Goal: Task Accomplishment & Management: Complete application form

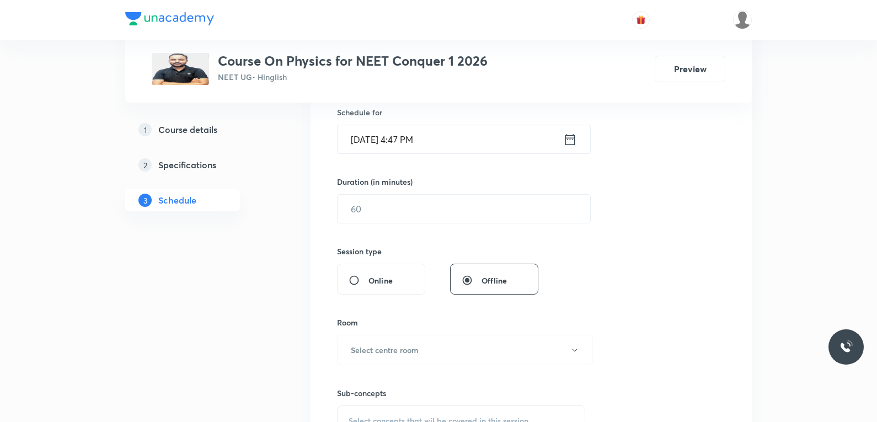
scroll to position [441, 0]
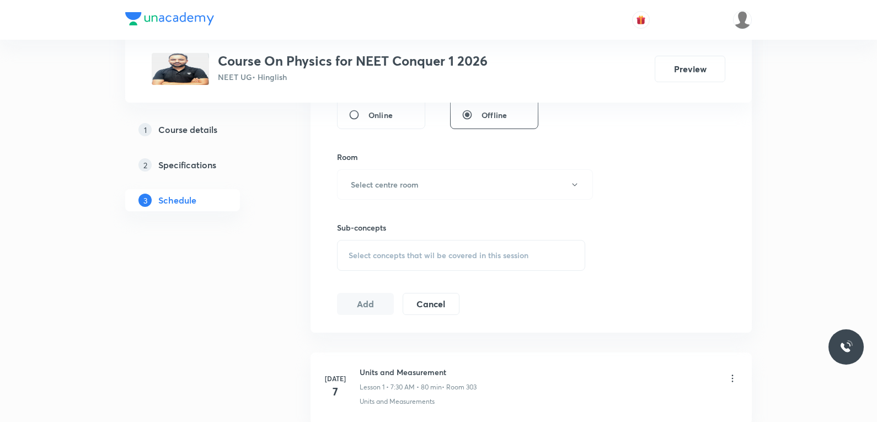
click at [470, 256] on span "Select concepts that wil be covered in this session" at bounding box center [439, 255] width 180 height 9
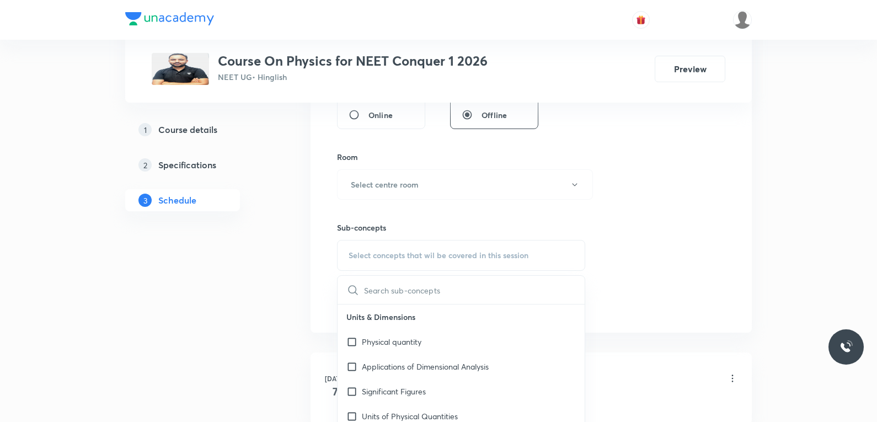
click at [645, 240] on div "Session 47 Live class Session title 0/99 ​ Schedule for Oct 3, 2025, 4:47 PM ​ …" at bounding box center [531, 56] width 388 height 518
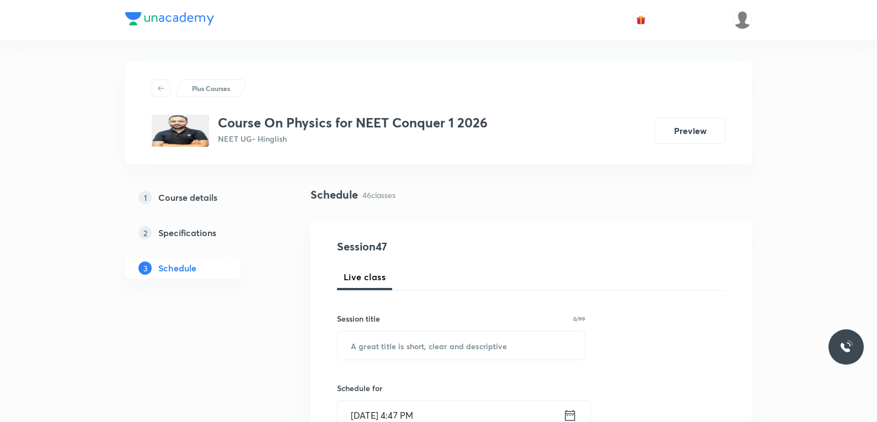
scroll to position [4394, 0]
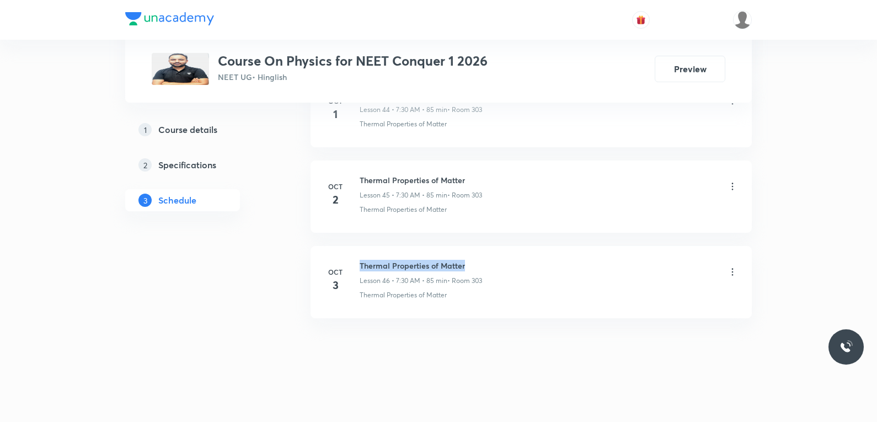
drag, startPoint x: 360, startPoint y: 266, endPoint x: 485, endPoint y: 254, distance: 125.8
click at [485, 254] on li "Oct 3 Thermal Properties of Matter Lesson 46 • 7:30 AM • 85 min • Room 303 Ther…" at bounding box center [530, 282] width 441 height 72
copy h6 "Thermal Properties of Matter"
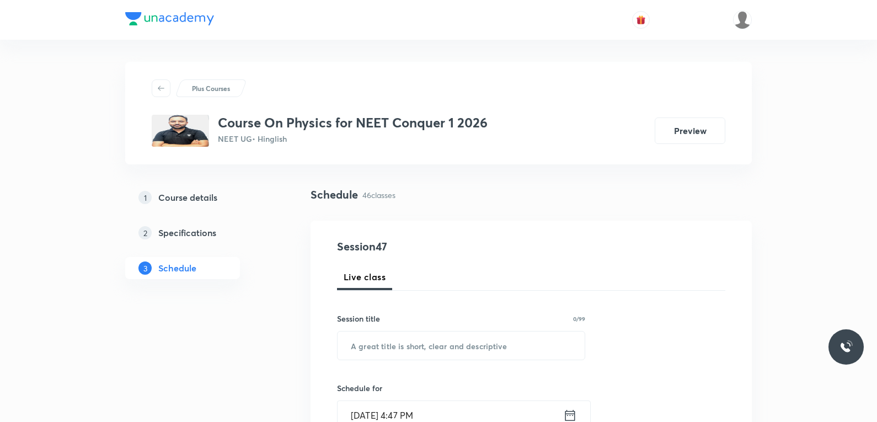
scroll to position [165, 0]
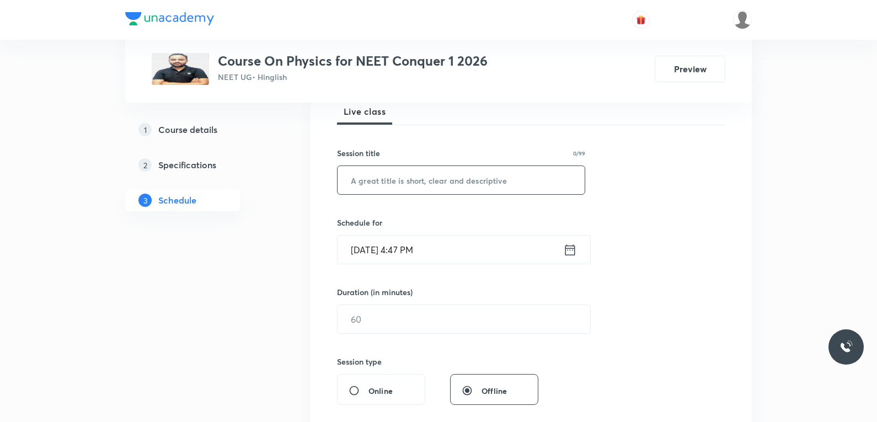
click at [509, 185] on input "text" at bounding box center [461, 180] width 247 height 28
paste input "Thermal Properties of Matter"
type input "Thermal Properties of Matter"
click at [401, 259] on input "Oct 3, 2025, 4:47 PM" at bounding box center [451, 249] width 226 height 28
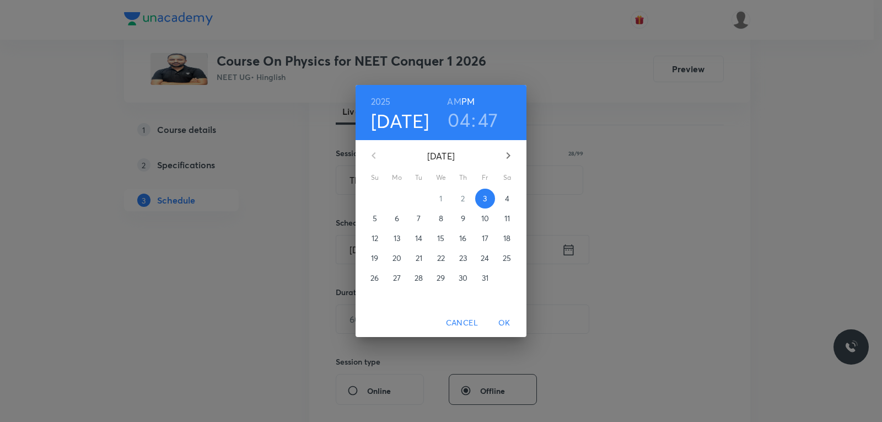
click at [502, 196] on span "4" at bounding box center [507, 198] width 20 height 11
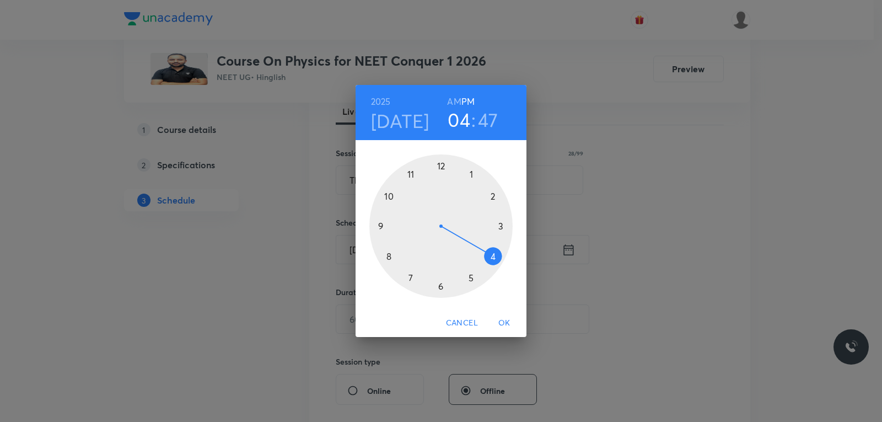
click at [456, 102] on h6 "AM" at bounding box center [454, 101] width 14 height 15
drag, startPoint x: 485, startPoint y: 254, endPoint x: 427, endPoint y: 265, distance: 59.1
click at [427, 265] on div at bounding box center [440, 225] width 143 height 143
drag, startPoint x: 382, startPoint y: 213, endPoint x: 441, endPoint y: 295, distance: 101.2
click at [441, 295] on div at bounding box center [440, 225] width 143 height 143
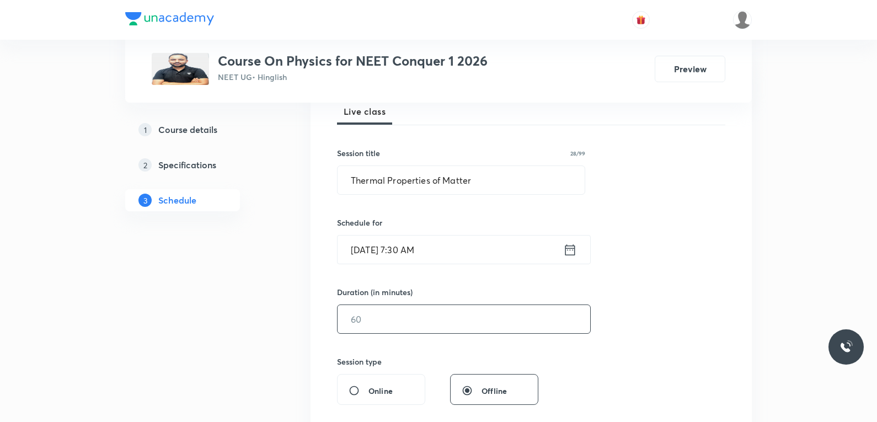
click at [388, 316] on input "text" at bounding box center [464, 319] width 253 height 28
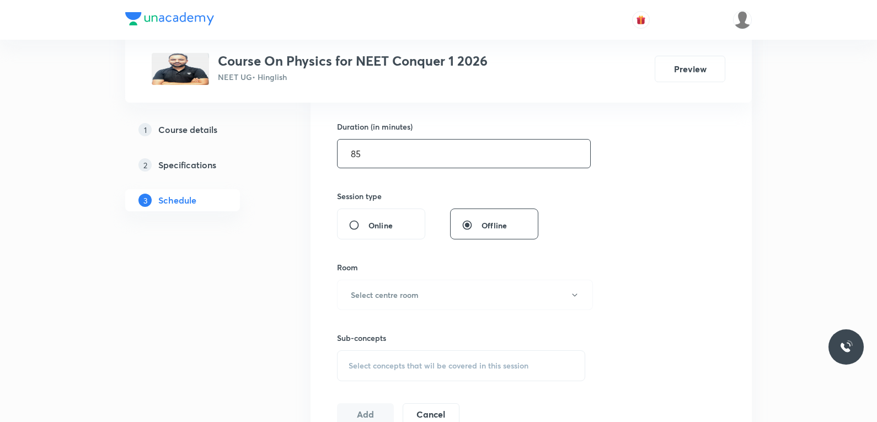
scroll to position [386, 0]
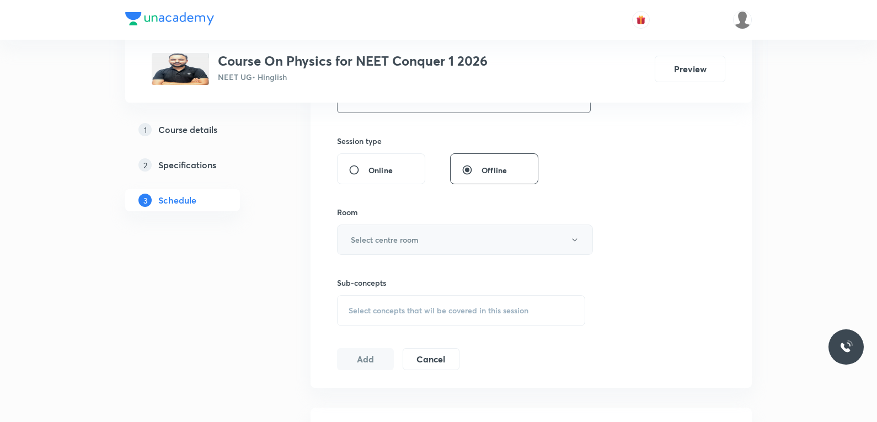
type input "85"
click at [453, 241] on button "Select centre room" at bounding box center [465, 239] width 256 height 30
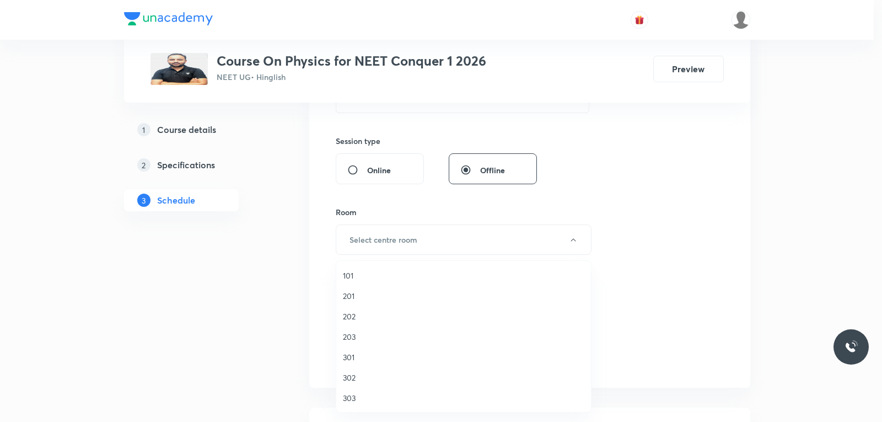
click at [361, 397] on span "303" at bounding box center [464, 398] width 242 height 12
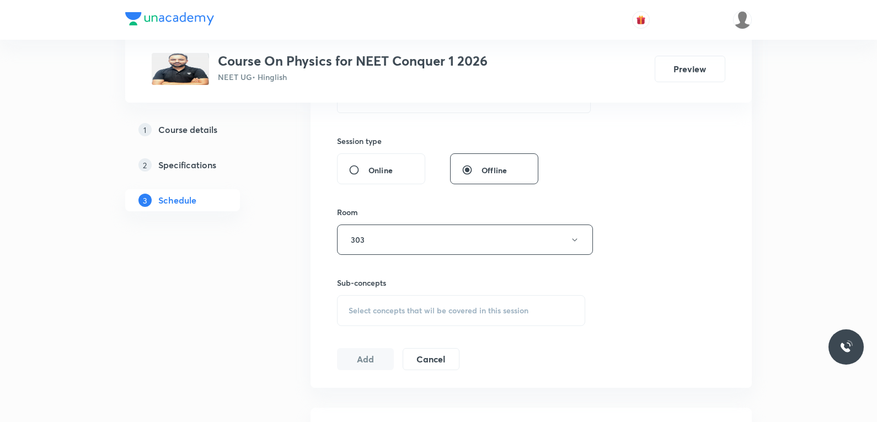
click at [427, 312] on span "Select concepts that wil be covered in this session" at bounding box center [439, 310] width 180 height 9
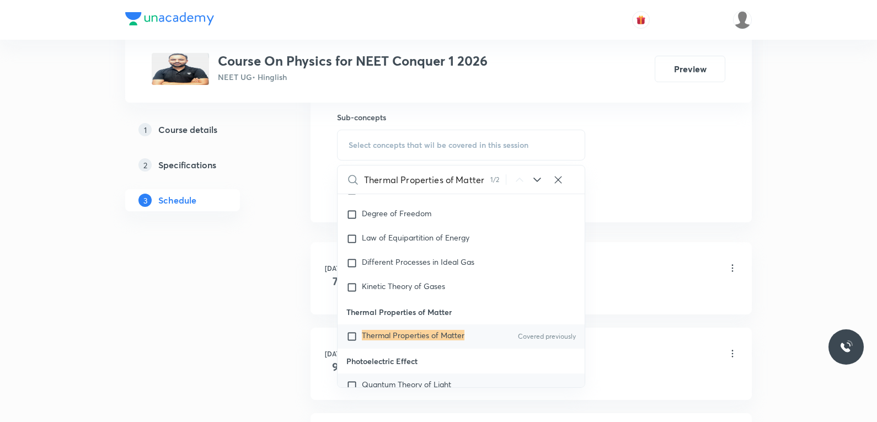
scroll to position [13282, 0]
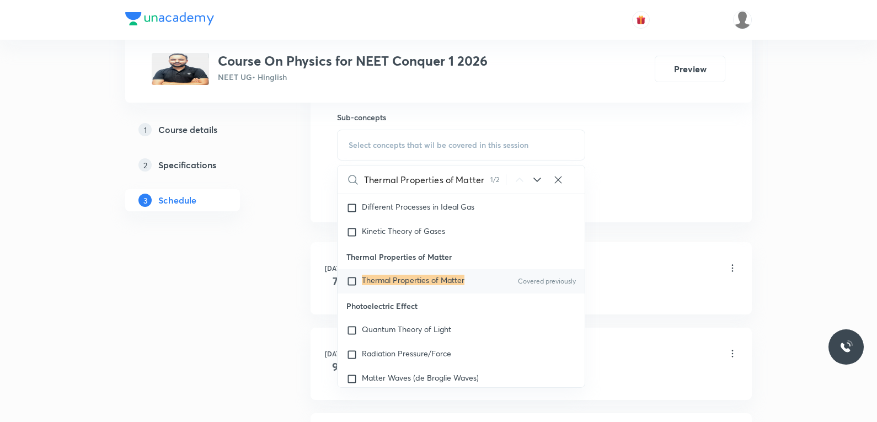
type input "Thermal Properties of Matter"
click at [462, 282] on mark "Thermal Properties of Matter" at bounding box center [413, 280] width 103 height 10
checkbox input "true"
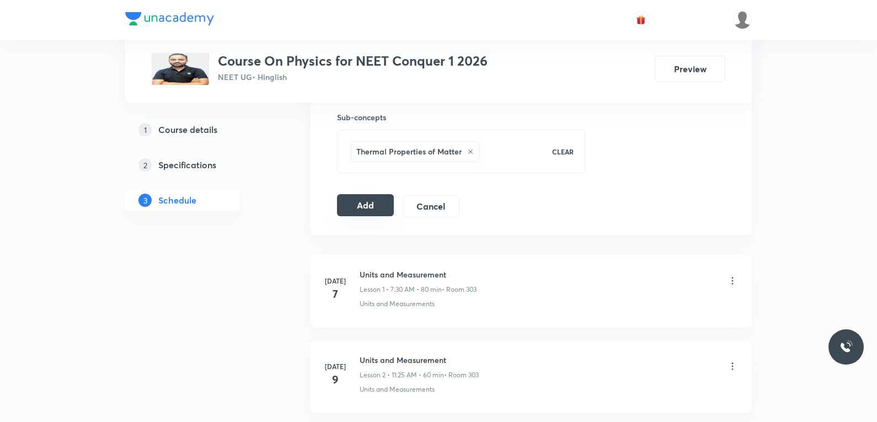
click at [368, 199] on button "Add" at bounding box center [365, 205] width 57 height 22
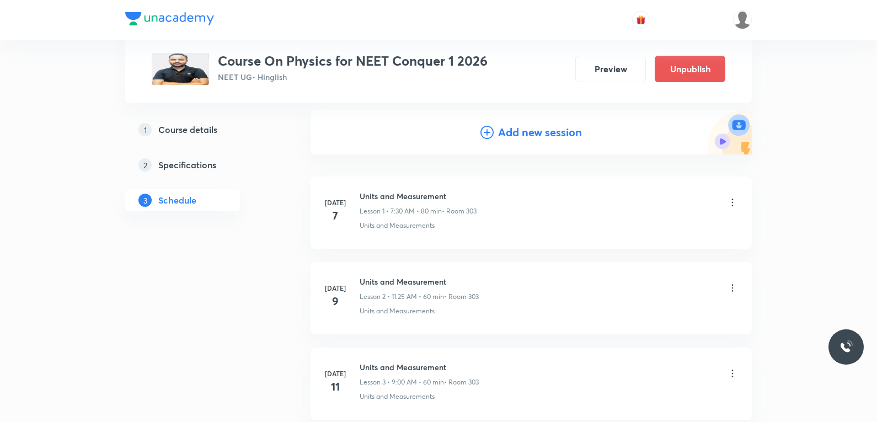
scroll to position [3973, 0]
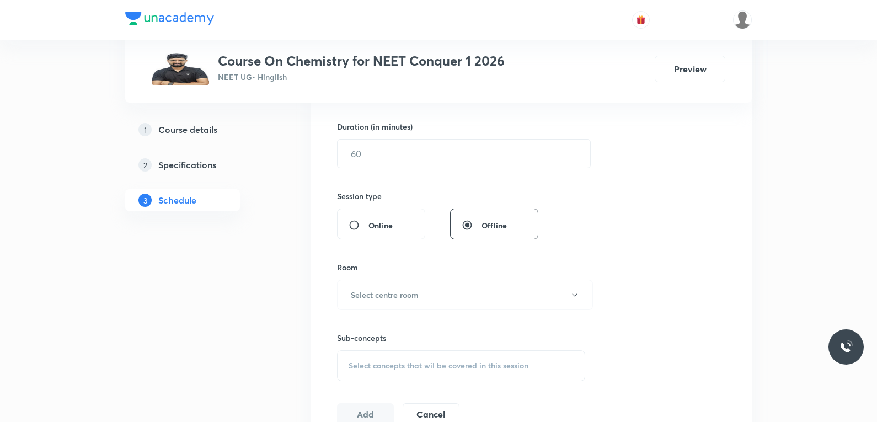
scroll to position [551, 0]
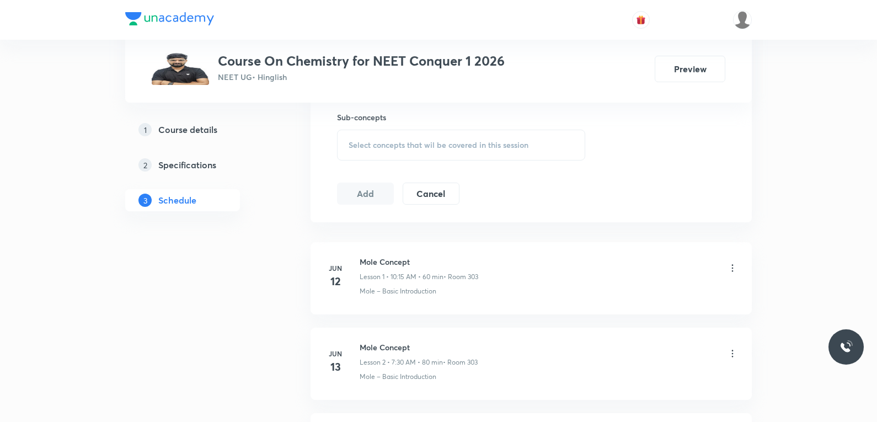
click at [486, 150] on div "Select concepts that wil be covered in this session" at bounding box center [461, 145] width 248 height 31
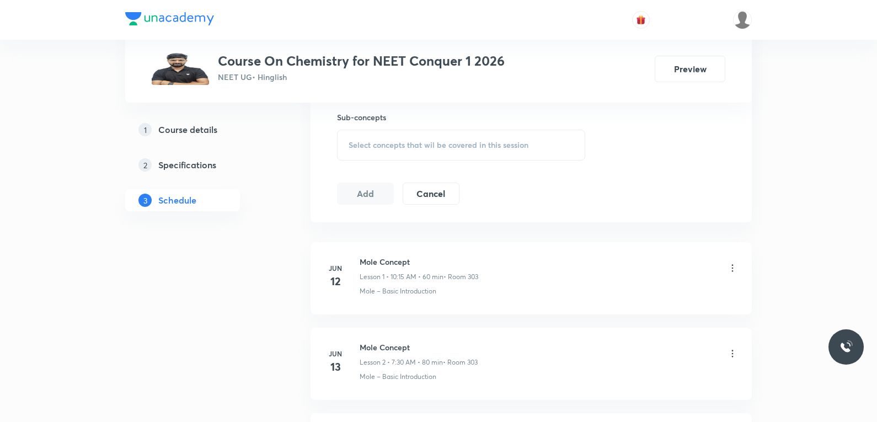
scroll to position [7215, 0]
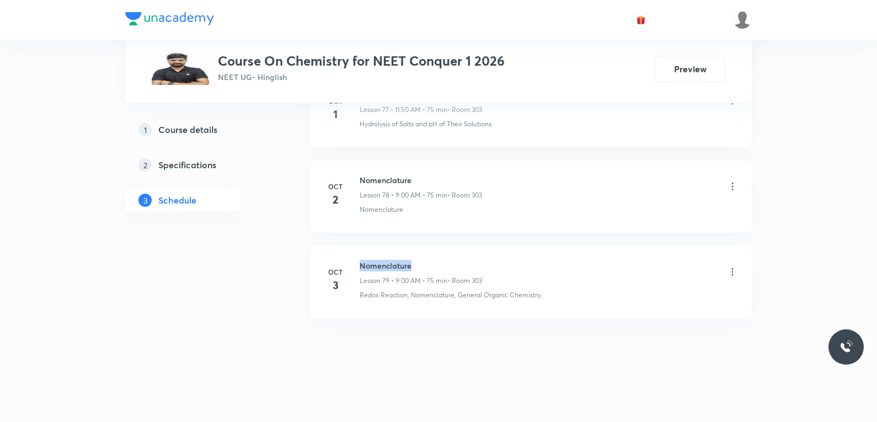
drag, startPoint x: 361, startPoint y: 264, endPoint x: 419, endPoint y: 263, distance: 58.5
click at [419, 263] on h6 "Nomenclature" at bounding box center [421, 266] width 122 height 12
copy h6 "Nomenclature"
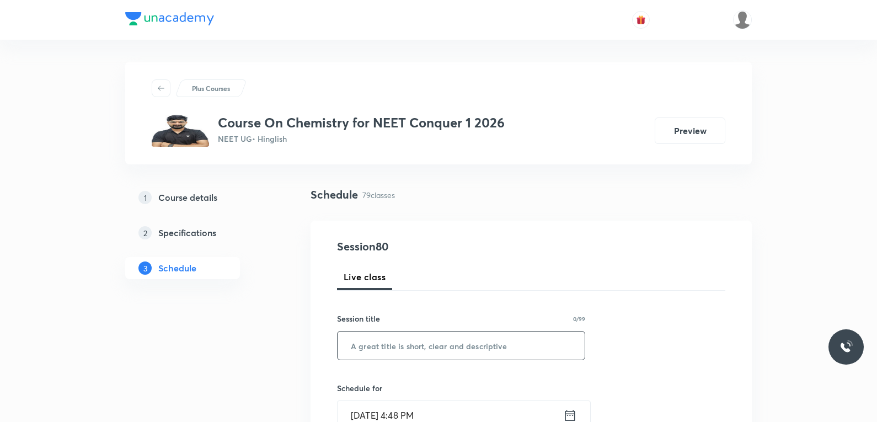
click at [454, 340] on input "text" at bounding box center [461, 345] width 247 height 28
paste input "Nomenclature"
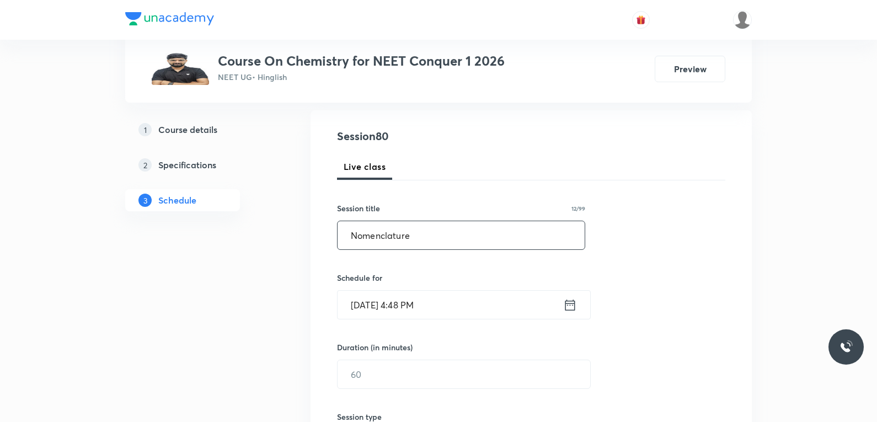
type input "Nomenclature"
click at [420, 286] on div "Schedule for [DATE] 4:48 PM ​" at bounding box center [461, 295] width 248 height 47
click at [417, 311] on input "[DATE] 4:48 PM" at bounding box center [451, 305] width 226 height 28
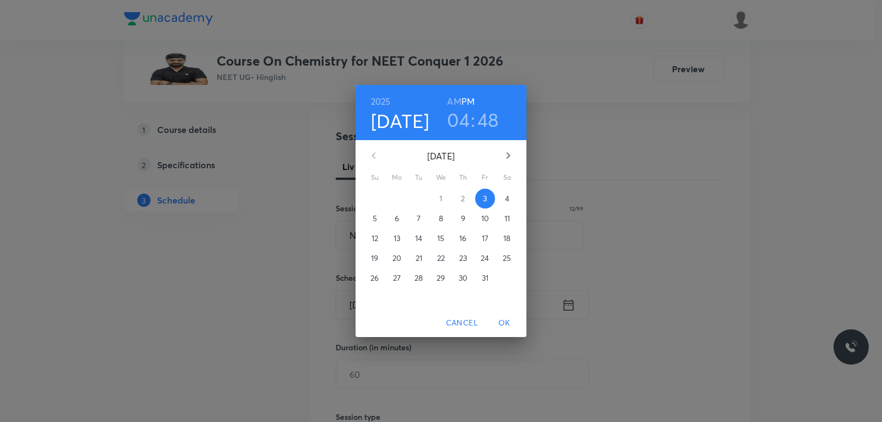
click at [509, 198] on p "4" at bounding box center [507, 198] width 4 height 11
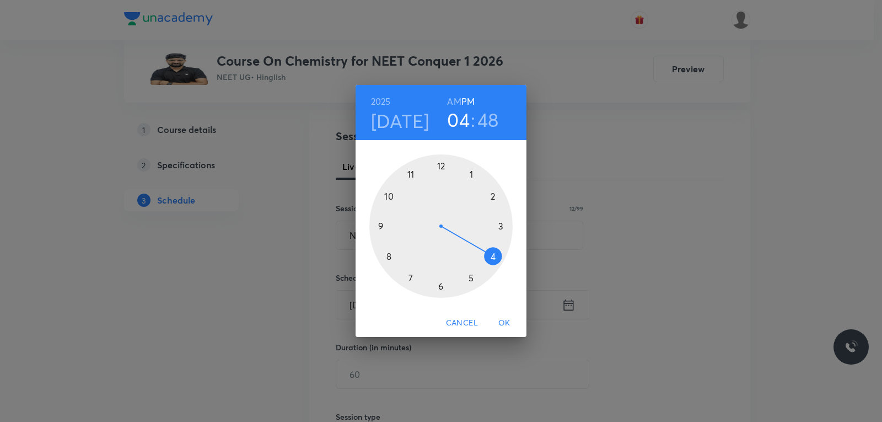
click at [454, 98] on h6 "AM" at bounding box center [454, 101] width 14 height 15
drag, startPoint x: 489, startPoint y: 261, endPoint x: 394, endPoint y: 232, distance: 99.9
click at [394, 232] on div at bounding box center [440, 225] width 143 height 143
drag, startPoint x: 414, startPoint y: 195, endPoint x: 441, endPoint y: 179, distance: 30.6
click at [441, 179] on div at bounding box center [440, 225] width 143 height 143
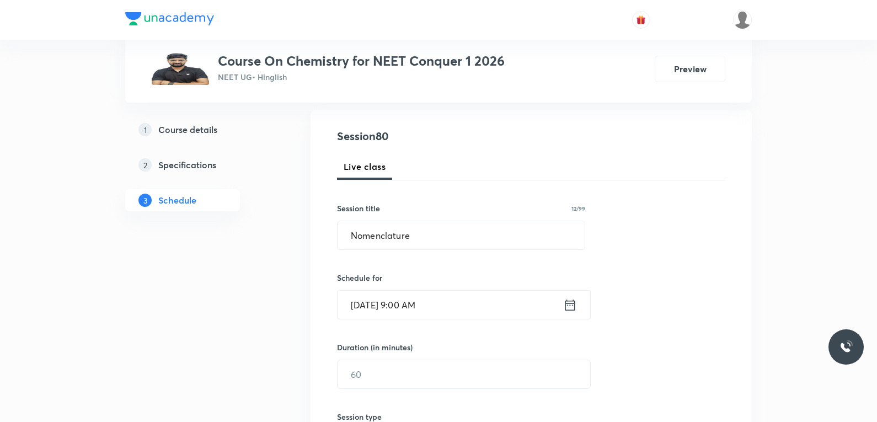
scroll to position [221, 0]
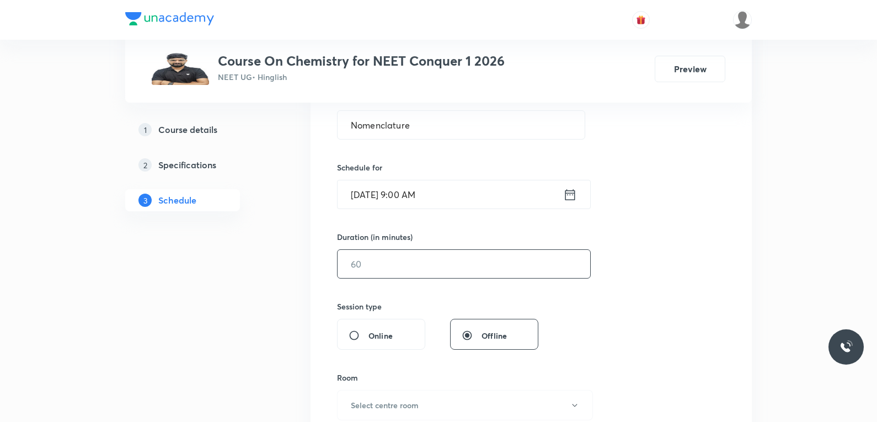
click at [445, 263] on input "text" at bounding box center [464, 264] width 253 height 28
type input "75"
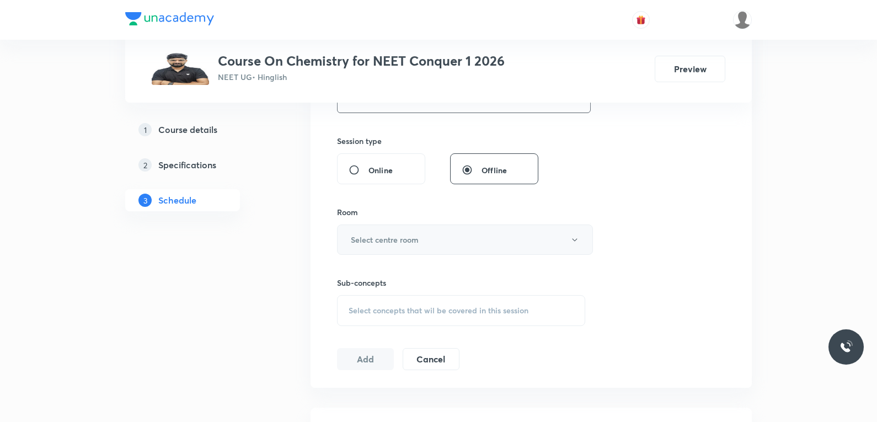
click at [464, 235] on button "Select centre room" at bounding box center [465, 239] width 256 height 30
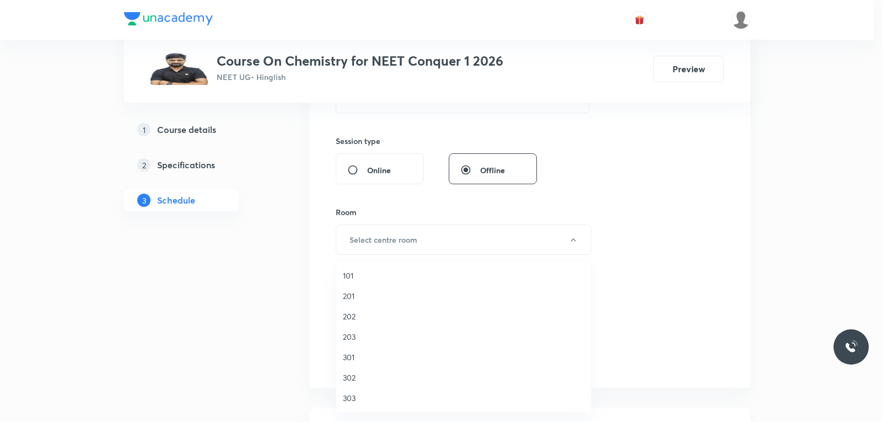
click at [345, 400] on span "303" at bounding box center [464, 398] width 242 height 12
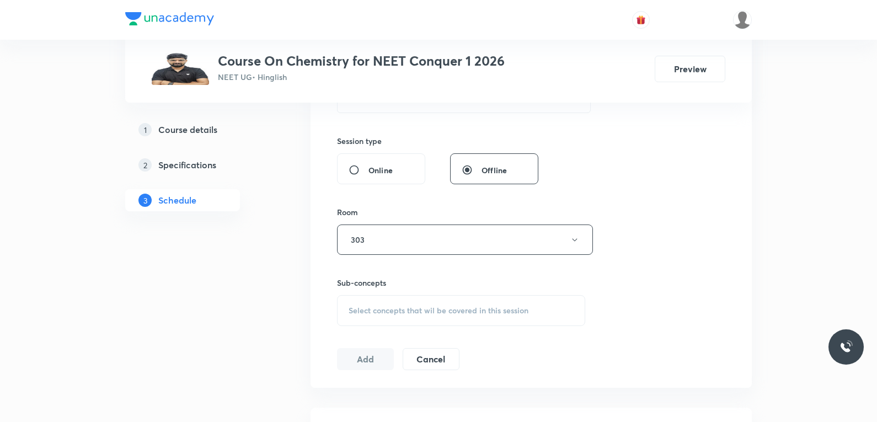
click at [457, 313] on span "Select concepts that wil be covered in this session" at bounding box center [439, 310] width 180 height 9
type input "Nomenclature"
click at [683, 212] on div "Session 80 Live class Session title 12/99 Nomenclature ​ Schedule for Oct 4, 20…" at bounding box center [531, 111] width 388 height 518
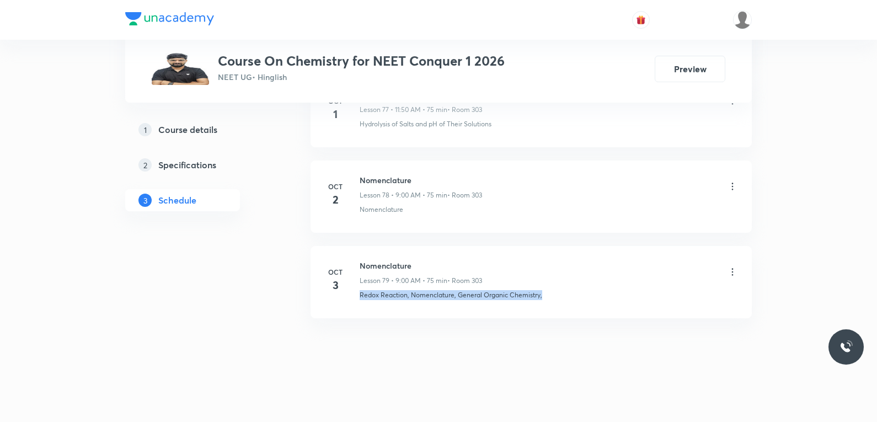
drag, startPoint x: 359, startPoint y: 297, endPoint x: 592, endPoint y: 299, distance: 233.3
click at [592, 299] on div "Oct 3 Nomenclature Lesson 79 • 9:00 AM • 75 min • Room 303 Redox Reaction, Nome…" at bounding box center [531, 280] width 414 height 40
copy p "Redox Reaction, Nomenclature, General Organic Chemistry,"
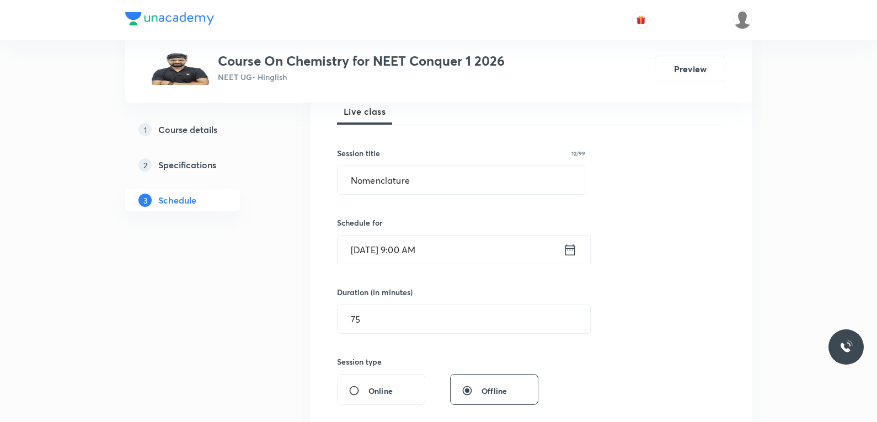
scroll to position [386, 0]
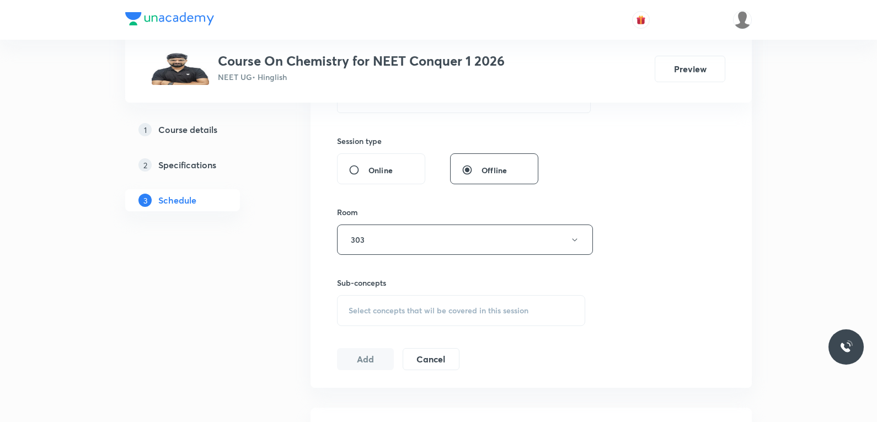
click at [464, 307] on span "Select concepts that wil be covered in this session" at bounding box center [439, 310] width 180 height 9
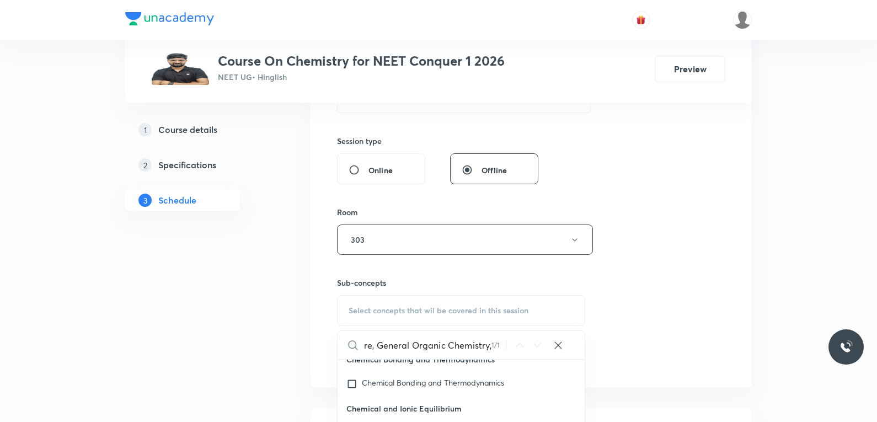
scroll to position [551, 0]
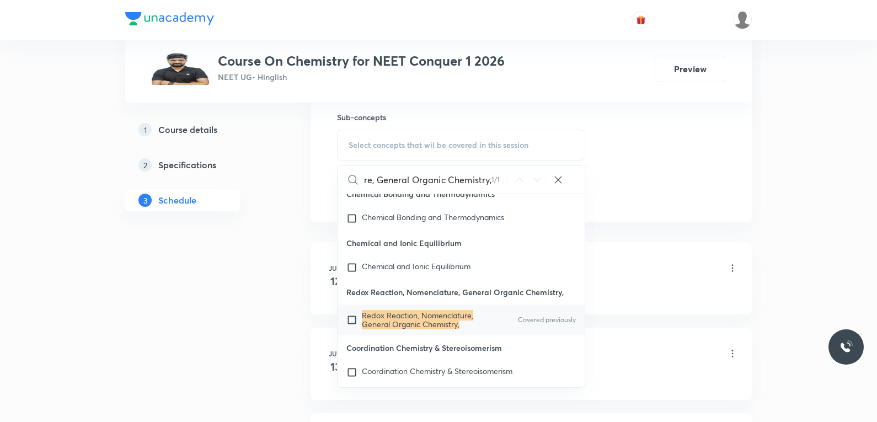
type input "Redox Reaction, Nomenclature, General Organic Chemistry,"
click at [436, 329] on mark "Redox Reaction, Nomenclature, General Organic Chemistry," at bounding box center [417, 319] width 111 height 19
checkbox input "true"
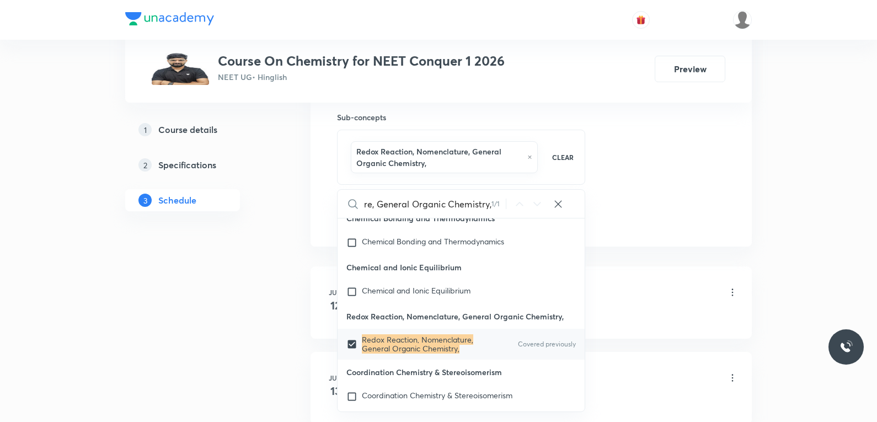
scroll to position [0, 0]
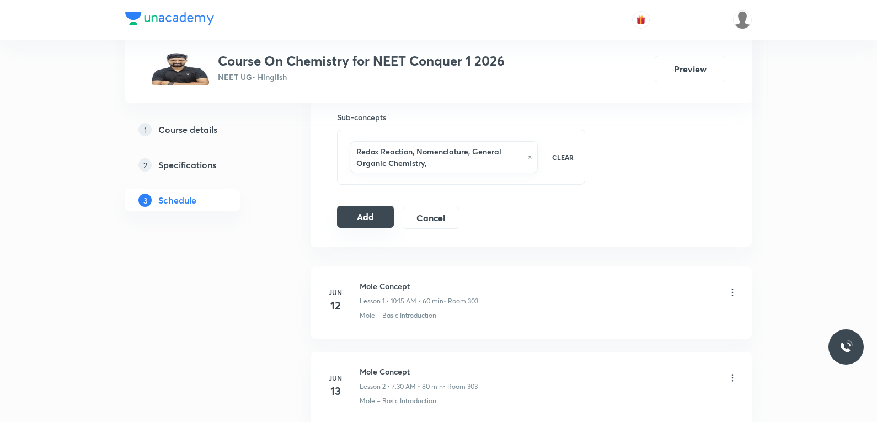
click at [378, 218] on button "Add" at bounding box center [365, 217] width 57 height 22
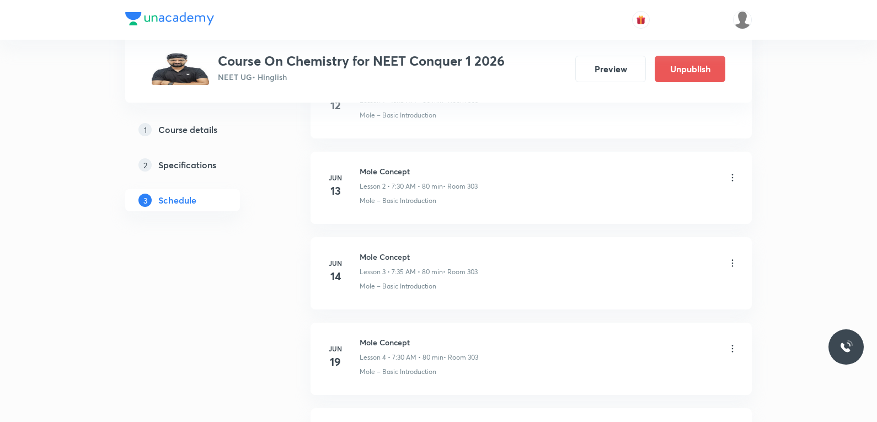
scroll to position [6794, 0]
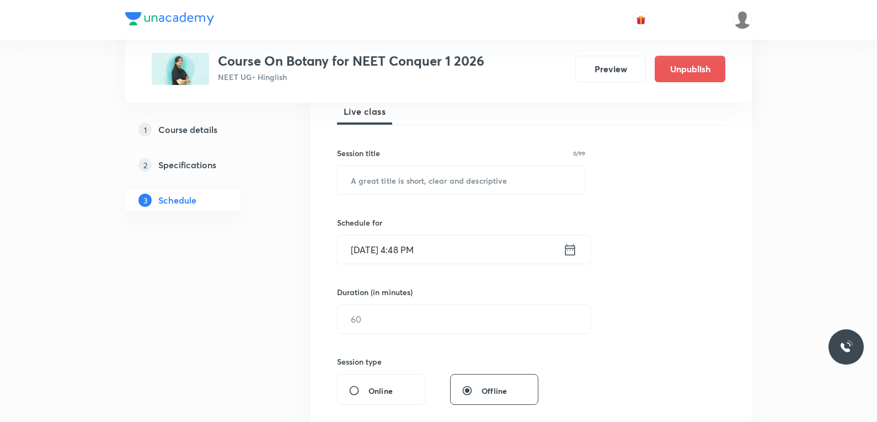
scroll to position [386, 0]
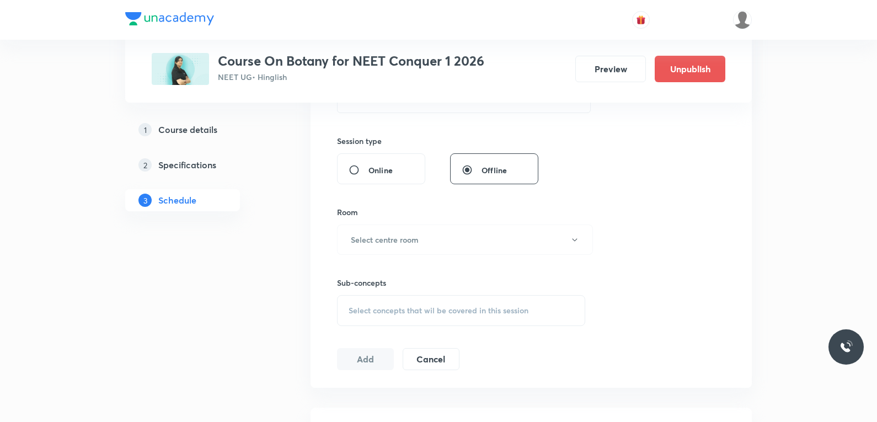
click at [461, 304] on div "Select concepts that wil be covered in this session" at bounding box center [461, 310] width 248 height 31
click at [668, 199] on div "Session 55 Live class Session title 0/99 ​ Schedule for Oct 3, 2025, 4:48 PM ​ …" at bounding box center [531, 111] width 388 height 518
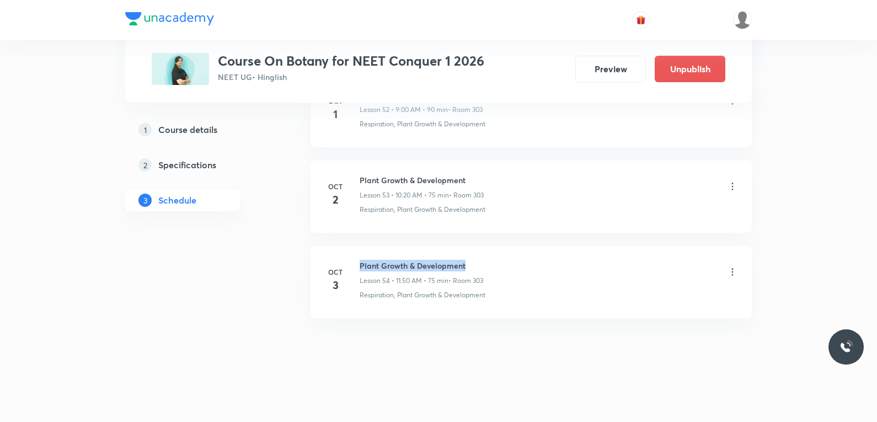
drag, startPoint x: 360, startPoint y: 264, endPoint x: 476, endPoint y: 258, distance: 116.0
click at [476, 258] on li "Oct 3 Plant Growth & Development Lesson 54 • 11:50 AM • 75 min • Room 303 Respi…" at bounding box center [530, 282] width 441 height 72
copy h6 "Plant Growth & Development"
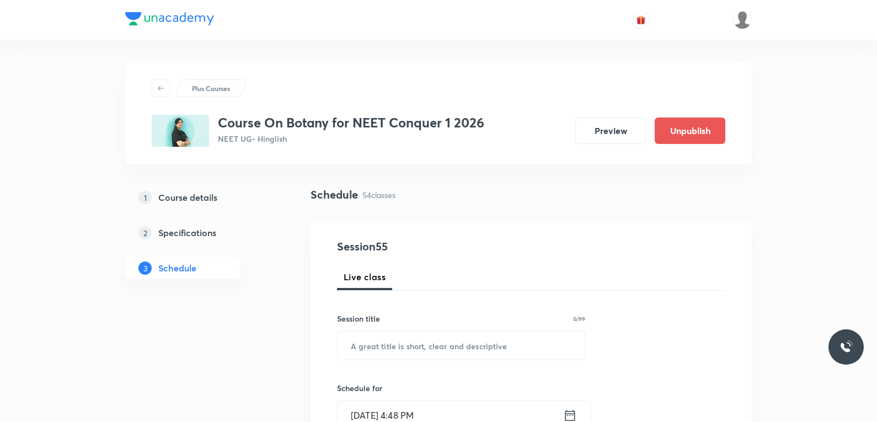
click at [486, 348] on input "text" at bounding box center [461, 345] width 247 height 28
paste input "Plant Growth & Development"
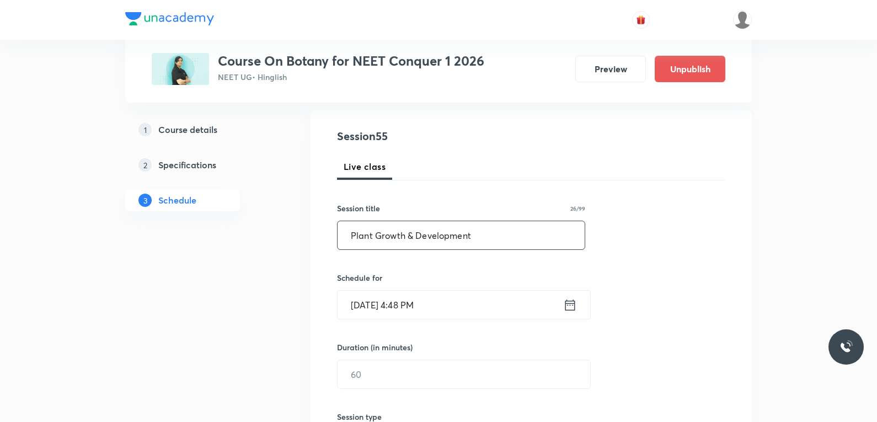
type input "Plant Growth & Development"
click at [398, 304] on input "[DATE] 4:48 PM" at bounding box center [451, 305] width 226 height 28
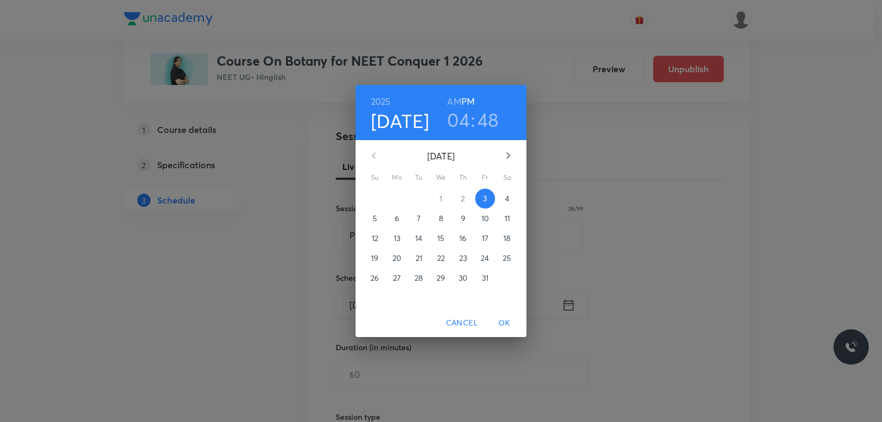
click at [508, 199] on p "4" at bounding box center [507, 198] width 4 height 11
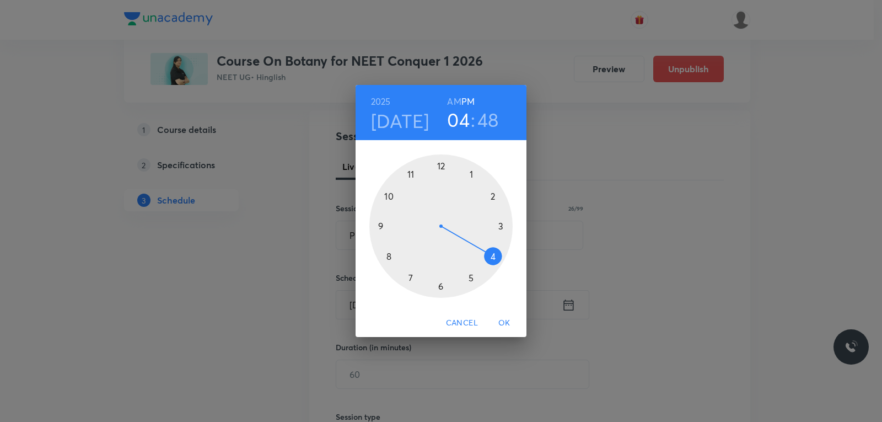
click at [456, 101] on h6 "AM" at bounding box center [454, 101] width 14 height 15
drag, startPoint x: 485, startPoint y: 258, endPoint x: 397, endPoint y: 212, distance: 99.1
click at [397, 212] on div at bounding box center [440, 225] width 143 height 143
drag, startPoint x: 383, startPoint y: 208, endPoint x: 497, endPoint y: 258, distance: 124.5
click at [497, 258] on div at bounding box center [440, 225] width 143 height 143
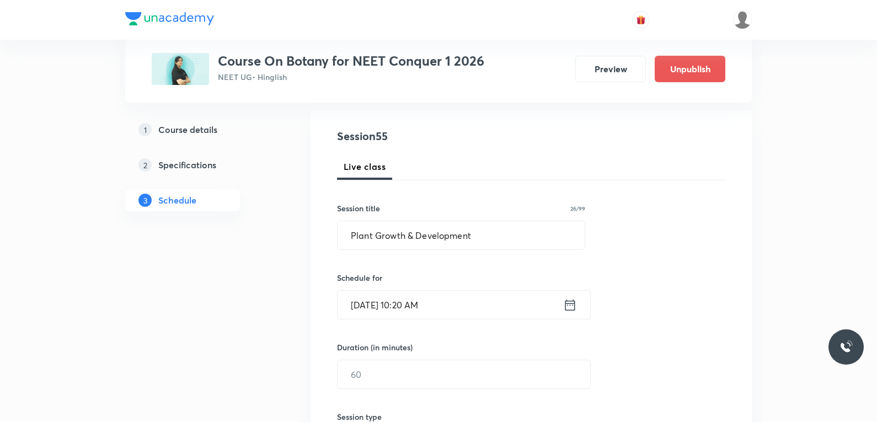
scroll to position [221, 0]
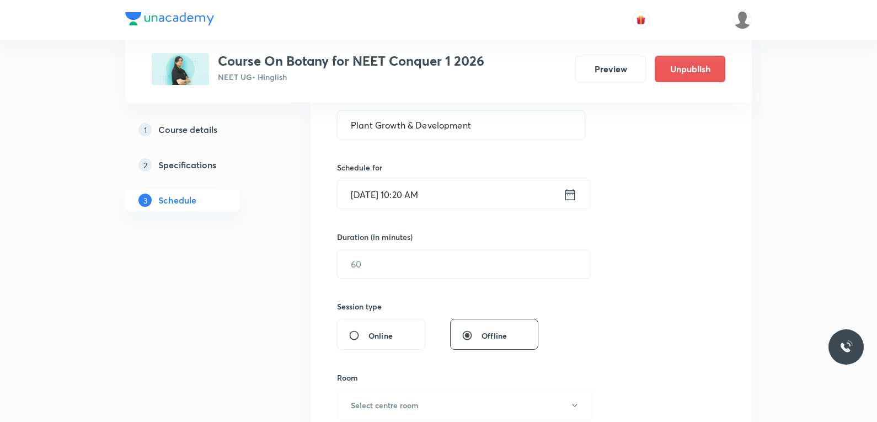
click at [410, 278] on div "Session 55 Live class Session title 26/99 Plant Growth & Development ​ Schedule…" at bounding box center [531, 277] width 388 height 518
click at [417, 270] on input "text" at bounding box center [464, 264] width 253 height 28
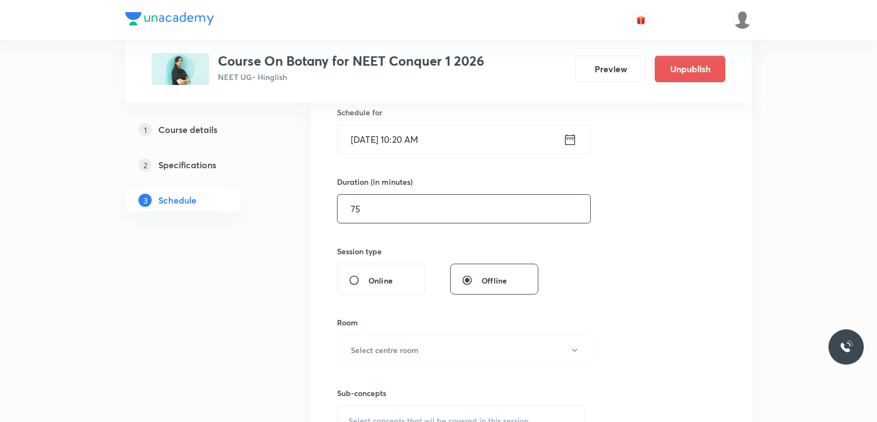
scroll to position [386, 0]
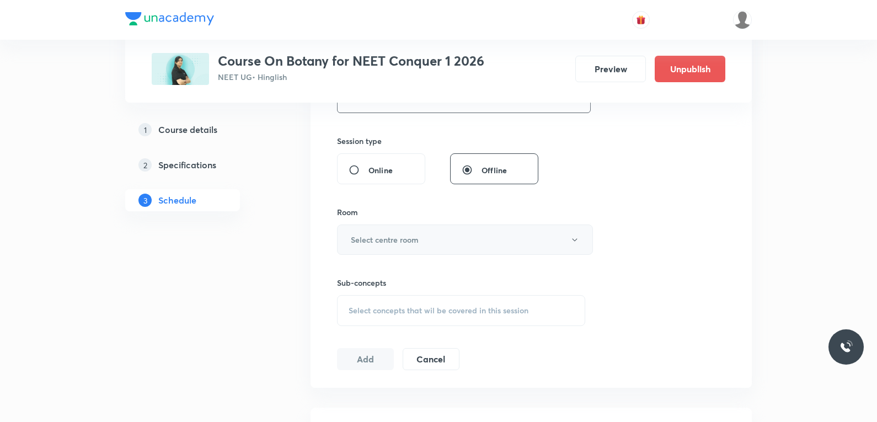
type input "75"
click at [460, 235] on button "Select centre room" at bounding box center [465, 239] width 256 height 30
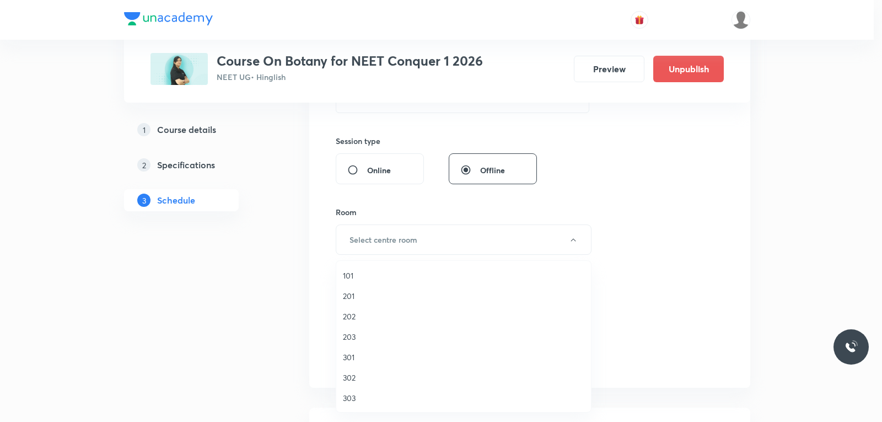
click at [356, 398] on span "303" at bounding box center [464, 398] width 242 height 12
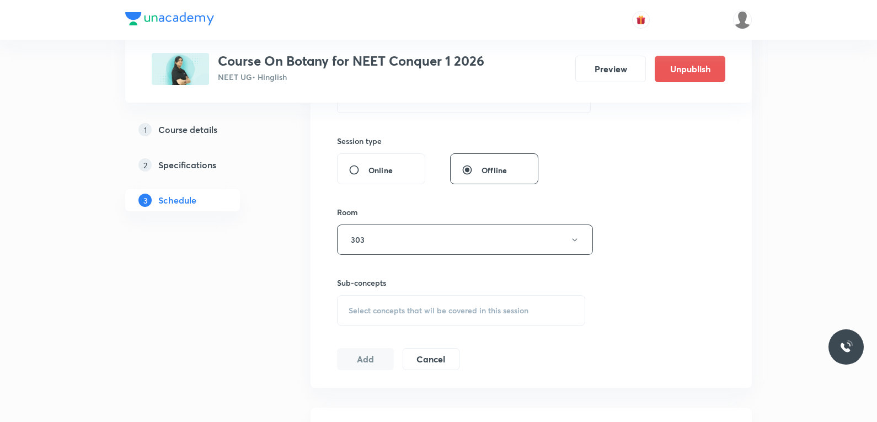
click at [457, 304] on div "Select concepts that wil be covered in this session" at bounding box center [461, 310] width 248 height 31
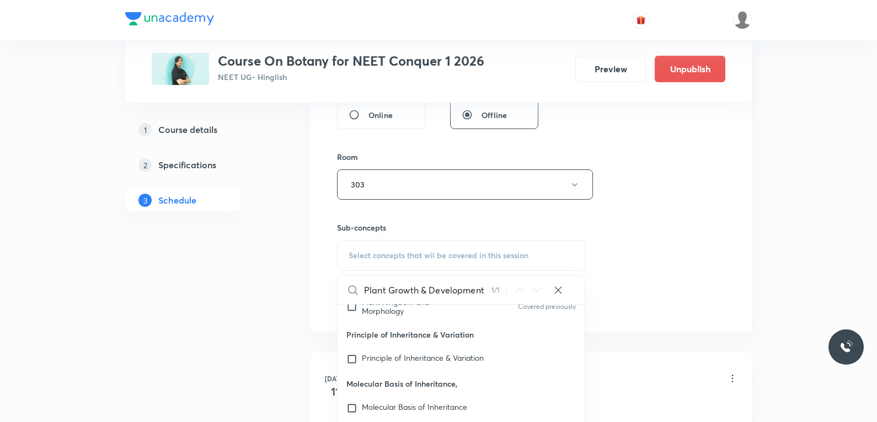
scroll to position [22970, 0]
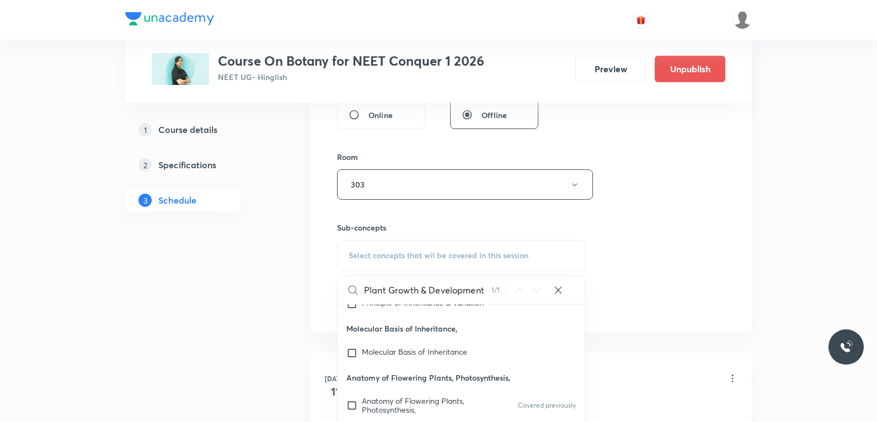
type input "Plant Growth & Development"
checkbox input "true"
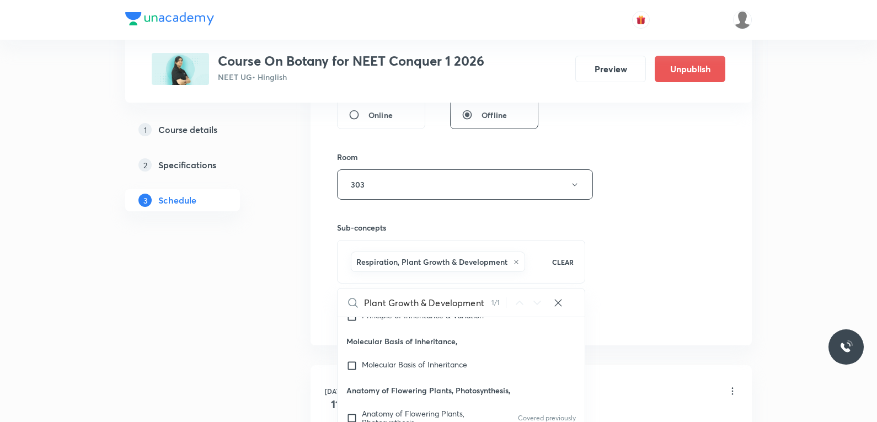
click at [710, 207] on div "Session 55 Live class Session title 26/99 Plant Growth & Development ​ Schedule…" at bounding box center [531, 62] width 388 height 531
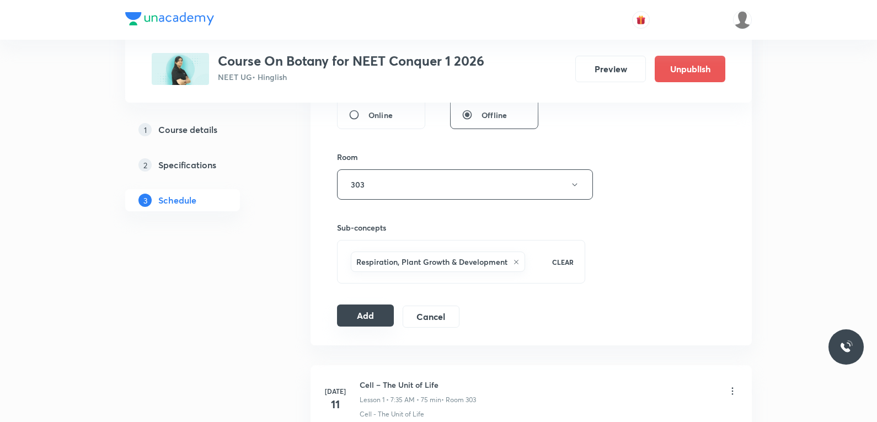
click at [380, 314] on button "Add" at bounding box center [365, 315] width 57 height 22
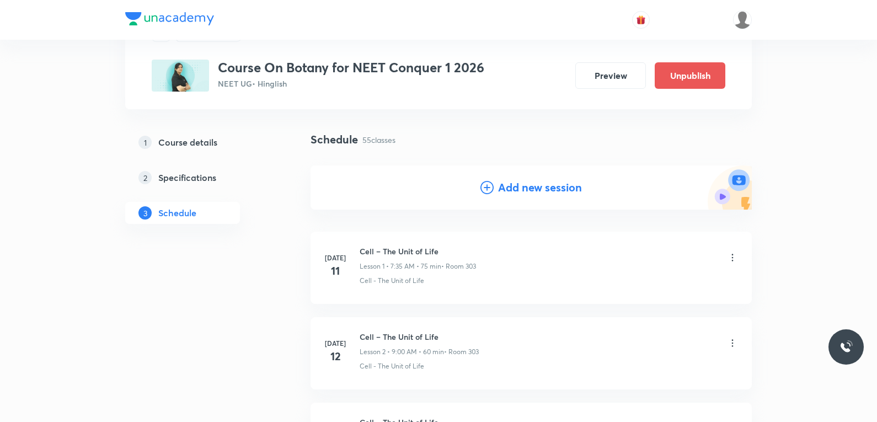
scroll to position [4657, 0]
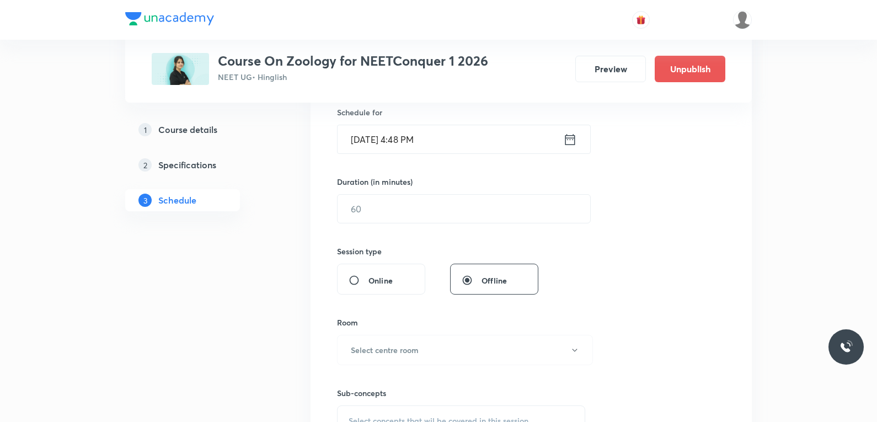
scroll to position [386, 0]
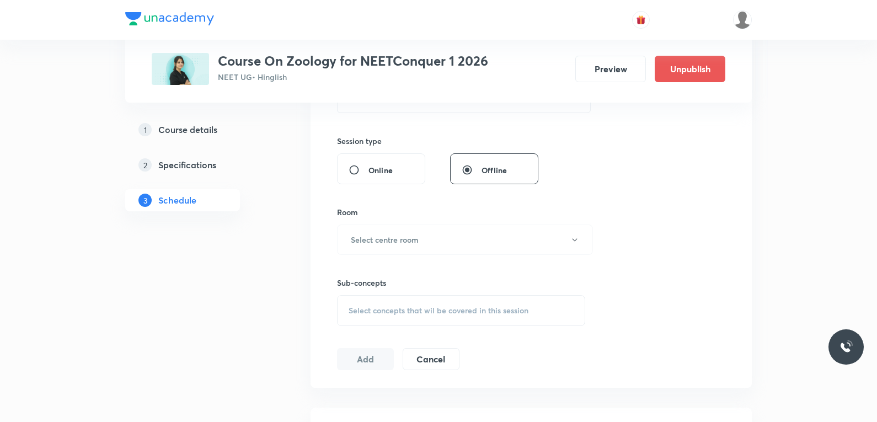
click at [452, 303] on div "Select concepts that wil be covered in this session" at bounding box center [461, 310] width 248 height 31
click at [624, 144] on div "Session 52 Live class Session title 0/99 ​ Schedule for Oct 3, 2025, 4:48 PM ​ …" at bounding box center [531, 111] width 388 height 518
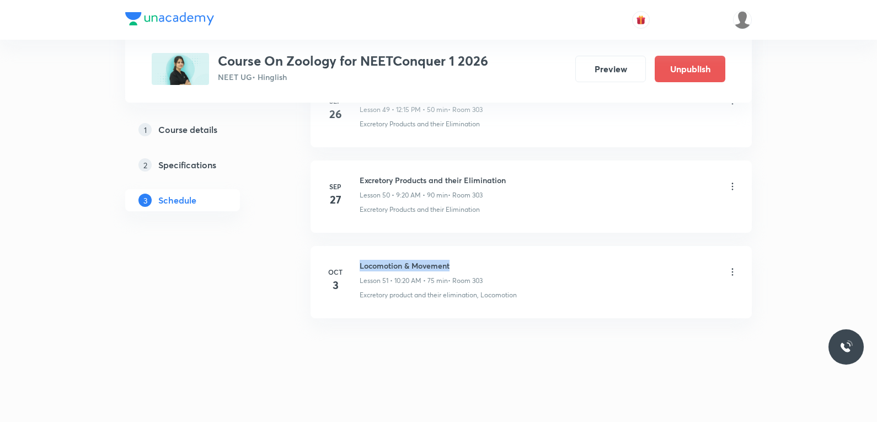
drag, startPoint x: 361, startPoint y: 265, endPoint x: 472, endPoint y: 264, distance: 111.4
click at [472, 264] on h6 "Locomotion & Movement" at bounding box center [421, 266] width 123 height 12
copy h6 "Locomotion & Movement"
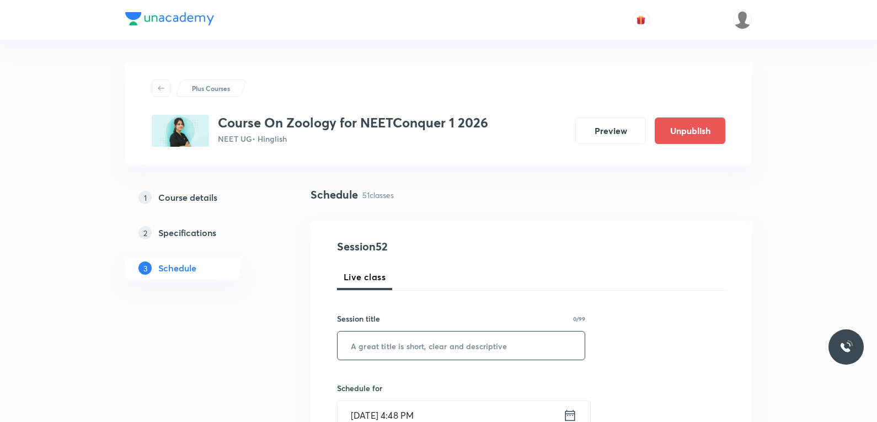
click at [468, 343] on input "text" at bounding box center [461, 345] width 247 height 28
paste input "Locomotion & Movement"
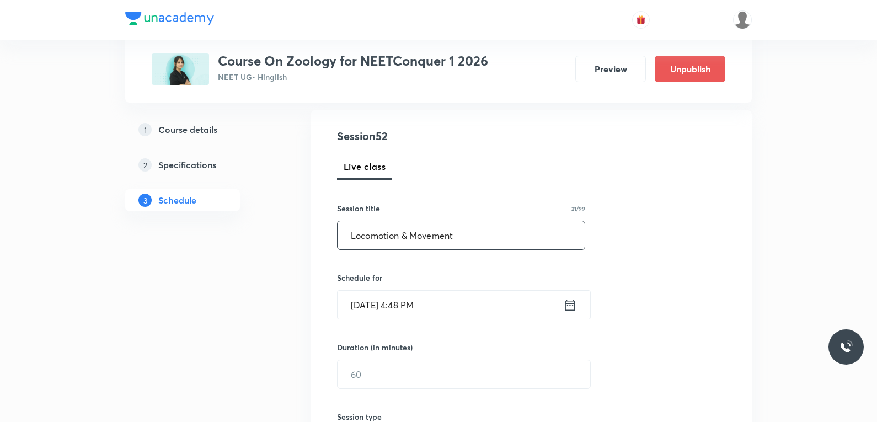
type input "Locomotion & Movement"
click at [391, 309] on input "[DATE] 4:48 PM" at bounding box center [451, 305] width 226 height 28
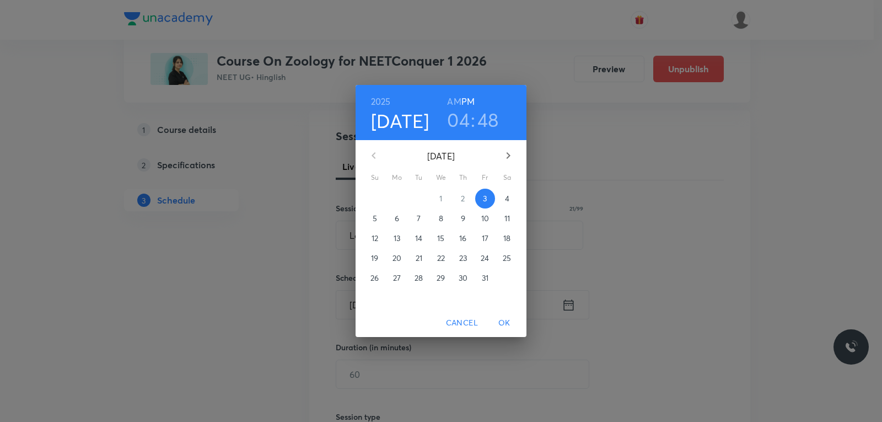
click at [507, 196] on p "4" at bounding box center [507, 198] width 4 height 11
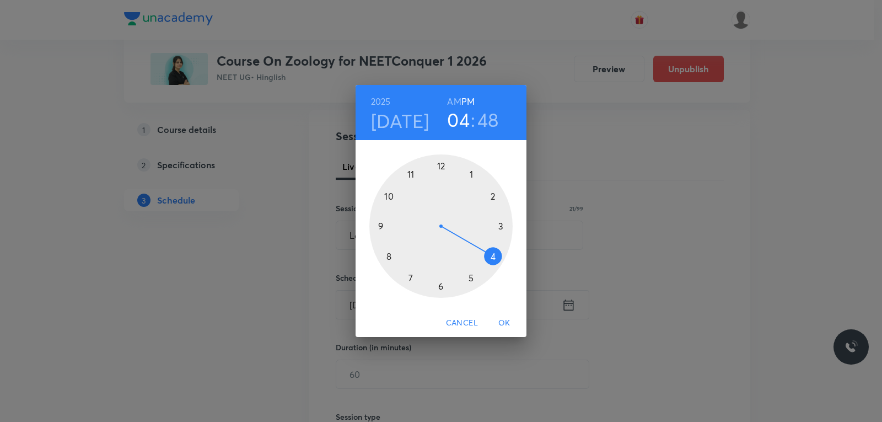
click at [447, 97] on h6 "AM" at bounding box center [454, 101] width 14 height 15
drag, startPoint x: 488, startPoint y: 253, endPoint x: 421, endPoint y: 186, distance: 94.8
click at [421, 186] on div at bounding box center [440, 225] width 143 height 143
click at [391, 199] on div at bounding box center [440, 225] width 143 height 143
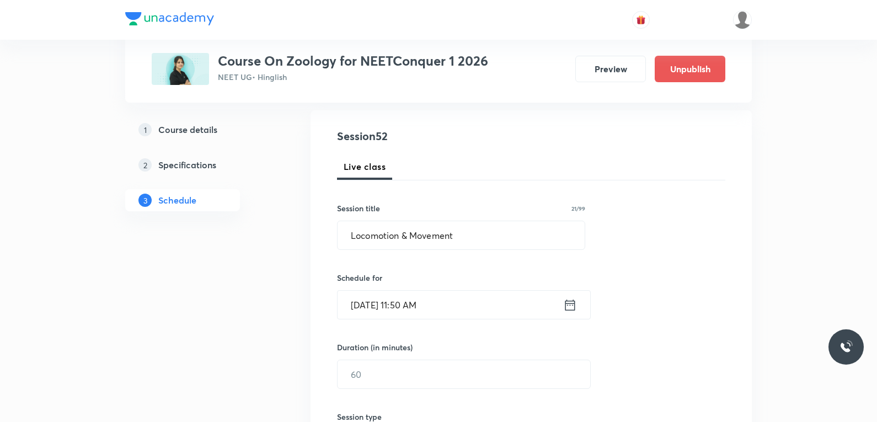
scroll to position [221, 0]
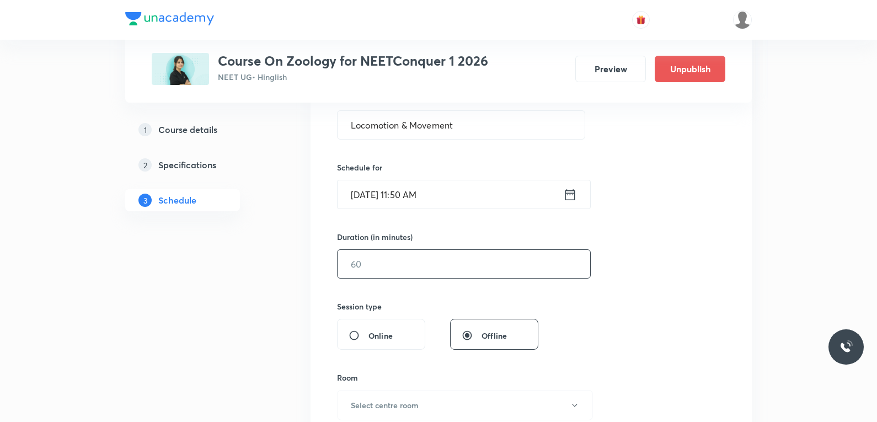
click at [437, 261] on input "text" at bounding box center [464, 264] width 253 height 28
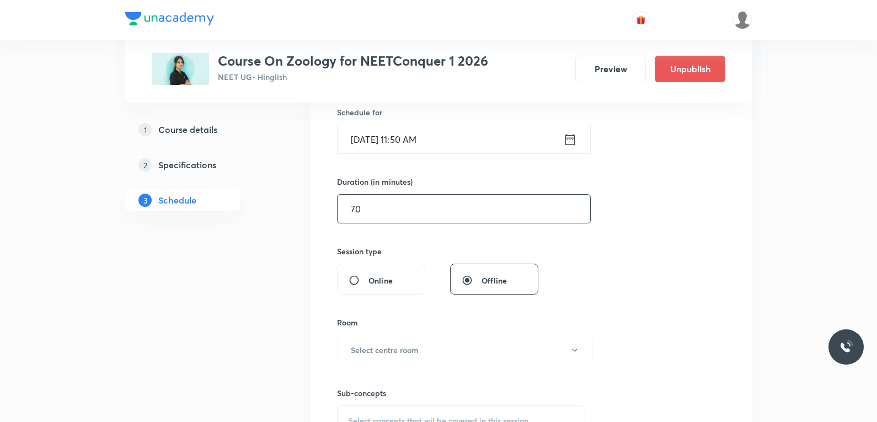
scroll to position [386, 0]
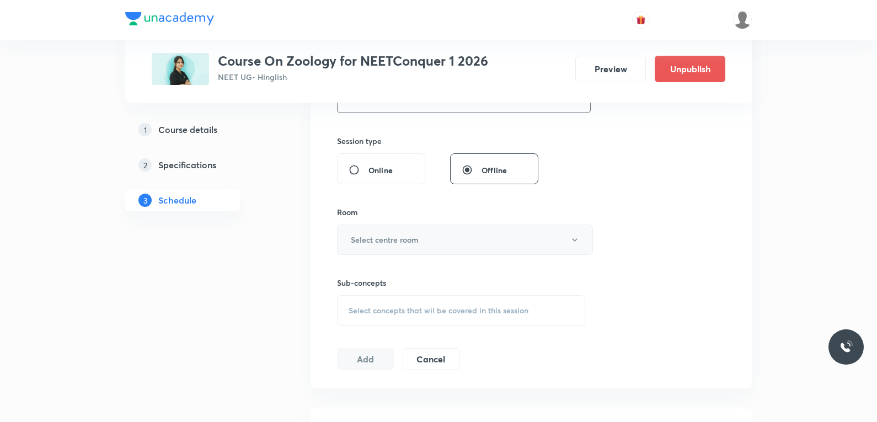
type input "70"
click at [449, 235] on button "Select centre room" at bounding box center [465, 239] width 256 height 30
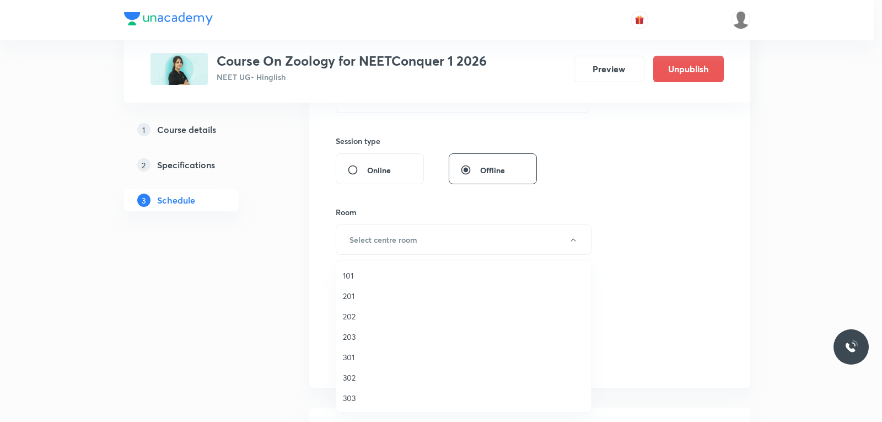
click at [359, 393] on span "303" at bounding box center [464, 398] width 242 height 12
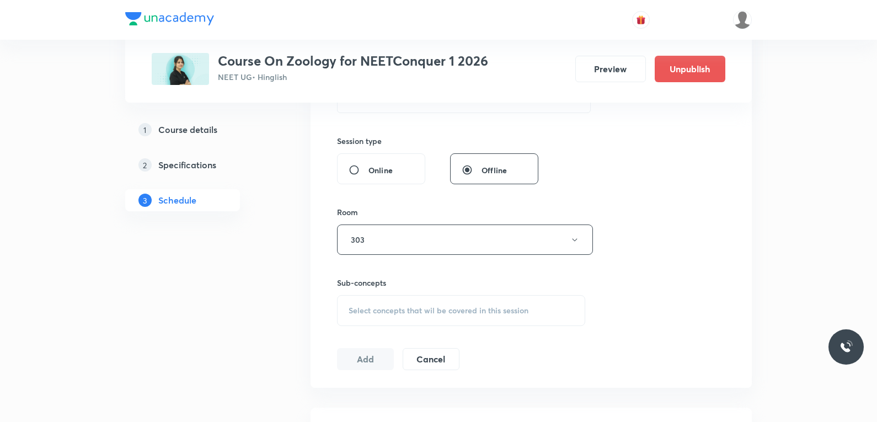
click at [433, 315] on span "Select concepts that wil be covered in this session" at bounding box center [439, 310] width 180 height 9
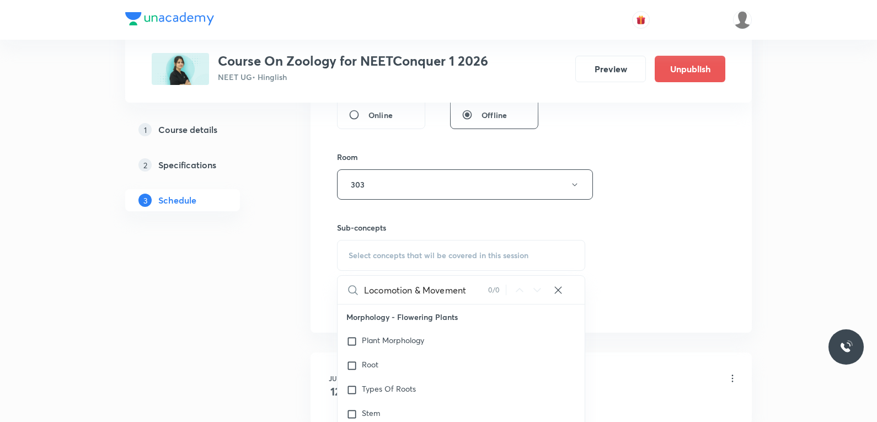
type input "Locomotion & Movement"
click at [678, 208] on div "Session 52 Live class Session title 21/99 Locomotion & Movement ​ Schedule for …" at bounding box center [531, 56] width 388 height 518
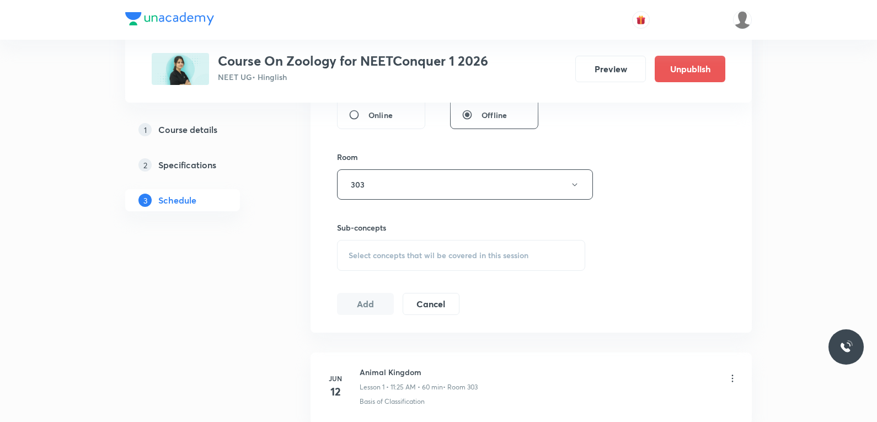
scroll to position [4822, 0]
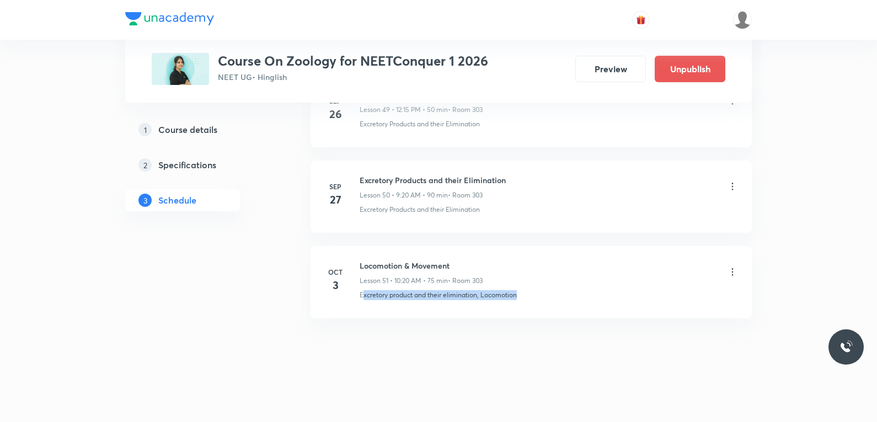
drag, startPoint x: 362, startPoint y: 297, endPoint x: 529, endPoint y: 297, distance: 167.6
click at [529, 297] on div "Excretory product and their elimination, Locomotion" at bounding box center [549, 295] width 378 height 10
copy p "xcretory product and their elimination, Locomotion"
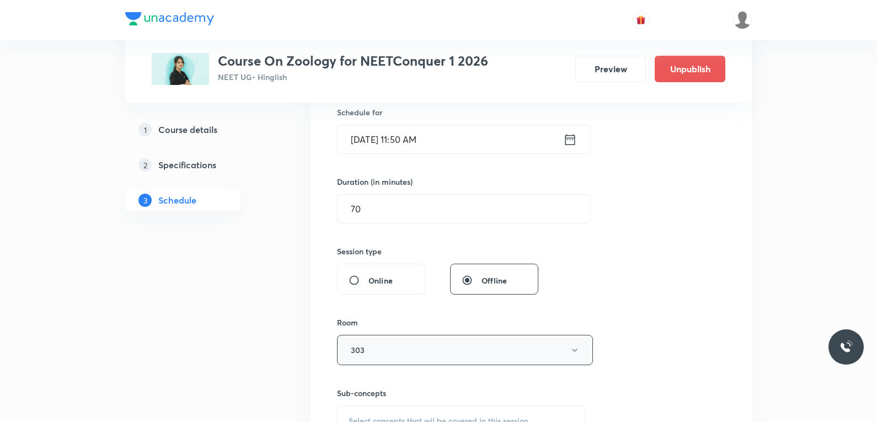
scroll to position [331, 0]
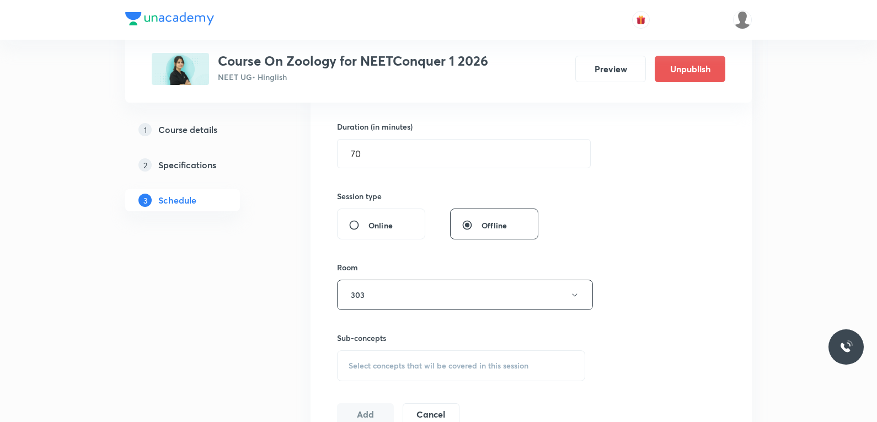
click at [459, 364] on span "Select concepts that wil be covered in this session" at bounding box center [439, 365] width 180 height 9
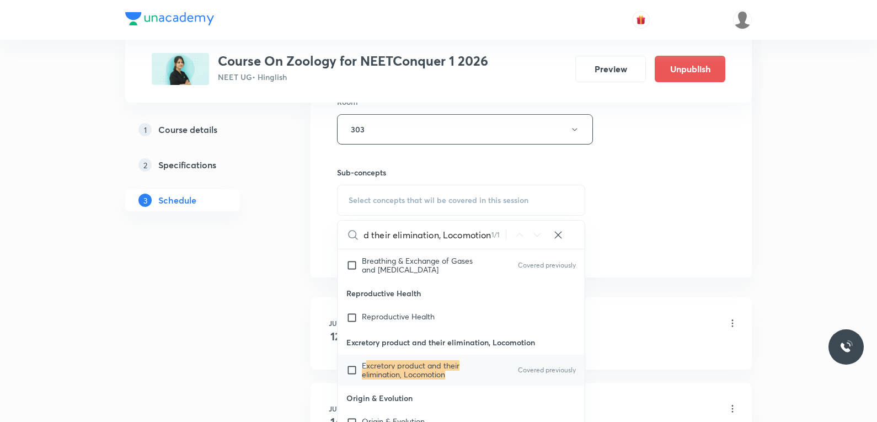
type input "xcretory product and their elimination, Locomotion"
click at [457, 379] on div "Excretory product and their elimination, Locomotion E xcretory product and thei…" at bounding box center [461, 358] width 247 height 56
click at [447, 379] on mark "xcretory product and their elimination, Locomotion" at bounding box center [411, 369] width 98 height 19
checkbox input "true"
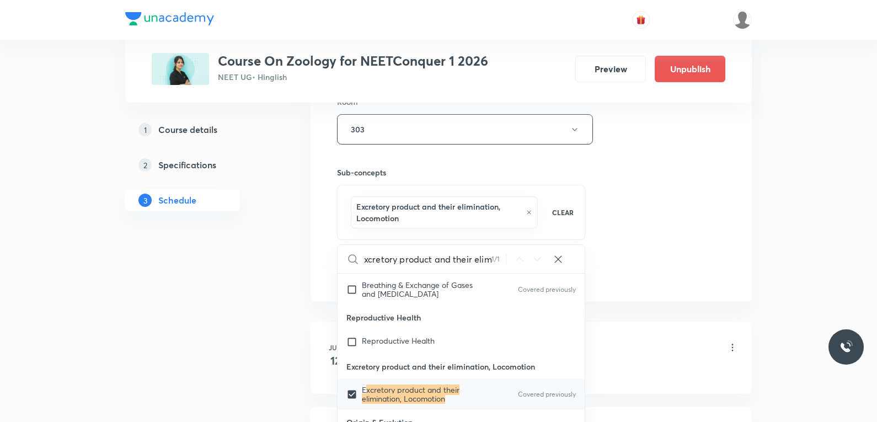
click at [653, 235] on div "Session 52 Live class Session title 21/99 Locomotion & Movement ​ Schedule for …" at bounding box center [531, 13] width 388 height 542
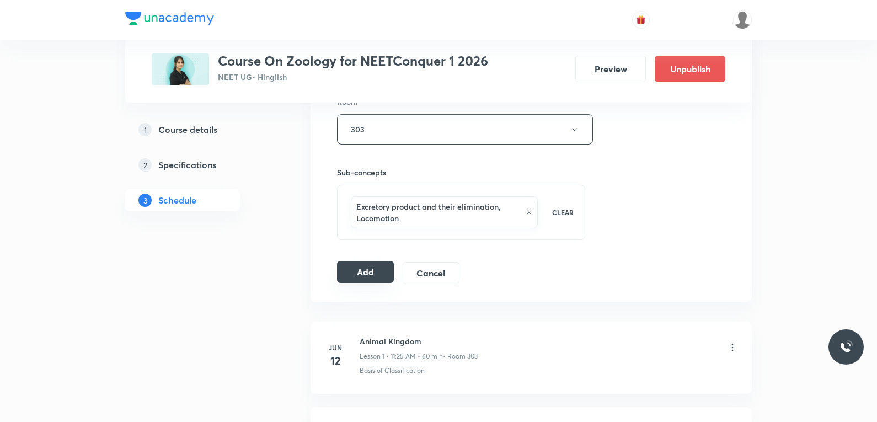
click at [368, 283] on div "Add Cancel" at bounding box center [402, 273] width 131 height 22
click at [371, 271] on button "Add" at bounding box center [365, 272] width 57 height 22
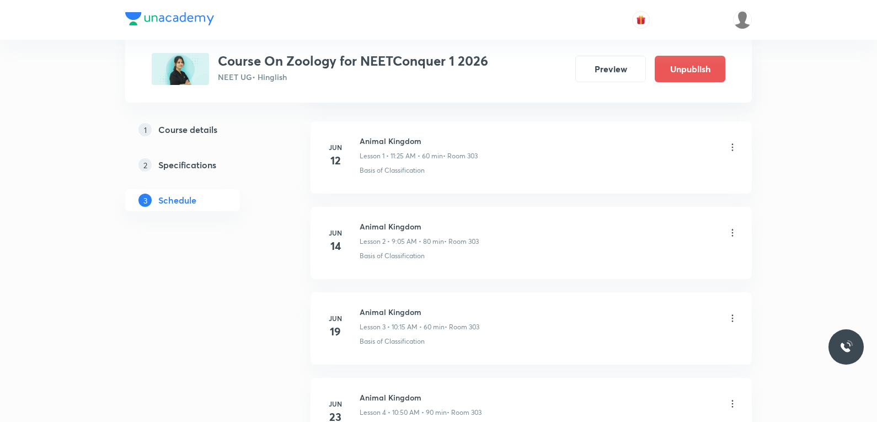
scroll to position [4400, 0]
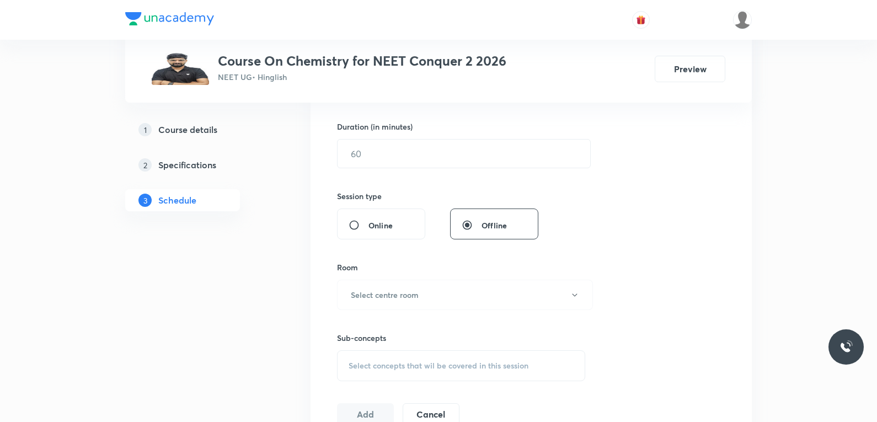
scroll to position [441, 0]
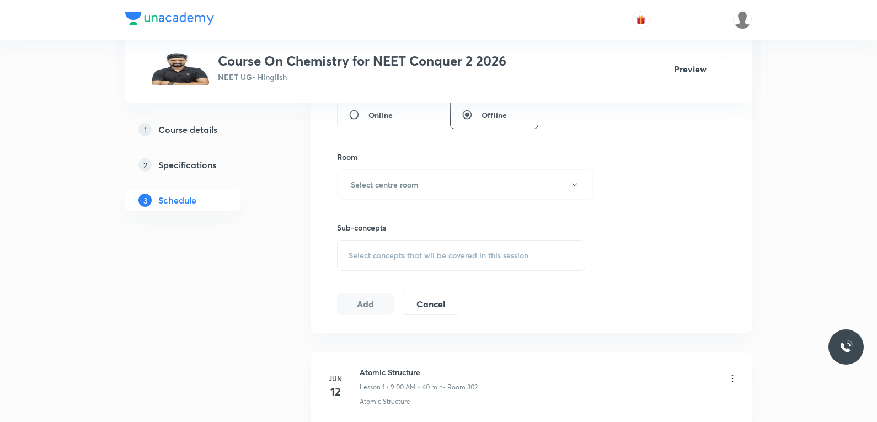
click at [450, 249] on div "Select concepts that wil be covered in this session" at bounding box center [461, 255] width 248 height 31
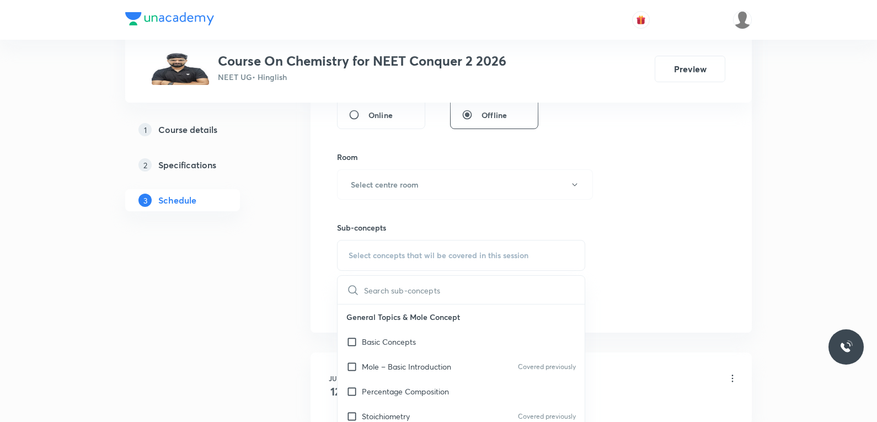
click at [630, 208] on div "Session 74 Live class Session title 0/99 ​ Schedule for [DATE] 4:51 PM ​ Durati…" at bounding box center [531, 56] width 388 height 518
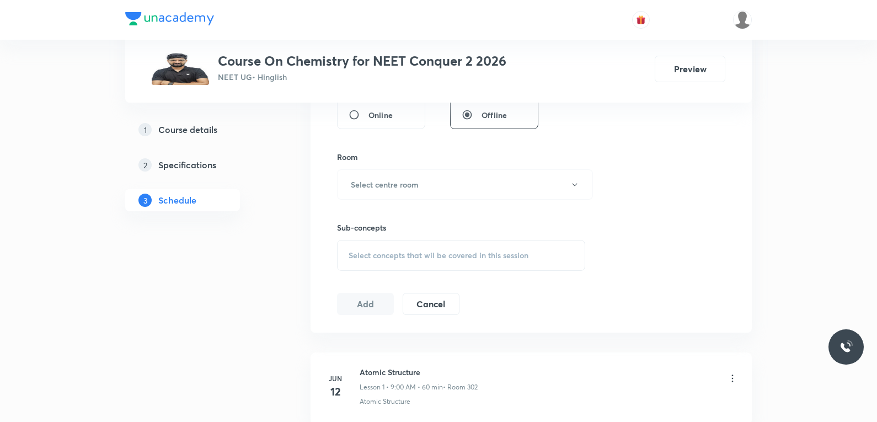
scroll to position [6702, 0]
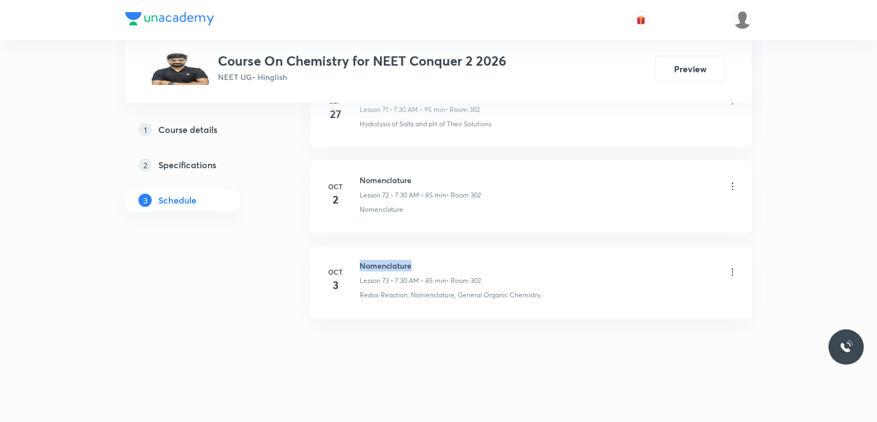
drag, startPoint x: 362, startPoint y: 263, endPoint x: 431, endPoint y: 257, distance: 68.7
click at [431, 257] on li "[DATE] Nomenclature Lesson 73 • 7:30 AM • 85 min • Room 302 Redox Reaction, Nom…" at bounding box center [530, 282] width 441 height 72
copy h6 "Nomenclature"
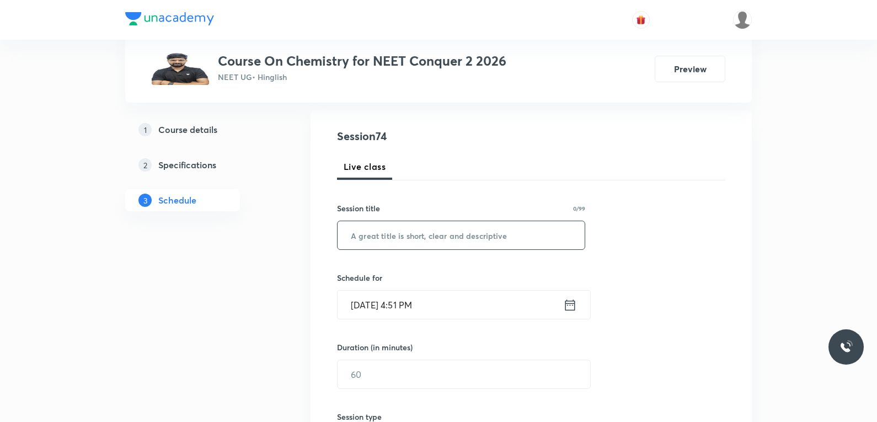
click at [470, 239] on input "text" at bounding box center [461, 235] width 247 height 28
paste input "Nomenclature"
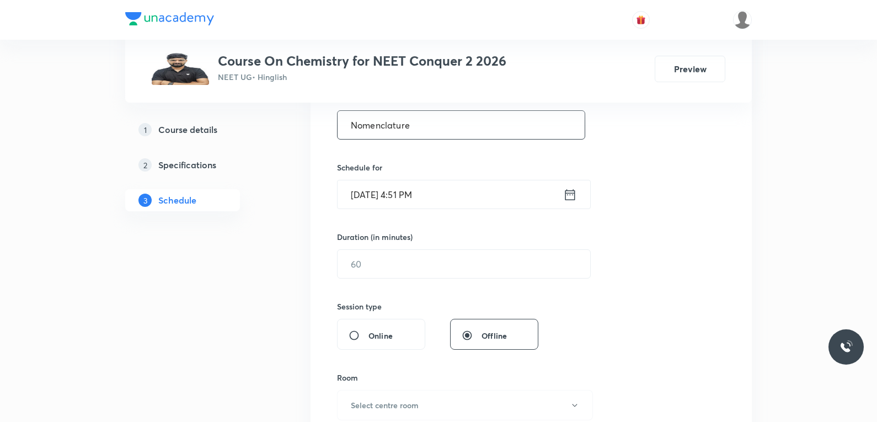
type input "Nomenclature"
click at [418, 194] on input "[DATE] 4:51 PM" at bounding box center [451, 194] width 226 height 28
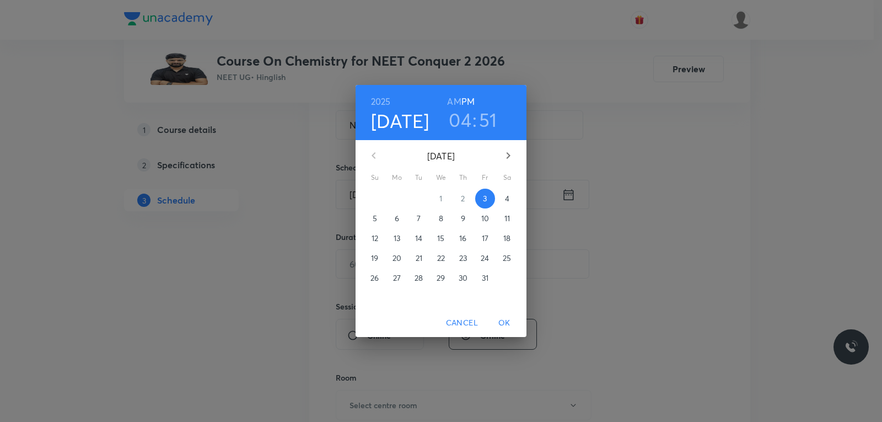
click at [507, 198] on p "4" at bounding box center [507, 198] width 4 height 11
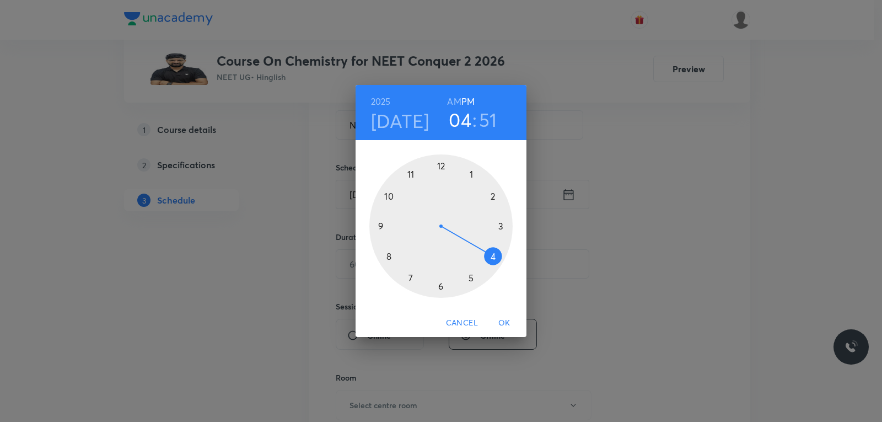
click at [453, 106] on h6 "AM" at bounding box center [454, 101] width 14 height 15
drag, startPoint x: 494, startPoint y: 258, endPoint x: 396, endPoint y: 293, distance: 104.0
click at [396, 293] on div at bounding box center [440, 225] width 143 height 143
drag, startPoint x: 391, startPoint y: 184, endPoint x: 440, endPoint y: 290, distance: 117.2
click at [440, 290] on div at bounding box center [440, 225] width 143 height 143
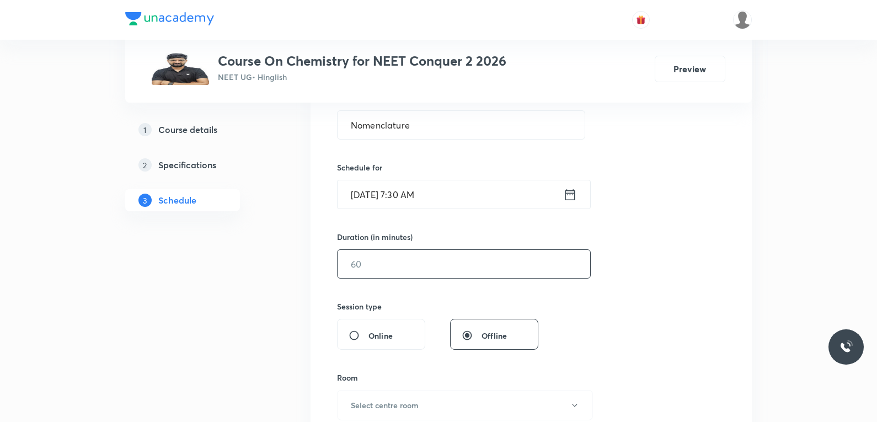
click at [382, 276] on input "text" at bounding box center [464, 264] width 253 height 28
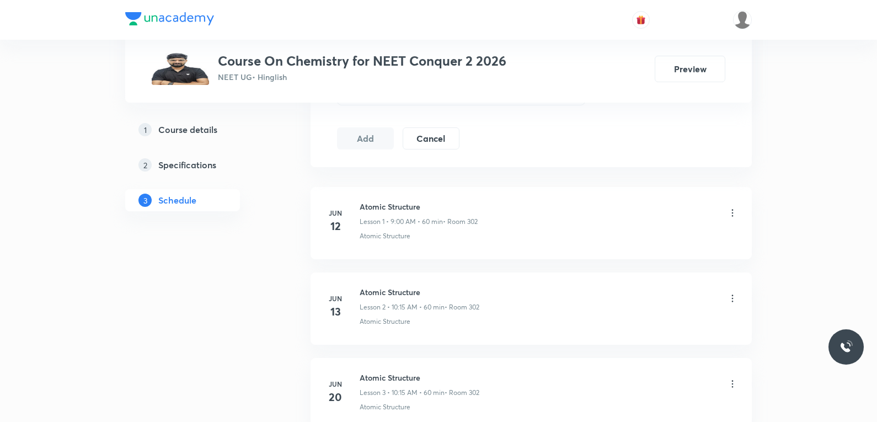
scroll to position [496, 0]
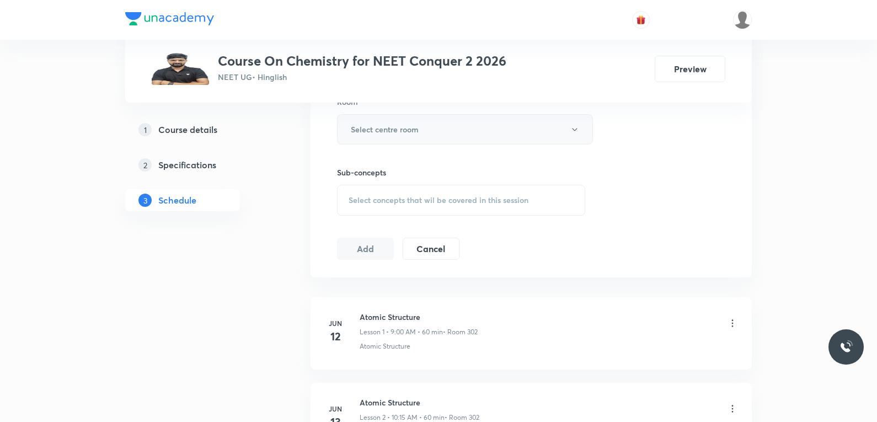
type input "85"
click at [455, 132] on button "Select centre room" at bounding box center [465, 129] width 256 height 30
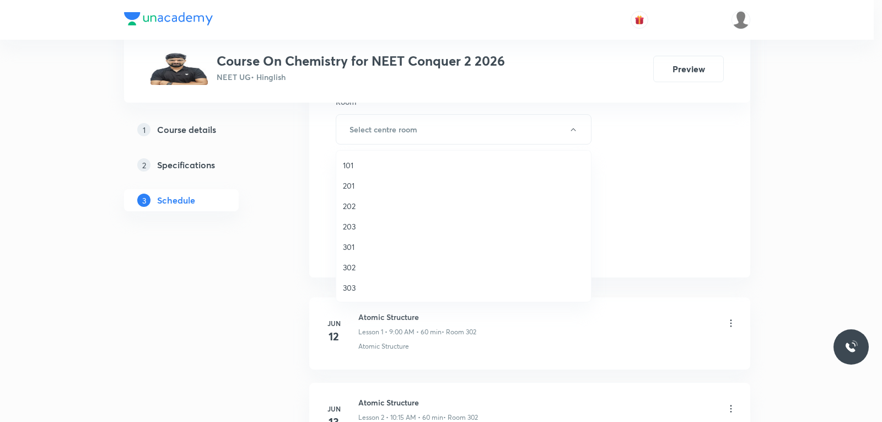
click at [352, 268] on span "302" at bounding box center [464, 267] width 242 height 12
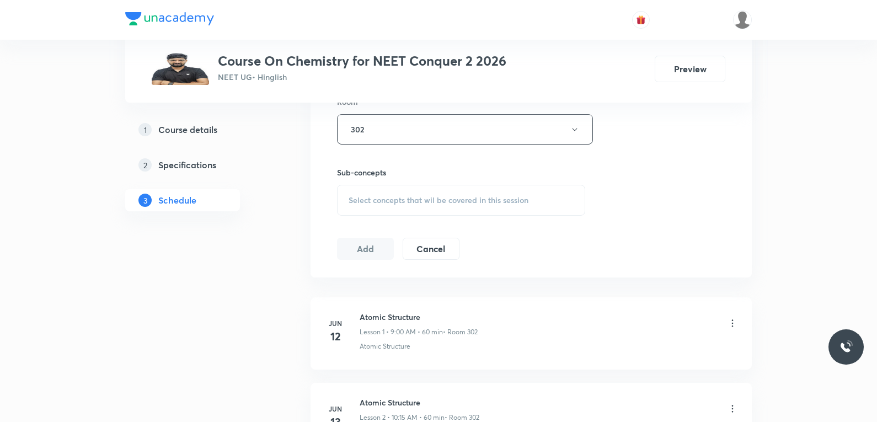
click at [489, 206] on div "Select concepts that wil be covered in this session" at bounding box center [461, 200] width 248 height 31
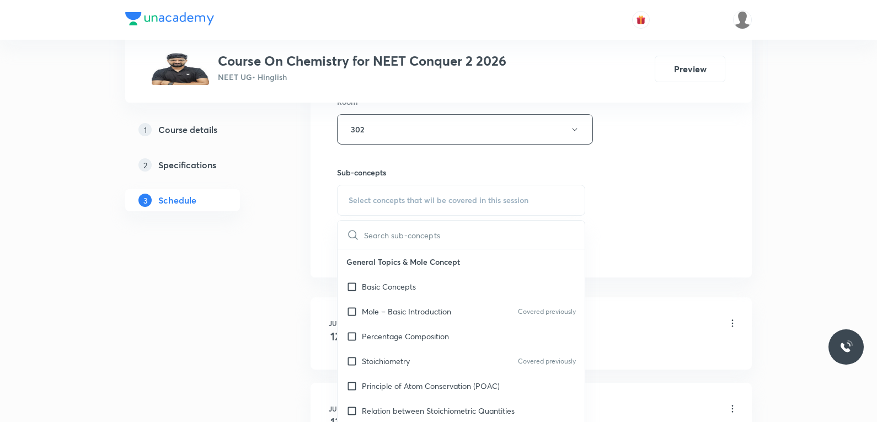
click at [655, 191] on div "Session 74 Live class Session title 12/99 Nomenclature ​ Schedule for [DATE] 7:…" at bounding box center [531, 1] width 388 height 518
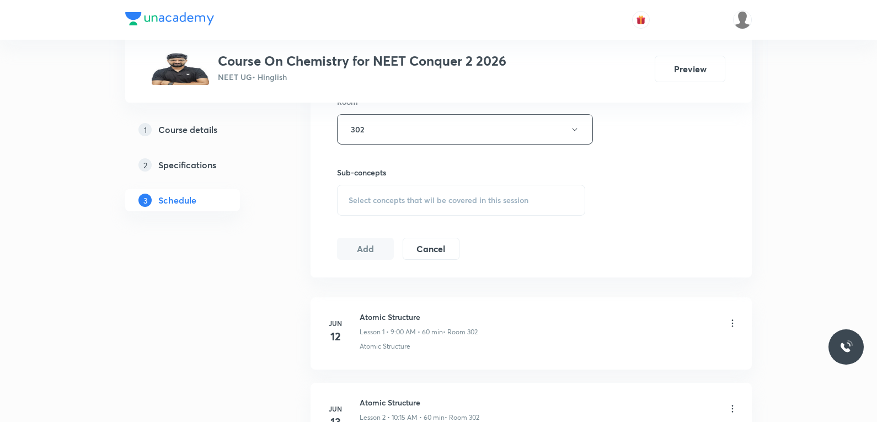
scroll to position [6702, 0]
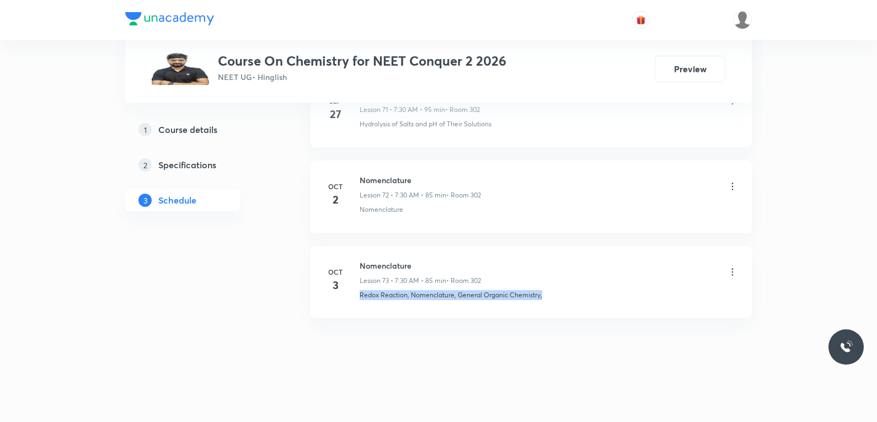
drag, startPoint x: 357, startPoint y: 298, endPoint x: 596, endPoint y: 301, distance: 238.8
click at [596, 301] on li "Oct 3 Nomenclature Lesson 73 • 7:30 AM • 85 min • Room 302 Redox Reaction, Nome…" at bounding box center [530, 282] width 441 height 72
copy p "Redox Reaction, Nomenclature, General Organic Chemistry,"
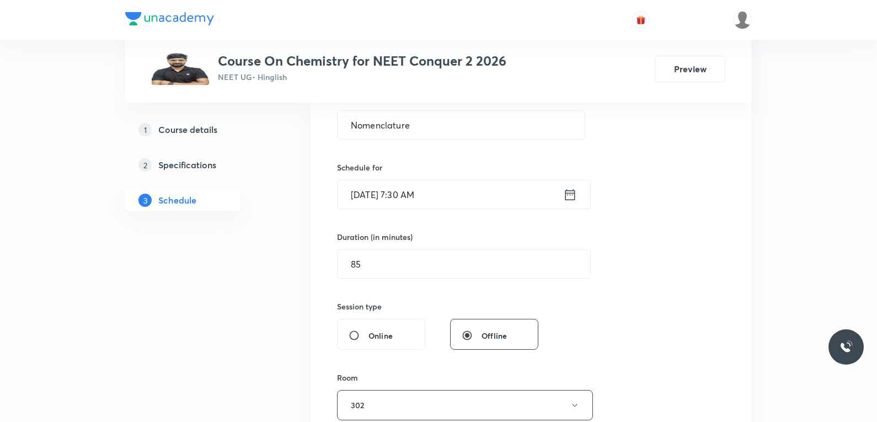
scroll to position [441, 0]
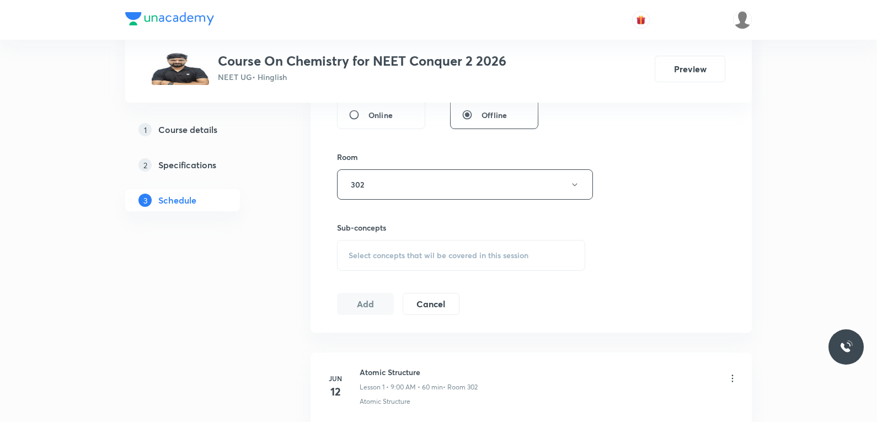
click at [474, 247] on div "Select concepts that wil be covered in this session" at bounding box center [461, 255] width 248 height 31
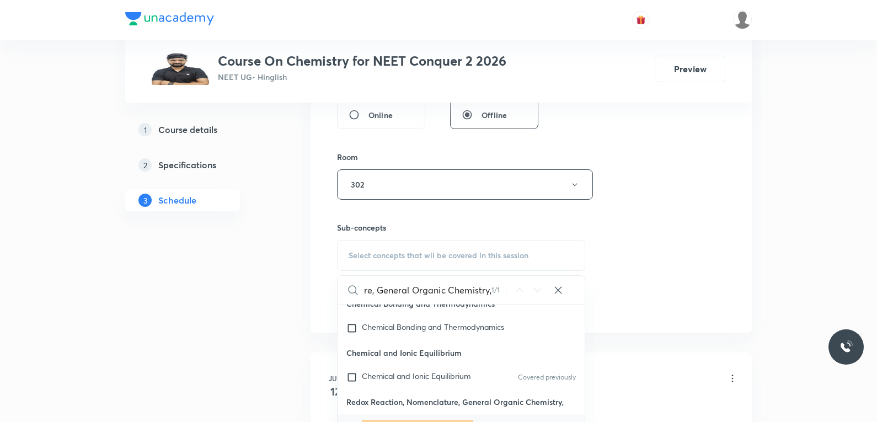
scroll to position [607, 0]
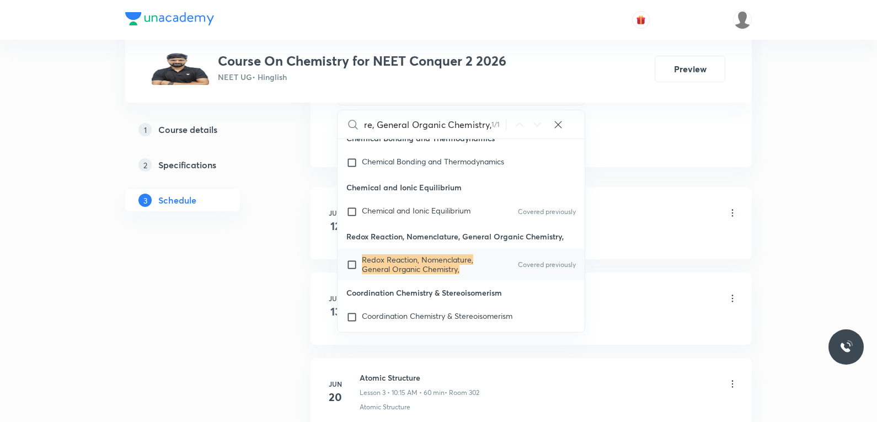
type input "Redox Reaction, Nomenclature, General Organic Chemistry,"
click at [447, 274] on mark "Redox Reaction, Nomenclature, General Organic Chemistry," at bounding box center [417, 263] width 111 height 19
checkbox input "true"
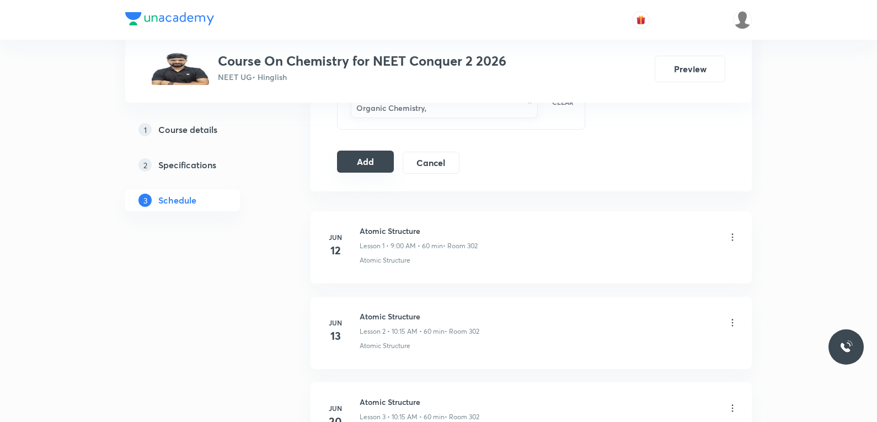
click at [349, 156] on button "Add" at bounding box center [365, 162] width 57 height 22
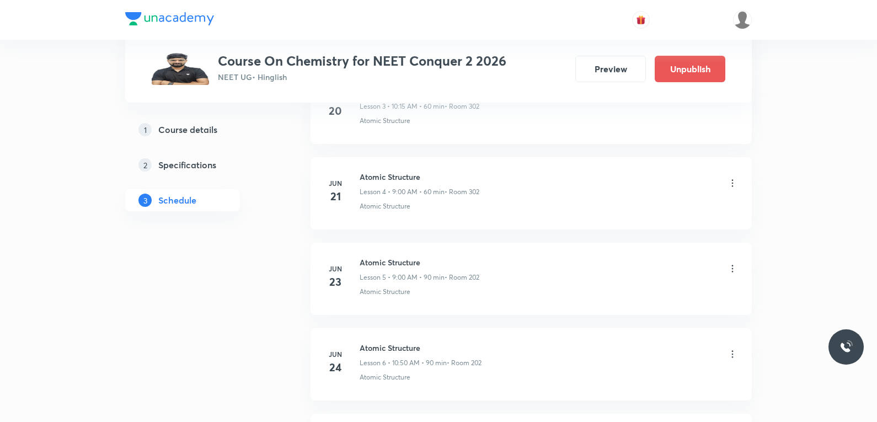
scroll to position [6281, 0]
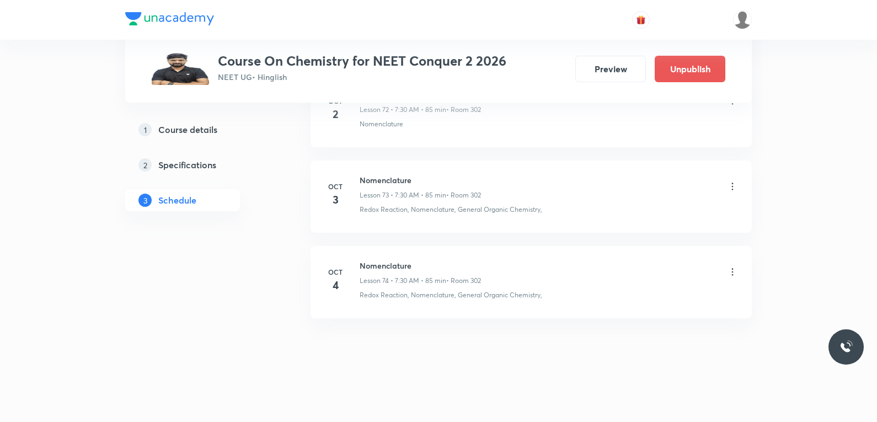
click at [630, 207] on div "Redox Reaction, Nomenclature, General Organic Chemistry," at bounding box center [549, 210] width 378 height 10
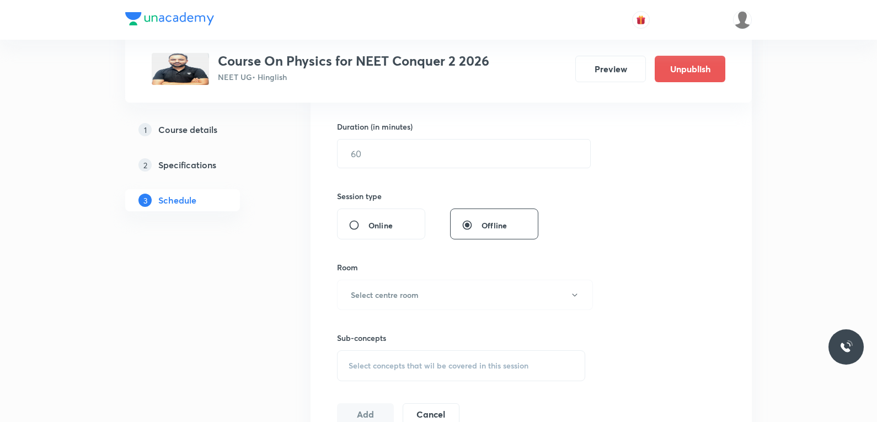
scroll to position [496, 0]
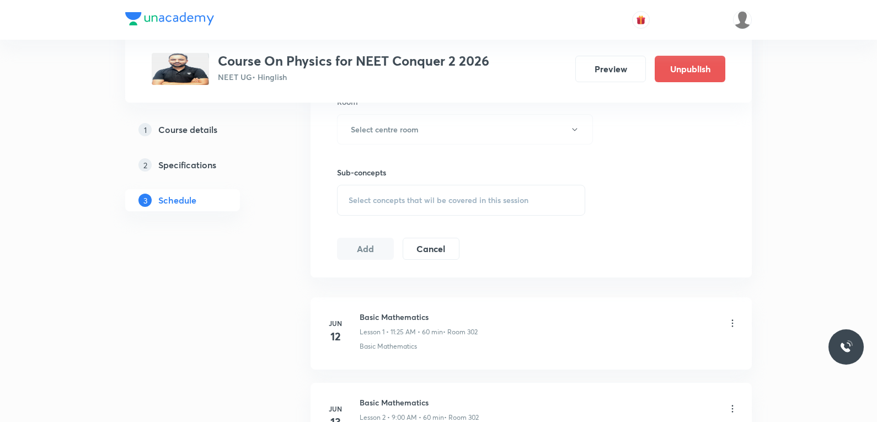
click at [482, 196] on span "Select concepts that wil be covered in this session" at bounding box center [439, 200] width 180 height 9
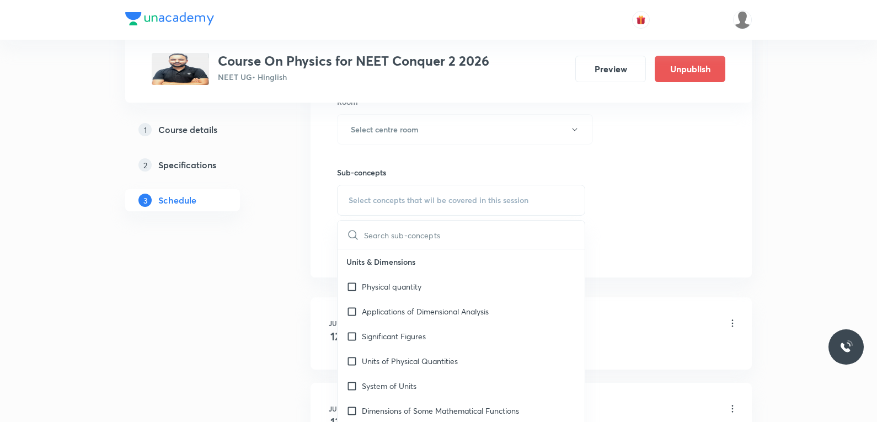
click at [672, 186] on div "Session 51 Live class Session title 0/99 ​ Schedule for Oct 3, 2025, 4:51 PM ​ …" at bounding box center [531, 1] width 388 height 518
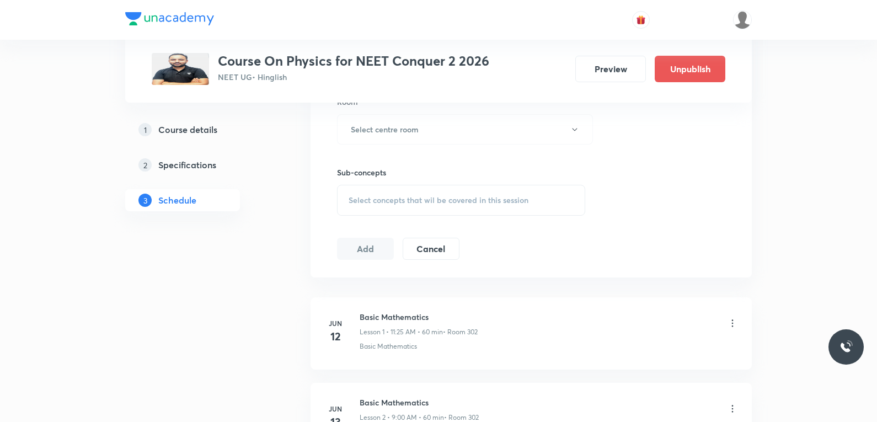
scroll to position [4736, 0]
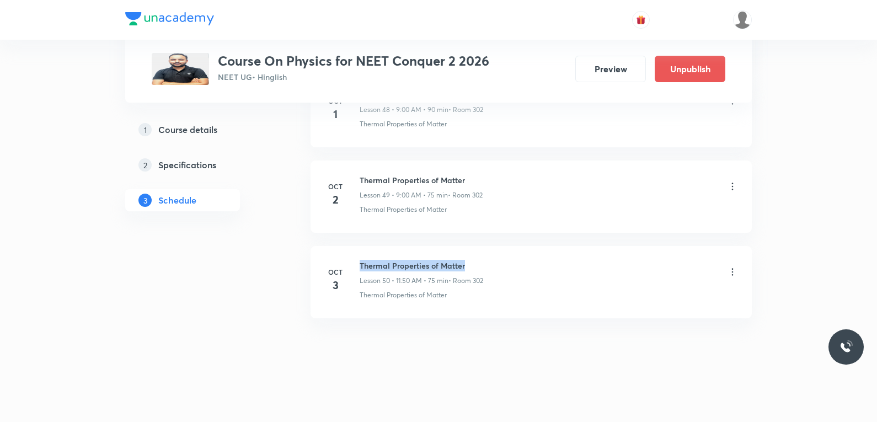
drag, startPoint x: 360, startPoint y: 265, endPoint x: 492, endPoint y: 260, distance: 132.4
click at [492, 260] on div "Thermal Properties of Matter Lesson 50 • 11:50 AM • 75 min • Room 302" at bounding box center [549, 273] width 378 height 26
copy h6 "Thermal Properties of Matter"
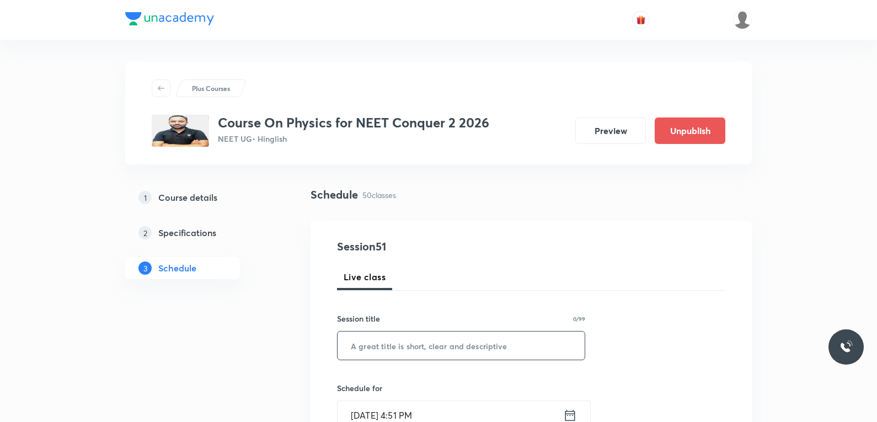
click at [493, 346] on input "text" at bounding box center [461, 345] width 247 height 28
paste input "Thermal Properties of Matter"
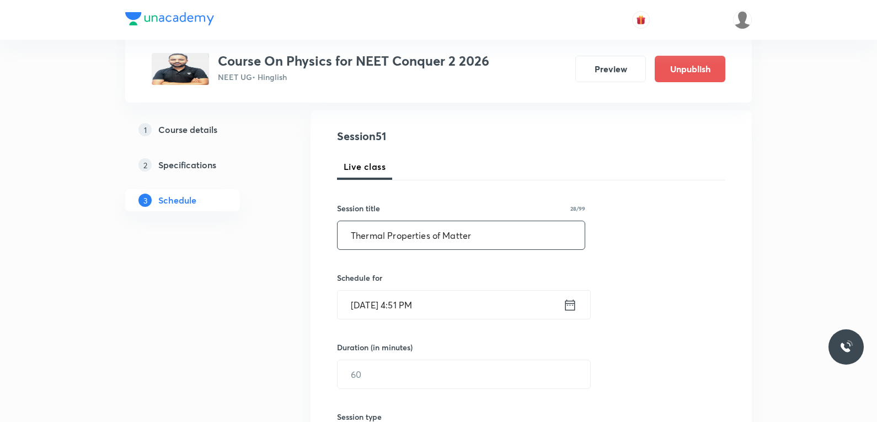
scroll to position [221, 0]
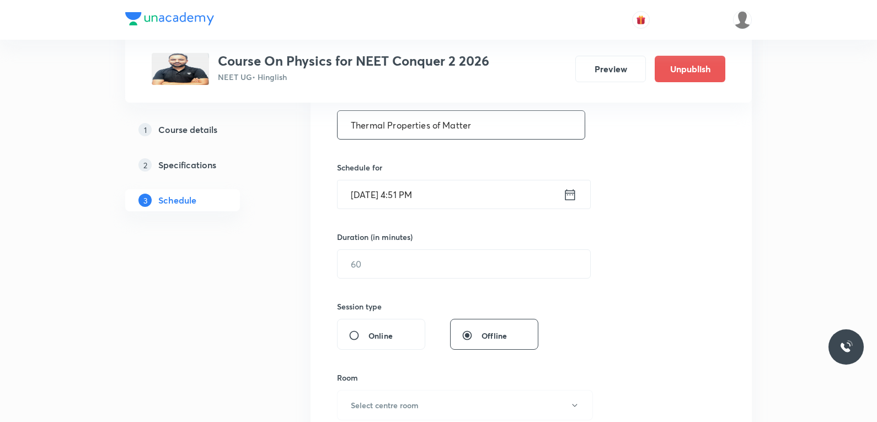
type input "Thermal Properties of Matter"
click at [397, 190] on input "Oct 3, 2025, 4:51 PM" at bounding box center [451, 194] width 226 height 28
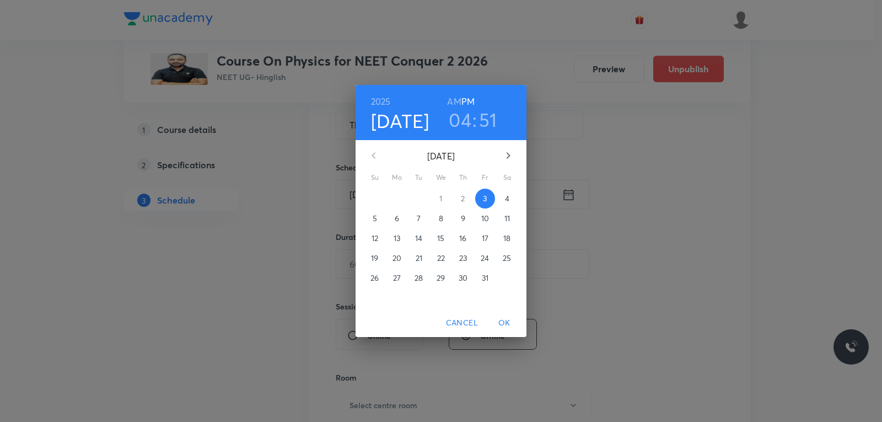
click at [513, 197] on span "4" at bounding box center [507, 198] width 20 height 11
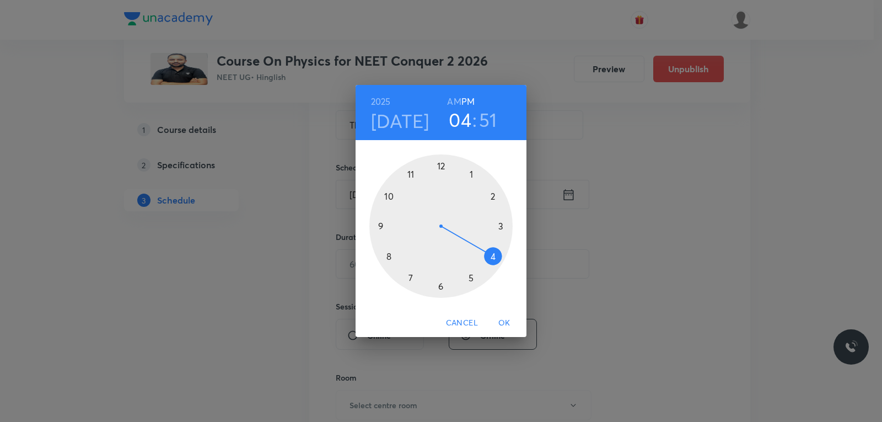
click at [454, 101] on h6 "AM" at bounding box center [454, 101] width 14 height 15
drag, startPoint x: 496, startPoint y: 257, endPoint x: 399, endPoint y: 211, distance: 107.3
click at [399, 211] on div at bounding box center [440, 225] width 143 height 143
drag, startPoint x: 395, startPoint y: 190, endPoint x: 502, endPoint y: 263, distance: 129.1
click at [502, 263] on div at bounding box center [440, 225] width 143 height 143
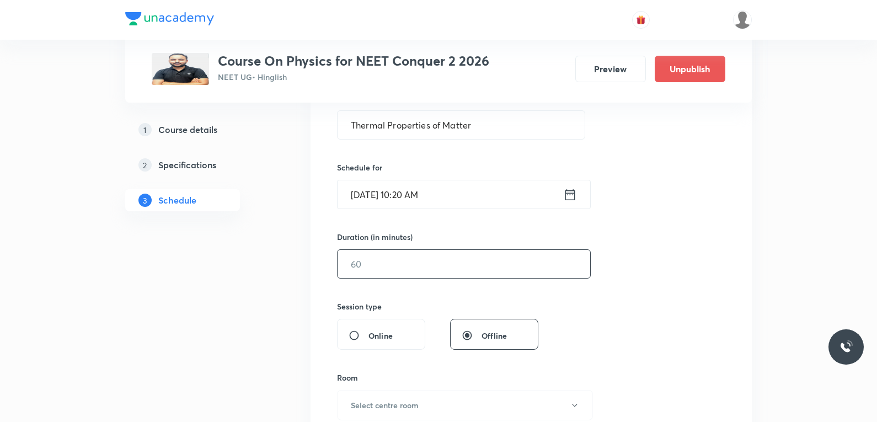
click at [404, 258] on input "text" at bounding box center [464, 264] width 253 height 28
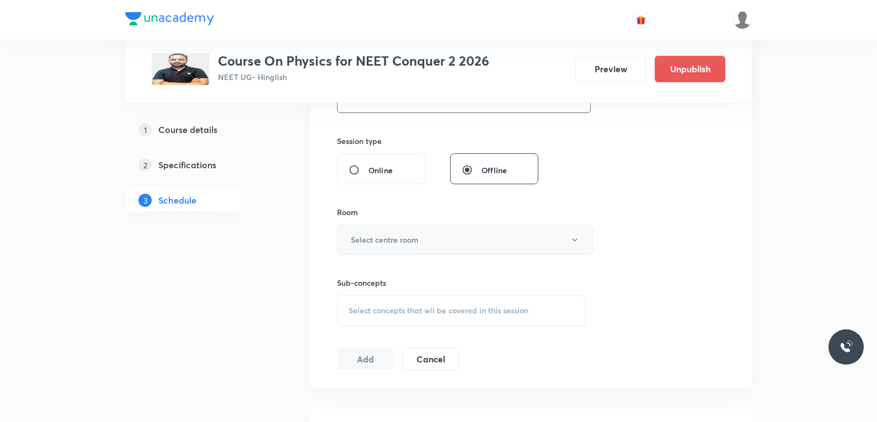
type input "75"
click at [439, 235] on button "Select centre room" at bounding box center [465, 239] width 256 height 30
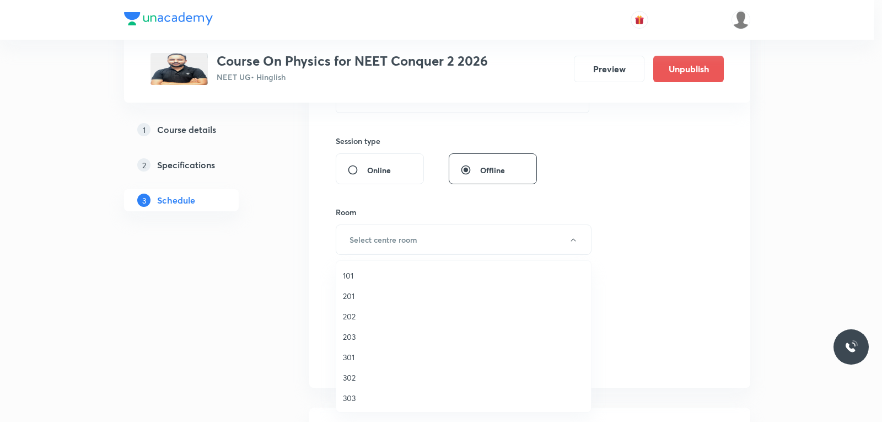
click at [366, 375] on span "302" at bounding box center [464, 378] width 242 height 12
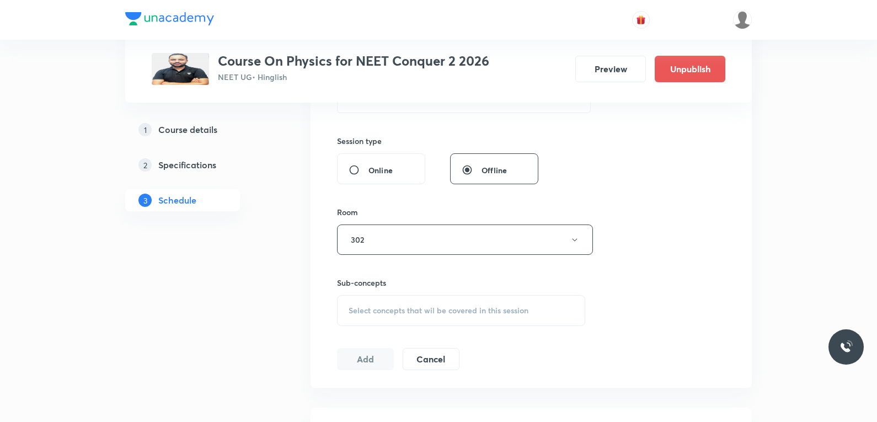
click at [432, 312] on span "Select concepts that wil be covered in this session" at bounding box center [439, 310] width 180 height 9
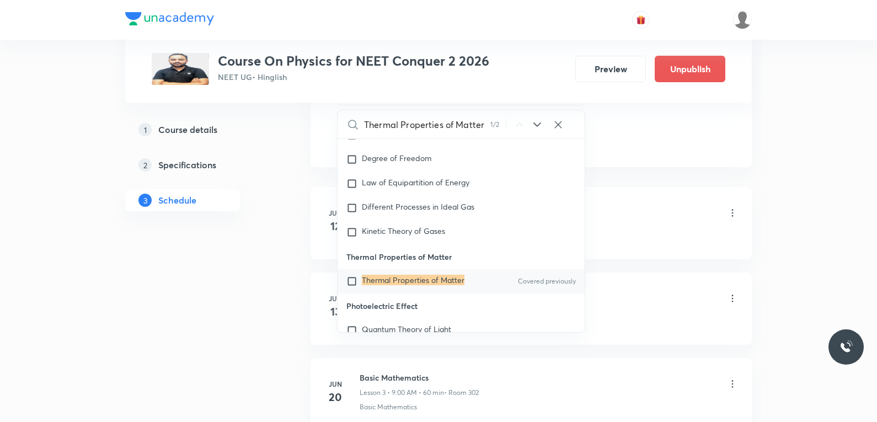
type input "Thermal Properties of Matter"
click at [430, 280] on mark "Thermal Properties of Matter" at bounding box center [413, 280] width 103 height 10
checkbox input "true"
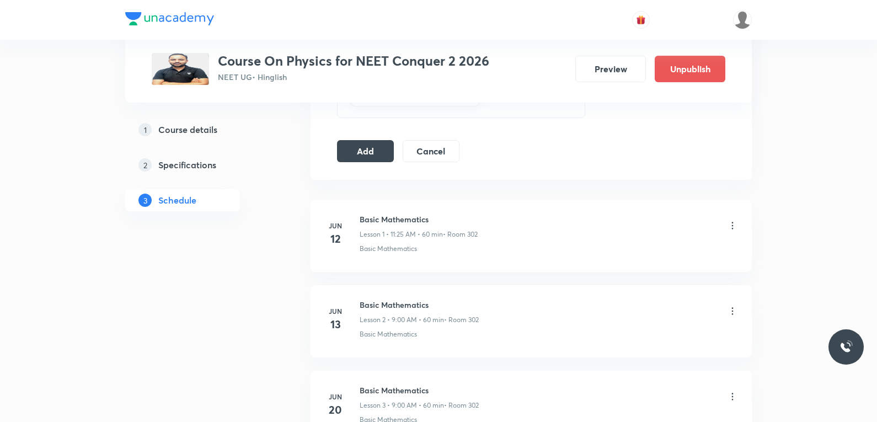
scroll to position [441, 0]
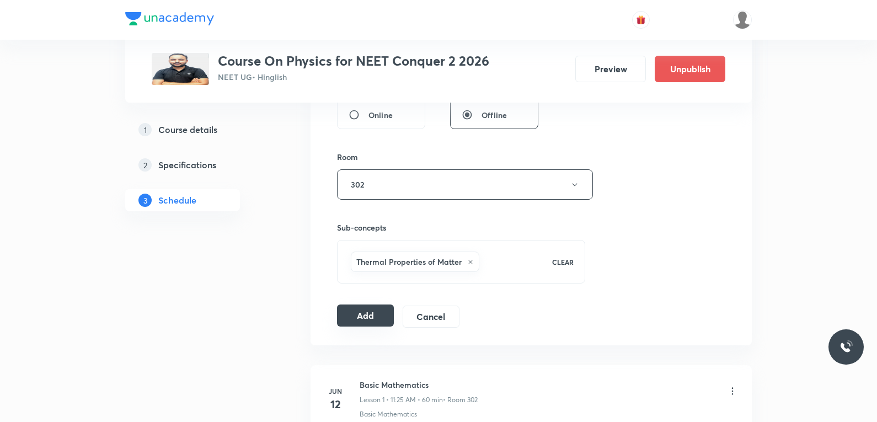
click at [372, 309] on button "Add" at bounding box center [365, 315] width 57 height 22
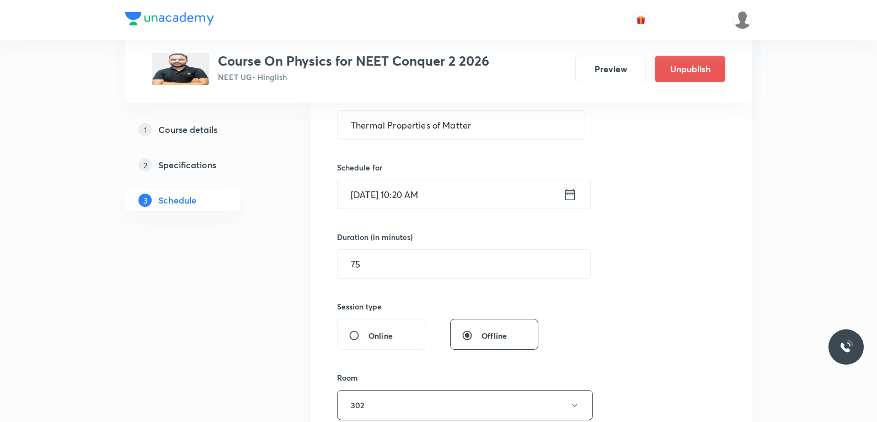
scroll to position [496, 0]
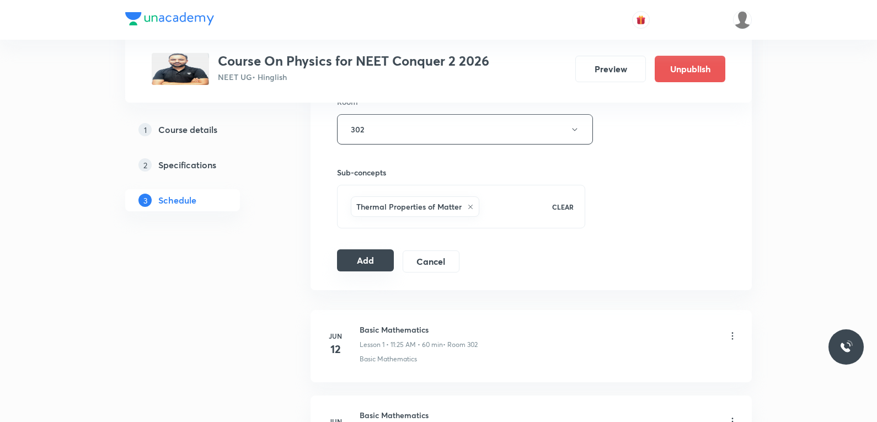
click at [366, 265] on button "Add" at bounding box center [365, 260] width 57 height 22
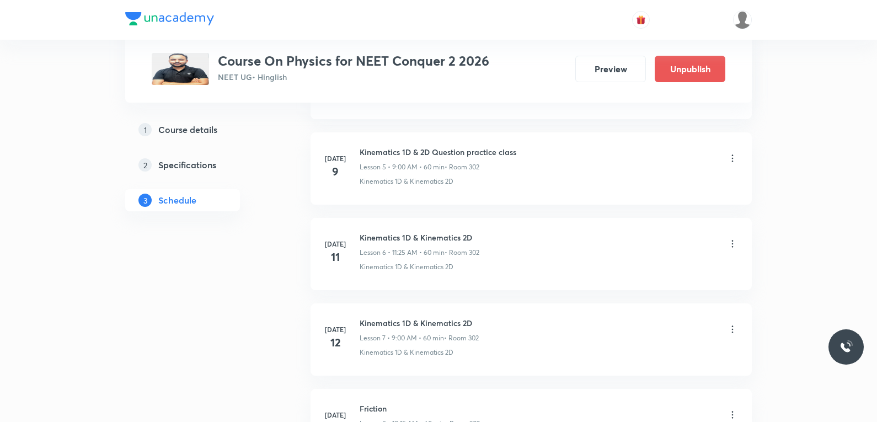
scroll to position [4315, 0]
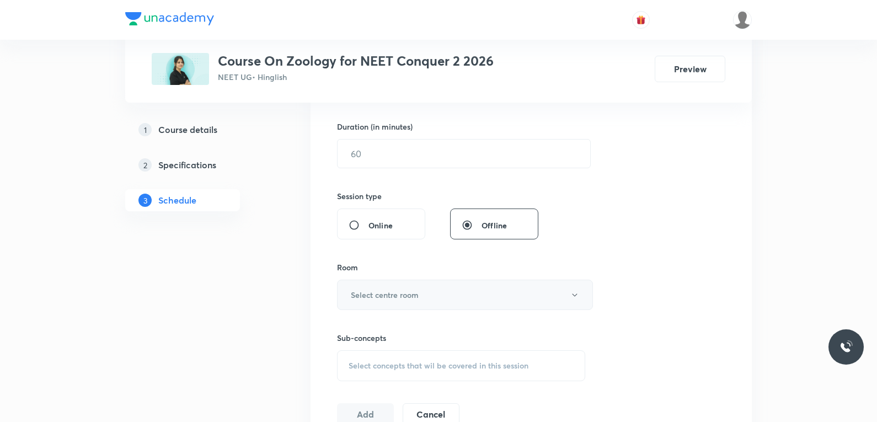
scroll to position [496, 0]
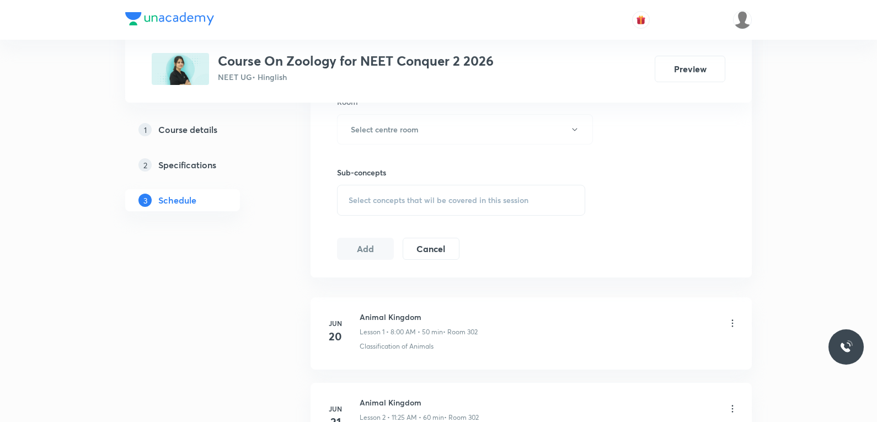
click at [476, 200] on span "Select concepts that wil be covered in this session" at bounding box center [439, 200] width 180 height 9
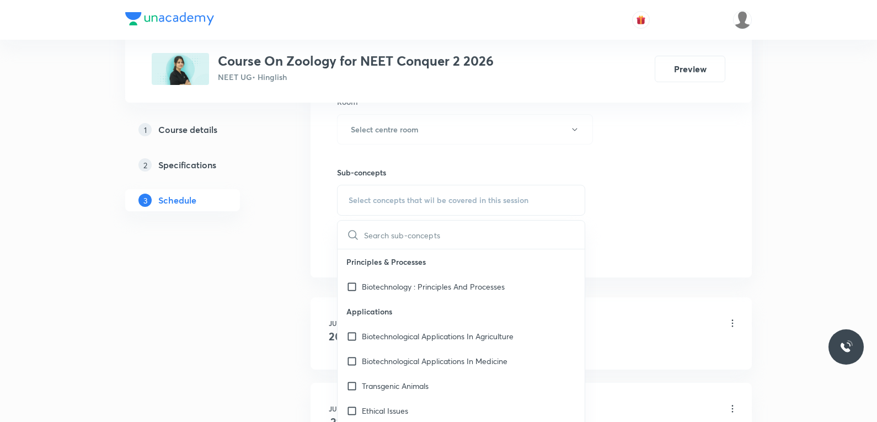
click at [725, 178] on div "Session 57 Live class Session title 0/99 ​ Schedule for Oct 3, 2025, 4:51 PM ​ …" at bounding box center [530, 0] width 441 height 553
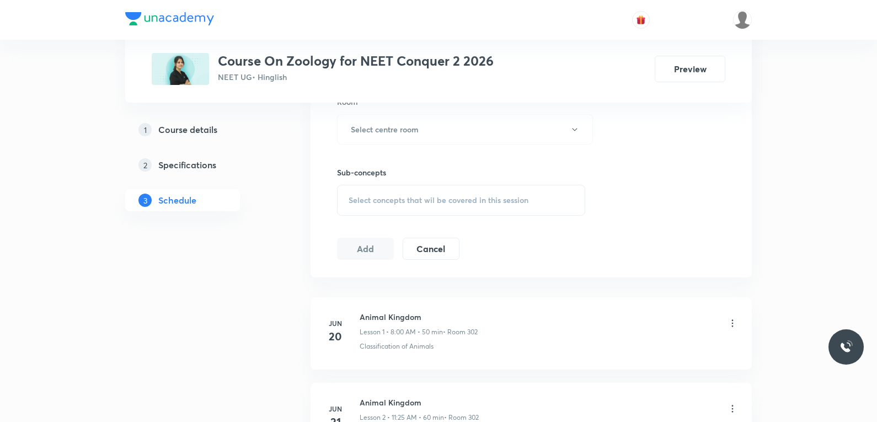
scroll to position [5249, 0]
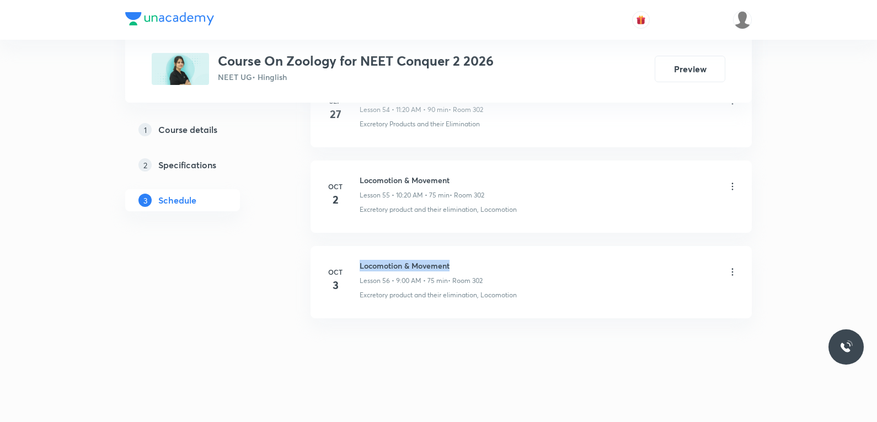
drag, startPoint x: 360, startPoint y: 266, endPoint x: 462, endPoint y: 261, distance: 101.6
click at [462, 261] on h6 "Locomotion & Movement" at bounding box center [421, 266] width 123 height 12
copy h6 "Locomotion & Movement"
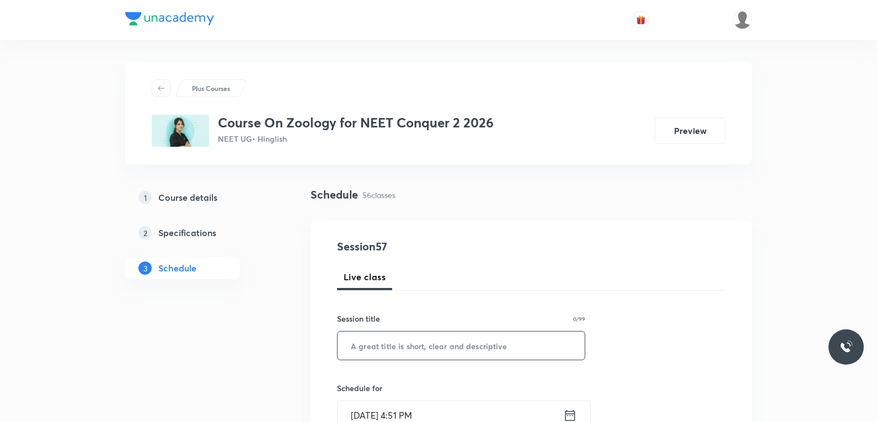
click at [454, 347] on input "text" at bounding box center [461, 345] width 247 height 28
paste input "Locomotion & Movement"
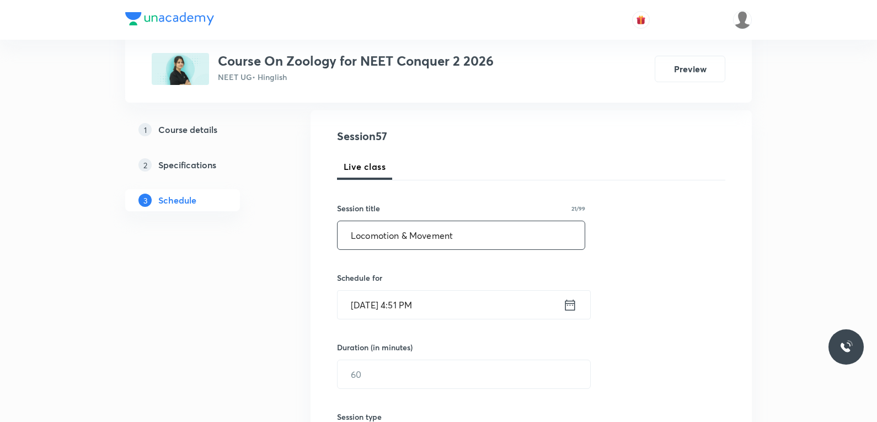
scroll to position [165, 0]
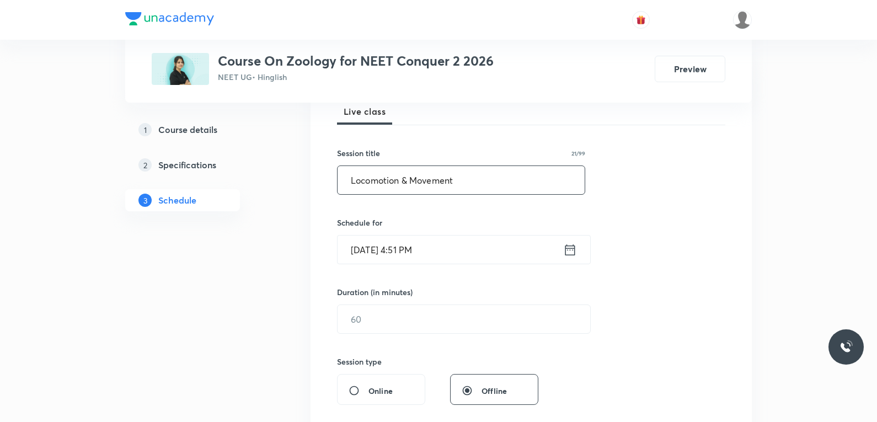
type input "Locomotion & Movement"
click at [410, 250] on input "[DATE] 4:51 PM" at bounding box center [451, 249] width 226 height 28
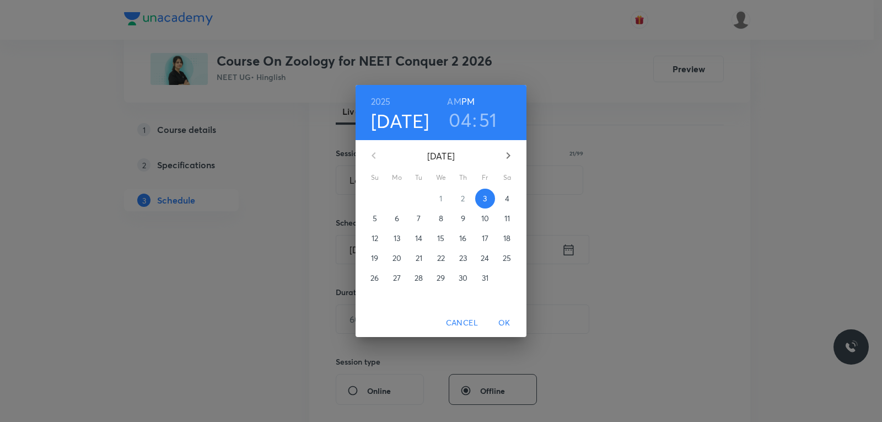
click at [504, 201] on span "4" at bounding box center [507, 198] width 20 height 11
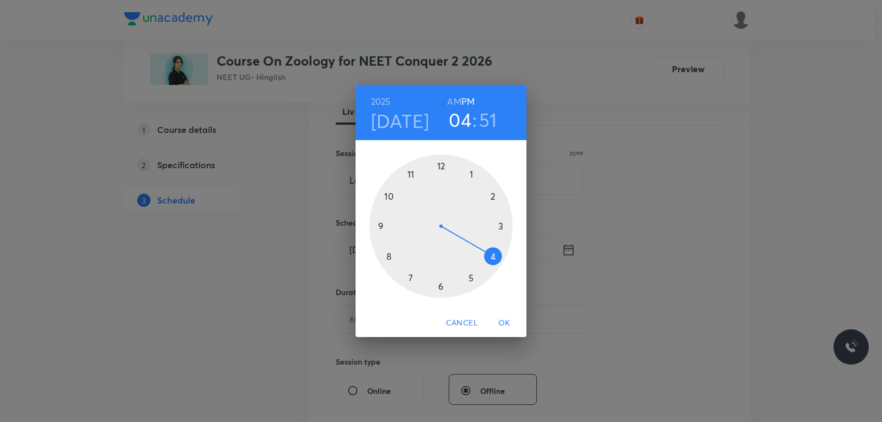
click at [460, 100] on h6 "AM" at bounding box center [454, 101] width 14 height 15
drag, startPoint x: 485, startPoint y: 255, endPoint x: 409, endPoint y: 232, distance: 79.7
click at [409, 232] on div at bounding box center [440, 225] width 143 height 143
drag, startPoint x: 405, startPoint y: 188, endPoint x: 441, endPoint y: 177, distance: 37.5
click at [441, 177] on div at bounding box center [440, 225] width 143 height 143
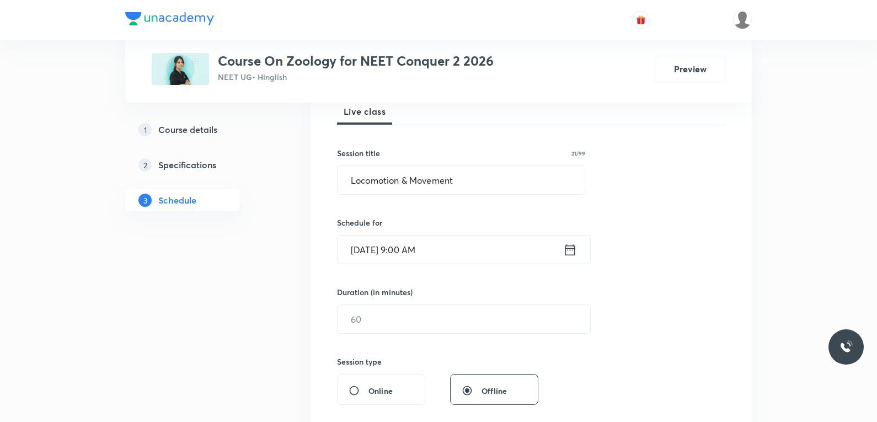
scroll to position [331, 0]
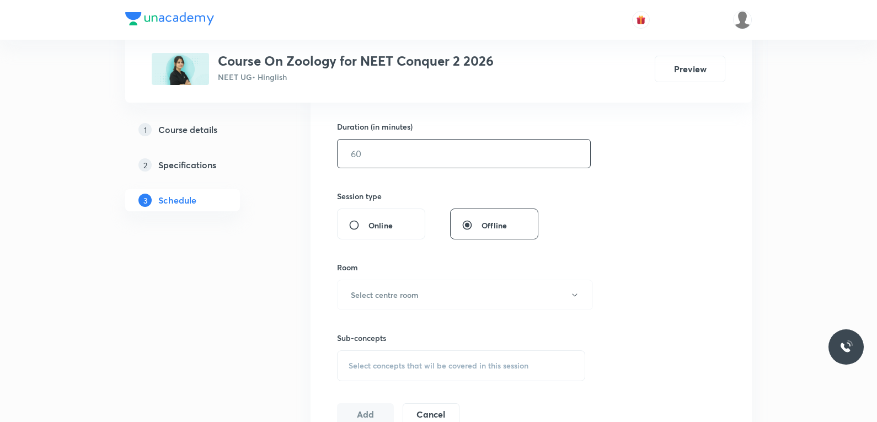
drag, startPoint x: 363, startPoint y: 151, endPoint x: 384, endPoint y: 157, distance: 21.7
click at [364, 152] on input "text" at bounding box center [464, 154] width 253 height 28
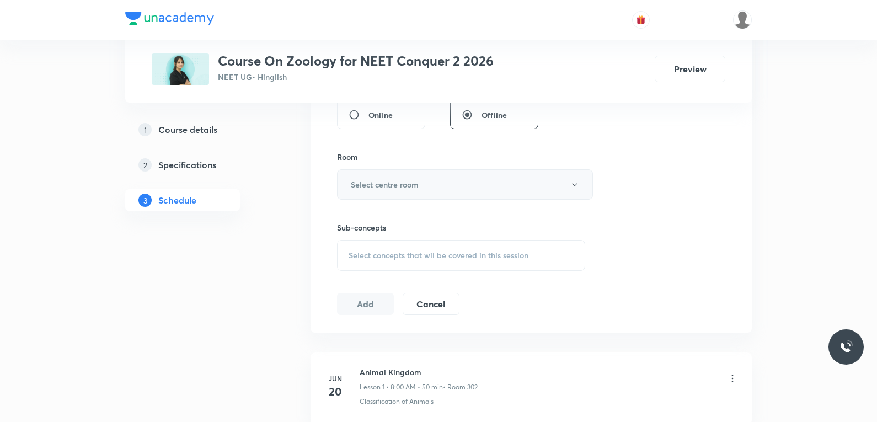
type input "75"
click at [426, 191] on button "Select centre room" at bounding box center [465, 184] width 256 height 30
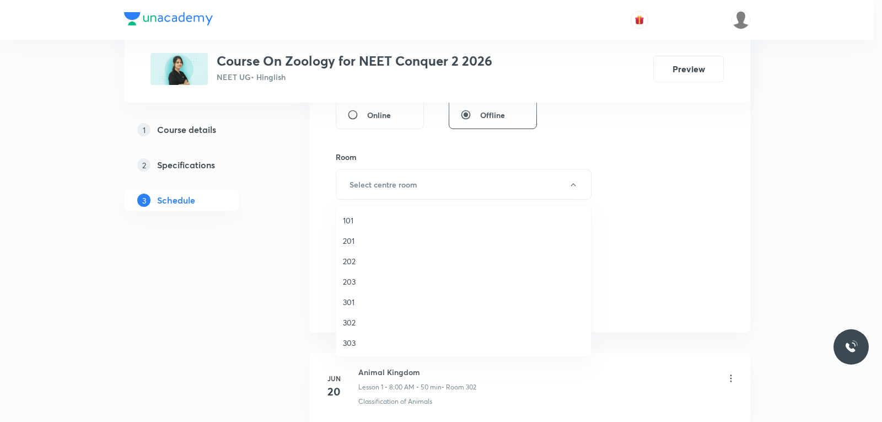
click at [361, 319] on span "302" at bounding box center [464, 323] width 242 height 12
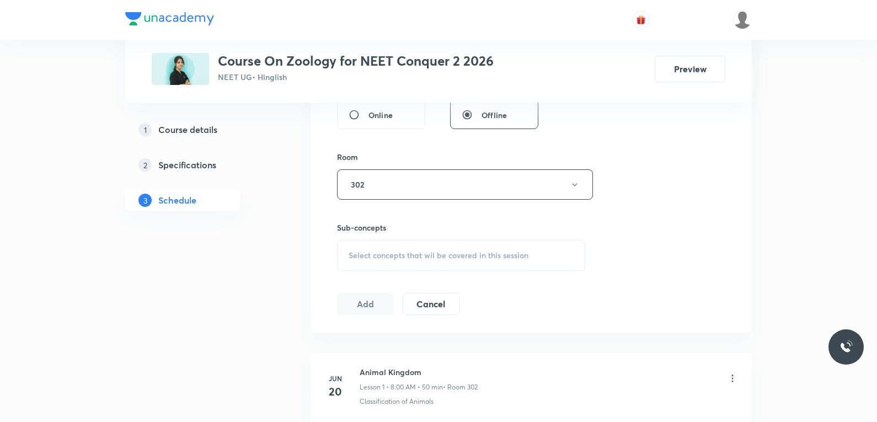
click at [424, 258] on span "Select concepts that wil be covered in this session" at bounding box center [439, 255] width 180 height 9
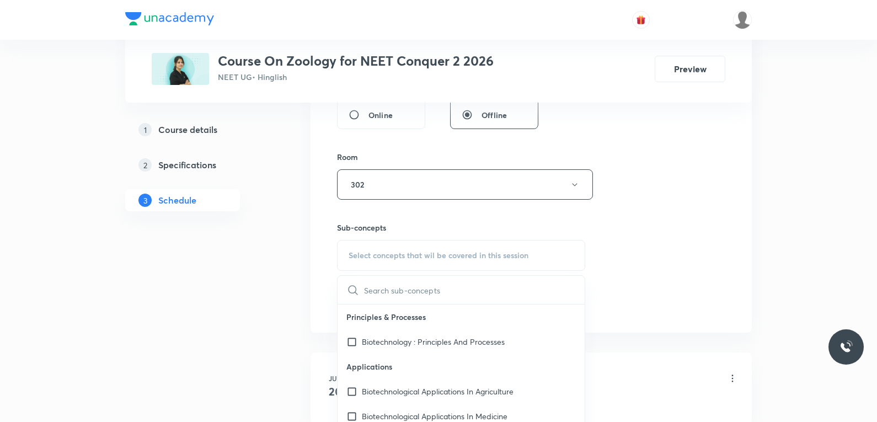
click at [687, 254] on div "Session 57 Live class Session title 21/99 Locomotion & Movement ​ Schedule for …" at bounding box center [531, 56] width 388 height 518
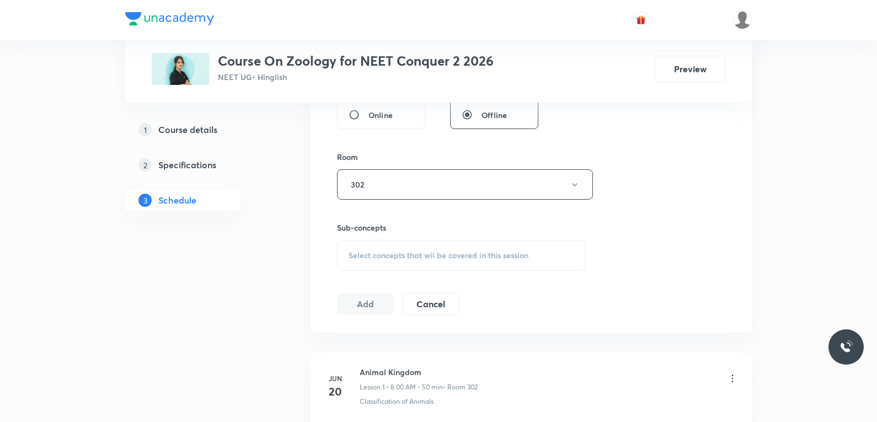
scroll to position [5249, 0]
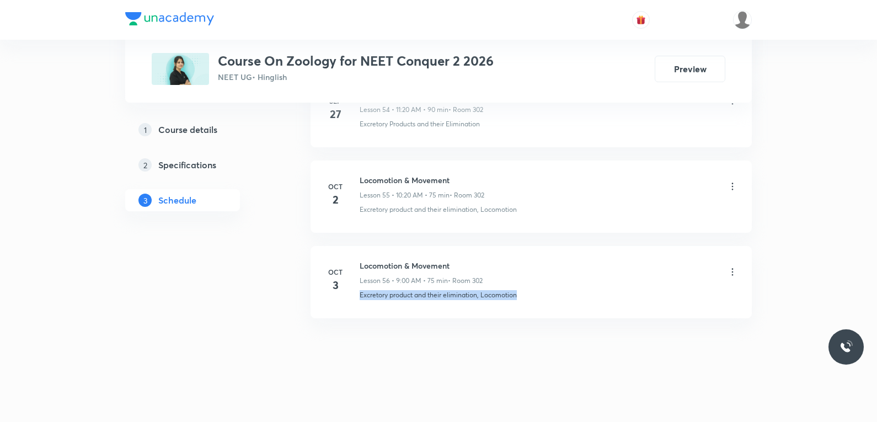
drag, startPoint x: 358, startPoint y: 300, endPoint x: 550, endPoint y: 299, distance: 191.9
click at [550, 299] on li "Oct 3 Locomotion & Movement Lesson 56 • 9:00 AM • 75 min • Room 302 Excretory p…" at bounding box center [530, 282] width 441 height 72
copy p "Excretory product and their elimination, Locomotion"
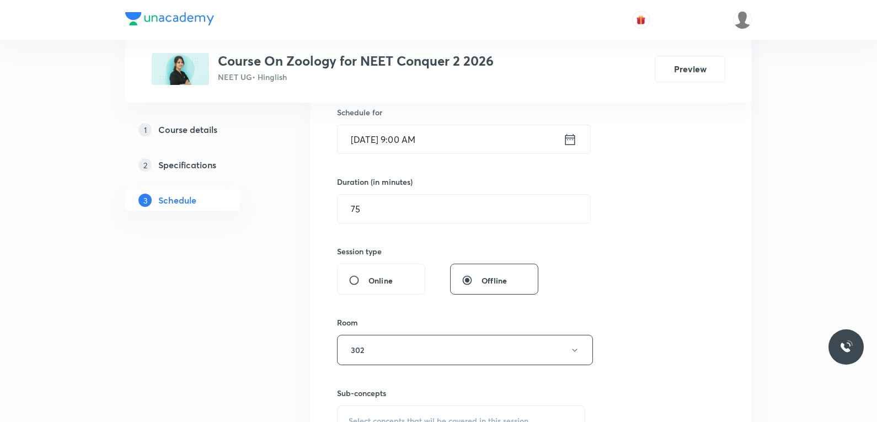
scroll to position [496, 0]
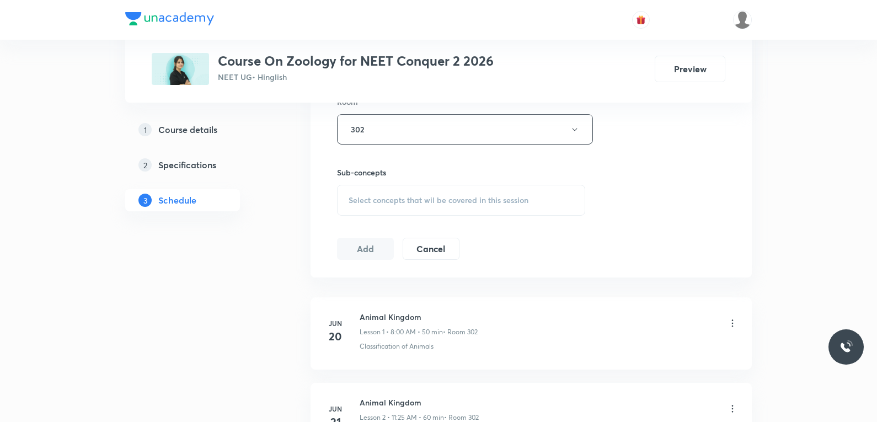
click at [470, 199] on span "Select concepts that wil be covered in this session" at bounding box center [439, 200] width 180 height 9
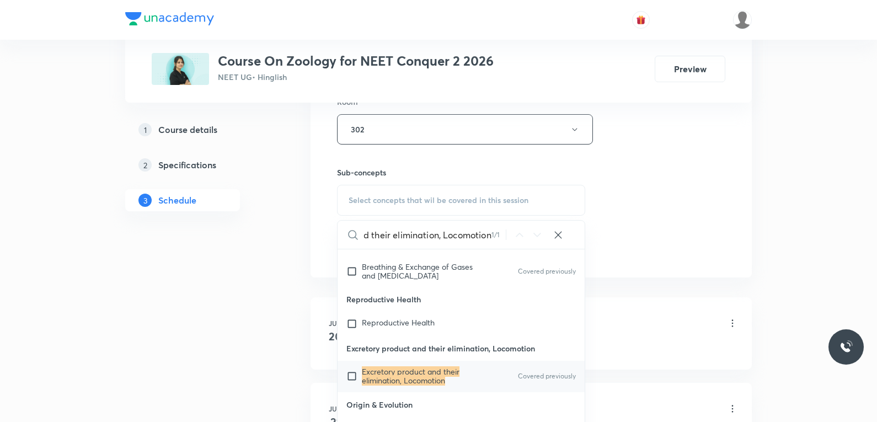
scroll to position [551, 0]
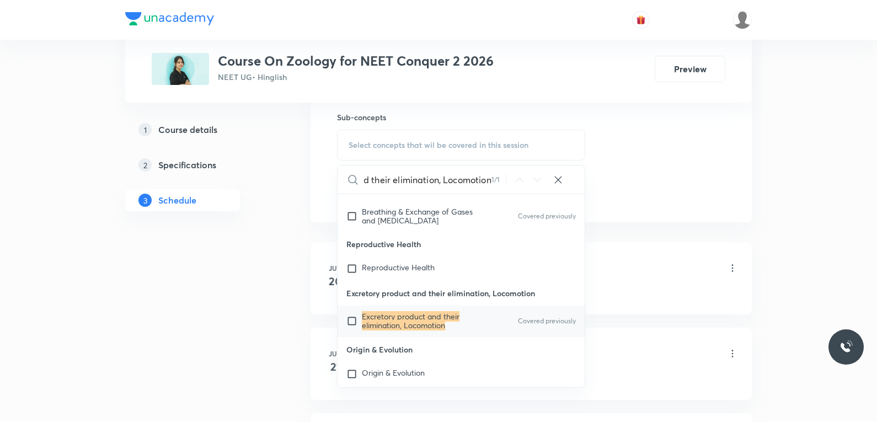
type input "Excretory product and their elimination, Locomotion"
click at [392, 330] on mark "Excretory product and their elimination, Locomotion" at bounding box center [411, 320] width 98 height 19
checkbox input "true"
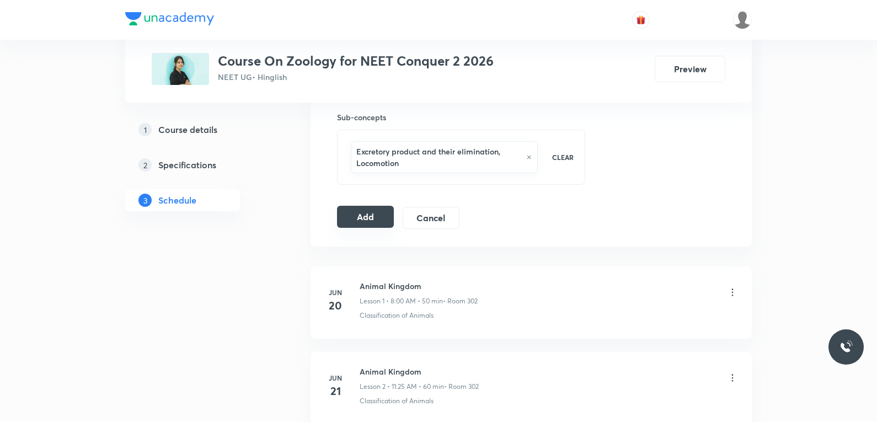
click at [373, 211] on button "Add" at bounding box center [365, 217] width 57 height 22
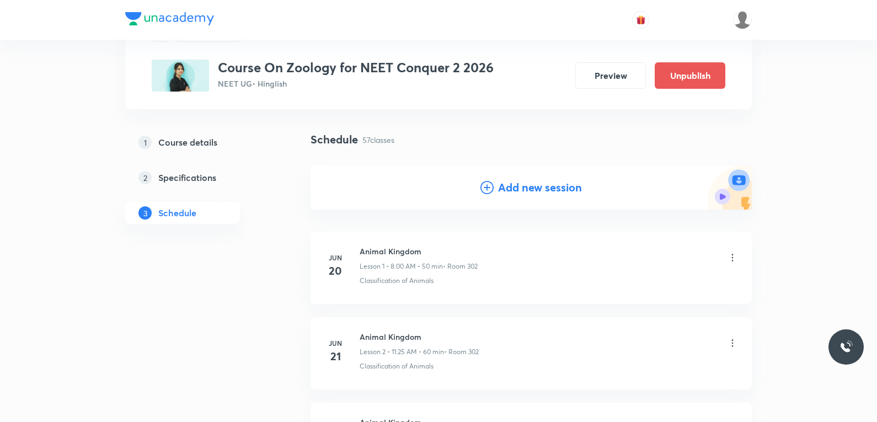
scroll to position [4828, 0]
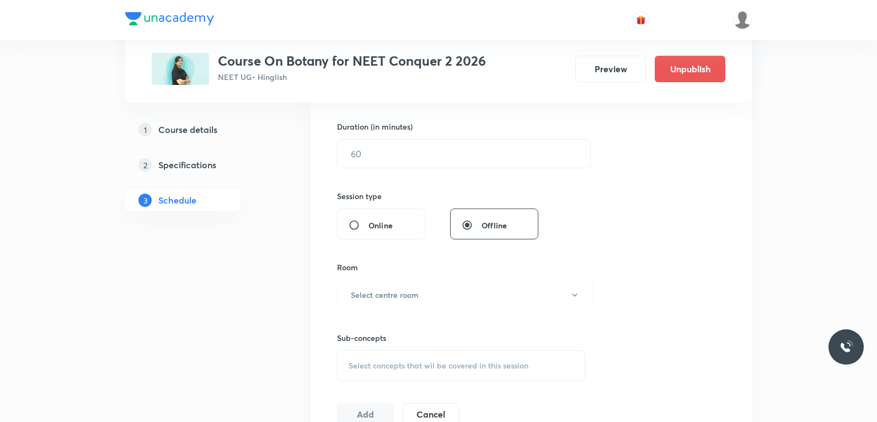
scroll to position [496, 0]
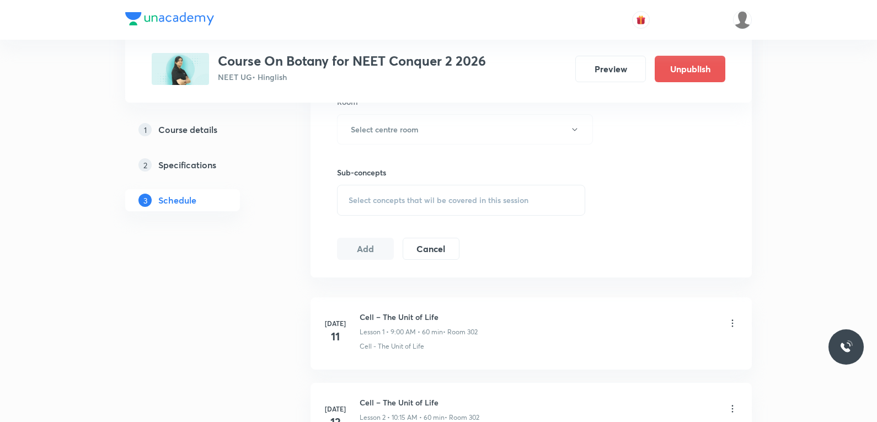
click at [510, 203] on span "Select concepts that wil be covered in this session" at bounding box center [439, 200] width 180 height 9
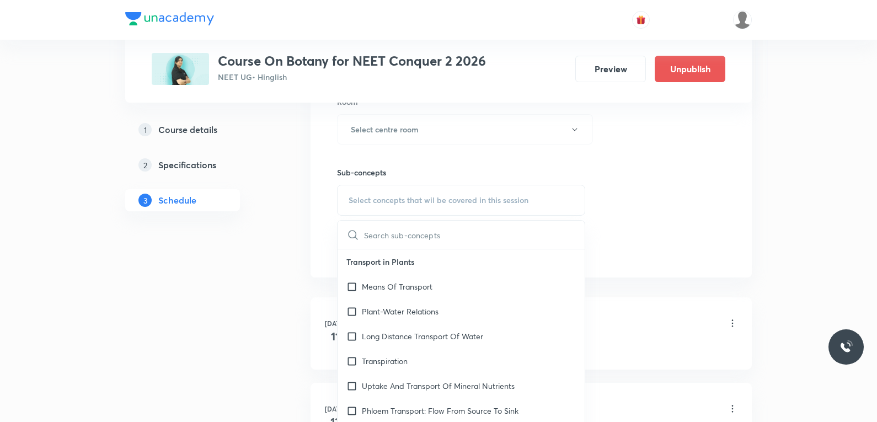
click at [672, 205] on div "Session 52 Live class Session title 0/99 ​ Schedule for [DATE] 4:51 PM ​ Durati…" at bounding box center [531, 1] width 388 height 518
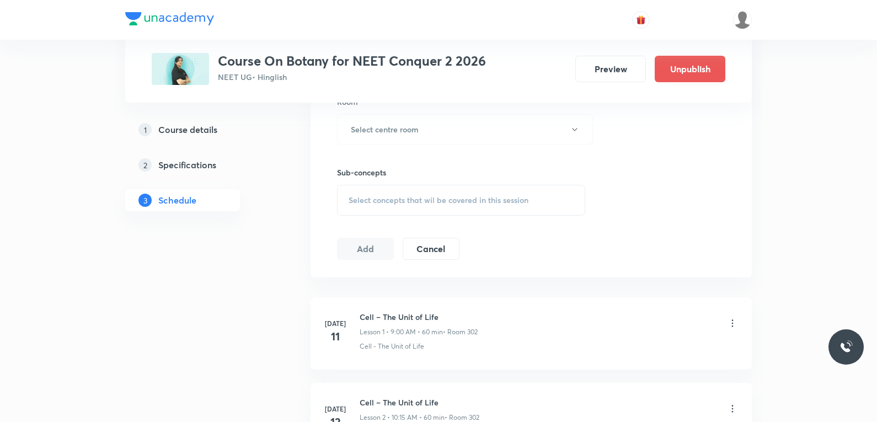
scroll to position [4822, 0]
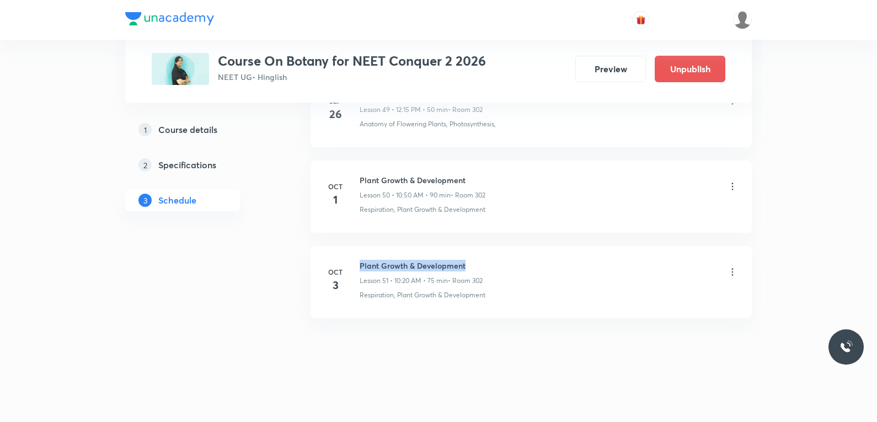
drag, startPoint x: 360, startPoint y: 265, endPoint x: 499, endPoint y: 264, distance: 139.0
click at [499, 264] on div "Plant Growth & Development Lesson 51 • 10:20 AM • 75 min • Room 302" at bounding box center [549, 273] width 378 height 26
copy h6 "Plant Growth & Development"
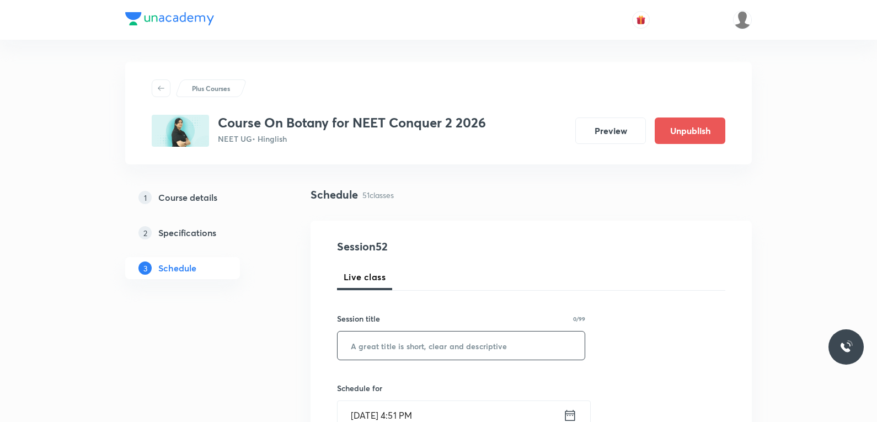
click at [446, 336] on div "Session title 0/99 ​" at bounding box center [461, 336] width 248 height 47
click at [444, 341] on input "text" at bounding box center [461, 345] width 247 height 28
paste input "Plant Growth & Development"
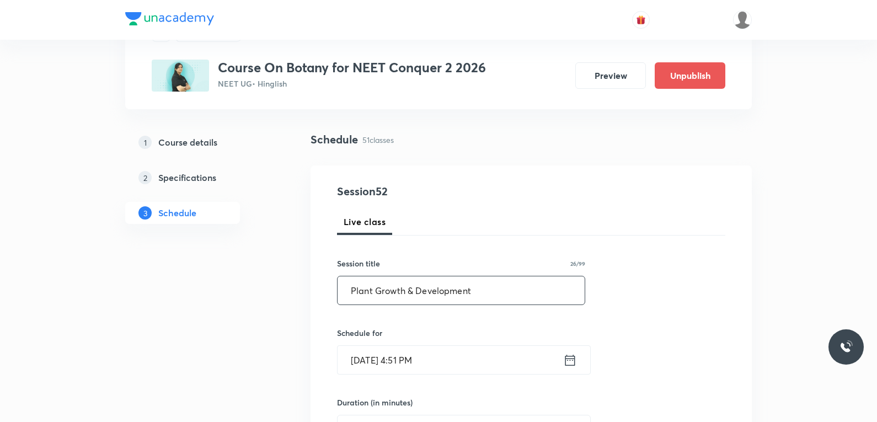
scroll to position [221, 0]
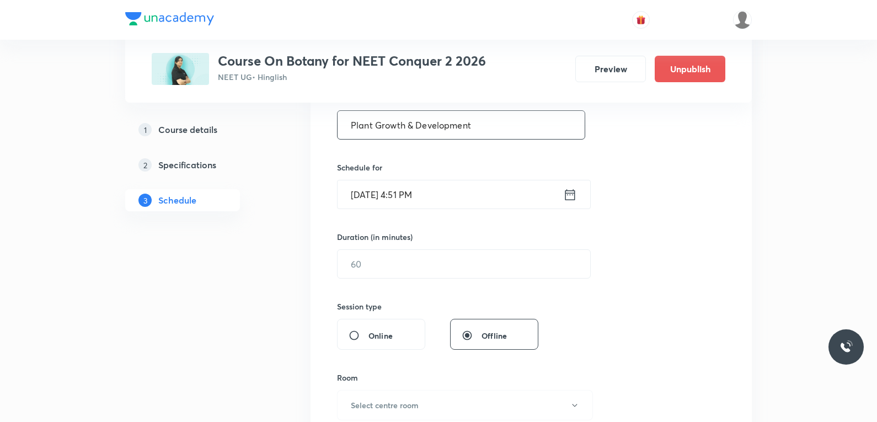
type input "Plant Growth & Development"
click at [378, 193] on input "[DATE] 4:51 PM" at bounding box center [451, 194] width 226 height 28
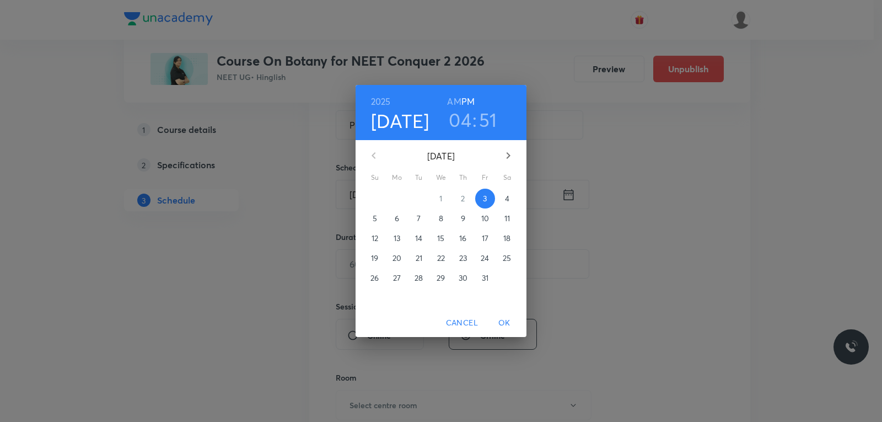
click at [506, 194] on p "4" at bounding box center [507, 198] width 4 height 11
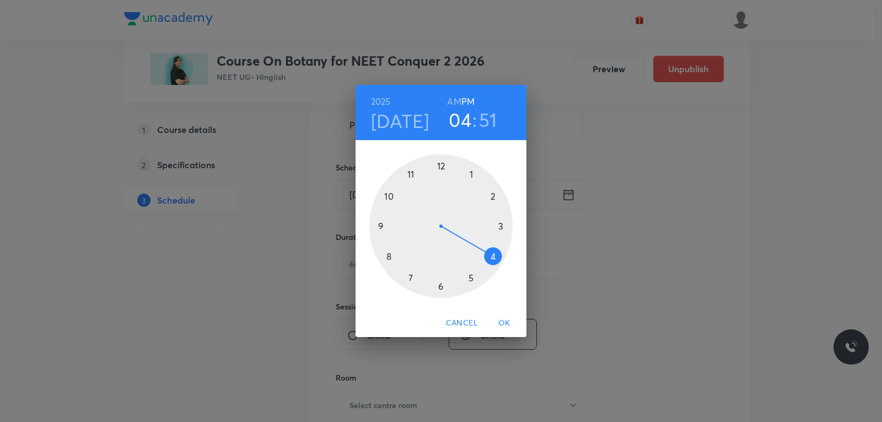
click at [454, 100] on h6 "AM" at bounding box center [454, 101] width 14 height 15
drag, startPoint x: 461, startPoint y: 263, endPoint x: 419, endPoint y: 184, distance: 90.1
click at [419, 184] on div at bounding box center [440, 225] width 143 height 143
drag, startPoint x: 395, startPoint y: 190, endPoint x: 385, endPoint y: 196, distance: 11.8
click at [385, 196] on div at bounding box center [440, 225] width 143 height 143
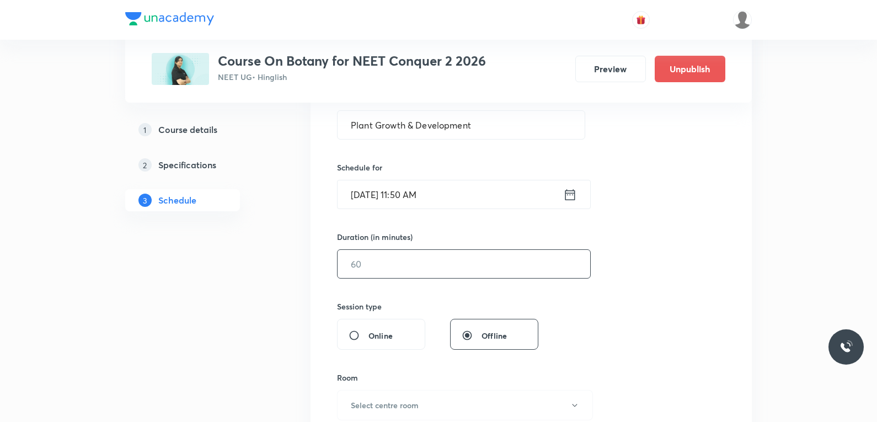
click at [402, 259] on input "text" at bounding box center [464, 264] width 253 height 28
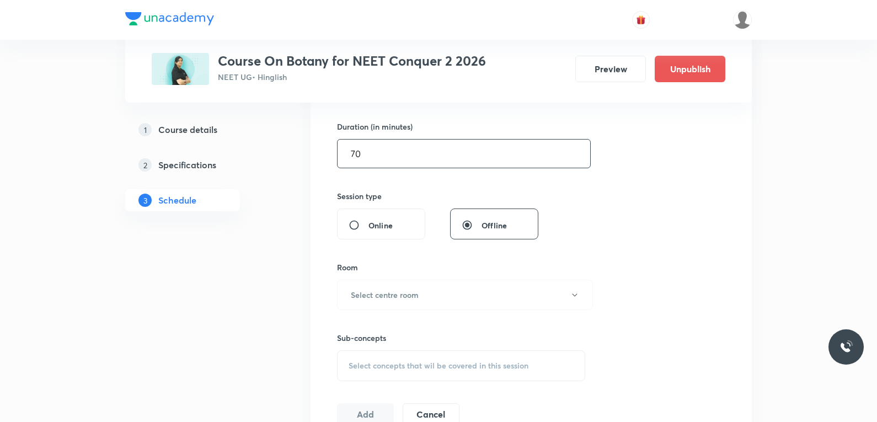
scroll to position [441, 0]
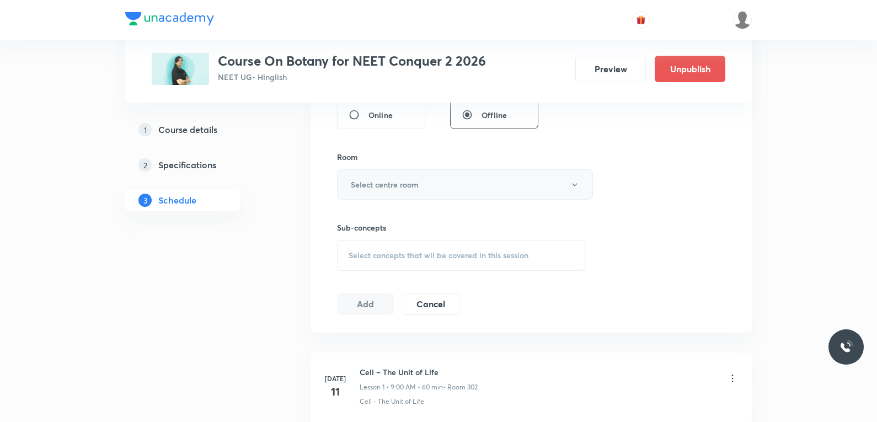
type input "70"
click at [424, 178] on button "Select centre room" at bounding box center [465, 184] width 256 height 30
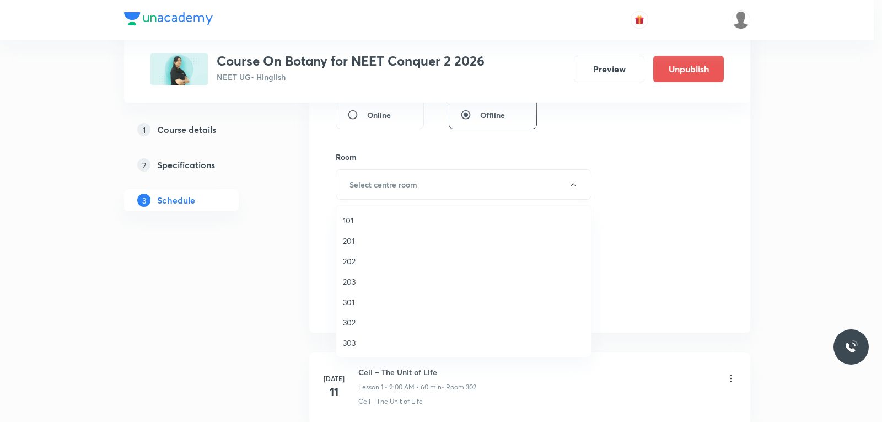
click at [378, 322] on span "302" at bounding box center [464, 323] width 242 height 12
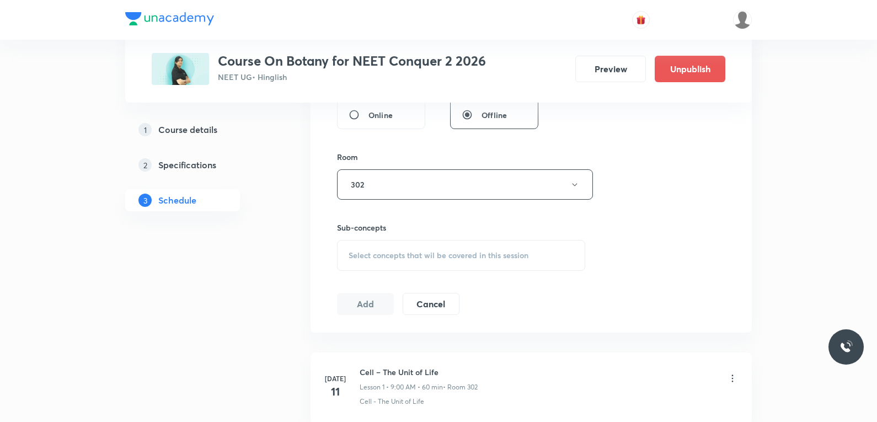
click at [621, 214] on div "Session 52 Live class Session title 26/99 Plant Growth & Development ​ Schedule…" at bounding box center [531, 56] width 388 height 518
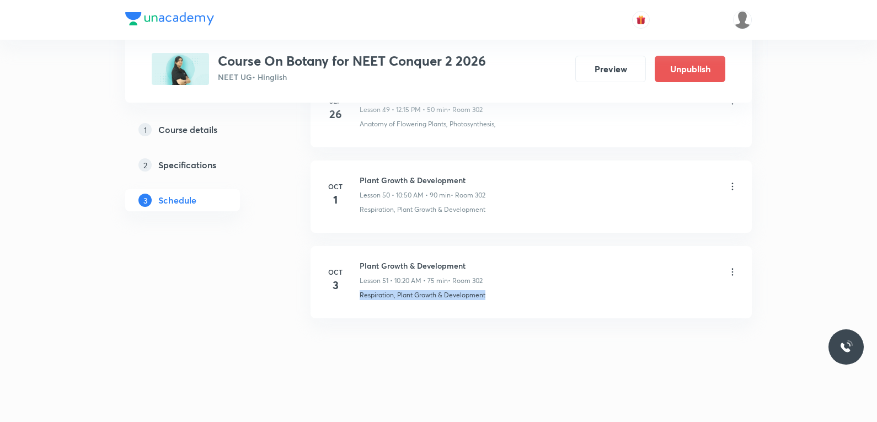
drag, startPoint x: 359, startPoint y: 298, endPoint x: 512, endPoint y: 298, distance: 152.8
click at [512, 298] on div "[DATE] Plant Growth & Development Lesson 51 • 10:20 AM • 75 min • Room 302 Resp…" at bounding box center [531, 280] width 414 height 40
copy p "Respiration, Plant Growth & Development"
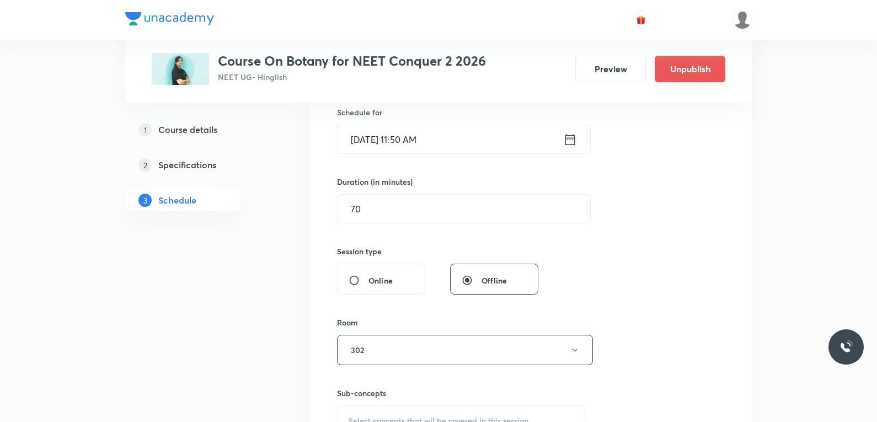
scroll to position [441, 0]
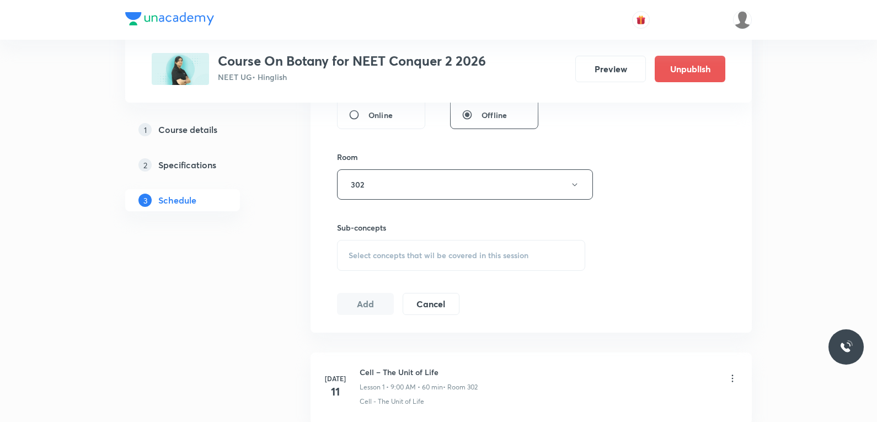
click at [461, 271] on div "Session 52 Live class Session title 26/99 Plant Growth & Development ​ Schedule…" at bounding box center [531, 56] width 388 height 518
click at [485, 258] on span "Select concepts that wil be covered in this session" at bounding box center [439, 255] width 180 height 9
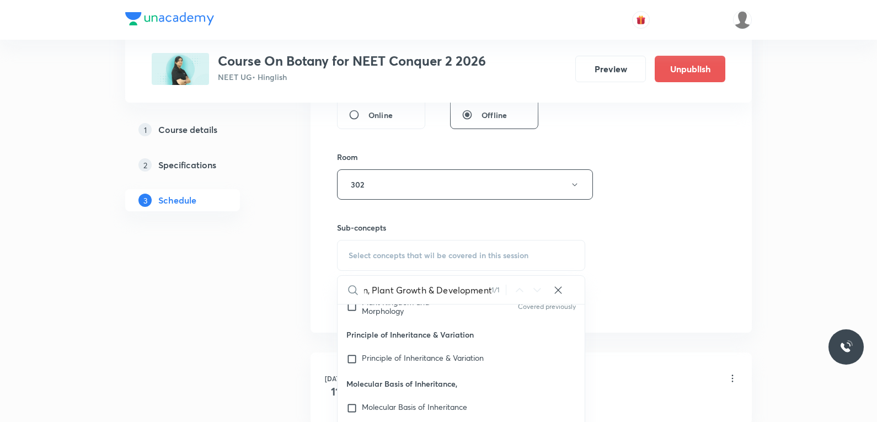
scroll to position [551, 0]
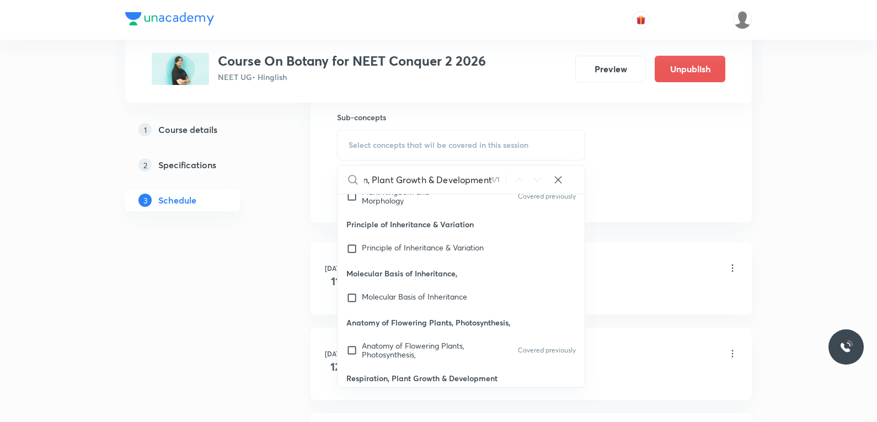
type input "Respiration, Plant Growth & Development"
click at [389, 396] on mark "Respiration, Plant Growth & Development" at bounding box center [411, 405] width 98 height 19
checkbox input "true"
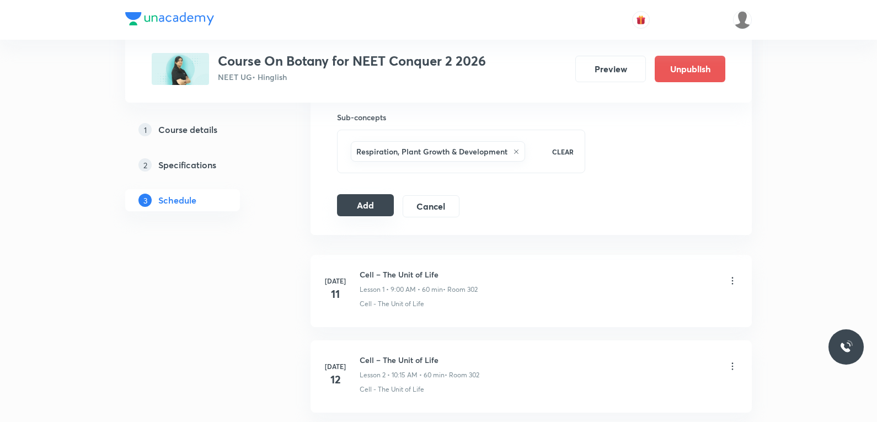
click at [382, 207] on button "Add" at bounding box center [365, 205] width 57 height 22
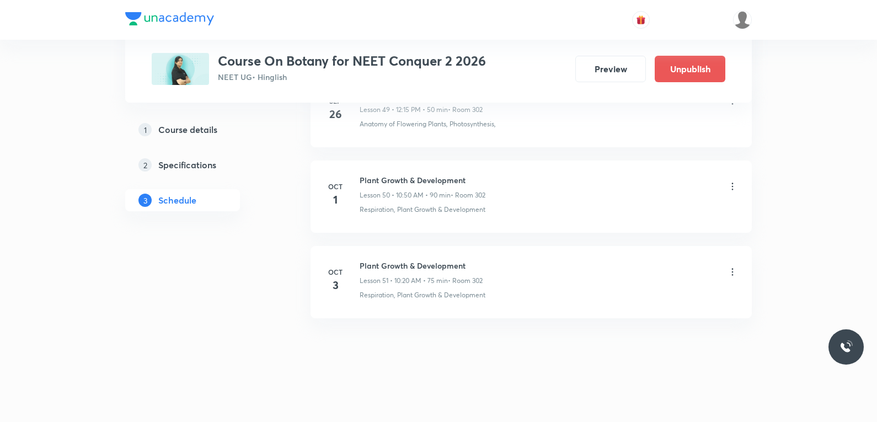
scroll to position [4400, 0]
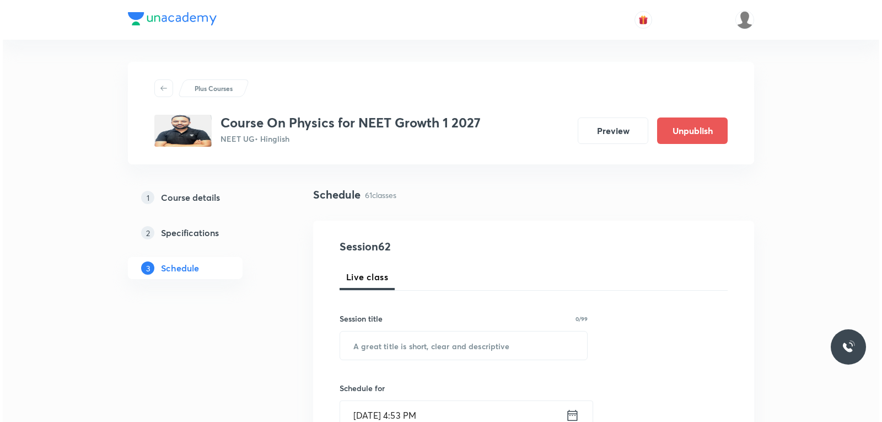
scroll to position [5676, 0]
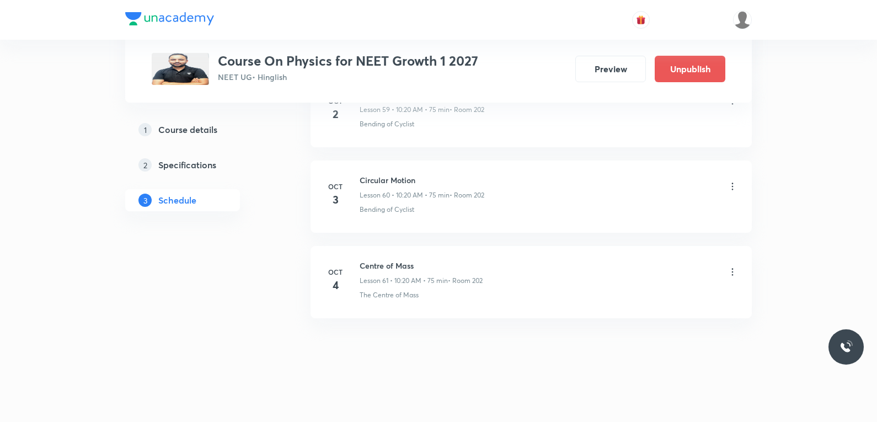
click at [730, 269] on icon at bounding box center [732, 271] width 11 height 11
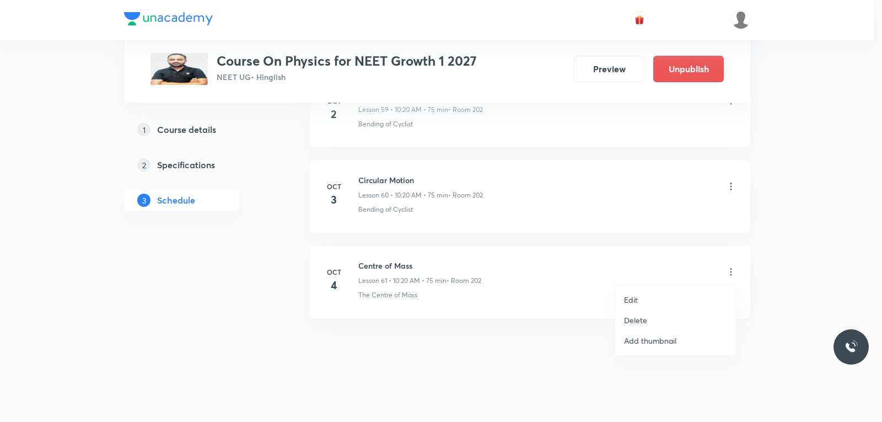
click at [662, 297] on li "Edit" at bounding box center [675, 300] width 121 height 20
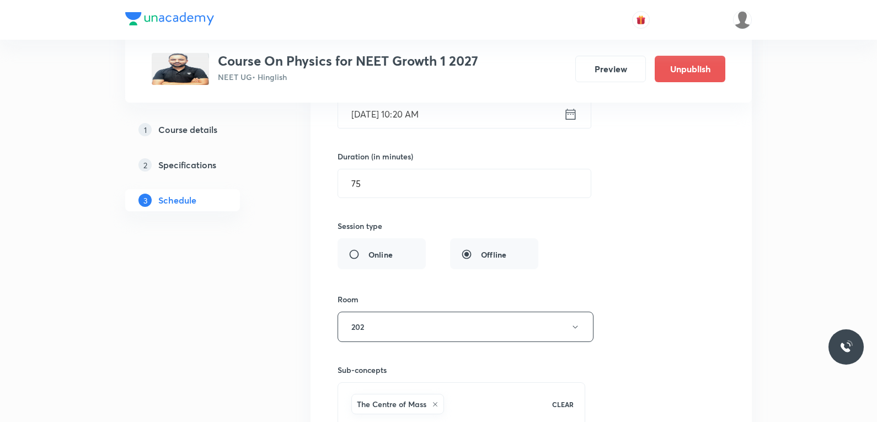
scroll to position [5373, 0]
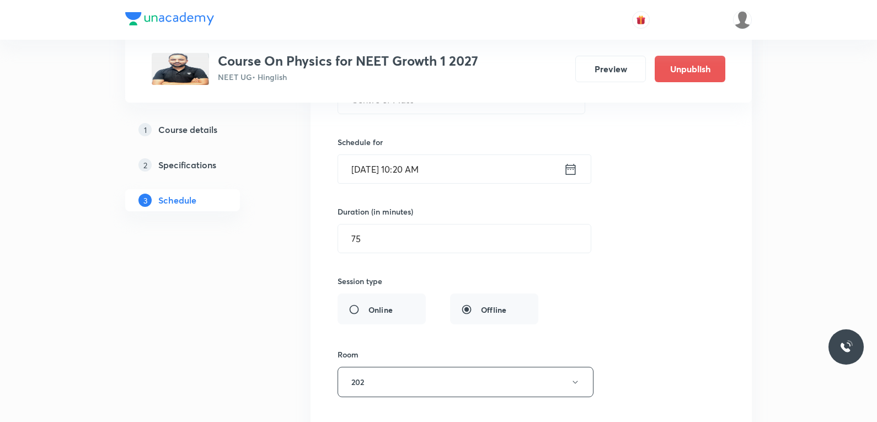
click at [423, 169] on input "[DATE] 10:20 AM" at bounding box center [451, 169] width 226 height 28
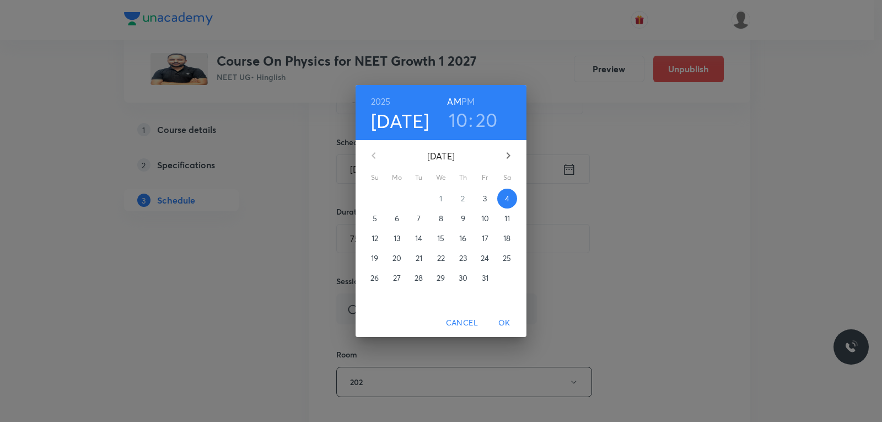
click at [458, 121] on h3 "10" at bounding box center [458, 119] width 19 height 23
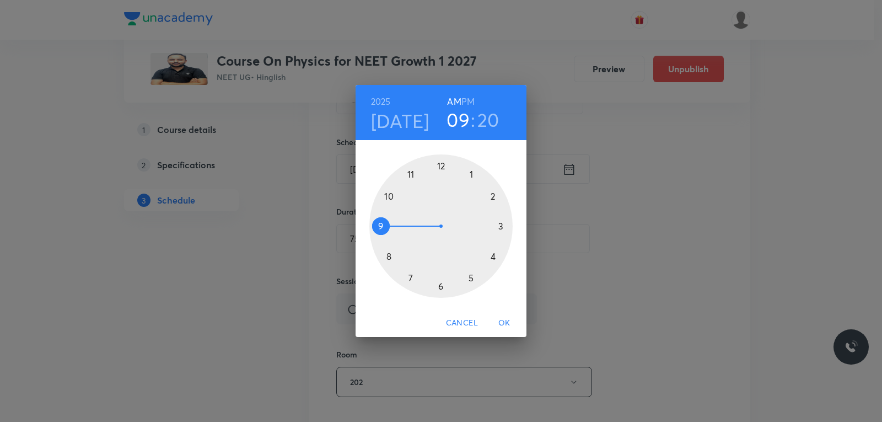
drag, startPoint x: 388, startPoint y: 201, endPoint x: 387, endPoint y: 221, distance: 19.9
click at [387, 221] on div at bounding box center [440, 225] width 143 height 143
drag, startPoint x: 490, startPoint y: 249, endPoint x: 441, endPoint y: 169, distance: 93.8
click at [441, 169] on div at bounding box center [440, 225] width 143 height 143
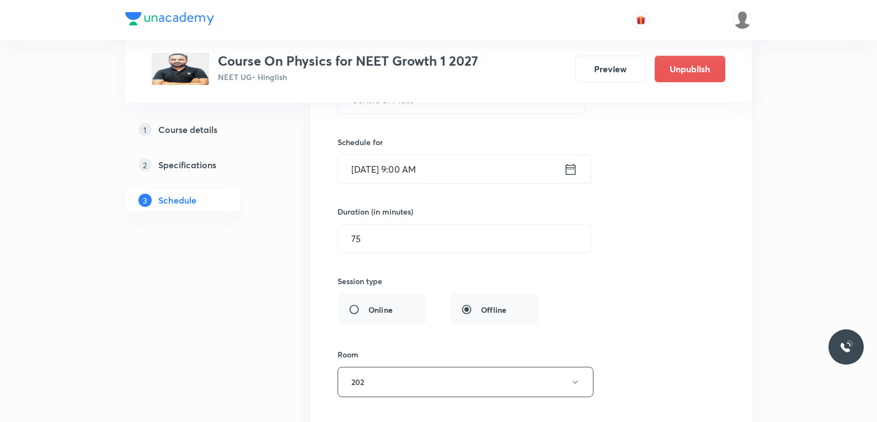
scroll to position [5594, 0]
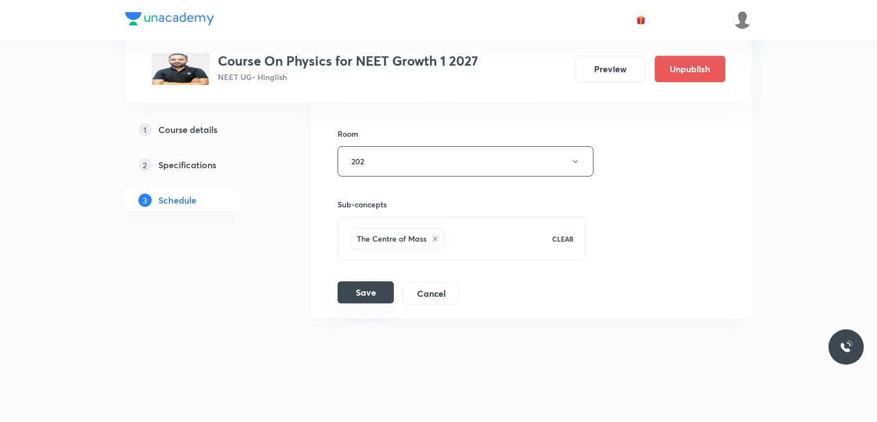
click at [381, 299] on button "Save" at bounding box center [366, 292] width 56 height 22
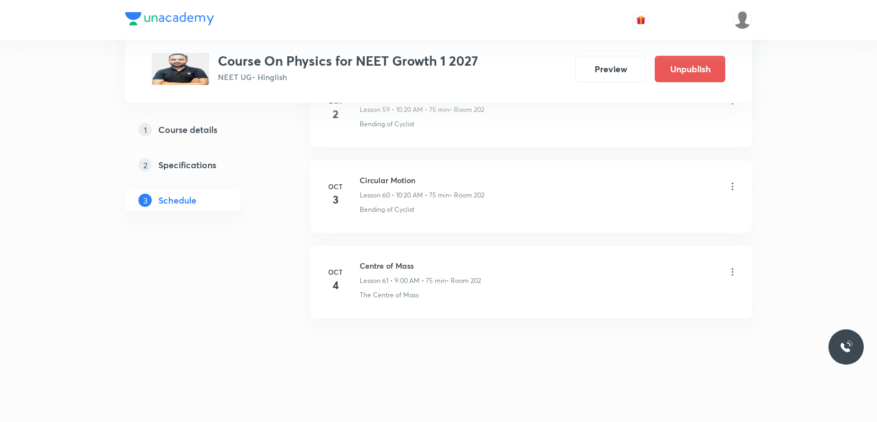
scroll to position [5169, 0]
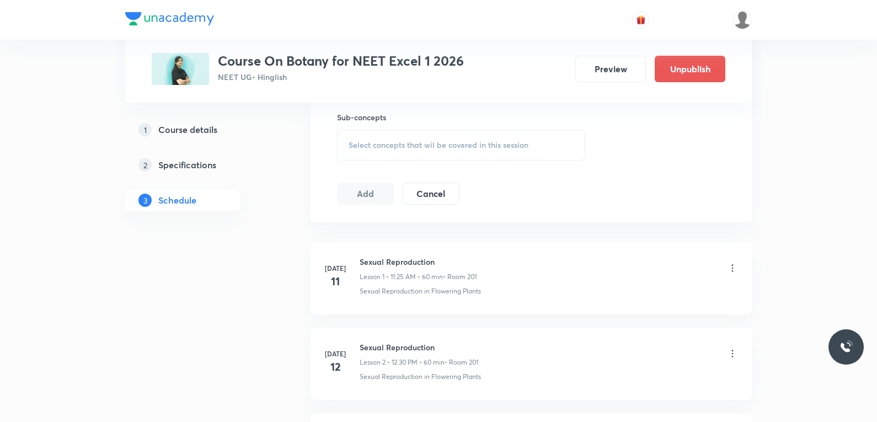
scroll to position [496, 0]
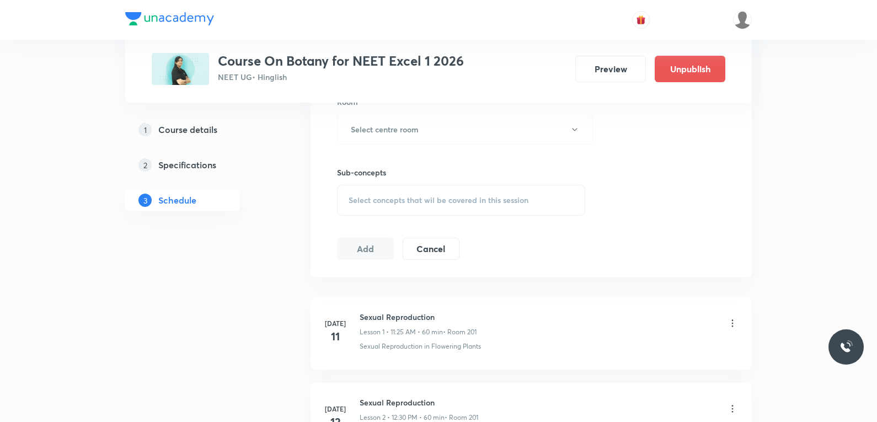
click at [465, 205] on div "Select concepts that wil be covered in this session" at bounding box center [461, 200] width 248 height 31
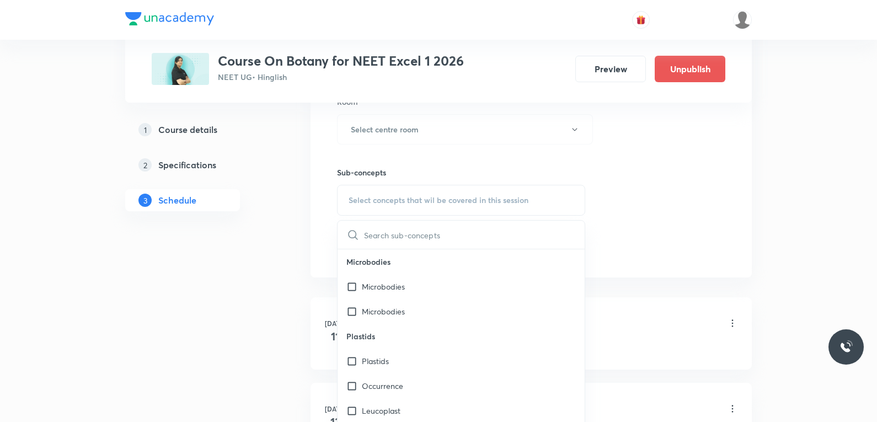
click at [617, 172] on div "Session 37 Live class Session title 0/99 ​ Schedule for Oct 3, 2025, 4:57 PM ​ …" at bounding box center [531, 1] width 388 height 518
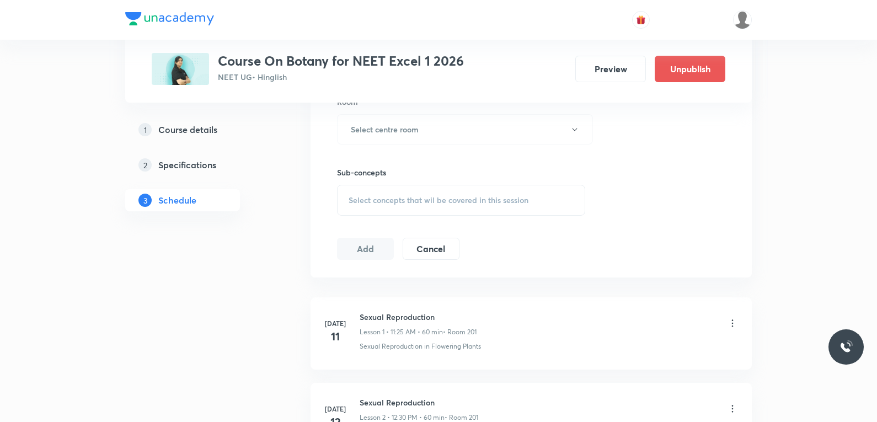
scroll to position [3539, 0]
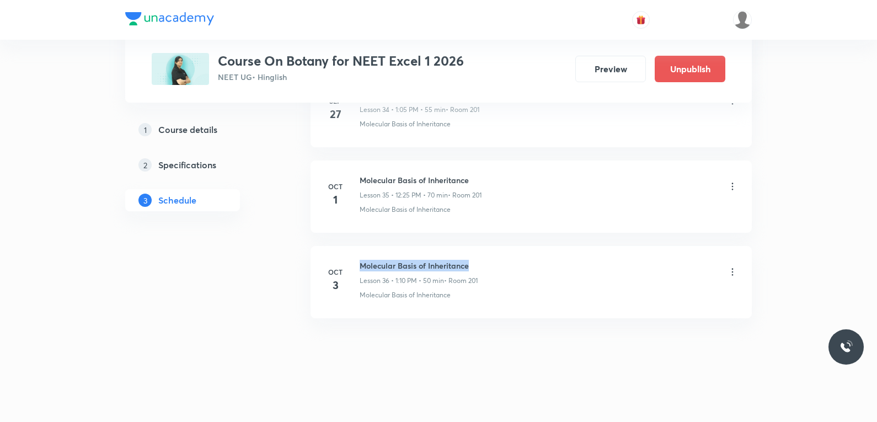
drag, startPoint x: 362, startPoint y: 267, endPoint x: 549, endPoint y: 260, distance: 187.1
click at [549, 260] on div "Molecular Basis of Inheritance Lesson 36 • 1:10 PM • 50 min • Room 201" at bounding box center [549, 273] width 378 height 26
copy h6 "Molecular Basis of Inheritance"
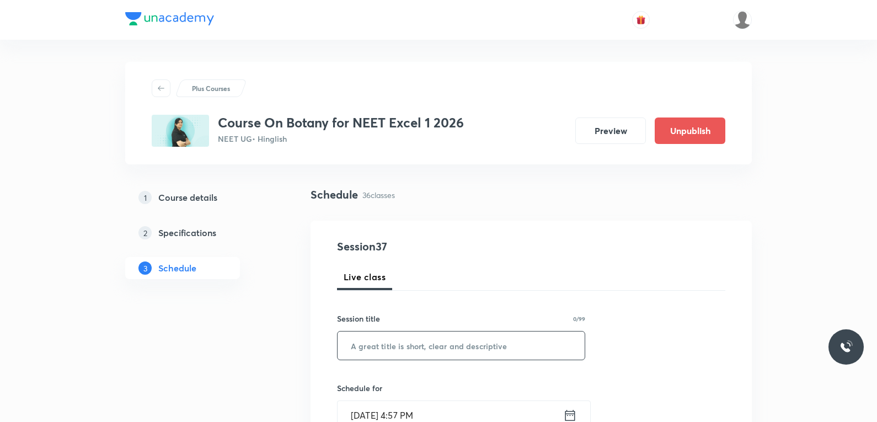
click at [475, 342] on input "text" at bounding box center [461, 345] width 247 height 28
paste input "Molecular Basis of Inheritance"
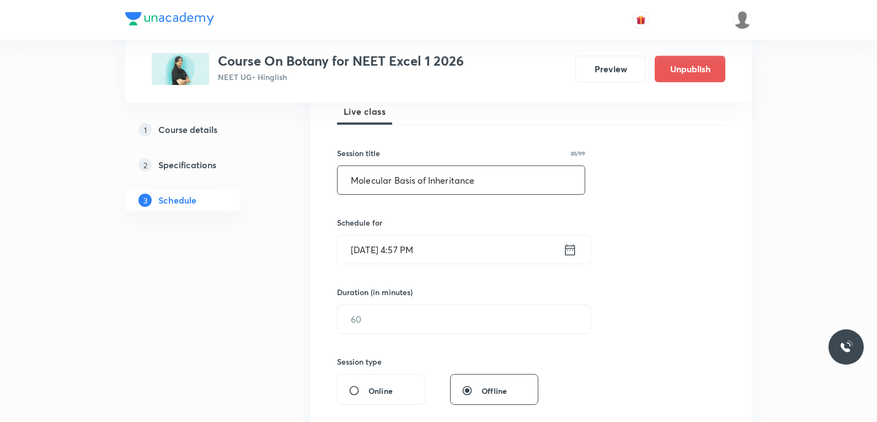
type input "Molecular Basis of Inheritance"
click at [399, 247] on input "[DATE] 4:57 PM" at bounding box center [451, 249] width 226 height 28
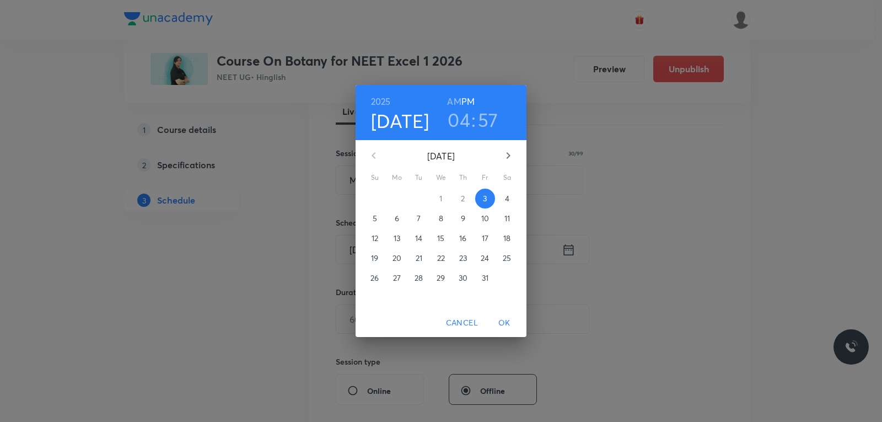
click at [512, 195] on span "4" at bounding box center [507, 198] width 20 height 11
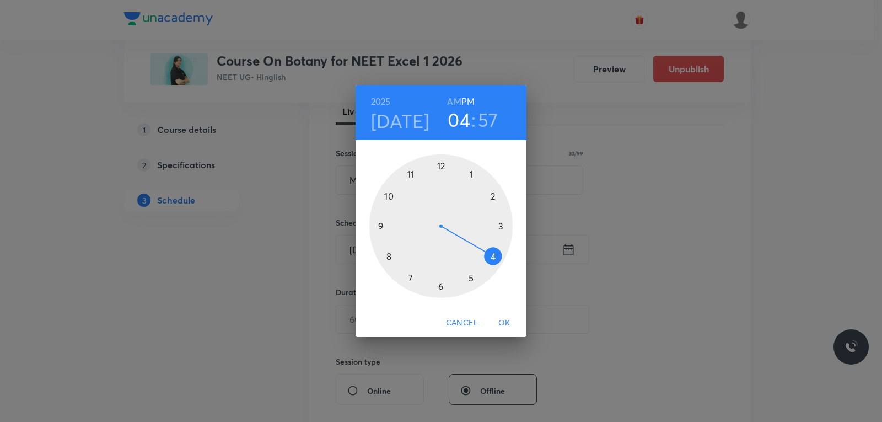
click at [453, 103] on h6 "AM" at bounding box center [454, 101] width 14 height 15
drag, startPoint x: 494, startPoint y: 258, endPoint x: 405, endPoint y: 229, distance: 93.5
click at [405, 229] on div at bounding box center [440, 225] width 143 height 143
drag, startPoint x: 424, startPoint y: 171, endPoint x: 440, endPoint y: 165, distance: 16.9
click at [440, 165] on div at bounding box center [440, 225] width 143 height 143
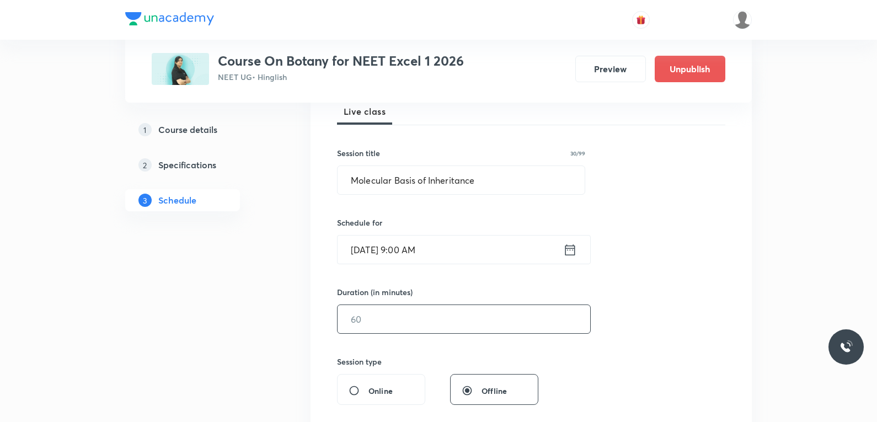
click at [360, 320] on input "text" at bounding box center [464, 319] width 253 height 28
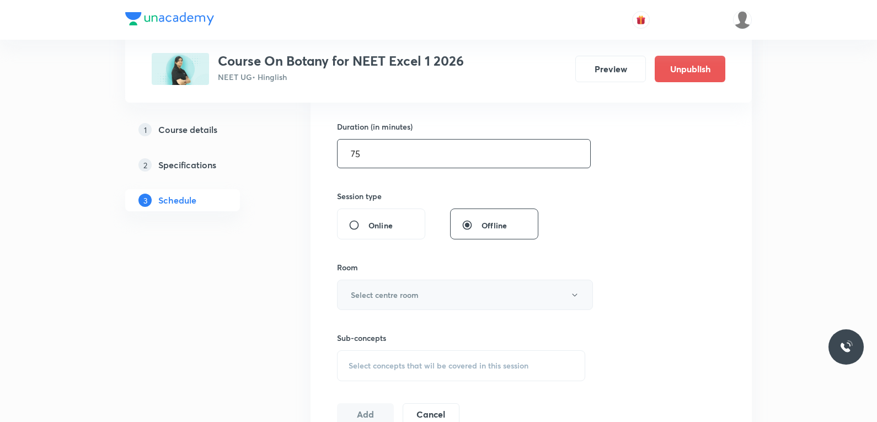
type input "75"
click at [437, 281] on button "Select centre room" at bounding box center [465, 295] width 256 height 30
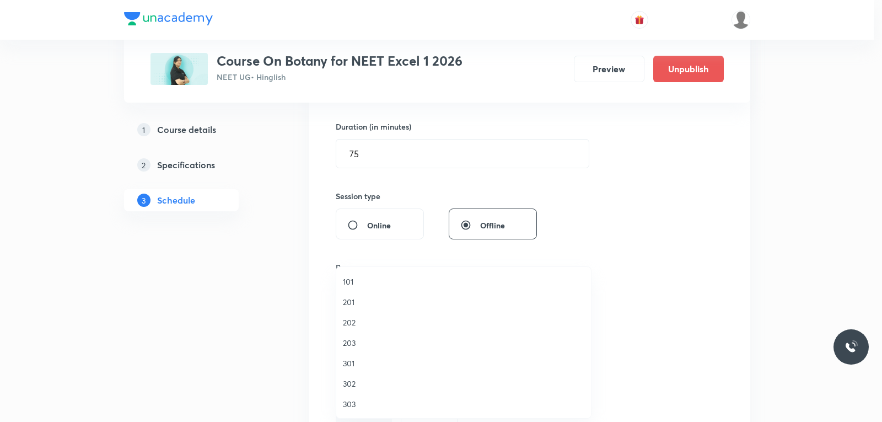
click at [368, 302] on span "201" at bounding box center [464, 302] width 242 height 12
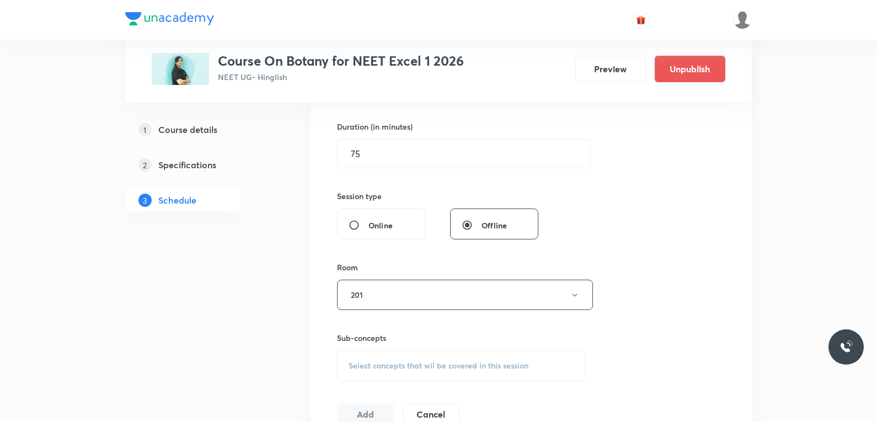
click at [404, 357] on div "Select concepts that wil be covered in this session" at bounding box center [461, 365] width 248 height 31
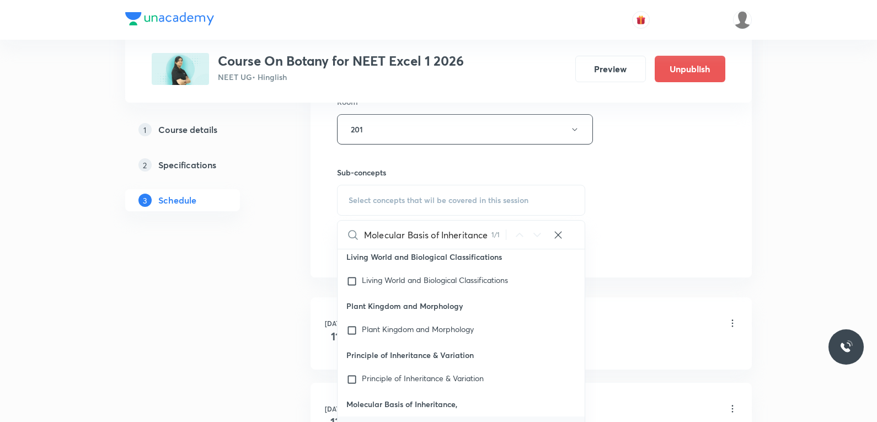
scroll to position [551, 0]
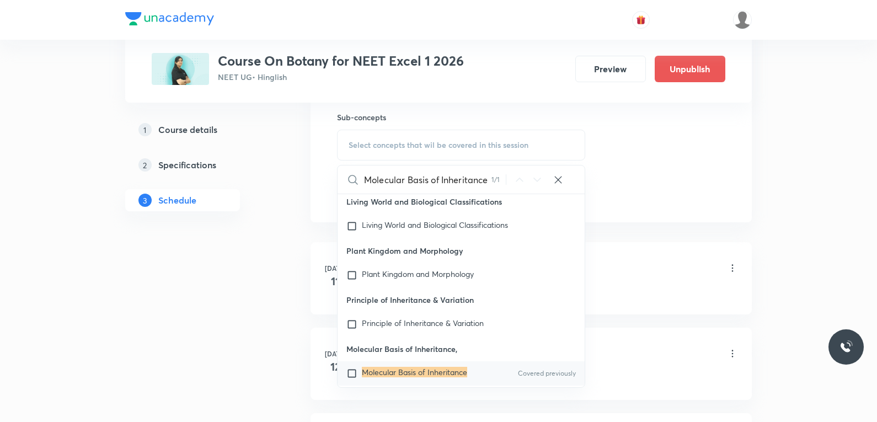
type input "Molecular Basis of Inheritance"
click at [428, 367] on mark "Molecular Basis of Inheritance" at bounding box center [414, 372] width 105 height 10
checkbox input "true"
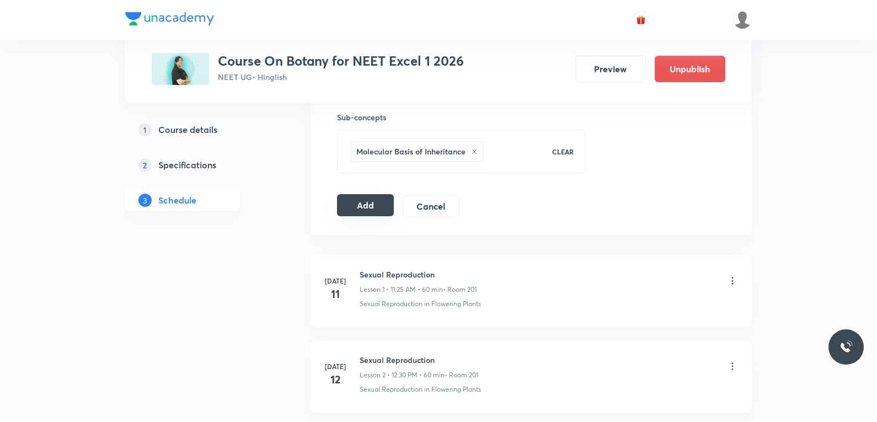
click at [379, 204] on button "Add" at bounding box center [365, 205] width 57 height 22
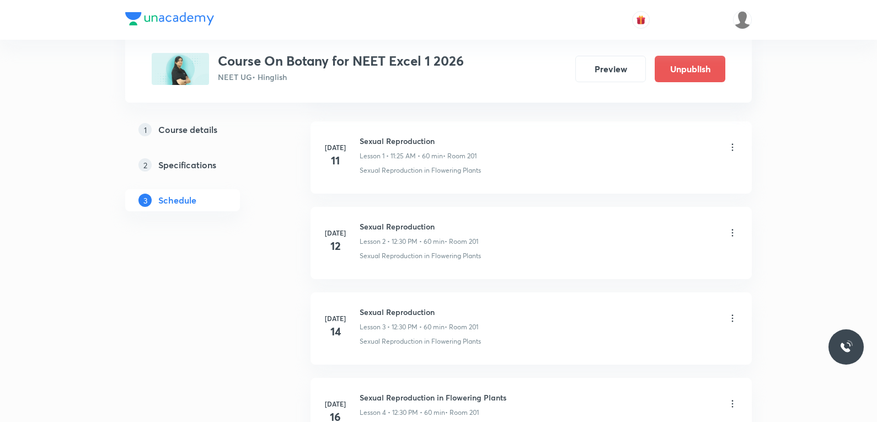
scroll to position [3118, 0]
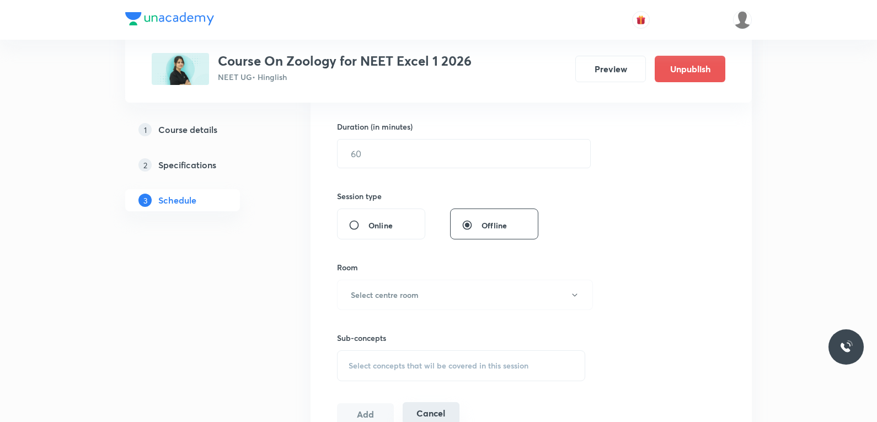
scroll to position [496, 0]
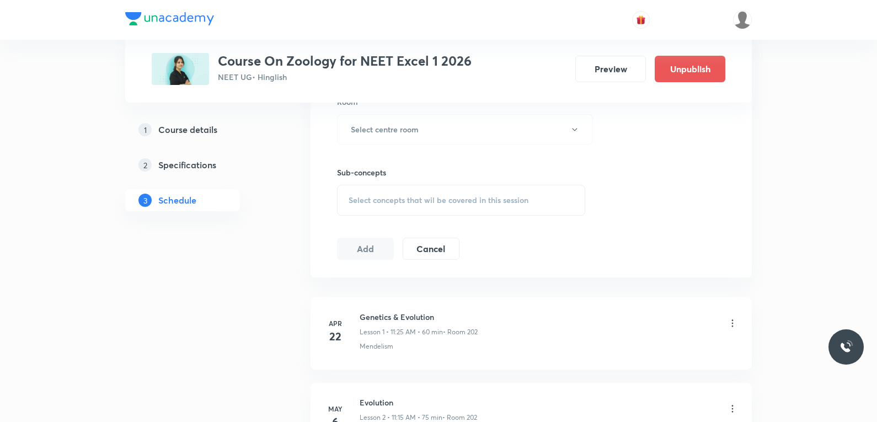
click at [478, 197] on span "Select concepts that wil be covered in this session" at bounding box center [439, 200] width 180 height 9
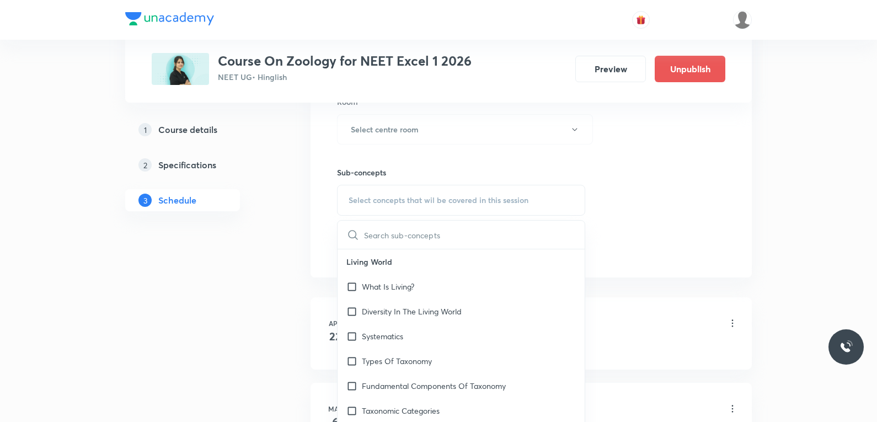
click at [657, 250] on div "Session 34 Live class Session title 0/99 ​ Schedule for Oct 3, 2025, 4:57 PM ​ …" at bounding box center [531, 1] width 388 height 518
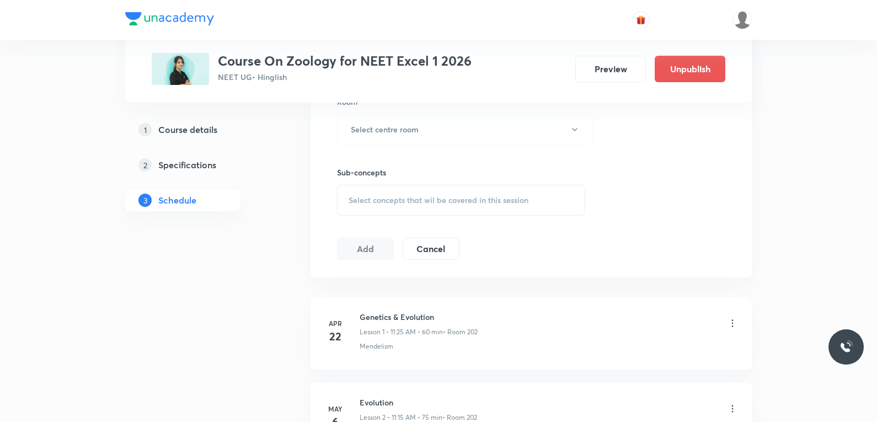
scroll to position [3283, 0]
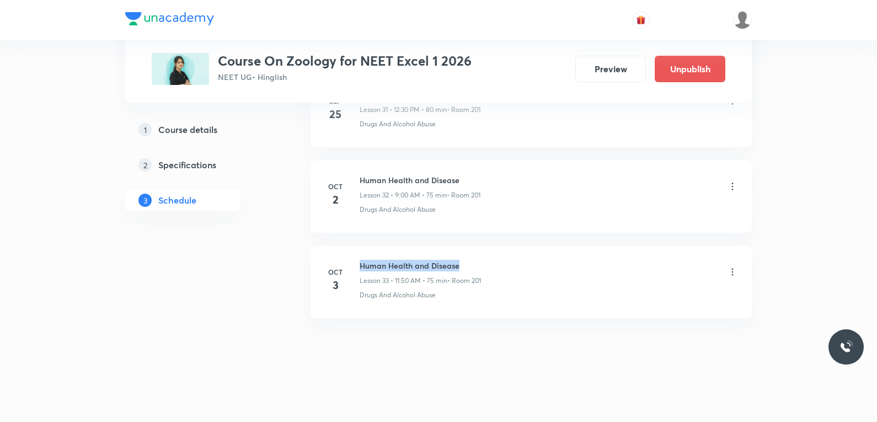
drag, startPoint x: 361, startPoint y: 264, endPoint x: 458, endPoint y: 257, distance: 97.3
click at [458, 257] on li "Oct 3 Human Health and Disease Lesson 33 • 11:50 AM • 75 min • Room 201 Drugs A…" at bounding box center [530, 282] width 441 height 72
copy h6 "Human Health and Disease"
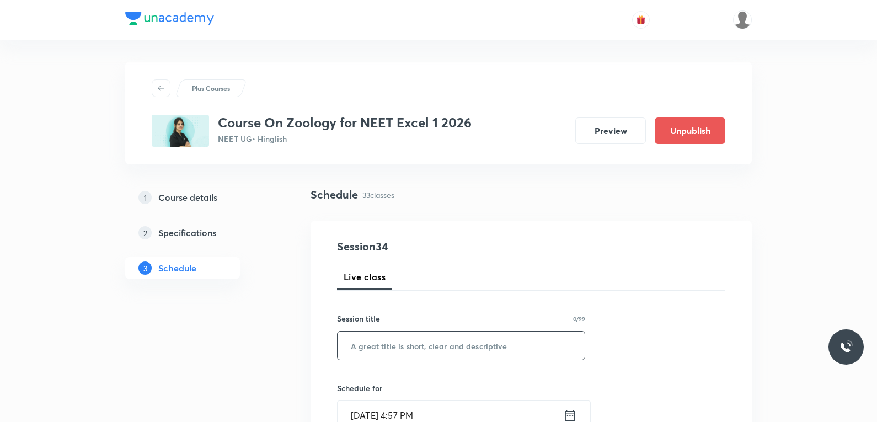
click at [455, 348] on input "text" at bounding box center [461, 345] width 247 height 28
paste input "Human Health and Disease"
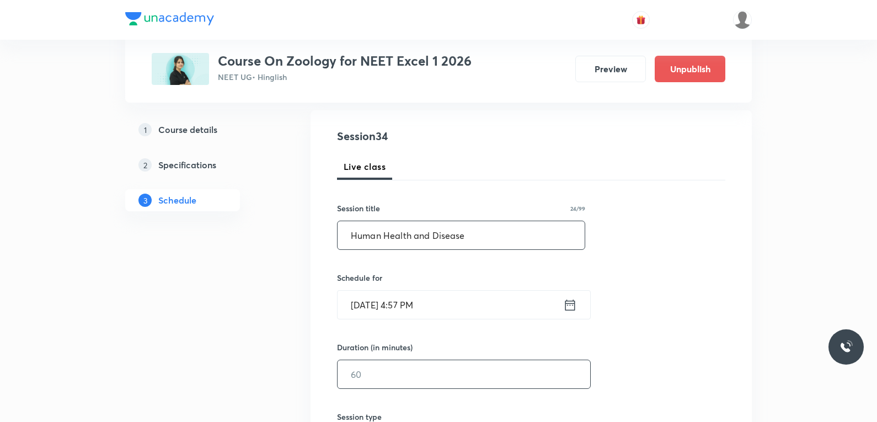
scroll to position [221, 0]
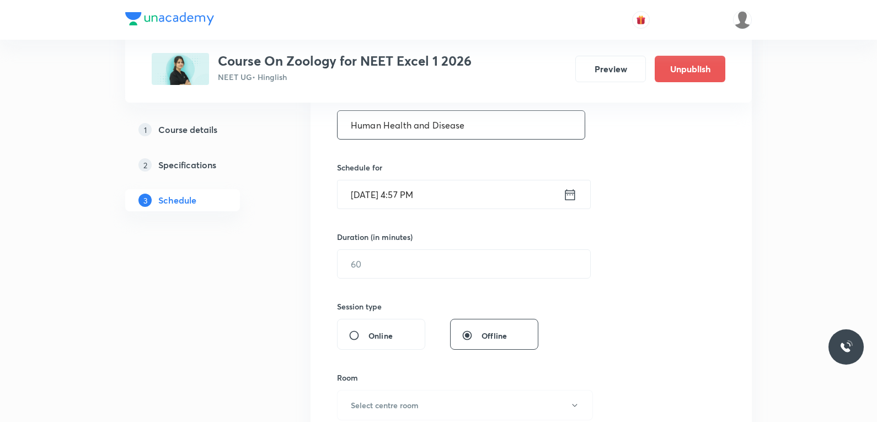
type input "Human Health and Disease"
click at [418, 201] on input "[DATE] 4:57 PM" at bounding box center [451, 194] width 226 height 28
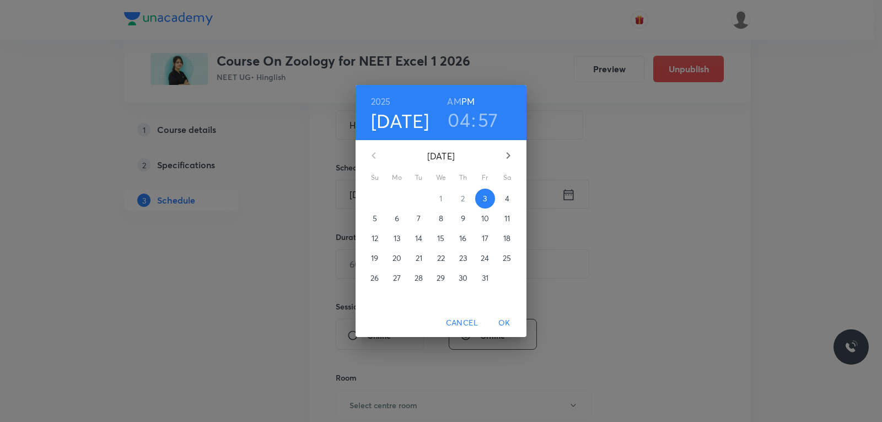
click at [507, 195] on p "4" at bounding box center [507, 198] width 4 height 11
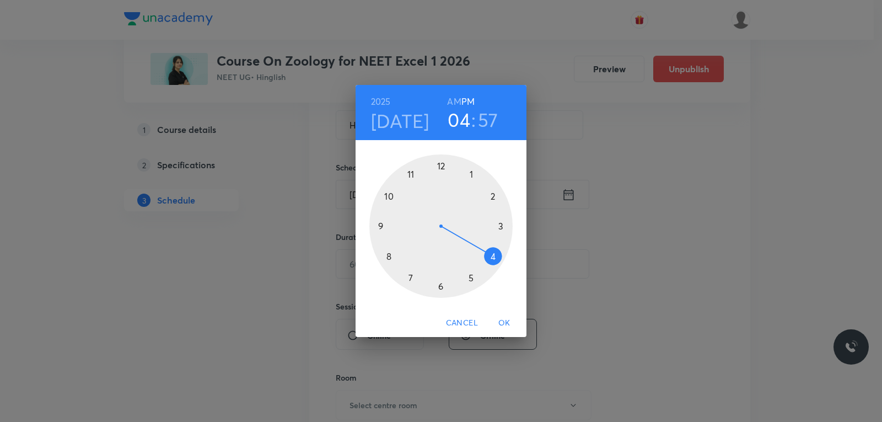
click at [455, 101] on h6 "AM" at bounding box center [454, 101] width 14 height 15
drag, startPoint x: 494, startPoint y: 256, endPoint x: 399, endPoint y: 200, distance: 110.3
click at [399, 200] on div at bounding box center [440, 225] width 143 height 143
drag, startPoint x: 422, startPoint y: 173, endPoint x: 490, endPoint y: 252, distance: 103.7
click at [490, 252] on div at bounding box center [440, 225] width 143 height 143
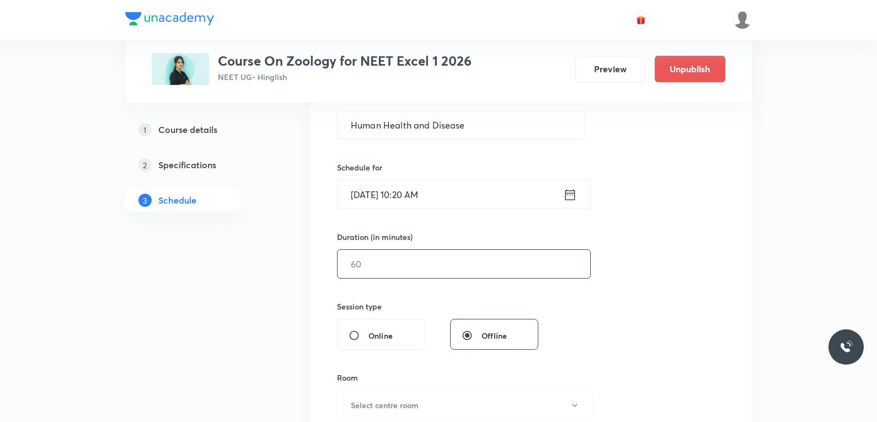
click at [366, 269] on input "text" at bounding box center [464, 264] width 253 height 28
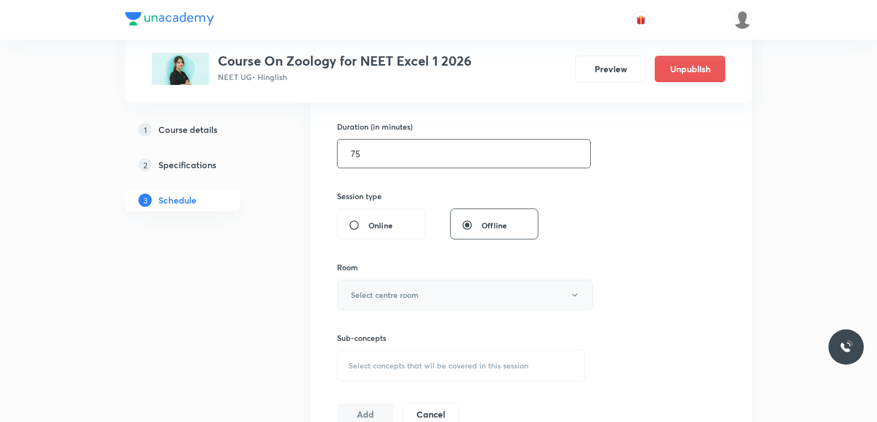
type input "75"
click at [432, 301] on button "Select centre room" at bounding box center [465, 295] width 256 height 30
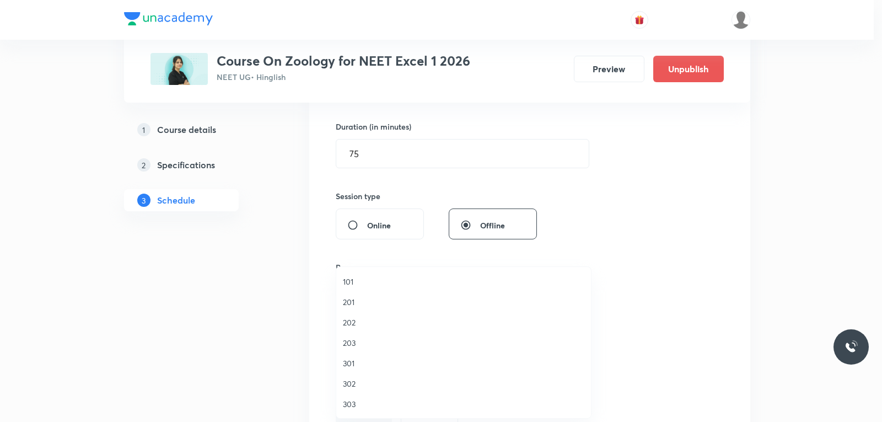
click at [366, 301] on span "201" at bounding box center [464, 302] width 242 height 12
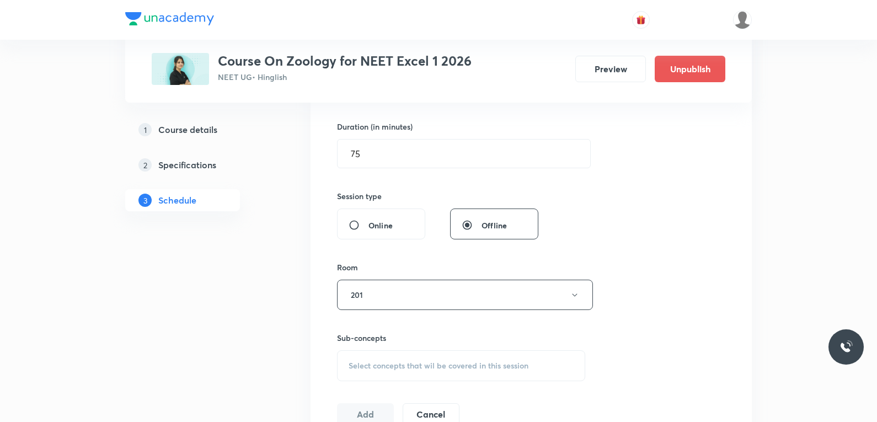
click at [670, 190] on div "Session 34 Live class Session title 24/99 Human Health and Disease ​ Schedule f…" at bounding box center [531, 166] width 388 height 518
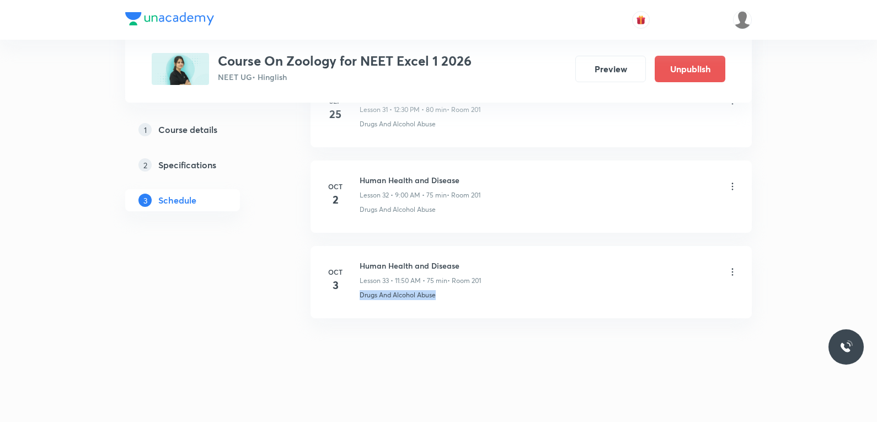
drag, startPoint x: 360, startPoint y: 299, endPoint x: 479, endPoint y: 300, distance: 118.6
click at [479, 300] on li "Oct 3 Human Health and Disease Lesson 33 • 11:50 AM • 75 min • Room 201 Drugs A…" at bounding box center [530, 282] width 441 height 72
copy p "Drugs And Alcohol Abuse"
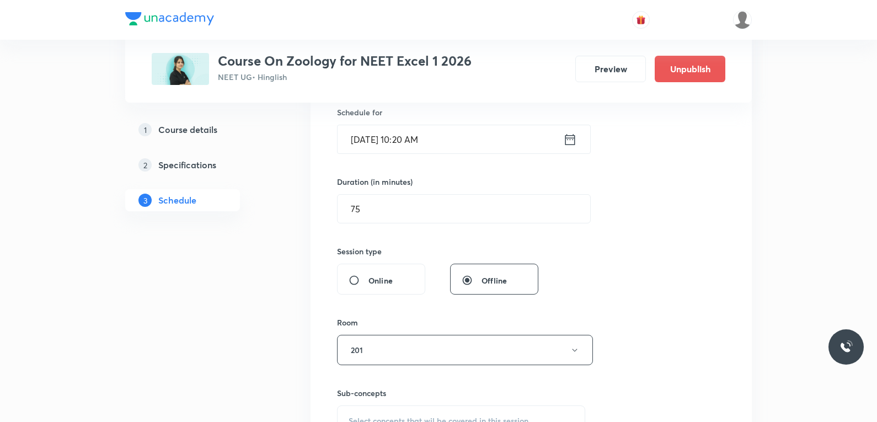
scroll to position [441, 0]
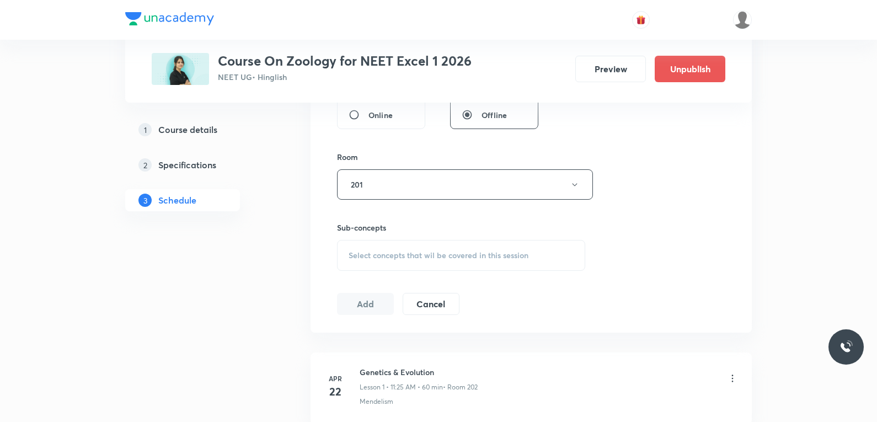
click at [465, 246] on div "Select concepts that wil be covered in this session" at bounding box center [461, 255] width 248 height 31
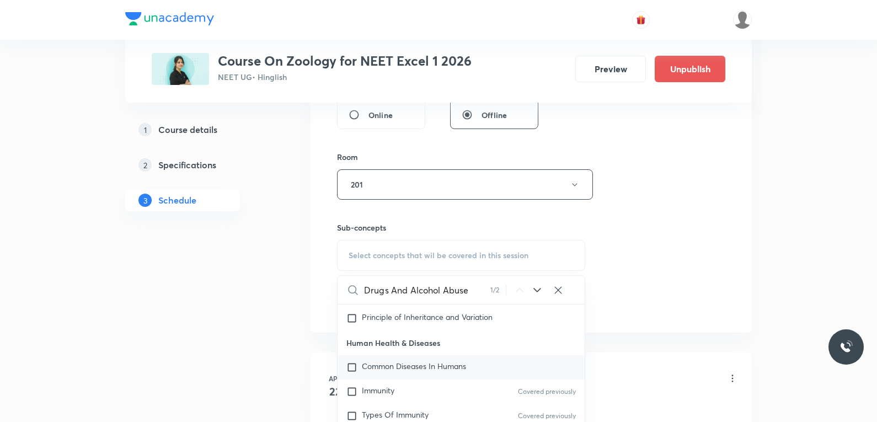
scroll to position [6388, 0]
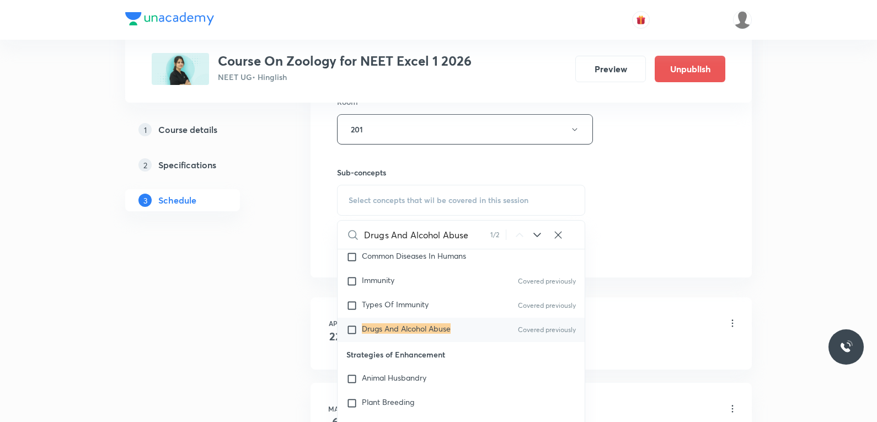
type input "Drugs And Alcohol Abuse"
click at [427, 331] on mark "Drugs And Alcohol Abuse" at bounding box center [406, 328] width 89 height 10
checkbox input "true"
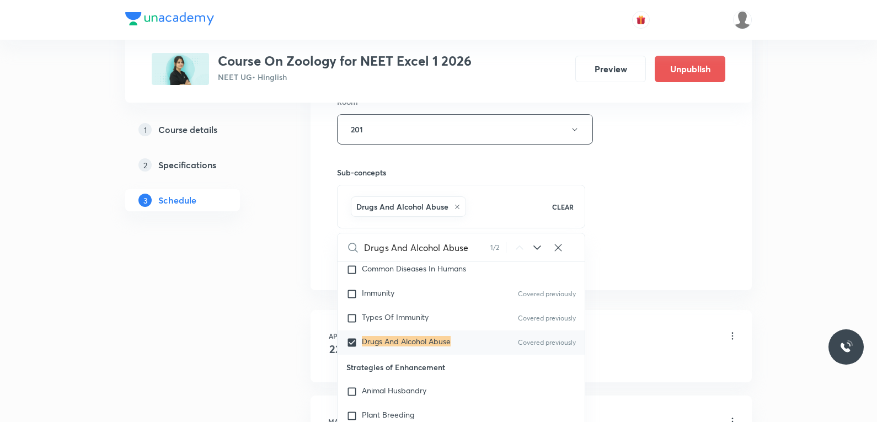
click at [658, 210] on div "Session 34 Live class Session title 24/99 Human Health and Disease ​ Schedule f…" at bounding box center [531, 7] width 388 height 531
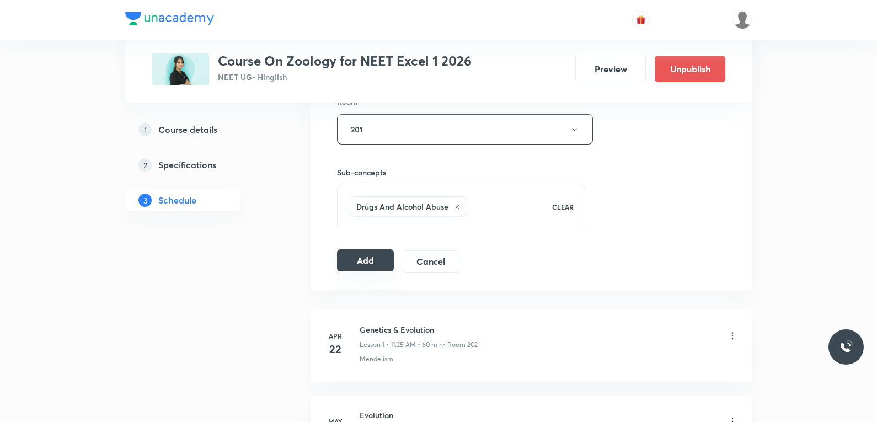
click at [346, 260] on button "Add" at bounding box center [365, 260] width 57 height 22
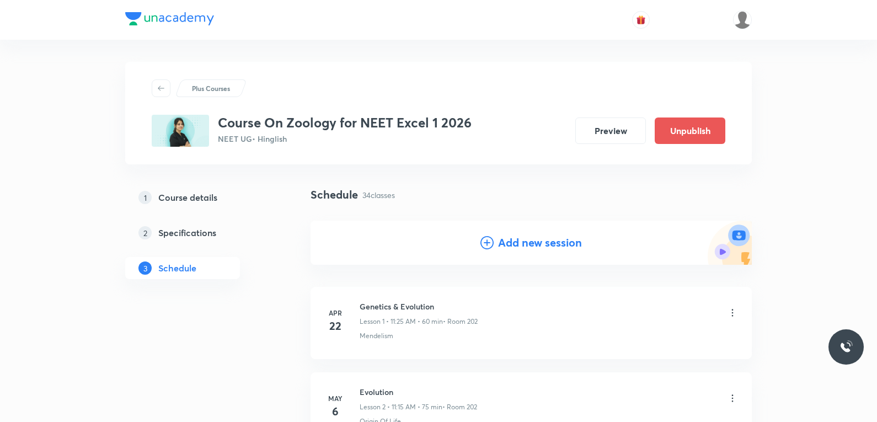
scroll to position [2862, 0]
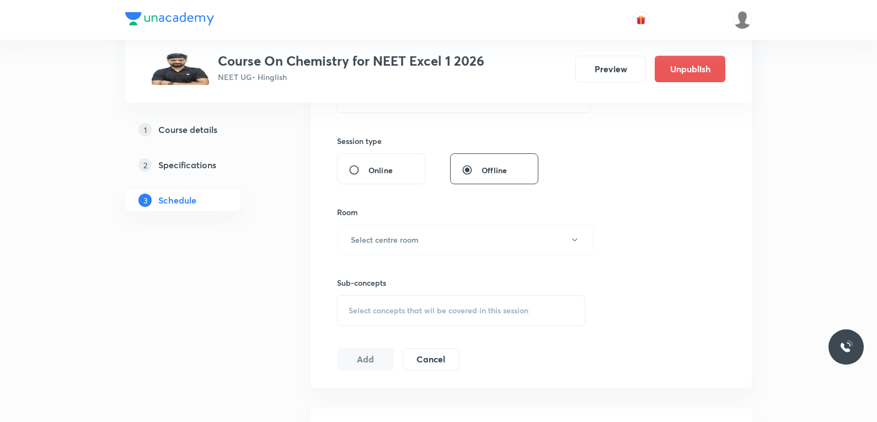
scroll to position [496, 0]
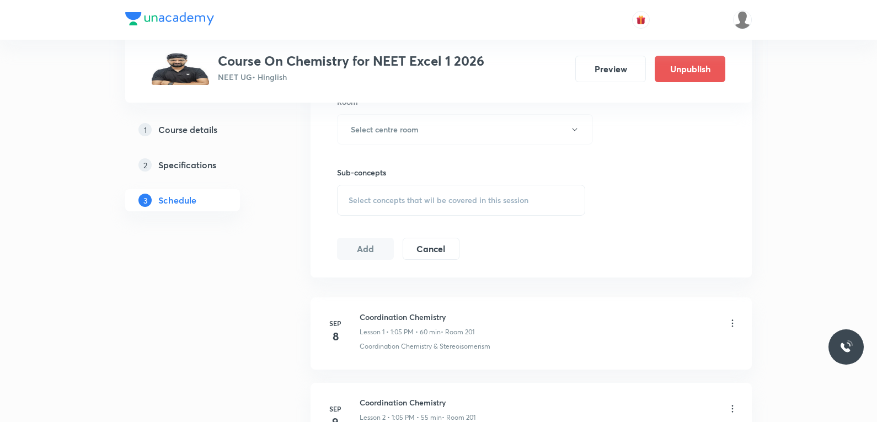
click at [488, 196] on span "Select concepts that wil be covered in this session" at bounding box center [439, 200] width 180 height 9
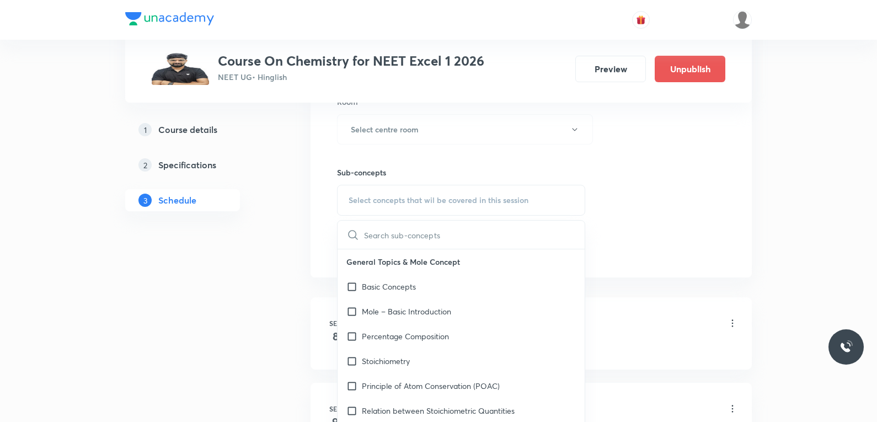
click at [677, 199] on div "Session 18 Live class Session title 0/99 ​ Schedule for [DATE] 4:57 PM ​ Durati…" at bounding box center [531, 1] width 388 height 518
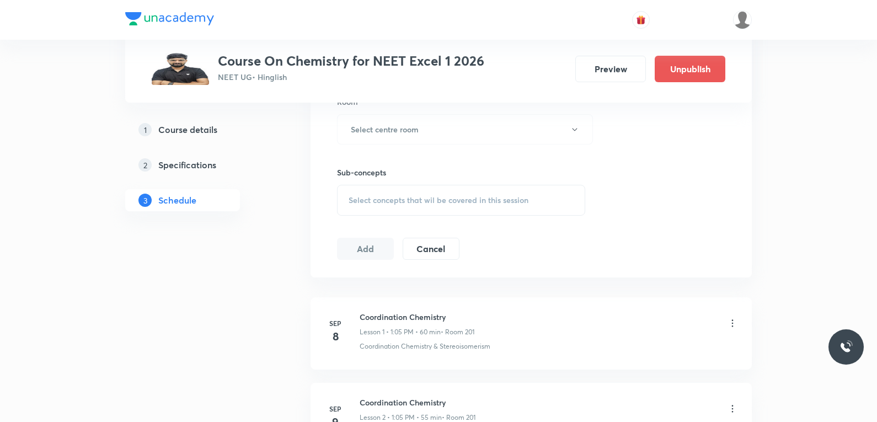
scroll to position [1915, 0]
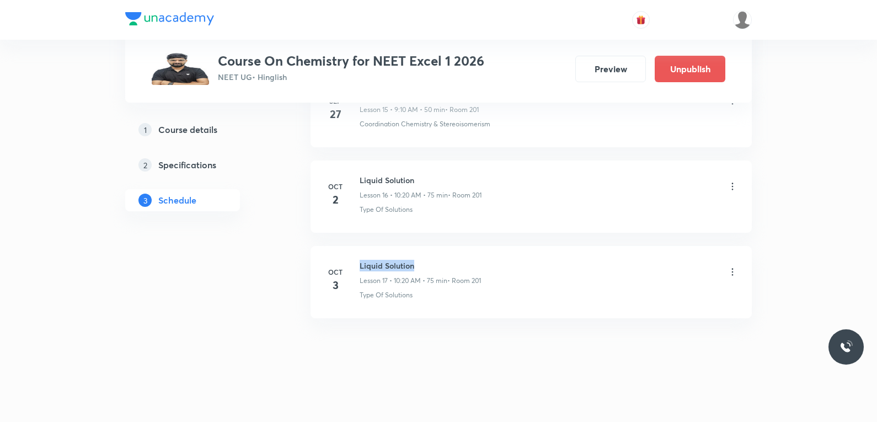
drag, startPoint x: 360, startPoint y: 266, endPoint x: 437, endPoint y: 269, distance: 77.3
click at [437, 269] on h6 "Liquid Solution" at bounding box center [420, 266] width 121 height 12
copy h6 "Liquid Solution"
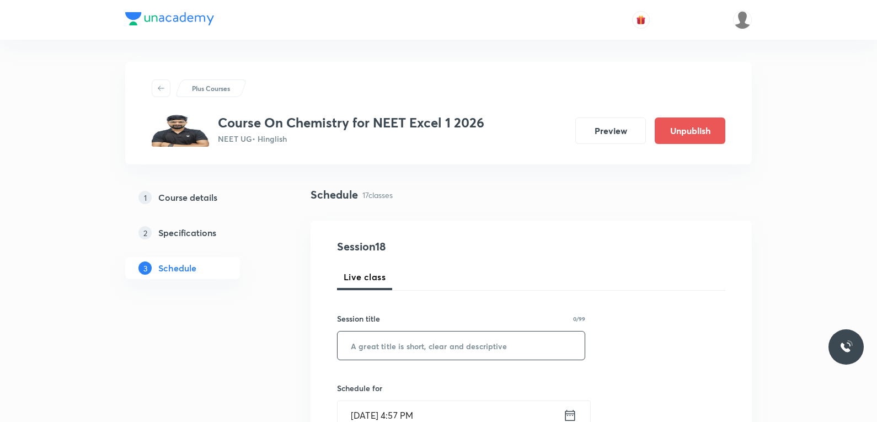
click at [471, 349] on input "text" at bounding box center [461, 345] width 247 height 28
paste input "Liquid Solution"
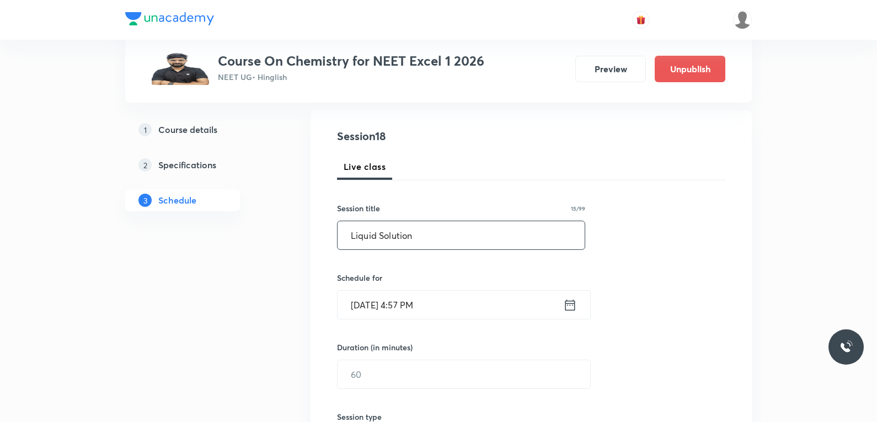
type input "Liquid Solution"
click at [409, 306] on input "[DATE] 4:57 PM" at bounding box center [451, 305] width 226 height 28
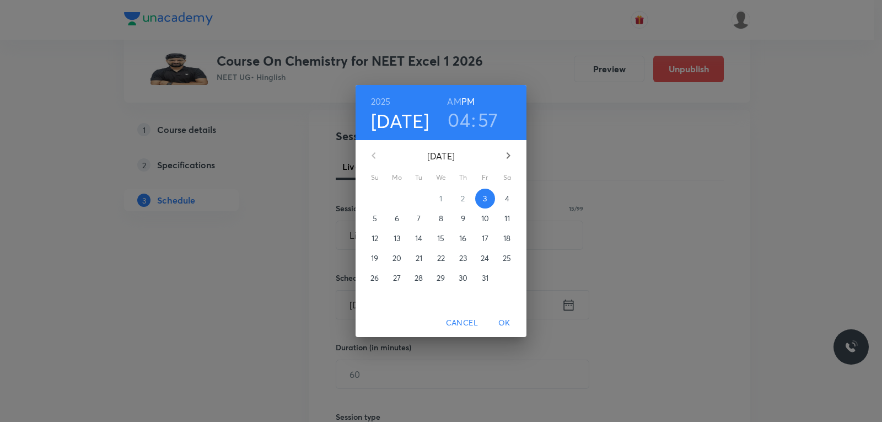
click at [510, 191] on button "4" at bounding box center [507, 199] width 20 height 20
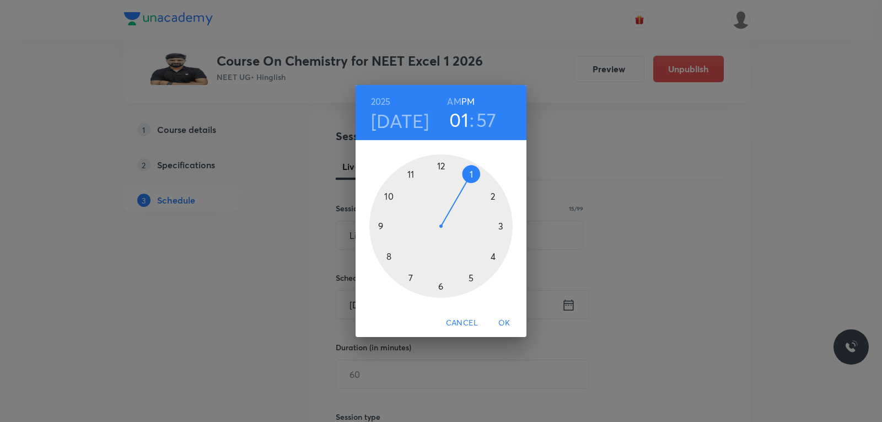
drag, startPoint x: 487, startPoint y: 256, endPoint x: 468, endPoint y: 180, distance: 78.0
click at [468, 180] on div at bounding box center [440, 225] width 143 height 143
drag, startPoint x: 451, startPoint y: 165, endPoint x: 476, endPoint y: 171, distance: 25.5
click at [476, 171] on div at bounding box center [440, 225] width 143 height 143
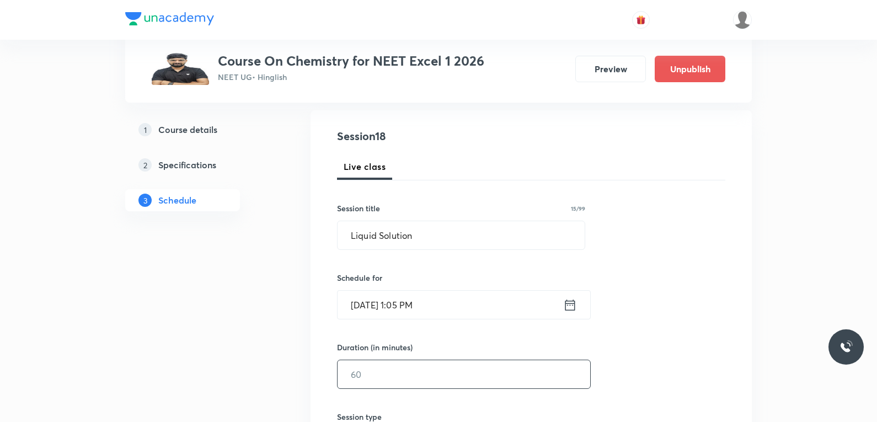
click at [377, 366] on input "text" at bounding box center [464, 374] width 253 height 28
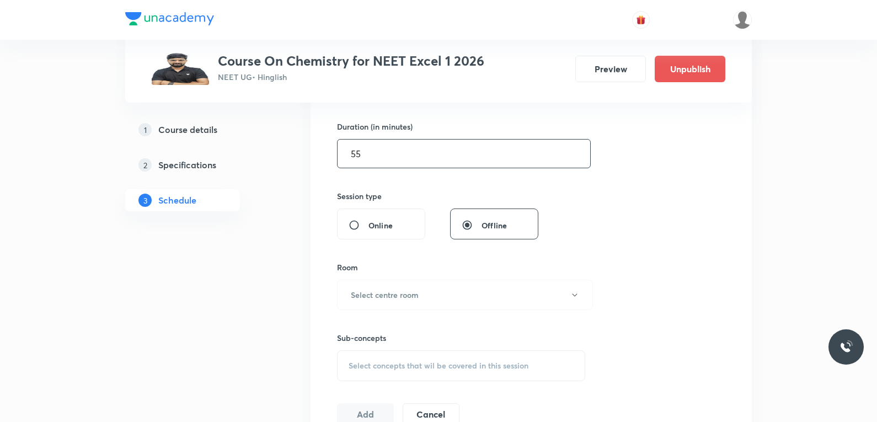
scroll to position [441, 0]
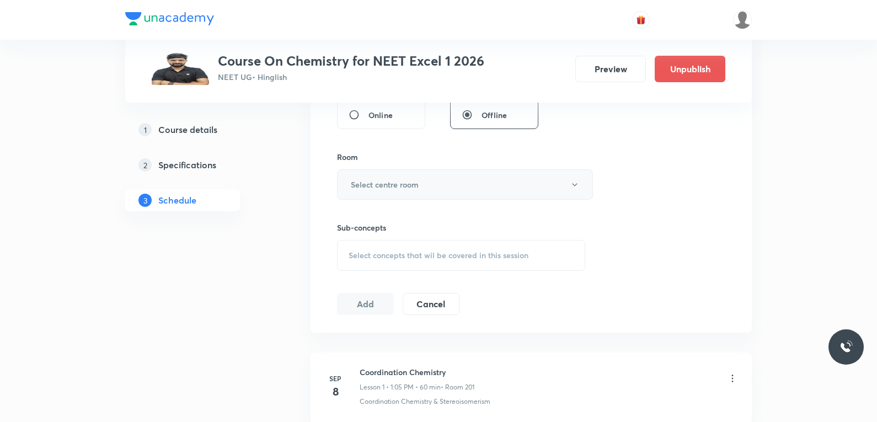
type input "55"
click at [475, 178] on button "Select centre room" at bounding box center [465, 184] width 256 height 30
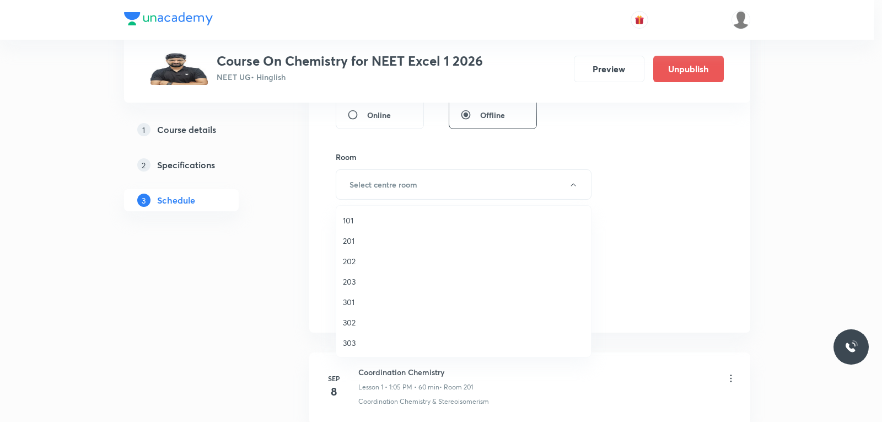
click at [370, 243] on span "201" at bounding box center [464, 241] width 242 height 12
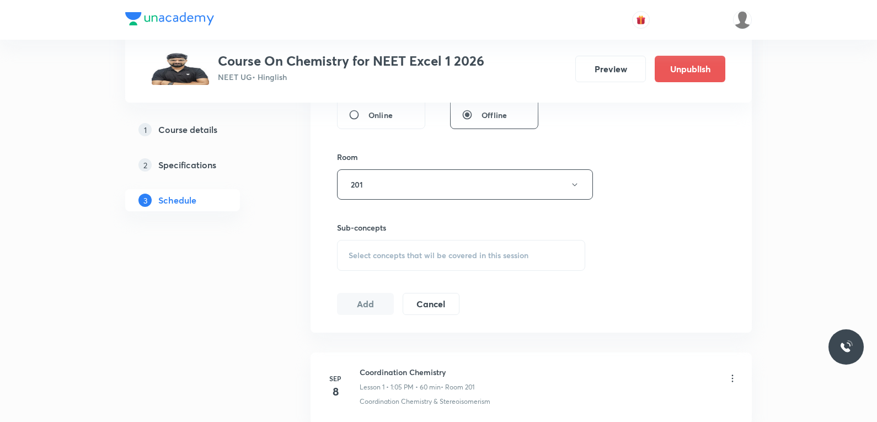
click at [444, 256] on span "Select concepts that wil be covered in this session" at bounding box center [439, 255] width 180 height 9
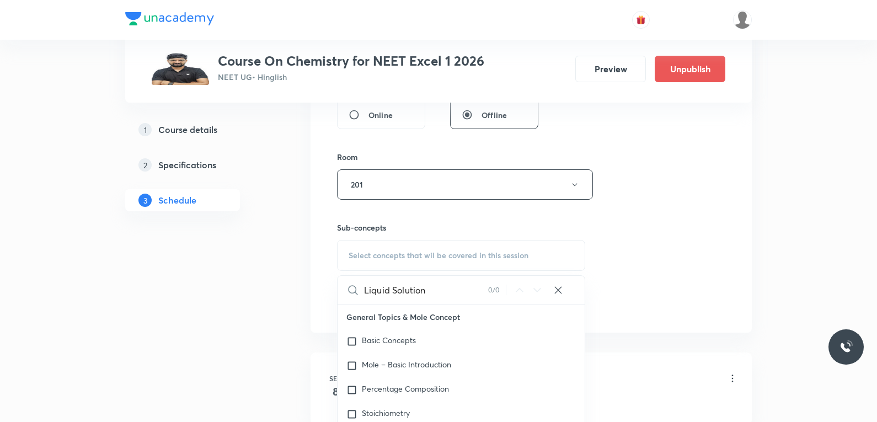
scroll to position [551, 0]
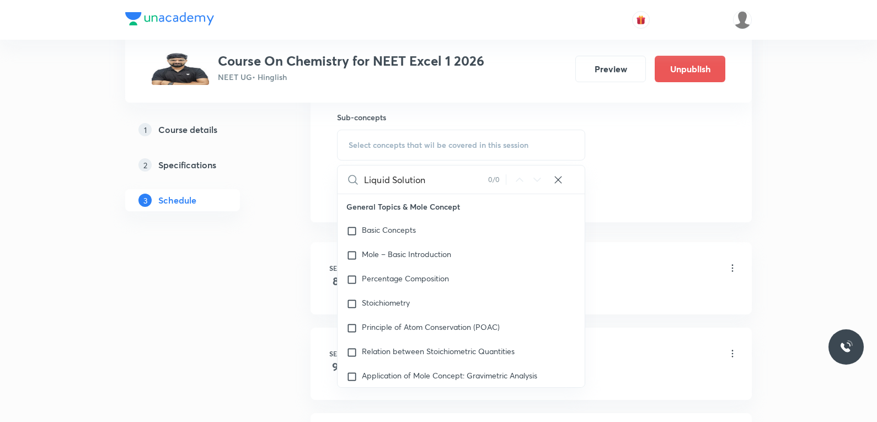
type input "Liquid Solution"
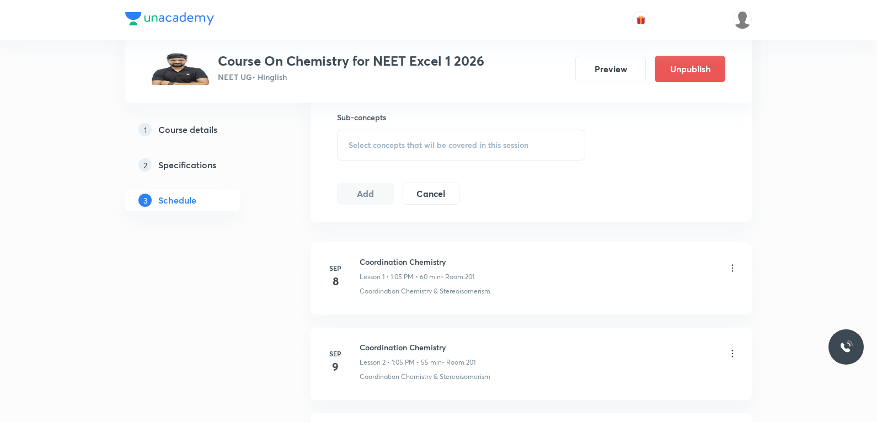
scroll to position [1915, 0]
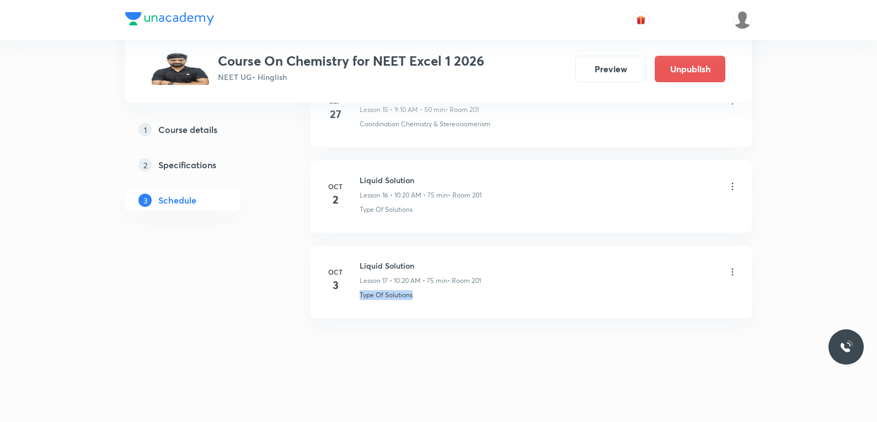
drag, startPoint x: 357, startPoint y: 301, endPoint x: 449, endPoint y: 298, distance: 91.6
click at [449, 298] on li "[DATE] Liquid Solution Lesson 17 • 10:20 AM • 75 min • Room 201 Type Of Solutio…" at bounding box center [530, 282] width 441 height 72
copy p "Type Of Solutions"
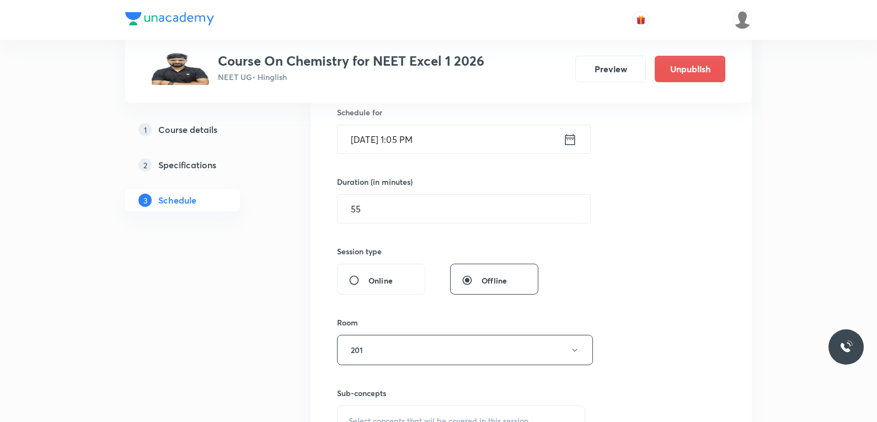
scroll to position [441, 0]
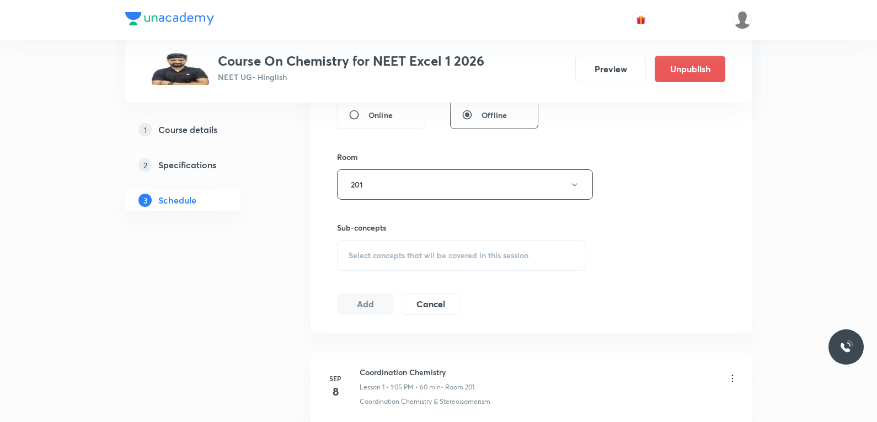
click at [462, 256] on span "Select concepts that wil be covered in this session" at bounding box center [439, 255] width 180 height 9
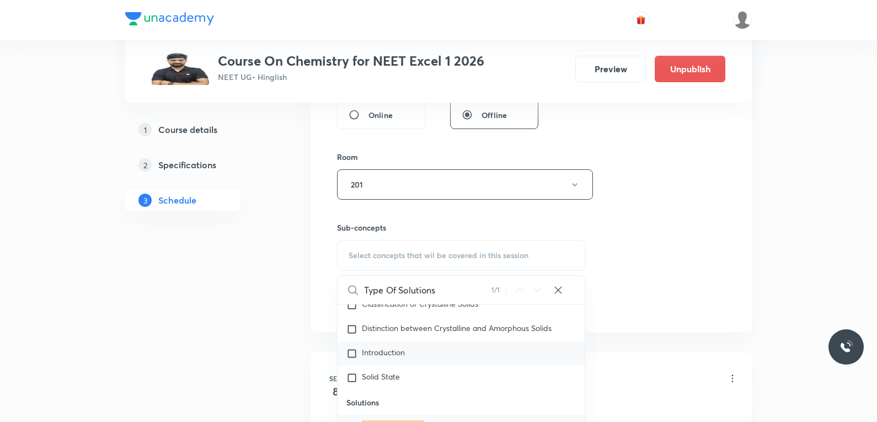
scroll to position [551, 0]
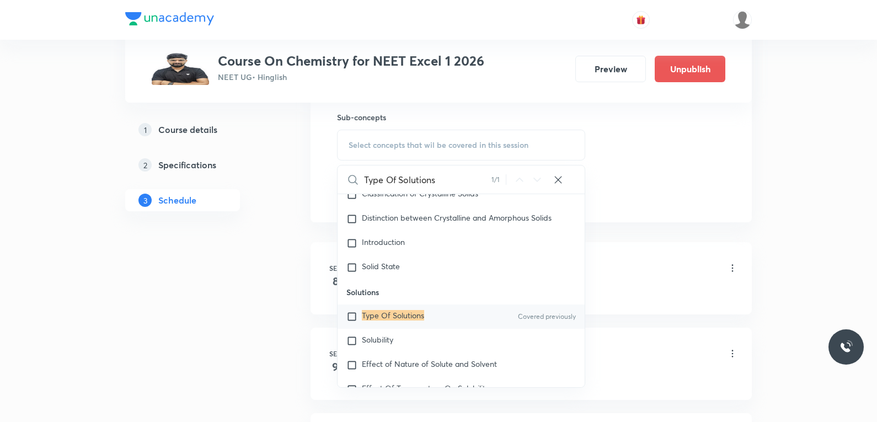
type input "Type Of Solutions"
click at [381, 345] on span "Solubility" at bounding box center [377, 339] width 31 height 10
checkbox input "true"
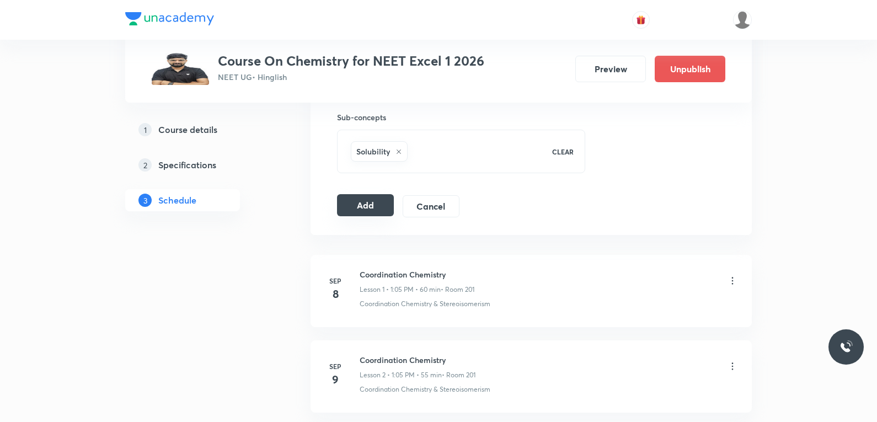
click at [351, 200] on button "Add" at bounding box center [365, 205] width 57 height 22
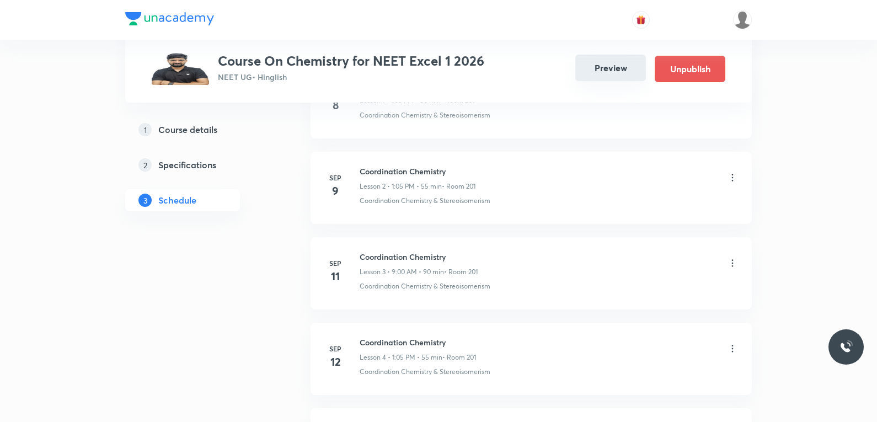
scroll to position [1494, 0]
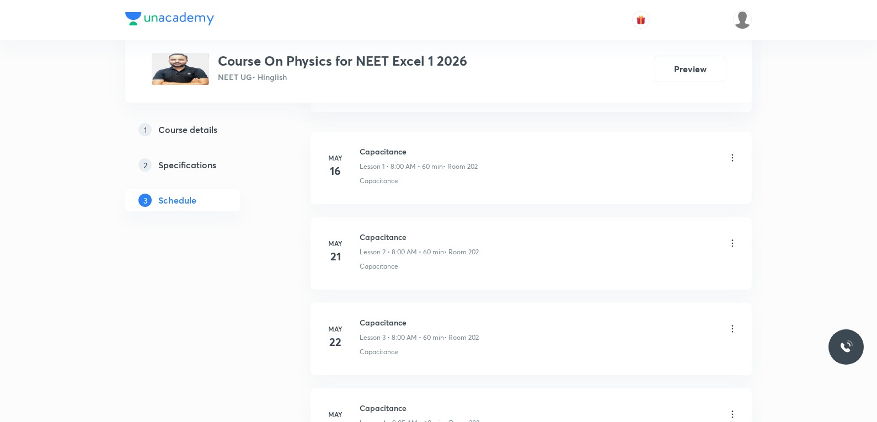
scroll to position [496, 0]
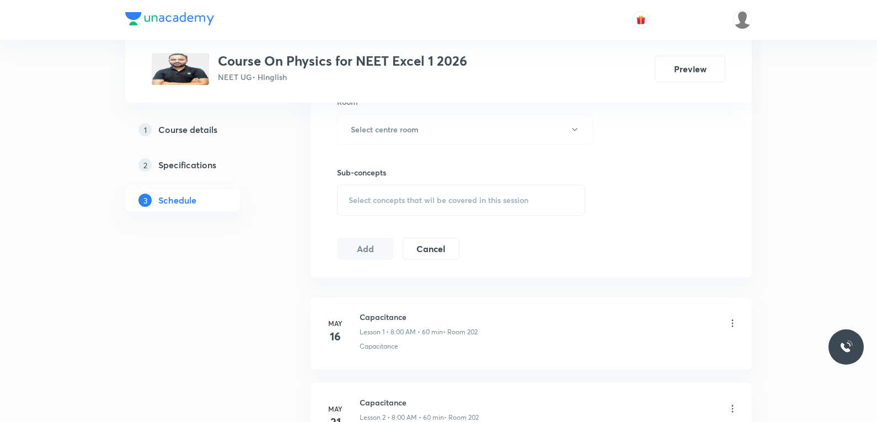
click at [495, 196] on span "Select concepts that wil be covered in this session" at bounding box center [439, 200] width 180 height 9
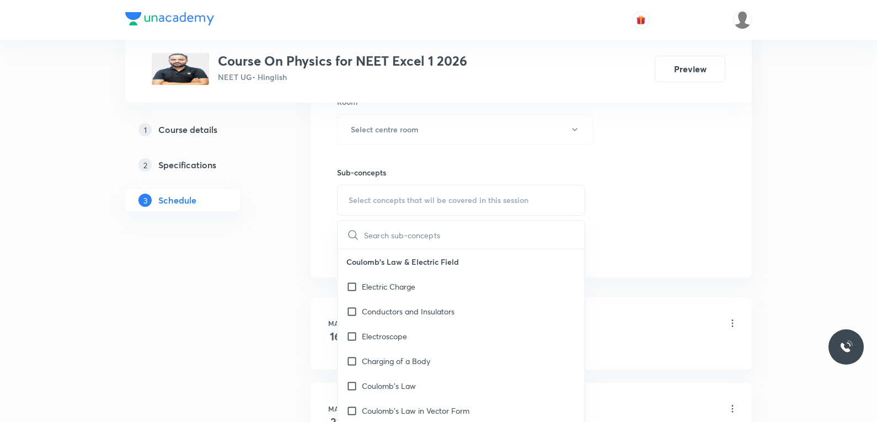
click at [658, 188] on div "Session 56 Live class Session title 0/99 ​ Schedule for Oct 3, 2025, 4:57 PM ​ …" at bounding box center [531, 1] width 388 height 518
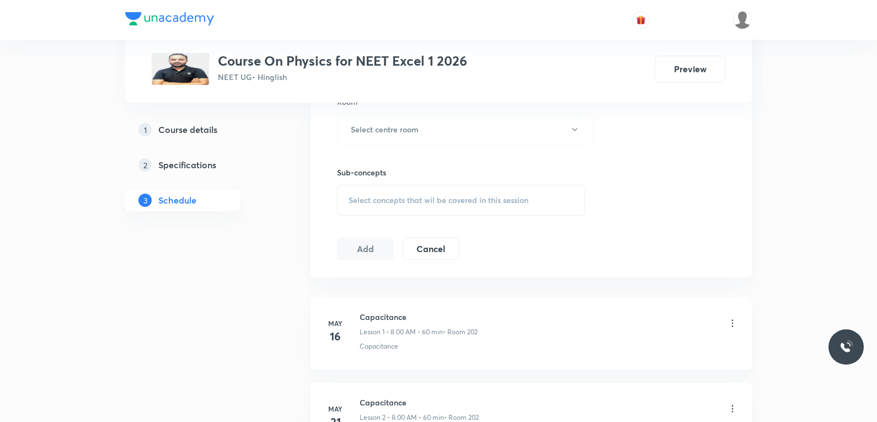
scroll to position [5163, 0]
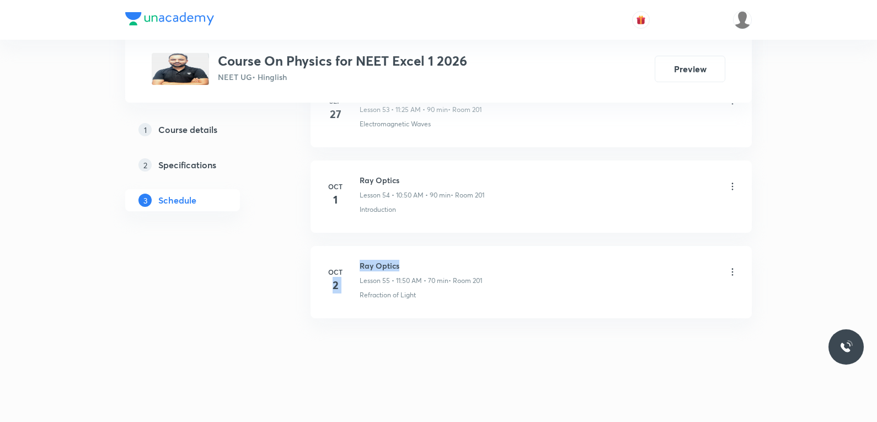
drag, startPoint x: 359, startPoint y: 266, endPoint x: 404, endPoint y: 263, distance: 45.3
click at [404, 263] on div "Oct 2 Ray Optics Lesson 55 • 11:50 AM • 70 min • Room 201 Refraction of Light" at bounding box center [531, 280] width 414 height 40
click at [392, 268] on h6 "Ray Optics" at bounding box center [421, 266] width 122 height 12
drag, startPoint x: 360, startPoint y: 264, endPoint x: 420, endPoint y: 263, distance: 60.1
click at [420, 263] on h6 "Ray Optics" at bounding box center [421, 266] width 122 height 12
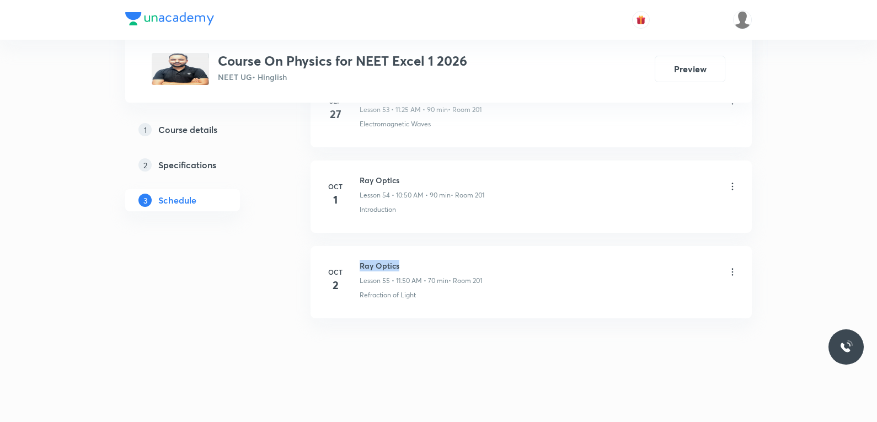
copy h6 "Ray Optics"
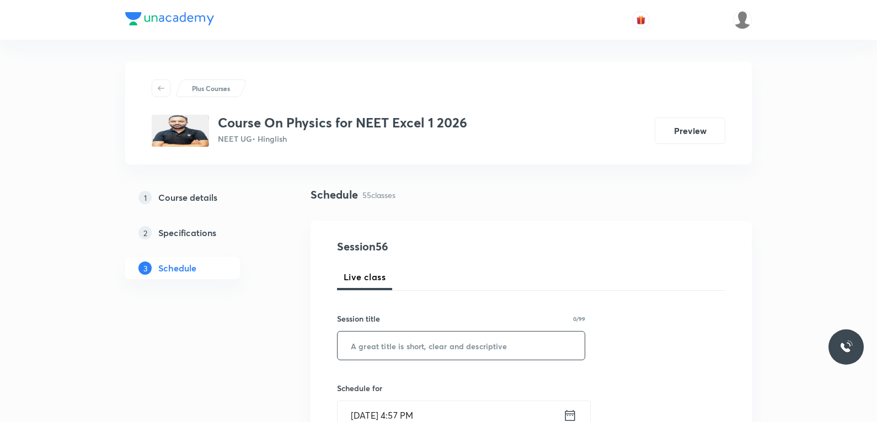
click at [459, 353] on input "text" at bounding box center [461, 345] width 247 height 28
paste input "Ray Optics"
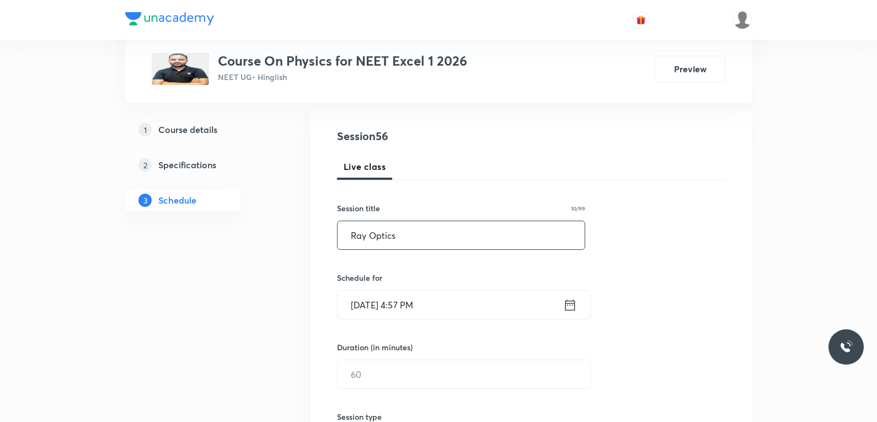
type input "Ray Optics"
click at [381, 298] on input "Oct 3, 2025, 4:57 PM" at bounding box center [451, 305] width 226 height 28
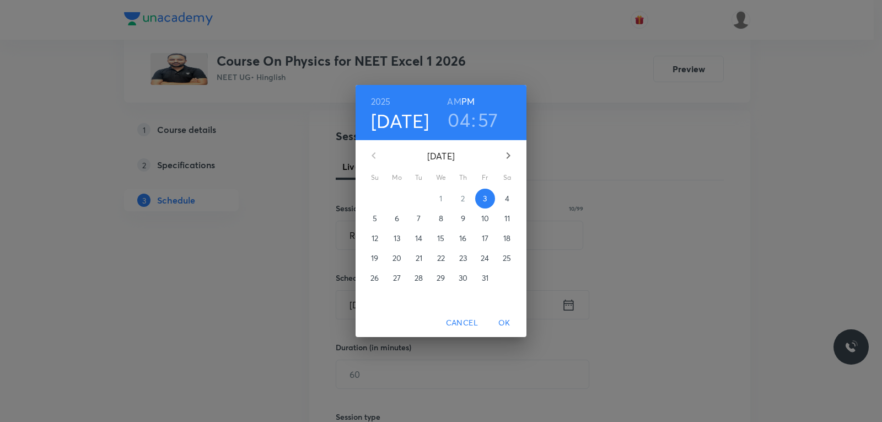
click at [502, 201] on span "4" at bounding box center [507, 198] width 20 height 11
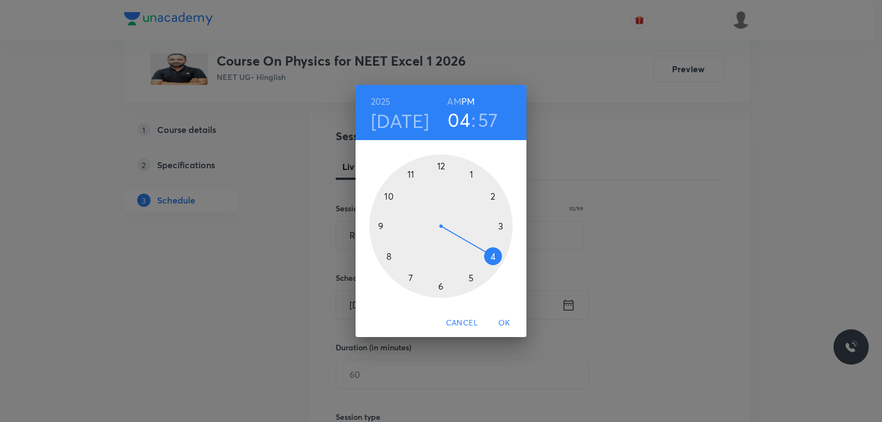
click at [469, 101] on h6 "PM" at bounding box center [468, 101] width 13 height 15
drag, startPoint x: 494, startPoint y: 259, endPoint x: 407, endPoint y: 174, distance: 120.9
click at [407, 174] on div at bounding box center [440, 225] width 143 height 143
drag, startPoint x: 425, startPoint y: 163, endPoint x: 394, endPoint y: 199, distance: 47.3
click at [394, 199] on div at bounding box center [440, 225] width 143 height 143
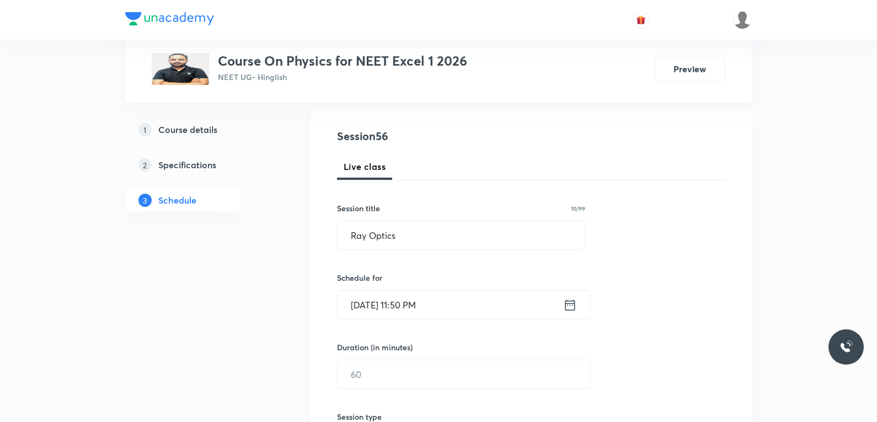
click at [424, 305] on input "Oct 4, 2025, 11:50 PM" at bounding box center [451, 305] width 226 height 28
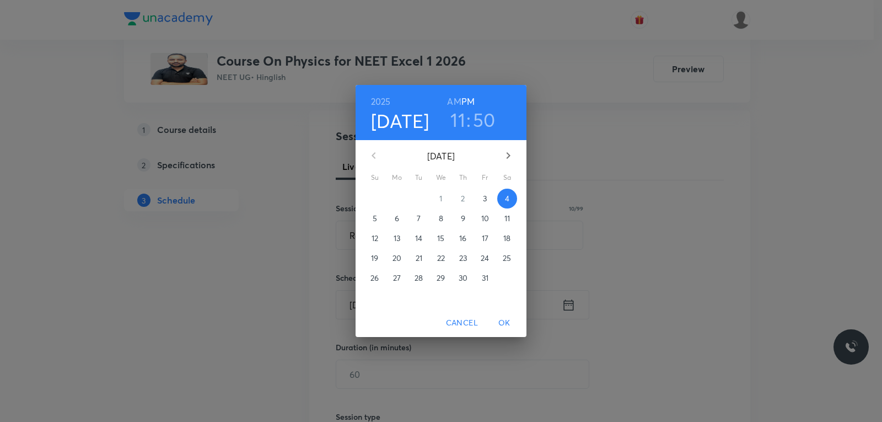
click at [457, 105] on h6 "AM" at bounding box center [454, 101] width 14 height 15
click at [505, 322] on span "OK" at bounding box center [504, 323] width 26 height 14
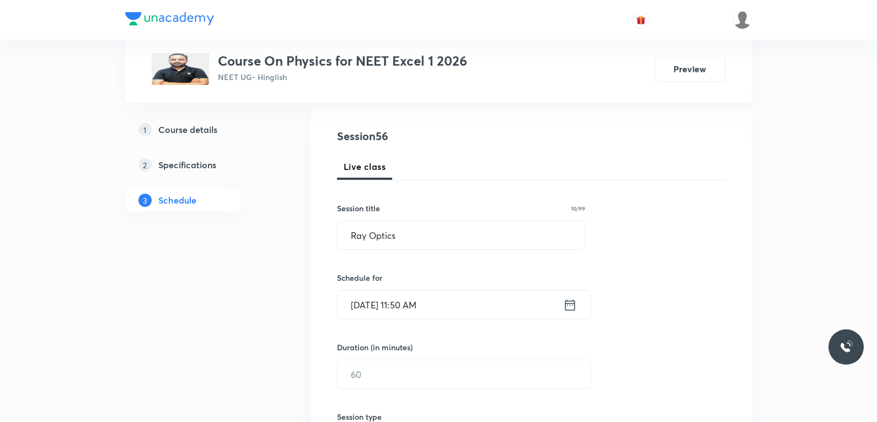
scroll to position [221, 0]
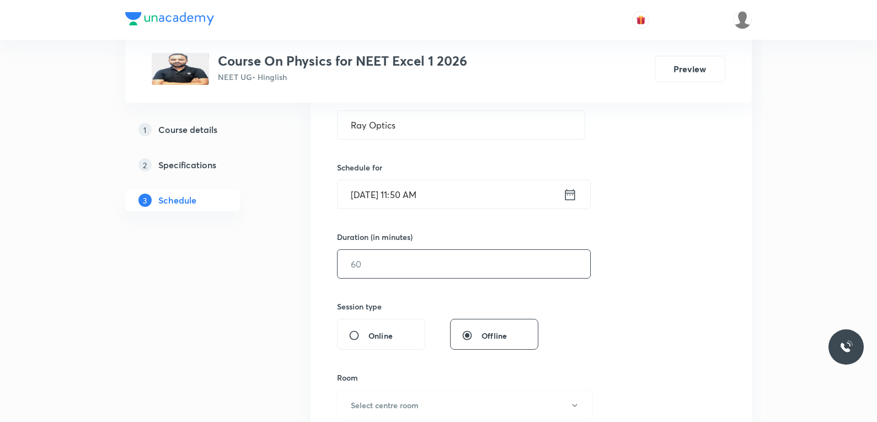
click at [411, 269] on input "text" at bounding box center [464, 264] width 253 height 28
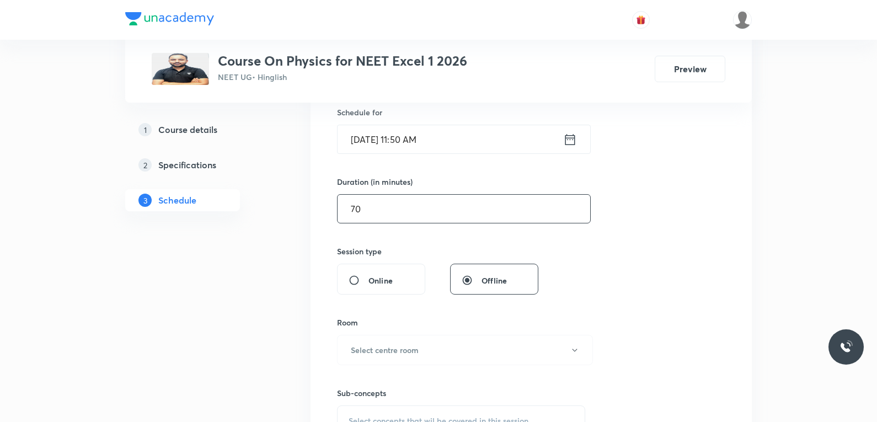
scroll to position [386, 0]
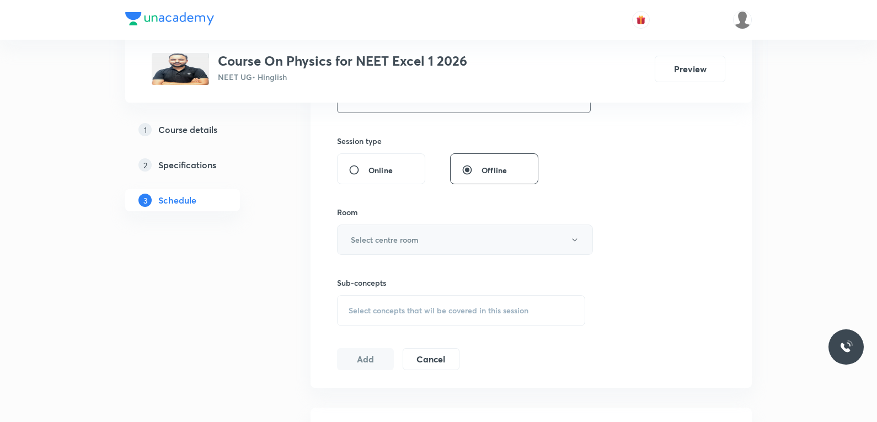
type input "70"
click at [416, 243] on h6 "Select centre room" at bounding box center [385, 240] width 68 height 12
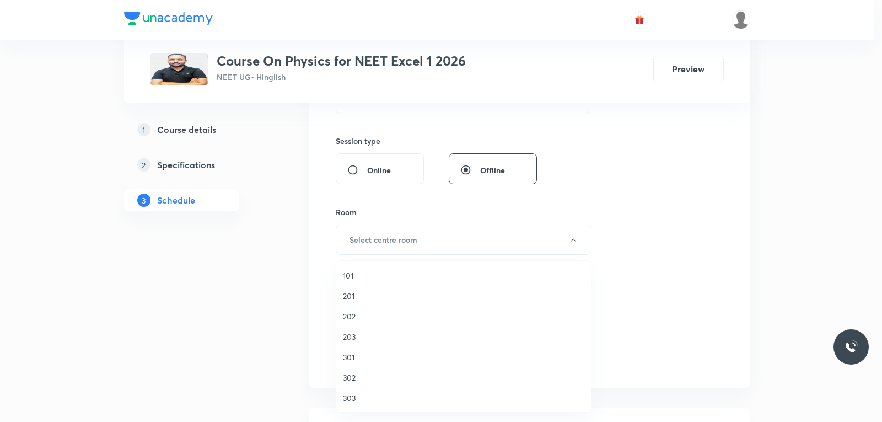
click at [363, 292] on span "201" at bounding box center [464, 296] width 242 height 12
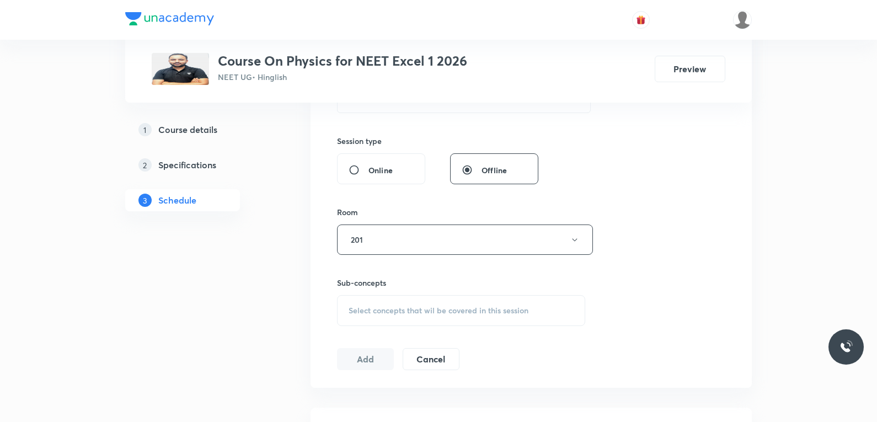
click at [416, 312] on span "Select concepts that wil be covered in this session" at bounding box center [439, 310] width 180 height 9
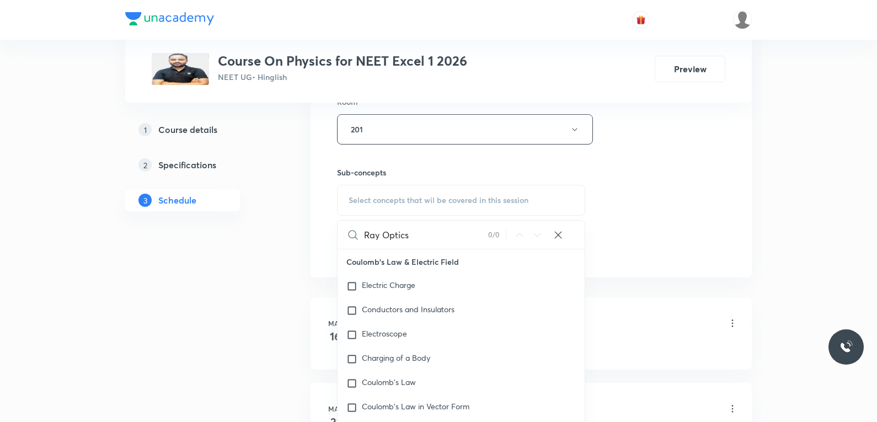
type input "Ray Optics"
click at [681, 171] on div "Session 56 Live class Session title 10/99 Ray Optics ​ Schedule for Oct 4, 2025…" at bounding box center [531, 1] width 388 height 518
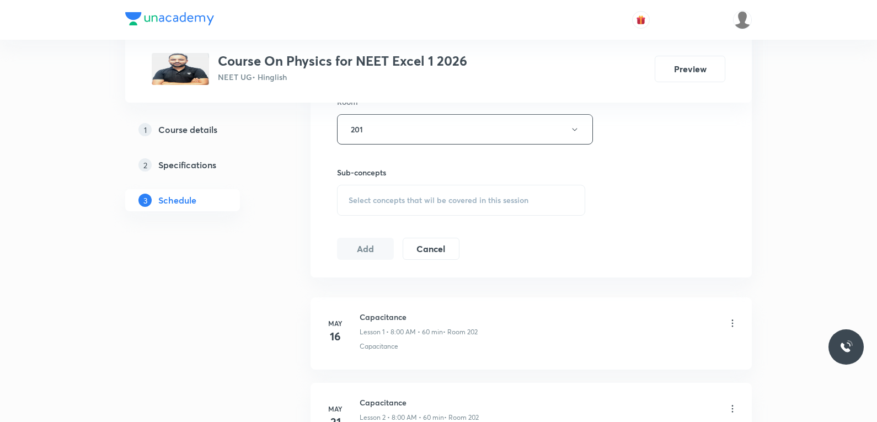
scroll to position [5163, 0]
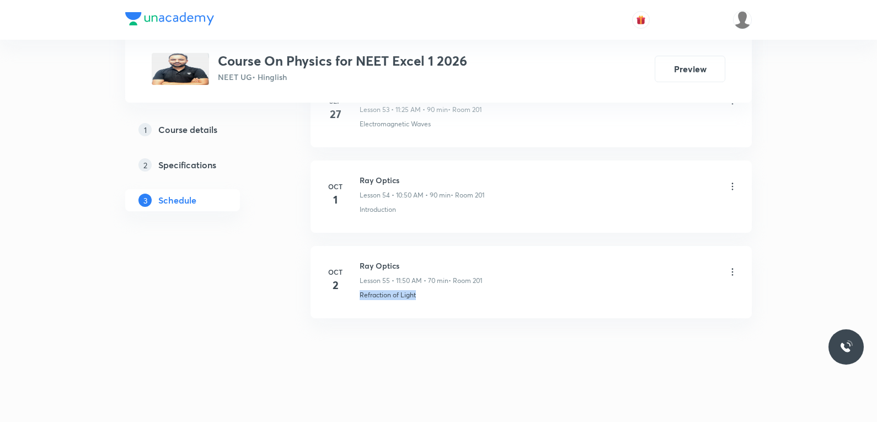
drag, startPoint x: 370, startPoint y: 297, endPoint x: 464, endPoint y: 293, distance: 94.4
click at [464, 293] on li "Oct 2 Ray Optics Lesson 55 • 11:50 AM • 70 min • Room 201 Refraction of Light" at bounding box center [530, 282] width 441 height 72
copy p "Refraction of Light"
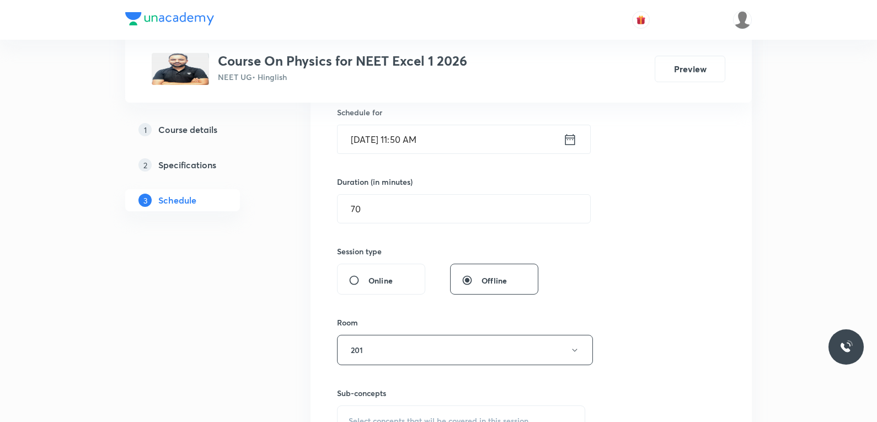
scroll to position [441, 0]
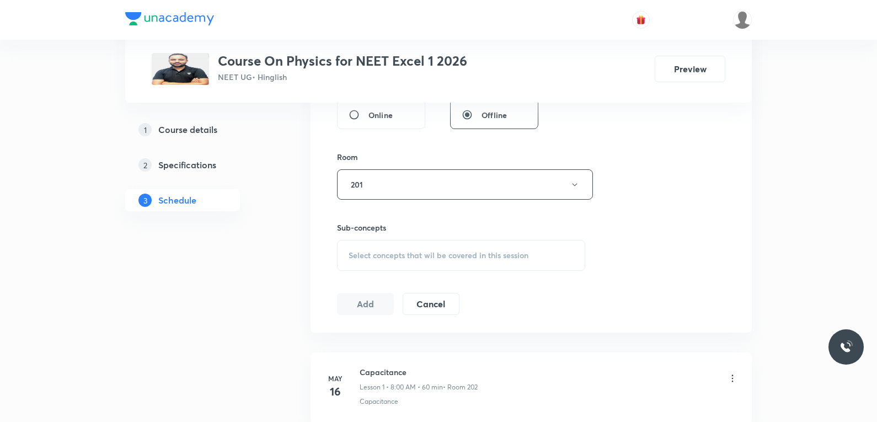
click at [486, 255] on span "Select concepts that wil be covered in this session" at bounding box center [439, 255] width 180 height 9
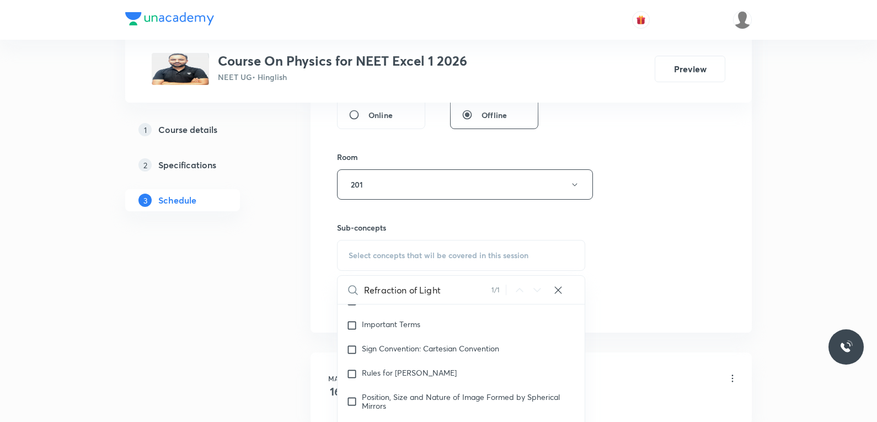
scroll to position [551, 0]
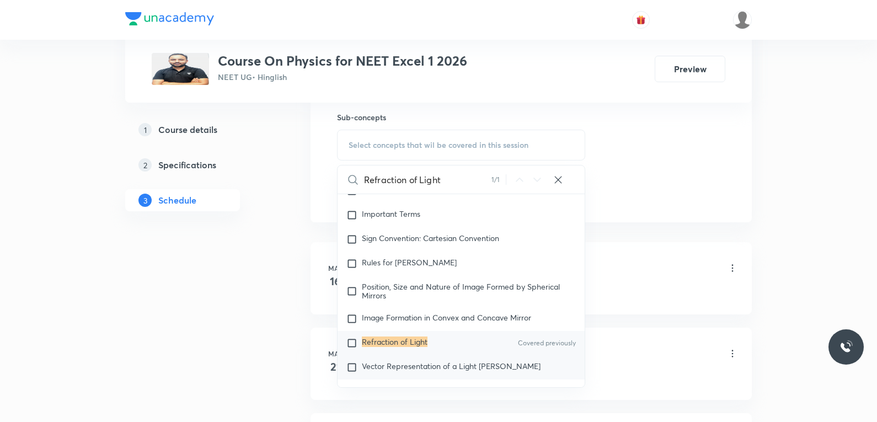
type input "Refraction of Light"
click at [404, 365] on p "Vector Representation of a Light Ray" at bounding box center [451, 367] width 179 height 11
checkbox input "true"
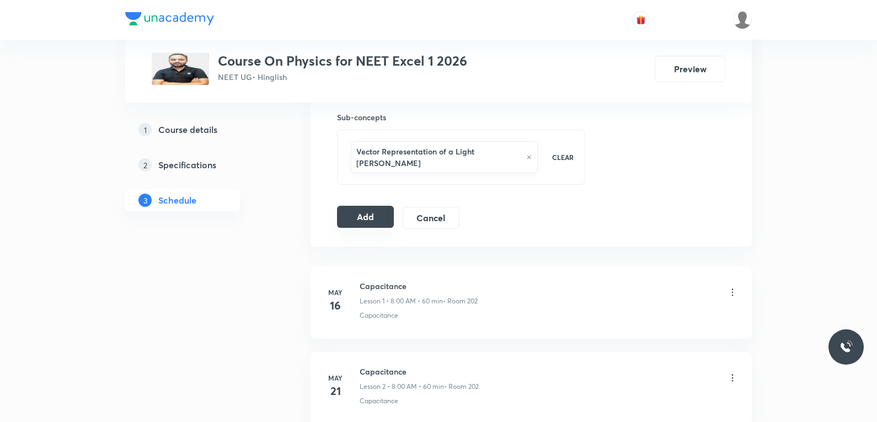
click at [356, 215] on button "Add" at bounding box center [365, 217] width 57 height 22
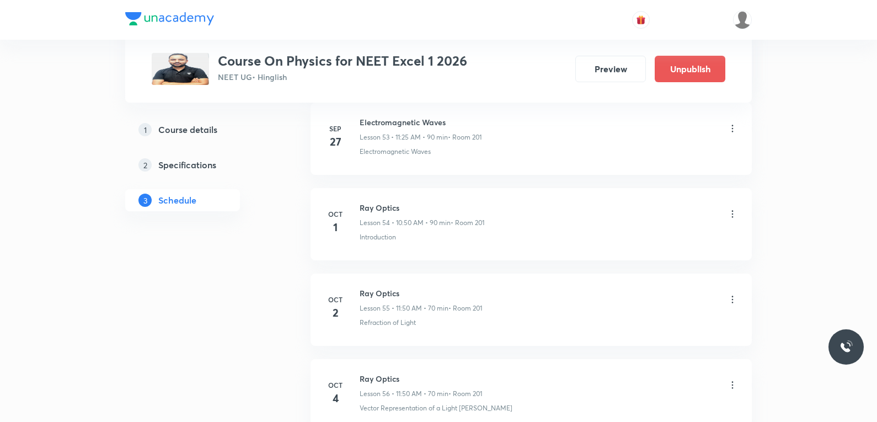
scroll to position [4742, 0]
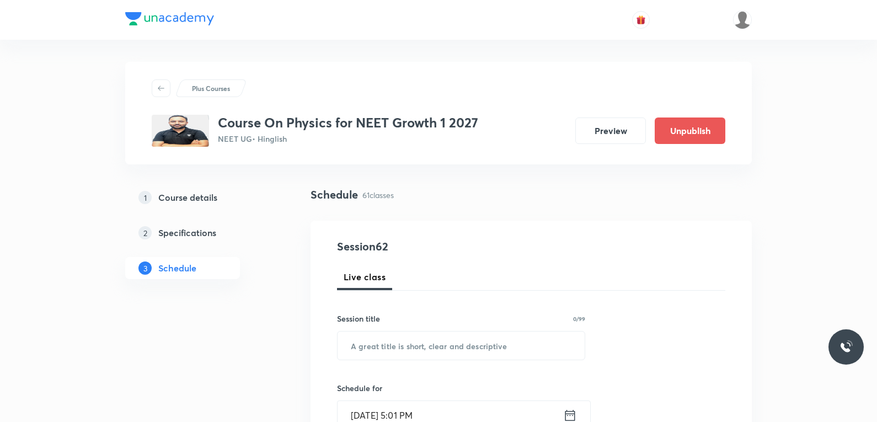
scroll to position [5676, 0]
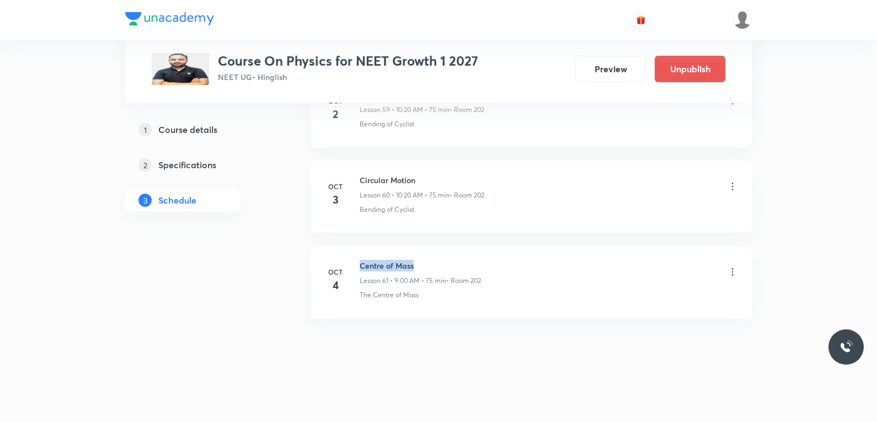
drag, startPoint x: 360, startPoint y: 265, endPoint x: 437, endPoint y: 262, distance: 77.3
click at [437, 262] on h6 "Centre of Mass" at bounding box center [420, 266] width 121 height 12
copy h6 "Centre of Mass"
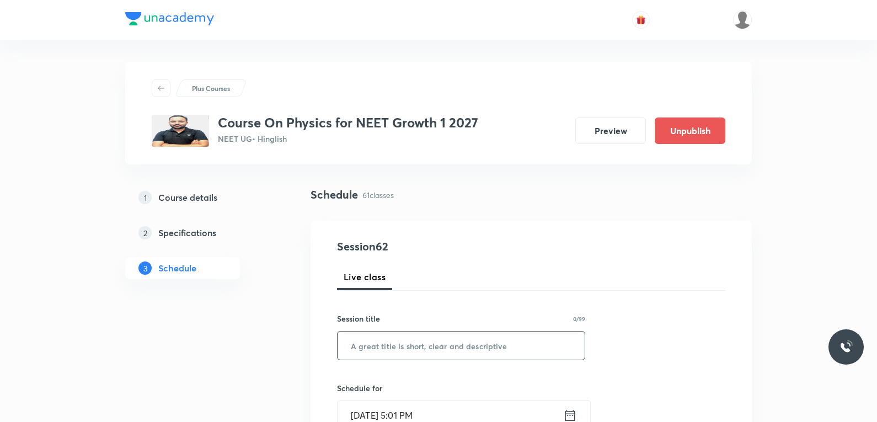
click at [427, 346] on input "text" at bounding box center [461, 345] width 247 height 28
paste input "Centre of Mass"
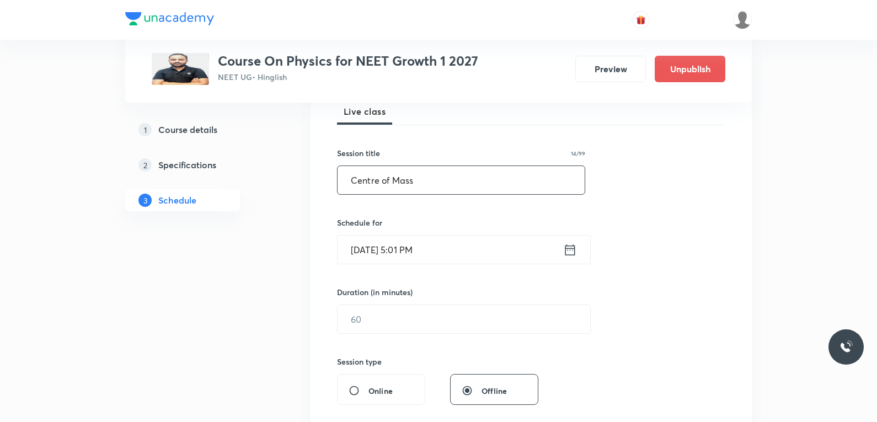
type input "Centre of Mass"
click at [668, 200] on div "Session 62 Live class Session title 14/99 Centre of Mass ​ Schedule for Oct 3, …" at bounding box center [531, 332] width 388 height 518
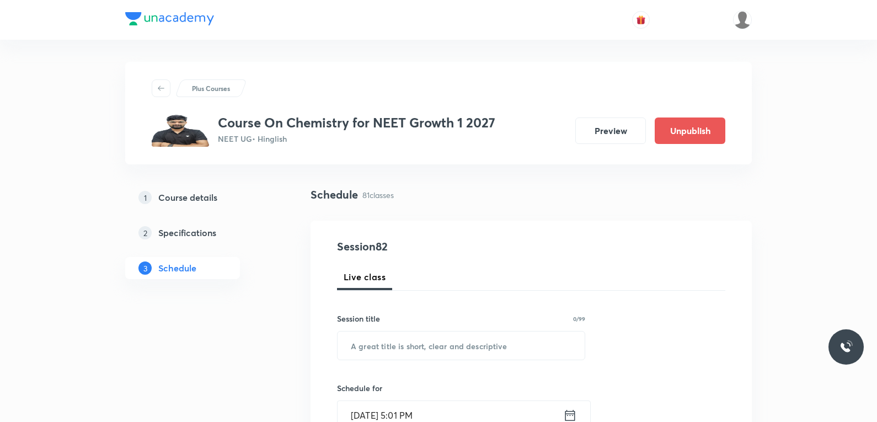
scroll to position [7386, 0]
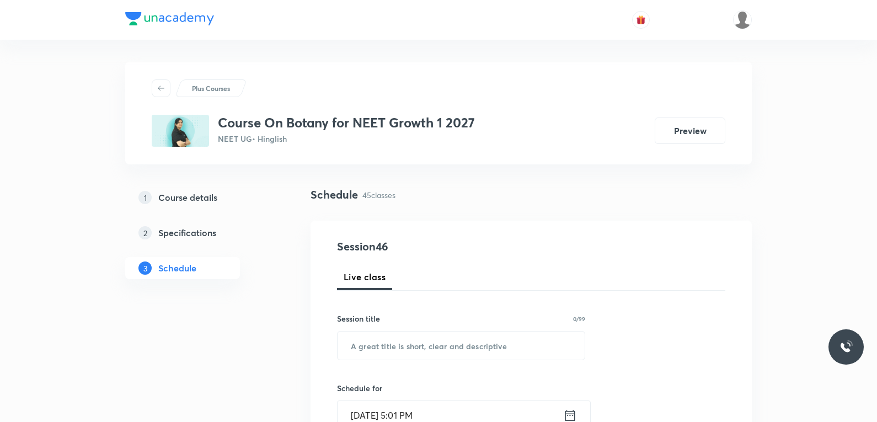
scroll to position [4309, 0]
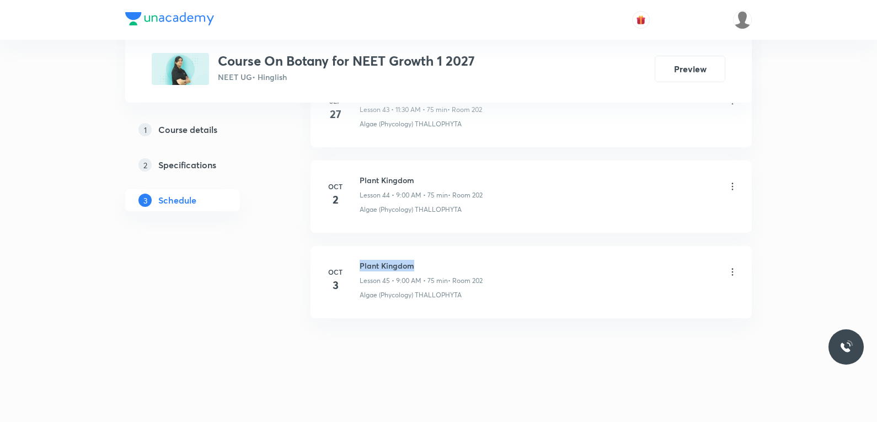
drag, startPoint x: 361, startPoint y: 264, endPoint x: 479, endPoint y: 255, distance: 118.3
click at [479, 255] on li "[DATE] Plant Kingdom Lesson 45 • 9:00 AM • 75 min • Room 202 Algae (Phycology) …" at bounding box center [530, 282] width 441 height 72
copy h6 "Plant Kingdom"
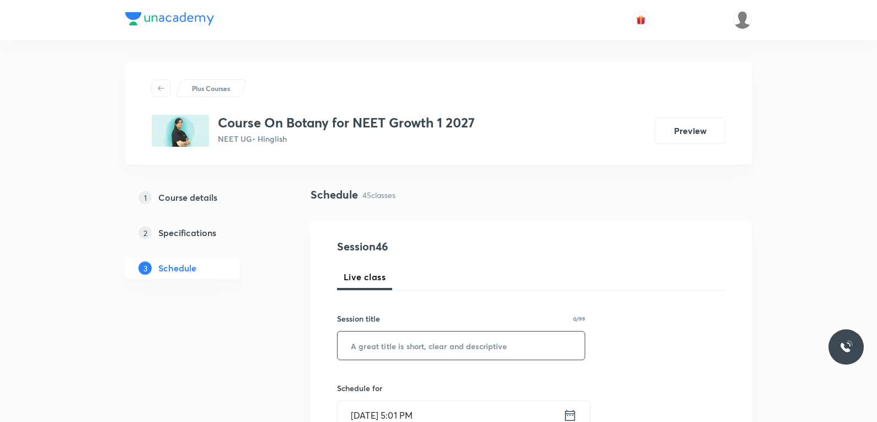
click at [453, 348] on input "text" at bounding box center [461, 345] width 247 height 28
paste input "Plant Kingdom"
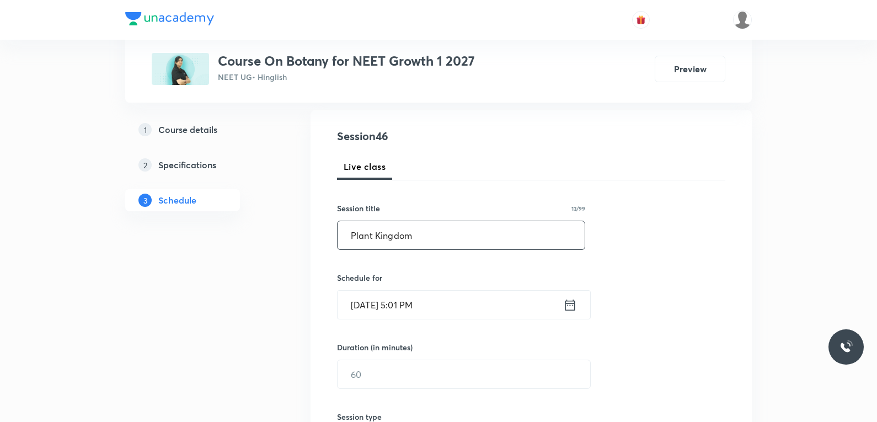
scroll to position [165, 0]
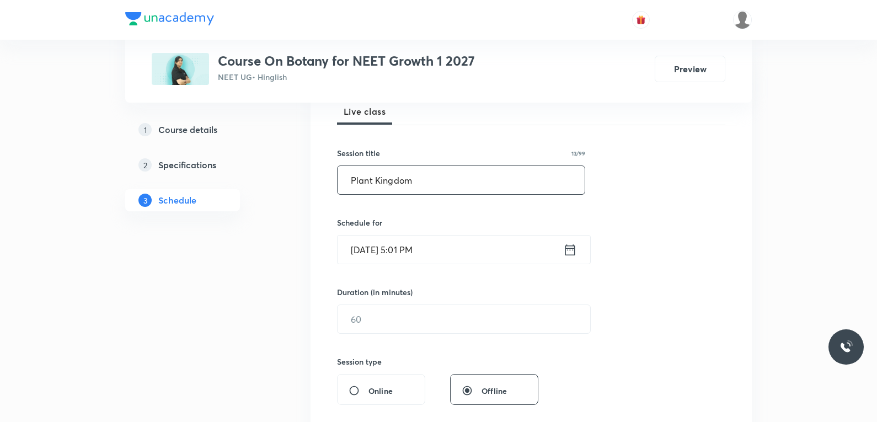
type input "Plant Kingdom"
click at [388, 252] on input "[DATE] 5:01 PM" at bounding box center [451, 249] width 226 height 28
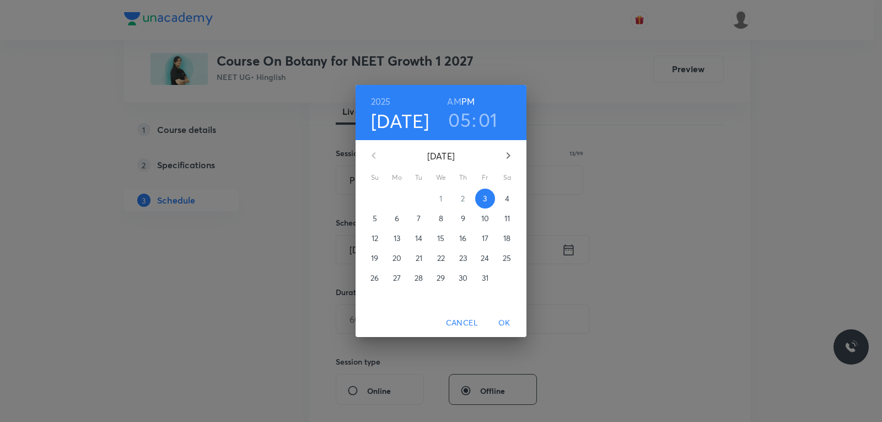
click at [510, 197] on span "4" at bounding box center [507, 198] width 20 height 11
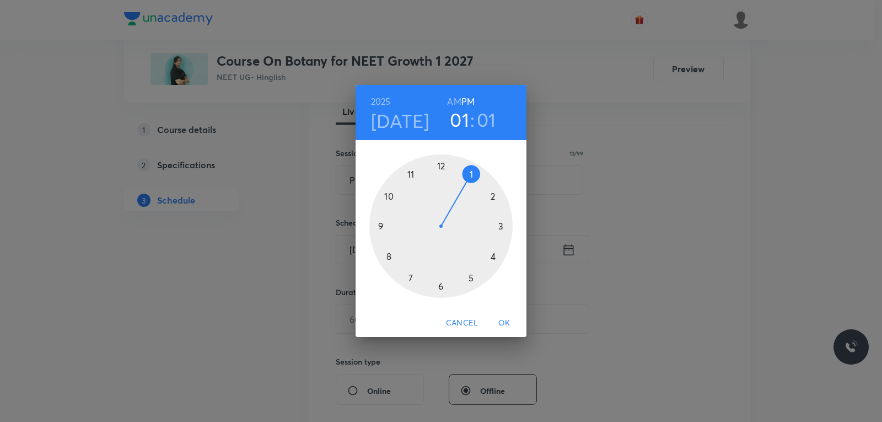
drag, startPoint x: 474, startPoint y: 276, endPoint x: 480, endPoint y: 184, distance: 92.3
click at [480, 184] on div at bounding box center [440, 225] width 143 height 143
drag, startPoint x: 453, startPoint y: 169, endPoint x: 473, endPoint y: 176, distance: 21.6
click at [473, 176] on div at bounding box center [440, 225] width 143 height 143
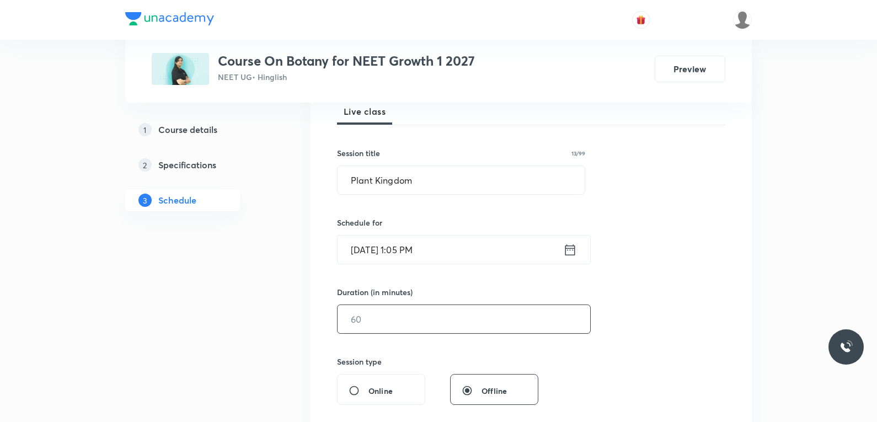
click at [378, 319] on input "text" at bounding box center [464, 319] width 253 height 28
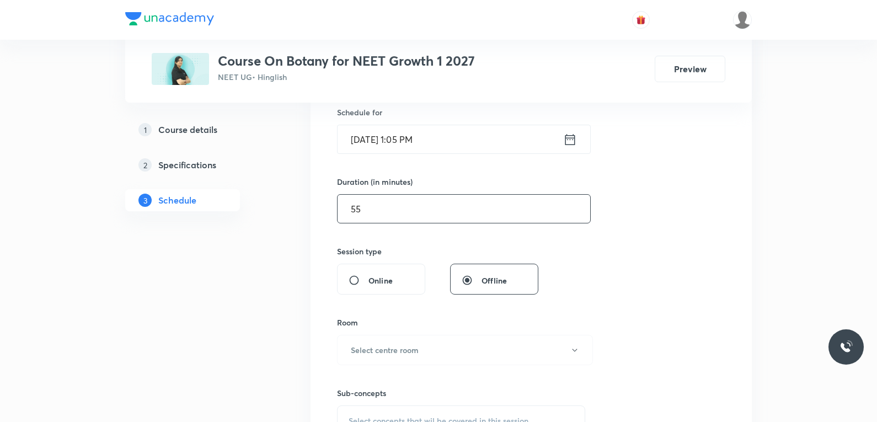
scroll to position [331, 0]
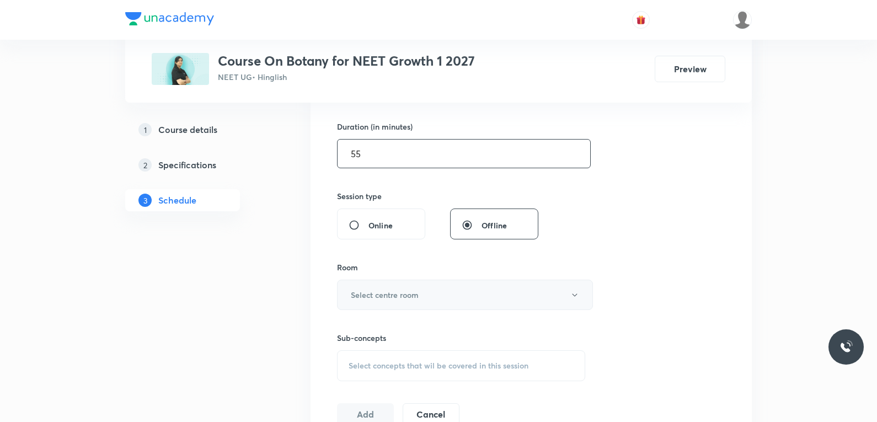
type input "55"
click at [408, 292] on h6 "Select centre room" at bounding box center [385, 295] width 68 height 12
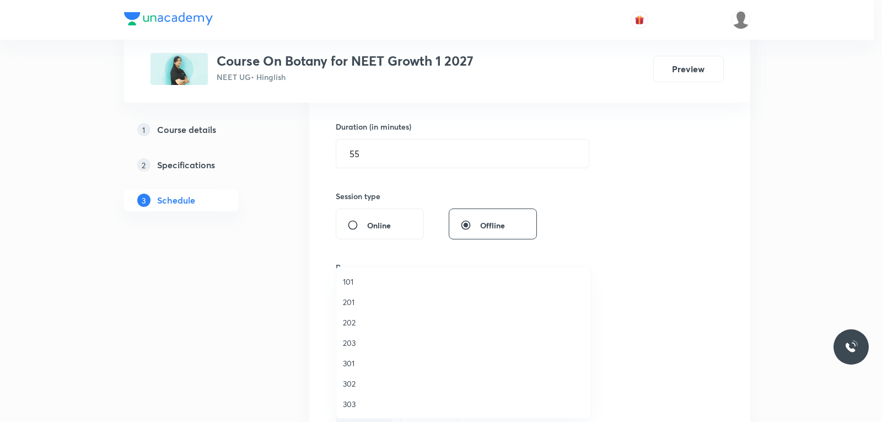
click at [369, 317] on span "202" at bounding box center [464, 323] width 242 height 12
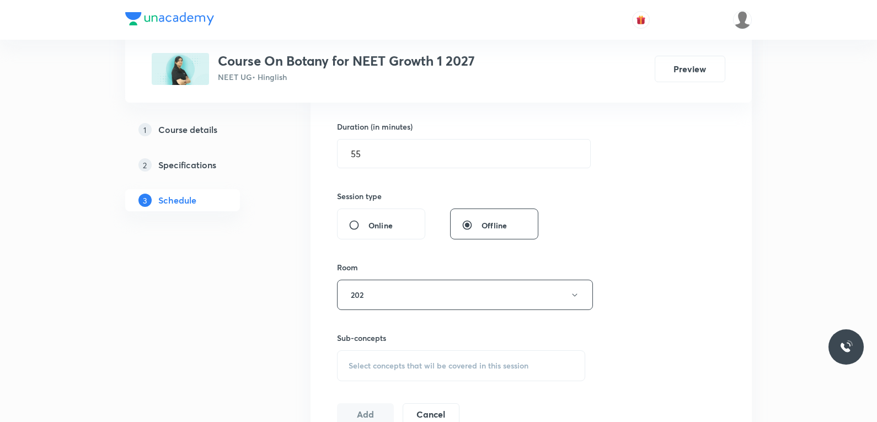
click at [424, 368] on span "Select concepts that wil be covered in this session" at bounding box center [439, 365] width 180 height 9
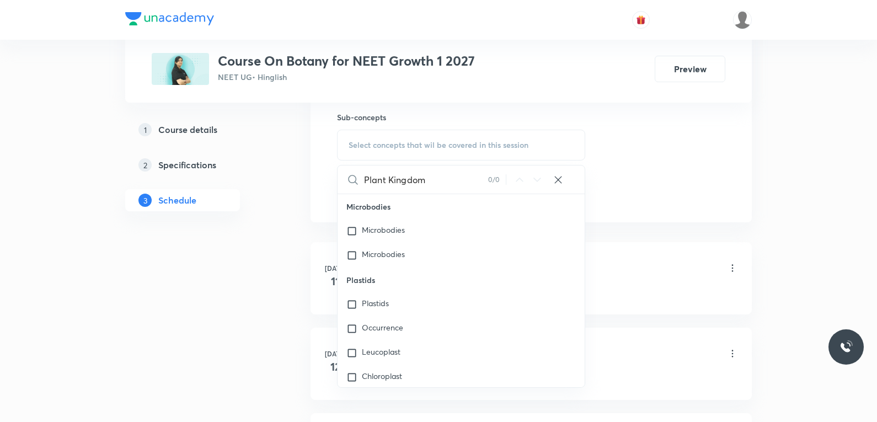
type input "Plant Kingdom"
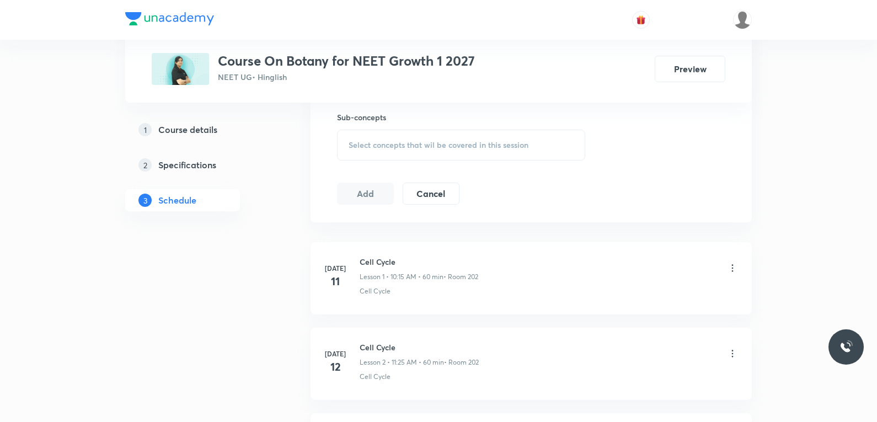
scroll to position [4309, 0]
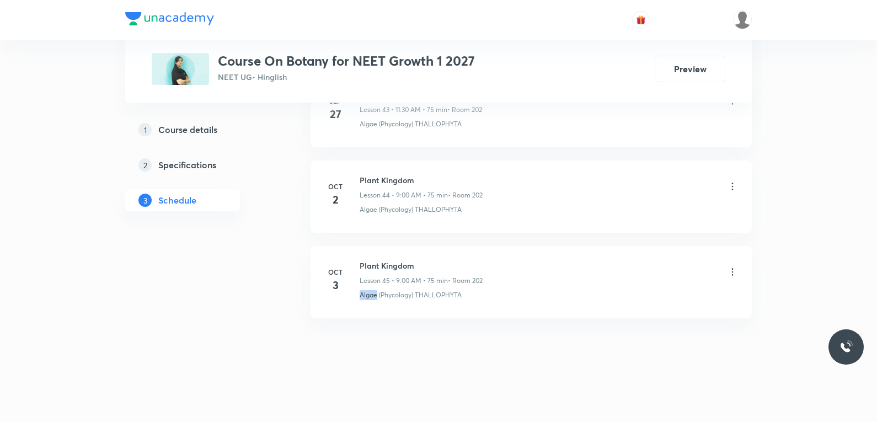
drag, startPoint x: 354, startPoint y: 302, endPoint x: 376, endPoint y: 306, distance: 22.4
click at [376, 306] on li "[DATE] Plant Kingdom Lesson 45 • 9:00 AM • 75 min • Room 202 Algae (Phycology) …" at bounding box center [530, 282] width 441 height 72
copy p "Algae"
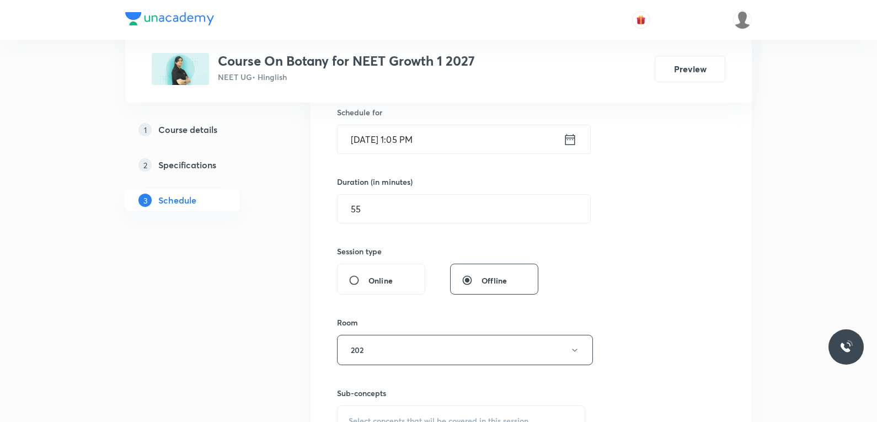
scroll to position [441, 0]
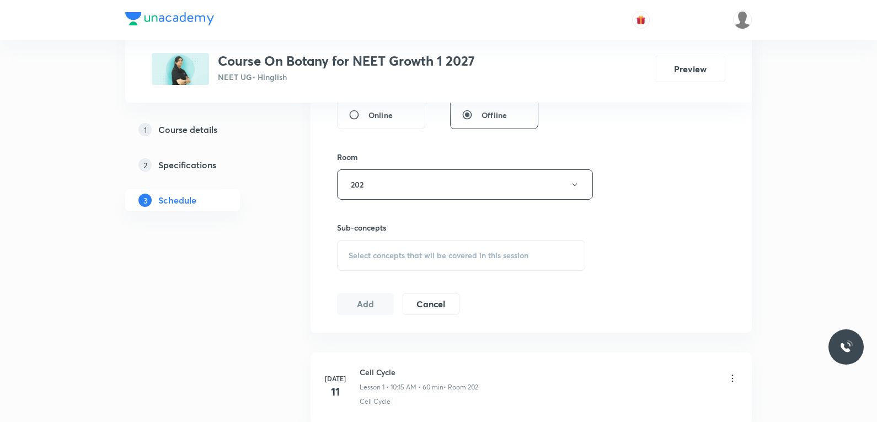
click at [420, 259] on span "Select concepts that wil be covered in this session" at bounding box center [439, 255] width 180 height 9
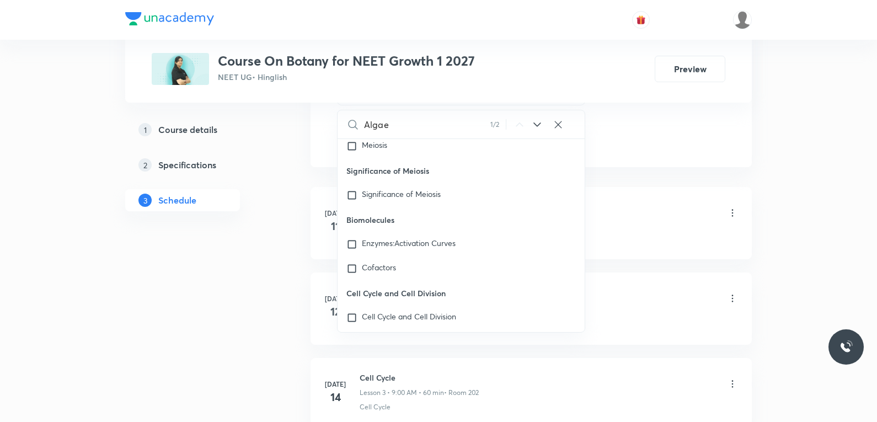
scroll to position [8613, 0]
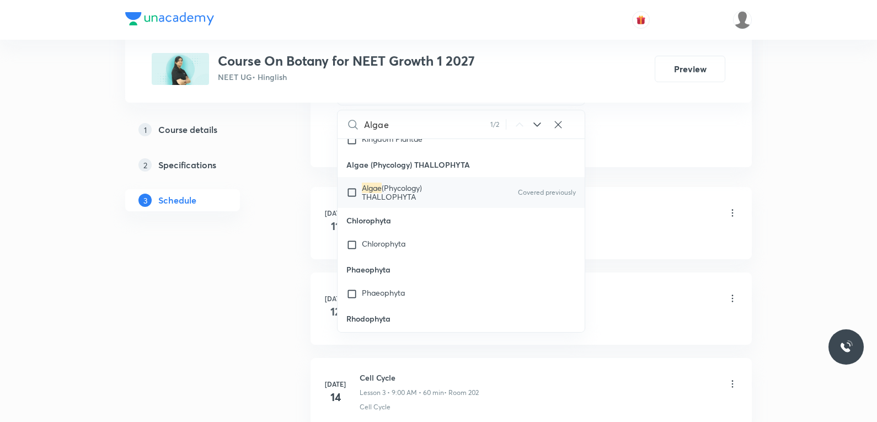
type input "Algae"
click at [398, 183] on span "(Phycology) THALLOPHYTA" at bounding box center [392, 192] width 60 height 19
checkbox input "true"
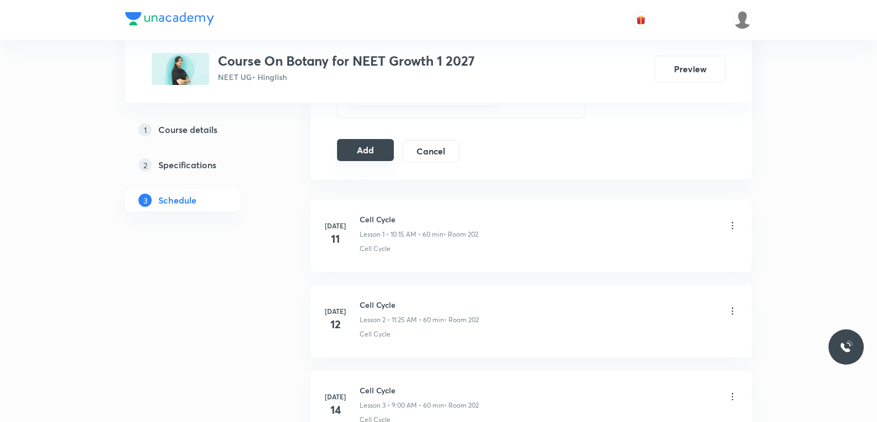
click at [371, 143] on button "Add" at bounding box center [365, 150] width 57 height 22
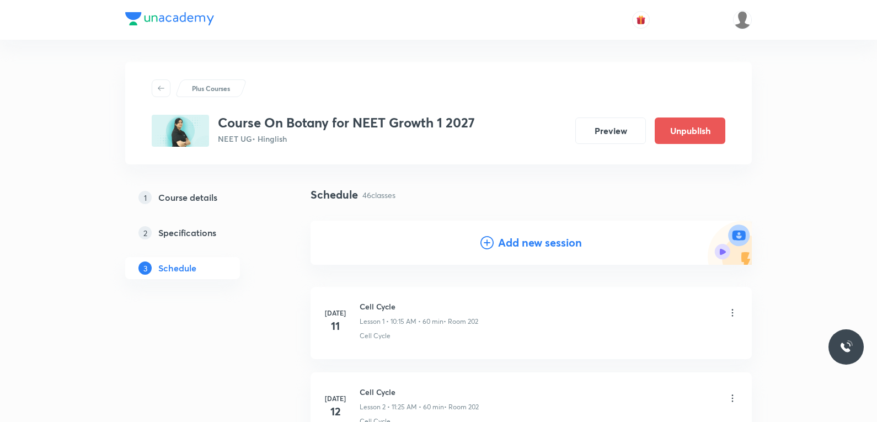
scroll to position [3887, 0]
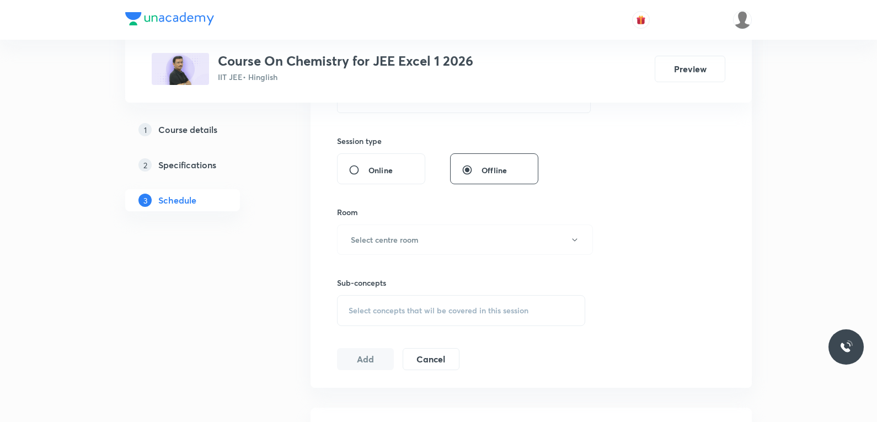
scroll to position [496, 0]
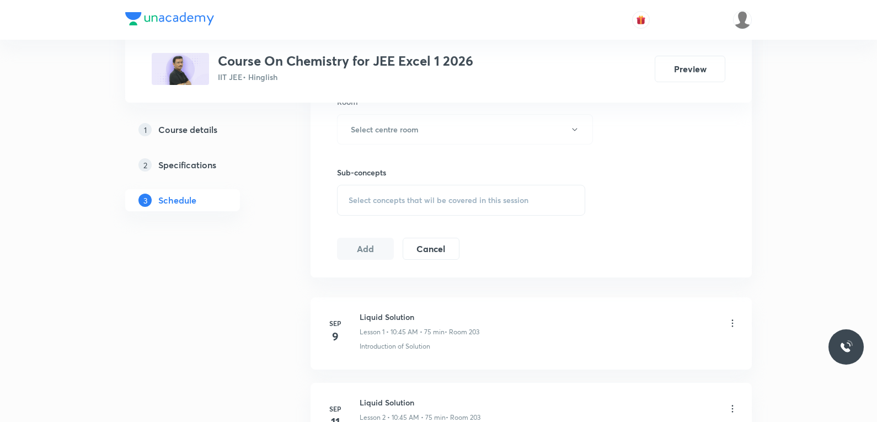
click at [498, 210] on div "Select concepts that wil be covered in this session" at bounding box center [461, 200] width 248 height 31
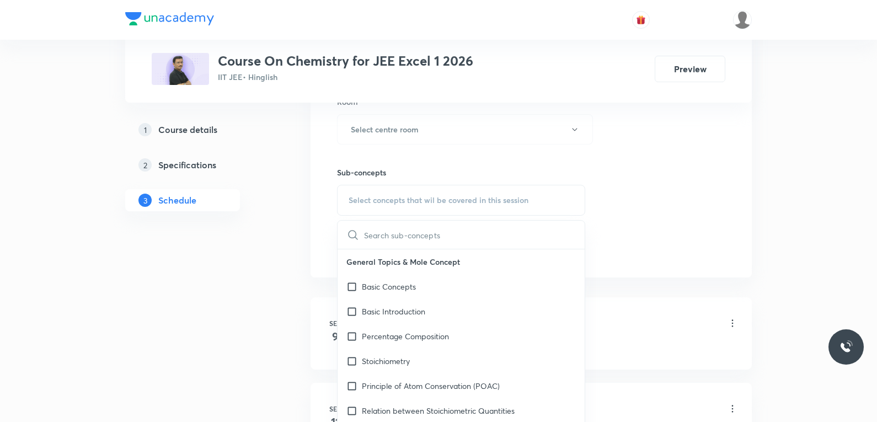
click at [660, 206] on div "Session 18 Live class Session title 0/99 ​ Schedule for [DATE] 5:04 PM ​ Durati…" at bounding box center [531, 1] width 388 height 518
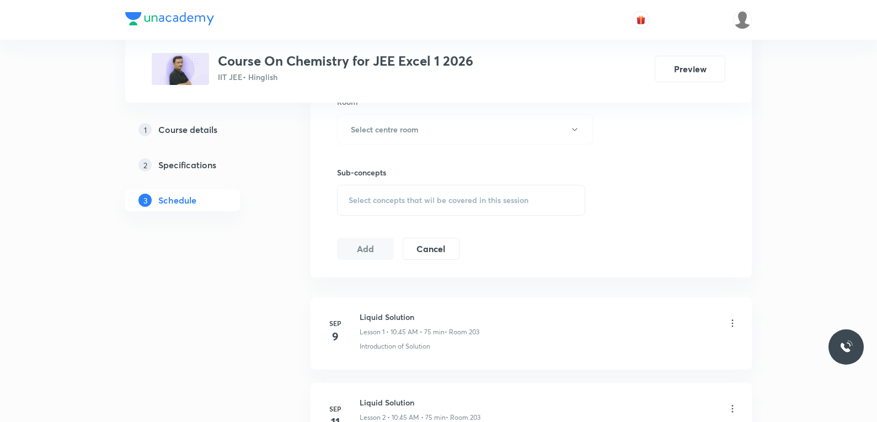
scroll to position [1915, 0]
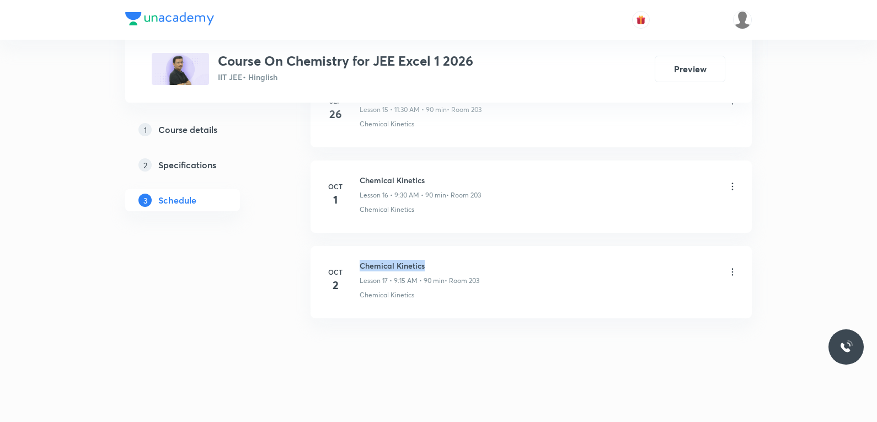
drag, startPoint x: 361, startPoint y: 268, endPoint x: 441, endPoint y: 265, distance: 80.6
click at [441, 265] on h6 "Chemical Kinetics" at bounding box center [420, 266] width 120 height 12
copy h6 "Chemical Kinetics"
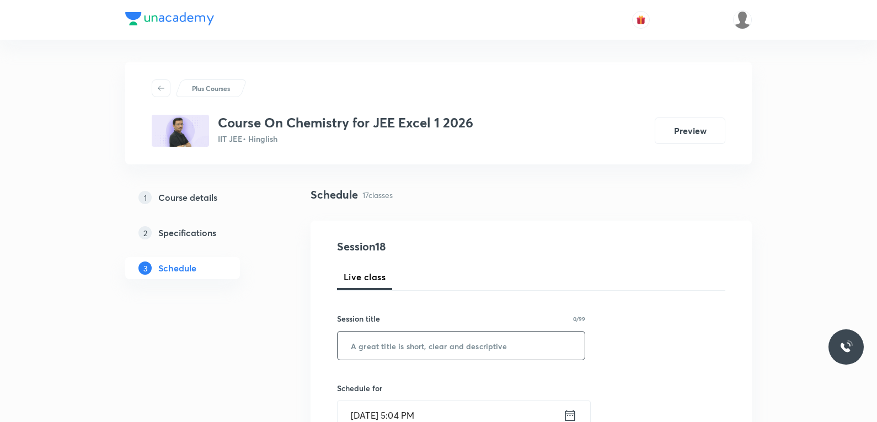
click at [442, 356] on input "text" at bounding box center [461, 345] width 247 height 28
paste input "Chemical Kinetics"
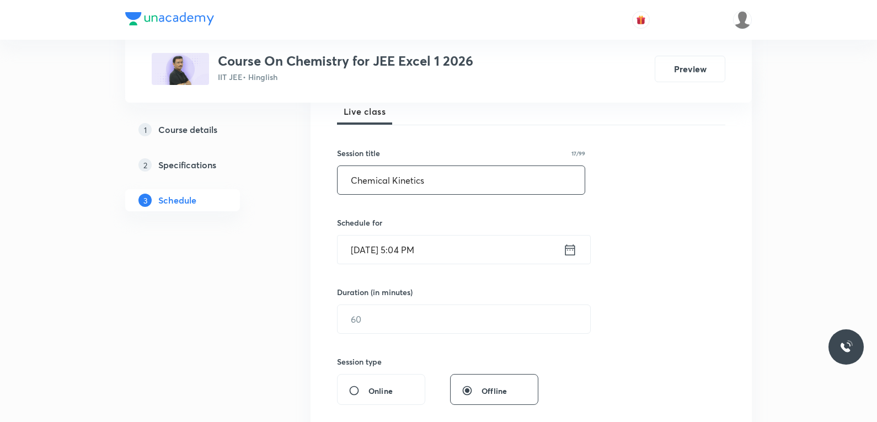
type input "Chemical Kinetics"
click at [394, 235] on input "[DATE] 5:04 PM" at bounding box center [451, 249] width 226 height 28
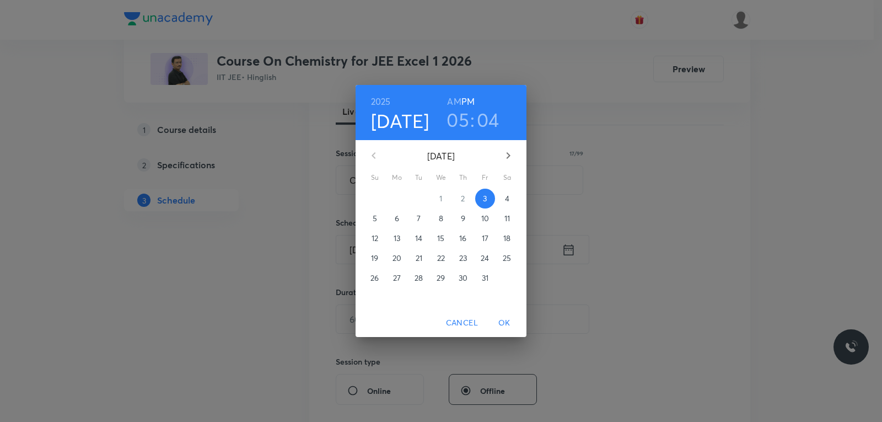
click at [511, 198] on span "4" at bounding box center [507, 198] width 20 height 11
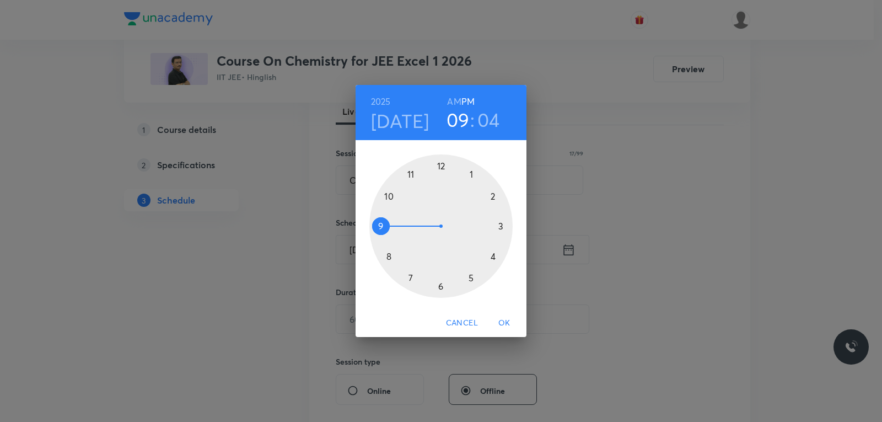
drag, startPoint x: 472, startPoint y: 273, endPoint x: 378, endPoint y: 222, distance: 106.6
click at [378, 222] on div at bounding box center [440, 225] width 143 height 143
drag, startPoint x: 469, startPoint y: 170, endPoint x: 505, endPoint y: 224, distance: 65.6
click at [505, 224] on div at bounding box center [440, 225] width 143 height 143
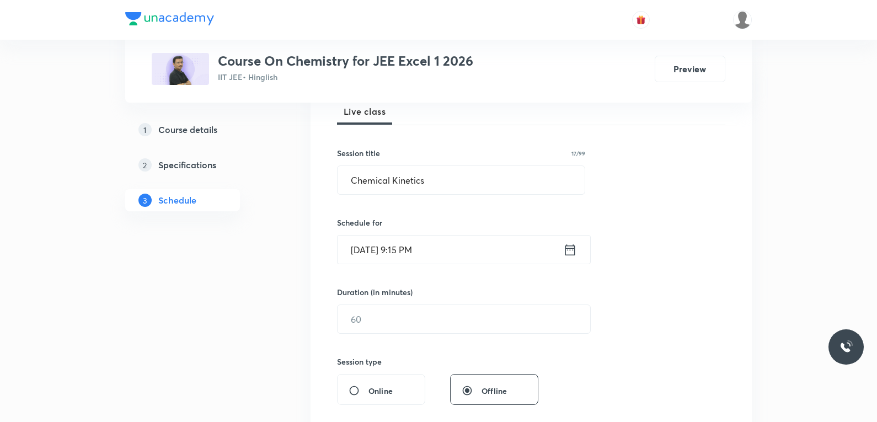
click at [415, 252] on input "Oct 4, 2025, 9:15 PM" at bounding box center [451, 249] width 226 height 28
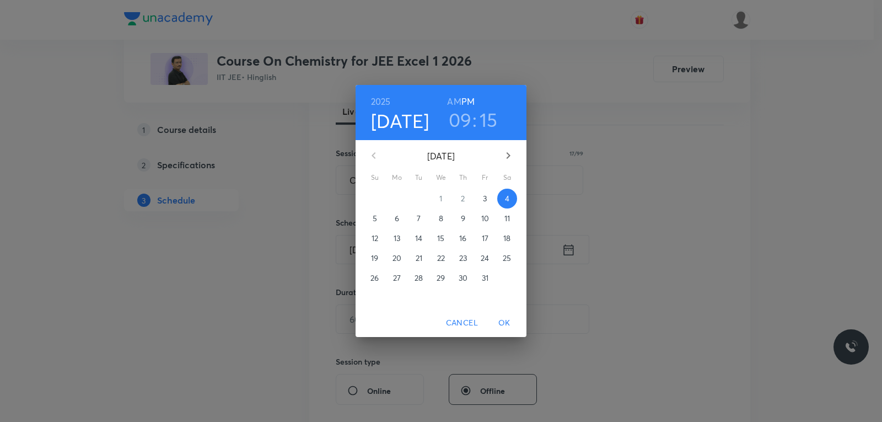
click at [457, 103] on h6 "AM" at bounding box center [454, 101] width 14 height 15
click at [509, 325] on span "OK" at bounding box center [504, 323] width 26 height 14
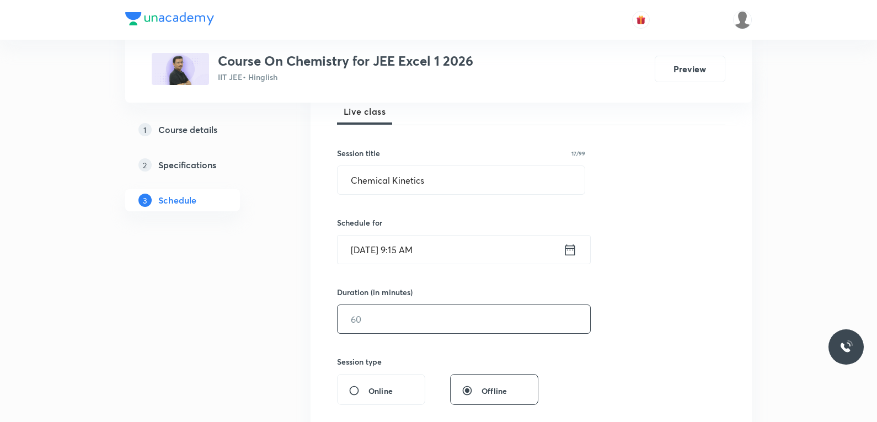
click at [435, 308] on input "text" at bounding box center [464, 319] width 253 height 28
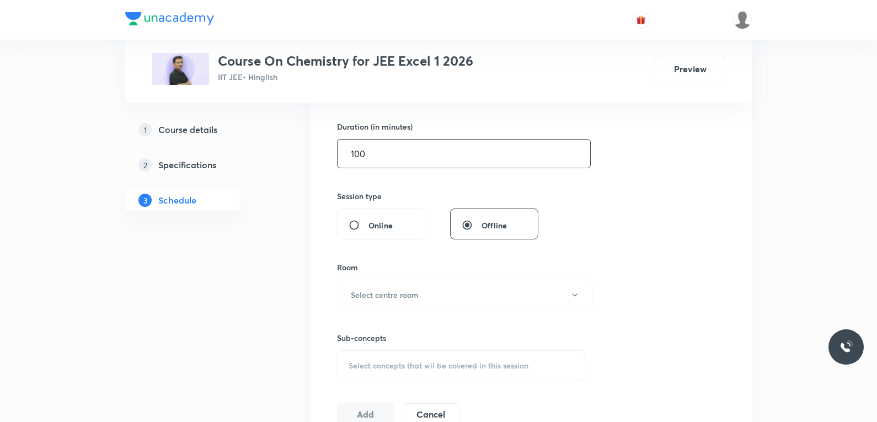
scroll to position [386, 0]
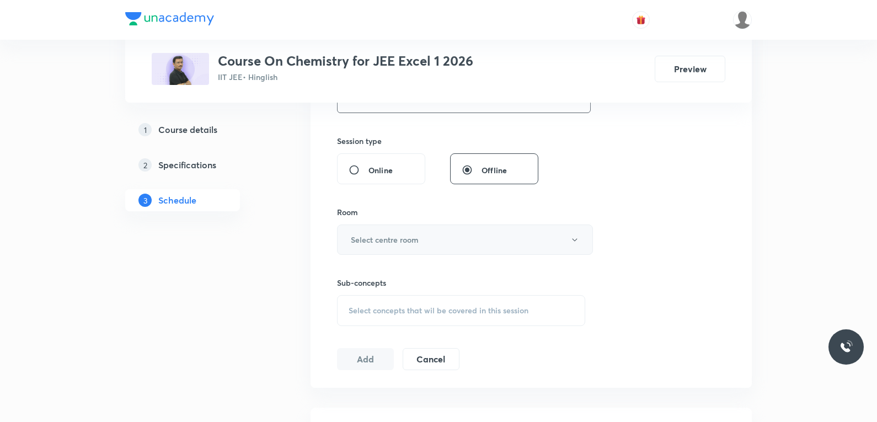
type input "100"
click at [465, 240] on button "Select centre room" at bounding box center [465, 239] width 256 height 30
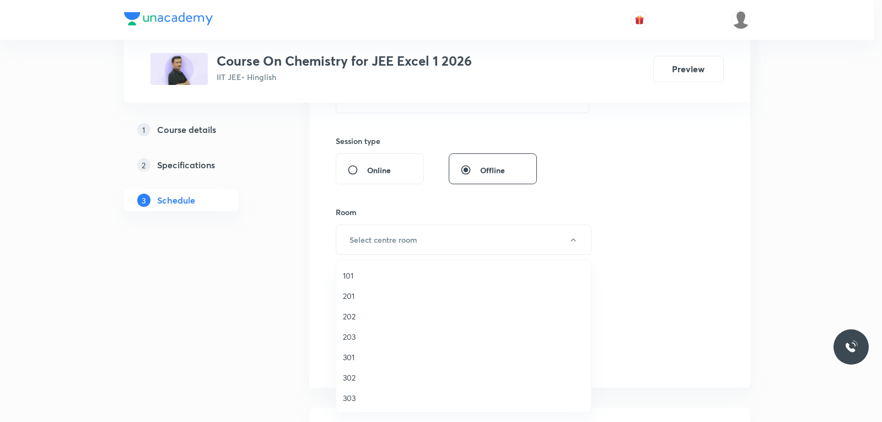
click at [352, 343] on li "203" at bounding box center [463, 336] width 255 height 20
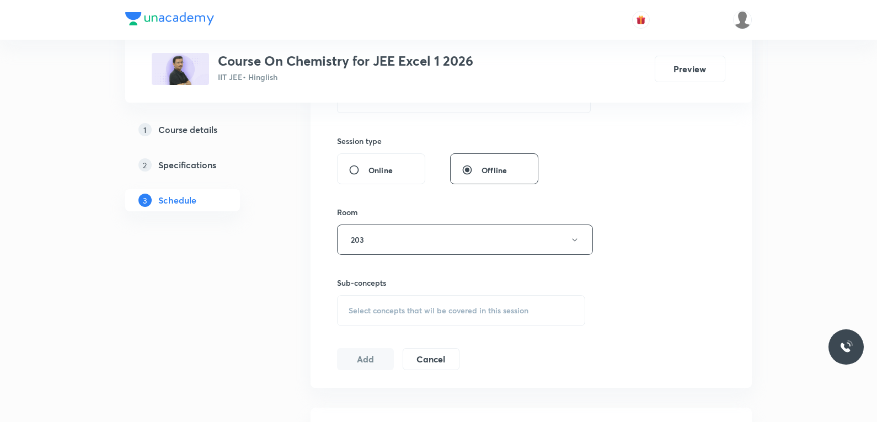
click at [417, 313] on span "Select concepts that wil be covered in this session" at bounding box center [439, 310] width 180 height 9
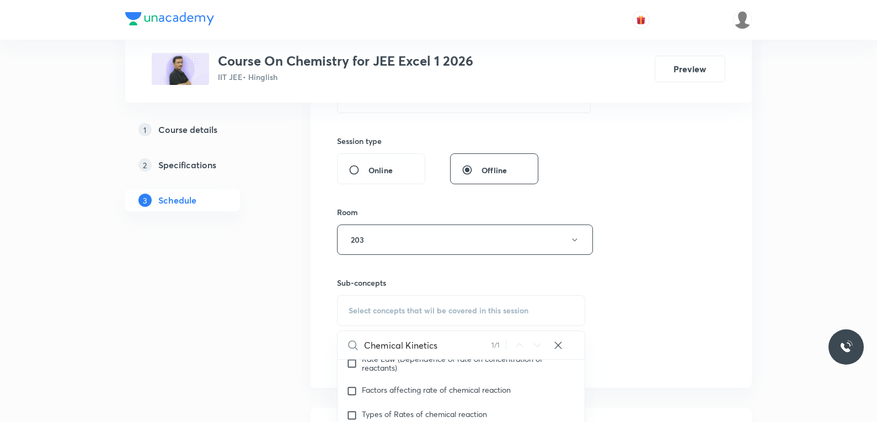
scroll to position [496, 0]
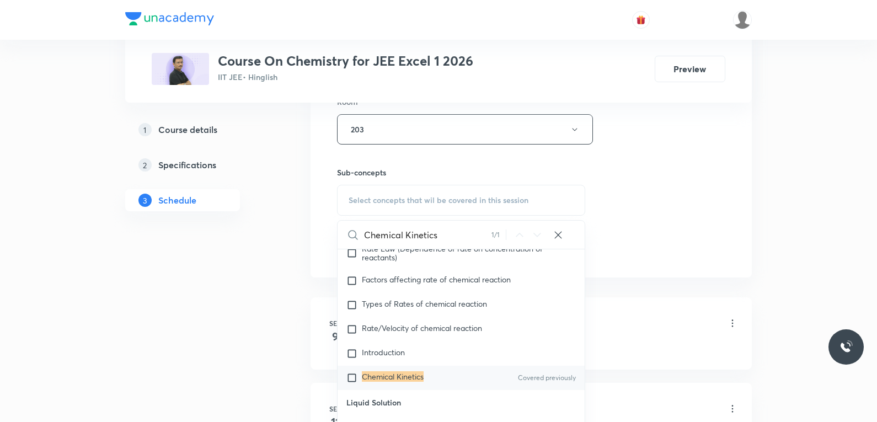
type input "Chemical Kinetics"
click at [394, 382] on mark "Chemical Kinetics" at bounding box center [393, 376] width 62 height 10
checkbox input "true"
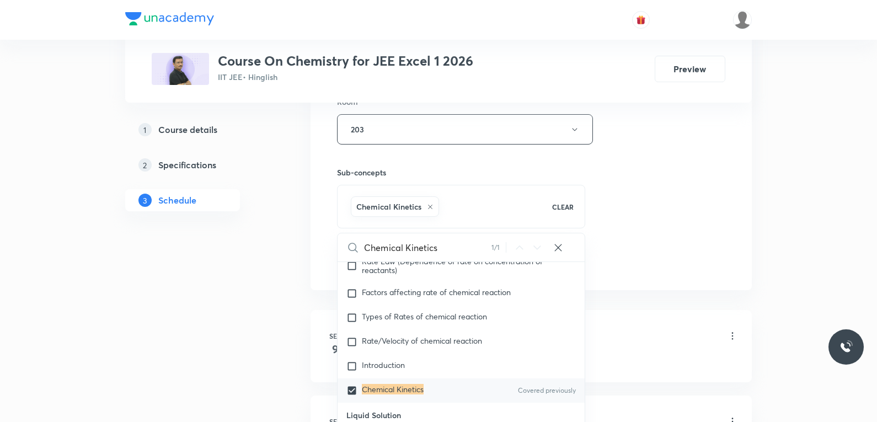
click at [658, 232] on div "Session 18 Live class Session title 17/99 Chemical Kinetics ​ Schedule for Oct …" at bounding box center [531, 7] width 388 height 531
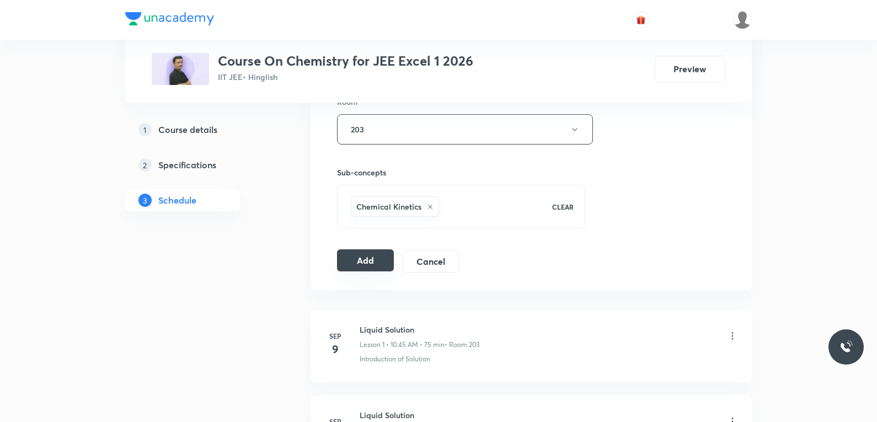
click at [365, 261] on button "Add" at bounding box center [365, 260] width 57 height 22
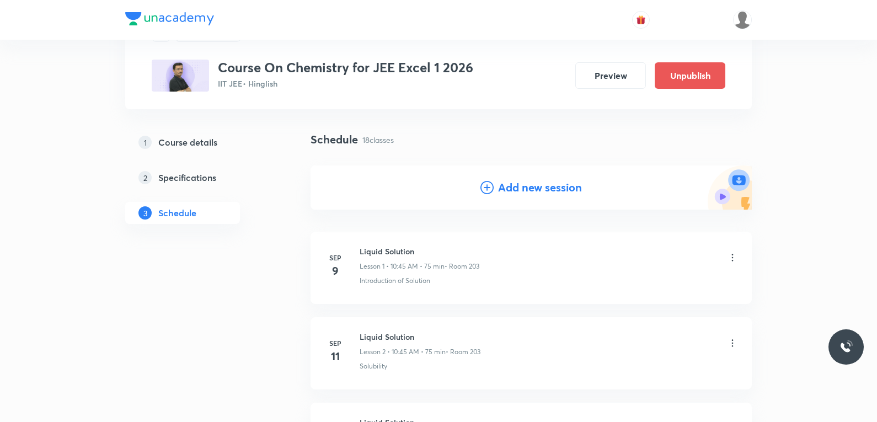
scroll to position [1494, 0]
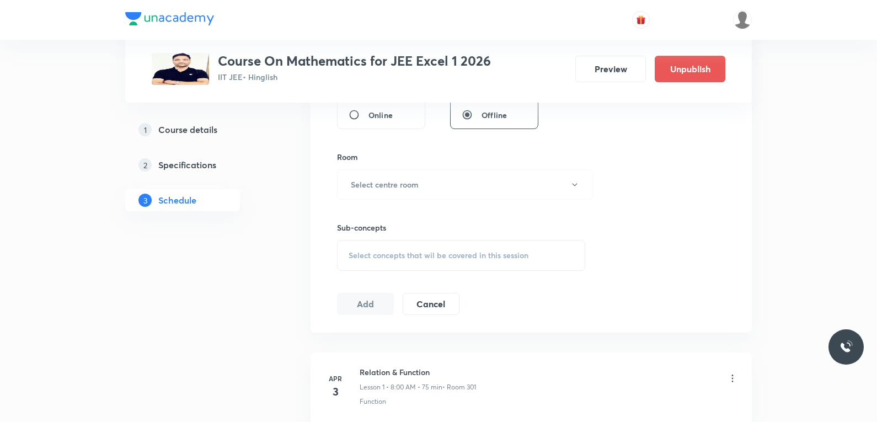
click at [477, 247] on div "Select concepts that wil be covered in this session" at bounding box center [461, 255] width 248 height 31
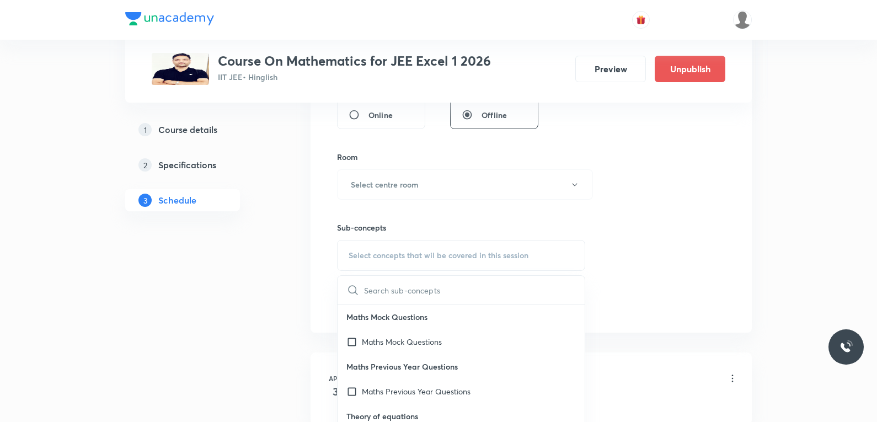
drag, startPoint x: 638, startPoint y: 137, endPoint x: 644, endPoint y: 135, distance: 6.5
click at [641, 136] on div "Session 110 Live class Session title 0/99 ​ Schedule for Oct 3, 2025, 5:04 PM ​…" at bounding box center [531, 56] width 388 height 518
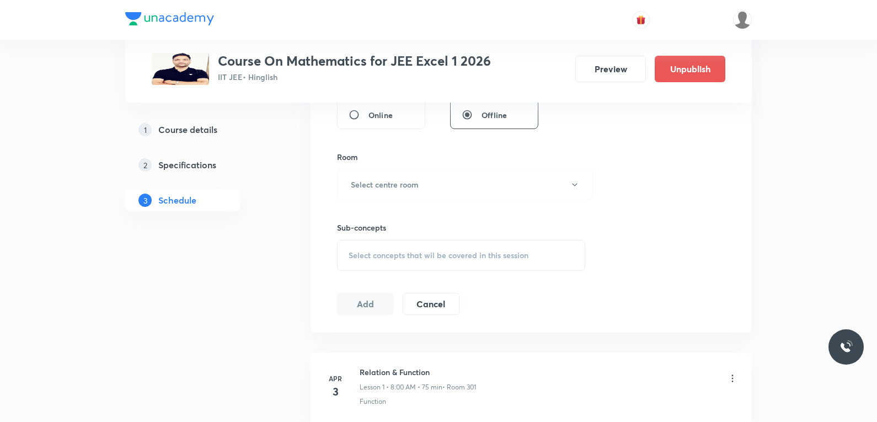
scroll to position [9779, 0]
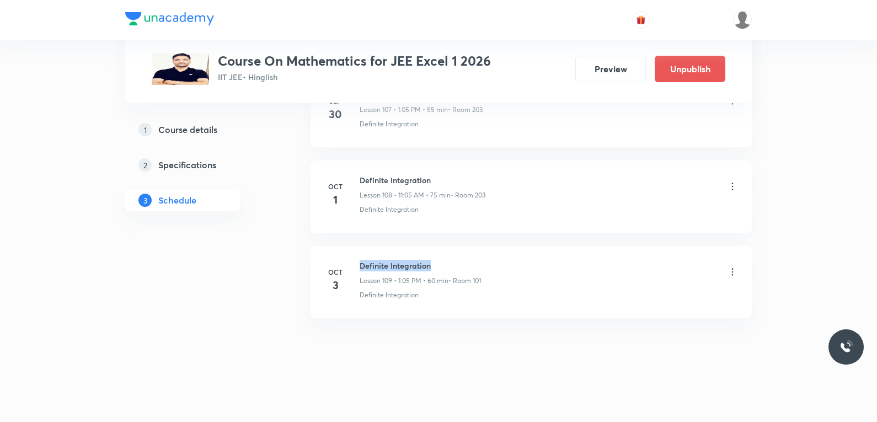
drag, startPoint x: 360, startPoint y: 267, endPoint x: 474, endPoint y: 259, distance: 114.5
click at [474, 259] on li "Oct 3 Definite Integration Lesson 109 • 1:05 PM • 60 min • Room 101 Definite In…" at bounding box center [530, 282] width 441 height 72
copy h6 "Definite Integration"
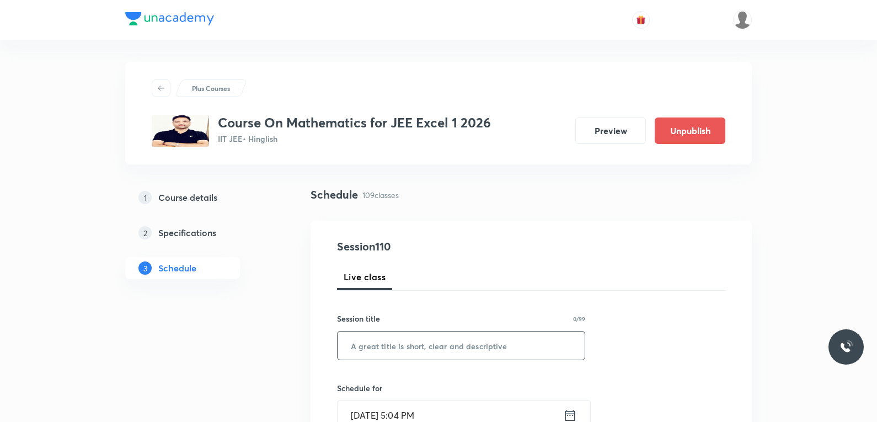
click at [454, 347] on input "text" at bounding box center [461, 345] width 247 height 28
paste input "Definite Integration"
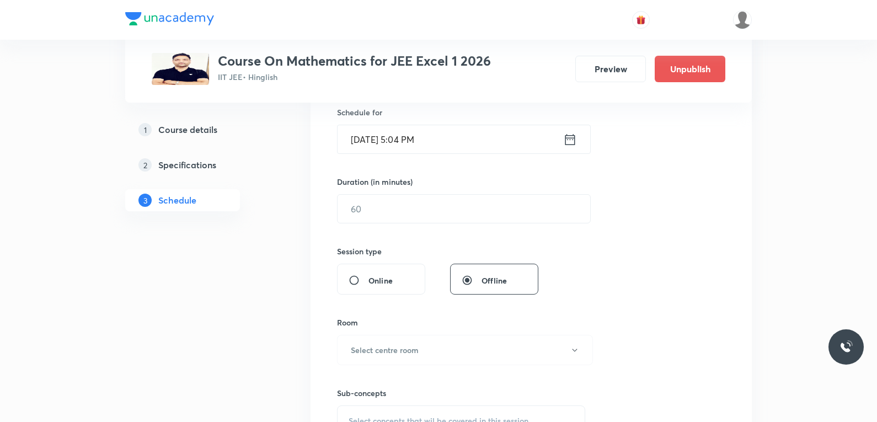
scroll to position [165, 0]
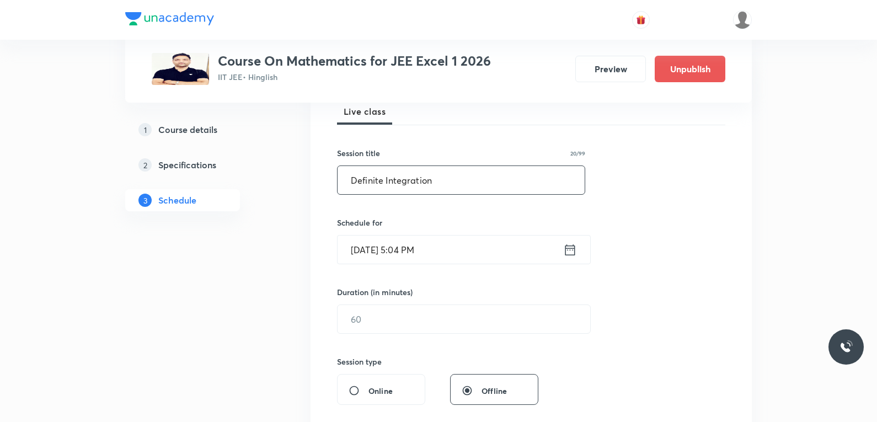
type input "Definite Integration"
click at [389, 258] on input "Oct 3, 2025, 5:04 PM" at bounding box center [451, 249] width 226 height 28
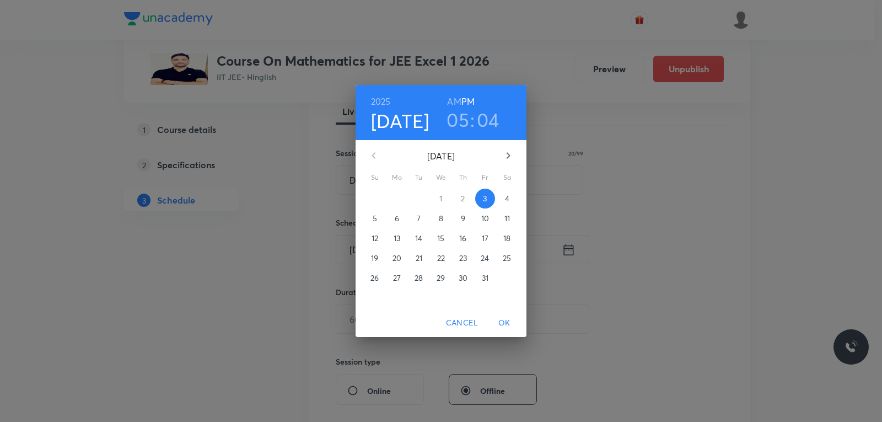
click at [510, 202] on span "4" at bounding box center [507, 198] width 20 height 11
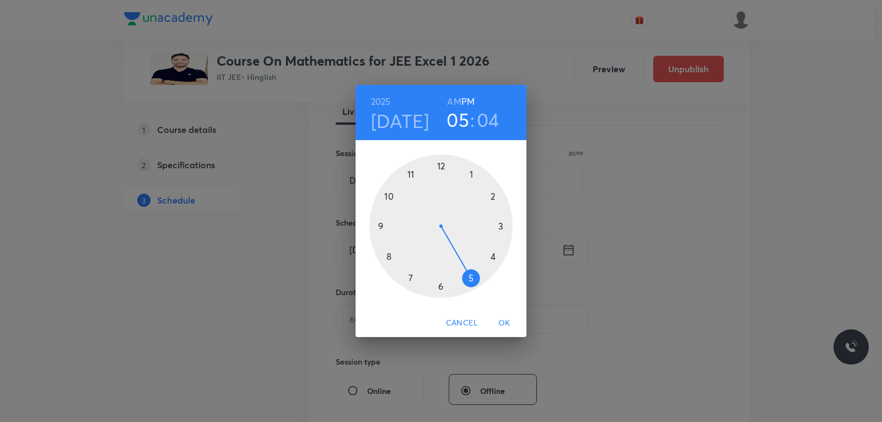
click at [455, 101] on h6 "AM" at bounding box center [454, 101] width 14 height 15
drag, startPoint x: 465, startPoint y: 275, endPoint x: 416, endPoint y: 186, distance: 101.2
click at [416, 186] on div at bounding box center [440, 225] width 143 height 143
drag, startPoint x: 461, startPoint y: 169, endPoint x: 442, endPoint y: 162, distance: 20.1
click at [442, 162] on div at bounding box center [440, 225] width 143 height 143
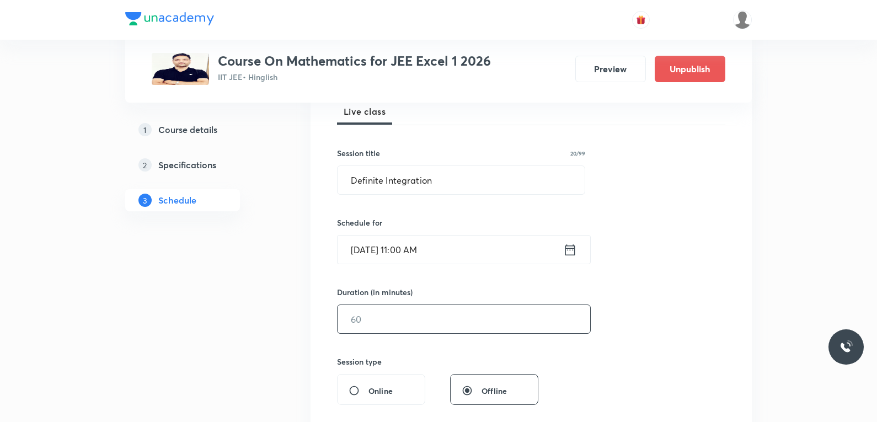
click at [371, 308] on input "text" at bounding box center [464, 319] width 253 height 28
type input "90"
click at [413, 249] on input "Oct 4, 2025, 11:00 AM" at bounding box center [451, 249] width 226 height 28
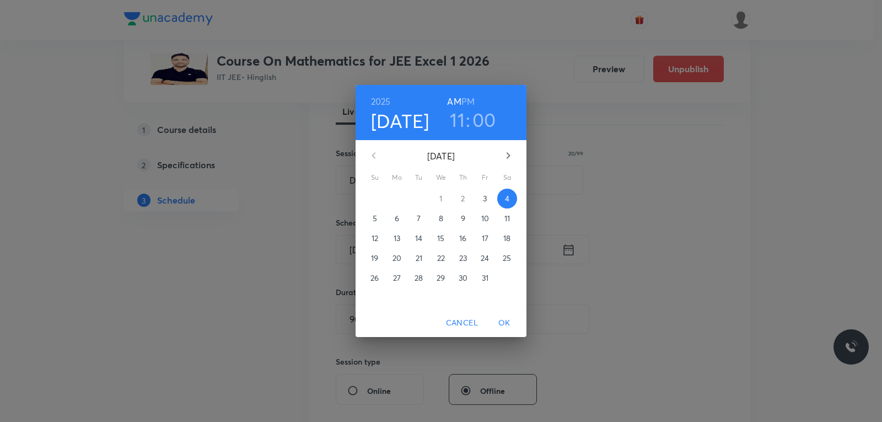
click at [487, 121] on h3 "00" at bounding box center [485, 119] width 24 height 23
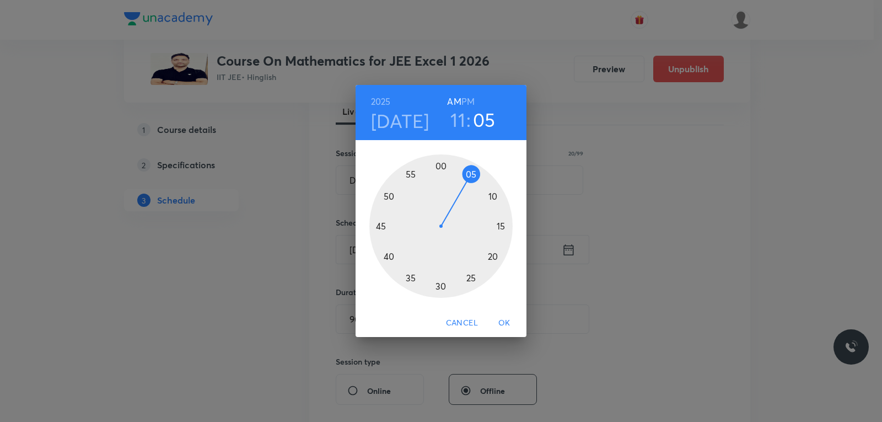
drag, startPoint x: 444, startPoint y: 168, endPoint x: 470, endPoint y: 174, distance: 26.1
click at [470, 174] on div at bounding box center [440, 225] width 143 height 143
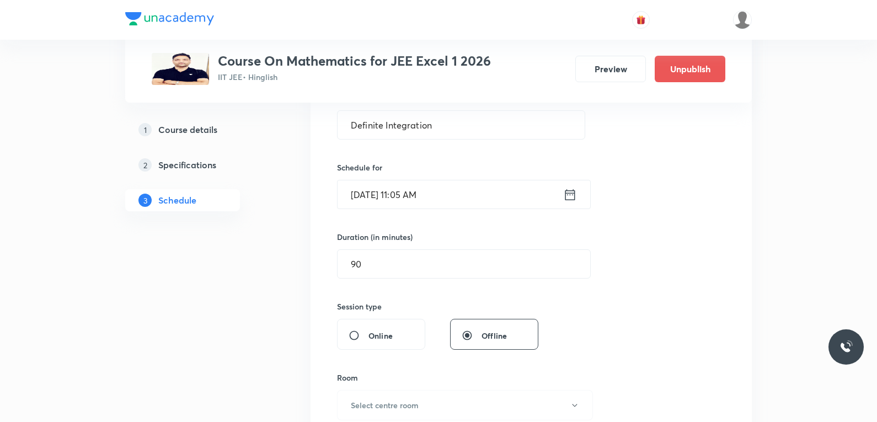
scroll to position [386, 0]
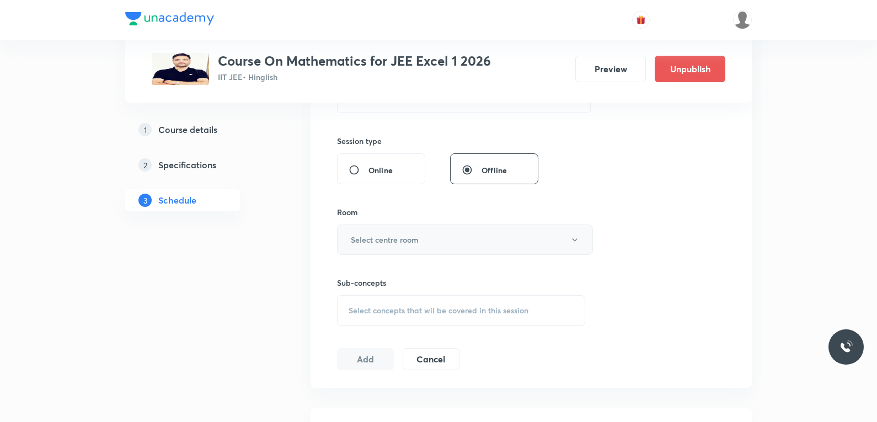
click at [419, 242] on button "Select centre room" at bounding box center [465, 239] width 256 height 30
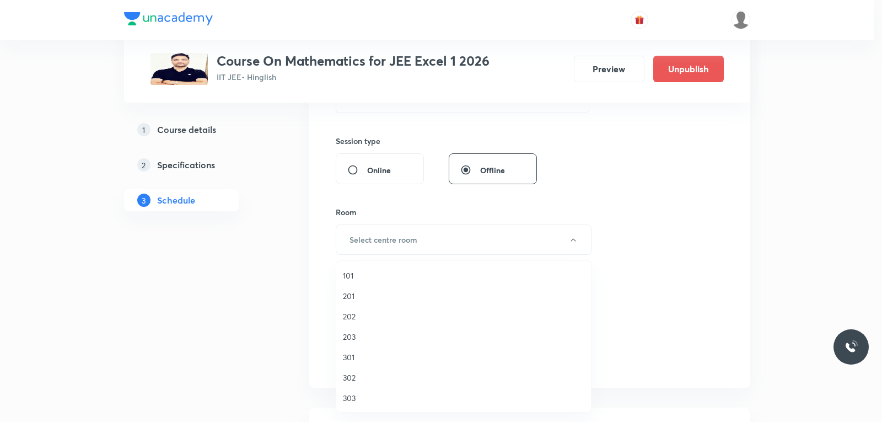
click at [364, 332] on span "203" at bounding box center [464, 337] width 242 height 12
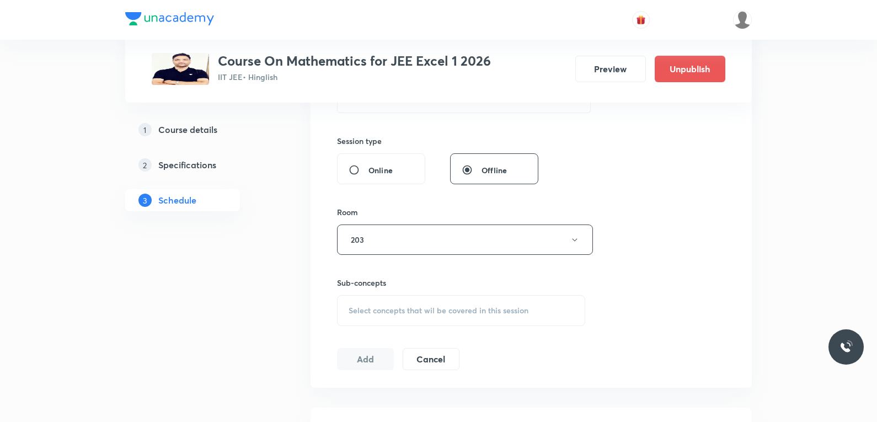
click at [474, 308] on span "Select concepts that wil be covered in this session" at bounding box center [439, 310] width 180 height 9
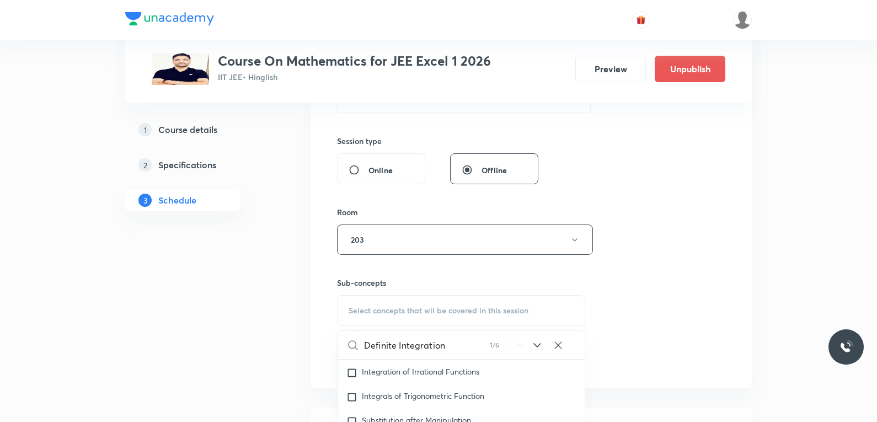
scroll to position [496, 0]
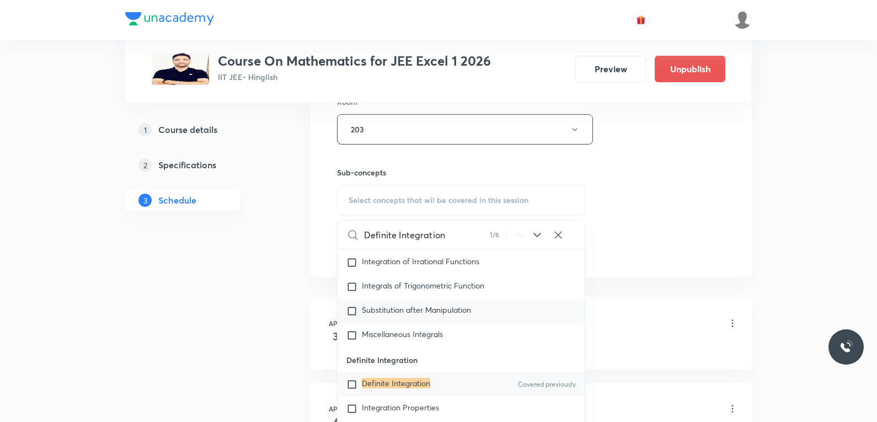
type input "Definite Integration"
click at [406, 388] on mark "Definite Integration" at bounding box center [396, 383] width 68 height 10
checkbox input "true"
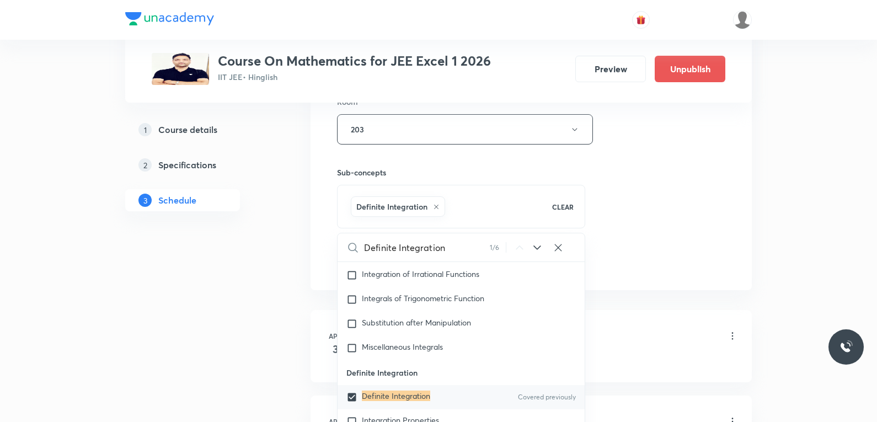
click at [688, 229] on div "Session 110 Live class Session title 20/99 Definite Integration ​ Schedule for …" at bounding box center [531, 7] width 388 height 531
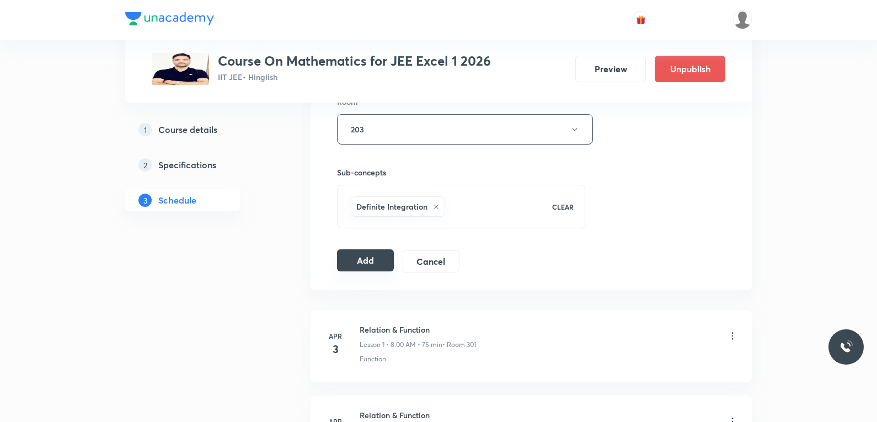
click at [351, 265] on button "Add" at bounding box center [365, 260] width 57 height 22
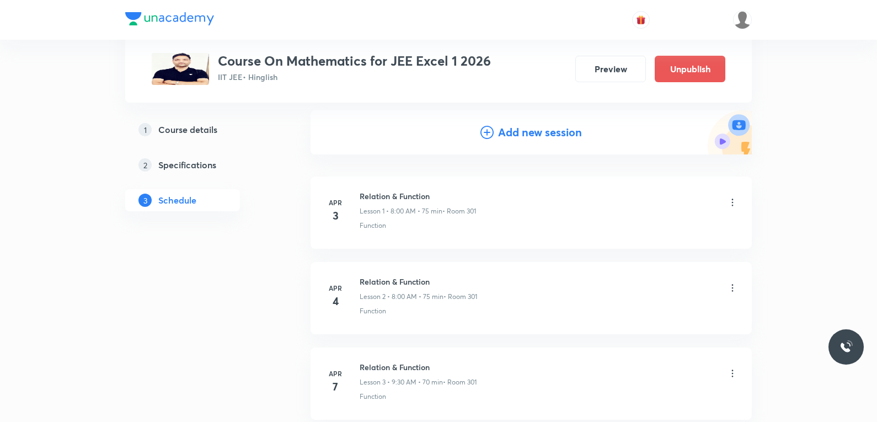
scroll to position [9358, 0]
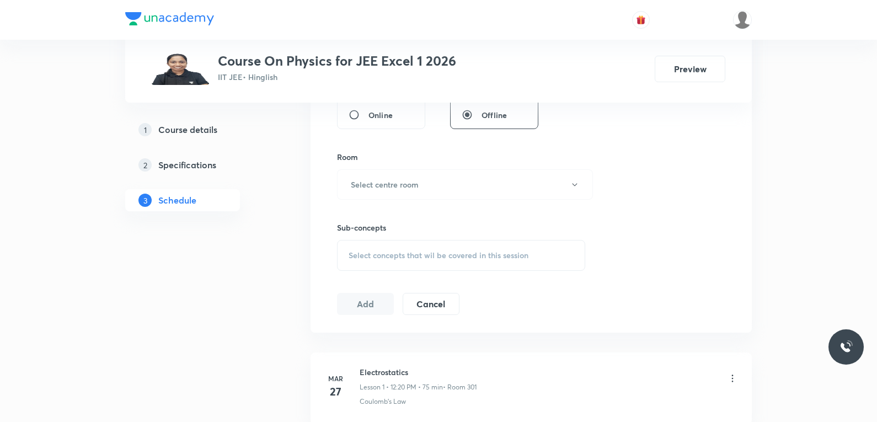
drag, startPoint x: 0, startPoint y: 0, endPoint x: 451, endPoint y: 251, distance: 516.0
click at [449, 253] on span "Select concepts that wil be covered in this session" at bounding box center [439, 255] width 180 height 9
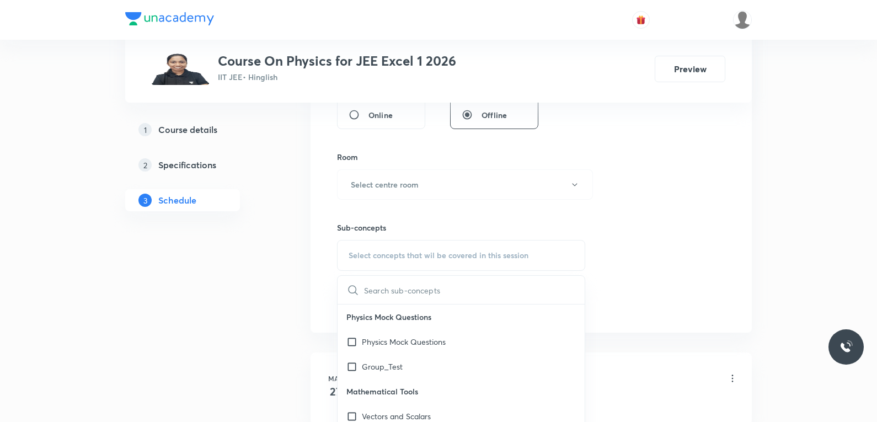
click at [650, 184] on div "Session 106 Live class Session title 0/99 ​ Schedule for [DATE] 5:04 PM ​ Durat…" at bounding box center [531, 56] width 388 height 518
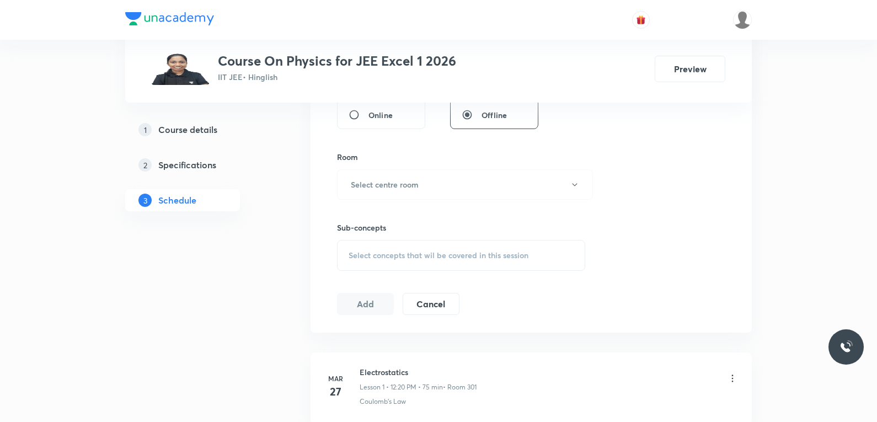
scroll to position [9437, 0]
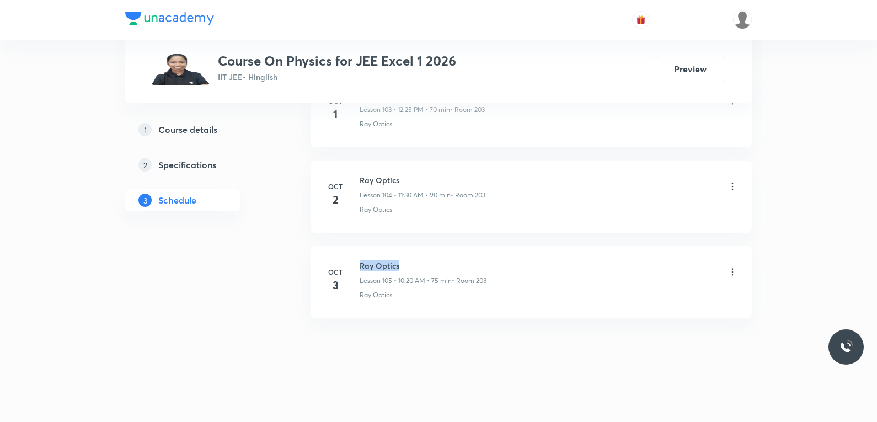
drag, startPoint x: 362, startPoint y: 263, endPoint x: 417, endPoint y: 261, distance: 55.2
click at [417, 261] on h6 "Ray Optics" at bounding box center [423, 266] width 127 height 12
copy h6 "Ray Optics"
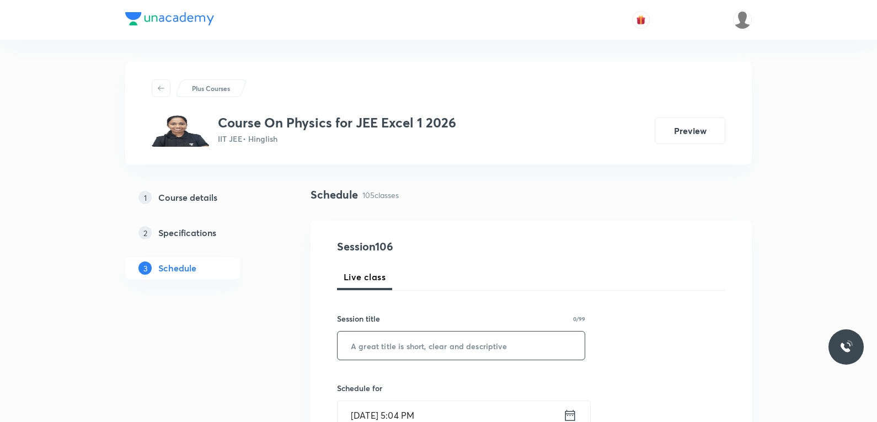
click at [478, 339] on input "text" at bounding box center [461, 345] width 247 height 28
paste input "Ray Optics"
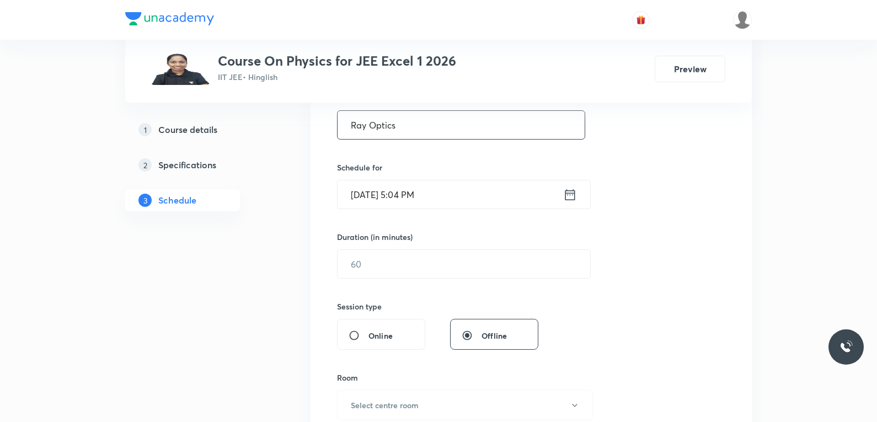
type input "Ray Optics"
click at [389, 173] on div "Schedule for [DATE] 5:04 PM ​" at bounding box center [461, 185] width 248 height 47
click at [396, 199] on input "[DATE] 5:04 PM" at bounding box center [451, 194] width 226 height 28
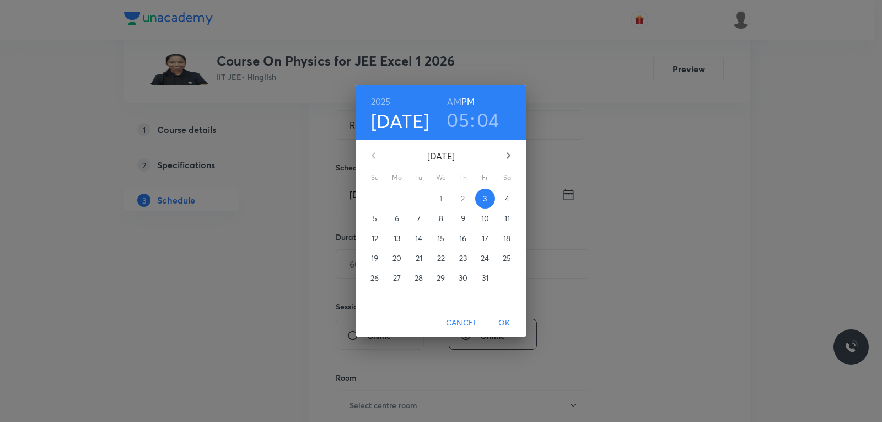
click at [507, 203] on p "4" at bounding box center [507, 198] width 4 height 11
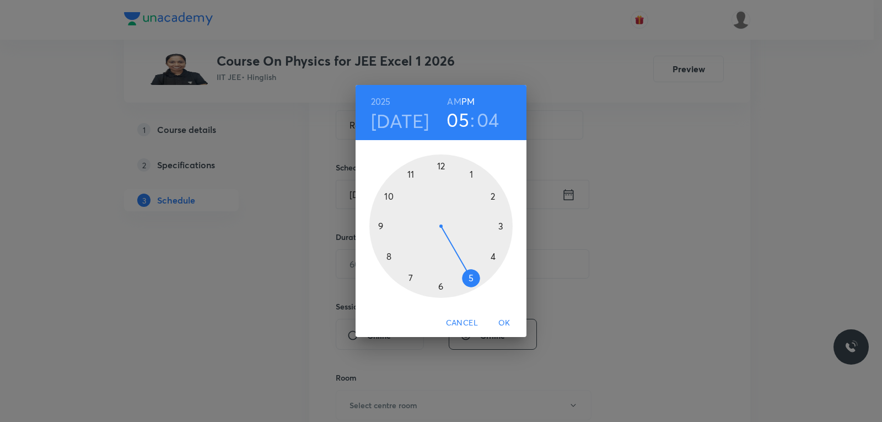
click at [455, 99] on h6 "AM" at bounding box center [454, 101] width 14 height 15
click at [469, 102] on h6 "PM" at bounding box center [468, 101] width 13 height 15
drag, startPoint x: 469, startPoint y: 272, endPoint x: 441, endPoint y: 175, distance: 101.1
click at [441, 175] on div at bounding box center [440, 225] width 143 height 143
drag, startPoint x: 453, startPoint y: 175, endPoint x: 372, endPoint y: 225, distance: 95.8
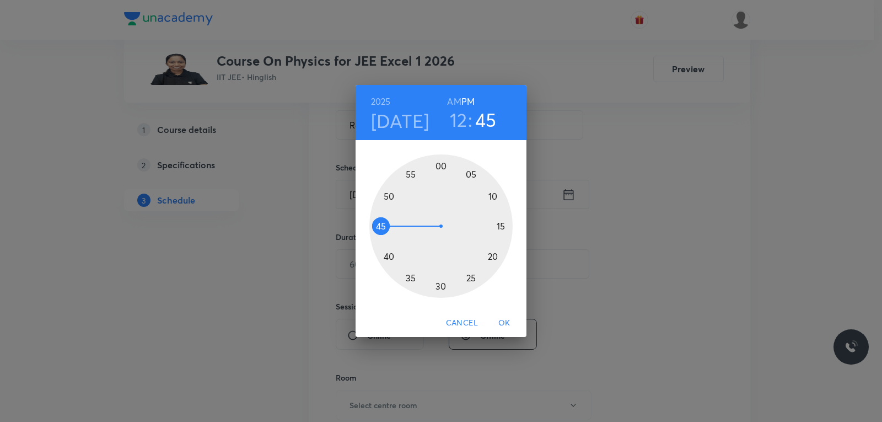
click at [372, 225] on div at bounding box center [440, 225] width 143 height 143
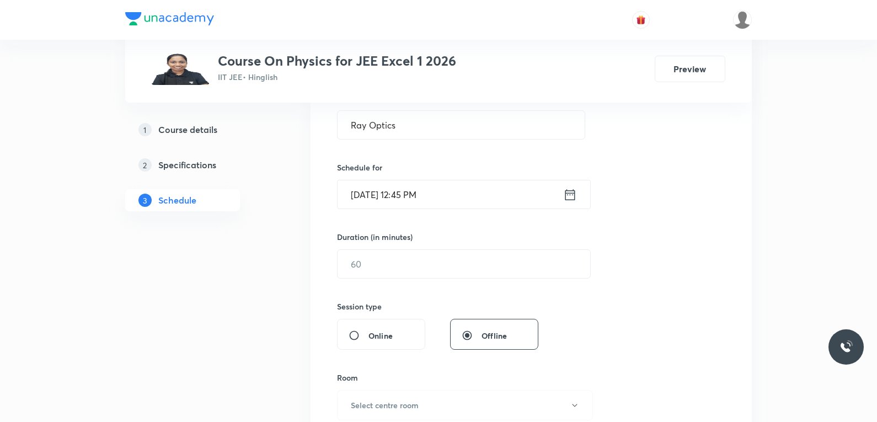
click at [446, 245] on div "Duration (in minutes) ​" at bounding box center [437, 254] width 201 height 47
drag, startPoint x: 437, startPoint y: 260, endPoint x: 483, endPoint y: 264, distance: 45.9
click at [437, 262] on input "text" at bounding box center [464, 264] width 253 height 28
type input "75"
click at [430, 122] on input "Ray Optics" at bounding box center [461, 125] width 247 height 28
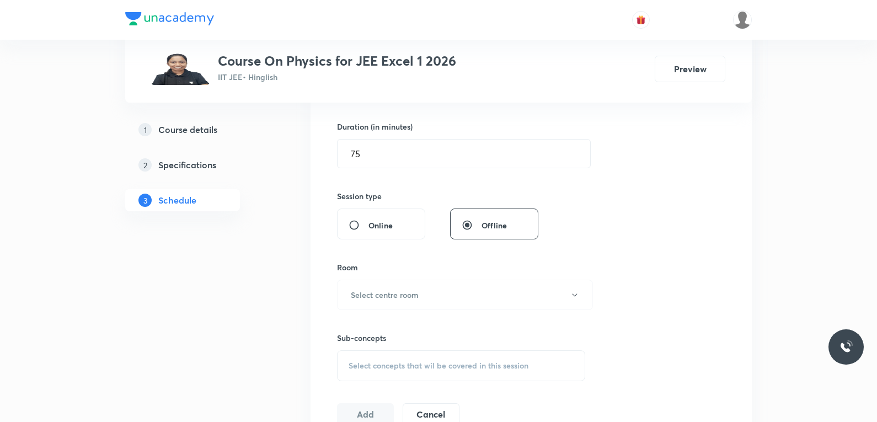
scroll to position [441, 0]
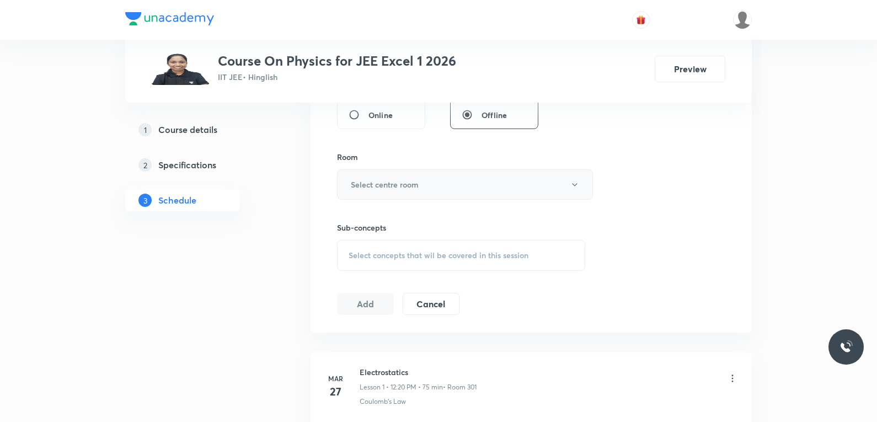
click at [438, 191] on button "Select centre room" at bounding box center [465, 184] width 256 height 30
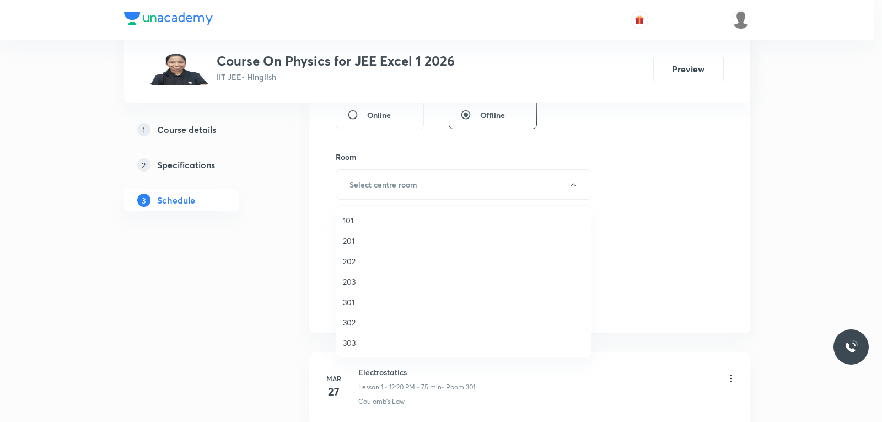
click at [366, 280] on span "203" at bounding box center [464, 282] width 242 height 12
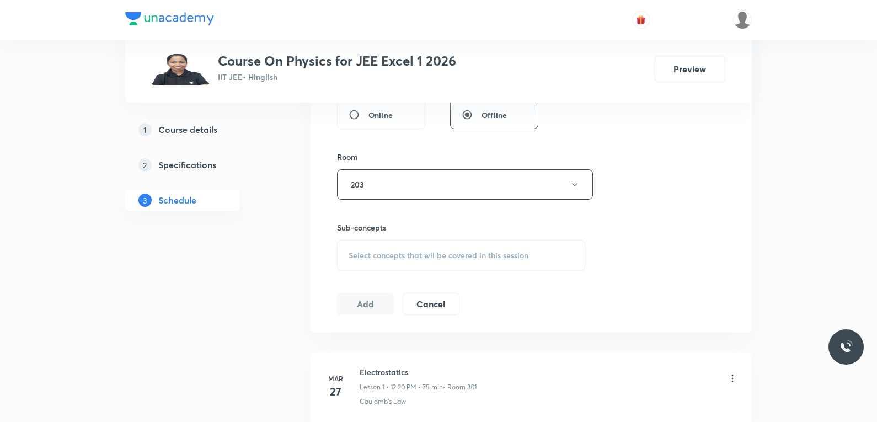
click at [482, 251] on span "Select concepts that wil be covered in this session" at bounding box center [439, 255] width 180 height 9
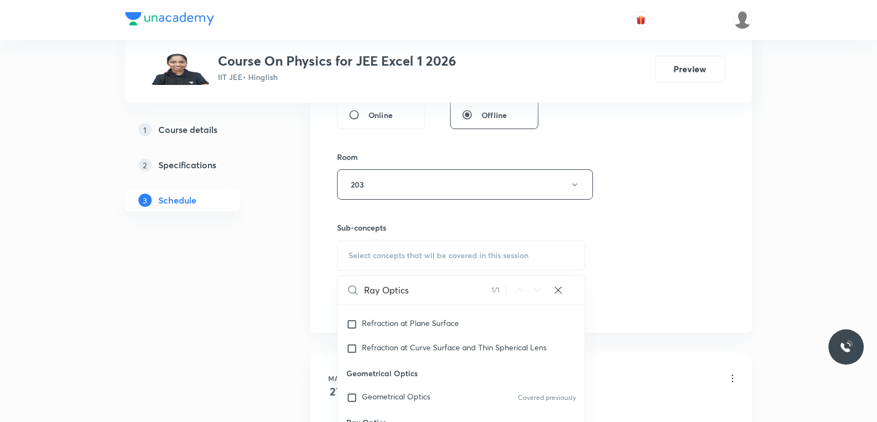
scroll to position [9287, 0]
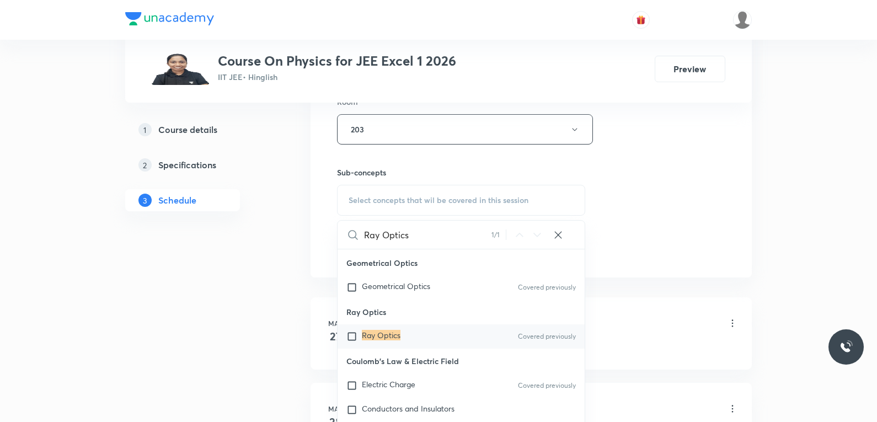
type input "Ray Optics"
click at [400, 333] on mark "Ray Optics" at bounding box center [381, 335] width 39 height 10
checkbox input "true"
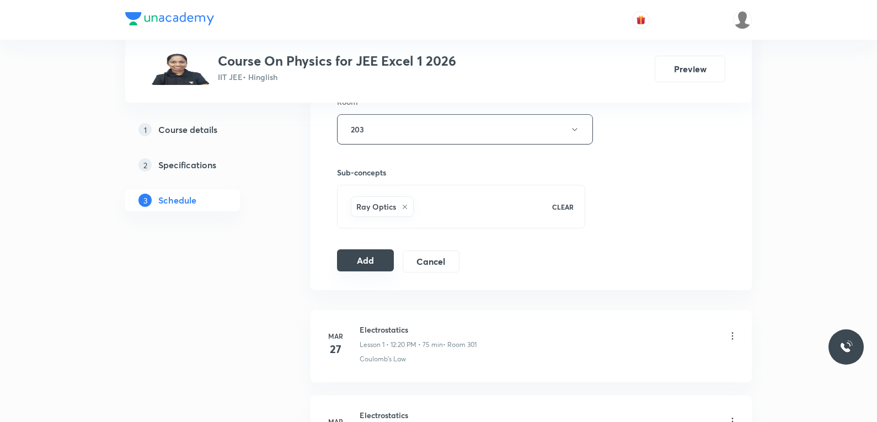
click at [367, 262] on button "Add" at bounding box center [365, 260] width 57 height 22
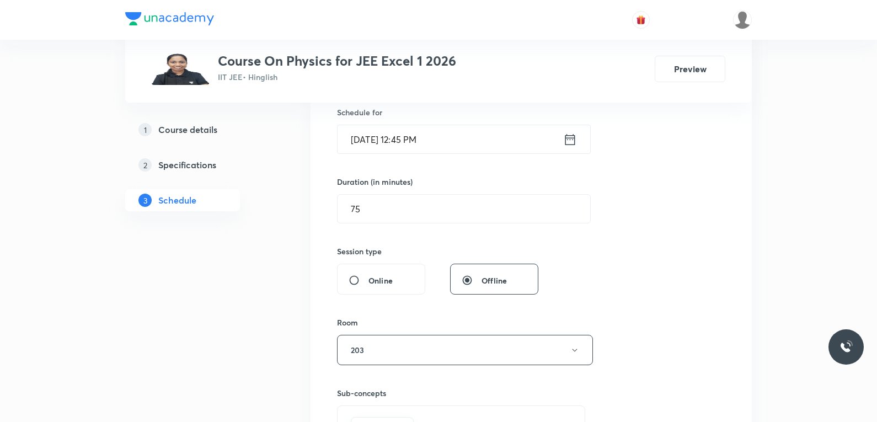
scroll to position [221, 0]
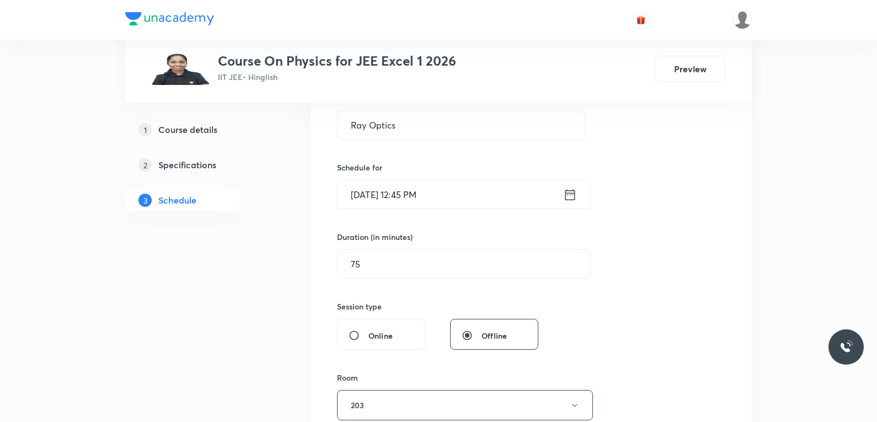
click at [615, 133] on div "Session 106 Live class Session title 10/99 Ray Optics ​ Schedule for [DATE] 12:…" at bounding box center [531, 283] width 388 height 531
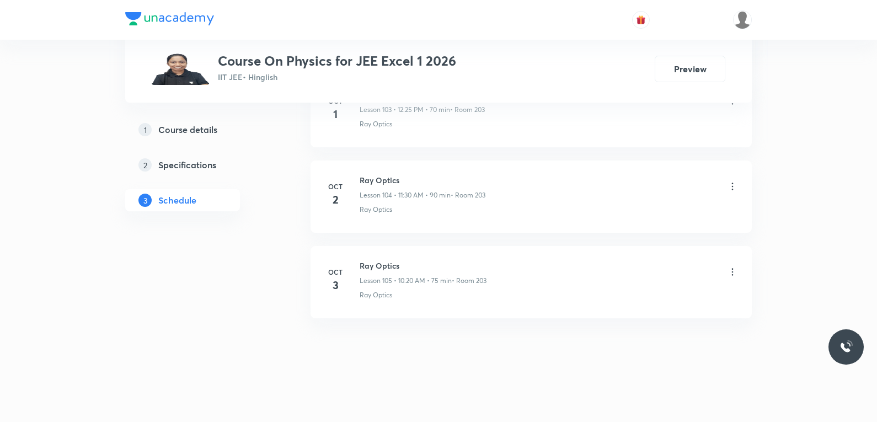
scroll to position [9016, 0]
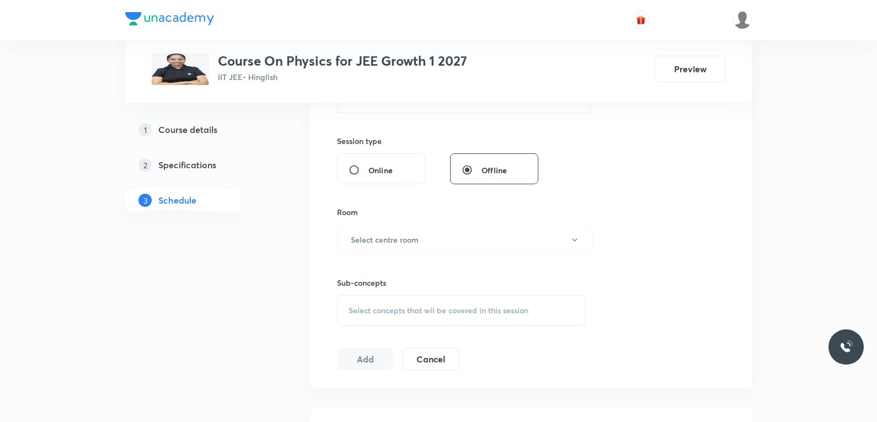
scroll to position [496, 0]
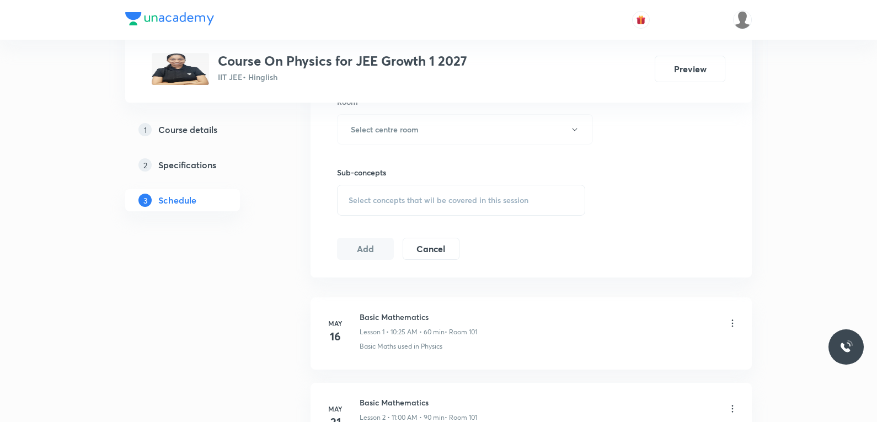
click at [520, 199] on span "Select concepts that wil be covered in this session" at bounding box center [439, 200] width 180 height 9
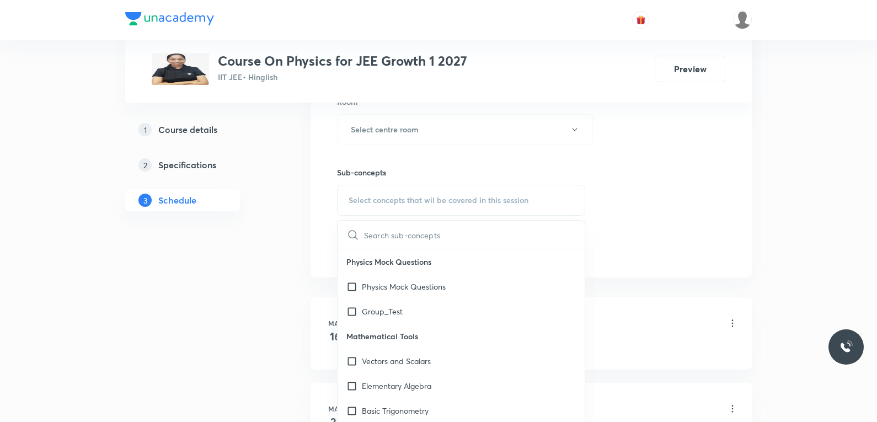
click at [635, 151] on div "Session 92 Live class Session title 0/99 ​ Schedule for Oct 3, 2025, 5:18 PM ​ …" at bounding box center [531, 1] width 388 height 518
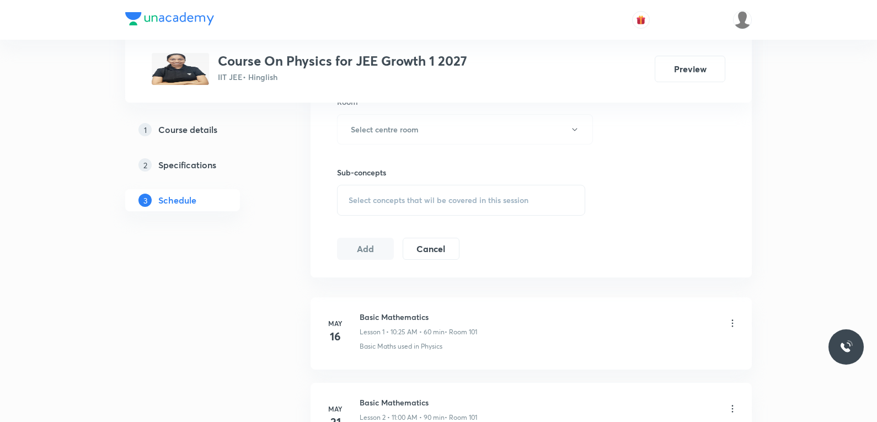
scroll to position [8241, 0]
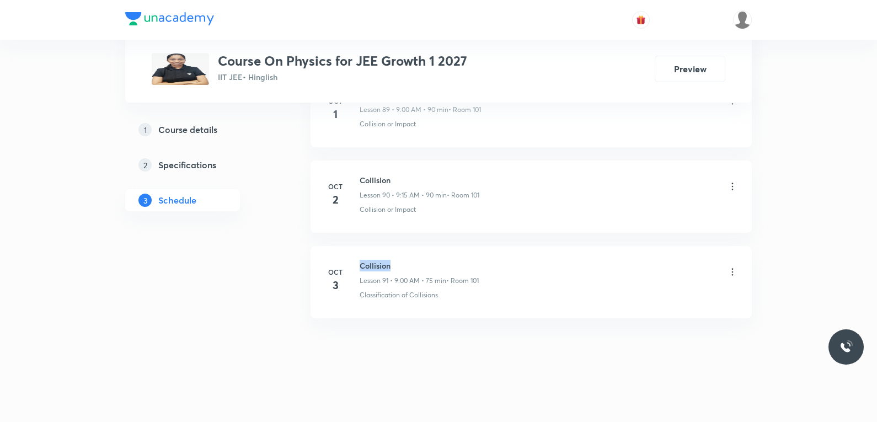
drag, startPoint x: 360, startPoint y: 267, endPoint x: 481, endPoint y: 264, distance: 121.4
click at [479, 264] on h6 "Collision" at bounding box center [419, 266] width 119 height 12
copy h6 "Collision"
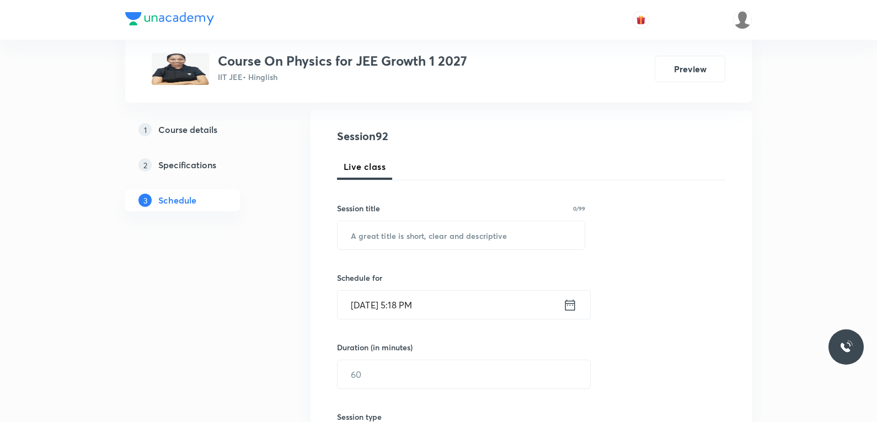
scroll to position [165, 0]
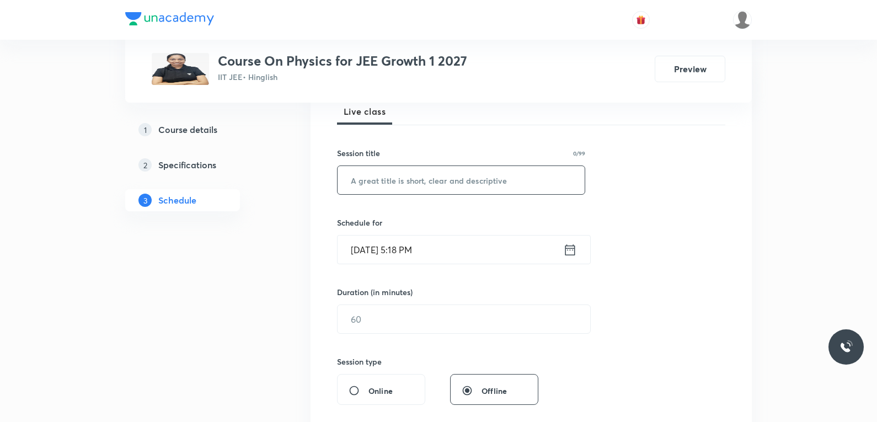
click at [473, 181] on input "text" at bounding box center [461, 180] width 247 height 28
paste input "Collision"
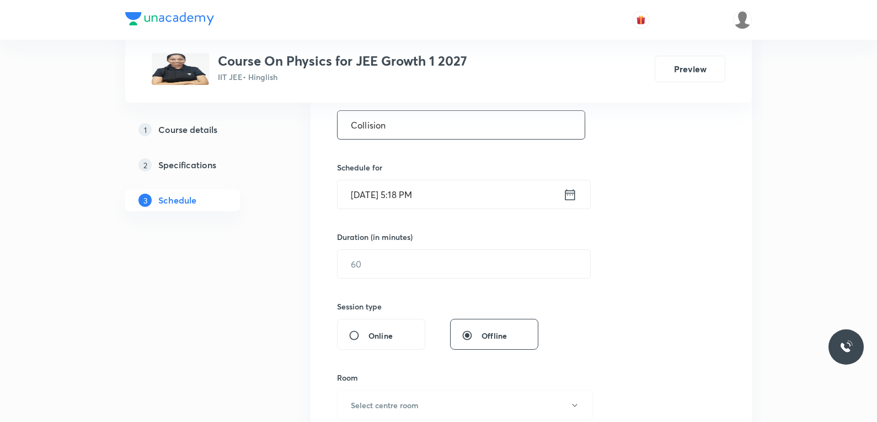
type input "Collision"
click at [392, 197] on input "[DATE] 5:18 PM" at bounding box center [451, 194] width 226 height 28
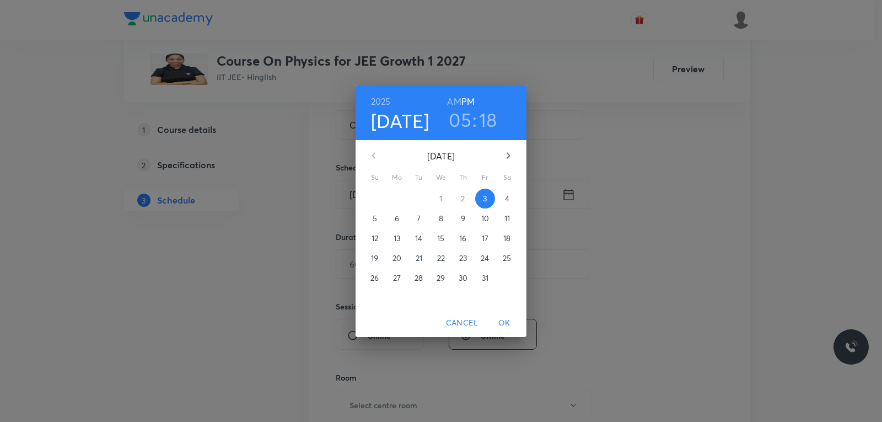
click at [503, 199] on span "4" at bounding box center [507, 198] width 20 height 11
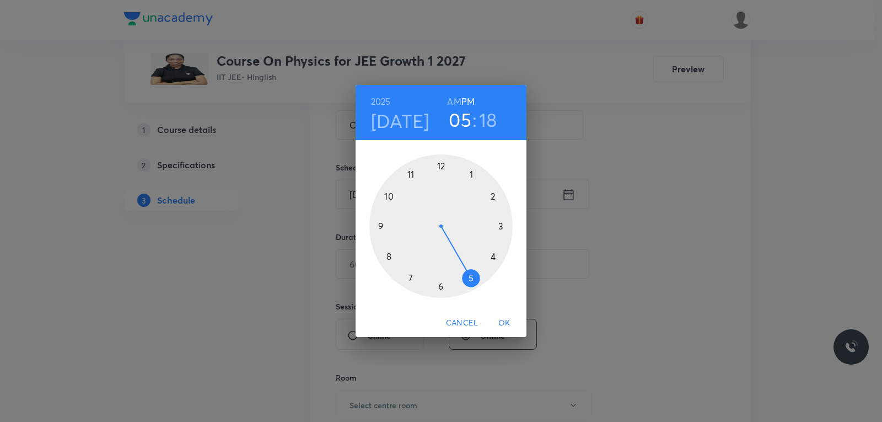
click at [453, 105] on h6 "AM" at bounding box center [454, 101] width 14 height 15
drag, startPoint x: 479, startPoint y: 278, endPoint x: 397, endPoint y: 229, distance: 96.2
click at [397, 229] on div at bounding box center [440, 225] width 143 height 143
drag, startPoint x: 497, startPoint y: 243, endPoint x: 494, endPoint y: 227, distance: 16.2
click at [494, 227] on div at bounding box center [440, 225] width 143 height 143
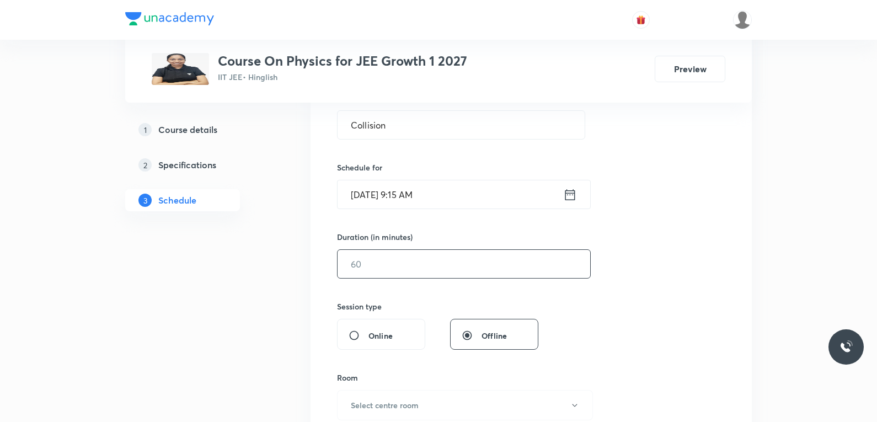
click at [389, 271] on input "text" at bounding box center [464, 264] width 253 height 28
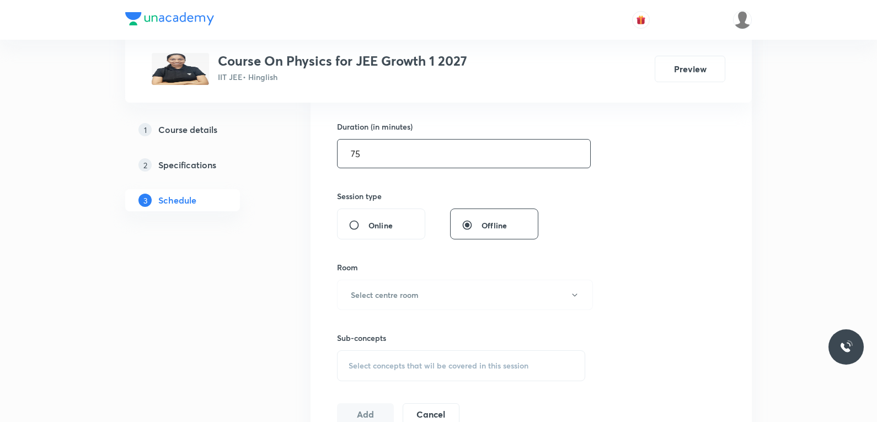
scroll to position [441, 0]
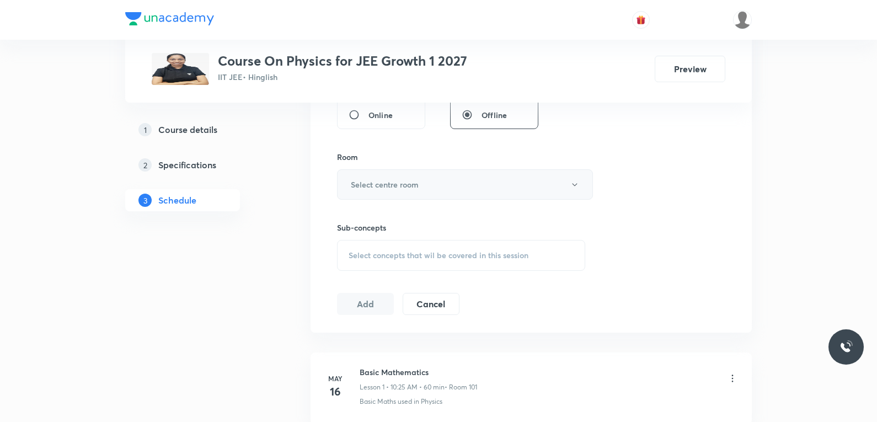
type input "75"
click at [463, 190] on button "Select centre room" at bounding box center [465, 184] width 256 height 30
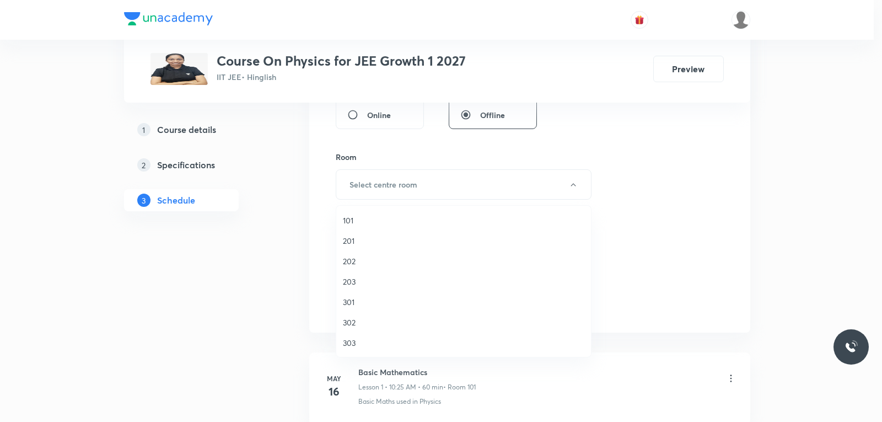
click at [361, 212] on li "101" at bounding box center [463, 220] width 255 height 20
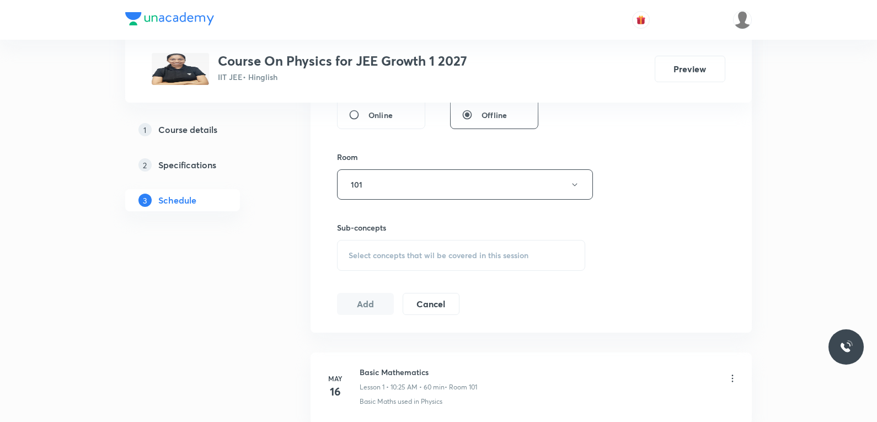
click at [502, 243] on div "Select concepts that wil be covered in this session" at bounding box center [461, 255] width 248 height 31
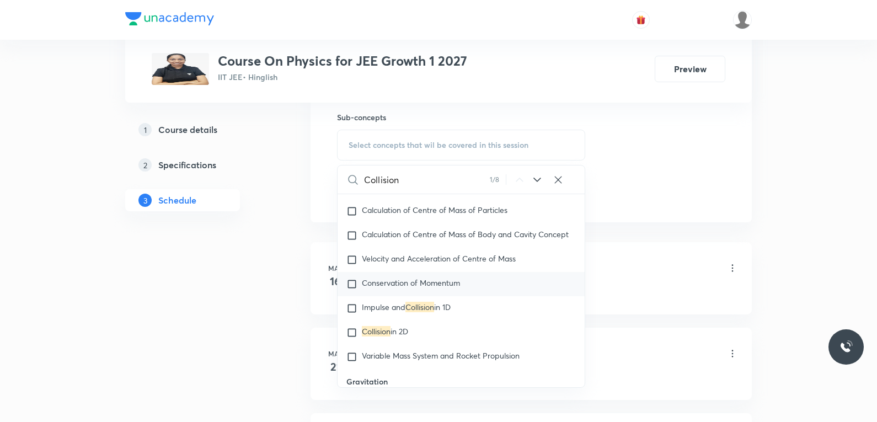
scroll to position [4255, 0]
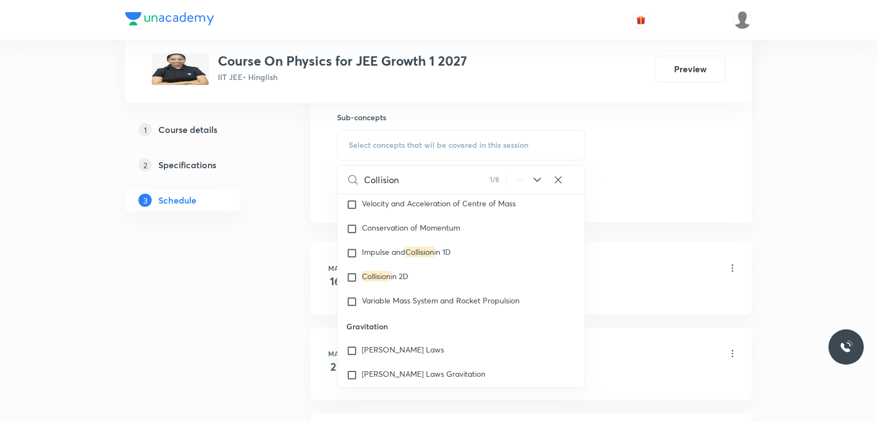
type input "Collision"
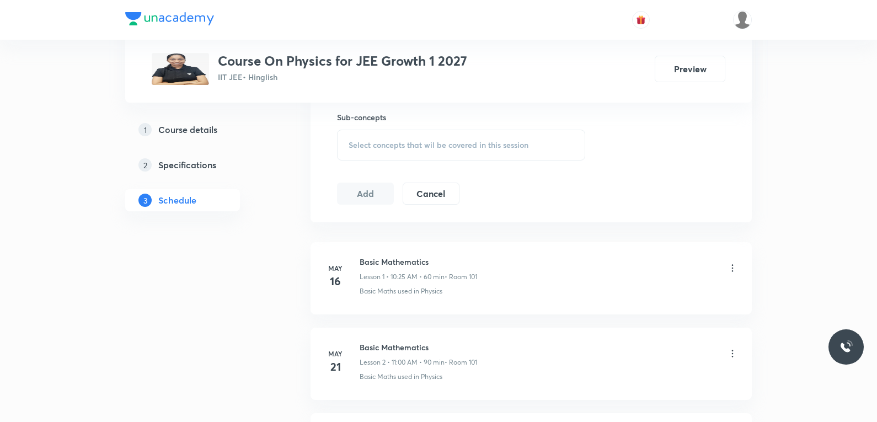
scroll to position [8241, 0]
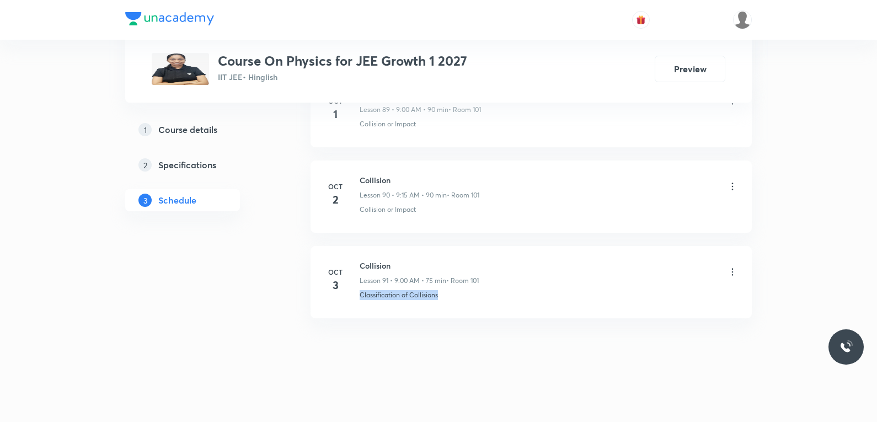
drag, startPoint x: 360, startPoint y: 301, endPoint x: 441, endPoint y: 298, distance: 81.1
click at [441, 298] on li "Oct 3 Collision Lesson 91 • 9:00 AM • 75 min • Room 101 Classification of Colli…" at bounding box center [530, 282] width 441 height 72
copy p "Classification of Collisions"
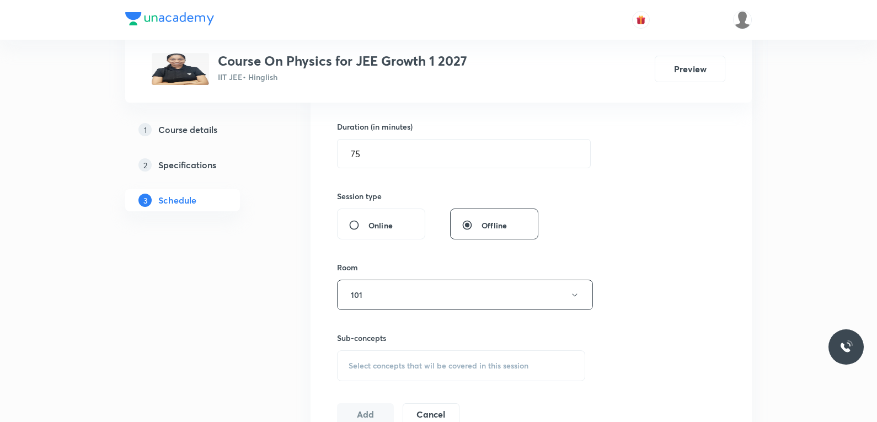
scroll to position [441, 0]
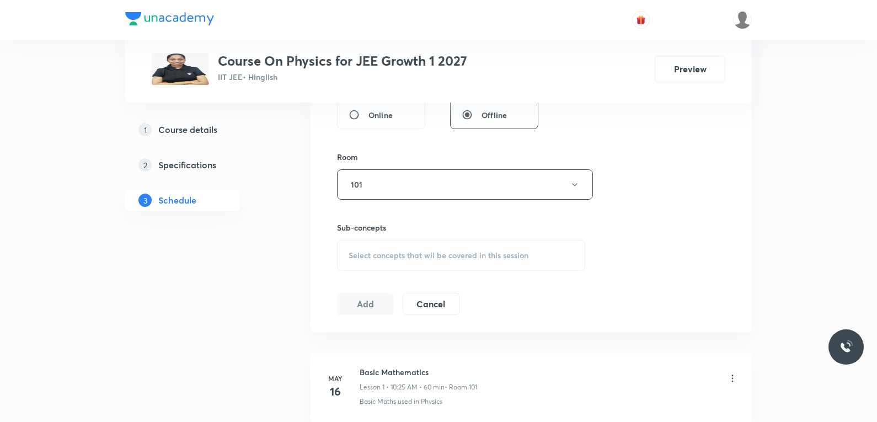
click at [491, 248] on div "Select concepts that wil be covered in this session" at bounding box center [461, 255] width 248 height 31
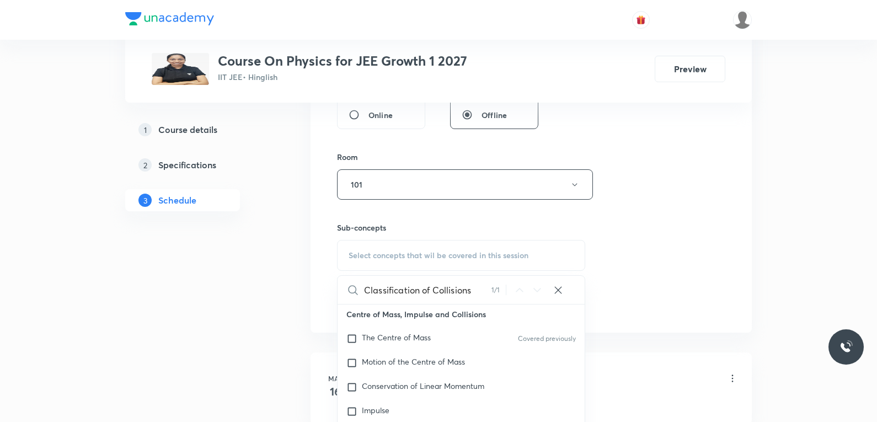
scroll to position [551, 0]
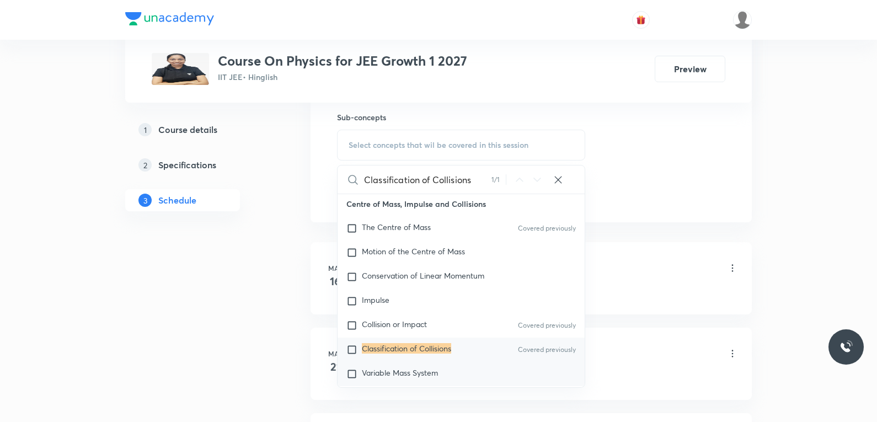
type input "Classification of Collisions"
click at [411, 362] on div "Variable Mass System" at bounding box center [461, 374] width 247 height 24
checkbox input "true"
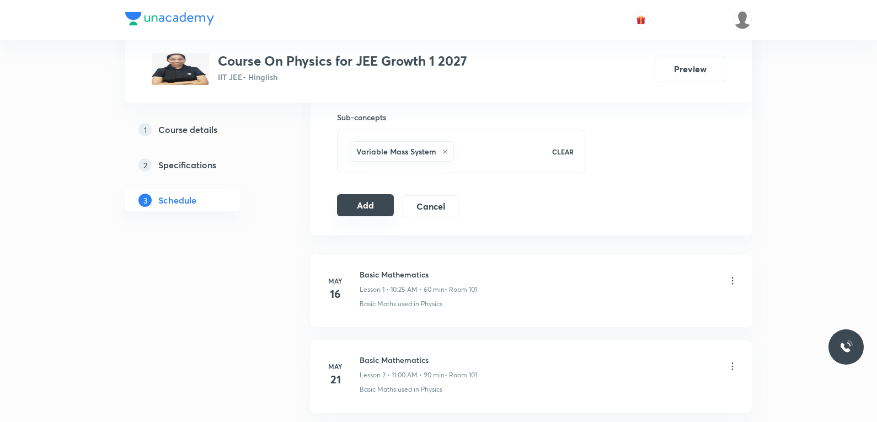
click at [357, 204] on button "Add" at bounding box center [365, 205] width 57 height 22
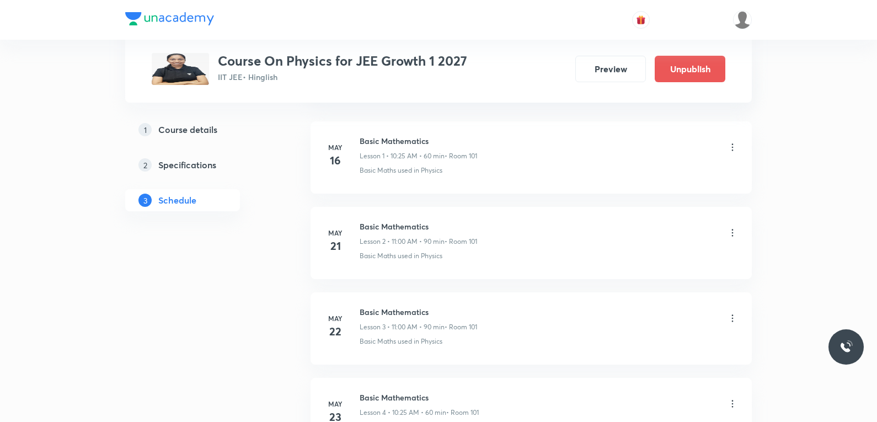
scroll to position [7819, 0]
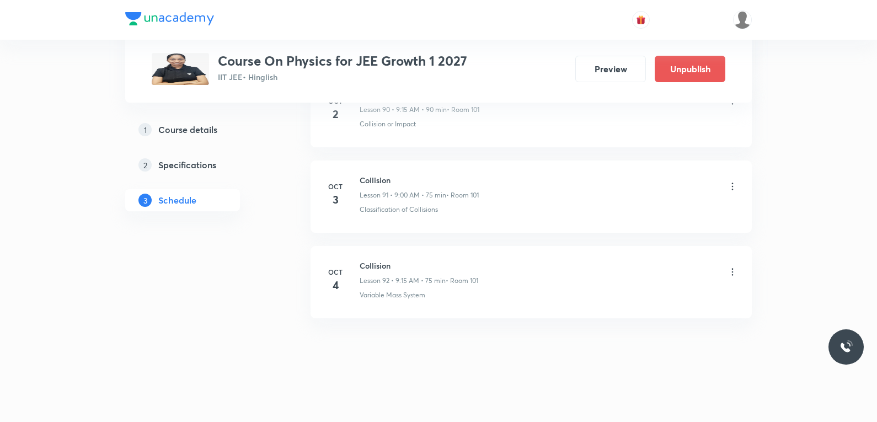
click at [728, 272] on icon at bounding box center [732, 271] width 11 height 11
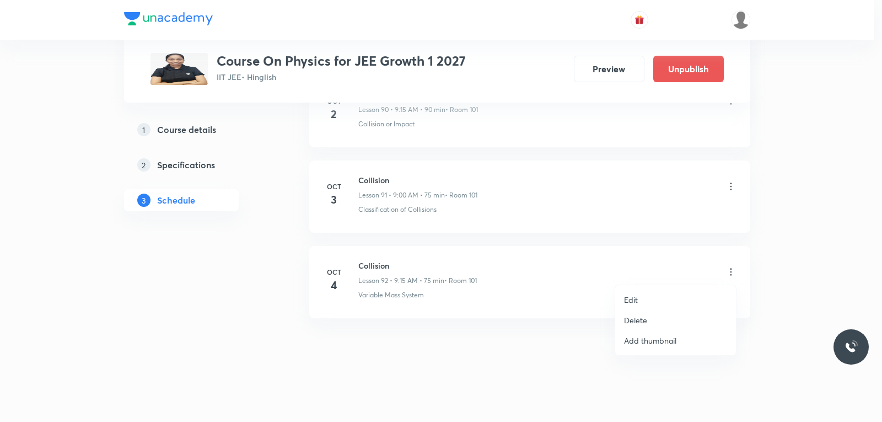
click at [642, 299] on li "Edit" at bounding box center [675, 300] width 121 height 20
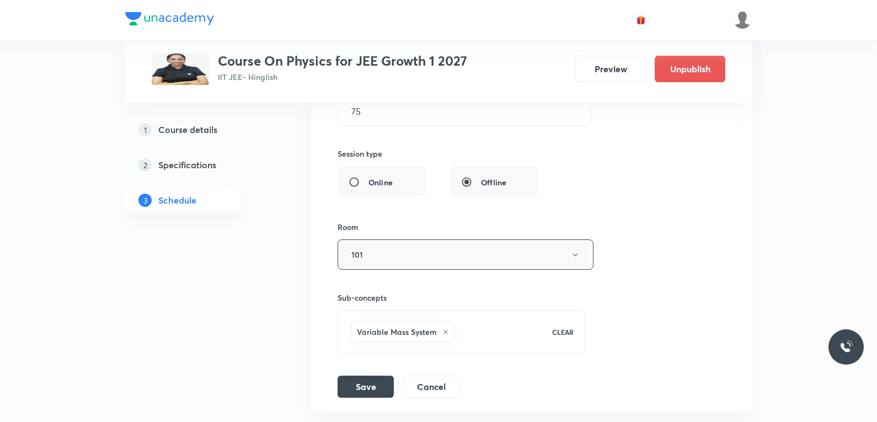
scroll to position [8040, 0]
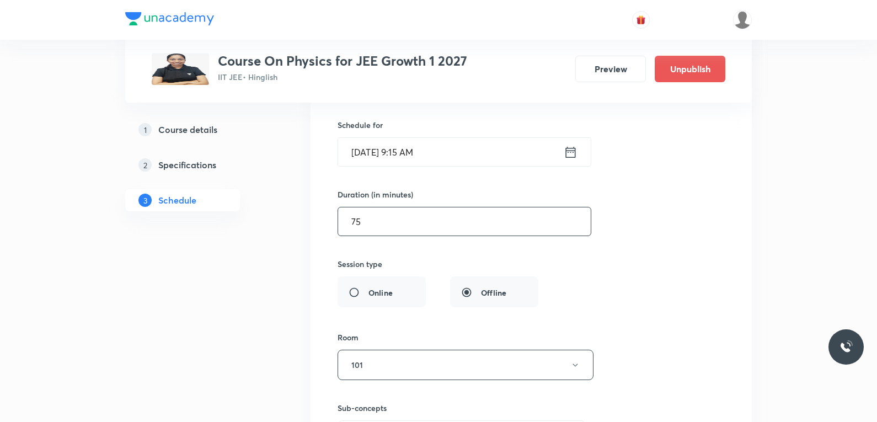
click at [390, 220] on input "75" at bounding box center [464, 221] width 253 height 28
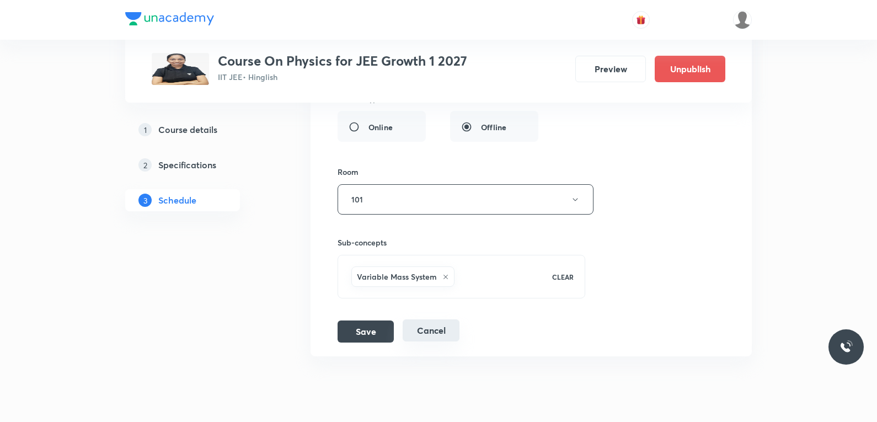
scroll to position [8243, 0]
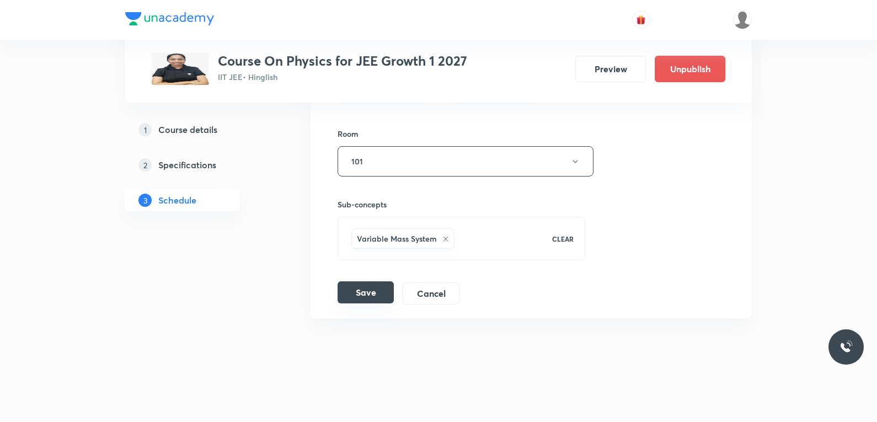
type input "90"
click at [369, 286] on button "Save" at bounding box center [366, 292] width 56 height 22
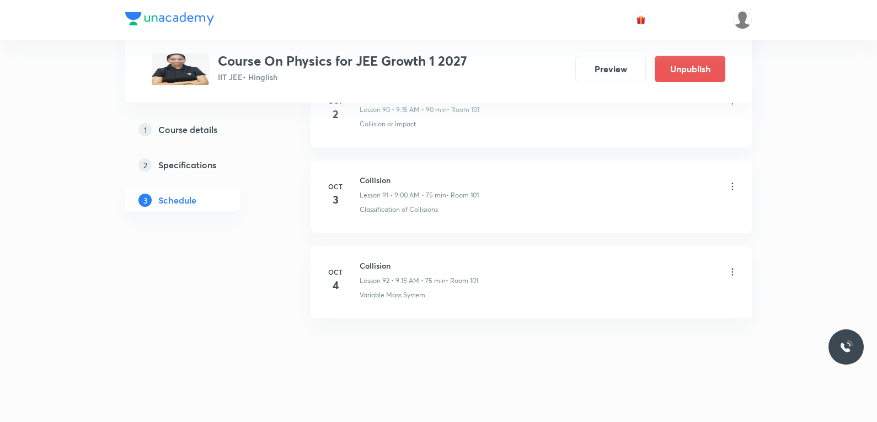
scroll to position [7819, 0]
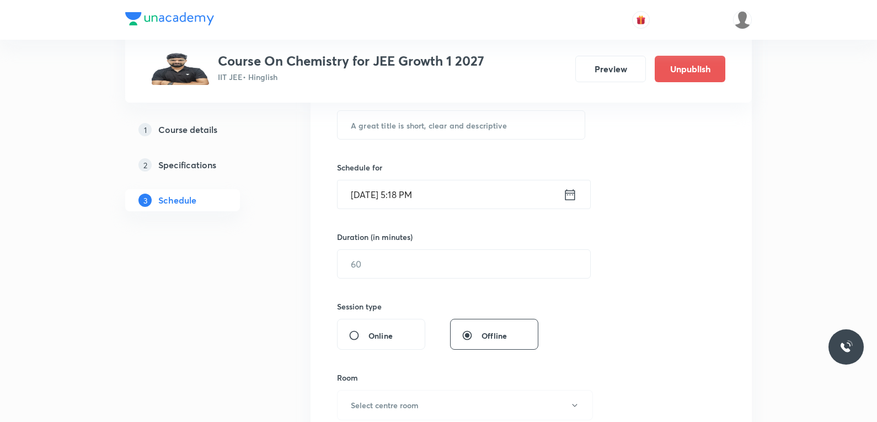
scroll to position [441, 0]
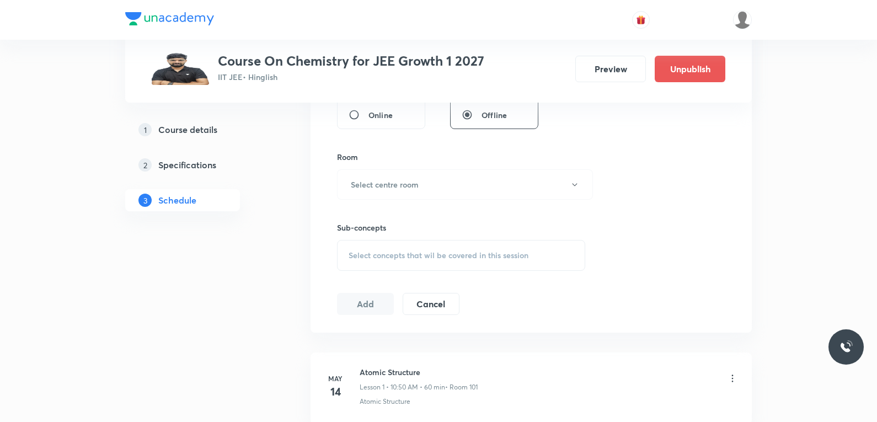
click at [447, 259] on span "Select concepts that wil be covered in this session" at bounding box center [439, 255] width 180 height 9
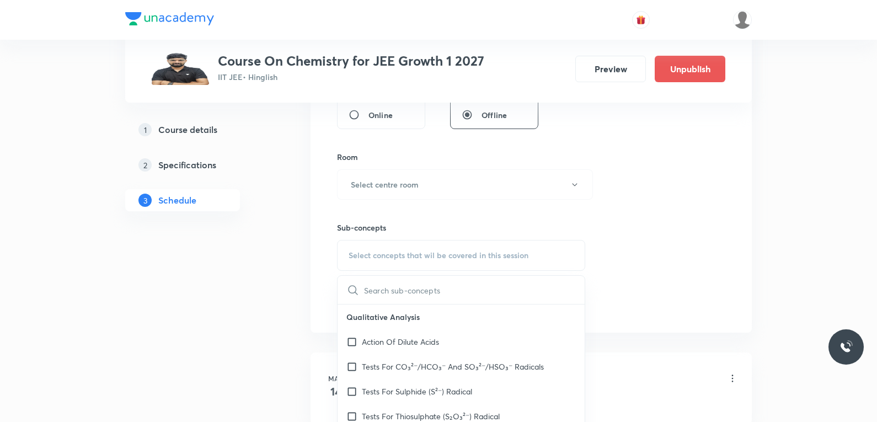
click at [675, 174] on div "Session 60 Live class Session title 0/99 ​ Schedule for [DATE] 5:18 PM ​ Durati…" at bounding box center [531, 56] width 388 height 518
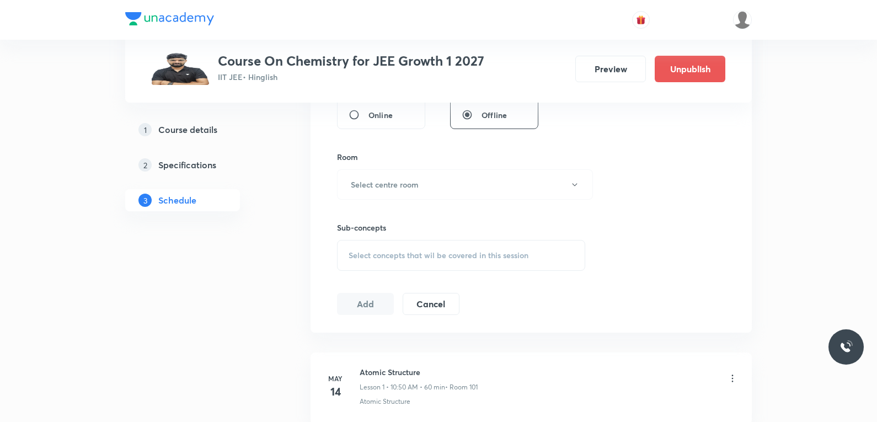
scroll to position [5505, 0]
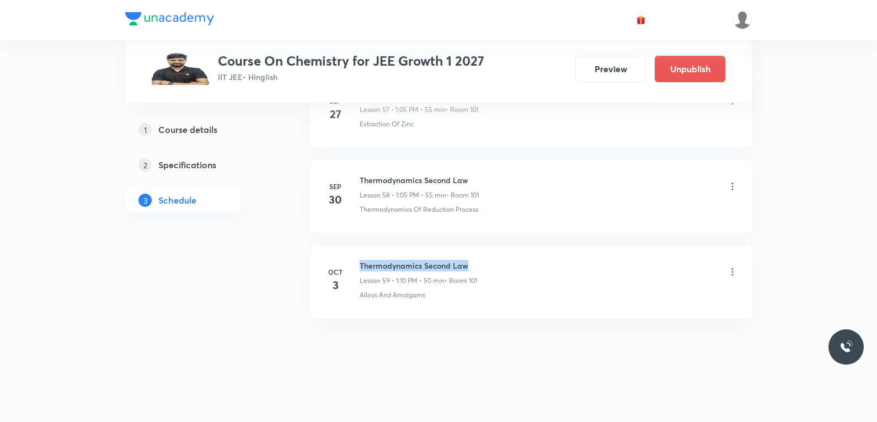
drag, startPoint x: 360, startPoint y: 263, endPoint x: 533, endPoint y: 261, distance: 173.2
click at [533, 261] on div "Thermodynamics Second Law Lesson 59 • 1:10 PM • 50 min • Room 101" at bounding box center [549, 273] width 378 height 26
copy h6 "Thermodynamics Second Law"
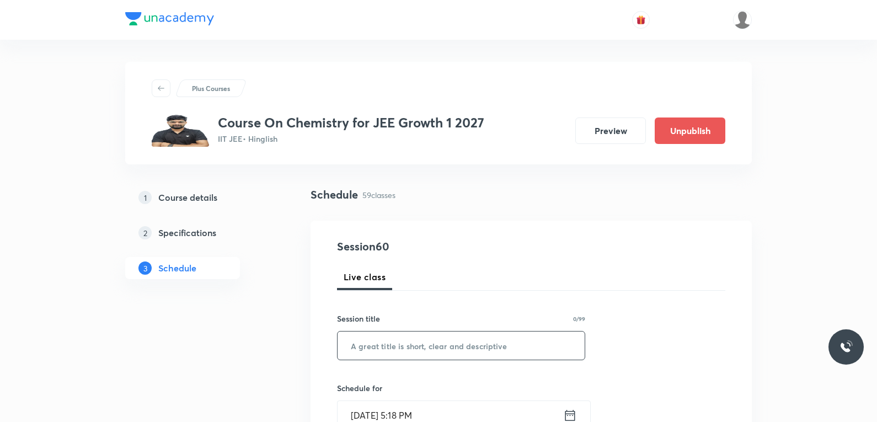
click at [485, 340] on input "text" at bounding box center [461, 345] width 247 height 28
paste input "Thermodynamics Second Law"
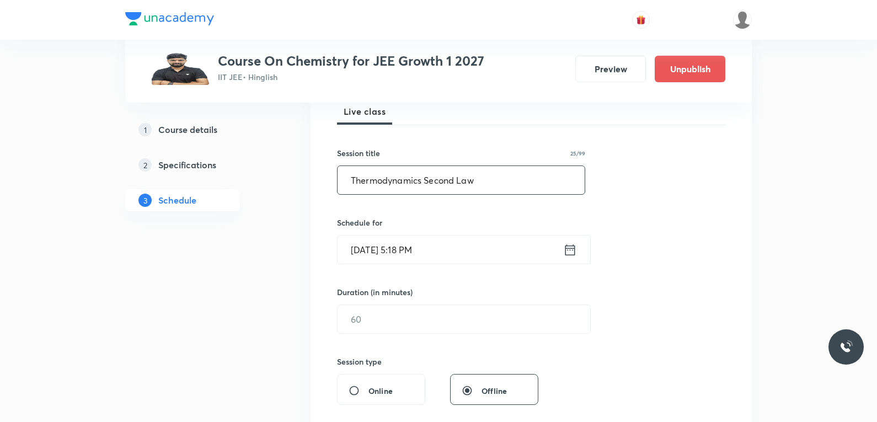
type input "Thermodynamics Second Law"
click at [404, 260] on input "[DATE] 5:18 PM" at bounding box center [451, 249] width 226 height 28
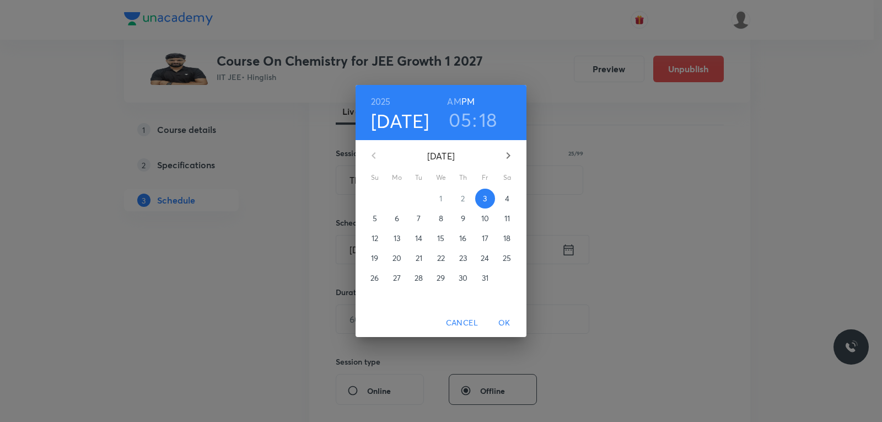
click at [509, 198] on p "4" at bounding box center [507, 198] width 4 height 11
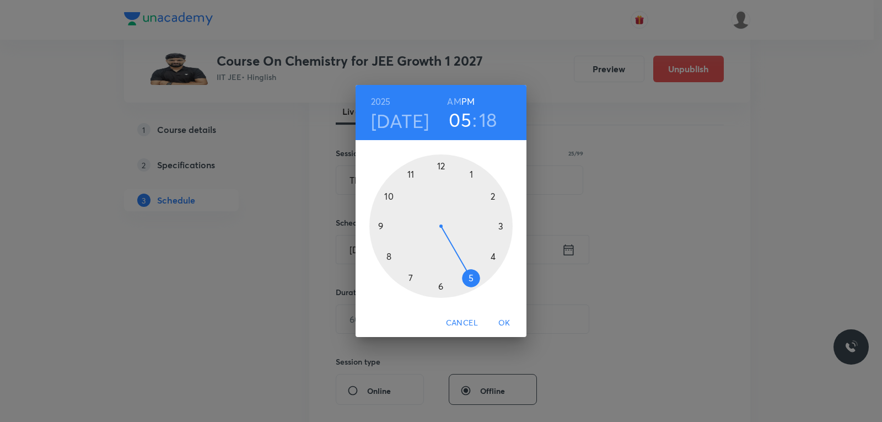
click at [456, 100] on h6 "AM" at bounding box center [454, 101] width 14 height 15
drag, startPoint x: 460, startPoint y: 280, endPoint x: 407, endPoint y: 176, distance: 116.4
click at [407, 176] on div at bounding box center [440, 225] width 143 height 143
drag, startPoint x: 499, startPoint y: 241, endPoint x: 389, endPoint y: 197, distance: 118.3
click at [389, 197] on div at bounding box center [440, 225] width 143 height 143
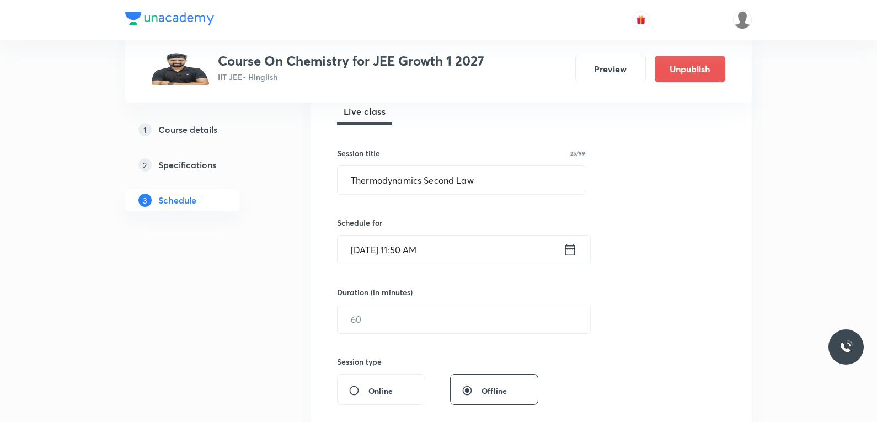
click at [379, 336] on div "Session 60 Live class Session title 25/99 Thermodynamics Second Law ​ Schedule …" at bounding box center [531, 332] width 388 height 518
click at [389, 331] on input "text" at bounding box center [464, 319] width 253 height 28
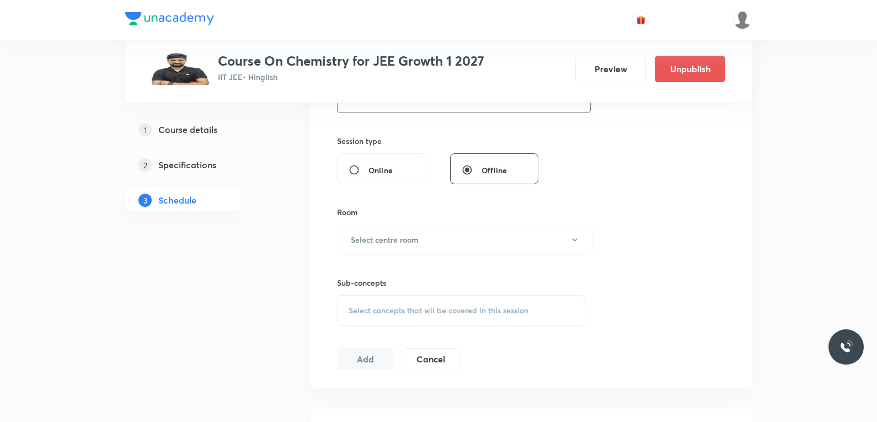
scroll to position [441, 0]
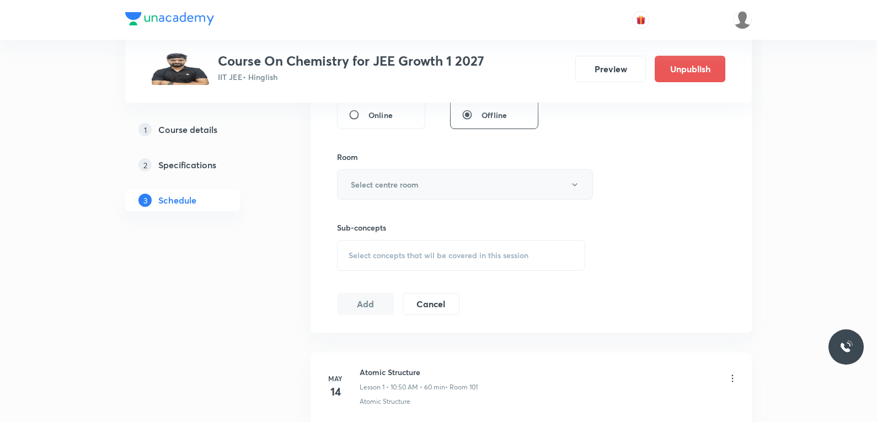
type input "70"
click at [468, 181] on button "Select centre room" at bounding box center [465, 184] width 256 height 30
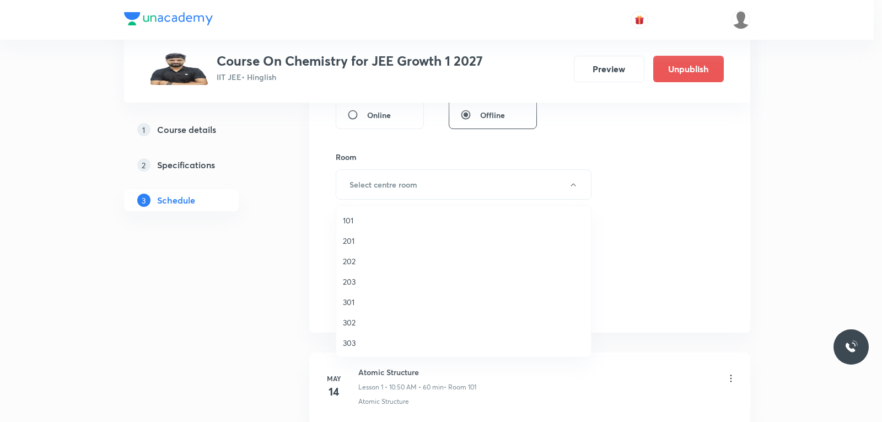
click at [361, 213] on li "101" at bounding box center [463, 220] width 255 height 20
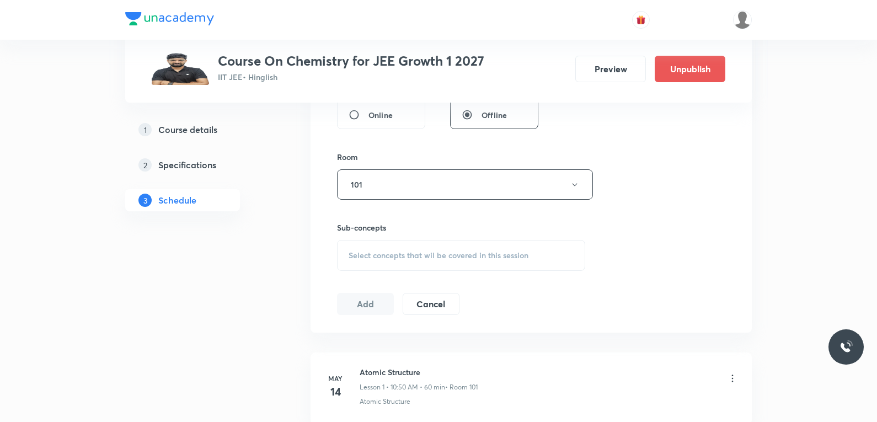
click at [475, 264] on div "Select concepts that wil be covered in this session" at bounding box center [461, 255] width 248 height 31
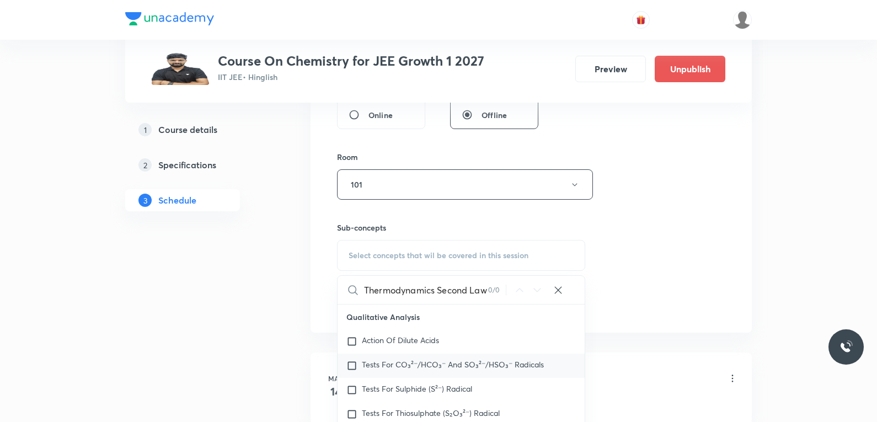
scroll to position [551, 0]
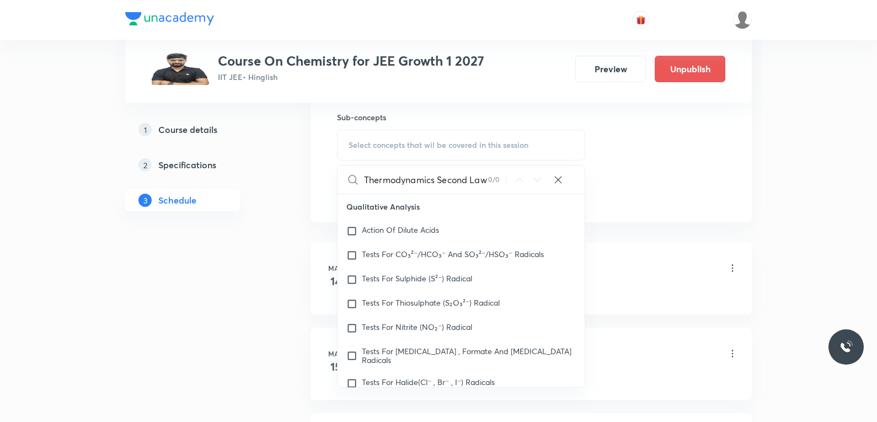
type input "Thermodynamics Second Law"
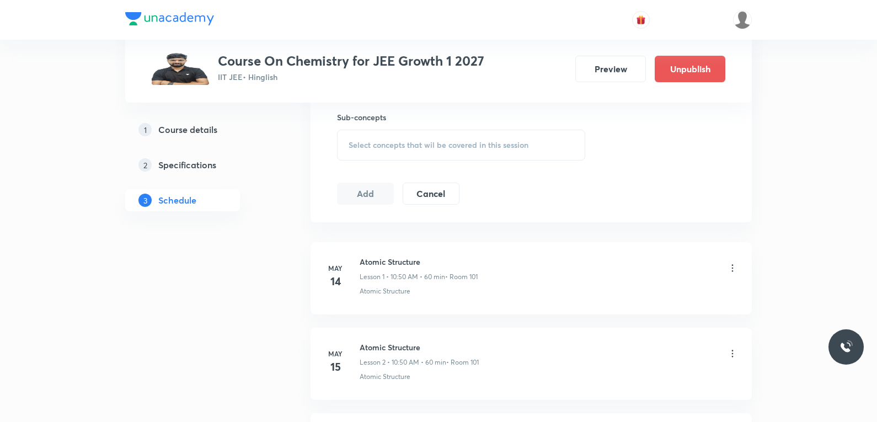
scroll to position [5505, 0]
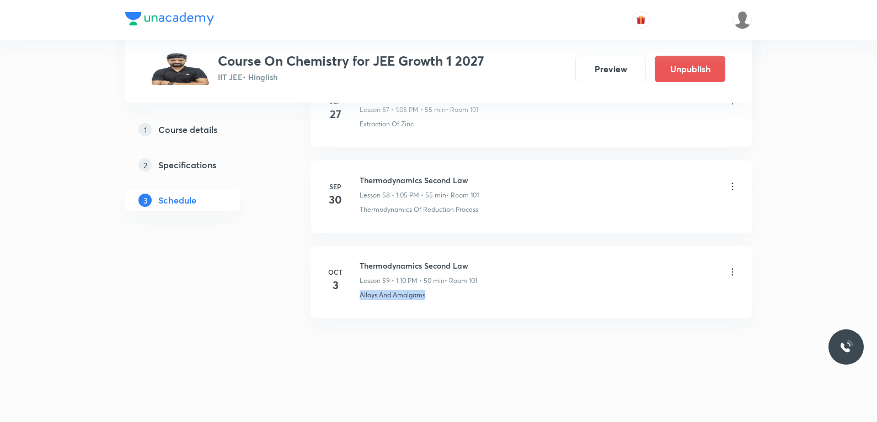
drag, startPoint x: 358, startPoint y: 303, endPoint x: 442, endPoint y: 298, distance: 84.5
click at [442, 298] on li "[DATE] Thermodynamics Second Law Lesson 59 • 1:10 PM • 50 min • Room 101 Alloys…" at bounding box center [530, 282] width 441 height 72
copy p "Alloys And Amalgams"
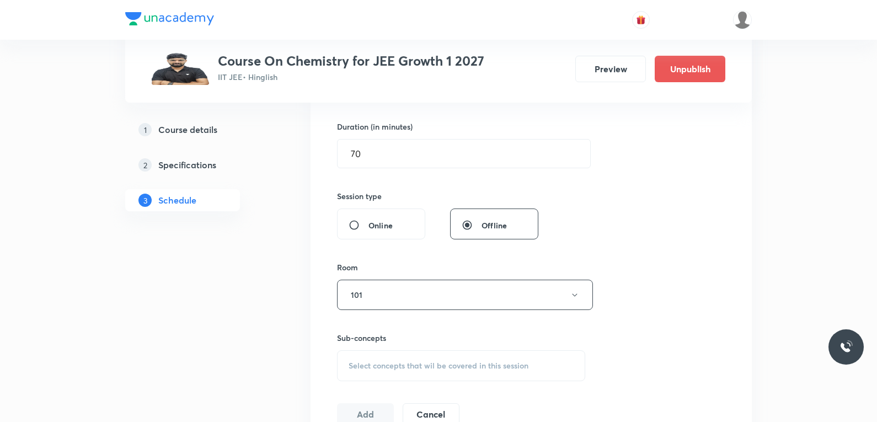
scroll to position [496, 0]
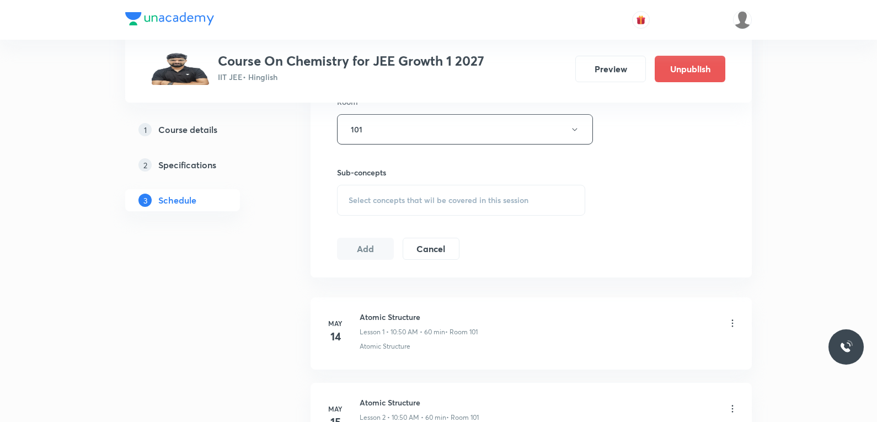
click at [453, 199] on span "Select concepts that wil be covered in this session" at bounding box center [439, 200] width 180 height 9
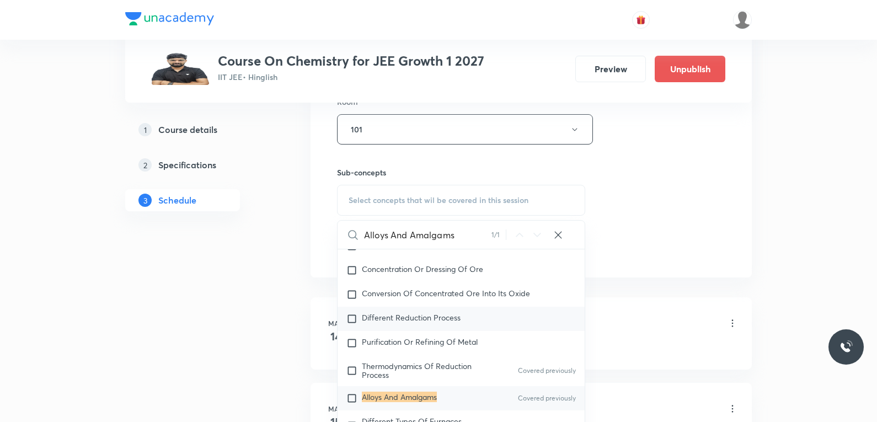
scroll to position [662, 0]
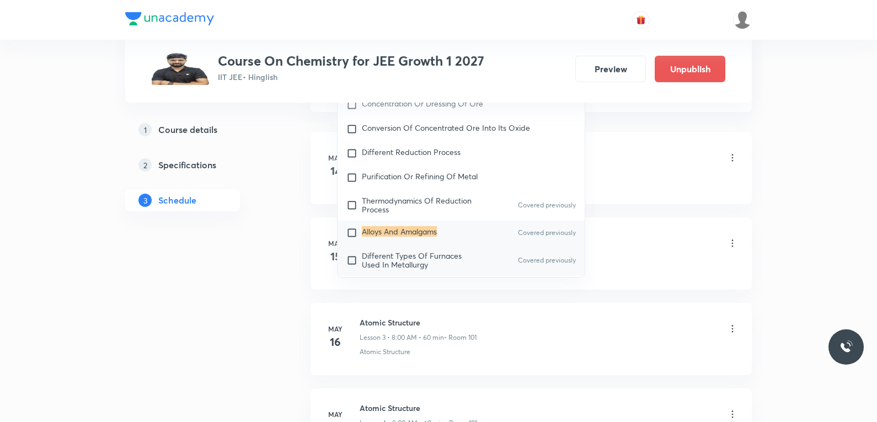
type input "Alloys And Amalgams"
click at [392, 251] on span "Different Types Of Furnaces Used In Metallurgy" at bounding box center [412, 259] width 100 height 19
checkbox input "true"
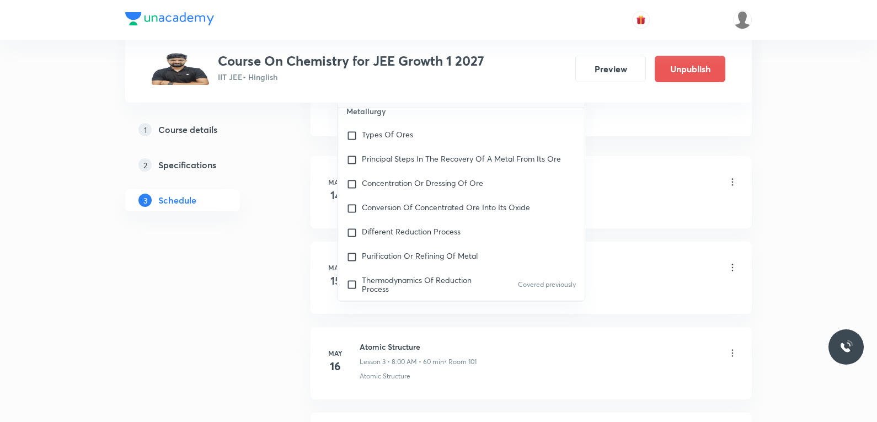
scroll to position [496, 0]
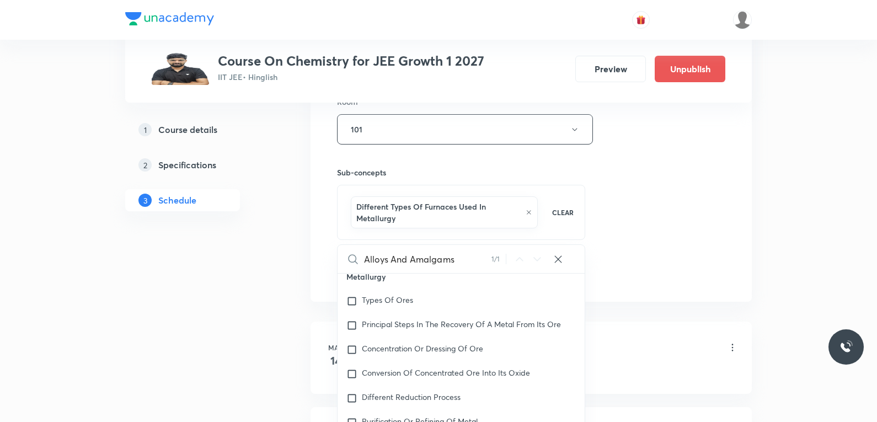
click at [478, 260] on input "Alloys And Amalgams" at bounding box center [427, 259] width 127 height 28
type input "s"
checkbox input "true"
type input "se"
checkbox input "true"
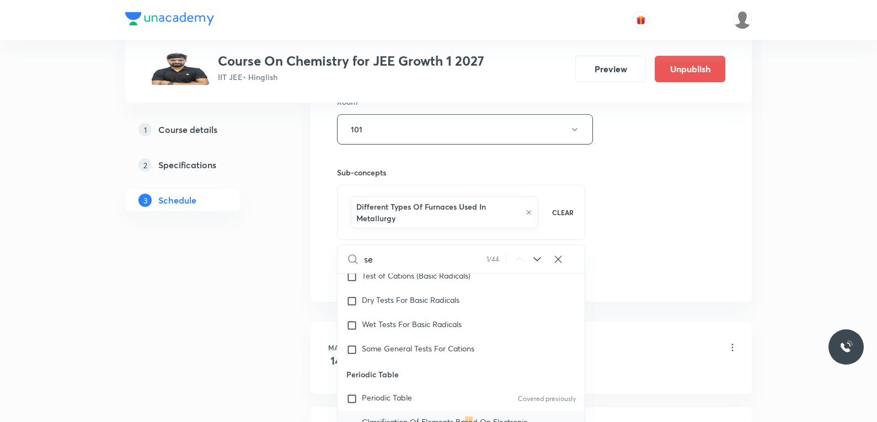
type input "sec"
checkbox input "true"
type input "seco"
checkbox input "true"
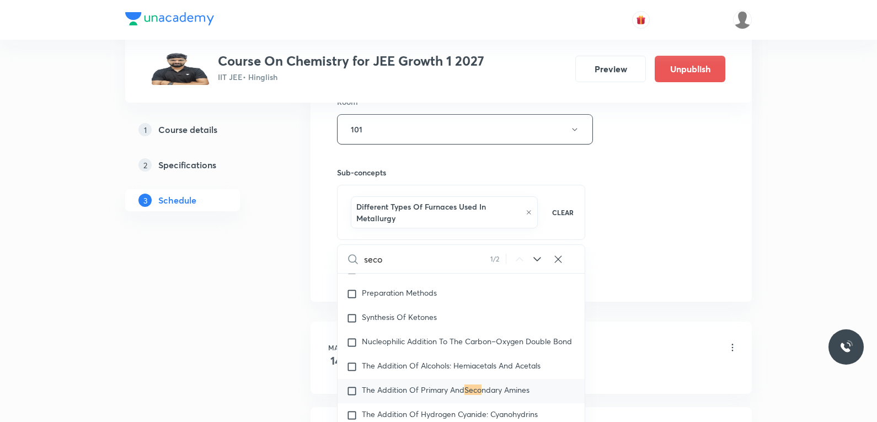
type input "secon"
checkbox input "true"
type input "second"
checkbox input "true"
type input "second"
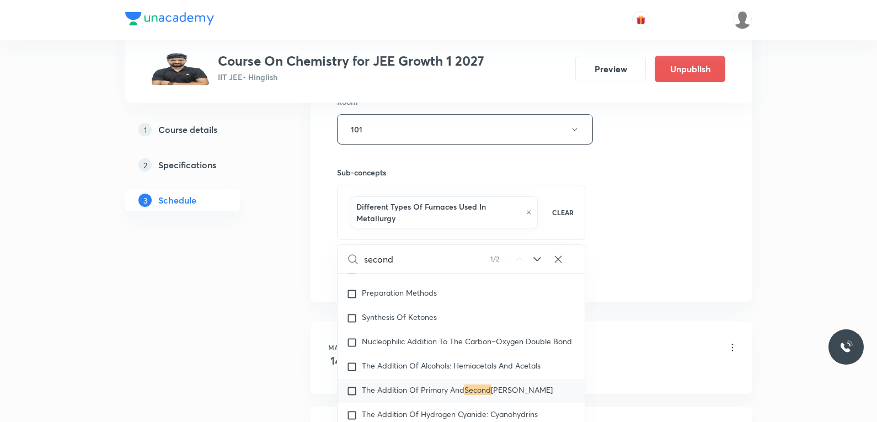
checkbox input "true"
type input "second l"
checkbox input "true"
type input "second la"
checkbox input "true"
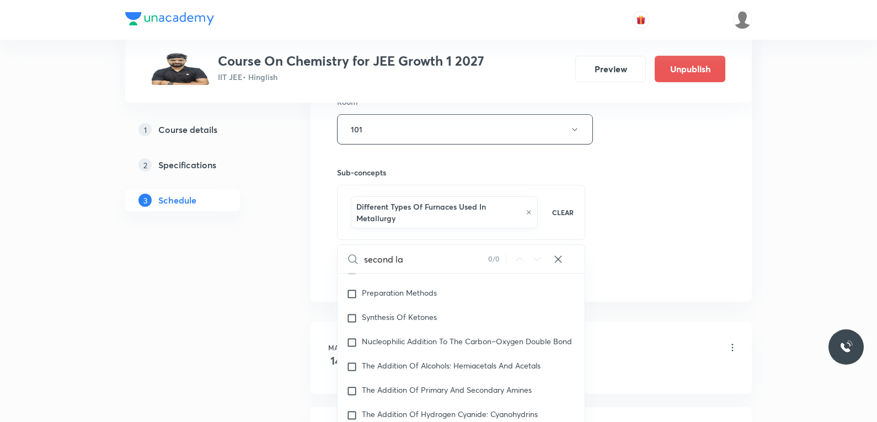
type input "second l"
checkbox input "true"
type input "second"
checkbox input "true"
type input "second"
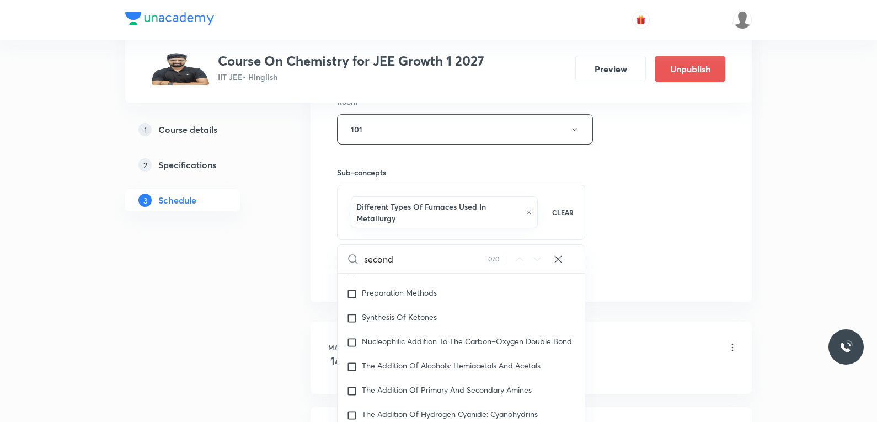
checkbox input "true"
type input "secon"
checkbox input "true"
type input "seco"
checkbox input "true"
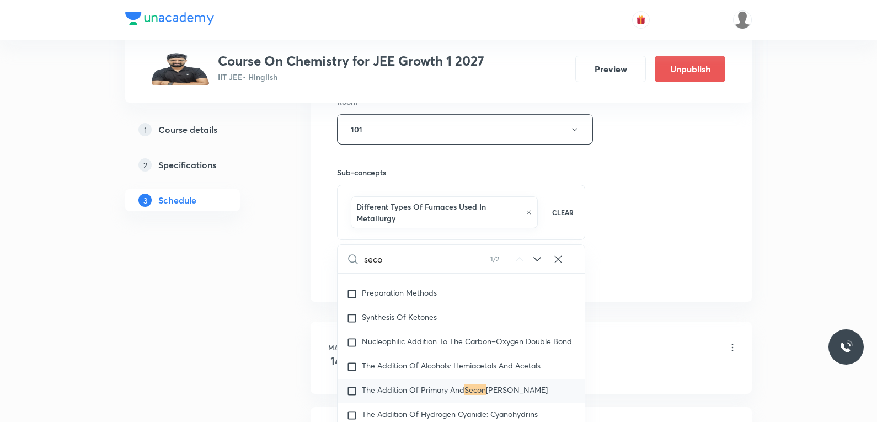
type input "sec"
checkbox input "true"
type input "se"
checkbox input "true"
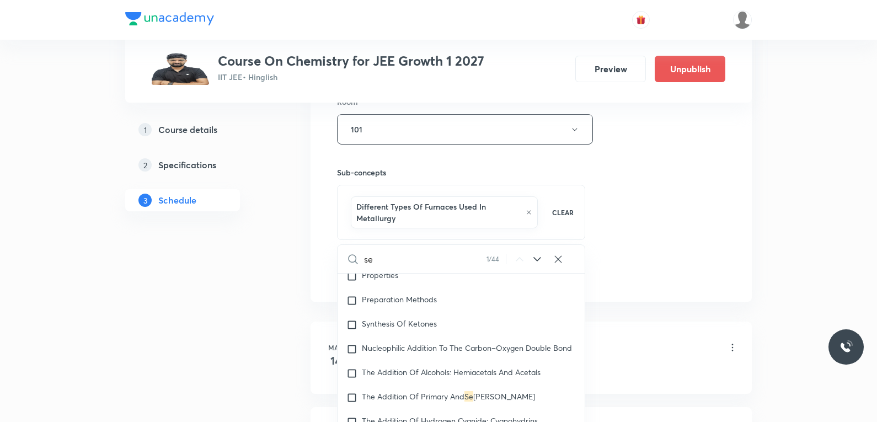
scroll to position [588, 0]
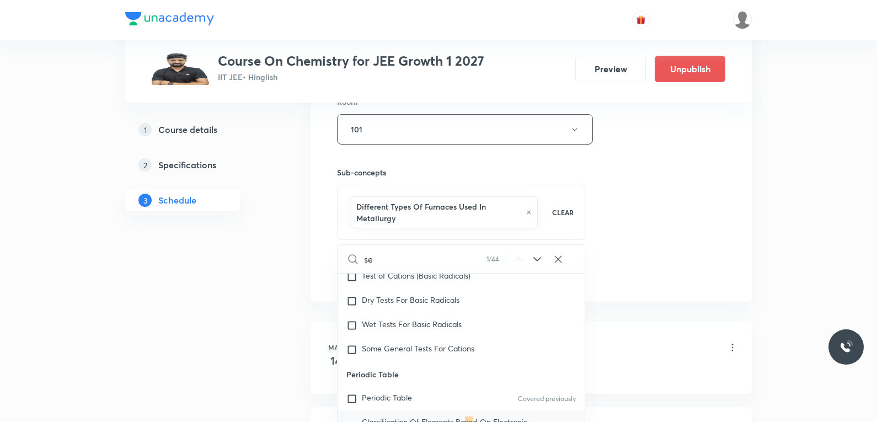
type input "s"
checkbox input "true"
type input "l"
checkbox input "true"
type input "la"
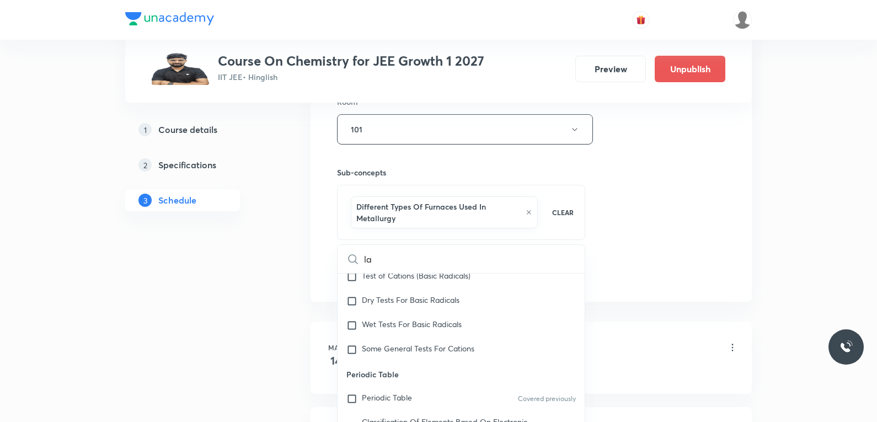
checkbox input "true"
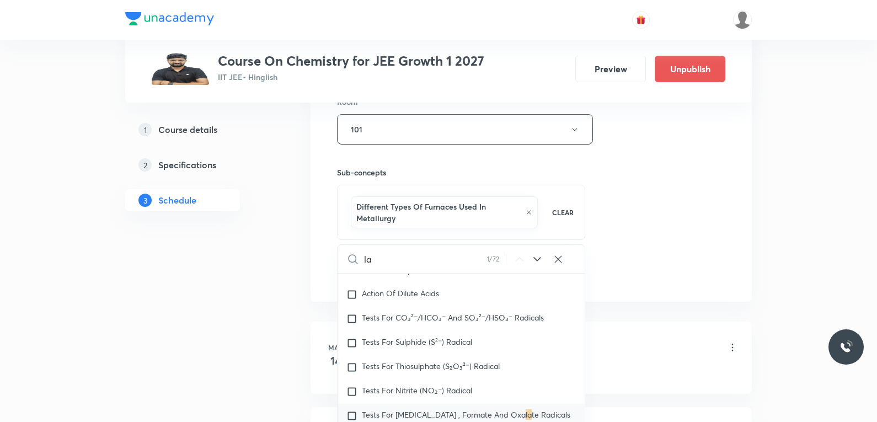
type input "law"
checkbox input "true"
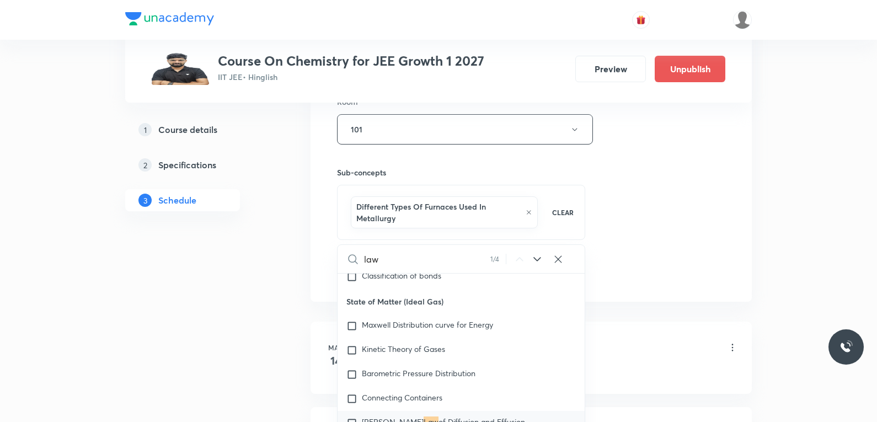
type input "la"
checkbox input "true"
type input "l"
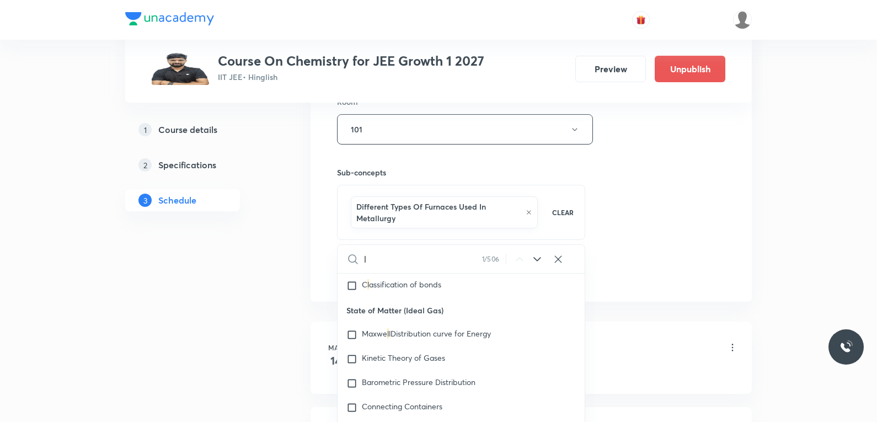
checkbox input "true"
type input "t"
checkbox input "true"
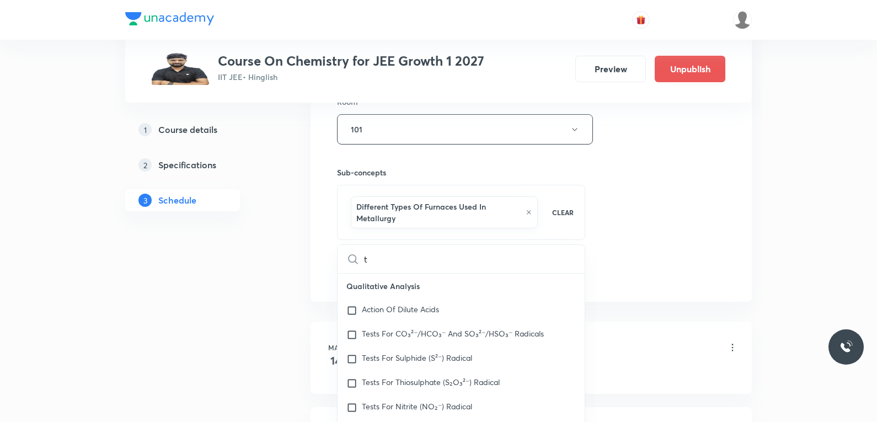
type input "th"
checkbox input "true"
type input "the"
checkbox input "true"
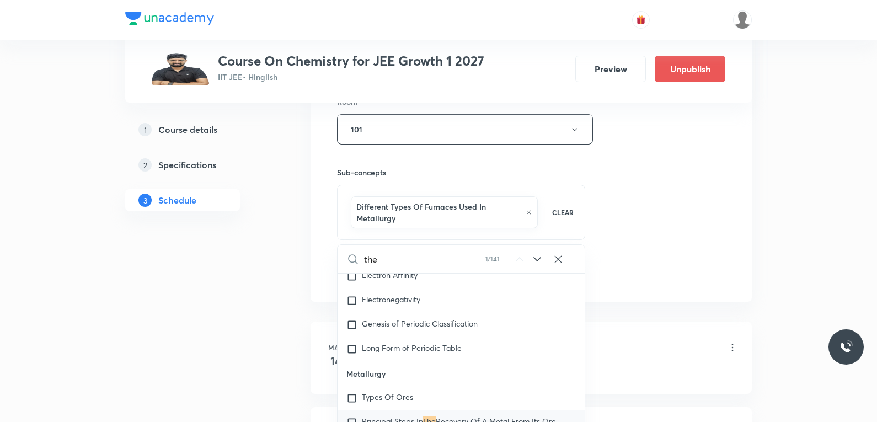
type input "ther"
checkbox input "true"
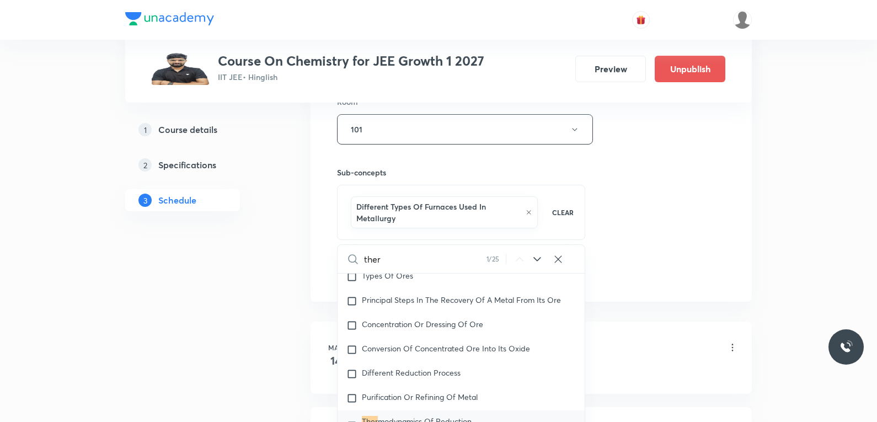
type input "therm"
checkbox input "true"
type input "thermo"
checkbox input "true"
type input "thermod"
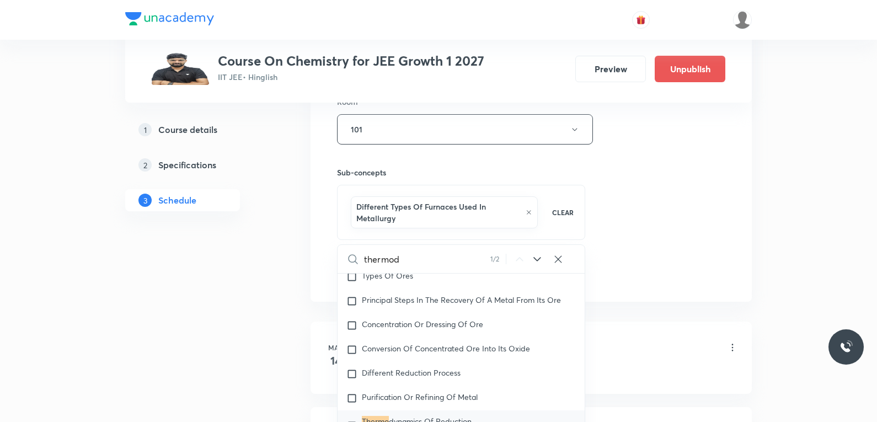
checkbox input "true"
type input "thermody"
checkbox input "true"
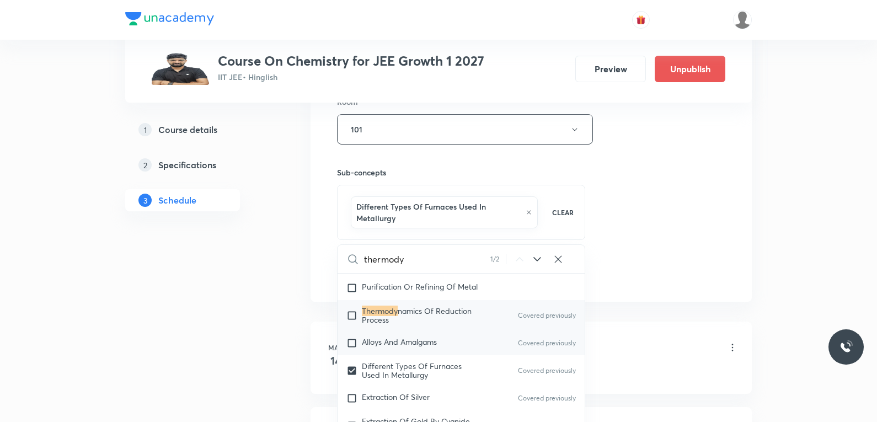
scroll to position [1149, 0]
type input "thermody"
click at [443, 306] on span "Different Types Of Furnaces Used In Metallurgy" at bounding box center [412, 315] width 100 height 19
checkbox input "false"
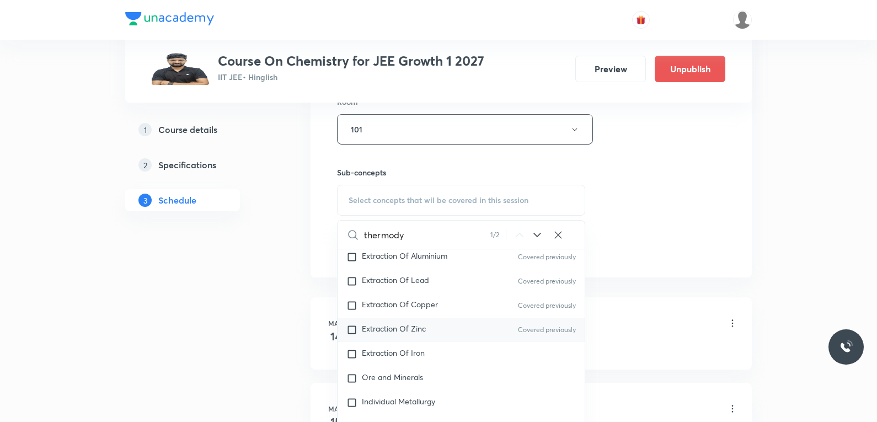
scroll to position [1370, 0]
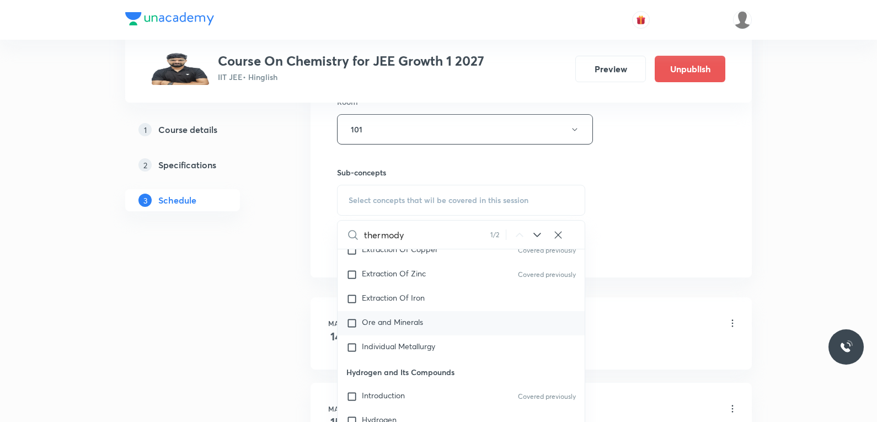
click at [414, 317] on span "Ore and Minerals" at bounding box center [392, 322] width 61 height 10
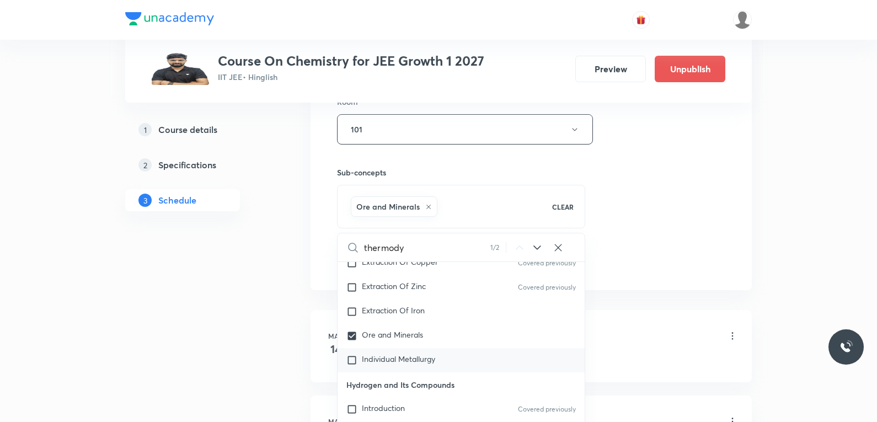
click at [407, 353] on span "Individual Metallurgy" at bounding box center [398, 358] width 73 height 10
checkbox input "true"
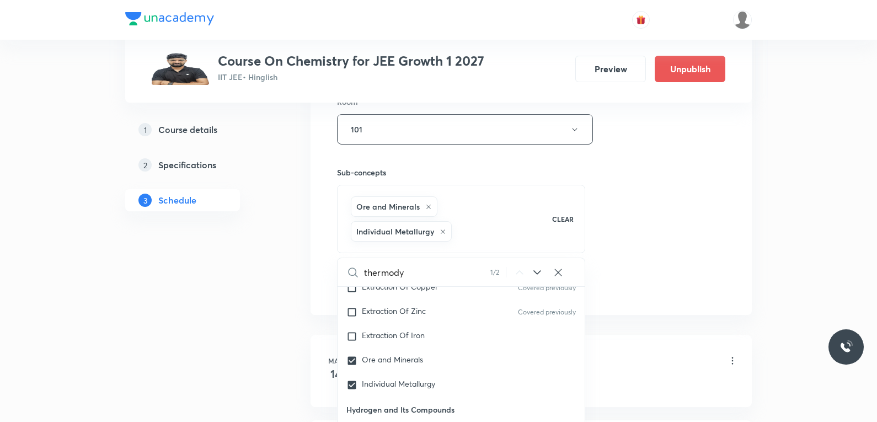
click at [641, 187] on div "Session 60 Live class Session title 25/99 Thermodynamics Second Law ​ Schedule …" at bounding box center [531, 19] width 388 height 555
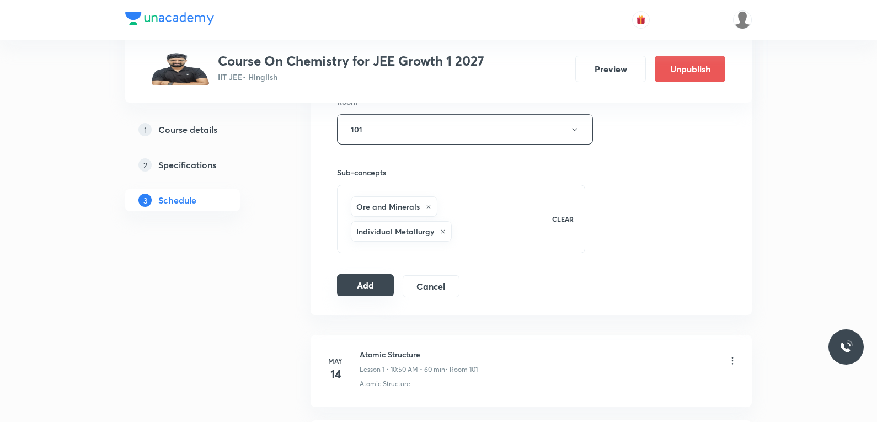
click at [378, 289] on button "Add" at bounding box center [365, 285] width 57 height 22
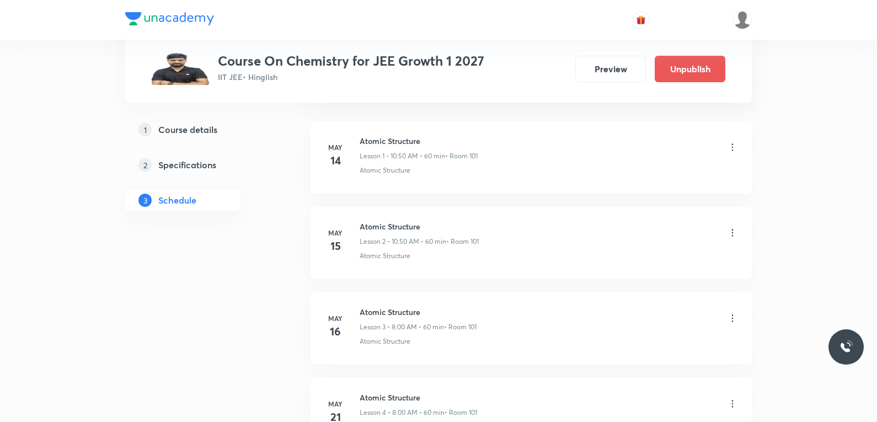
scroll to position [5084, 0]
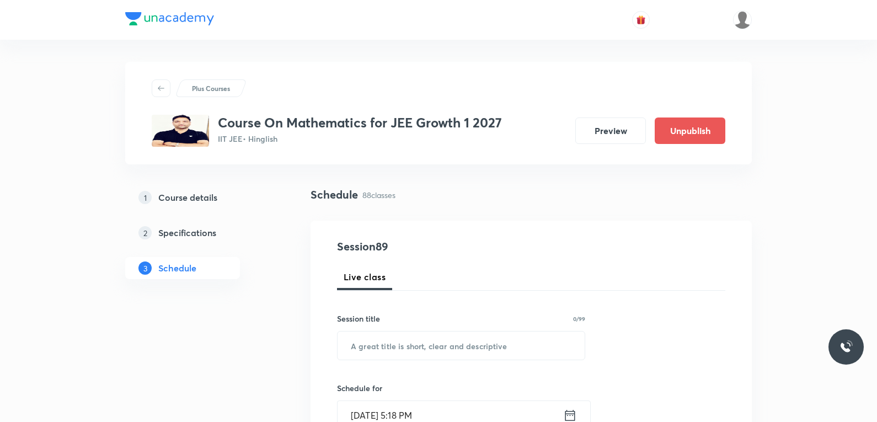
scroll to position [7984, 0]
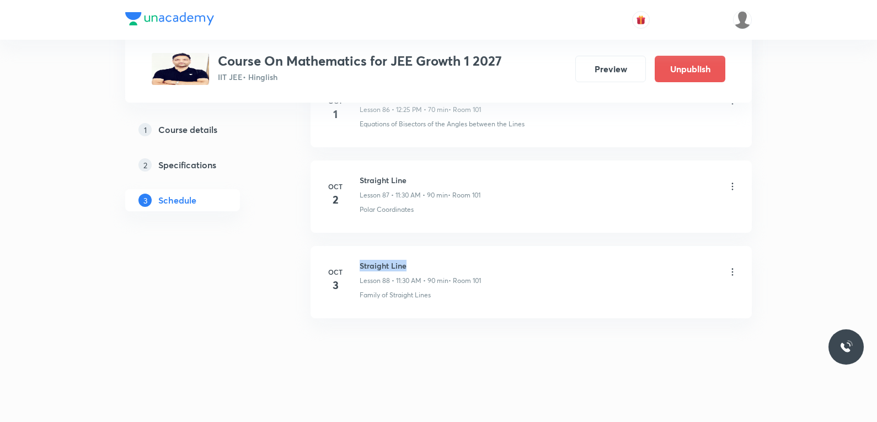
drag, startPoint x: 360, startPoint y: 266, endPoint x: 436, endPoint y: 256, distance: 76.2
click at [436, 256] on li "[DATE] Straight Line Lesson 88 • 11:30 AM • 90 min • Room 101 Family of Straigh…" at bounding box center [530, 282] width 441 height 72
copy h6 "Straight Line"
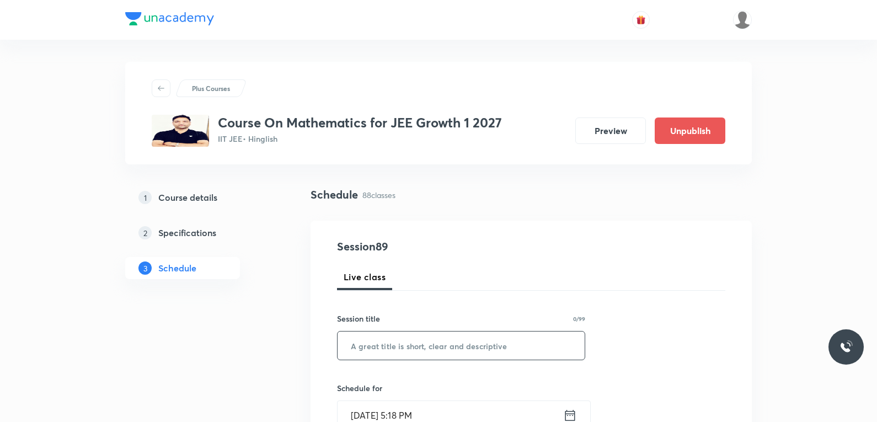
click at [456, 352] on input "text" at bounding box center [461, 345] width 247 height 28
paste input "Straight Line"
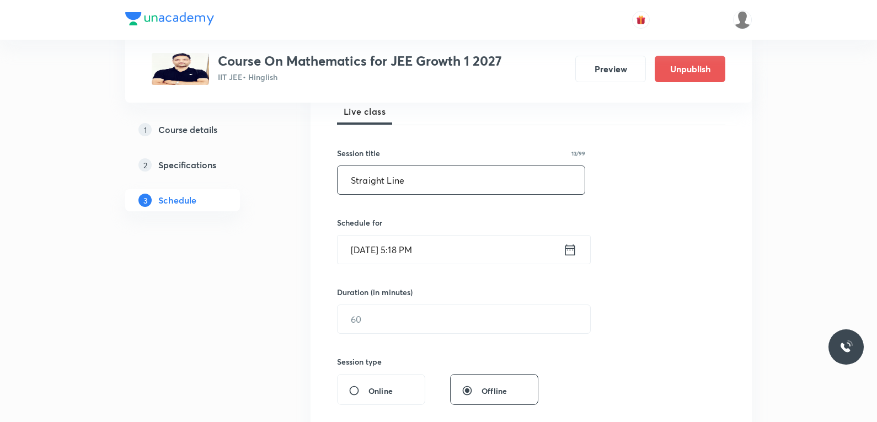
type input "Straight Line"
click at [653, 207] on div "Session 89 Live class Session title 13/99 Straight Line ​ Schedule for [DATE] 5…" at bounding box center [531, 332] width 388 height 518
click at [409, 255] on input "[DATE] 5:18 PM" at bounding box center [451, 249] width 226 height 28
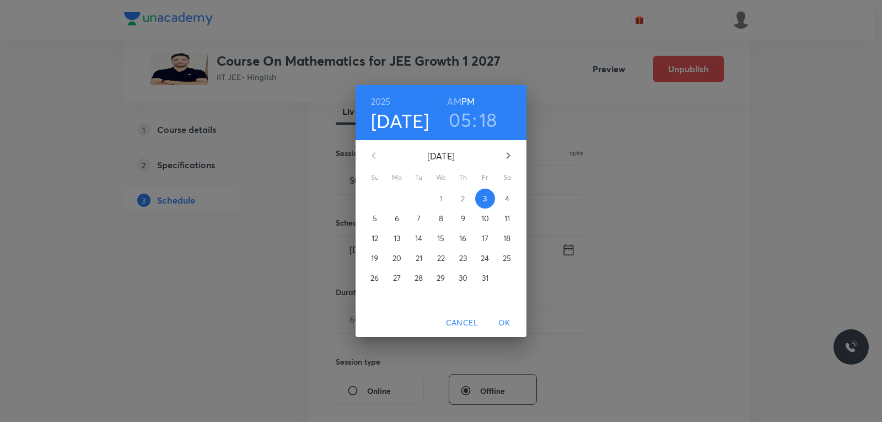
click at [505, 199] on p "4" at bounding box center [507, 198] width 4 height 11
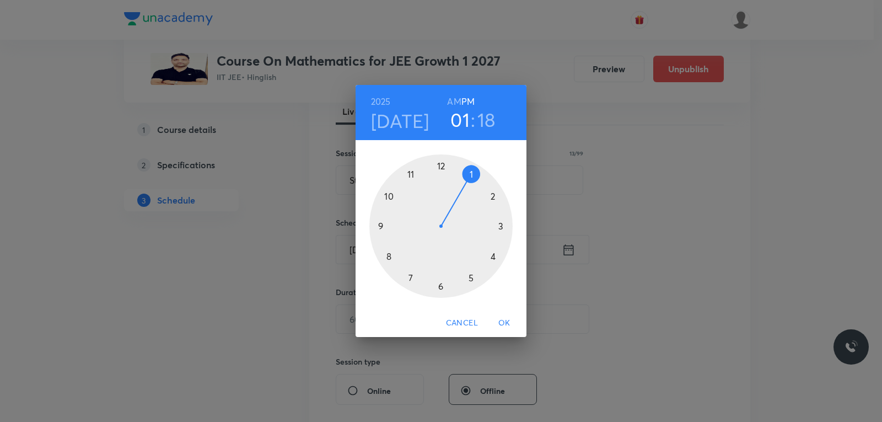
drag, startPoint x: 486, startPoint y: 273, endPoint x: 472, endPoint y: 185, distance: 88.9
click at [472, 185] on div at bounding box center [440, 225] width 143 height 143
drag, startPoint x: 500, startPoint y: 240, endPoint x: 472, endPoint y: 174, distance: 72.2
click at [472, 174] on div at bounding box center [440, 225] width 143 height 143
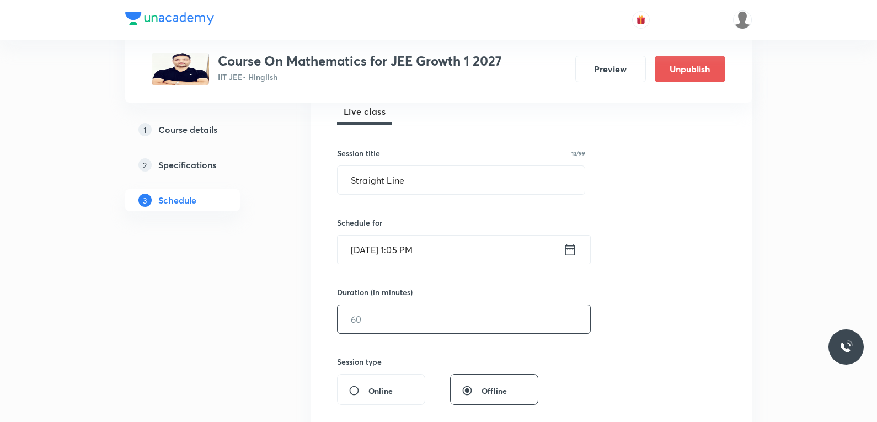
click at [436, 323] on input "text" at bounding box center [464, 319] width 253 height 28
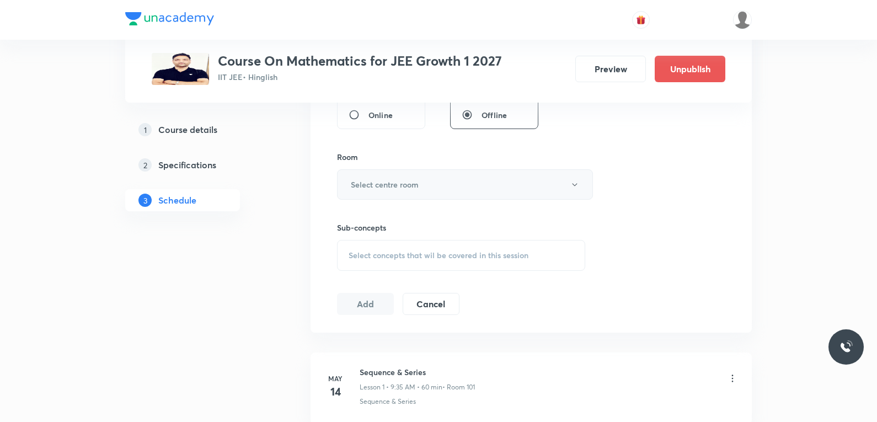
type input "60"
click at [433, 191] on button "Select centre room" at bounding box center [465, 184] width 256 height 30
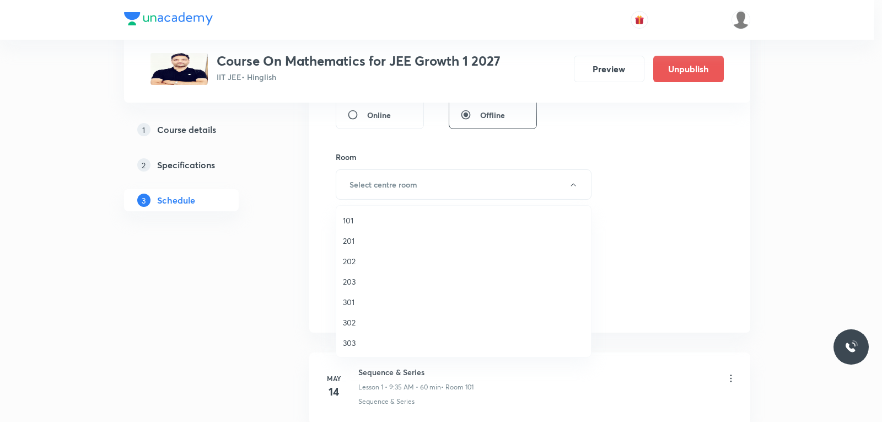
click at [377, 220] on span "101" at bounding box center [464, 221] width 242 height 12
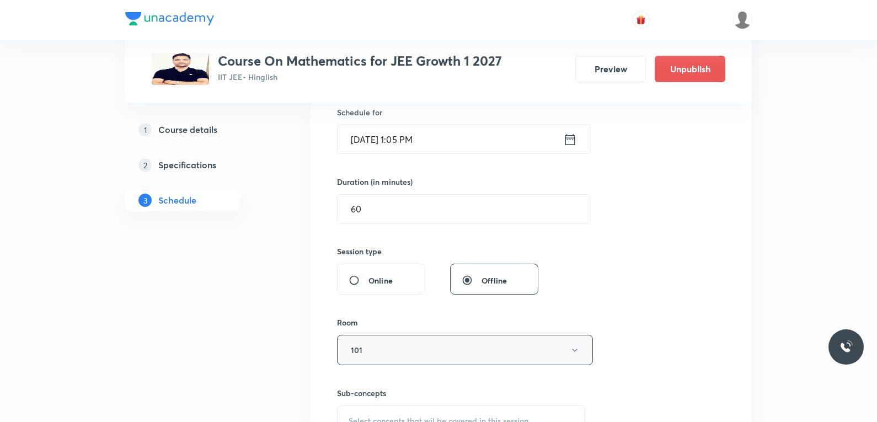
scroll to position [110, 0]
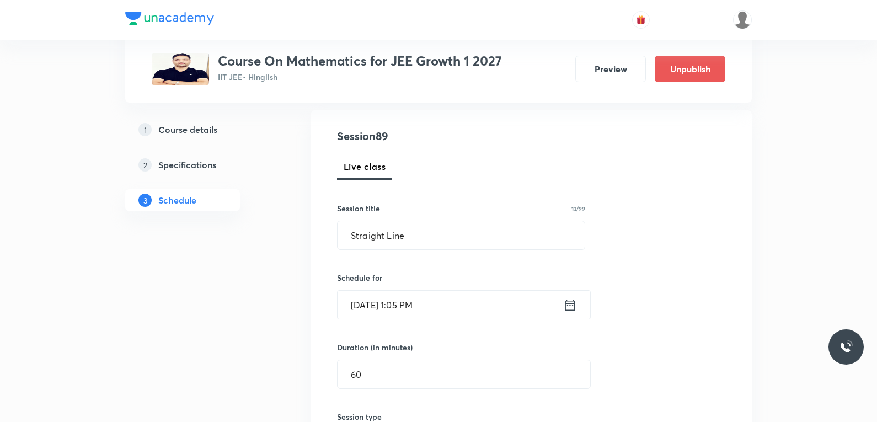
click at [424, 251] on div "Session 89 Live class Session title 13/99 Straight Line ​ Schedule for [DATE] 1…" at bounding box center [531, 387] width 388 height 518
click at [447, 237] on input "Straight Line" at bounding box center [461, 235] width 247 height 28
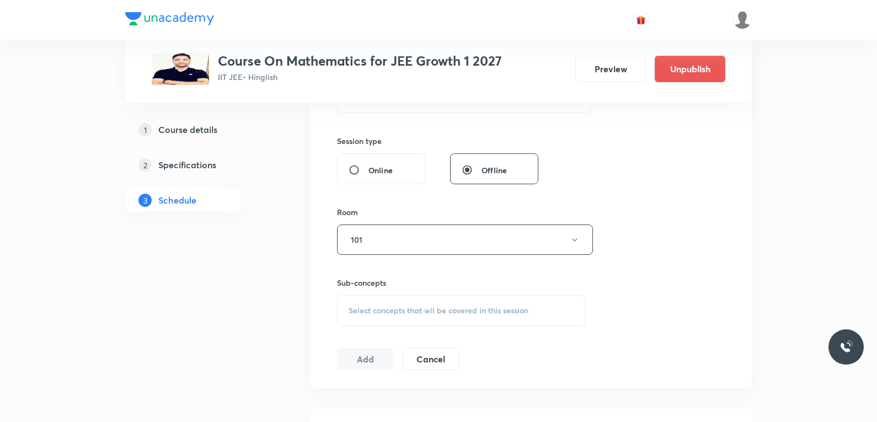
scroll to position [496, 0]
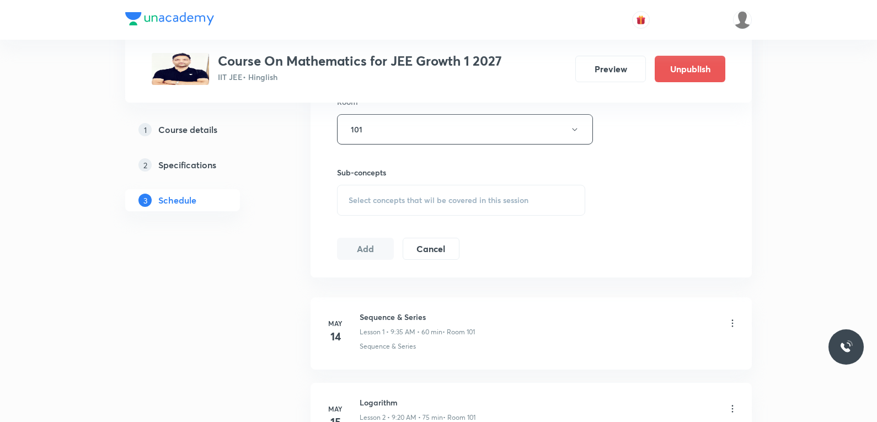
click at [451, 192] on div "Select concepts that wil be covered in this session" at bounding box center [461, 200] width 248 height 31
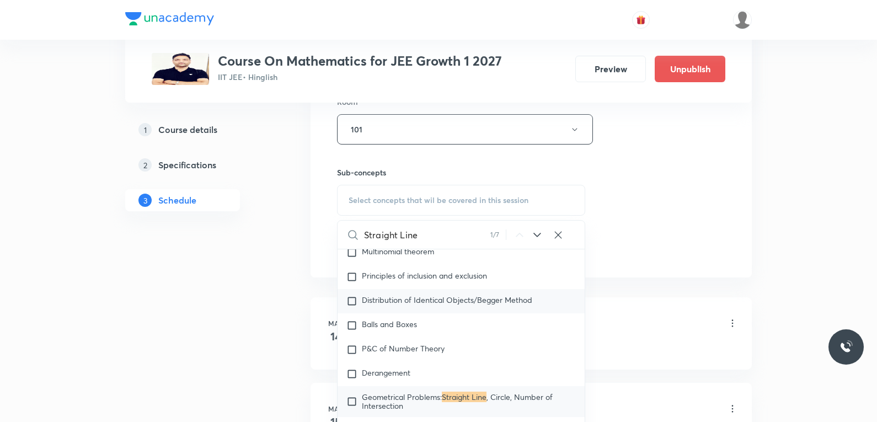
scroll to position [607, 0]
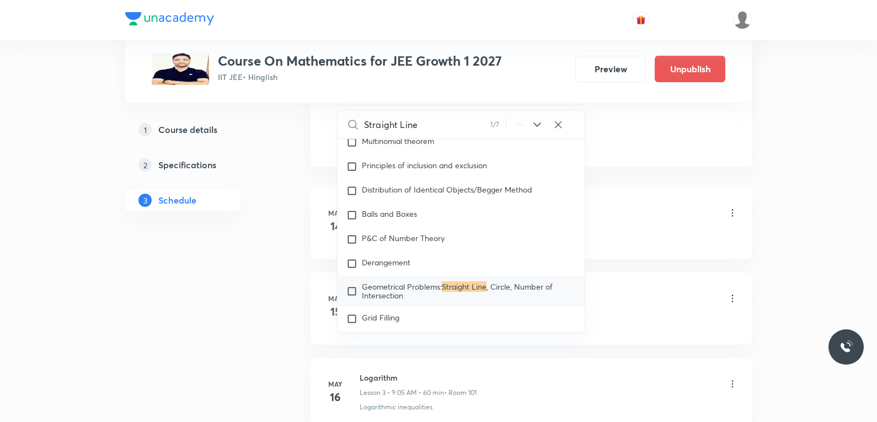
type input "Straight Line"
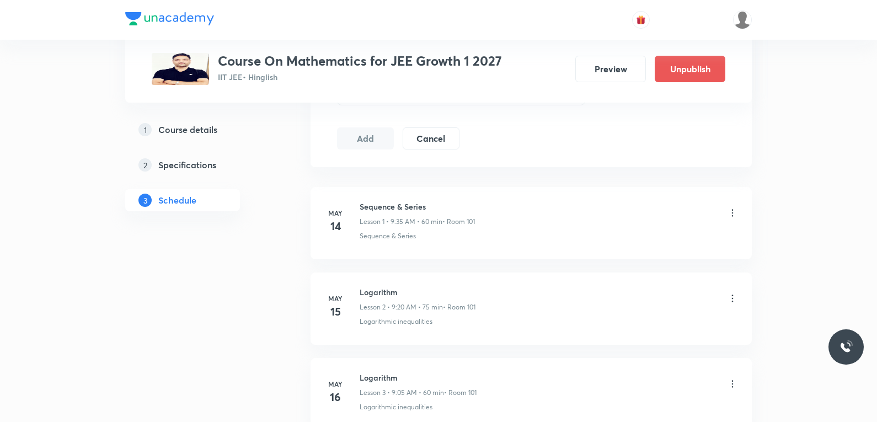
scroll to position [7984, 0]
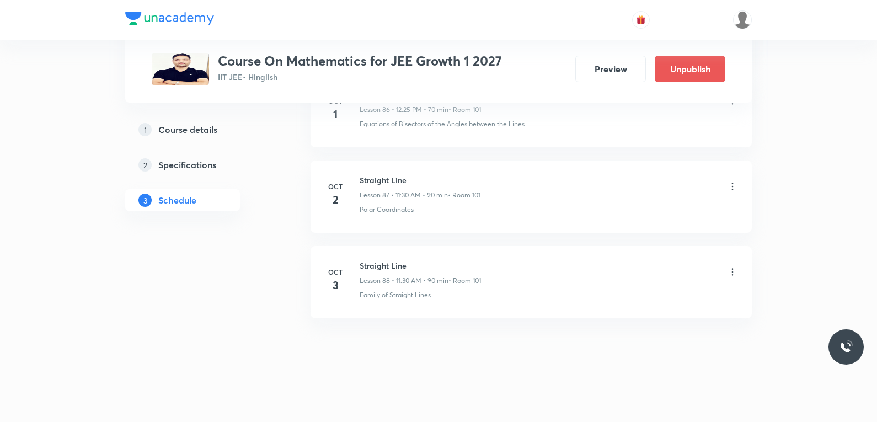
click at [362, 301] on li "[DATE] Straight Line Lesson 88 • 11:30 AM • 90 min • Room 101 Family of Straigh…" at bounding box center [530, 282] width 441 height 72
drag, startPoint x: 358, startPoint y: 297, endPoint x: 505, endPoint y: 303, distance: 146.8
click at [505, 303] on li "[DATE] Straight Line Lesson 88 • 11:30 AM • 90 min • Room 101 Family of Straigh…" at bounding box center [530, 282] width 441 height 72
copy p "Family of Straight Lines"
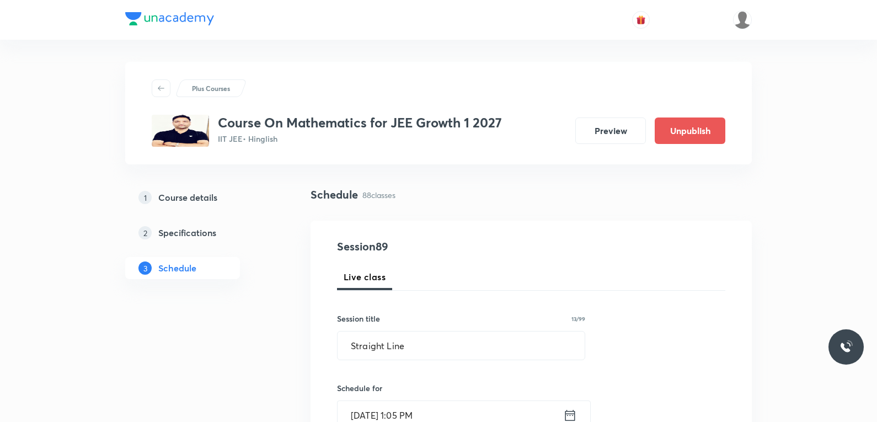
scroll to position [441, 0]
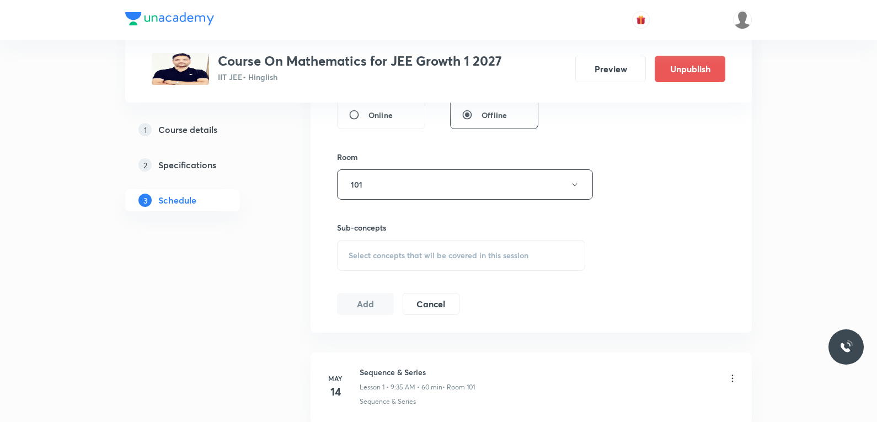
click at [488, 261] on div "Select concepts that wil be covered in this session" at bounding box center [461, 255] width 248 height 31
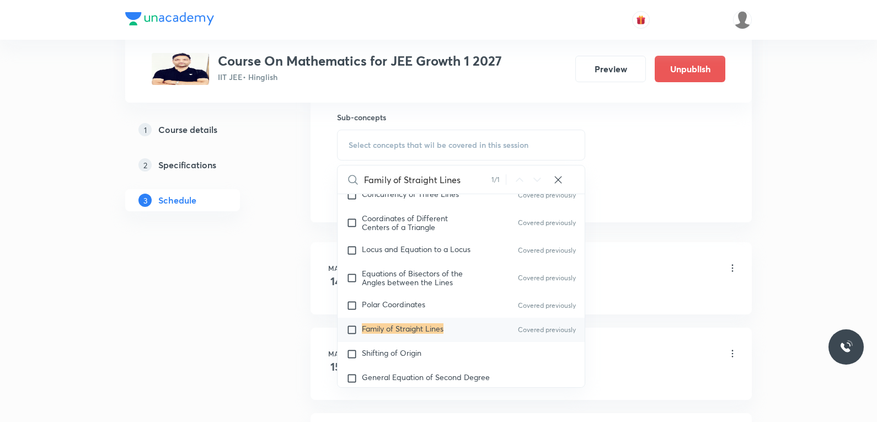
scroll to position [6286, 0]
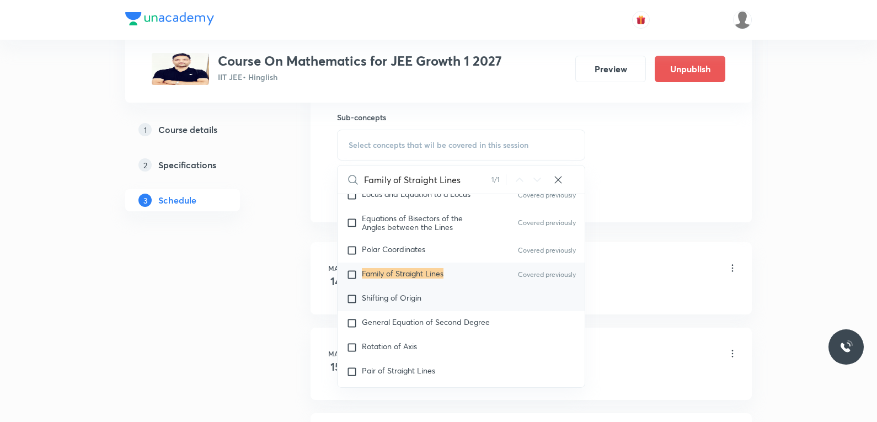
type input "Family of Straight Lines"
click at [403, 303] on span "Shifting of Origin" at bounding box center [392, 297] width 60 height 10
checkbox input "true"
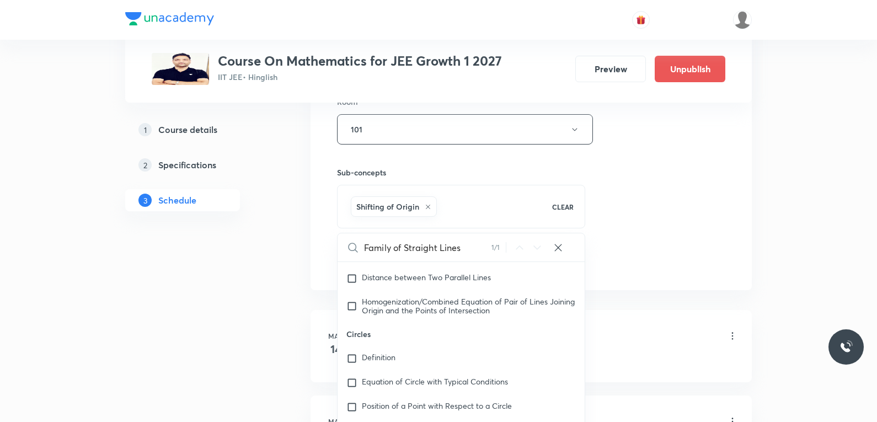
scroll to position [441, 0]
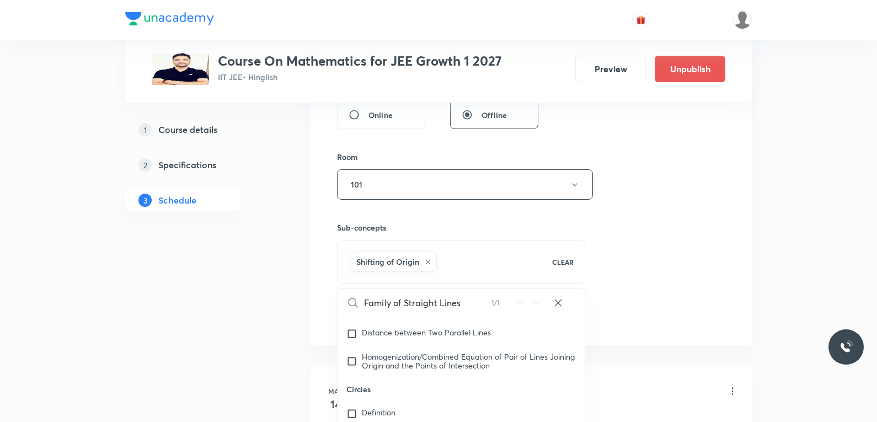
click at [706, 170] on div "Session 89 Live class Session title 13/99 Straight Line ​ Schedule for [DATE] 1…" at bounding box center [531, 62] width 388 height 531
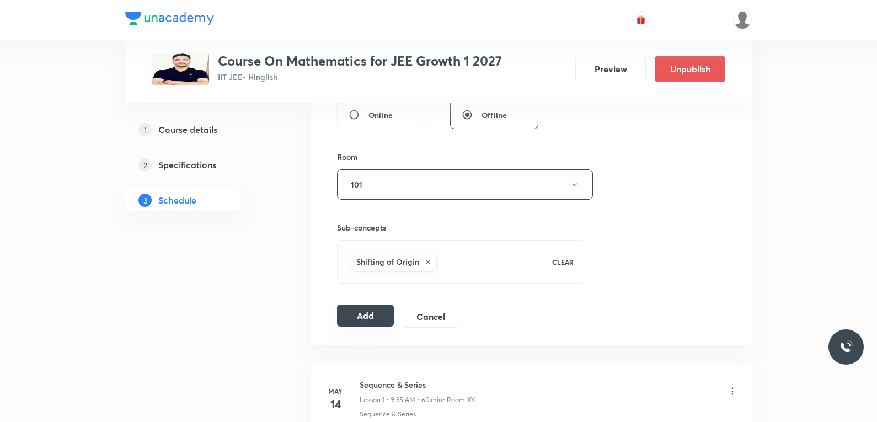
click at [372, 325] on button "Add" at bounding box center [365, 315] width 57 height 22
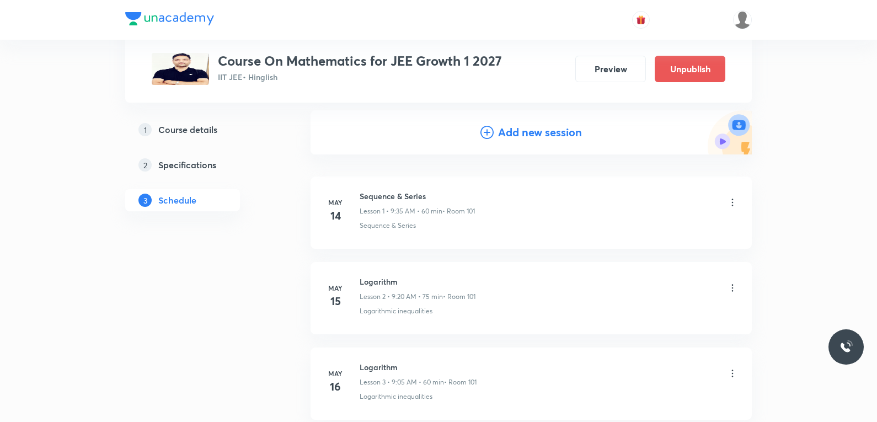
scroll to position [7477, 0]
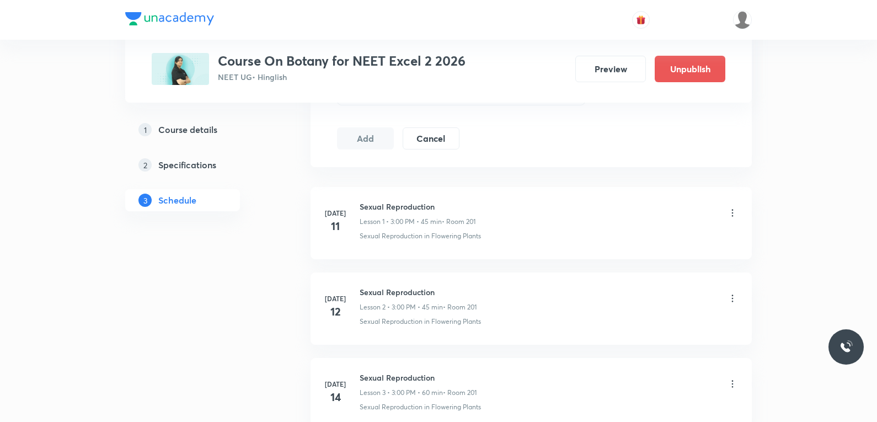
scroll to position [441, 0]
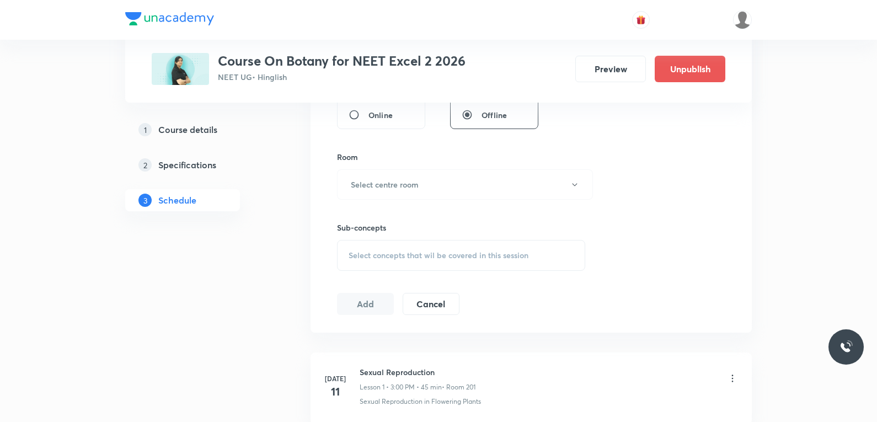
click at [458, 248] on div "Select concepts that wil be covered in this session" at bounding box center [461, 255] width 248 height 31
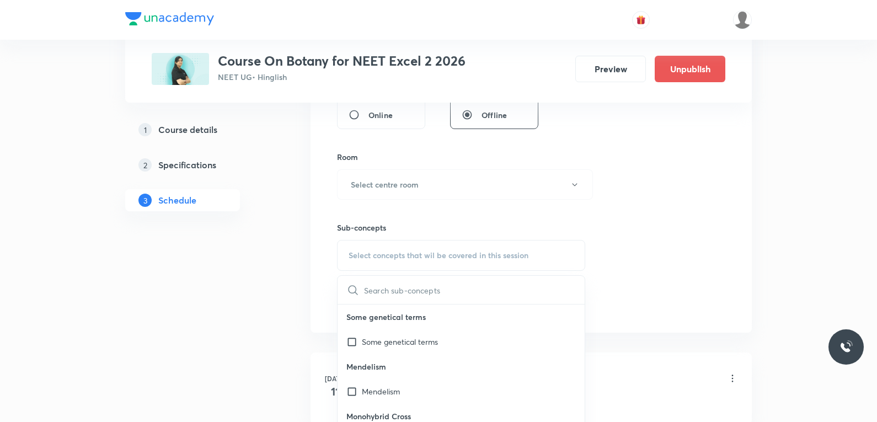
click at [644, 167] on div "Session 30 Live class Session title 0/99 ​ Schedule for [DATE] 5:26 PM ​ Durati…" at bounding box center [531, 56] width 388 height 518
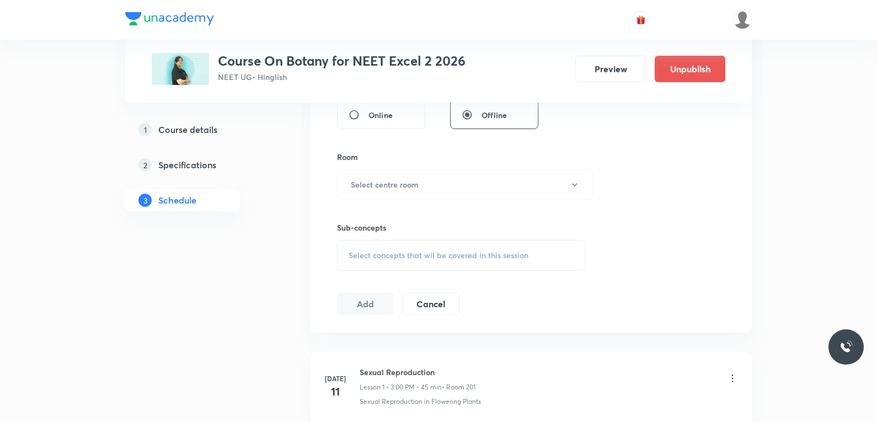
scroll to position [2941, 0]
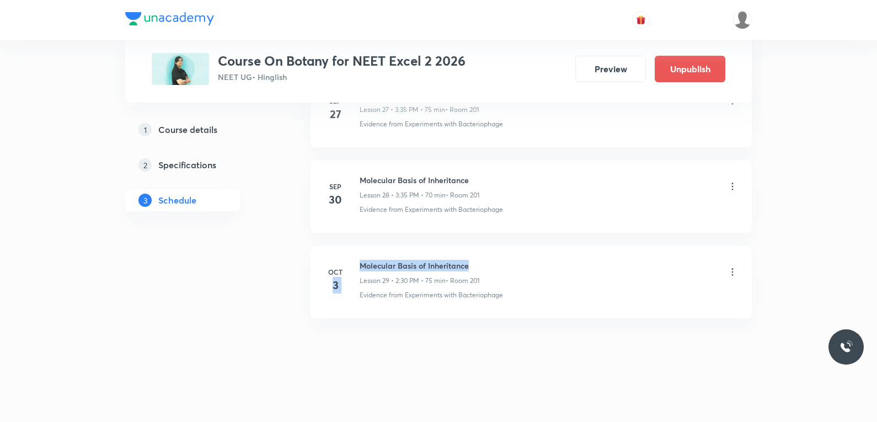
drag, startPoint x: 358, startPoint y: 268, endPoint x: 478, endPoint y: 263, distance: 119.8
click at [478, 263] on div "[DATE] Molecular Basis of Inheritance Lesson 29 • 2:30 PM • 75 min • Room 201 E…" at bounding box center [531, 280] width 414 height 40
click at [414, 271] on h6 "Molecular Basis of Inheritance" at bounding box center [420, 266] width 120 height 12
drag, startPoint x: 360, startPoint y: 266, endPoint x: 485, endPoint y: 260, distance: 125.3
click at [485, 260] on div "Molecular Basis of Inheritance Lesson 29 • 2:30 PM • 75 min • Room 201" at bounding box center [549, 273] width 378 height 26
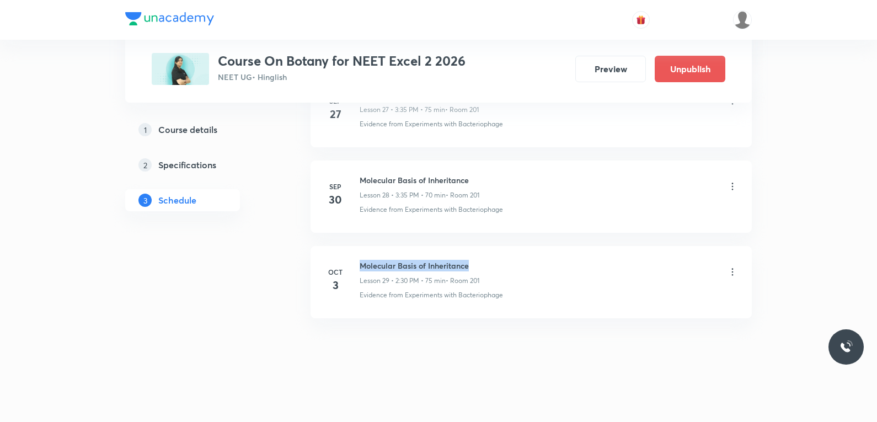
copy h6 "Molecular Basis of Inheritance"
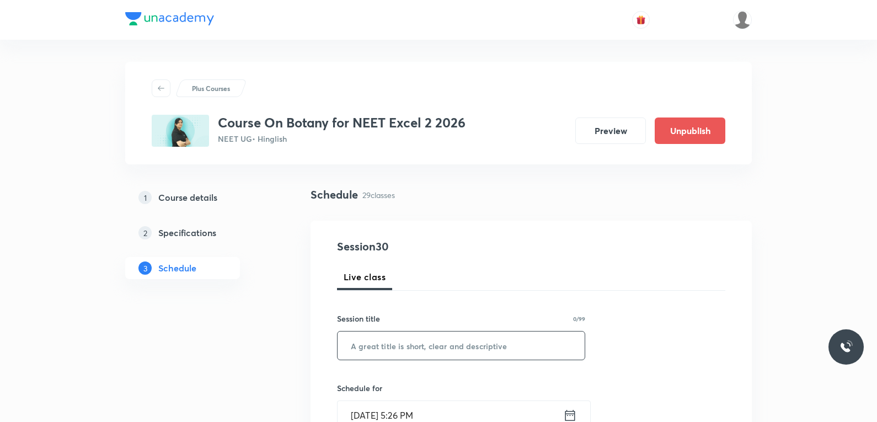
click at [400, 336] on input "text" at bounding box center [461, 345] width 247 height 28
paste input "Molecular Basis of Inheritance"
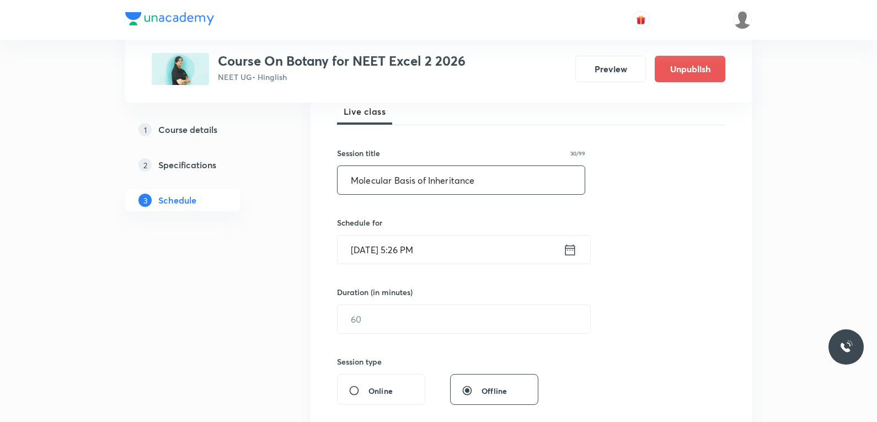
scroll to position [221, 0]
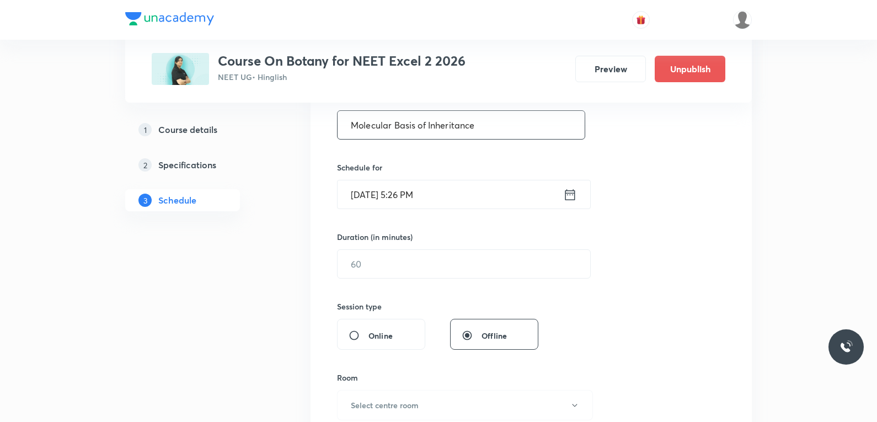
type input "Molecular Basis of Inheritance"
click at [377, 196] on input "[DATE] 5:26 PM" at bounding box center [451, 194] width 226 height 28
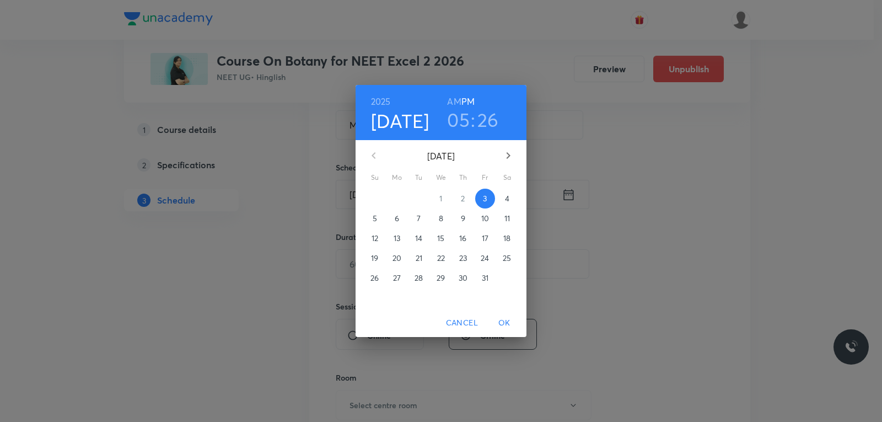
click at [511, 195] on span "4" at bounding box center [507, 198] width 20 height 11
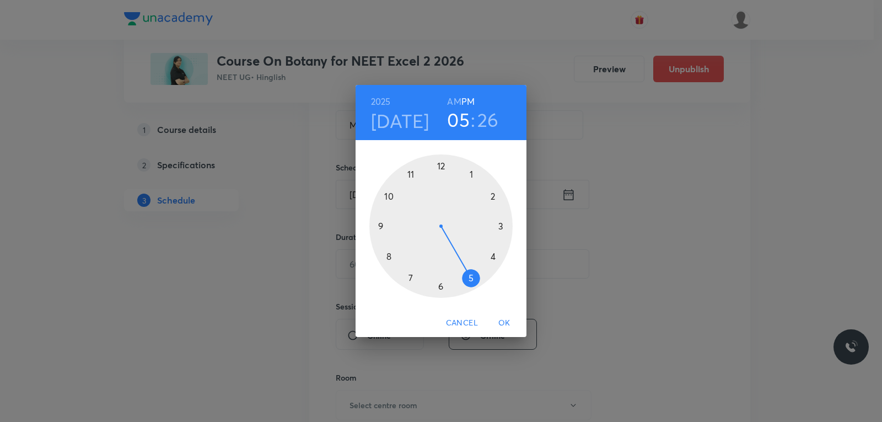
click at [451, 99] on h6 "AM" at bounding box center [454, 101] width 14 height 15
click at [466, 101] on h6 "PM" at bounding box center [468, 101] width 13 height 15
drag, startPoint x: 467, startPoint y: 282, endPoint x: 505, endPoint y: 195, distance: 95.3
click at [505, 195] on div at bounding box center [440, 225] width 143 height 143
drag, startPoint x: 466, startPoint y: 288, endPoint x: 443, endPoint y: 296, distance: 23.7
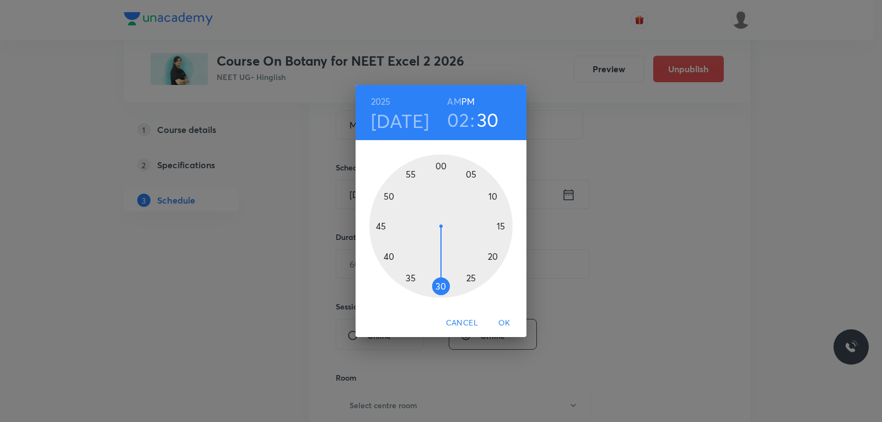
click at [443, 296] on div at bounding box center [440, 225] width 143 height 143
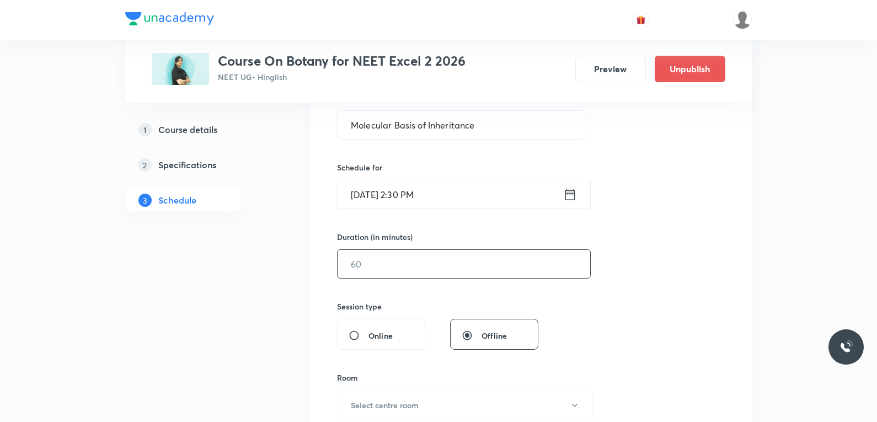
click at [380, 260] on input "text" at bounding box center [464, 264] width 253 height 28
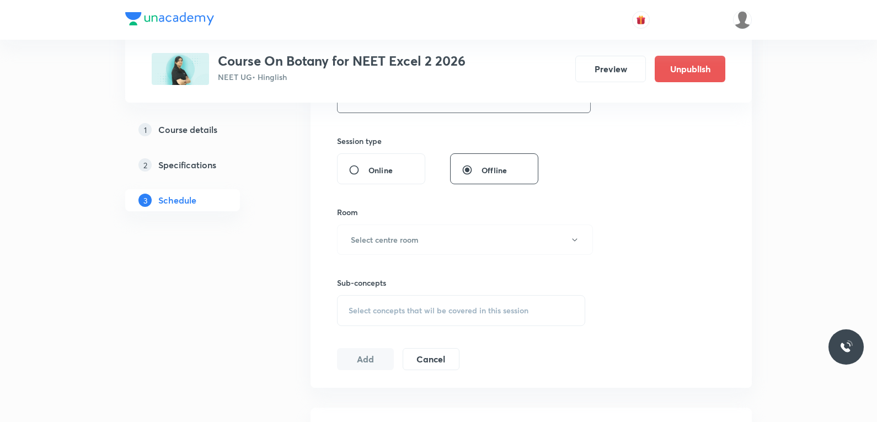
scroll to position [441, 0]
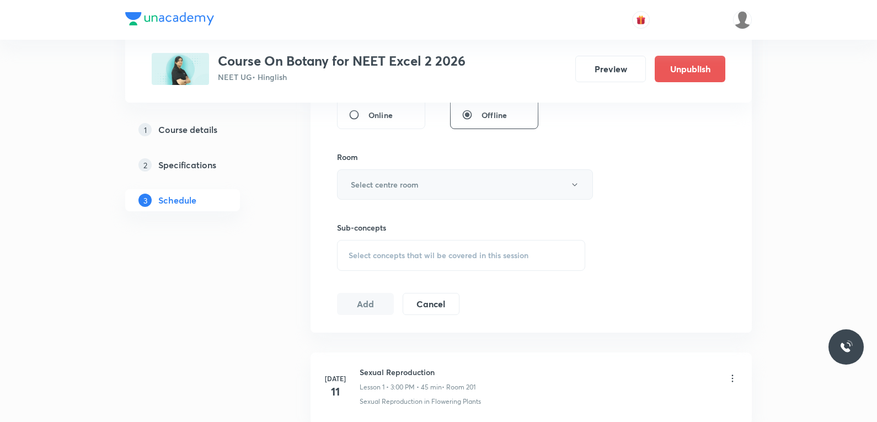
type input "75"
click at [456, 188] on button "Select centre room" at bounding box center [465, 184] width 256 height 30
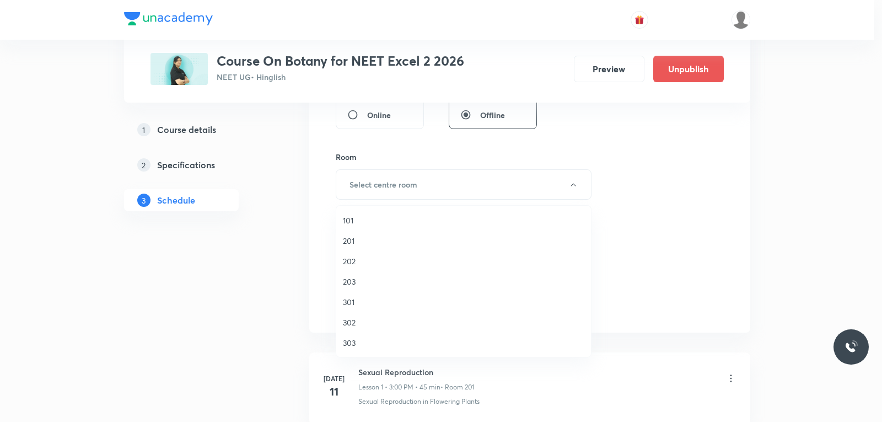
click at [377, 241] on span "201" at bounding box center [464, 241] width 242 height 12
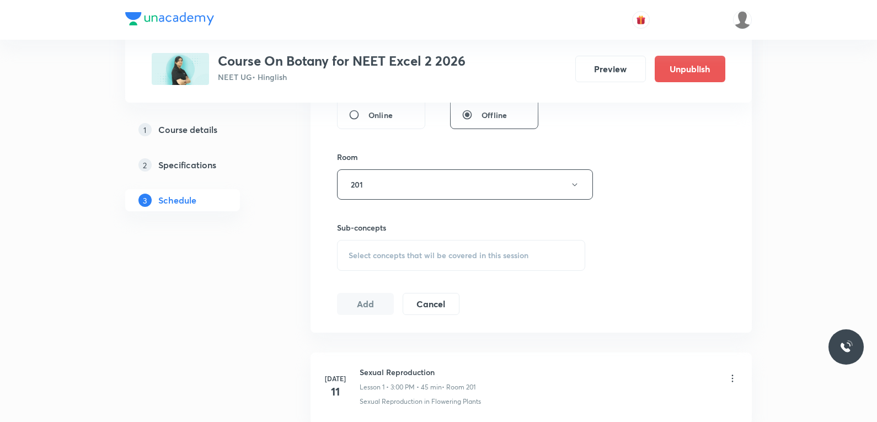
click at [494, 263] on div "Select concepts that wil be covered in this session" at bounding box center [461, 255] width 248 height 31
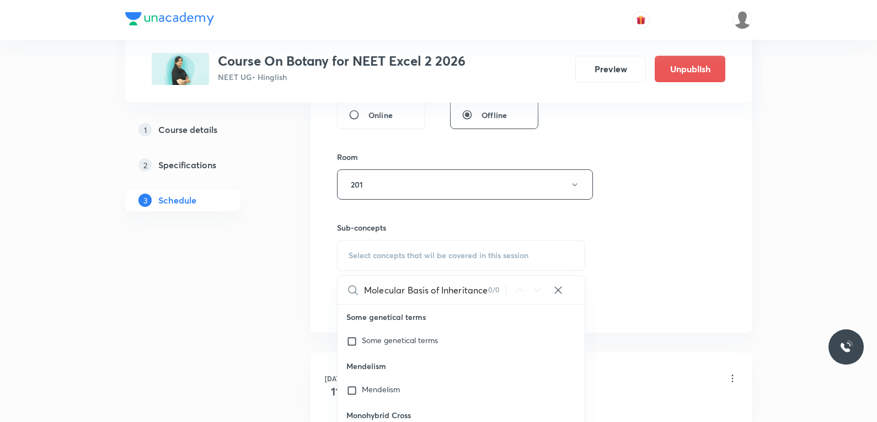
scroll to position [551, 0]
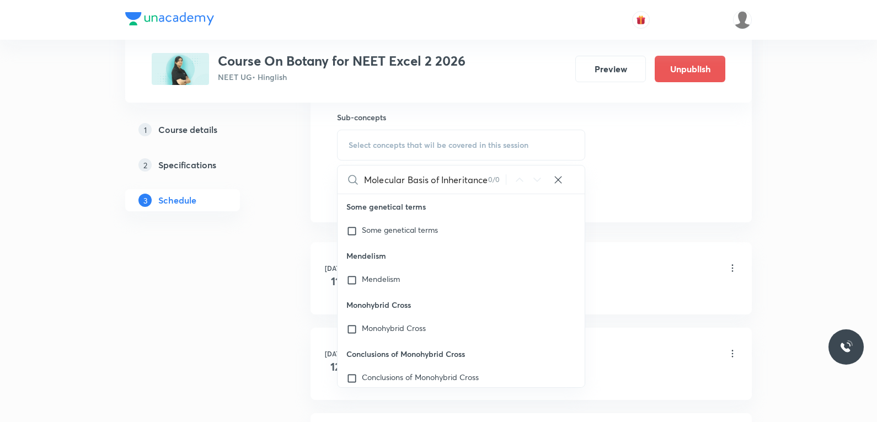
type input "Molecular Basis of Inheritance"
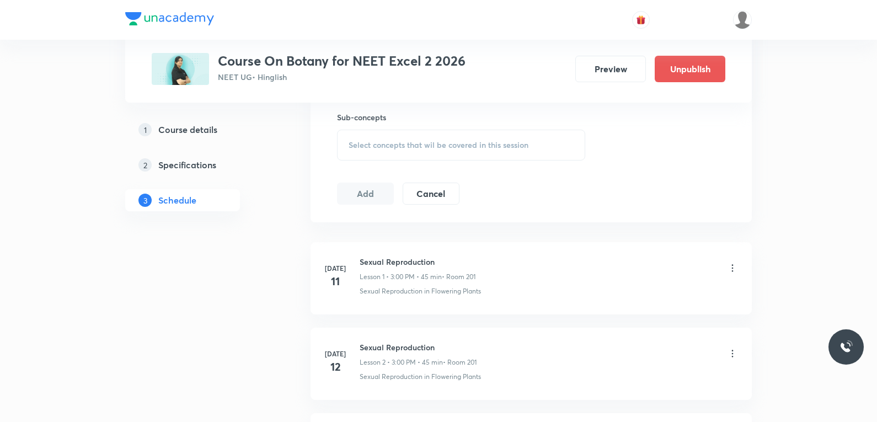
scroll to position [2941, 0]
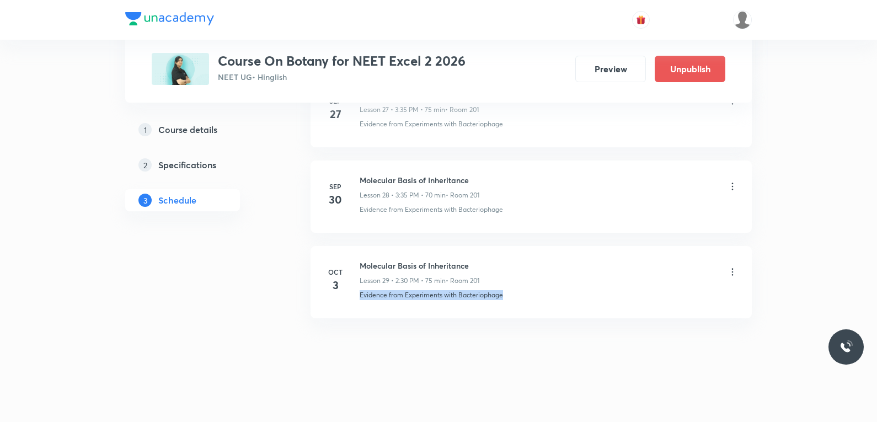
drag, startPoint x: 354, startPoint y: 303, endPoint x: 561, endPoint y: 311, distance: 207.5
click at [561, 311] on li "Oct 3 Molecular Basis of Inheritance Lesson 29 • 2:30 PM • 75 min • Room 201 Ev…" at bounding box center [530, 282] width 441 height 72
copy p "Evidence from Experiments with Bacteriophage"
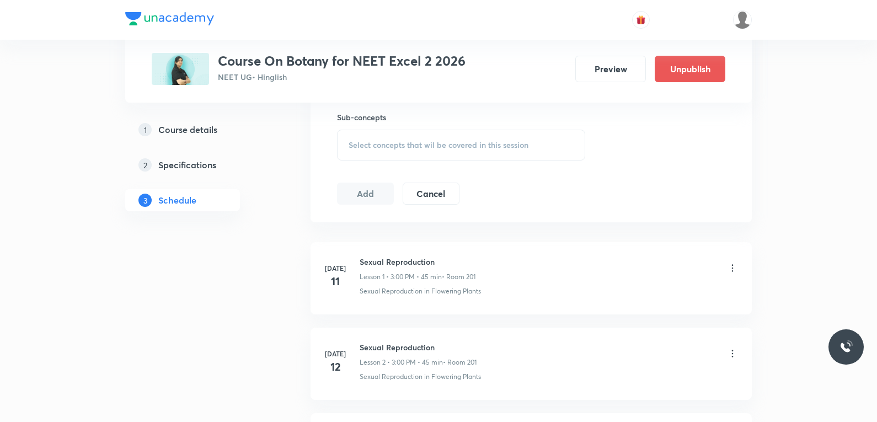
scroll to position [441, 0]
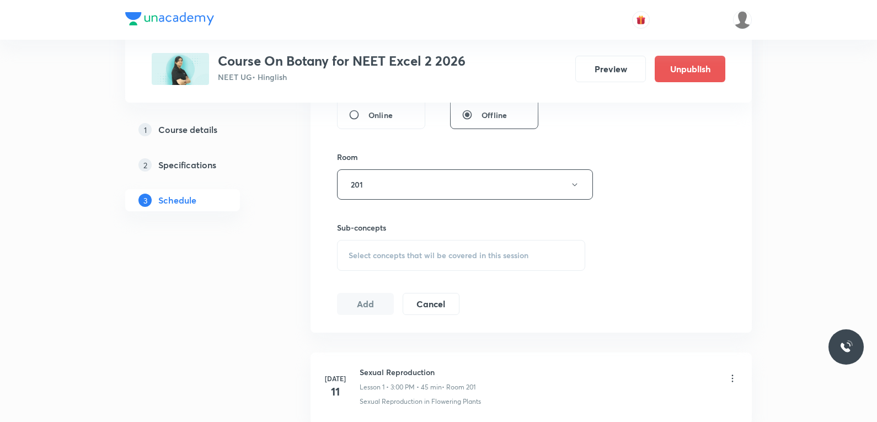
click at [471, 260] on span "Select concepts that wil be covered in this session" at bounding box center [439, 255] width 180 height 9
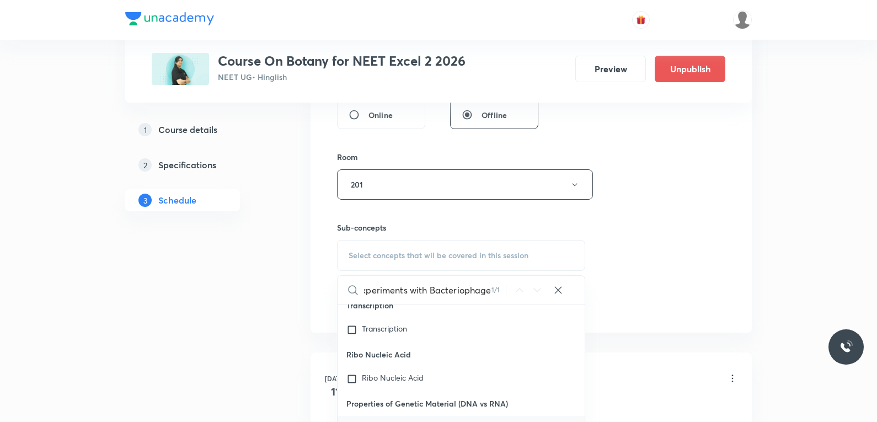
scroll to position [607, 0]
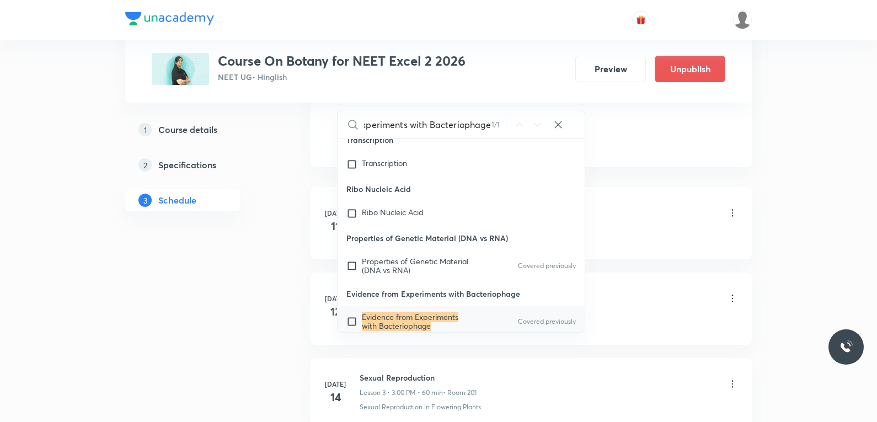
type input "Evidence from Experiments with Bacteriophage"
click at [424, 312] on mark "Evidence from Experiments with Bacteriophage" at bounding box center [410, 321] width 97 height 19
checkbox input "true"
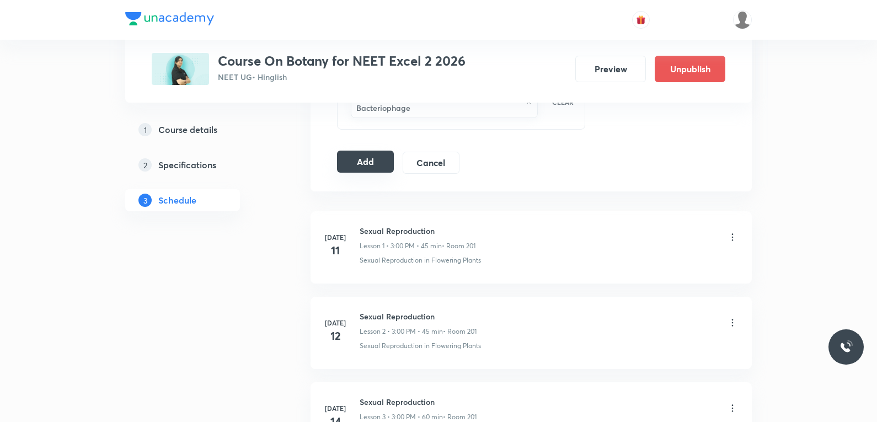
click at [368, 154] on button "Add" at bounding box center [365, 162] width 57 height 22
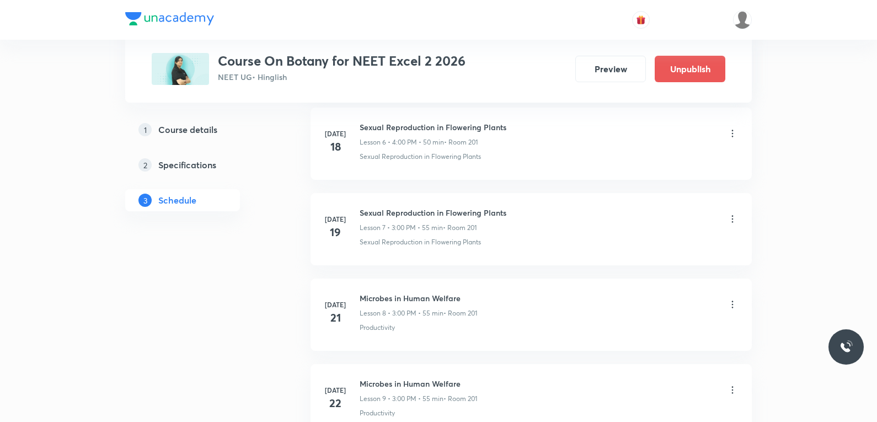
scroll to position [2520, 0]
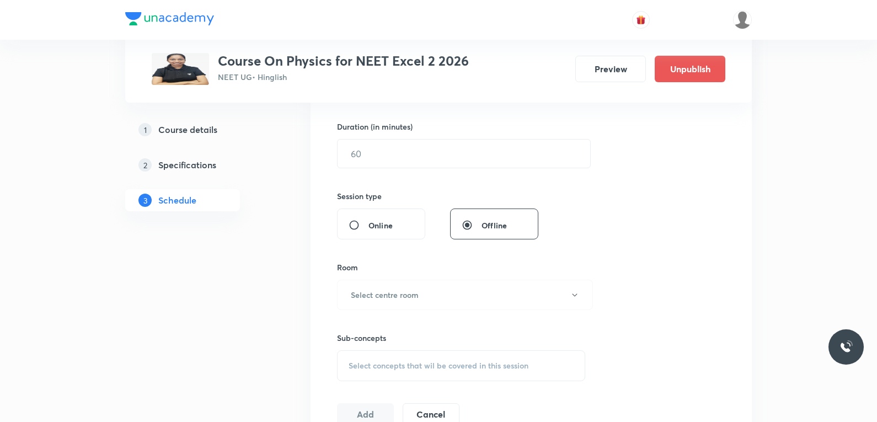
scroll to position [441, 0]
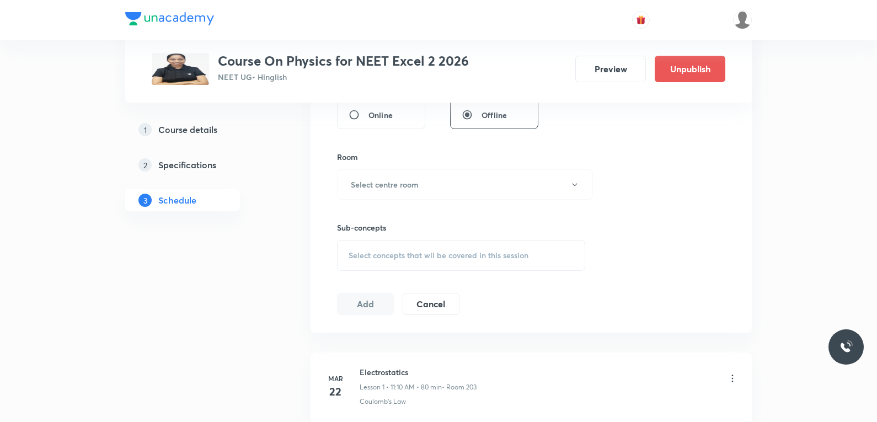
click at [454, 251] on span "Select concepts that wil be covered in this session" at bounding box center [439, 255] width 180 height 9
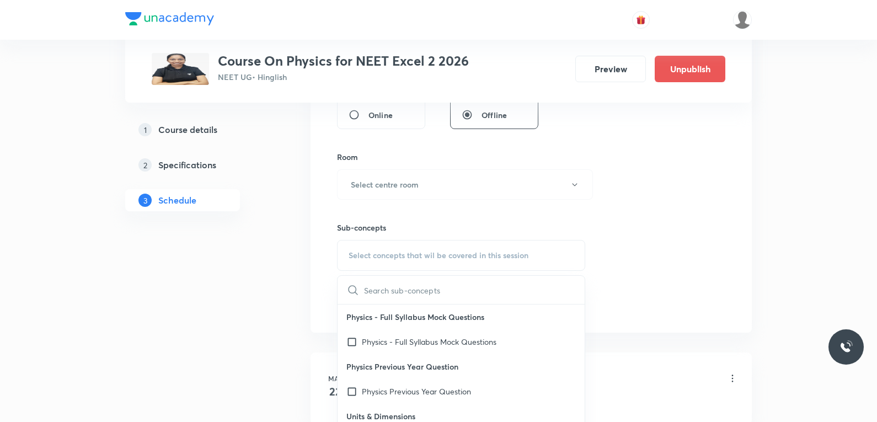
click at [663, 172] on div "Session 72 Live class Session title 0/99 ​ Schedule for [DATE] 5:26 PM ​ Durati…" at bounding box center [531, 56] width 388 height 518
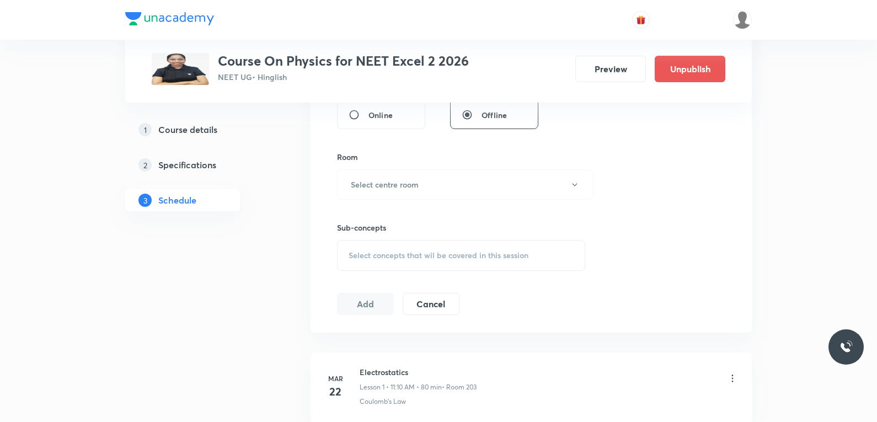
scroll to position [6531, 0]
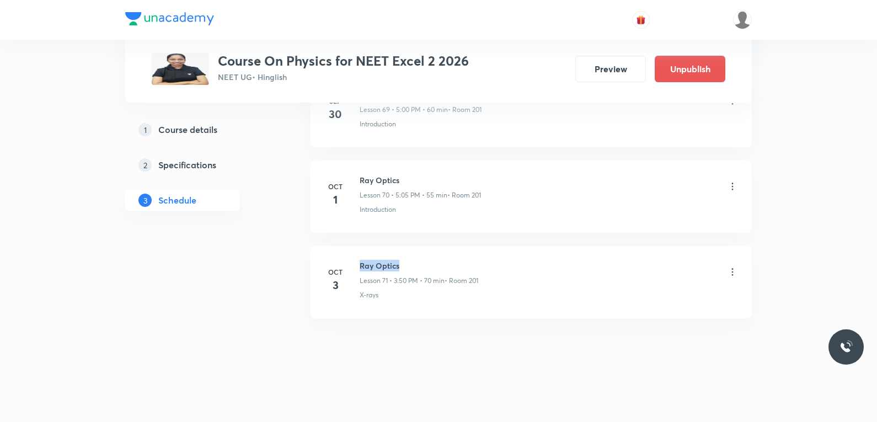
drag, startPoint x: 361, startPoint y: 268, endPoint x: 416, endPoint y: 266, distance: 55.2
click at [416, 266] on h6 "Ray Optics" at bounding box center [419, 266] width 119 height 12
copy h6 "Ray Optics"
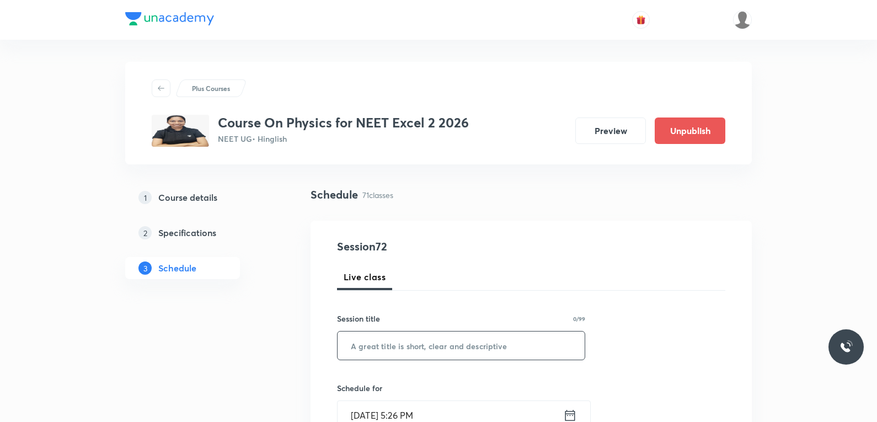
click at [447, 342] on input "text" at bounding box center [461, 345] width 247 height 28
paste input "Ray Optics"
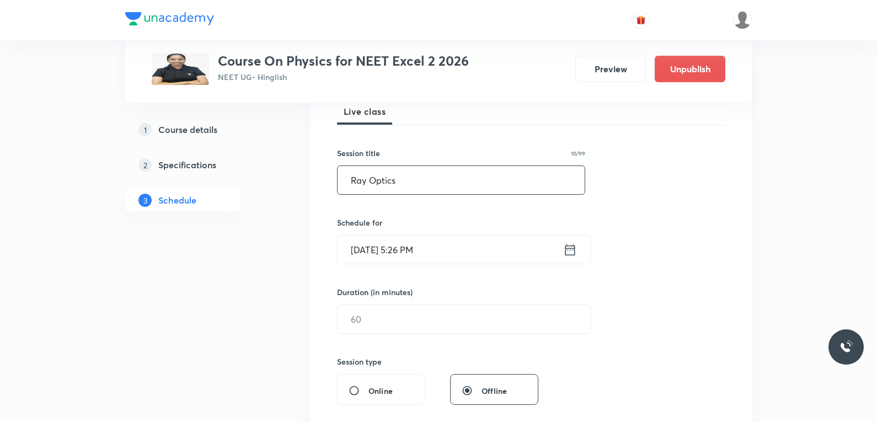
type input "Ray Optics"
click at [388, 254] on input "[DATE] 5:26 PM" at bounding box center [451, 249] width 226 height 28
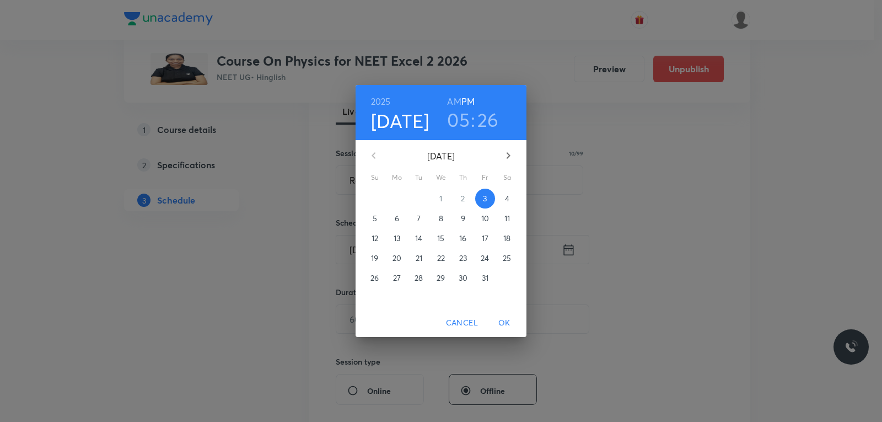
click at [511, 195] on span "4" at bounding box center [507, 198] width 20 height 11
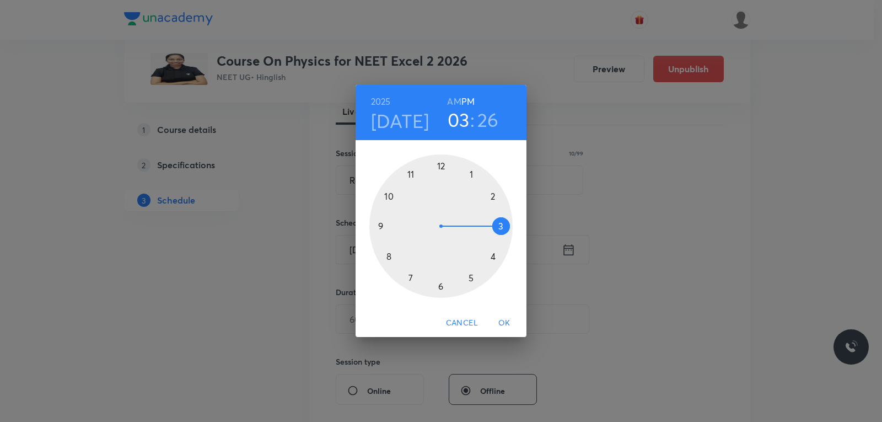
drag, startPoint x: 469, startPoint y: 282, endPoint x: 491, endPoint y: 233, distance: 54.1
click at [491, 233] on div at bounding box center [440, 225] width 143 height 143
drag, startPoint x: 455, startPoint y: 220, endPoint x: 416, endPoint y: 212, distance: 39.5
click at [416, 212] on div at bounding box center [440, 225] width 143 height 143
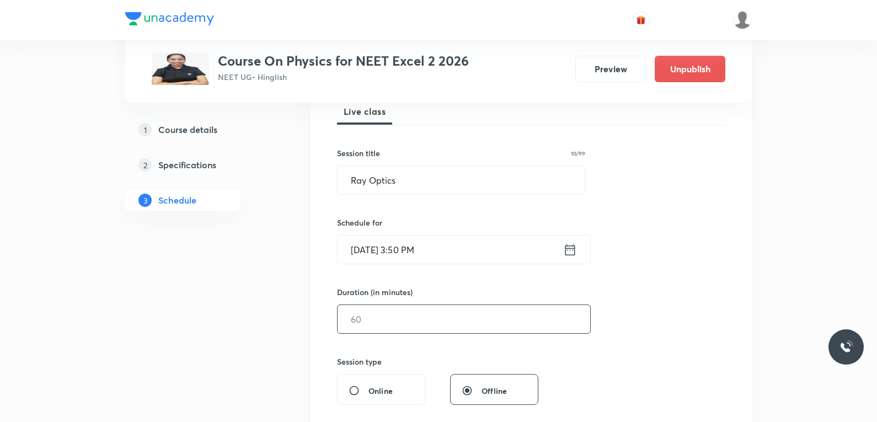
click at [400, 329] on input "text" at bounding box center [464, 319] width 253 height 28
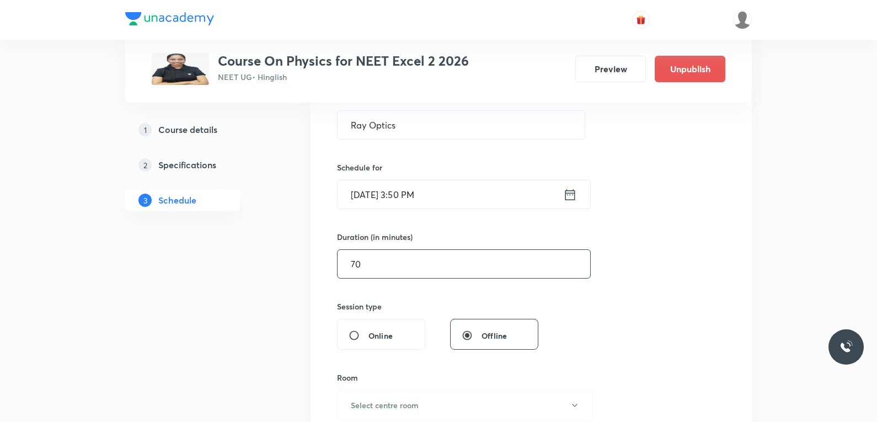
scroll to position [386, 0]
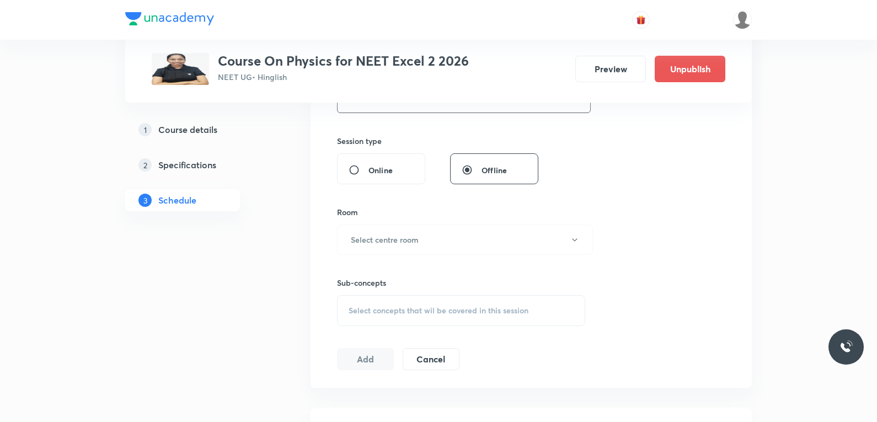
type input "70"
click at [424, 239] on button "Select centre room" at bounding box center [465, 239] width 256 height 30
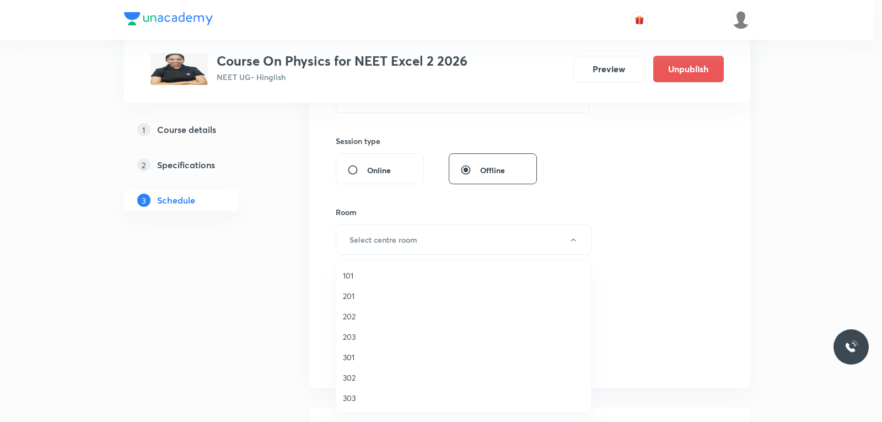
click at [373, 301] on span "201" at bounding box center [464, 296] width 242 height 12
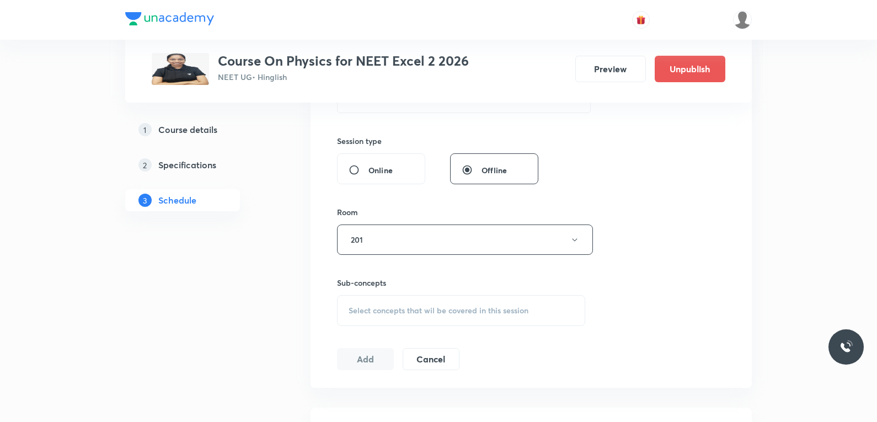
drag, startPoint x: 437, startPoint y: 292, endPoint x: 433, endPoint y: 298, distance: 6.7
click at [434, 297] on div "Sub-concepts Select concepts that wil be covered in this session" at bounding box center [461, 301] width 248 height 49
click at [428, 317] on div "Select concepts that wil be covered in this session" at bounding box center [461, 310] width 248 height 31
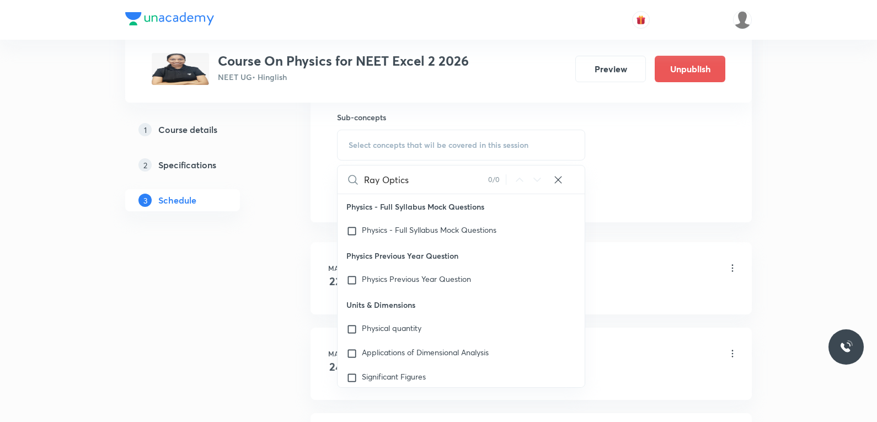
type input "Ray Optics"
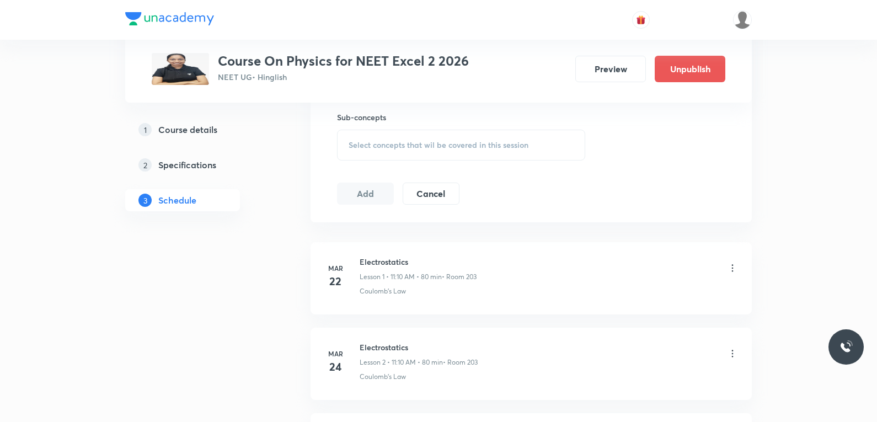
scroll to position [6531, 0]
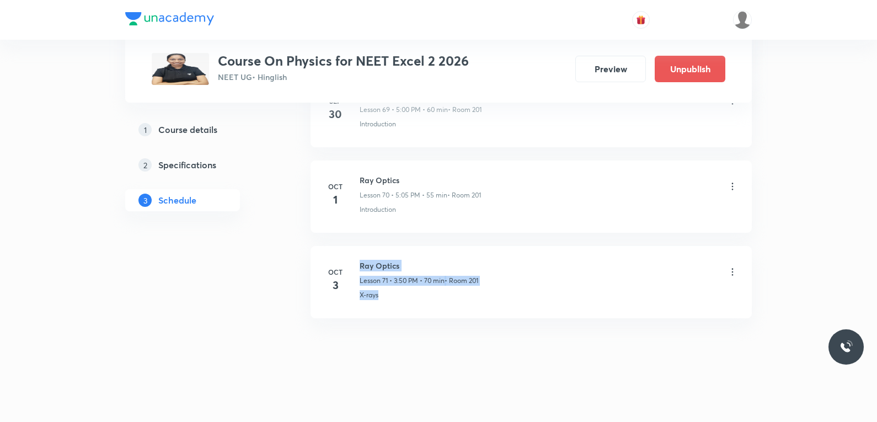
drag, startPoint x: 347, startPoint y: 306, endPoint x: 396, endPoint y: 302, distance: 48.7
click at [390, 304] on li "Oct 3 Ray Optics Lesson 71 • 3:50 PM • 70 min • Room 201 X-rays" at bounding box center [530, 282] width 441 height 72
click at [384, 304] on li "Oct 3 Ray Optics Lesson 71 • 3:50 PM • 70 min • Room 201 X-rays" at bounding box center [530, 282] width 441 height 72
drag, startPoint x: 358, startPoint y: 296, endPoint x: 407, endPoint y: 294, distance: 49.1
click at [407, 294] on div "Oct 3 Ray Optics Lesson 71 • 3:50 PM • 70 min • Room 201 X-rays" at bounding box center [531, 280] width 414 height 40
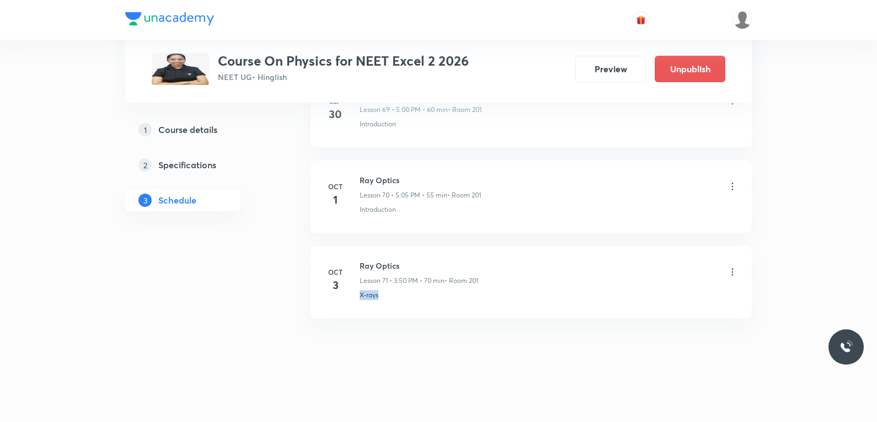
copy p "X-rays"
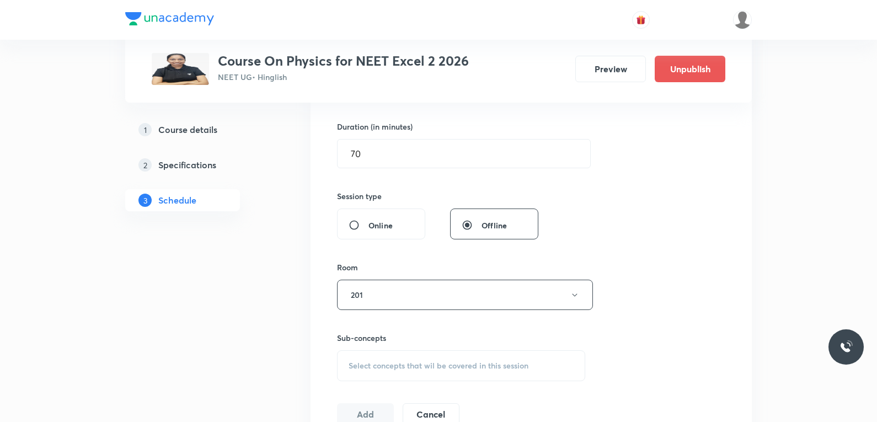
scroll to position [551, 0]
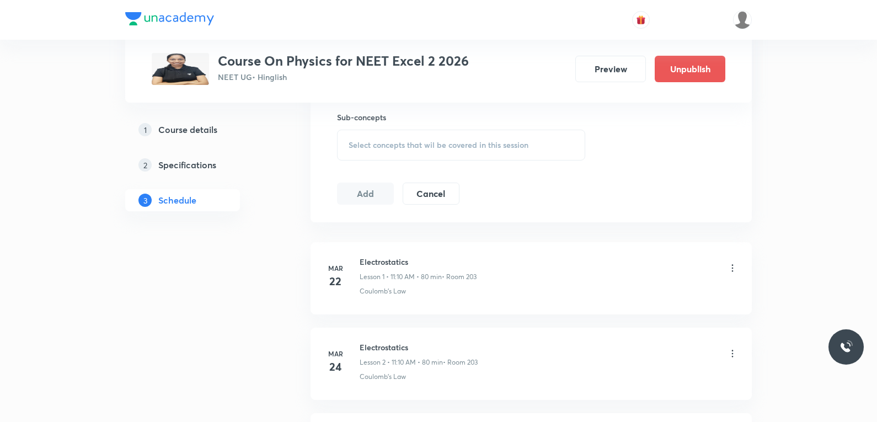
click at [490, 138] on div "Select concepts that wil be covered in this session" at bounding box center [461, 145] width 248 height 31
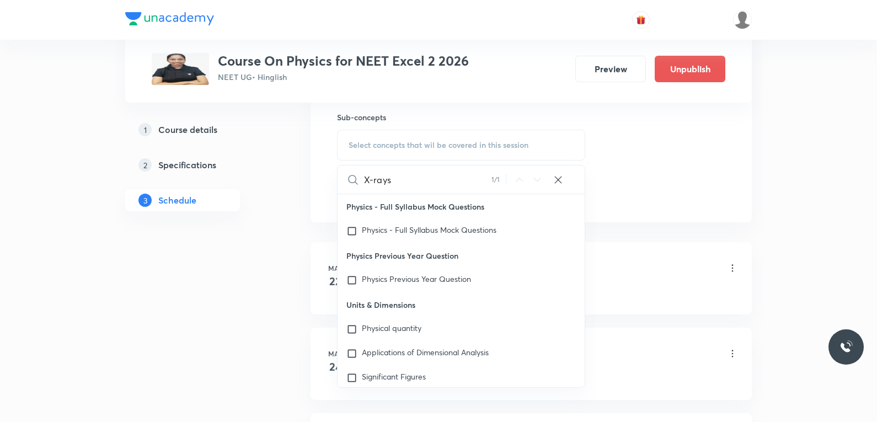
scroll to position [14016, 0]
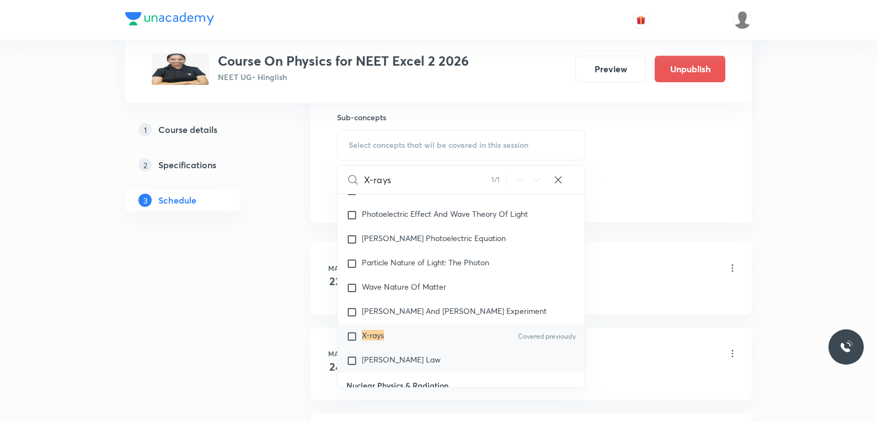
type input "X-rays"
click at [398, 361] on span "Moseley's Law" at bounding box center [401, 359] width 79 height 10
checkbox input "true"
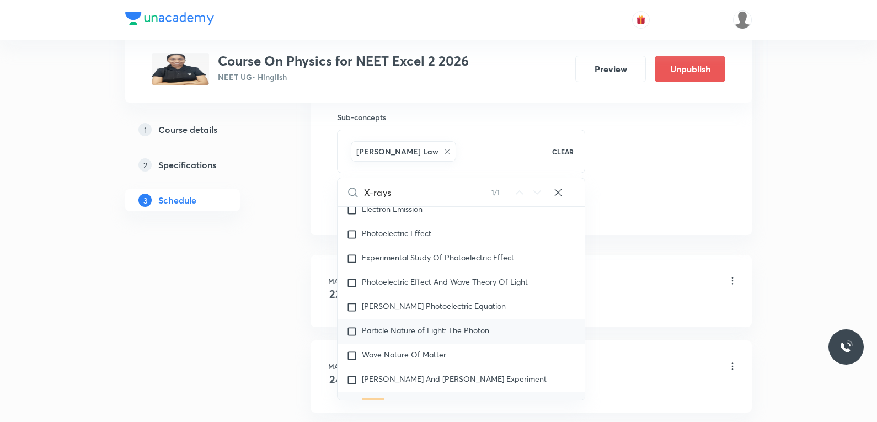
scroll to position [13906, 0]
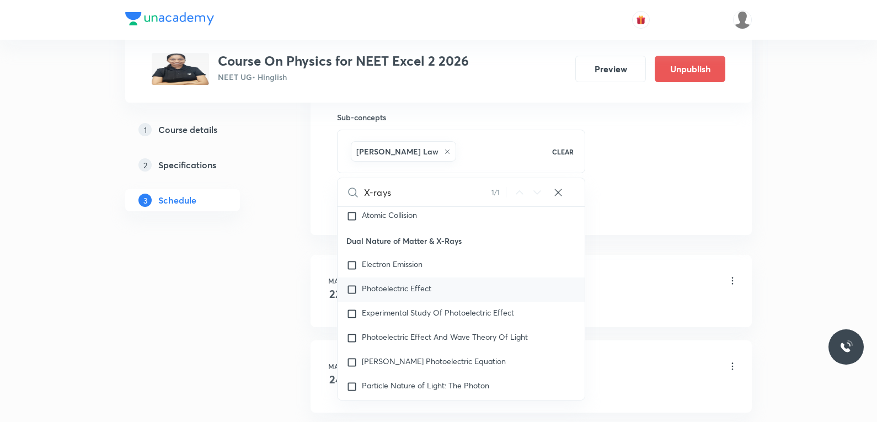
click at [406, 291] on span "Photoelectric Effect" at bounding box center [396, 288] width 69 height 10
checkbox input "true"
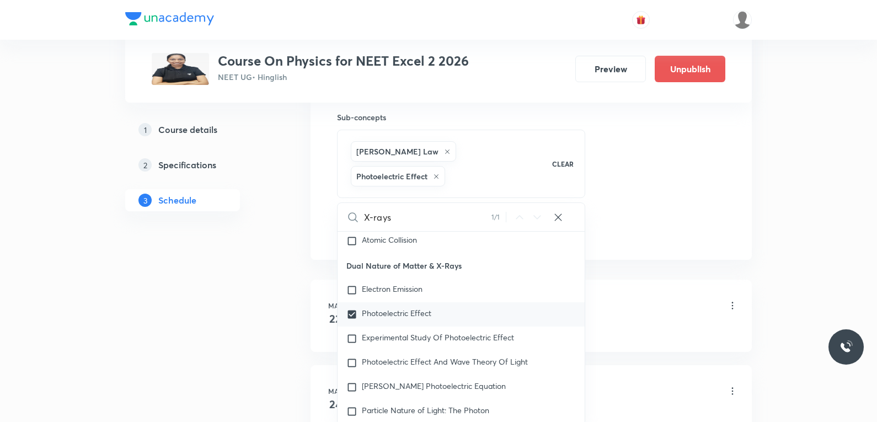
click at [412, 308] on span "Photoelectric Effect" at bounding box center [396, 313] width 69 height 10
checkbox input "false"
checkbox input "true"
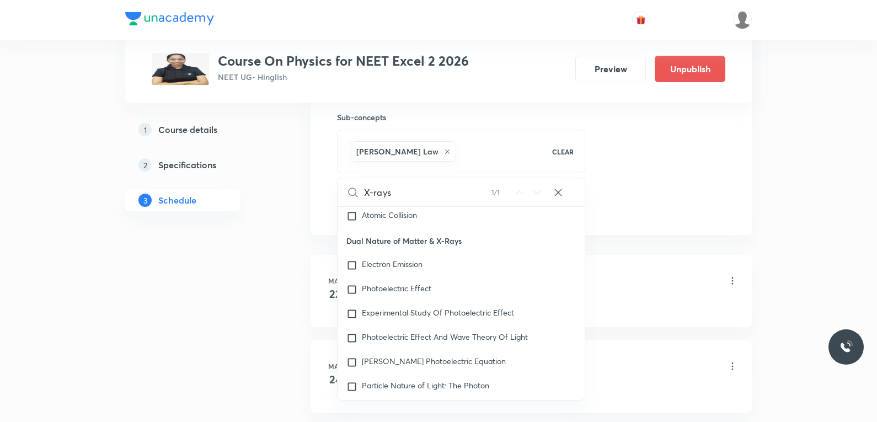
click at [411, 195] on input "X-rays" at bounding box center [427, 192] width 127 height 28
type input "re"
checkbox input "true"
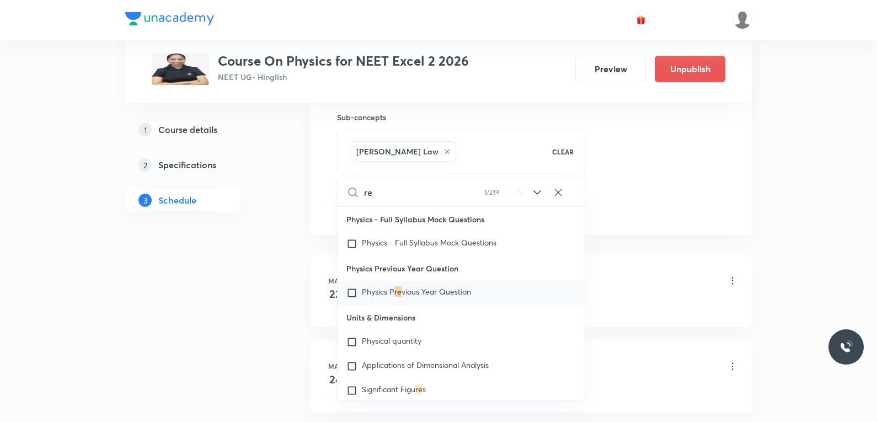
type input "ref"
checkbox input "true"
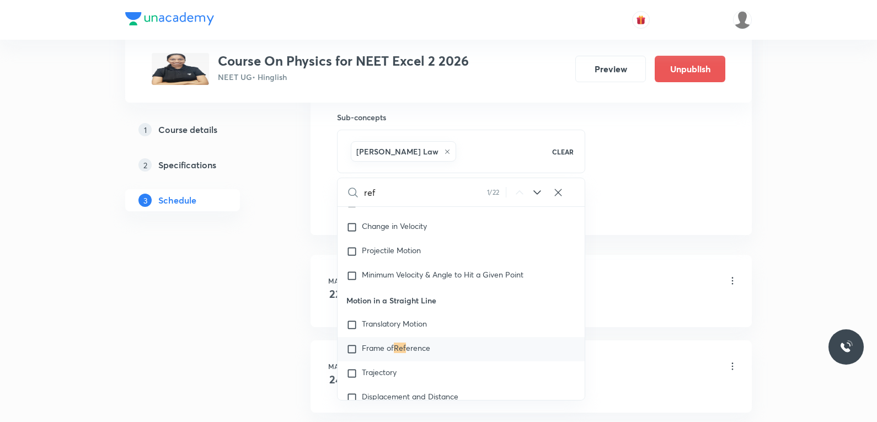
type input "refl"
checkbox input "true"
type input "refle"
checkbox input "true"
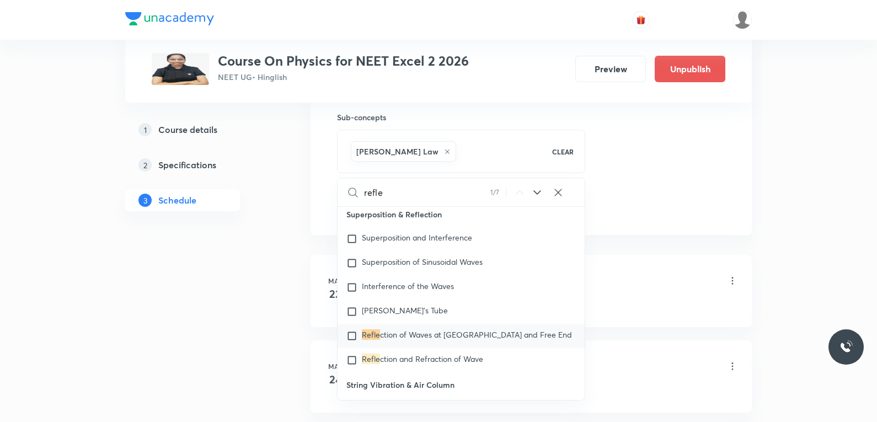
type input "reflec"
checkbox input "true"
type input "reflecti"
checkbox input "true"
type input "reflectio"
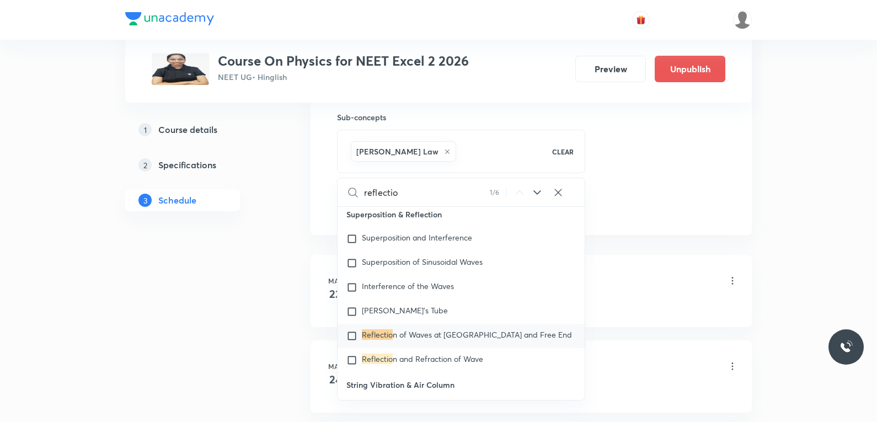
checkbox input "true"
type input "reflection"
checkbox input "true"
type input "o"
checkbox input "true"
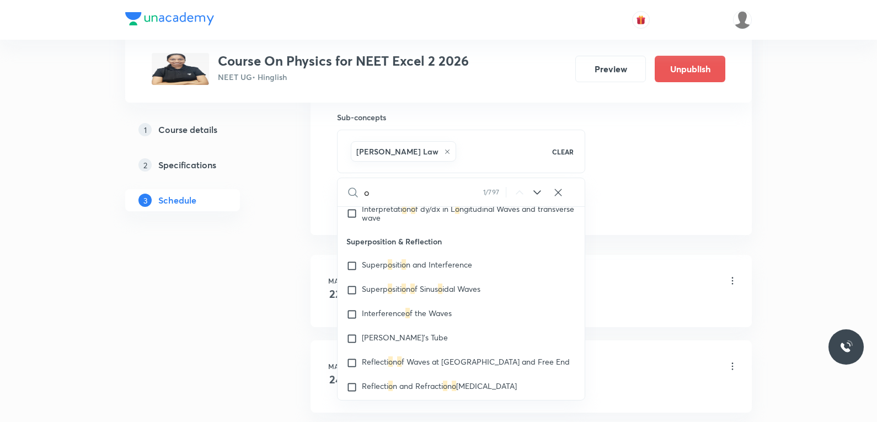
scroll to position [0, 0]
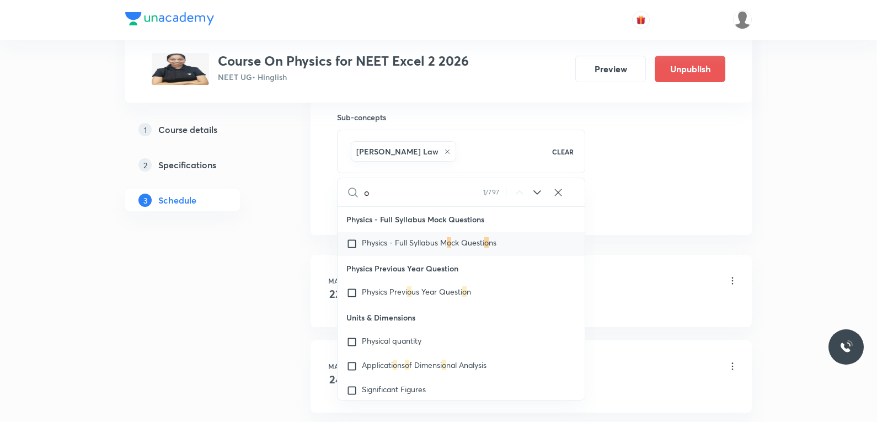
type input "op"
checkbox input "true"
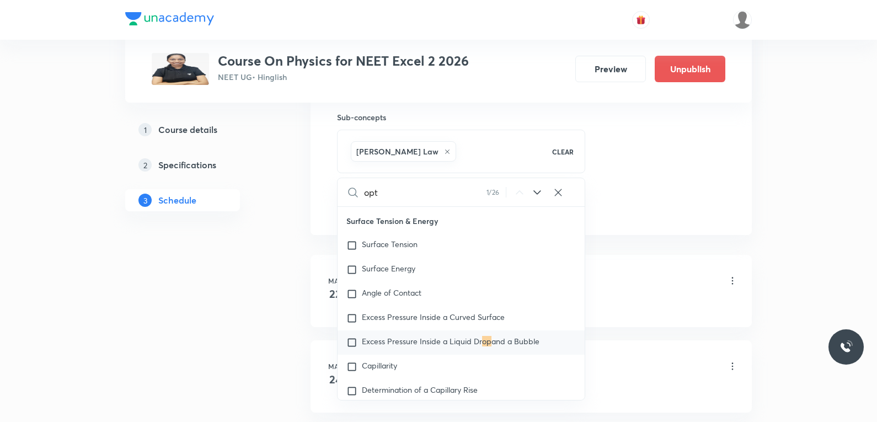
type input "opti"
checkbox input "true"
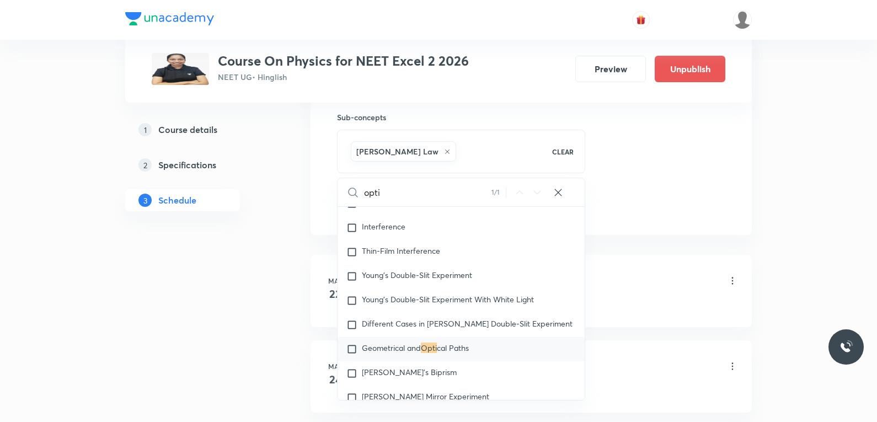
type input "optic"
checkbox input "true"
type input "opticla"
checkbox input "true"
type input "opticl"
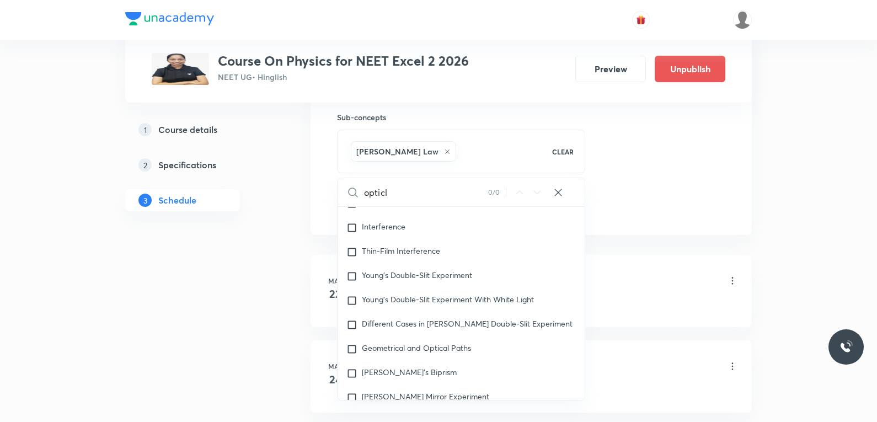
checkbox input "true"
type input "optic"
checkbox input "true"
type input "optica"
checkbox input "true"
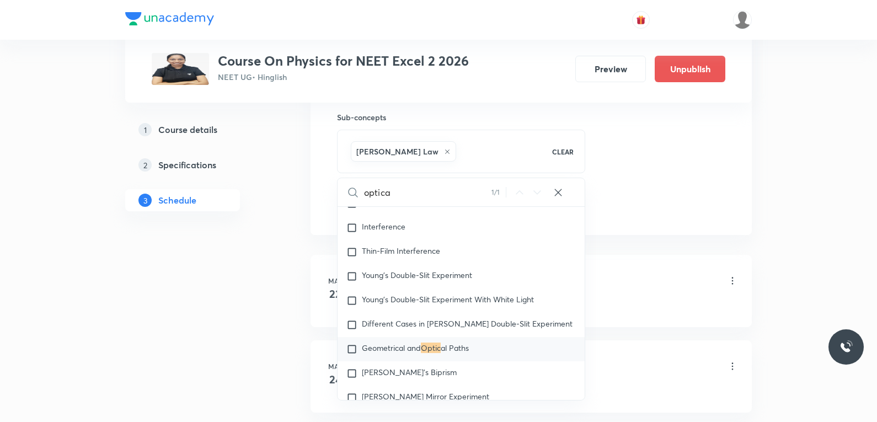
type input "optical"
checkbox input "true"
type input "optical"
checkbox input "true"
type input "optical i"
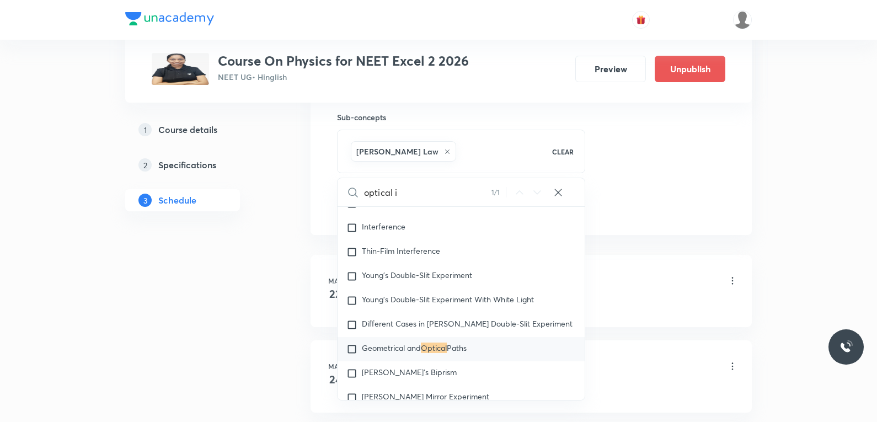
checkbox input "true"
type input "optical in"
checkbox input "true"
type input "optical ins"
checkbox input "true"
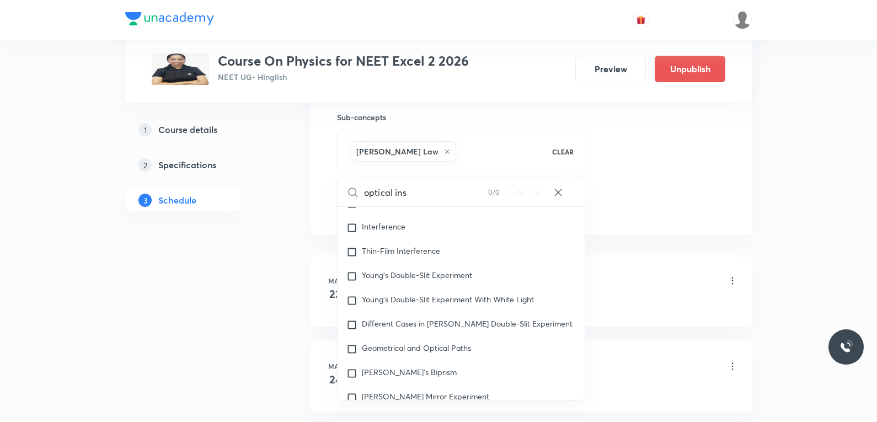
type input "optical in"
checkbox input "true"
type input "optical i"
checkbox input "true"
type input "optical"
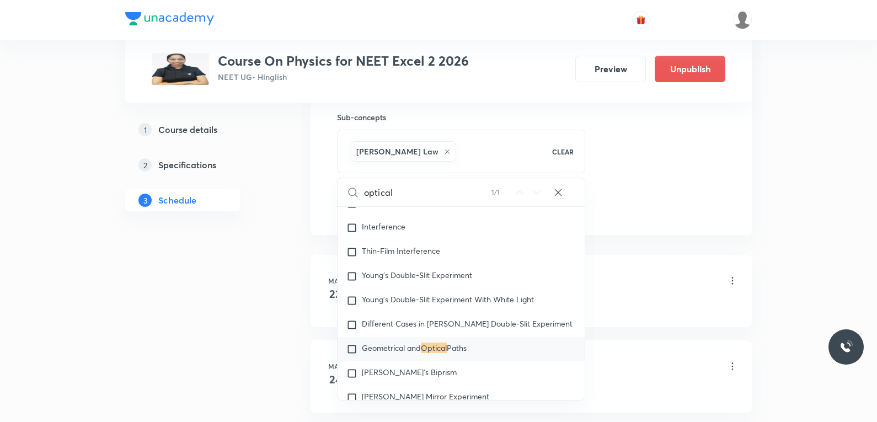
checkbox input "true"
type input "optical"
checkbox input "true"
type input "optica"
checkbox input "true"
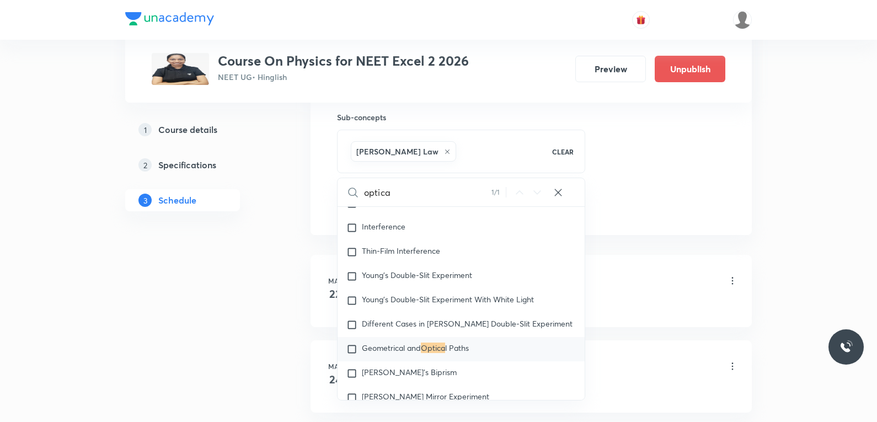
type input "optic"
checkbox input "true"
type input "opti"
checkbox input "true"
type input "opt"
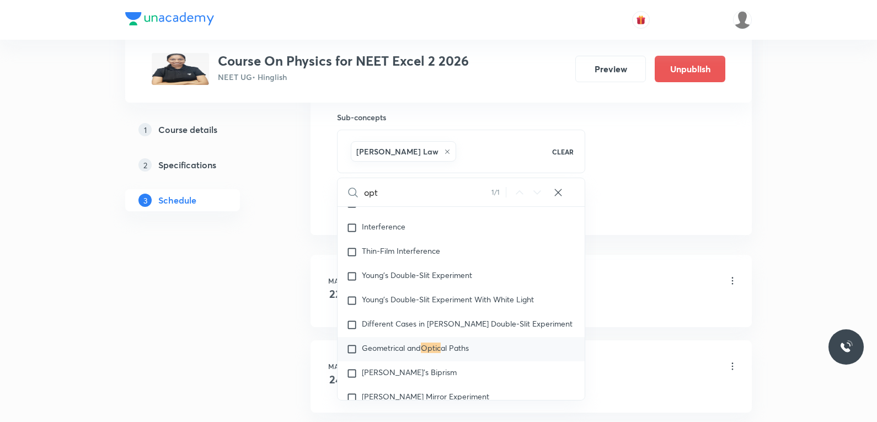
checkbox input "true"
type input "op"
checkbox input "true"
type input "o"
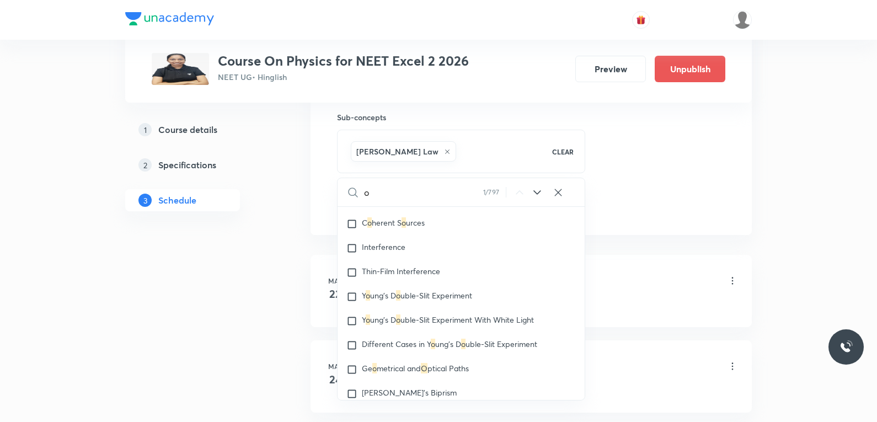
checkbox input "true"
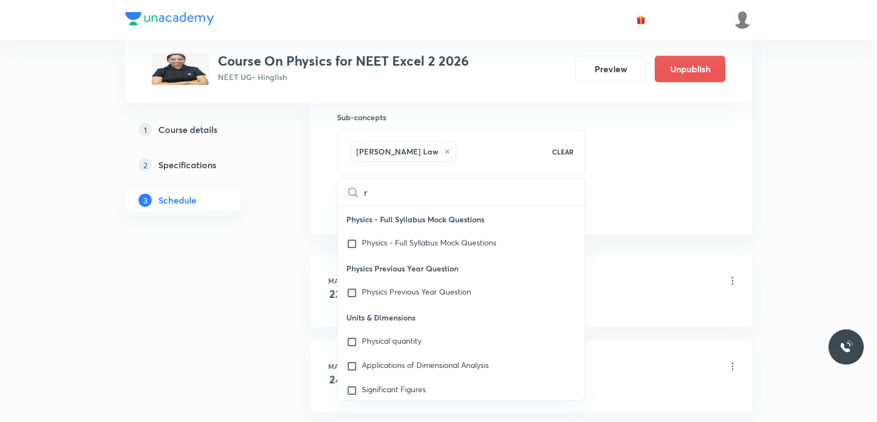
type input "re"
checkbox input "true"
type input "ref"
checkbox input "true"
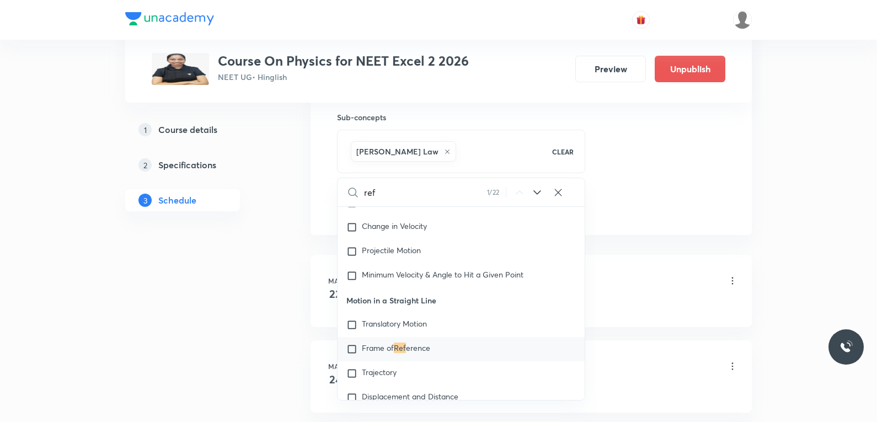
type input "refl"
checkbox input "true"
type input "refle"
checkbox input "true"
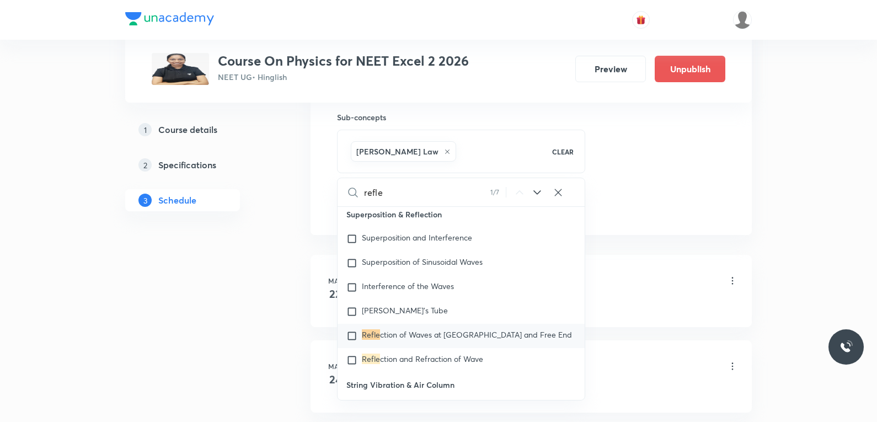
type input "reflex"
checkbox input "true"
type input "refle"
checkbox input "true"
type input "reflec"
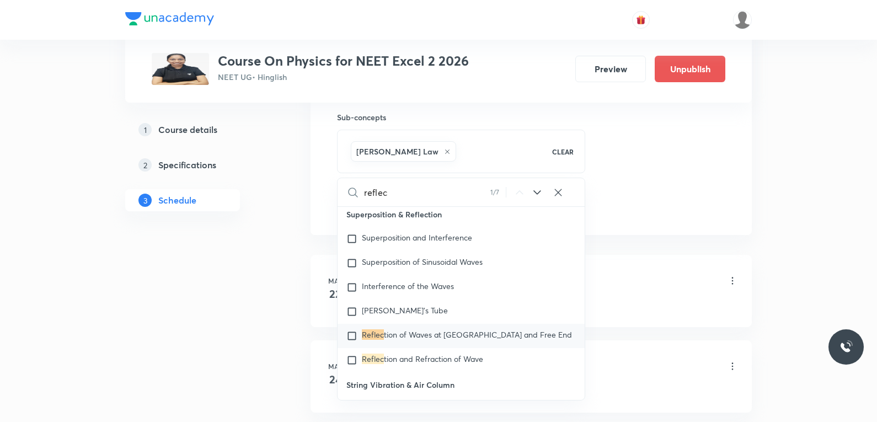
checkbox input "true"
type input "reflecti"
checkbox input "true"
type input "reflectio"
checkbox input "true"
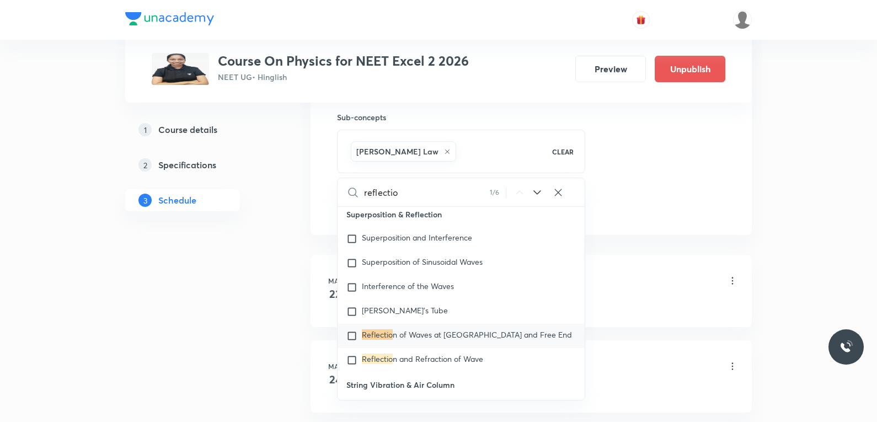
type input "reflection"
checkbox input "true"
type input "reflection"
checkbox input "true"
type input "reflection an"
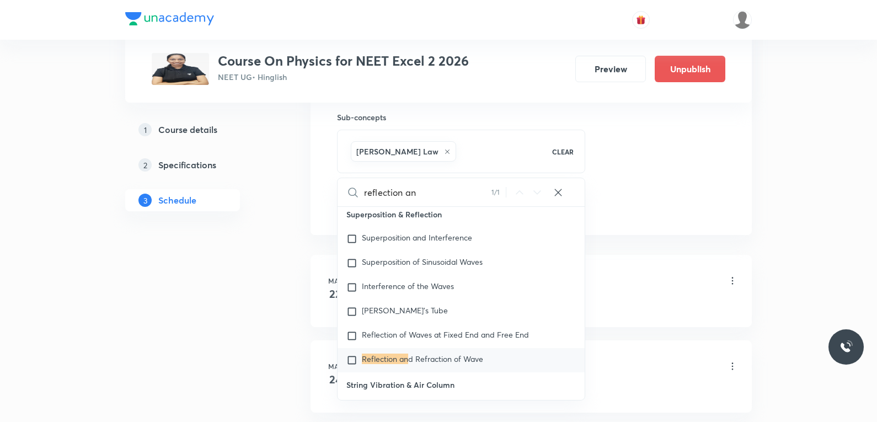
checkbox input "true"
type input "reflection and"
checkbox input "true"
type input "reflection and"
checkbox input "true"
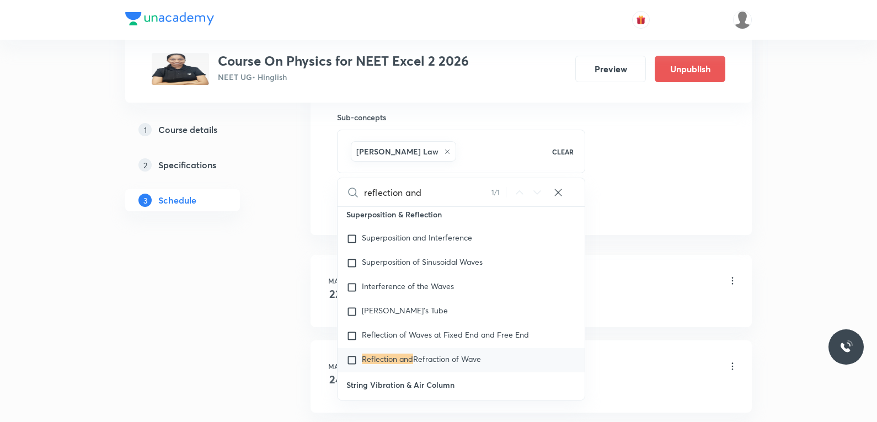
scroll to position [11582, 0]
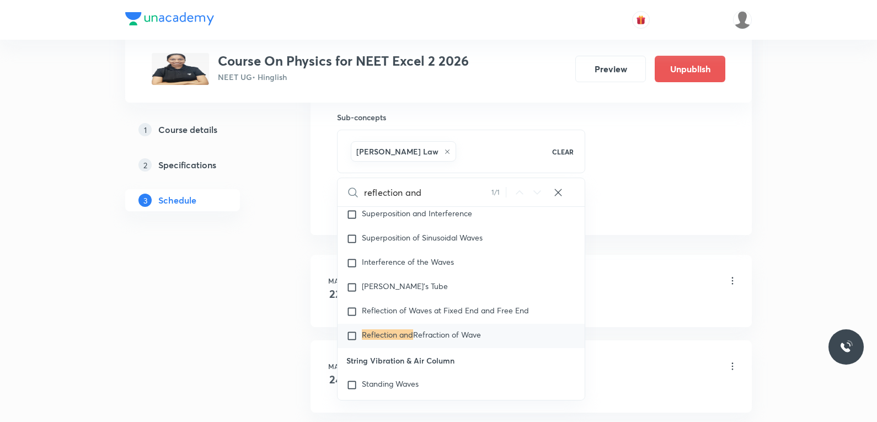
type input "reflection and p"
checkbox input "true"
type input "reflection and"
checkbox input "true"
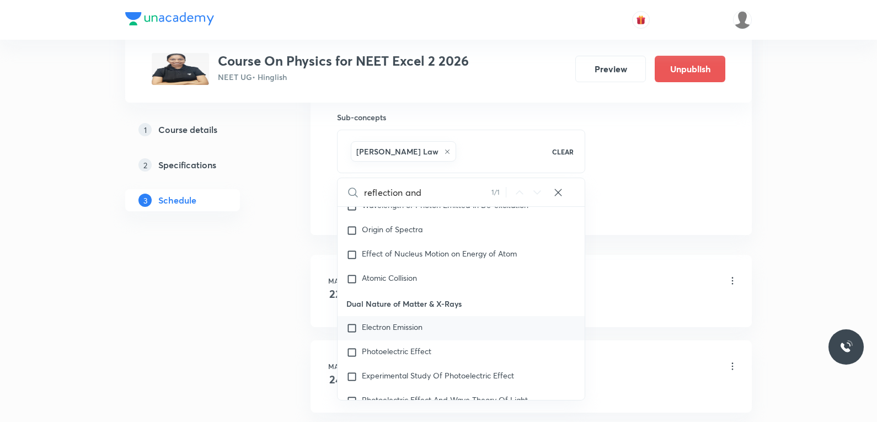
scroll to position [13898, 0]
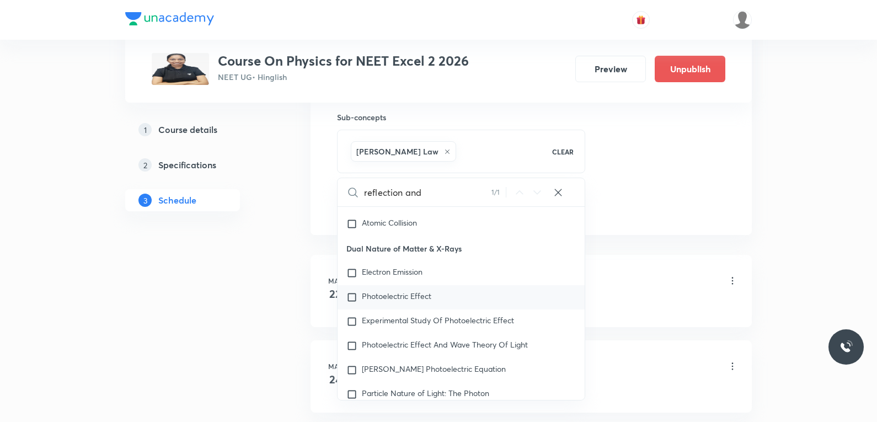
type input "reflection and"
click at [422, 299] on span "Photoelectric Effect" at bounding box center [396, 296] width 69 height 10
checkbox input "true"
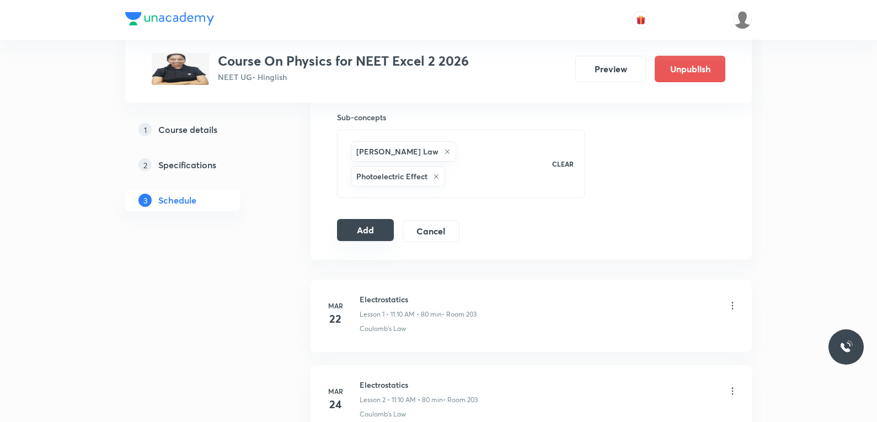
click at [361, 219] on button "Add" at bounding box center [365, 230] width 57 height 22
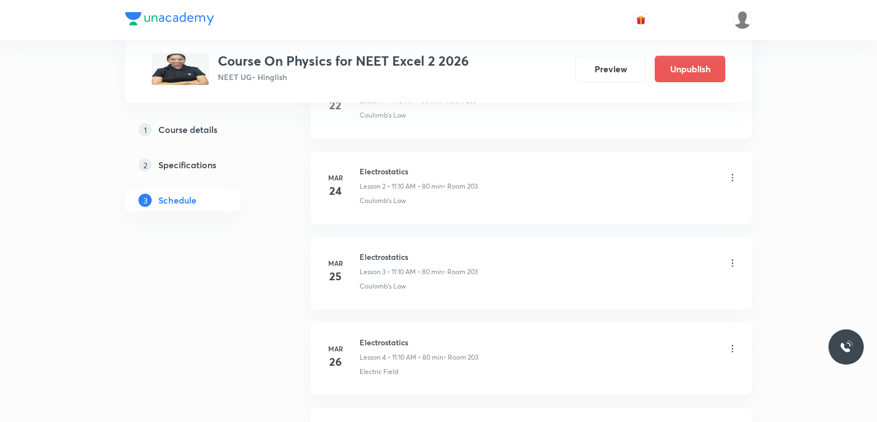
scroll to position [6110, 0]
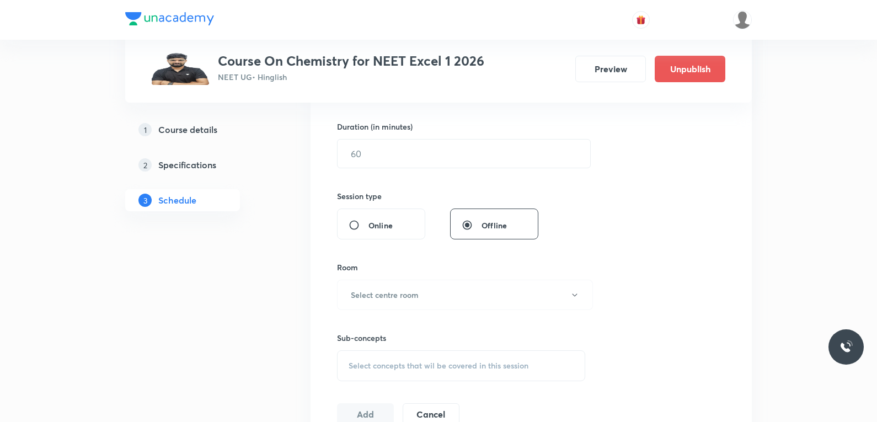
scroll to position [496, 0]
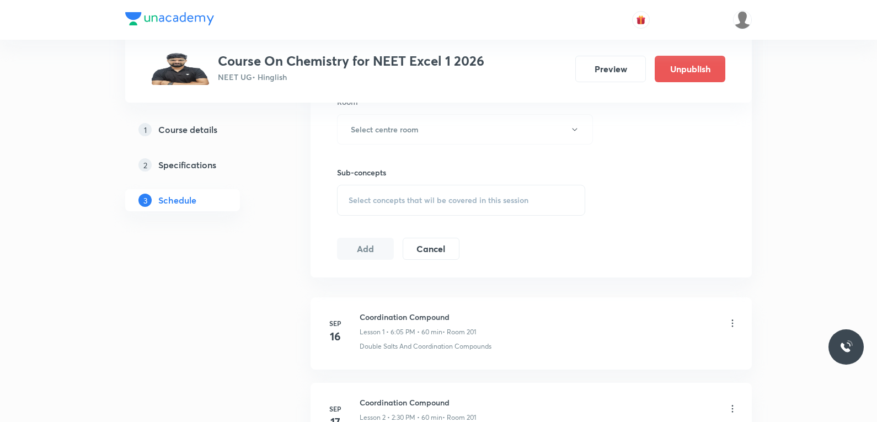
click at [467, 184] on div "Sub-concepts Select concepts that wil be covered in this session" at bounding box center [461, 191] width 248 height 49
click at [472, 193] on div "Select concepts that wil be covered in this session" at bounding box center [461, 200] width 248 height 31
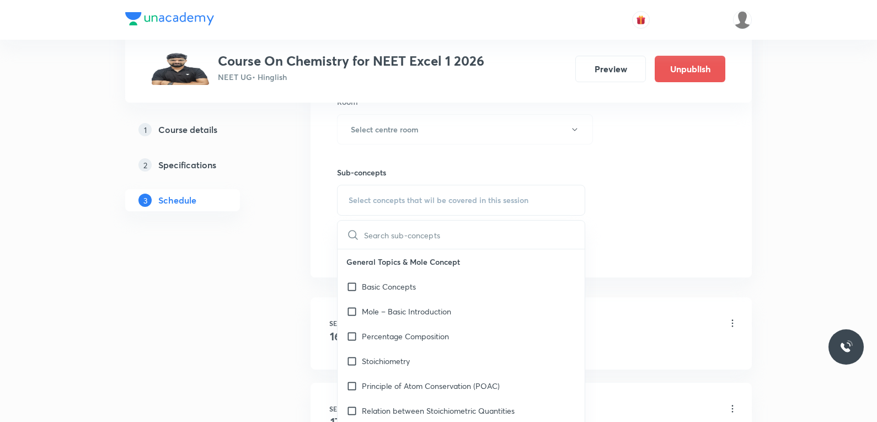
click at [632, 237] on div "Session 13 Live class Session title 0/99 ​ Schedule for [DATE] 5:26 PM ​ Durati…" at bounding box center [531, 1] width 388 height 518
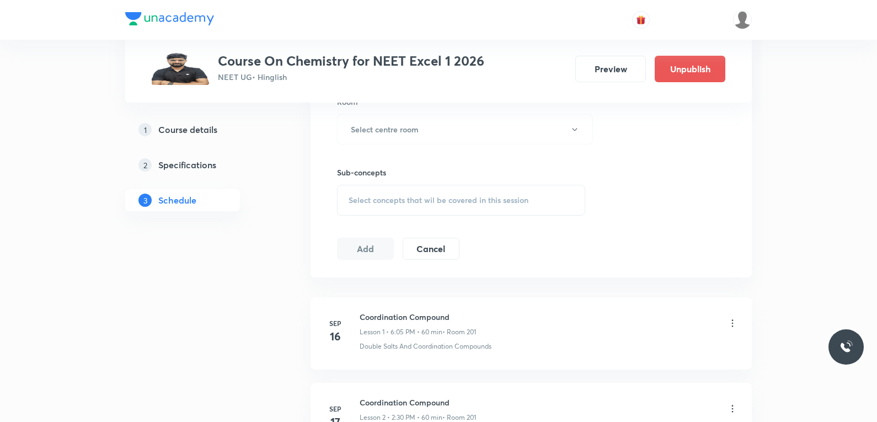
scroll to position [1488, 0]
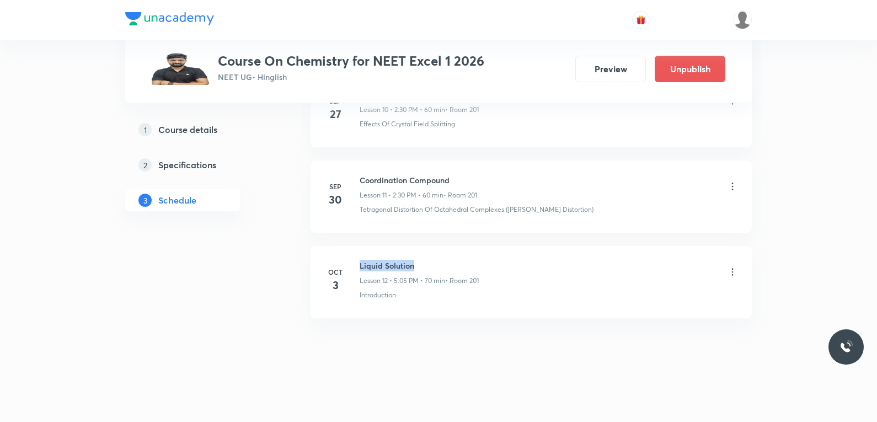
drag, startPoint x: 361, startPoint y: 266, endPoint x: 418, endPoint y: 263, distance: 57.5
click at [418, 263] on h6 "Liquid Solution" at bounding box center [419, 266] width 119 height 12
copy h6 "Liquid Solution"
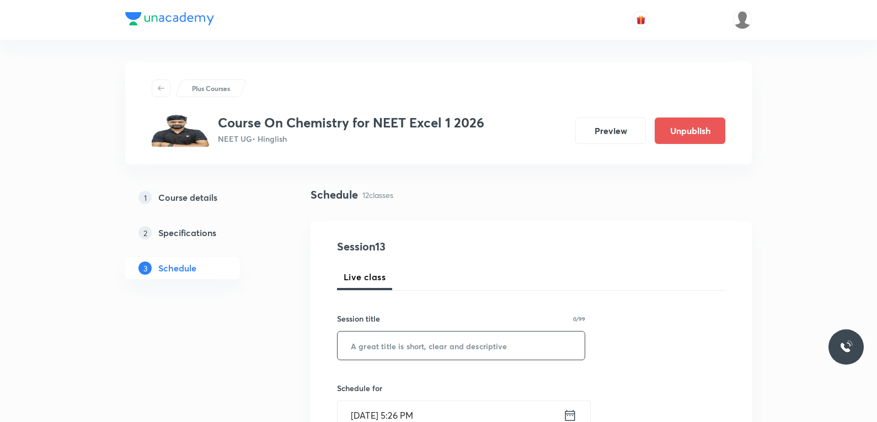
click at [478, 348] on input "text" at bounding box center [461, 345] width 247 height 28
paste input "Liquid Solution"
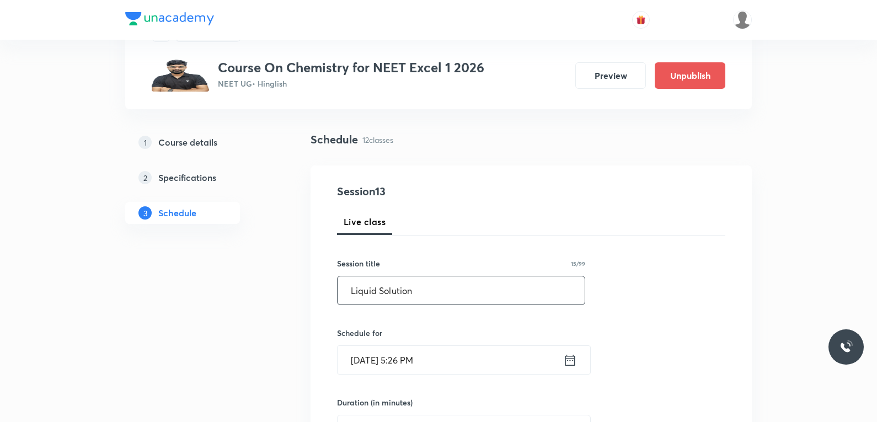
scroll to position [110, 0]
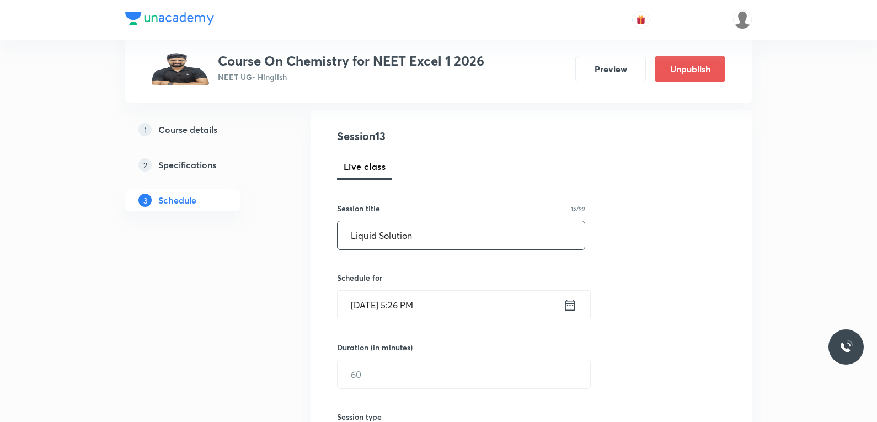
type input "Liquid Solution"
click at [383, 308] on input "[DATE] 5:26 PM" at bounding box center [451, 305] width 226 height 28
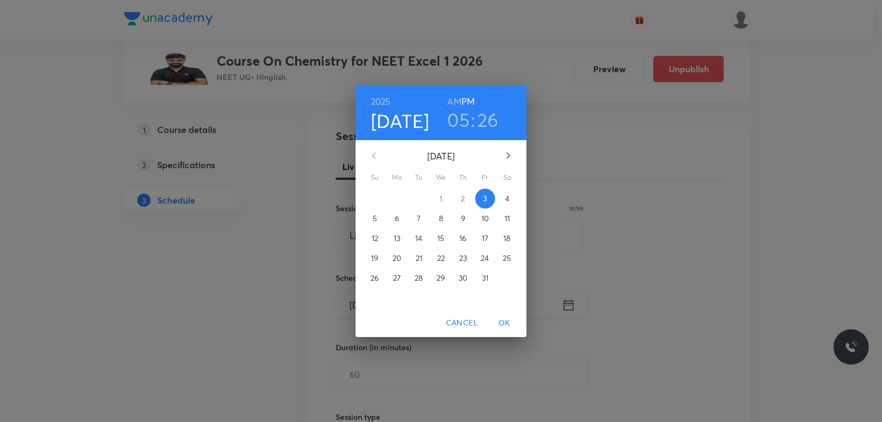
click at [505, 203] on p "4" at bounding box center [507, 198] width 4 height 11
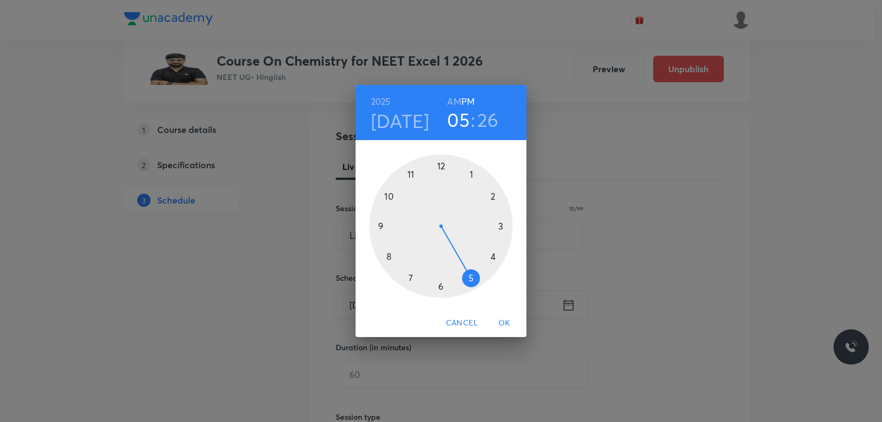
click at [488, 117] on h3 "26" at bounding box center [489, 119] width 22 height 23
drag, startPoint x: 478, startPoint y: 255, endPoint x: 472, endPoint y: 178, distance: 77.4
click at [472, 178] on div at bounding box center [440, 225] width 143 height 143
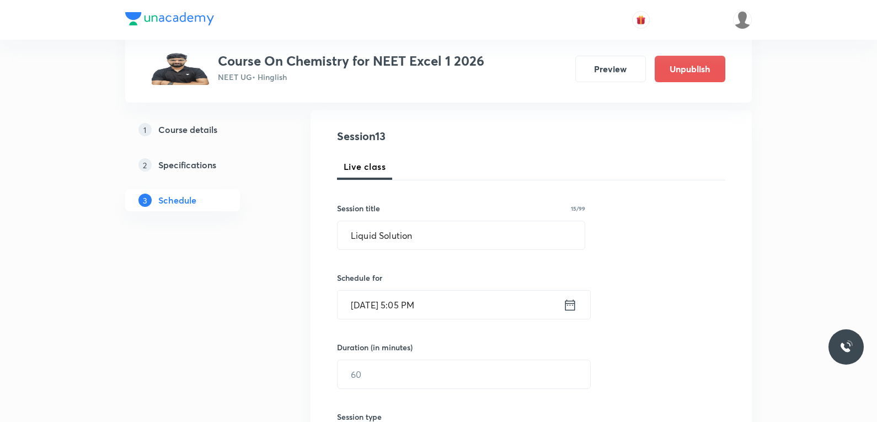
scroll to position [221, 0]
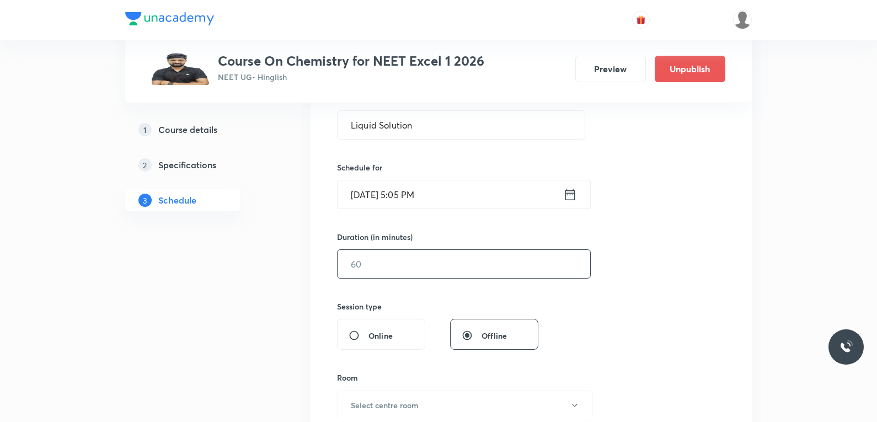
drag, startPoint x: 424, startPoint y: 269, endPoint x: 496, endPoint y: 260, distance: 72.3
click at [425, 269] on input "text" at bounding box center [464, 264] width 253 height 28
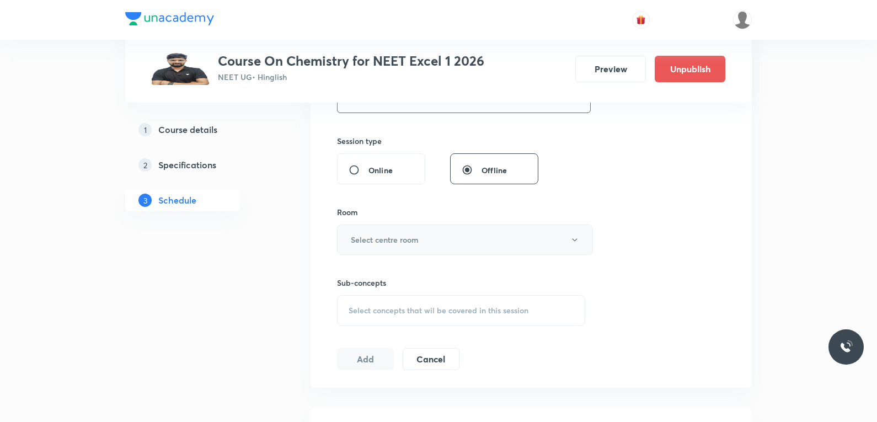
type input "70"
click at [451, 238] on button "Select centre room" at bounding box center [465, 239] width 256 height 30
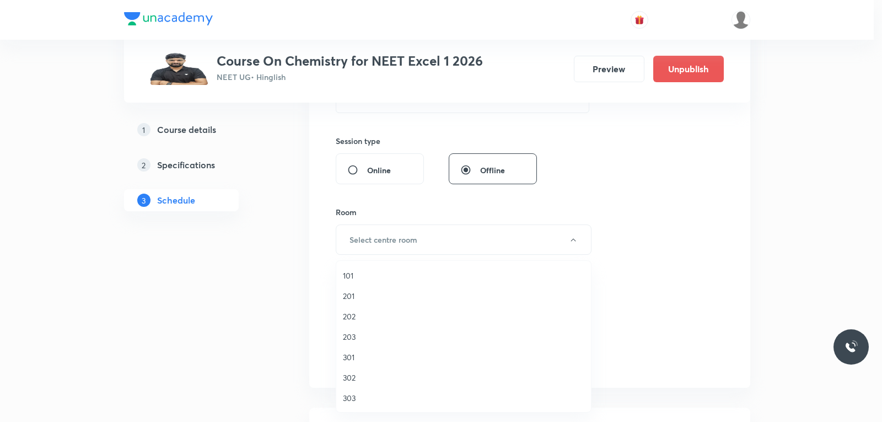
click at [375, 296] on span "201" at bounding box center [464, 296] width 242 height 12
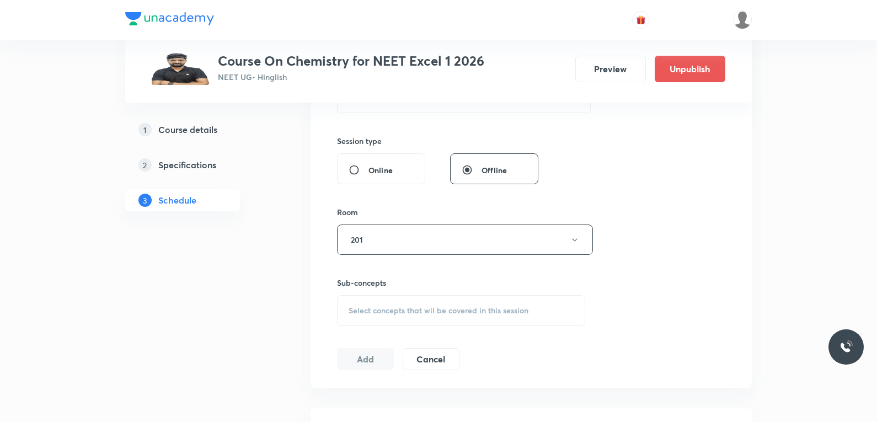
click at [447, 308] on span "Select concepts that wil be covered in this session" at bounding box center [439, 310] width 180 height 9
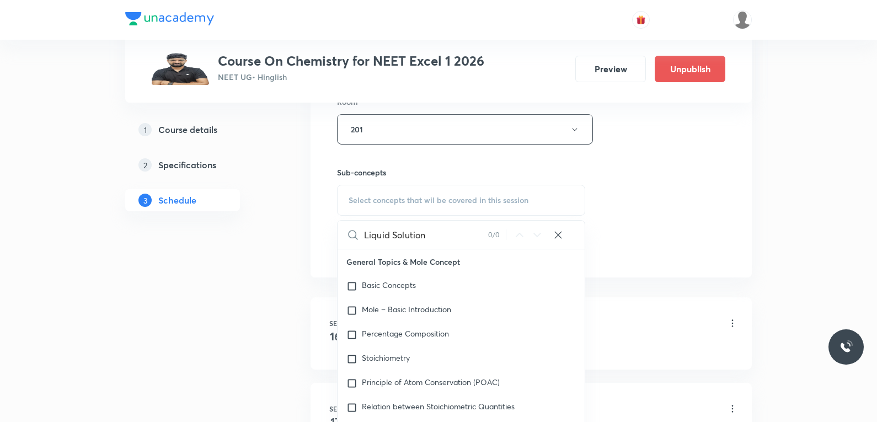
type input "Liquid Solution"
click at [646, 201] on div "Session 13 Live class Session title 15/99 Liquid Solution ​ Schedule for [DATE]…" at bounding box center [531, 1] width 388 height 518
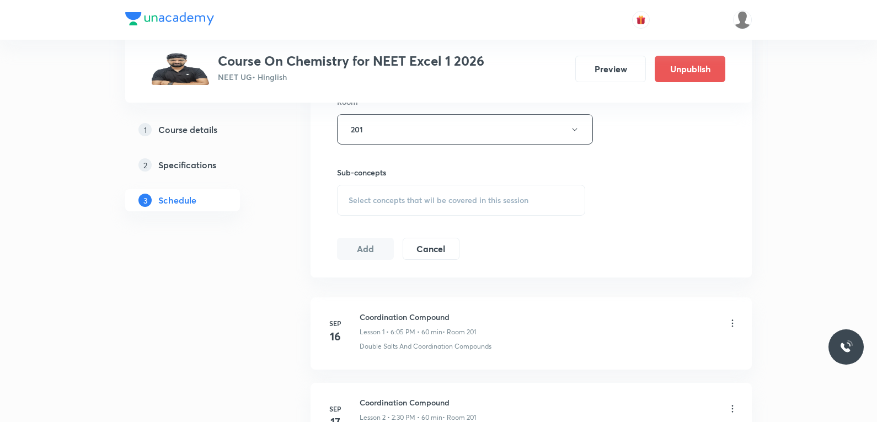
scroll to position [1488, 0]
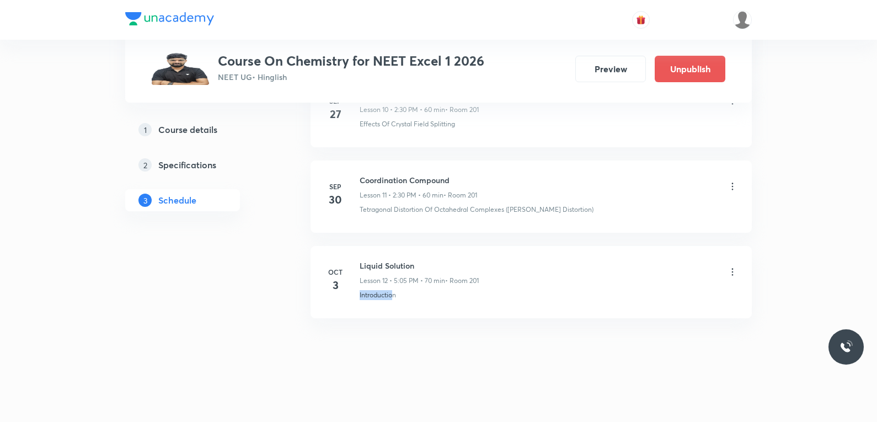
drag, startPoint x: 356, startPoint y: 302, endPoint x: 393, endPoint y: 294, distance: 37.6
click at [393, 294] on li "[DATE] Liquid Solution Lesson 12 • 5:05 PM • 70 min • Room 201 Introduction" at bounding box center [530, 282] width 441 height 72
click at [374, 309] on li "[DATE] Liquid Solution Lesson 12 • 5:05 PM • 70 min • Room 201 Introduction" at bounding box center [530, 282] width 441 height 72
drag, startPoint x: 359, startPoint y: 302, endPoint x: 404, endPoint y: 301, distance: 44.7
click at [404, 301] on li "[DATE] Liquid Solution Lesson 12 • 5:05 PM • 70 min • Room 201 Introduction" at bounding box center [530, 282] width 441 height 72
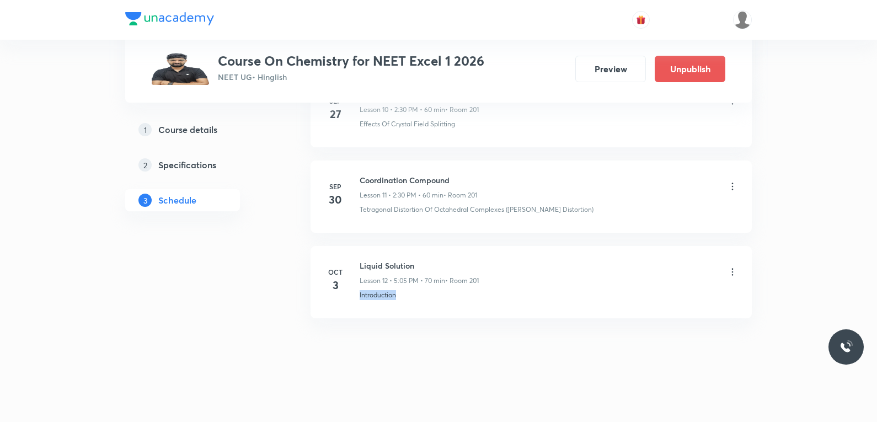
copy p "Introduction"
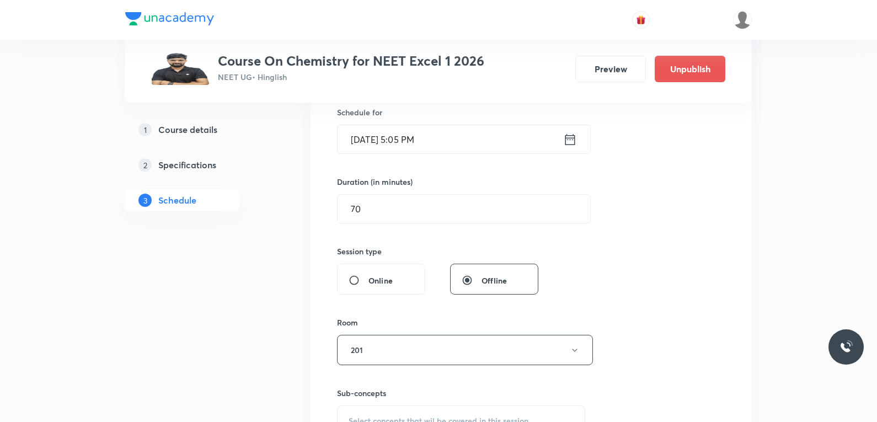
scroll to position [386, 0]
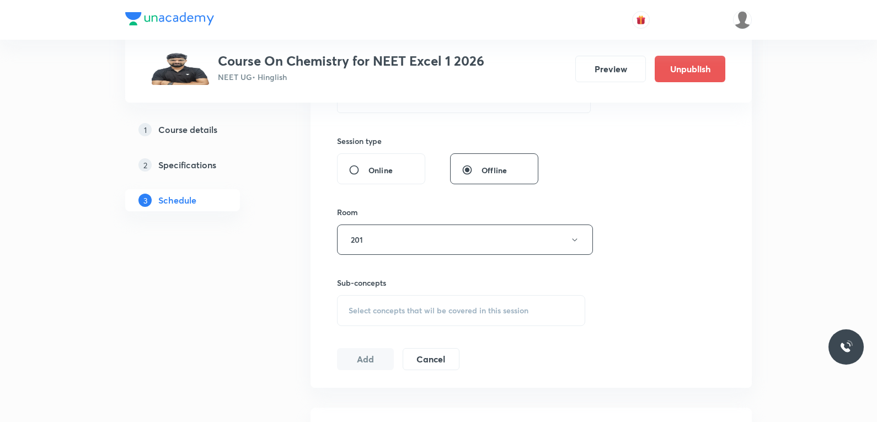
click at [433, 298] on div "Select concepts that wil be covered in this session" at bounding box center [461, 310] width 248 height 31
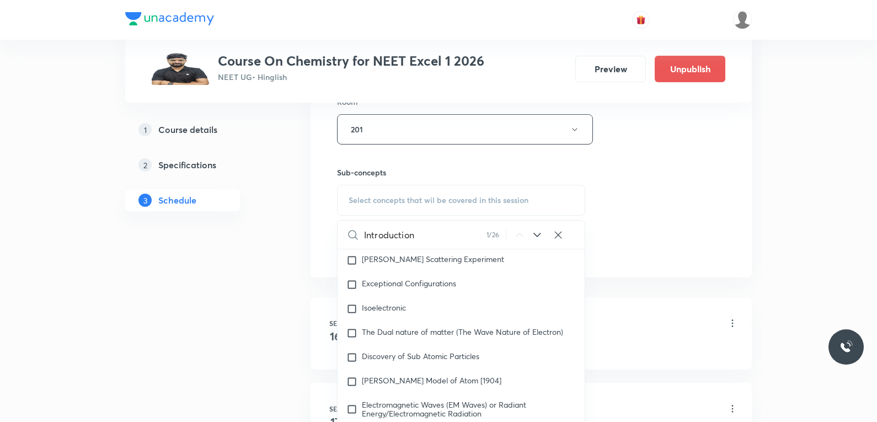
scroll to position [1324, 0]
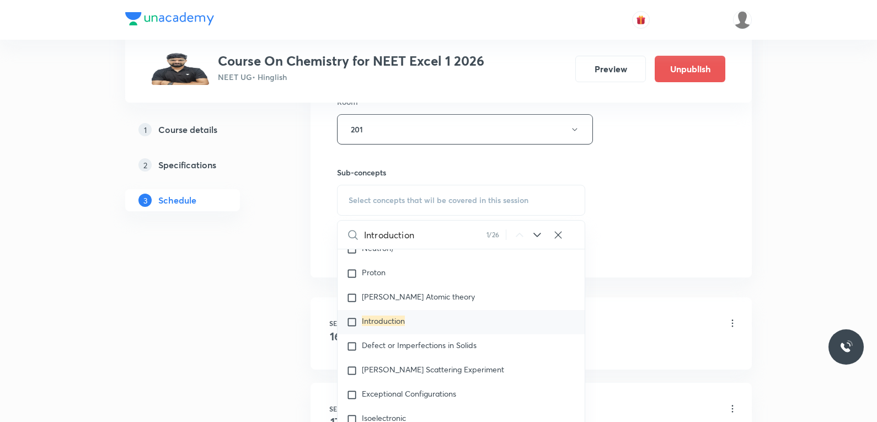
type input "Introduction"
click at [393, 328] on p "Introduction" at bounding box center [383, 322] width 43 height 11
checkbox input "true"
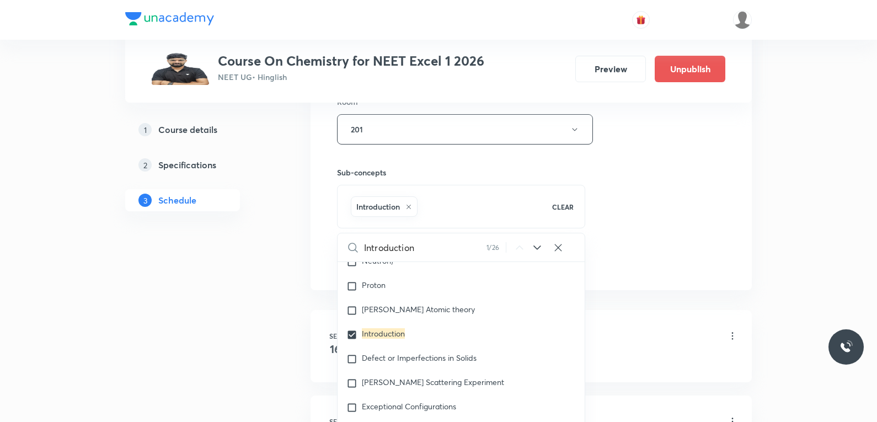
click at [666, 188] on div "Session 13 Live class Session title 15/99 Liquid Solution ​ Schedule for Oct 4,…" at bounding box center [531, 7] width 388 height 531
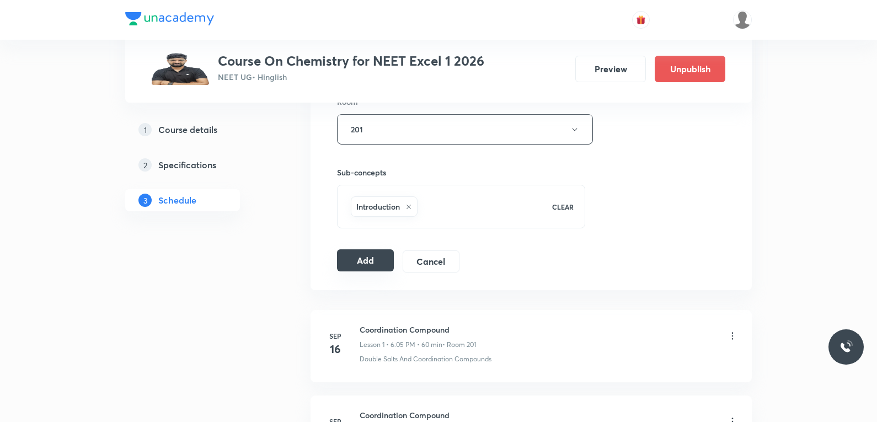
click at [355, 263] on button "Add" at bounding box center [365, 260] width 57 height 22
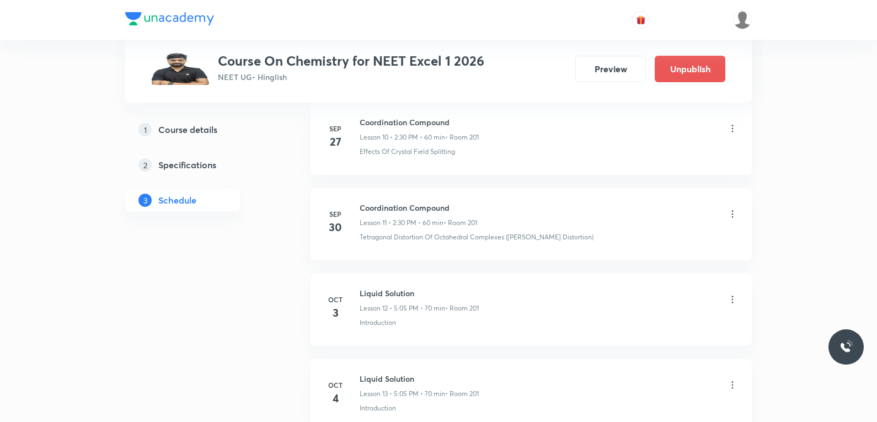
scroll to position [1067, 0]
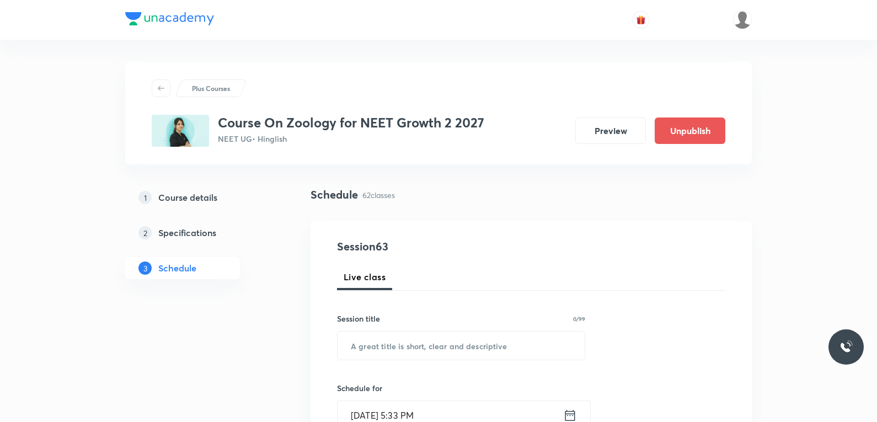
scroll to position [5762, 0]
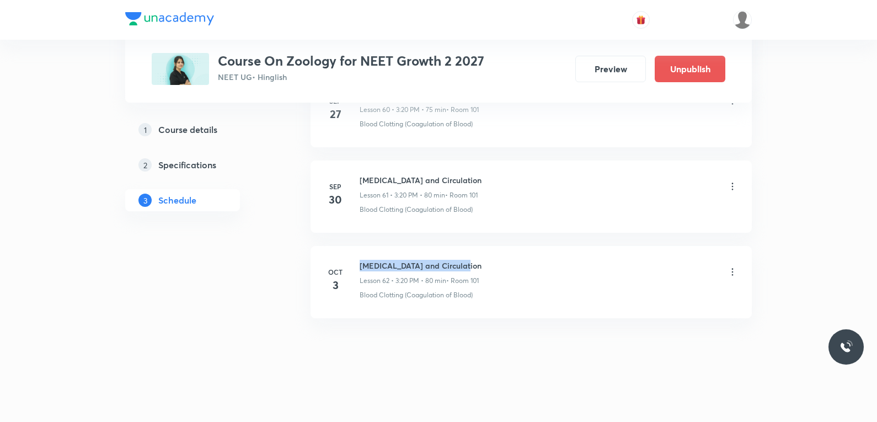
drag, startPoint x: 360, startPoint y: 267, endPoint x: 498, endPoint y: 263, distance: 138.5
click at [498, 263] on div "[MEDICAL_DATA] and Circulation Lesson 62 • 3:20 PM • 80 min • Room 101" at bounding box center [549, 273] width 378 height 26
copy h6 "[MEDICAL_DATA] and Circulation"
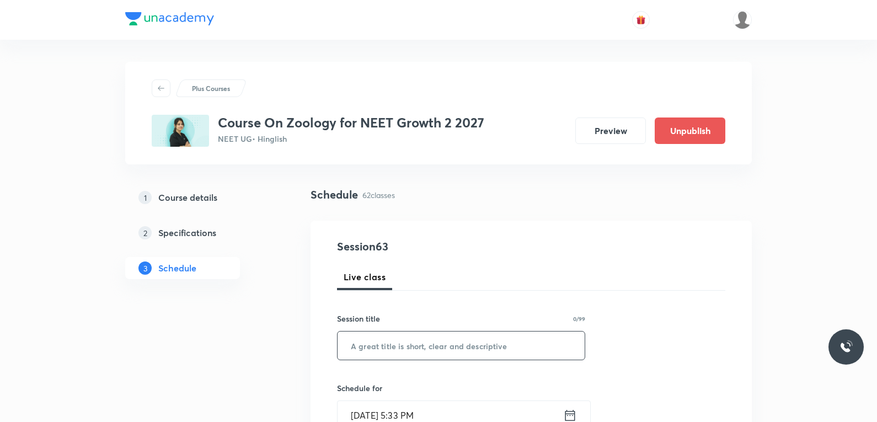
click at [489, 347] on input "text" at bounding box center [461, 345] width 247 height 28
paste input "[MEDICAL_DATA] and Circulation"
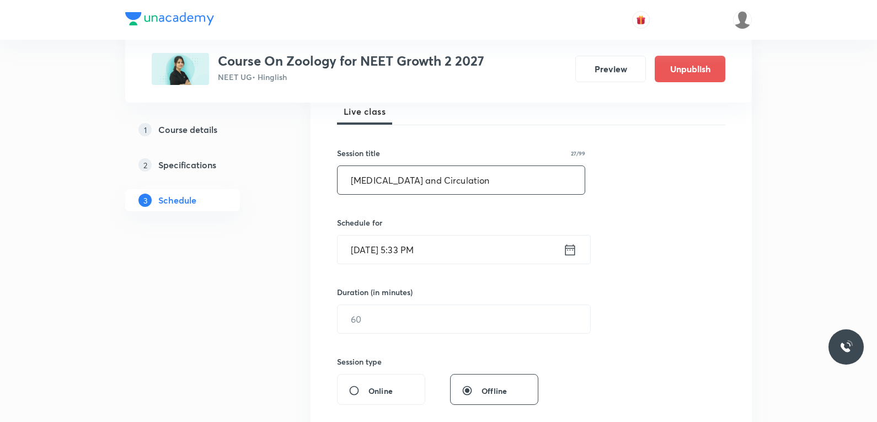
type input "[MEDICAL_DATA] and Circulation"
click at [415, 255] on input "[DATE] 5:33 PM" at bounding box center [451, 249] width 226 height 28
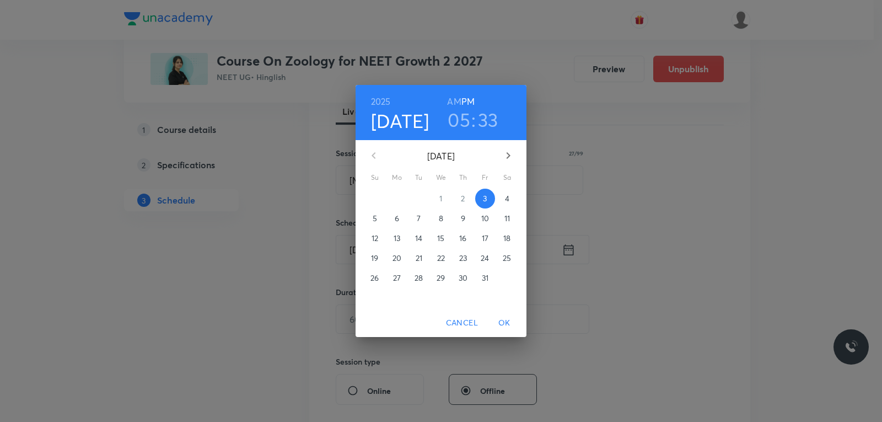
click at [507, 198] on p "4" at bounding box center [507, 198] width 4 height 11
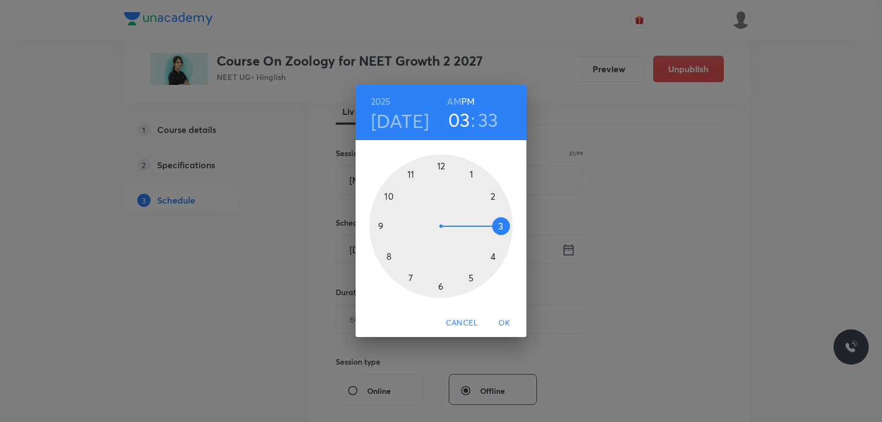
drag, startPoint x: 478, startPoint y: 277, endPoint x: 513, endPoint y: 224, distance: 62.9
click at [513, 224] on div "1 2 3 4 5 6 7 8 9 10 11 12" at bounding box center [441, 225] width 171 height 143
click at [488, 118] on h3 "33" at bounding box center [488, 119] width 20 height 23
drag, startPoint x: 425, startPoint y: 283, endPoint x: 499, endPoint y: 260, distance: 77.6
click at [499, 260] on div at bounding box center [440, 225] width 143 height 143
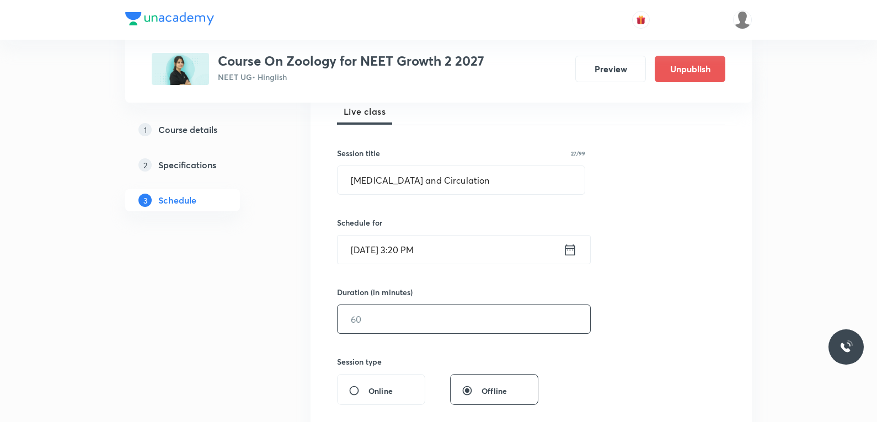
click at [383, 319] on input "text" at bounding box center [464, 319] width 253 height 28
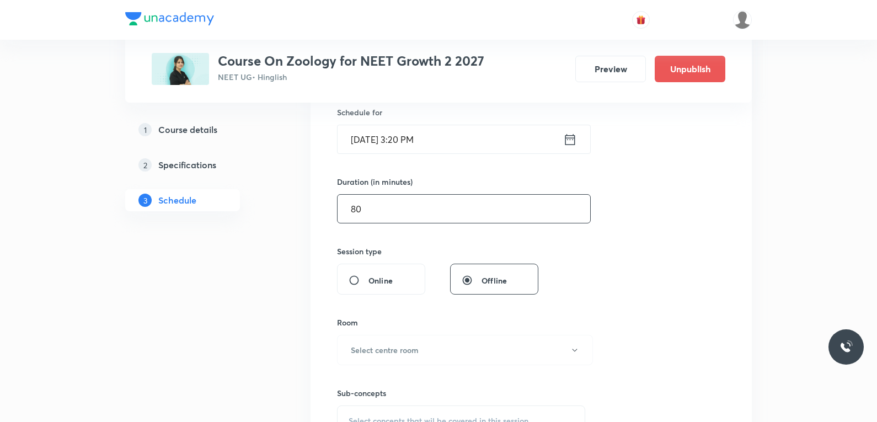
scroll to position [331, 0]
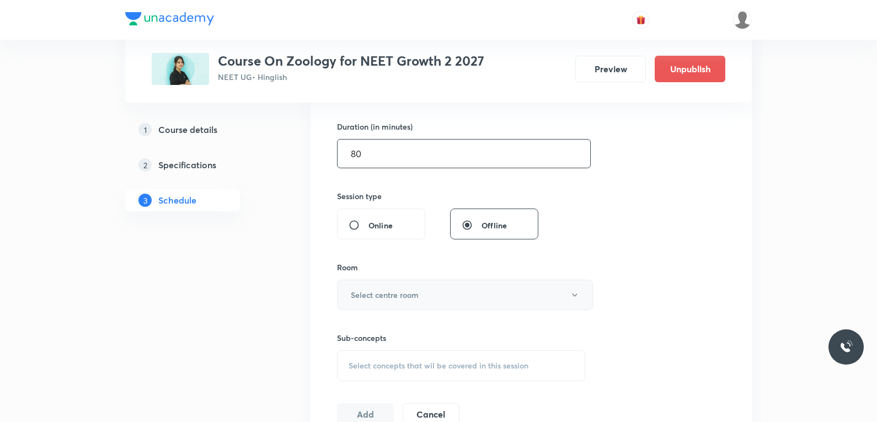
type input "80"
click at [438, 295] on button "Select centre room" at bounding box center [465, 295] width 256 height 30
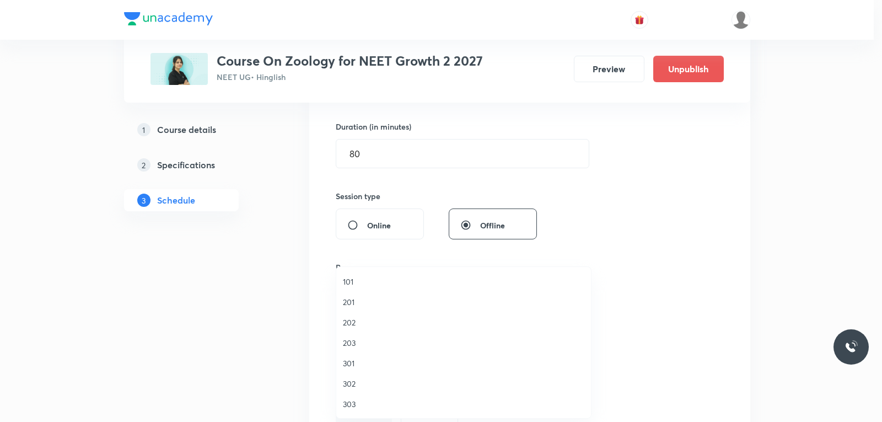
click at [356, 326] on span "202" at bounding box center [464, 323] width 242 height 12
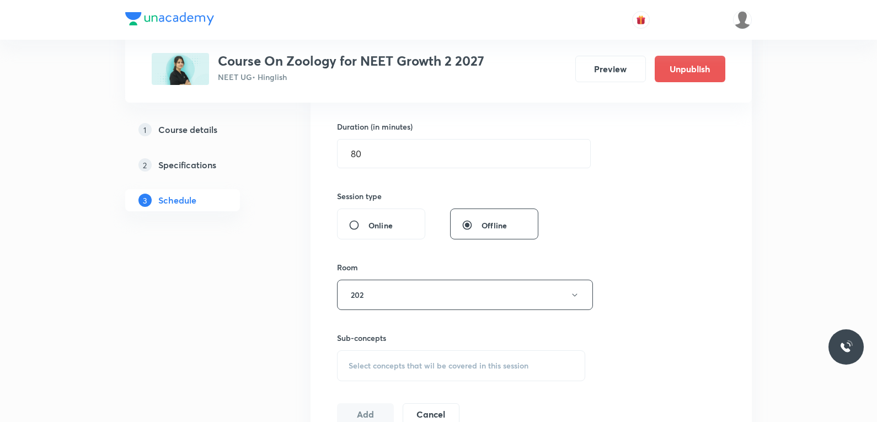
click at [628, 189] on div "Session 63 Live class Session title 27/99 [MEDICAL_DATA] and Circulation ​ Sche…" at bounding box center [531, 166] width 388 height 518
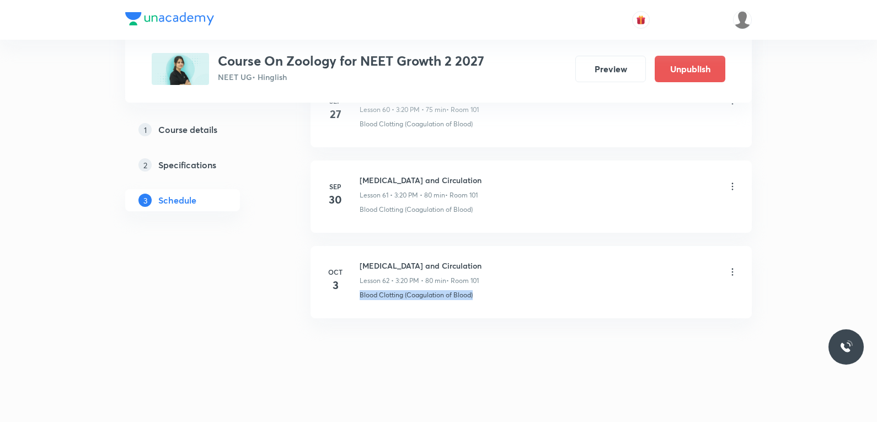
drag, startPoint x: 356, startPoint y: 301, endPoint x: 594, endPoint y: 300, distance: 238.2
click at [594, 300] on li "[DATE] [MEDICAL_DATA] and Circulation Lesson 62 • 3:20 PM • 80 min • Room 101 B…" at bounding box center [530, 282] width 441 height 72
copy p "Blood Clotting (Coagulation of Blood)"
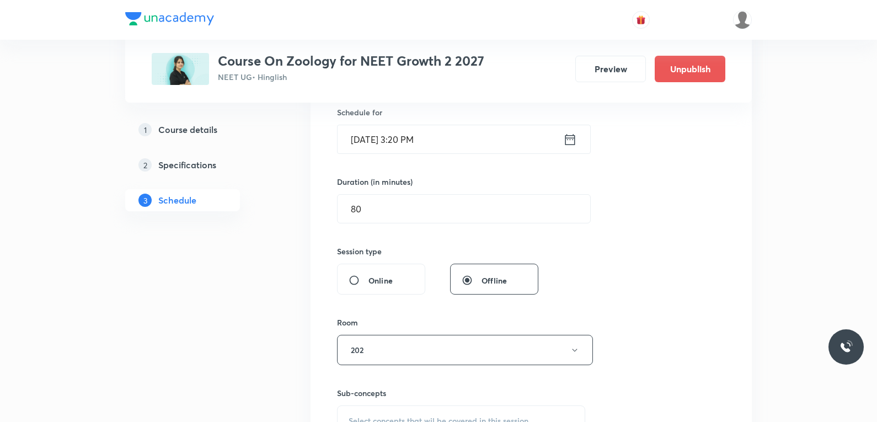
scroll to position [441, 0]
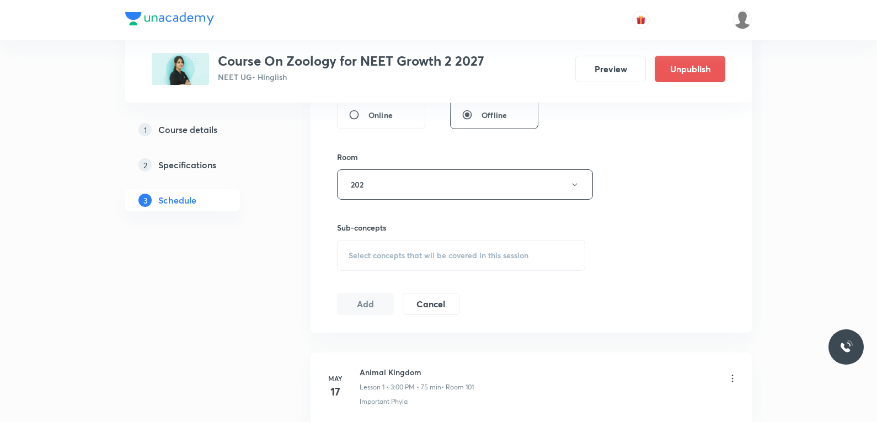
click at [441, 253] on span "Select concepts that wil be covered in this session" at bounding box center [439, 255] width 180 height 9
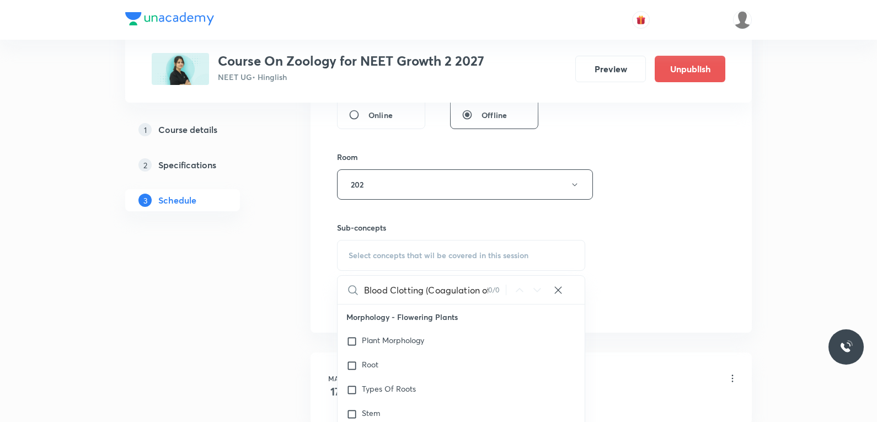
scroll to position [0, 31]
click at [390, 290] on input "Blood Clotting (Coagulation of Blood)" at bounding box center [426, 290] width 124 height 28
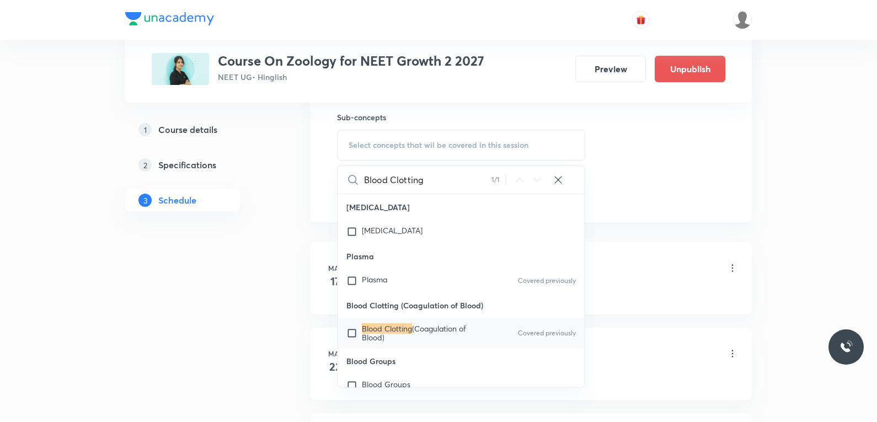
scroll to position [12810, 0]
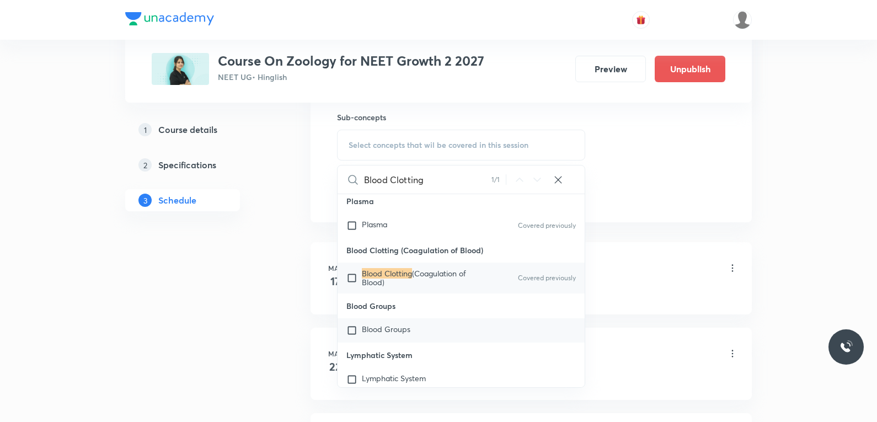
type input "Blood Clotting"
click at [392, 334] on span "Blood Groups" at bounding box center [386, 329] width 49 height 10
checkbox input "true"
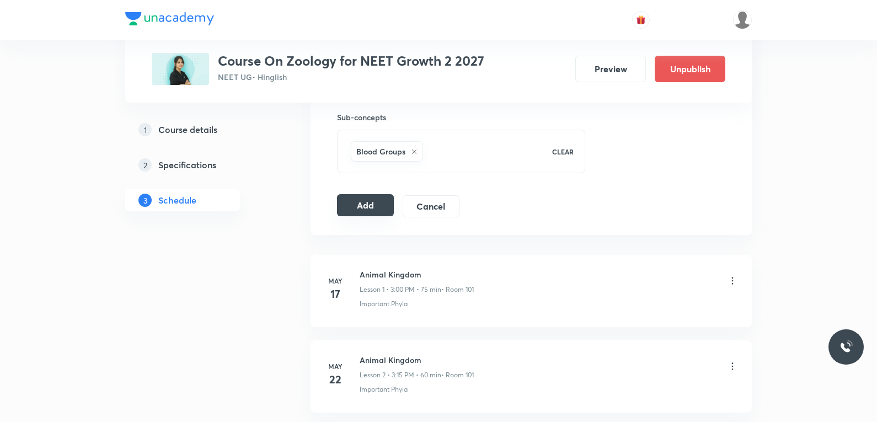
click at [367, 207] on button "Add" at bounding box center [365, 205] width 57 height 22
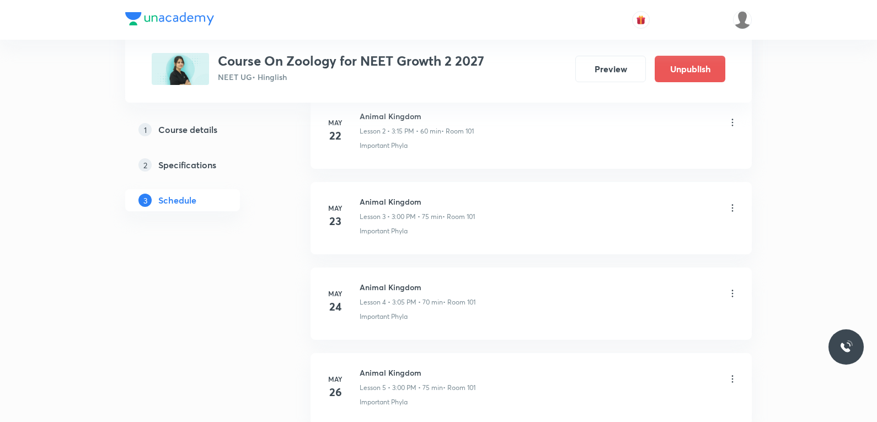
scroll to position [5340, 0]
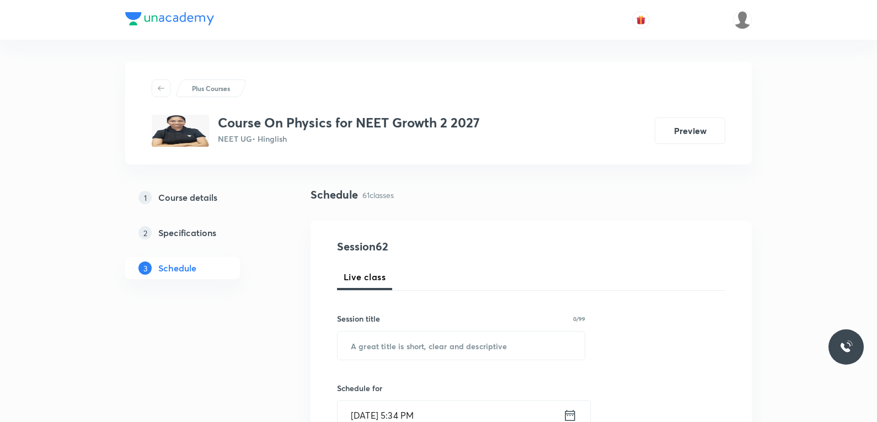
scroll to position [5676, 0]
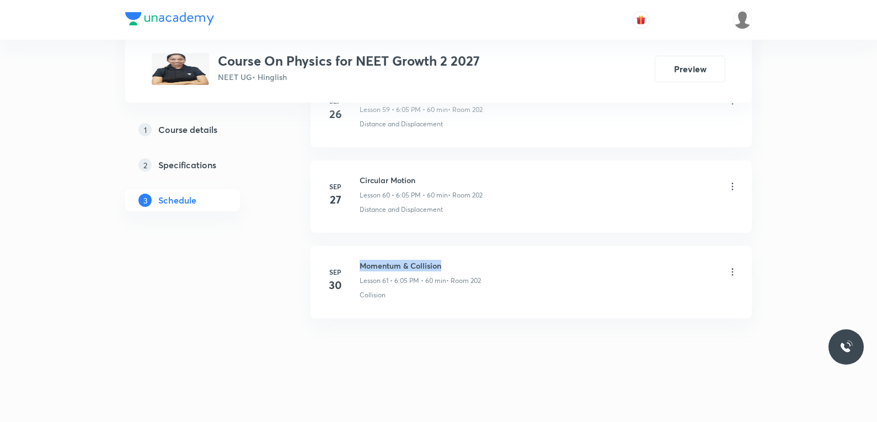
drag, startPoint x: 361, startPoint y: 267, endPoint x: 465, endPoint y: 265, distance: 104.3
click at [465, 265] on h6 "Momentum & Collision" at bounding box center [420, 266] width 121 height 12
copy h6 "Momentum & Collision"
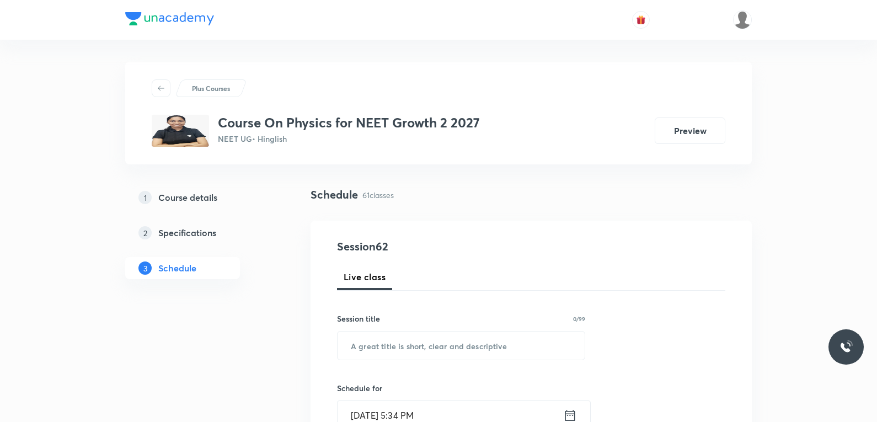
scroll to position [55, 0]
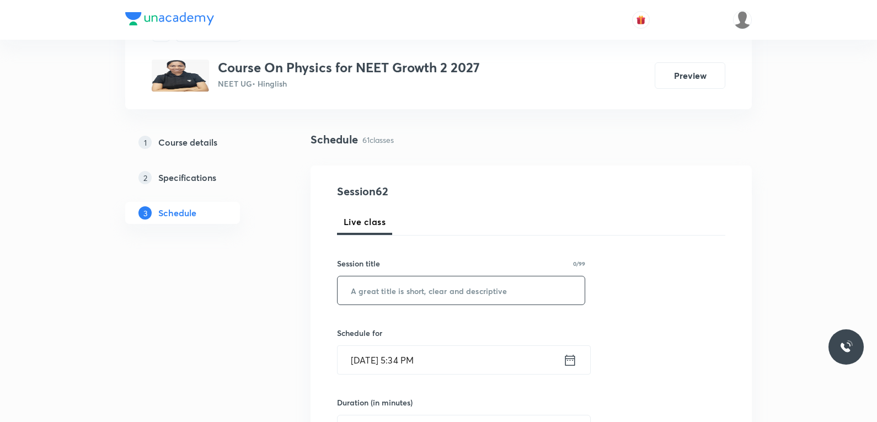
click at [500, 297] on input "text" at bounding box center [461, 290] width 247 height 28
paste input "Momentum & Collision"
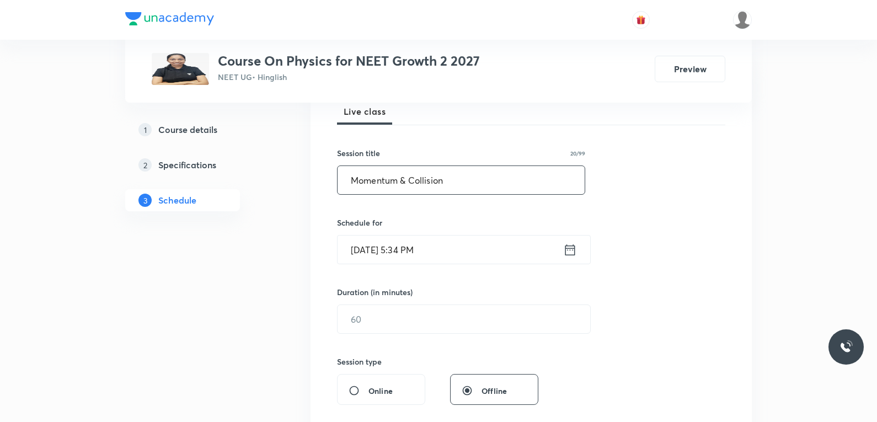
type input "Momentum & Collision"
click at [391, 250] on input "[DATE] 5:34 PM" at bounding box center [451, 249] width 226 height 28
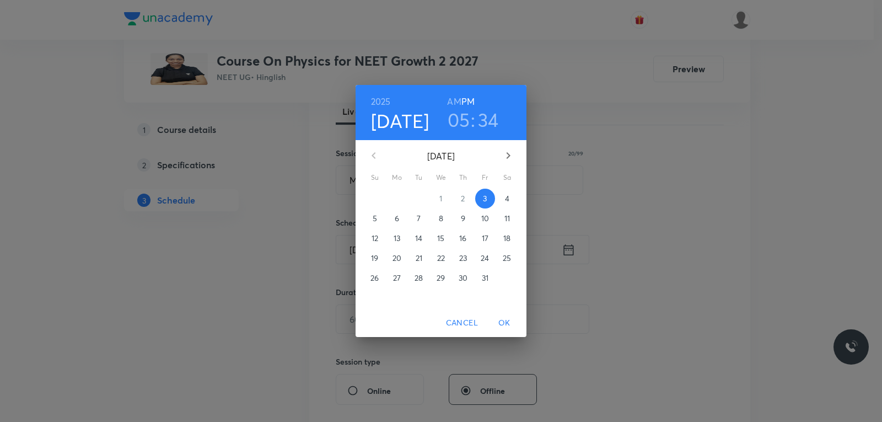
click at [507, 196] on p "4" at bounding box center [507, 198] width 4 height 11
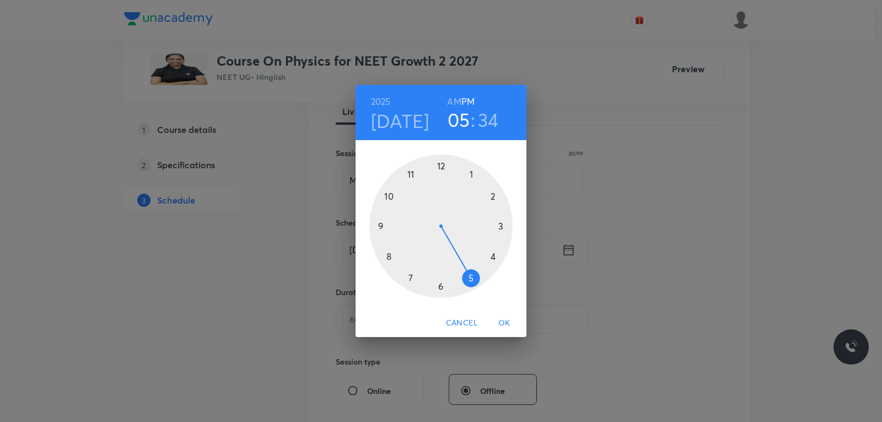
click at [496, 127] on h3 "34" at bounding box center [488, 119] width 21 height 23
drag, startPoint x: 413, startPoint y: 282, endPoint x: 473, endPoint y: 170, distance: 127.1
click at [473, 170] on div at bounding box center [440, 225] width 143 height 143
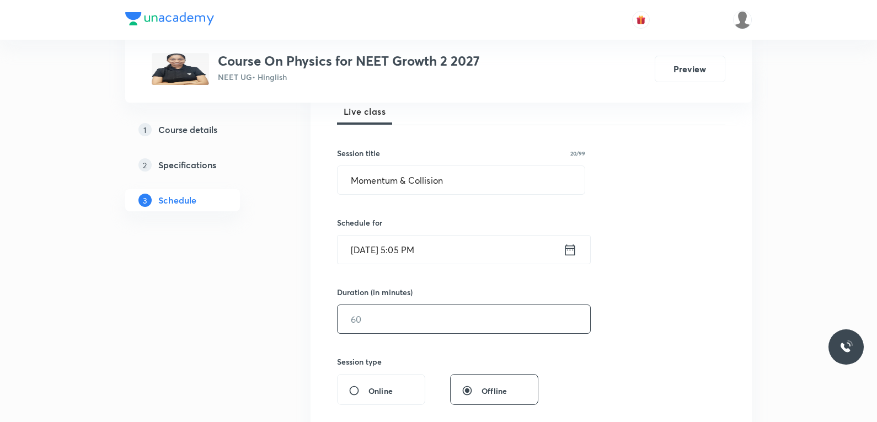
drag, startPoint x: 389, startPoint y: 328, endPoint x: 462, endPoint y: 319, distance: 73.4
click at [392, 328] on input "text" at bounding box center [464, 319] width 253 height 28
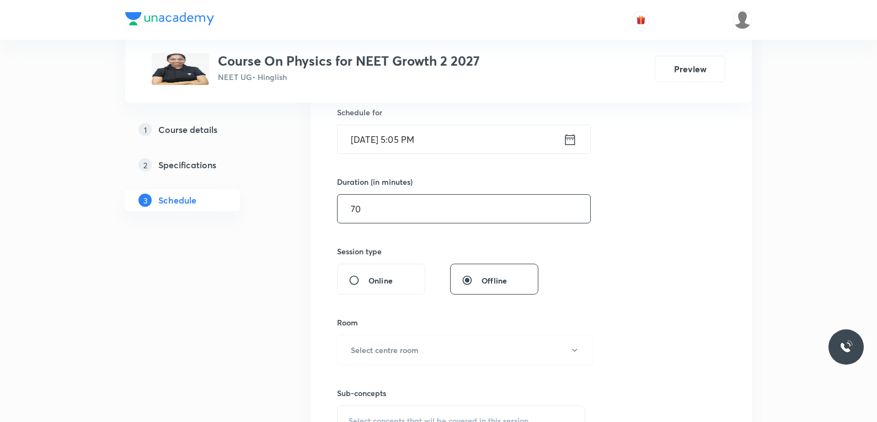
scroll to position [386, 0]
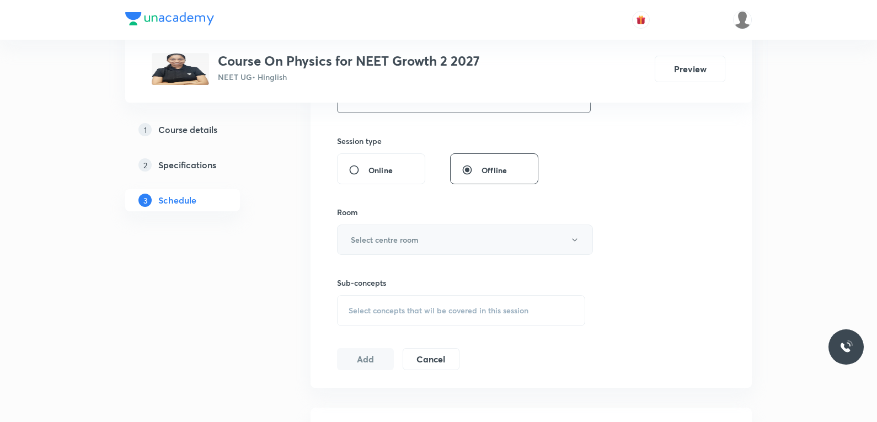
type input "70"
click at [440, 244] on button "Select centre room" at bounding box center [465, 239] width 256 height 30
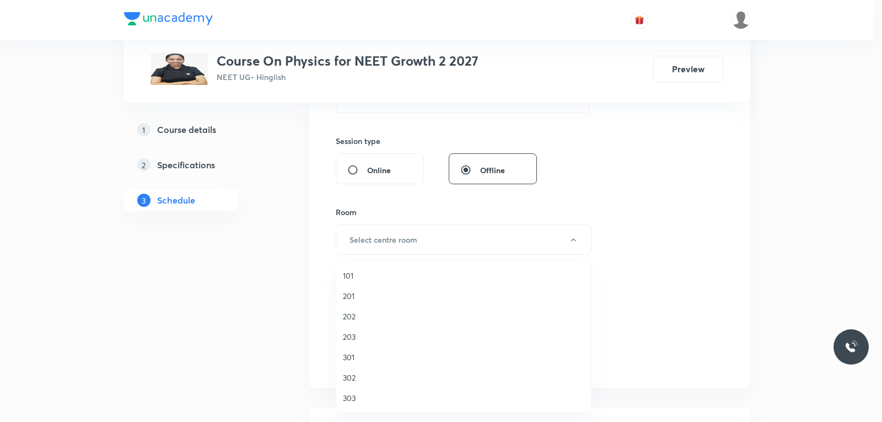
click at [358, 314] on span "202" at bounding box center [464, 316] width 242 height 12
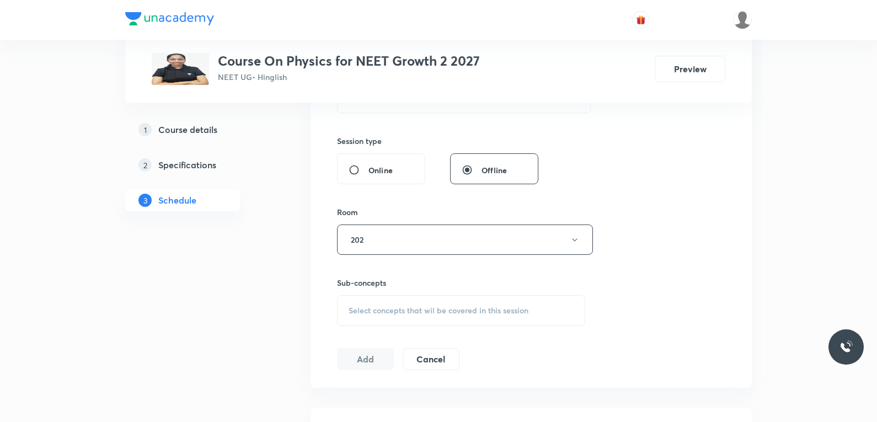
click at [404, 313] on span "Select concepts that wil be covered in this session" at bounding box center [439, 310] width 180 height 9
click at [689, 213] on div "Session 62 Live class Session title 20/99 Momentum & Collision ​ Schedule for O…" at bounding box center [531, 111] width 388 height 518
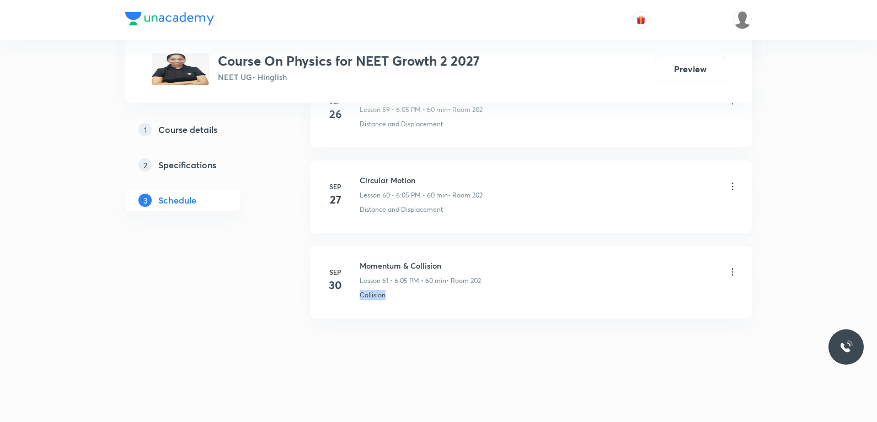
drag, startPoint x: 360, startPoint y: 299, endPoint x: 396, endPoint y: 297, distance: 36.5
click at [396, 297] on div "Collision" at bounding box center [549, 295] width 378 height 10
copy p "Collision"
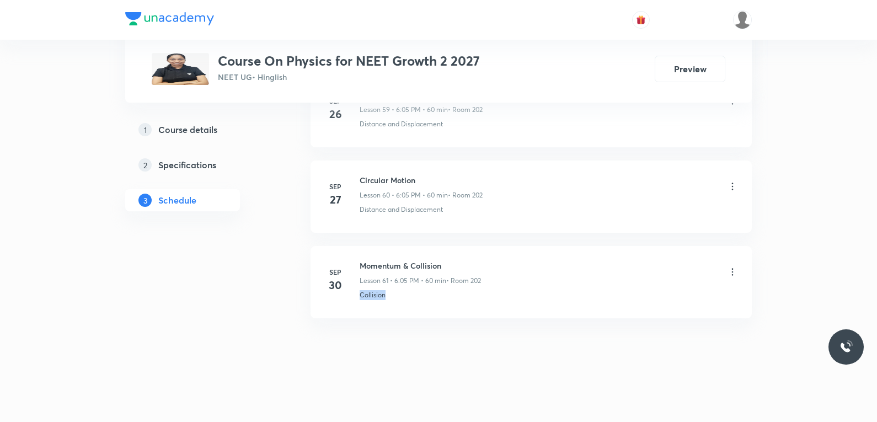
drag, startPoint x: 357, startPoint y: 296, endPoint x: 406, endPoint y: 293, distance: 48.6
click at [406, 293] on div "Sep 30 Momentum & Collision Lesson 61 • 6:05 PM • 60 min • Room 202 Collision" at bounding box center [531, 280] width 414 height 40
copy p "Collision"
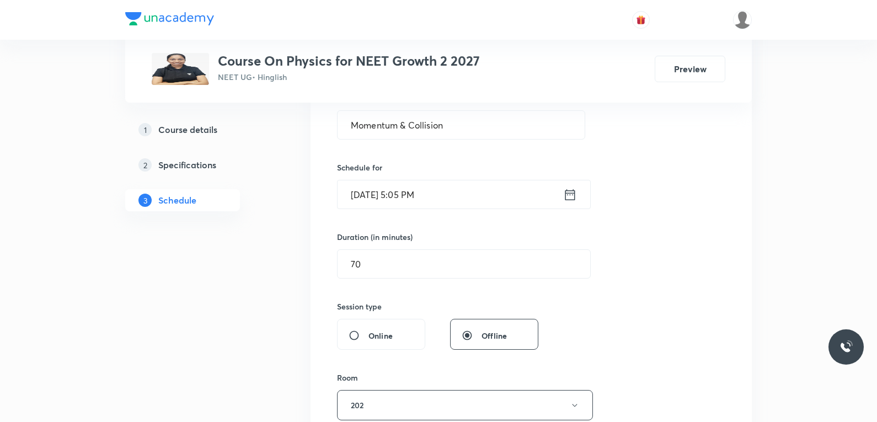
scroll to position [386, 0]
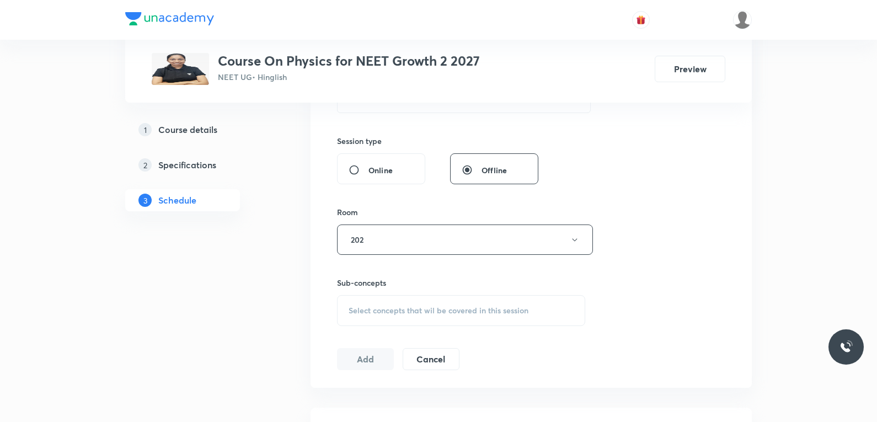
click at [404, 303] on div "Select concepts that wil be covered in this session" at bounding box center [461, 310] width 248 height 31
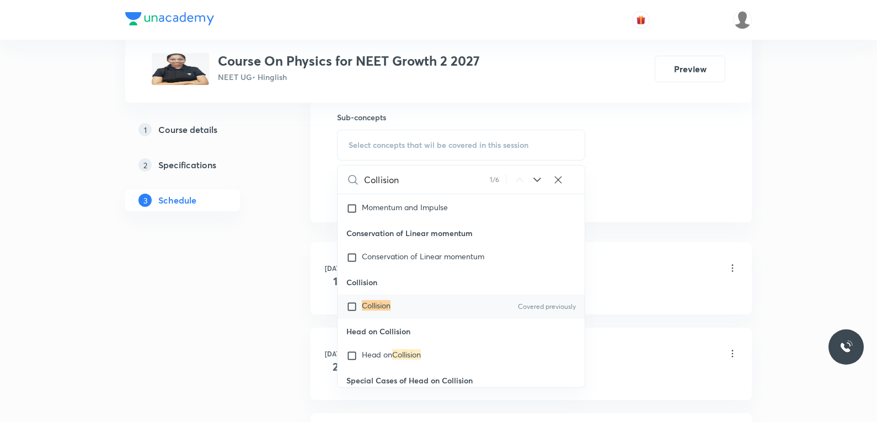
type input "Collision"
click at [392, 319] on div "Collision Covered previously" at bounding box center [461, 306] width 247 height 24
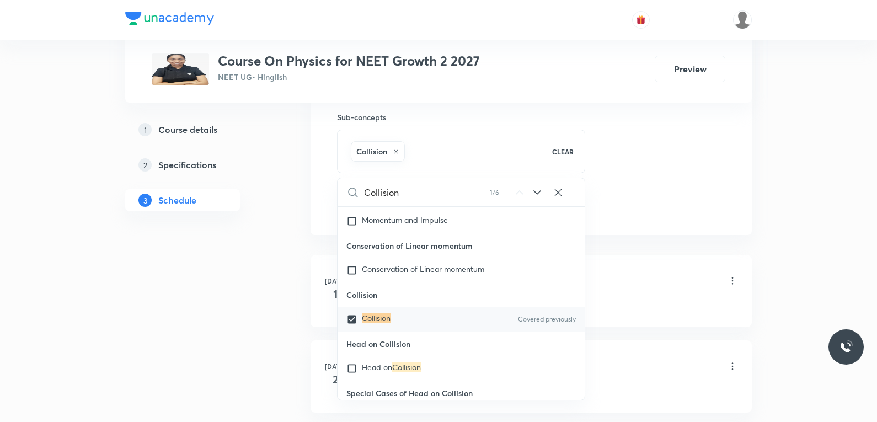
checkbox input "true"
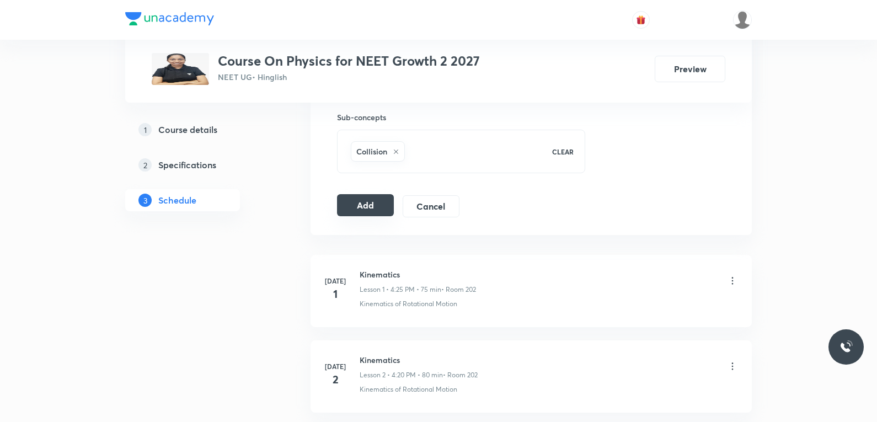
click at [377, 211] on button "Add" at bounding box center [365, 205] width 57 height 22
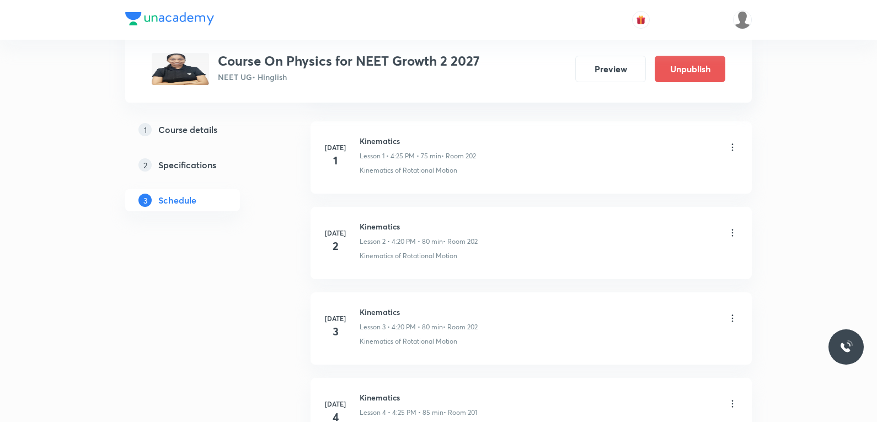
scroll to position [5255, 0]
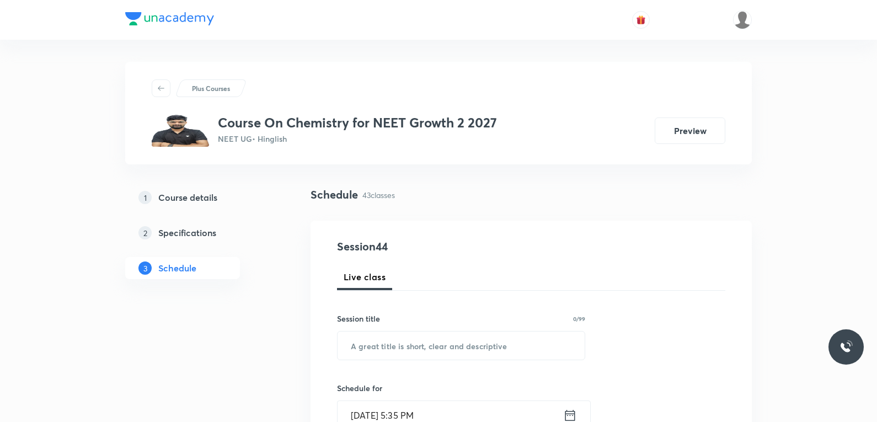
scroll to position [4138, 0]
click at [749, 26] on picture at bounding box center [742, 19] width 19 height 19
click at [743, 22] on img at bounding box center [742, 19] width 19 height 19
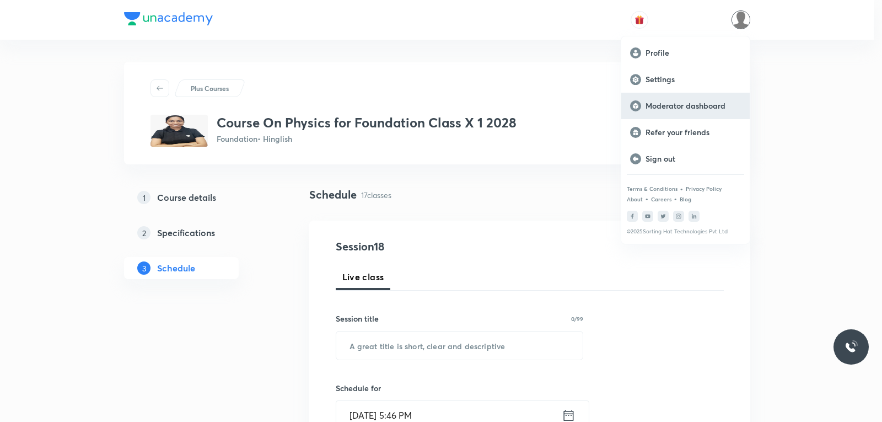
click at [693, 106] on p "Moderator dashboard" at bounding box center [693, 106] width 95 height 10
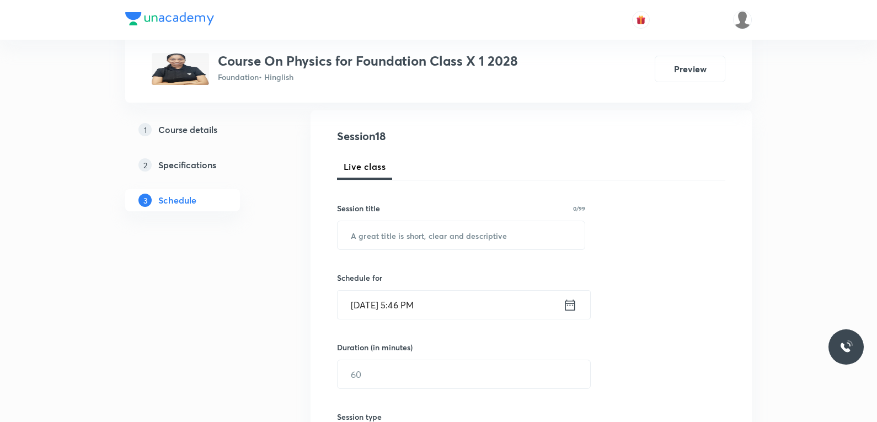
scroll to position [221, 0]
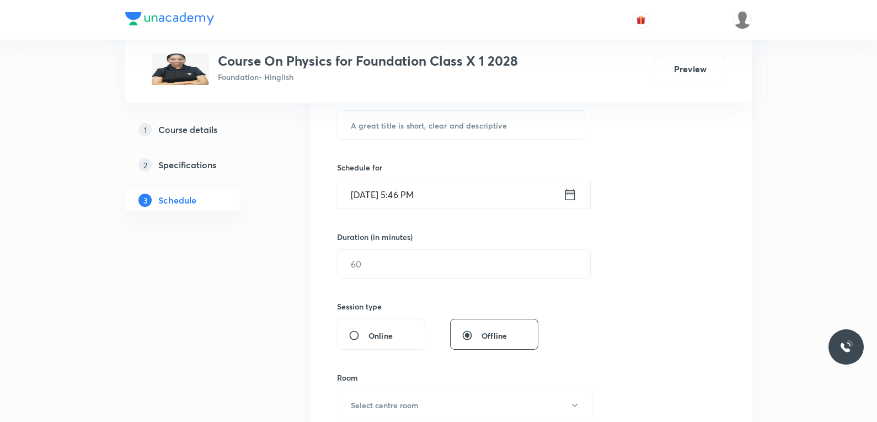
click at [215, 123] on h5 "Course details" at bounding box center [187, 129] width 59 height 13
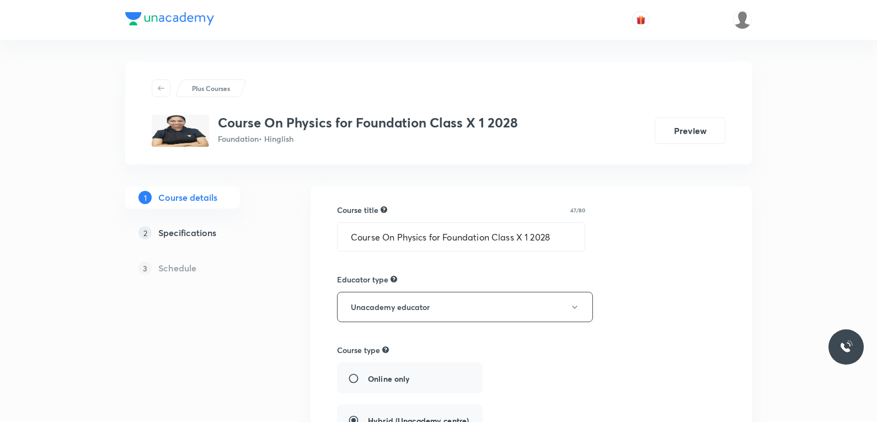
scroll to position [55, 0]
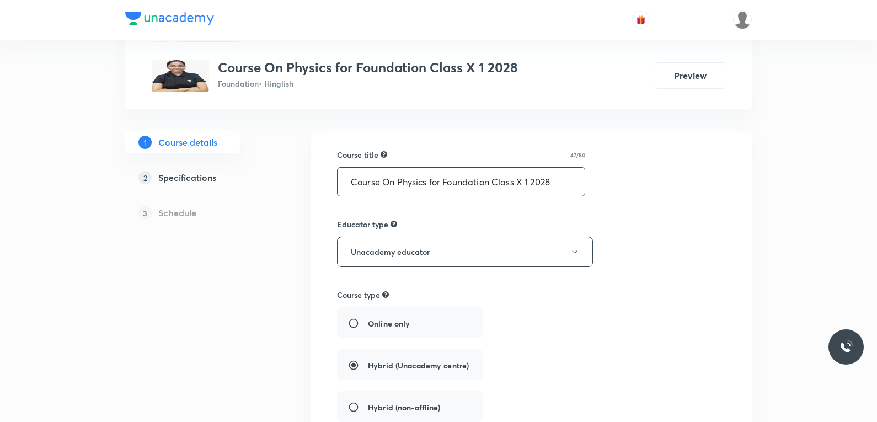
drag, startPoint x: 349, startPoint y: 187, endPoint x: 553, endPoint y: 196, distance: 203.7
click at [553, 196] on div "Course On Physics for Foundation Class X 1 2028 ​" at bounding box center [461, 181] width 248 height 29
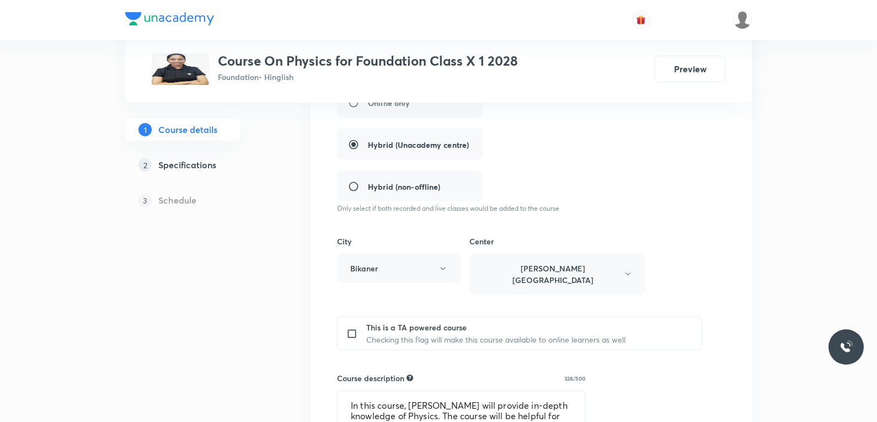
scroll to position [386, 0]
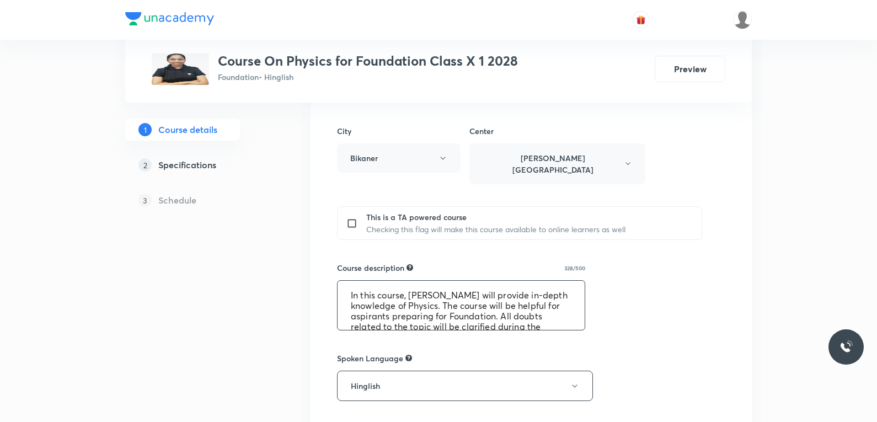
click at [419, 293] on textarea "In this course, [PERSON_NAME] will provide in-depth knowledge of Physics. The c…" at bounding box center [461, 305] width 247 height 49
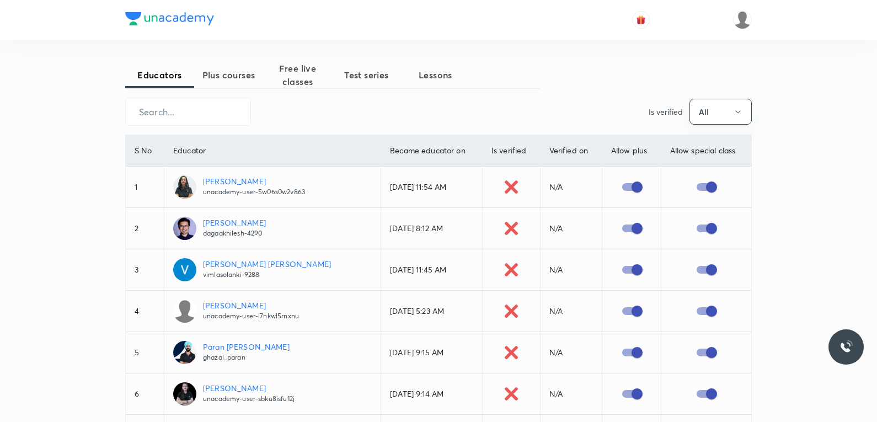
click at [222, 76] on span "Plus courses" at bounding box center [228, 74] width 69 height 13
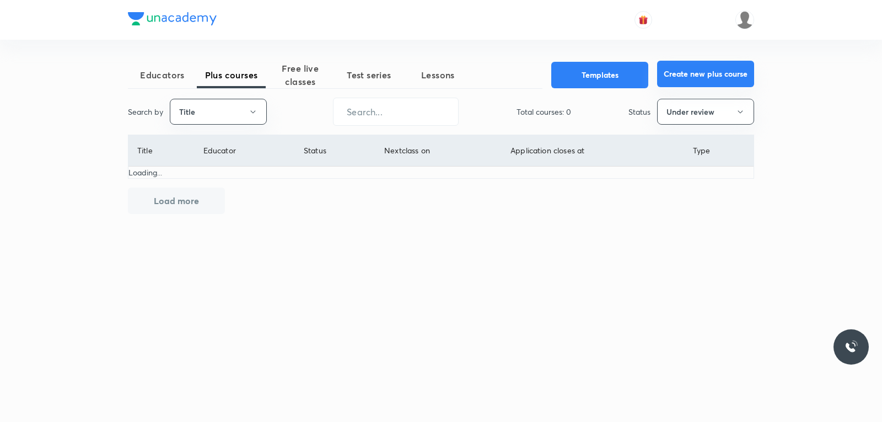
click at [701, 73] on button "Create new plus course" at bounding box center [705, 74] width 97 height 26
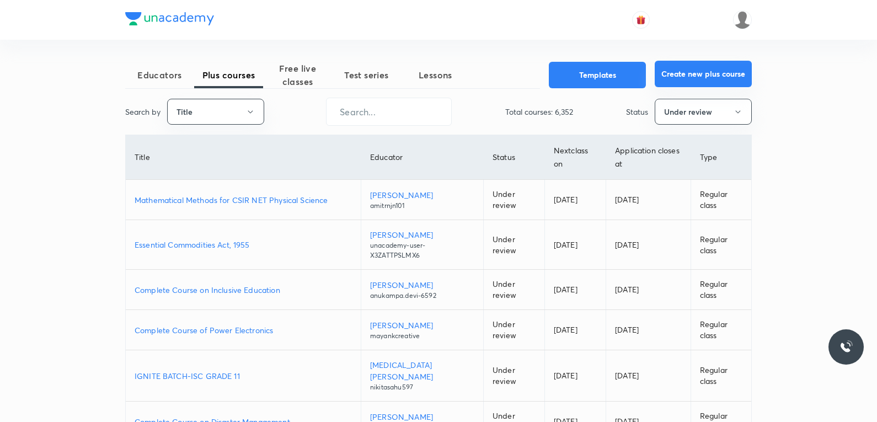
click at [738, 78] on button "Create new plus course" at bounding box center [703, 74] width 97 height 26
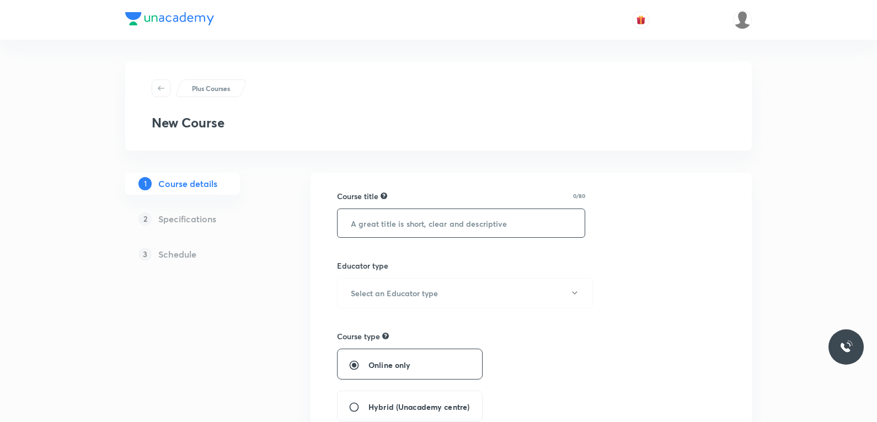
click at [458, 223] on input "text" at bounding box center [461, 223] width 247 height 28
paste input "Course On Physics for Foundation Class X 1 2028"
click at [479, 225] on input "Course On Physics for Foundation Class X 1 2028" at bounding box center [461, 223] width 247 height 28
click at [488, 224] on input "Course On Physics for Foundation Class X 1 2028" at bounding box center [461, 223] width 247 height 28
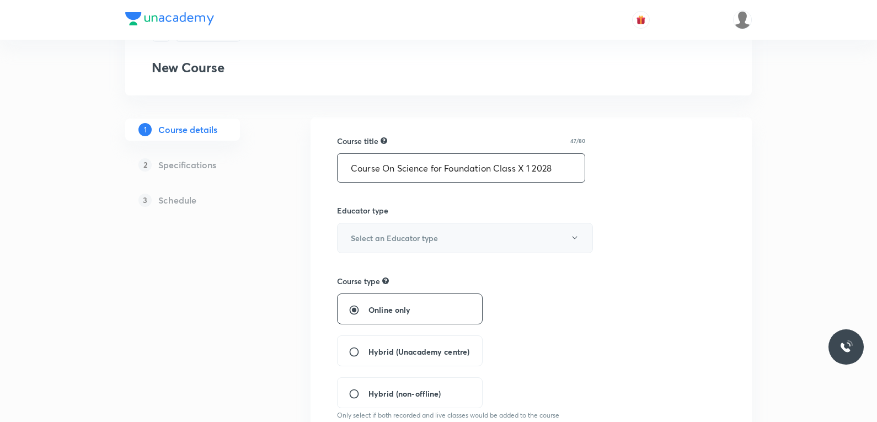
type input "Course On Science for Foundation Class X 1 2028"
click at [426, 234] on h6 "Select an Educator type" at bounding box center [394, 238] width 87 height 12
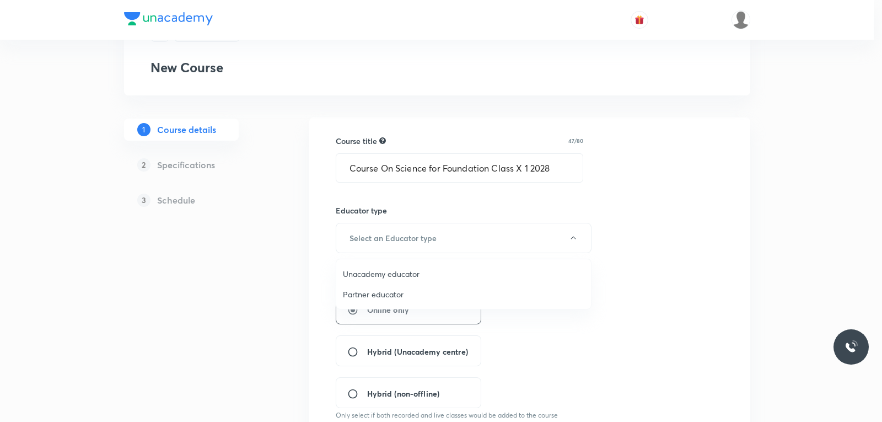
click at [400, 274] on span "Unacademy educator" at bounding box center [464, 274] width 242 height 12
radio input "false"
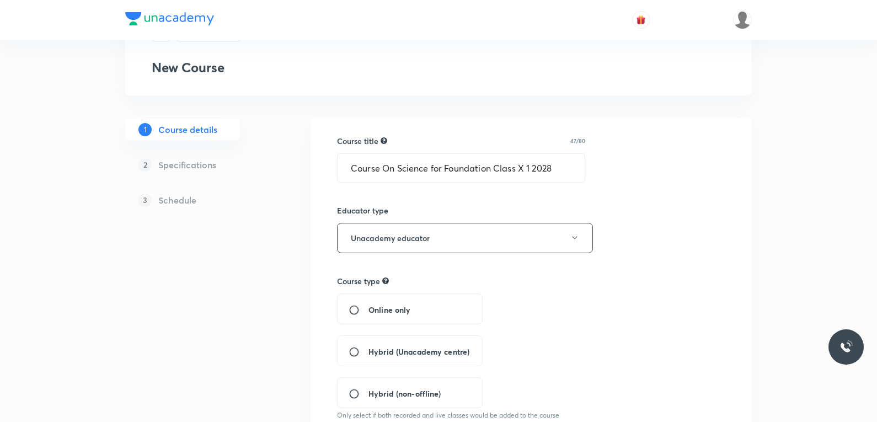
scroll to position [110, 0]
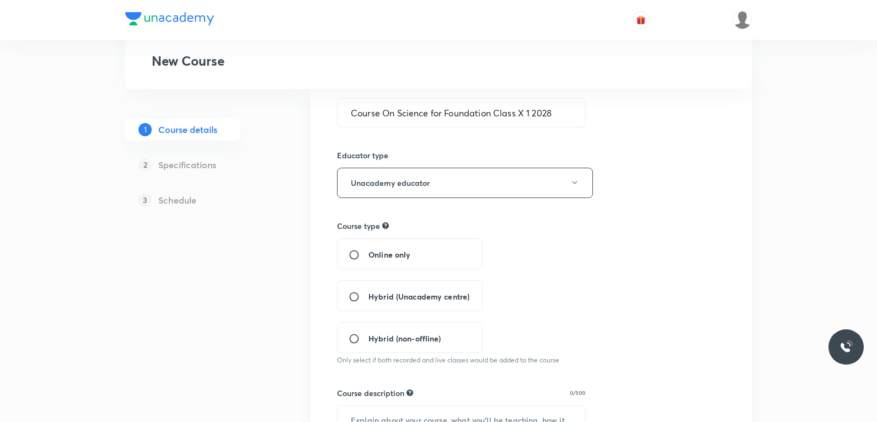
click at [399, 296] on span "Hybrid (Unacademy centre)" at bounding box center [418, 297] width 101 height 12
click at [368, 296] on input "Hybrid (Unacademy centre)" at bounding box center [359, 296] width 20 height 11
radio input "true"
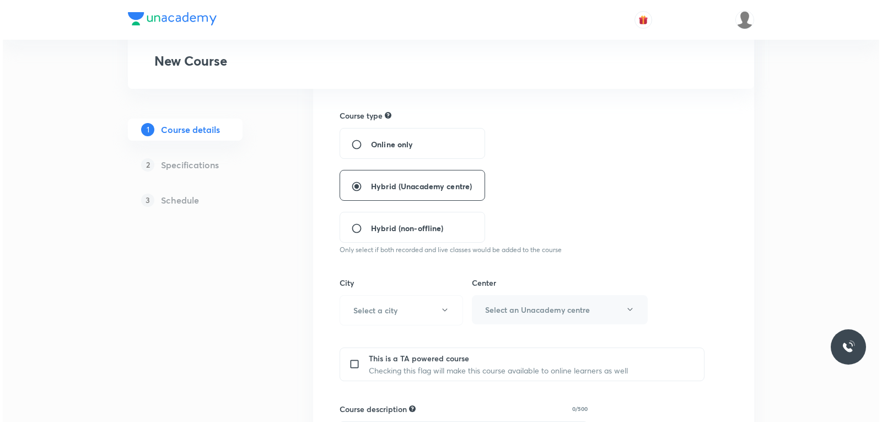
scroll to position [276, 0]
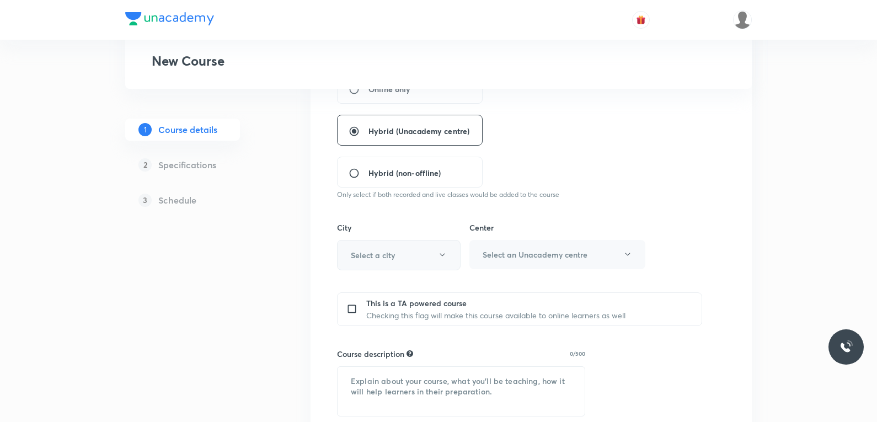
click at [388, 258] on h6 "Select a city" at bounding box center [373, 255] width 44 height 12
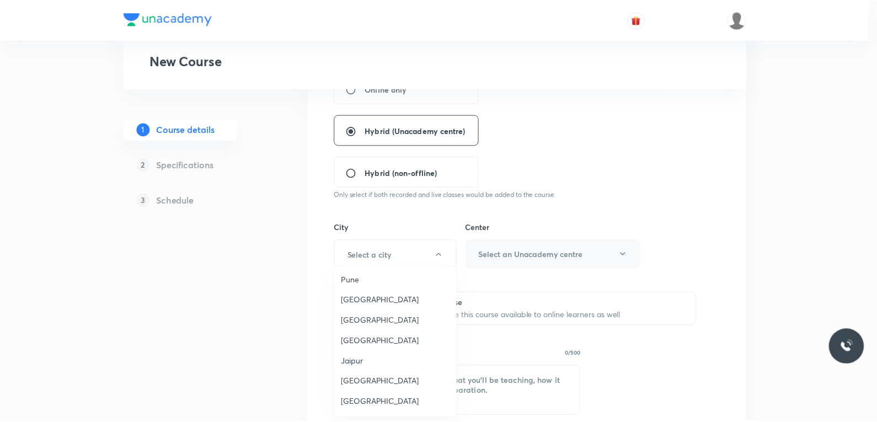
scroll to position [1048, 0]
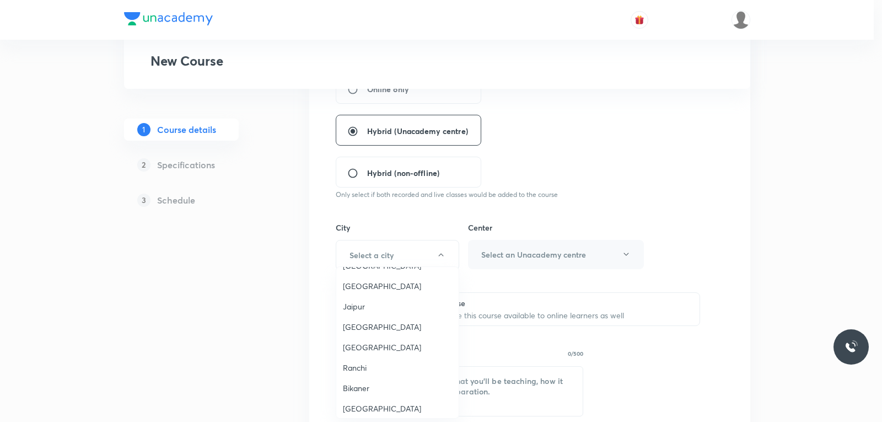
click at [356, 382] on span "Bikaner" at bounding box center [397, 388] width 109 height 12
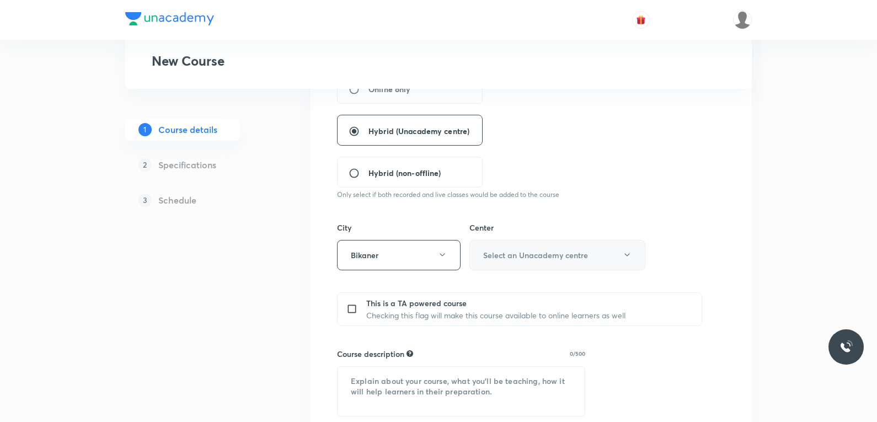
click at [535, 249] on h6 "Select an Unacademy centre" at bounding box center [535, 255] width 105 height 12
click at [518, 295] on span "[PERSON_NAME][GEOGRAPHIC_DATA]" at bounding box center [556, 291] width 162 height 12
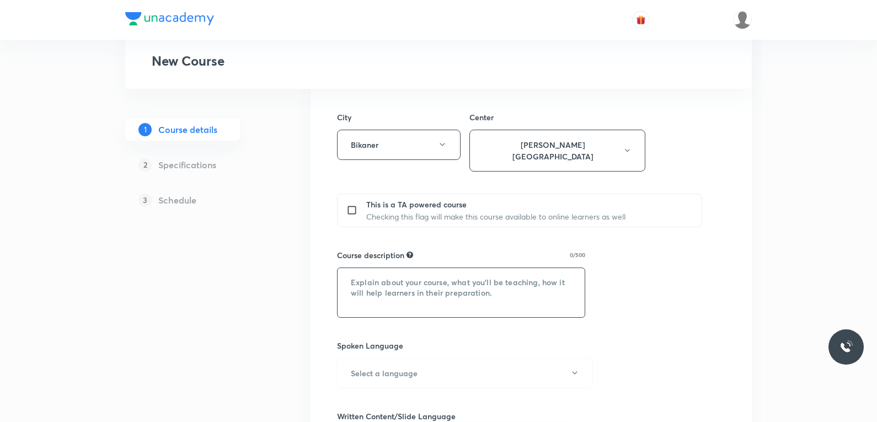
scroll to position [441, 0]
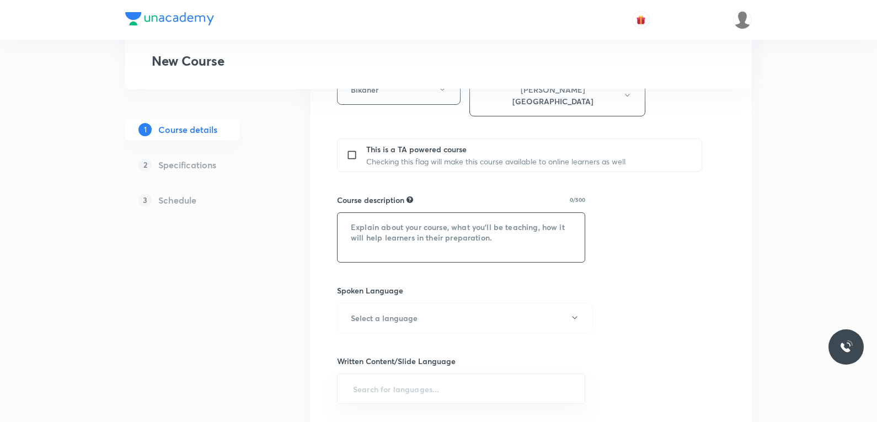
click at [426, 228] on textarea at bounding box center [461, 237] width 247 height 49
click at [469, 226] on textarea at bounding box center [461, 237] width 247 height 49
paste textarea "In this course, [PERSON_NAME] will provide in-depth knowledge of Physics. The c…"
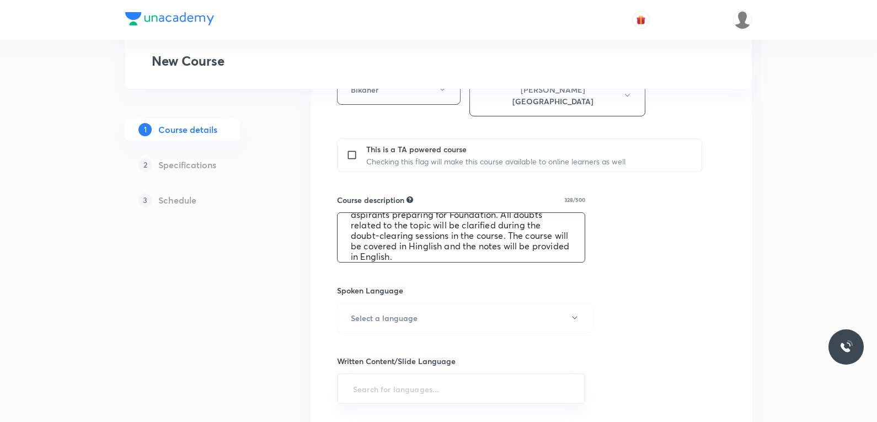
scroll to position [0, 0]
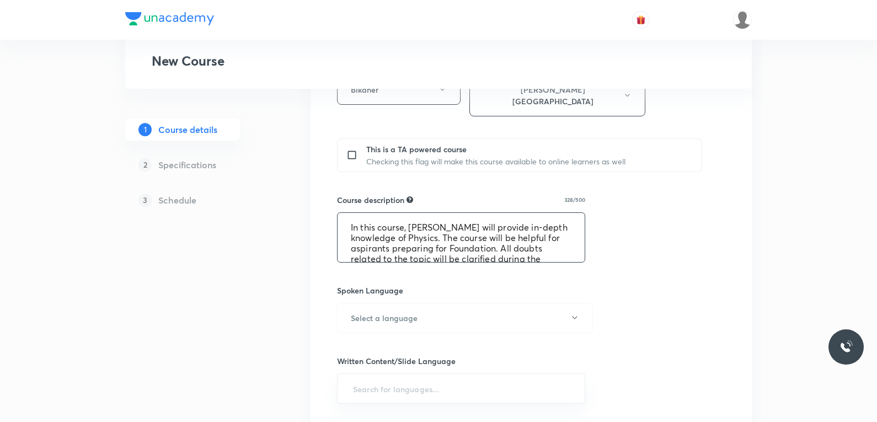
click at [409, 217] on textarea "In this course, [PERSON_NAME] will provide in-depth knowledge of Physics. The c…" at bounding box center [461, 237] width 247 height 49
click at [465, 228] on textarea "In this course, [PERSON_NAME] Ma'am will provide in-depth knowledge of Physics.…" at bounding box center [461, 237] width 247 height 49
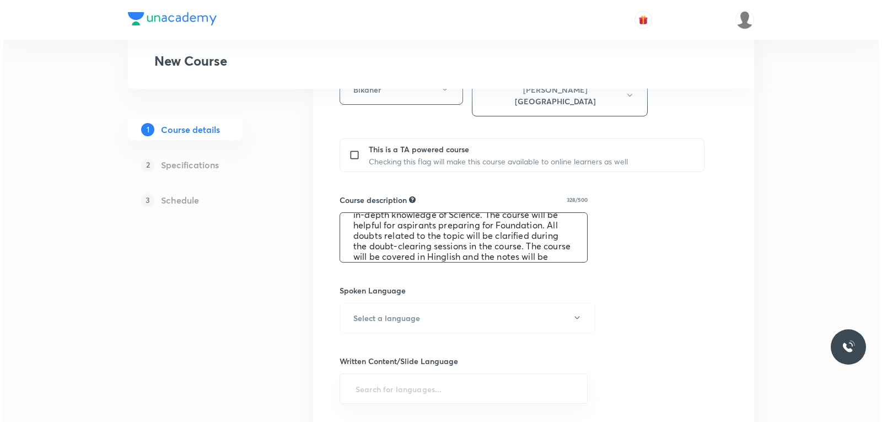
scroll to position [34, 0]
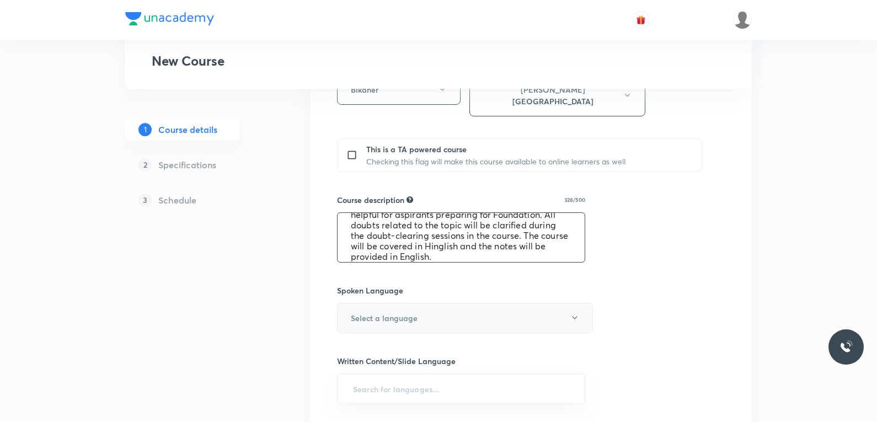
type textarea "In this course, [PERSON_NAME] Ma'am will provide in-depth knowledge of Science.…"
click at [479, 308] on button "Select a language" at bounding box center [465, 318] width 256 height 30
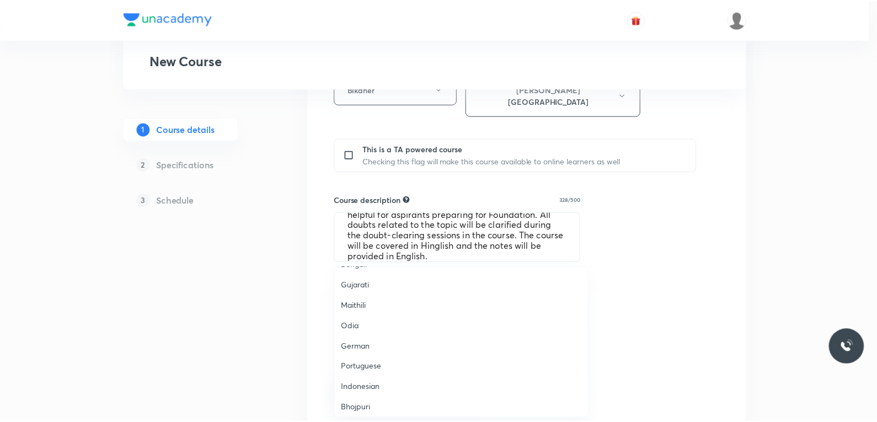
scroll to position [327, 0]
click at [697, 235] on div at bounding box center [441, 211] width 882 height 422
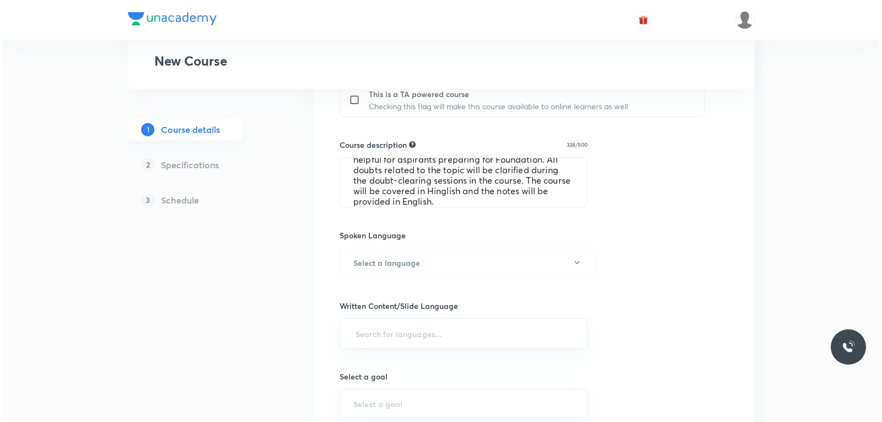
scroll to position [551, 0]
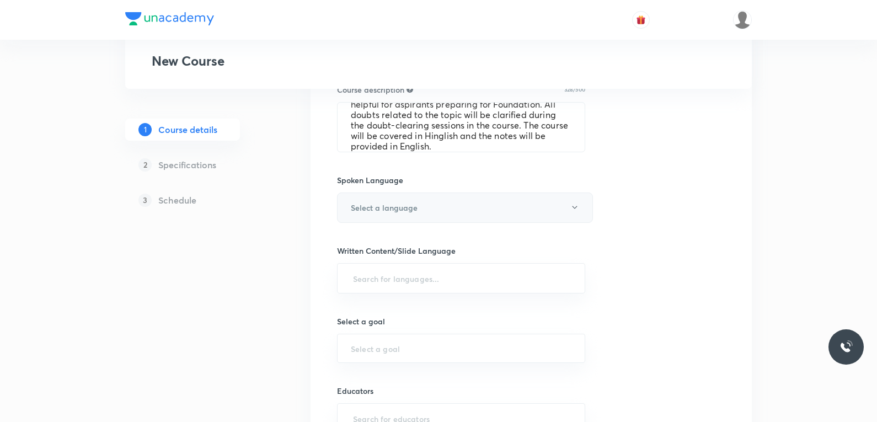
click at [460, 192] on button "Select a language" at bounding box center [465, 207] width 256 height 30
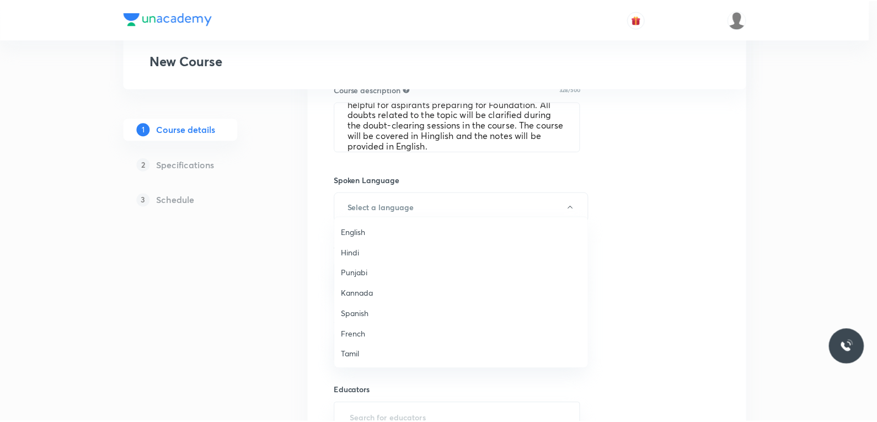
scroll to position [327, 0]
click at [364, 350] on span "Hinglish" at bounding box center [464, 354] width 242 height 12
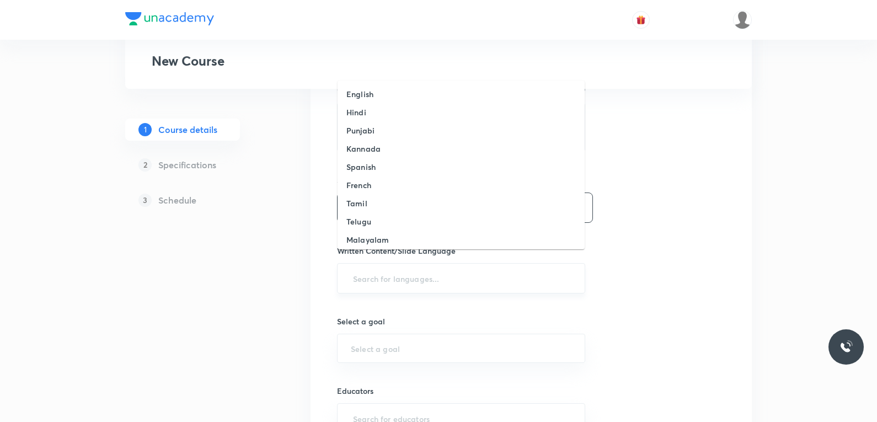
drag, startPoint x: 453, startPoint y: 263, endPoint x: 466, endPoint y: 265, distance: 13.3
click at [452, 268] on input "text" at bounding box center [461, 278] width 221 height 20
click at [408, 96] on li "English" at bounding box center [461, 94] width 247 height 18
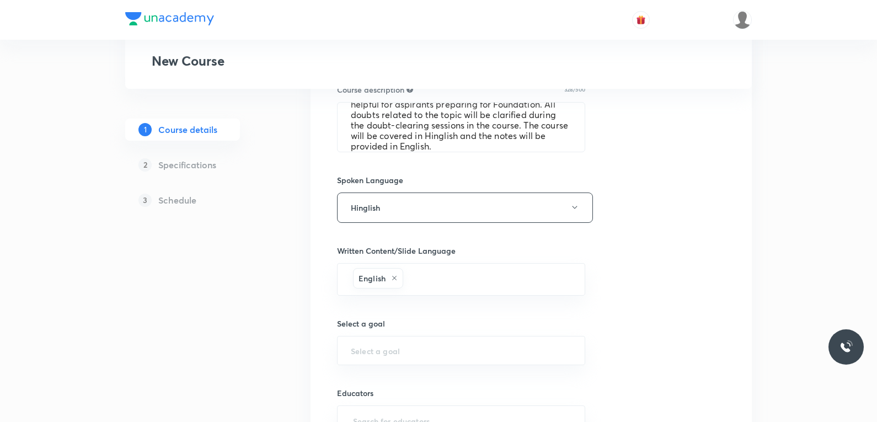
scroll to position [655, 0]
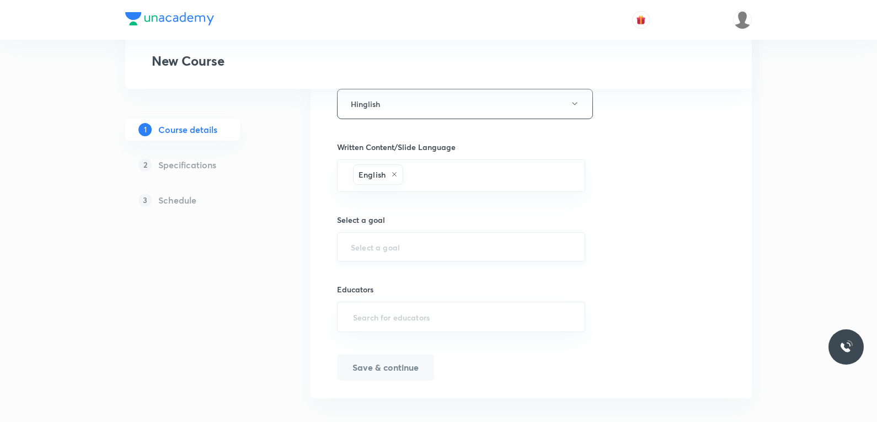
click at [443, 240] on div "​" at bounding box center [461, 246] width 248 height 29
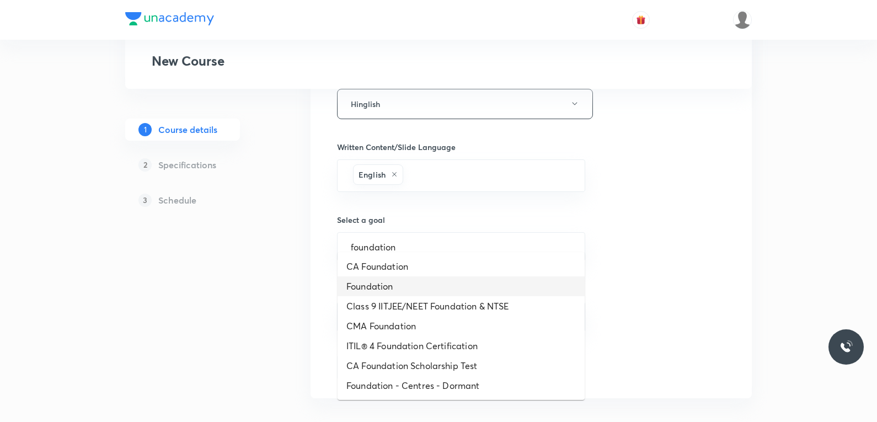
click at [383, 287] on li "Foundation" at bounding box center [461, 286] width 247 height 20
type input "Foundation"
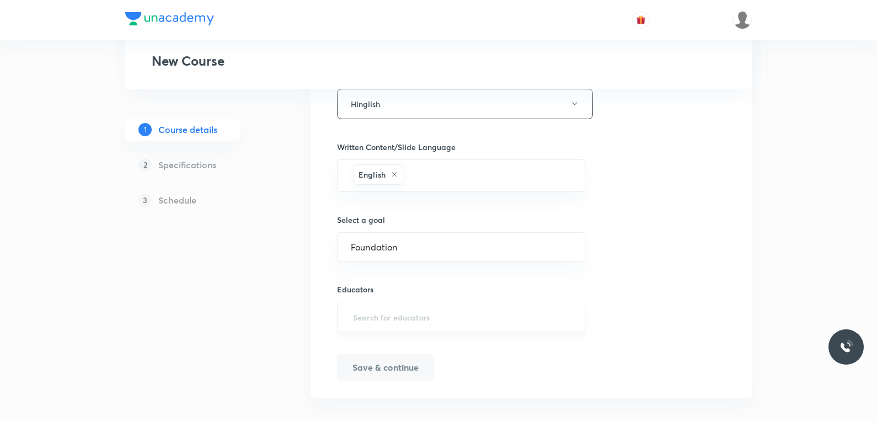
click at [429, 307] on input "text" at bounding box center [461, 317] width 221 height 20
paste input "VimlaSolanki-9288"
type input "VimlaSolanki-9288"
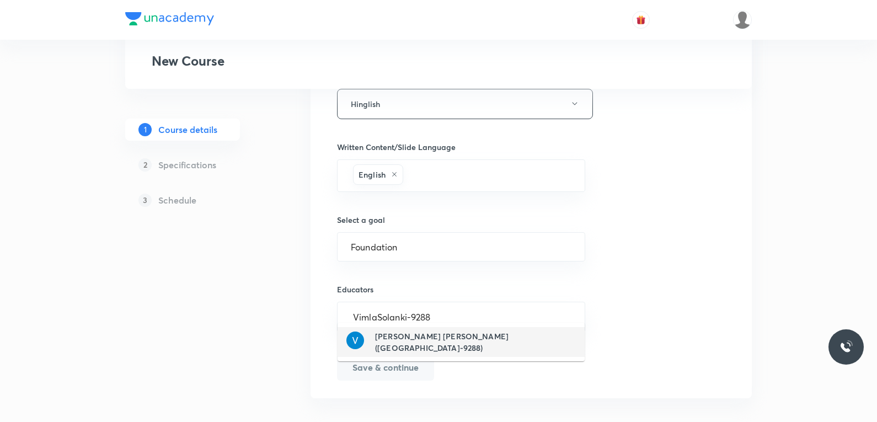
click at [441, 343] on h6 "[PERSON_NAME] [PERSON_NAME]([GEOGRAPHIC_DATA]-9288)" at bounding box center [475, 341] width 201 height 23
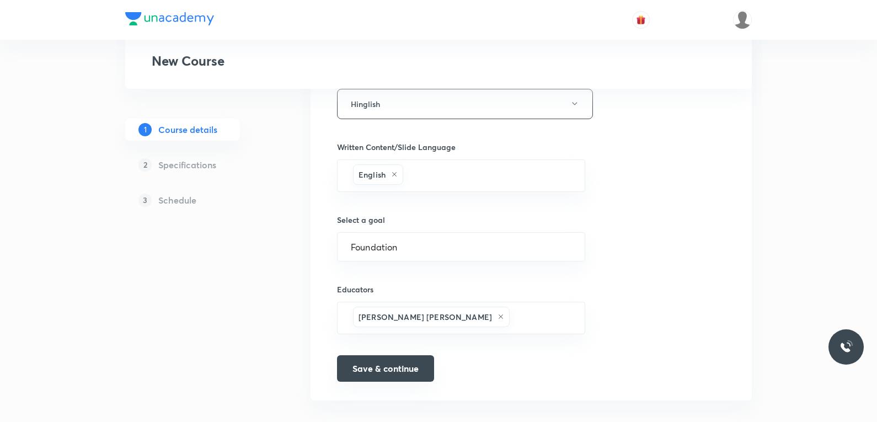
click at [394, 361] on button "Save & continue" at bounding box center [385, 368] width 97 height 26
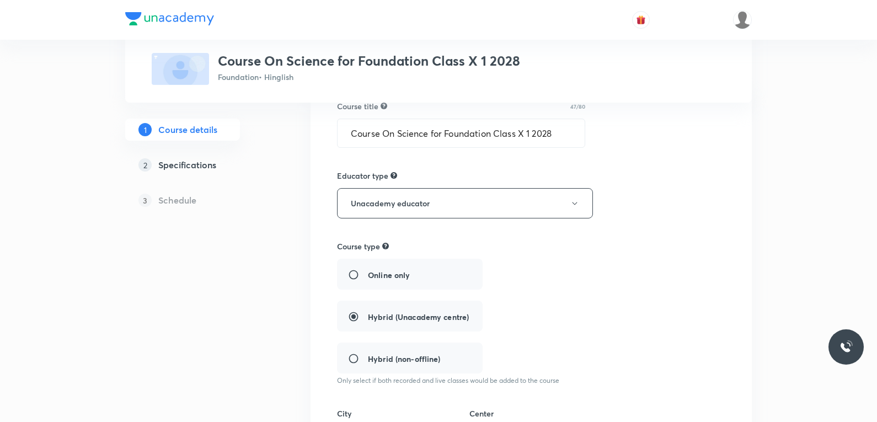
scroll to position [117, 0]
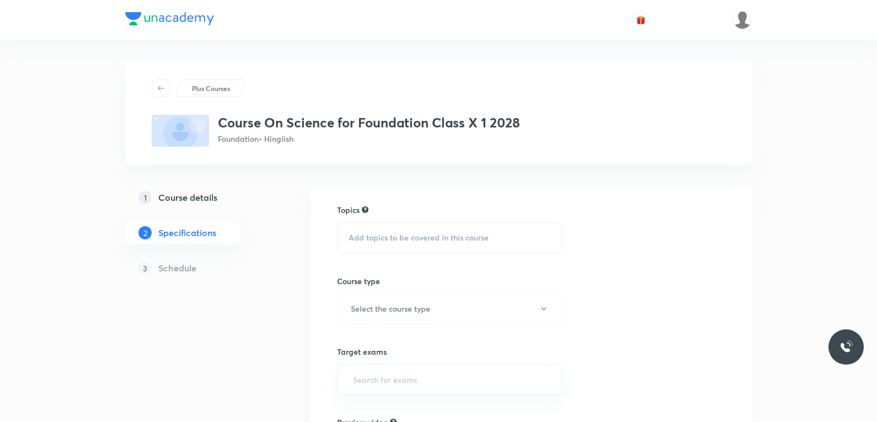
click at [382, 237] on span "Add topics to be covered in this course" at bounding box center [419, 237] width 140 height 9
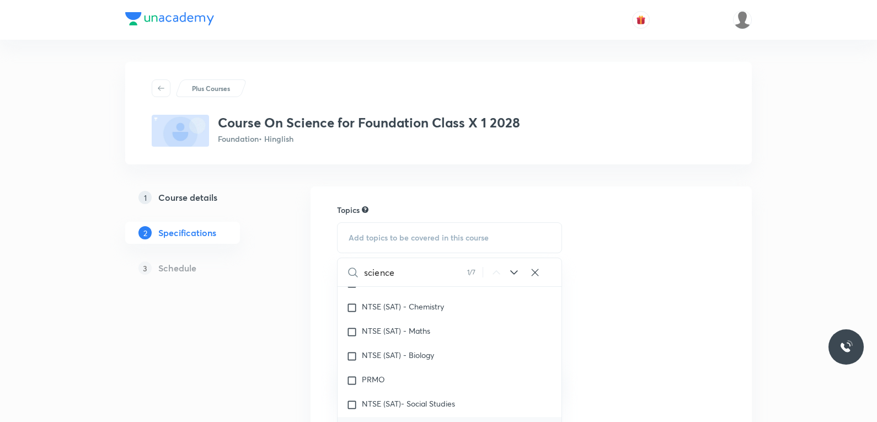
scroll to position [165, 0]
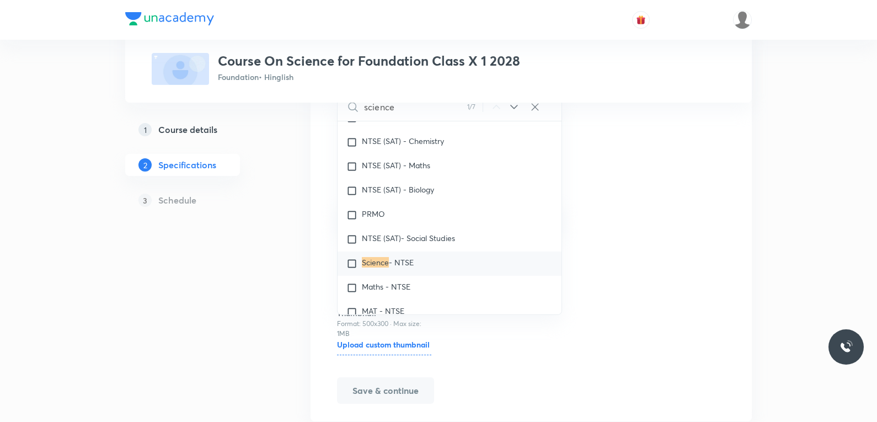
type input "science"
click at [405, 261] on span "- NTSE" at bounding box center [401, 262] width 25 height 10
checkbox input "true"
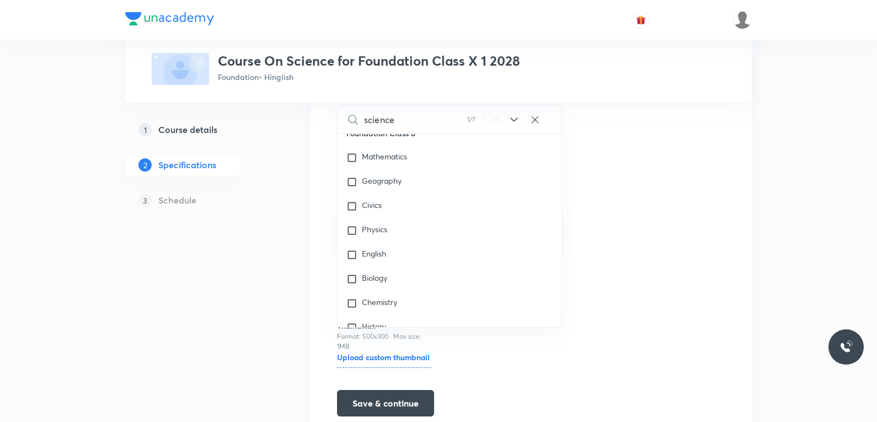
scroll to position [340, 0]
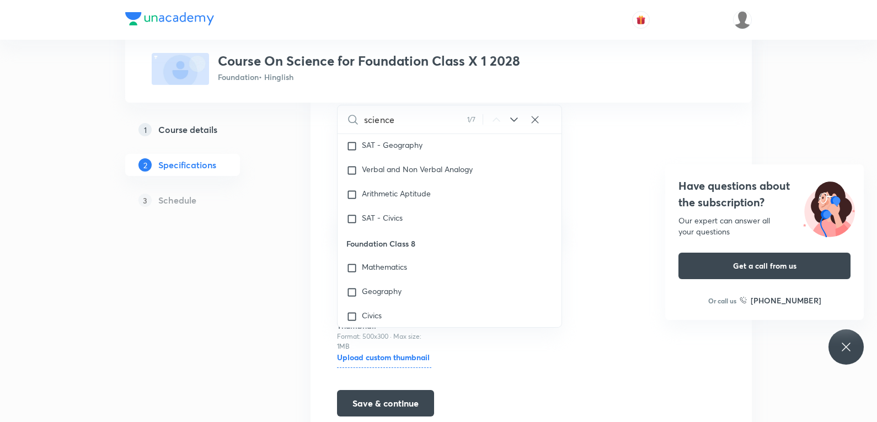
click at [832, 350] on div "Have questions about the subscription? Our expert can answer all your questions…" at bounding box center [845, 346] width 35 height 35
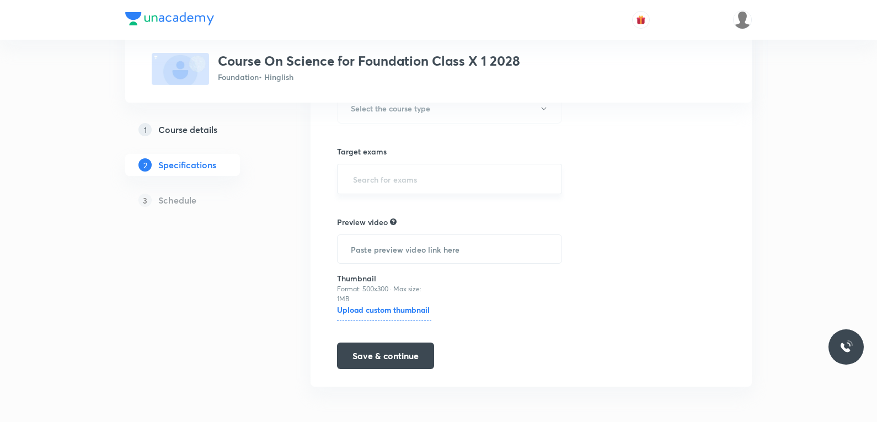
scroll to position [103, 0]
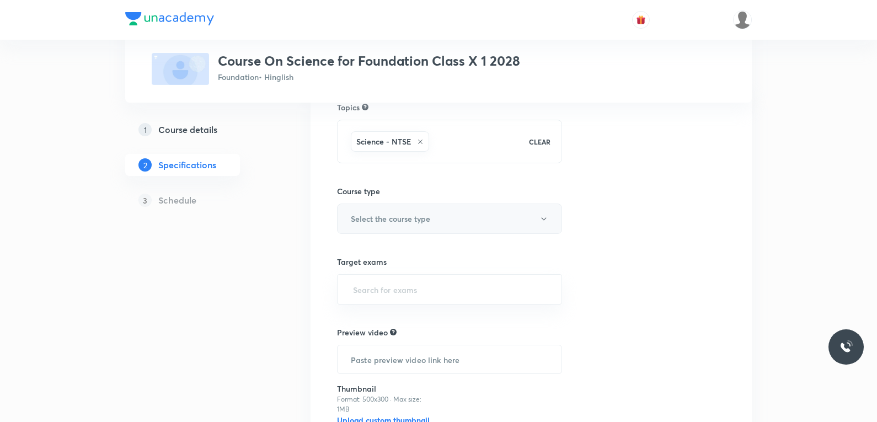
click at [443, 223] on button "Select the course type" at bounding box center [449, 218] width 225 height 30
click at [467, 136] on div at bounding box center [441, 211] width 882 height 422
click at [453, 143] on div "Science - NTSE" at bounding box center [435, 141] width 172 height 25
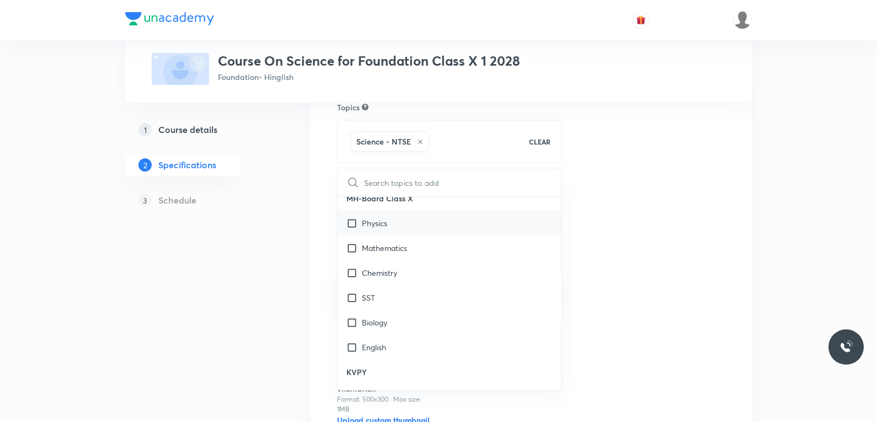
scroll to position [1654, 0]
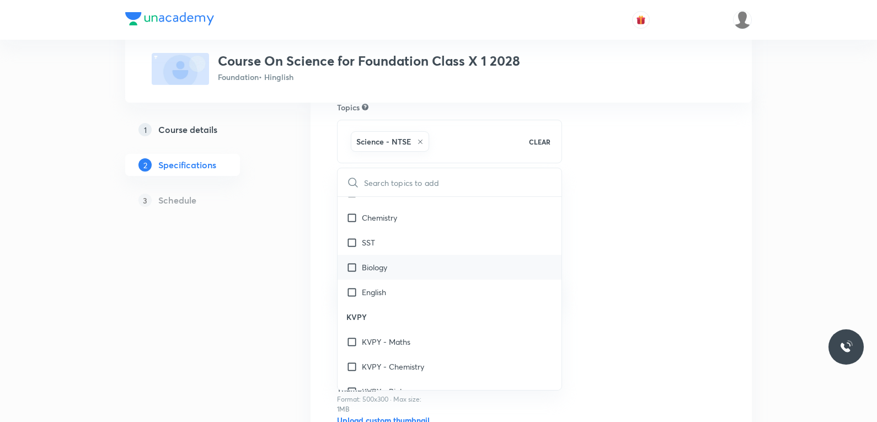
click at [384, 273] on div "Biology" at bounding box center [450, 267] width 224 height 25
checkbox input "true"
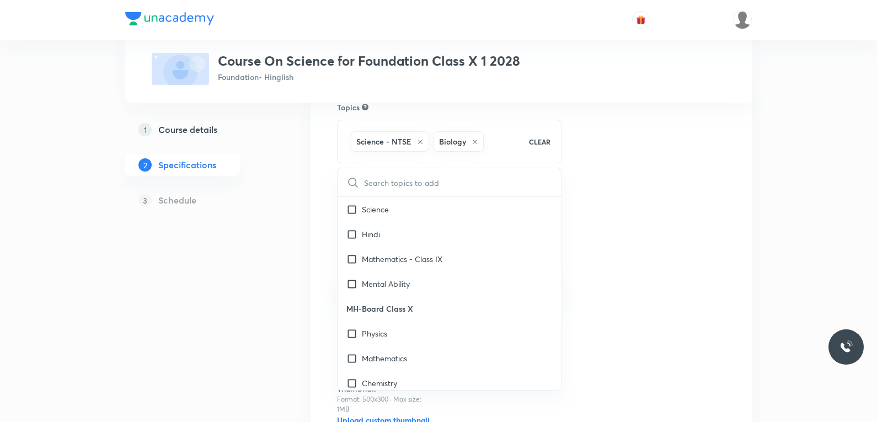
scroll to position [1379, 0]
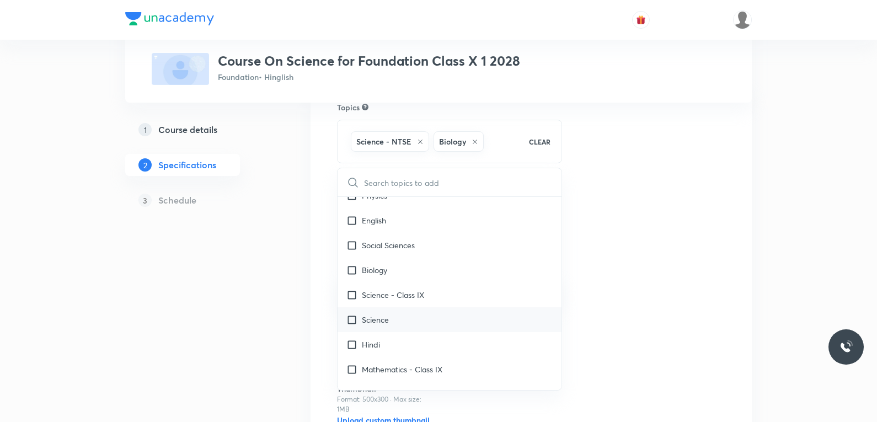
click at [388, 321] on p "Science" at bounding box center [375, 320] width 27 height 12
checkbox input "true"
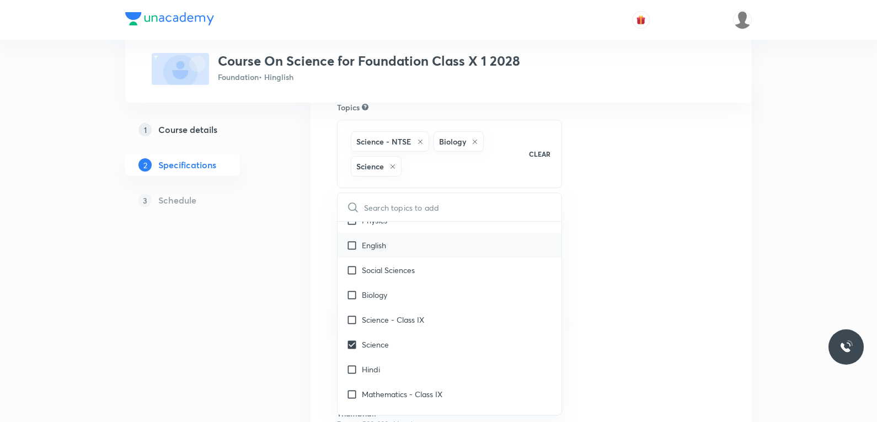
scroll to position [1324, 0]
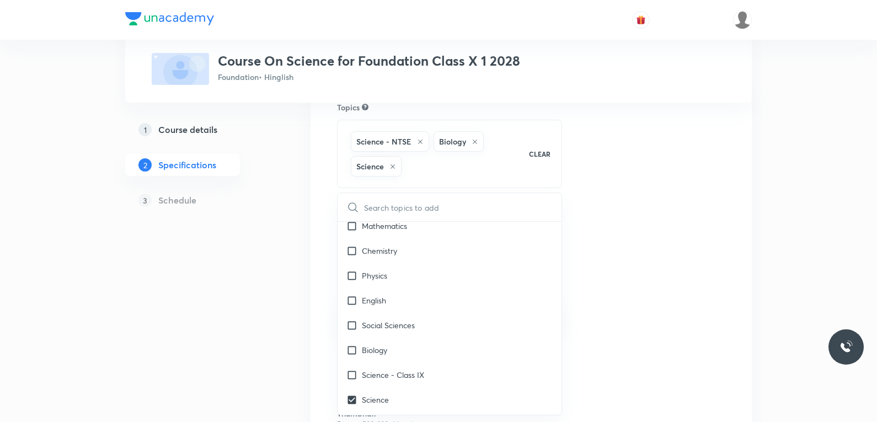
click at [456, 208] on input "text" at bounding box center [462, 207] width 197 height 28
type input "s"
checkbox input "true"
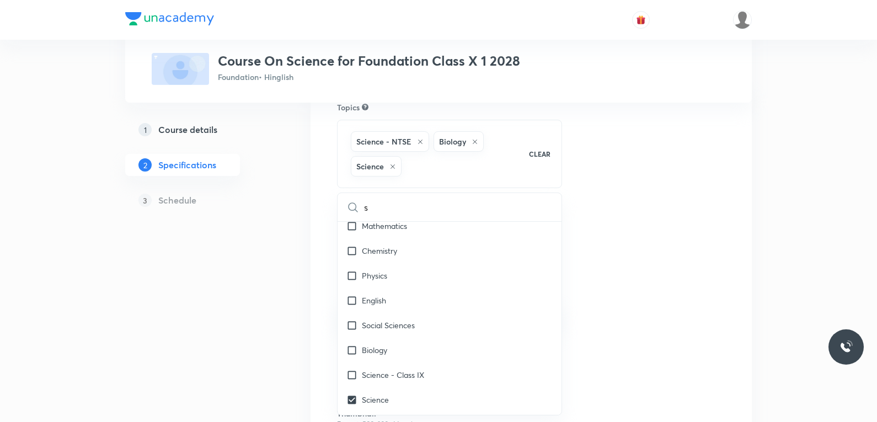
checkbox input "true"
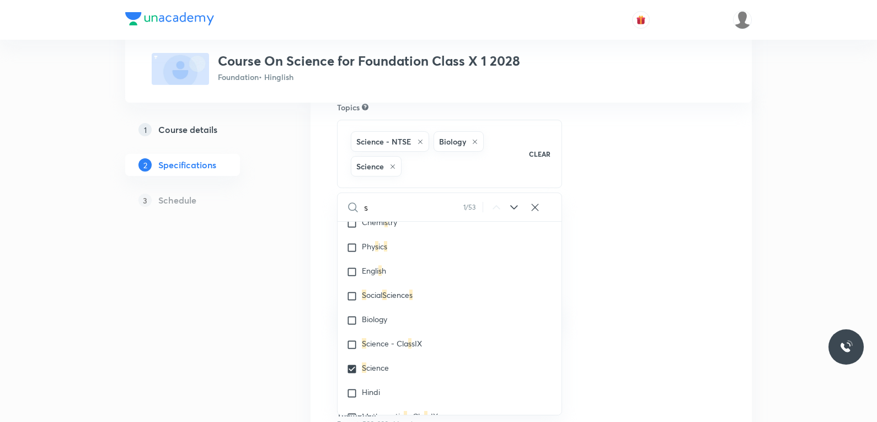
scroll to position [0, 0]
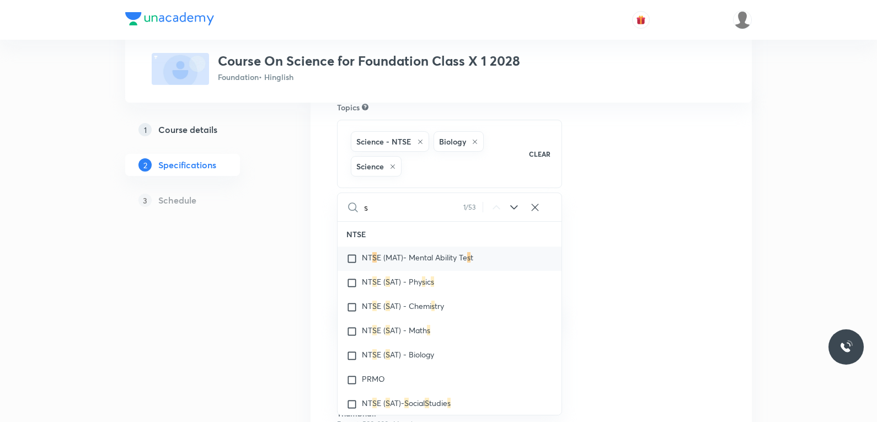
type input "sc"
checkbox input "true"
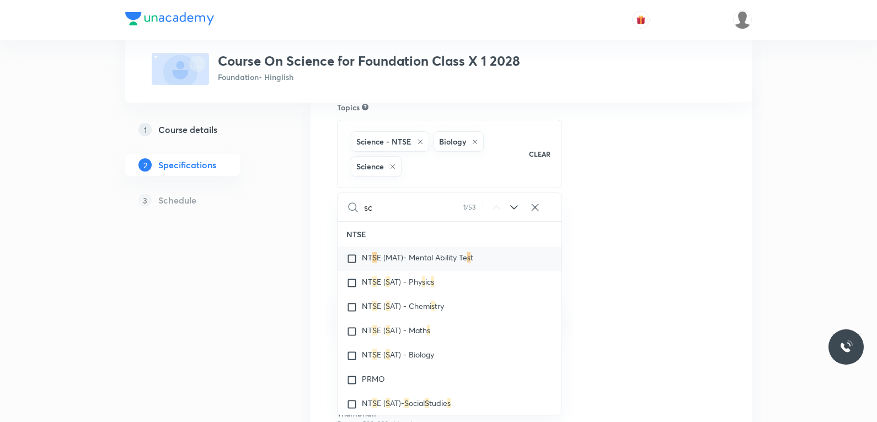
checkbox input "true"
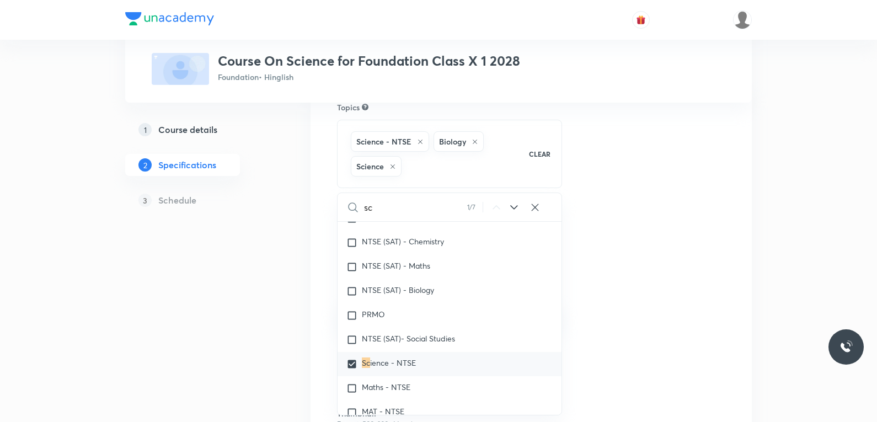
type input "sci"
checkbox input "true"
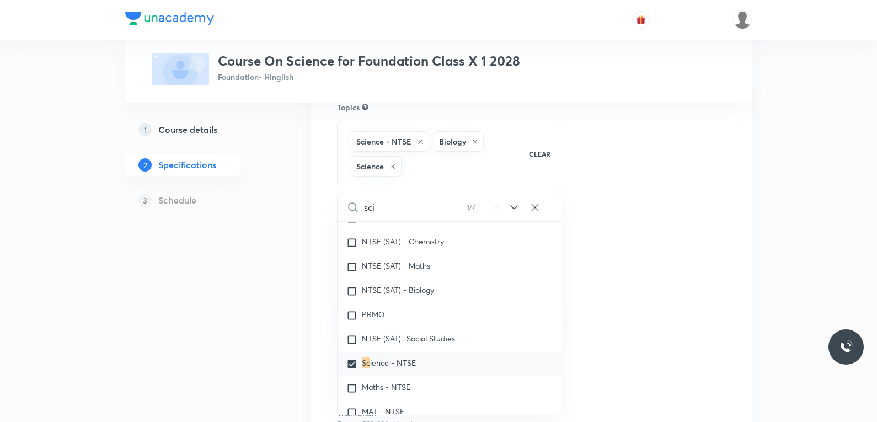
checkbox input "true"
type input "scie"
checkbox input "true"
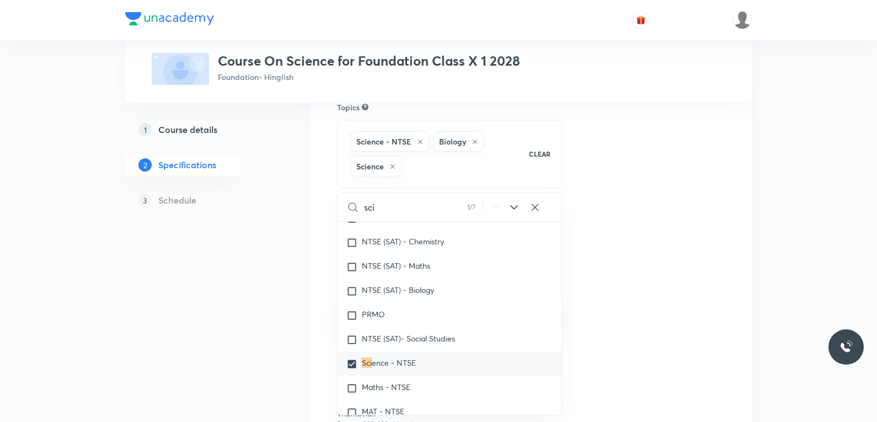
checkbox input "true"
type input "scien"
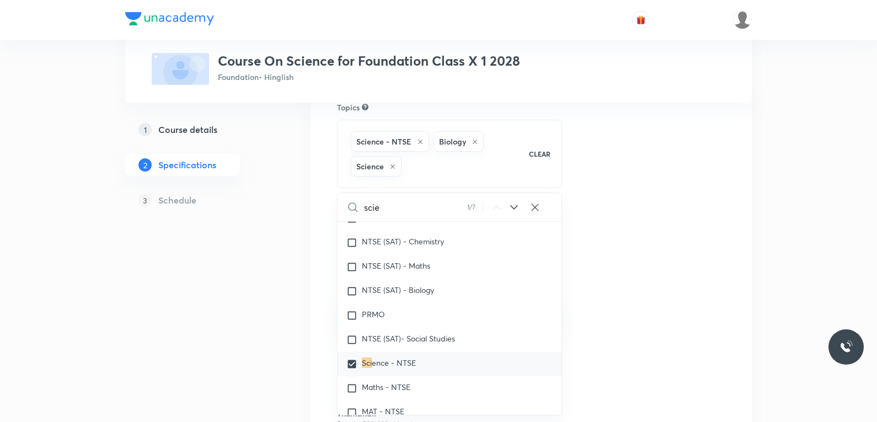
checkbox input "true"
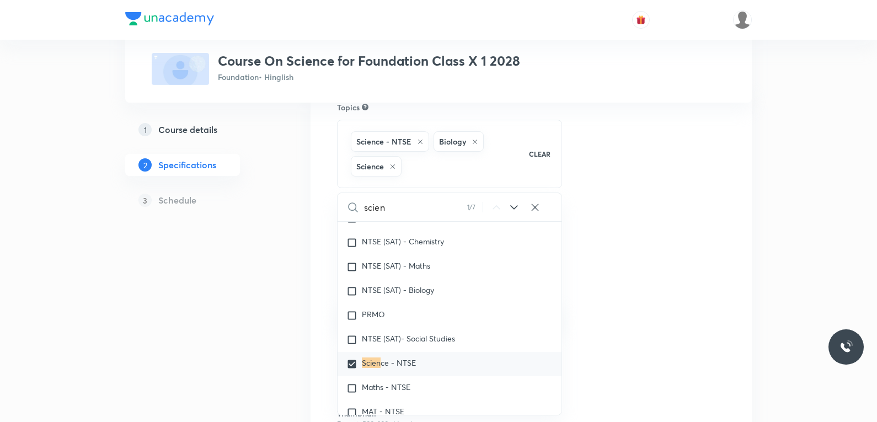
checkbox input "true"
type input "scienc"
checkbox input "true"
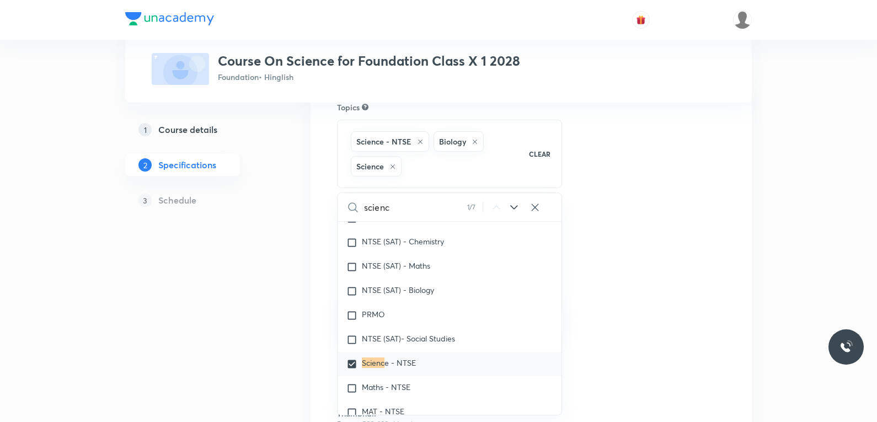
checkbox input "true"
type input "science"
checkbox input "true"
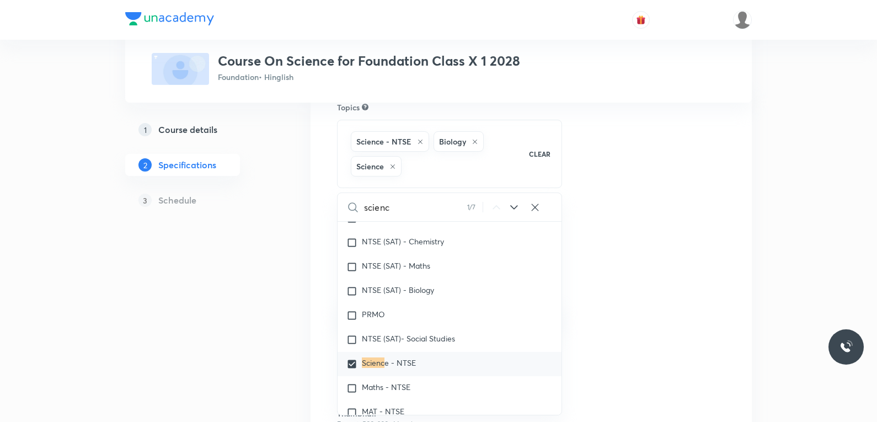
checkbox input "true"
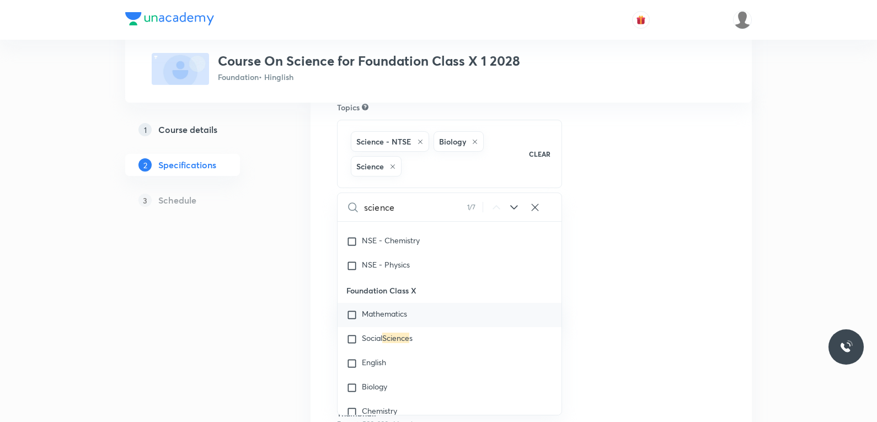
scroll to position [1002, 0]
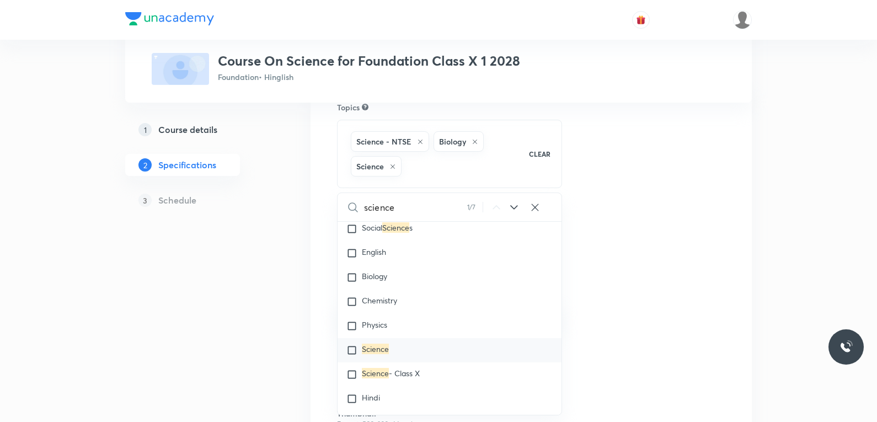
type input "science"
click at [380, 350] on mark "Science" at bounding box center [375, 349] width 27 height 10
checkbox input "true"
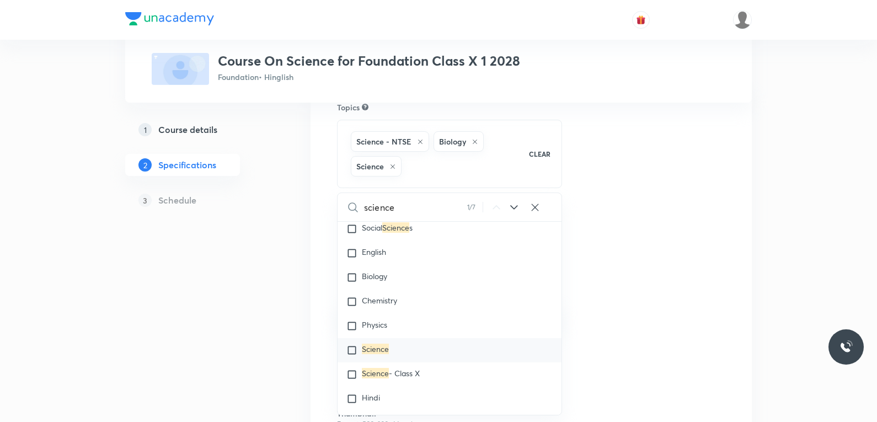
checkbox input "true"
click at [394, 376] on span "- Class X" at bounding box center [404, 373] width 31 height 10
checkbox input "true"
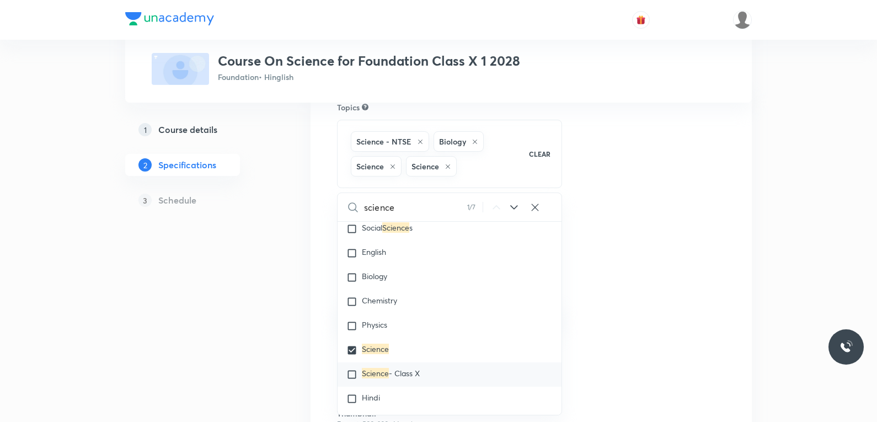
checkbox input "true"
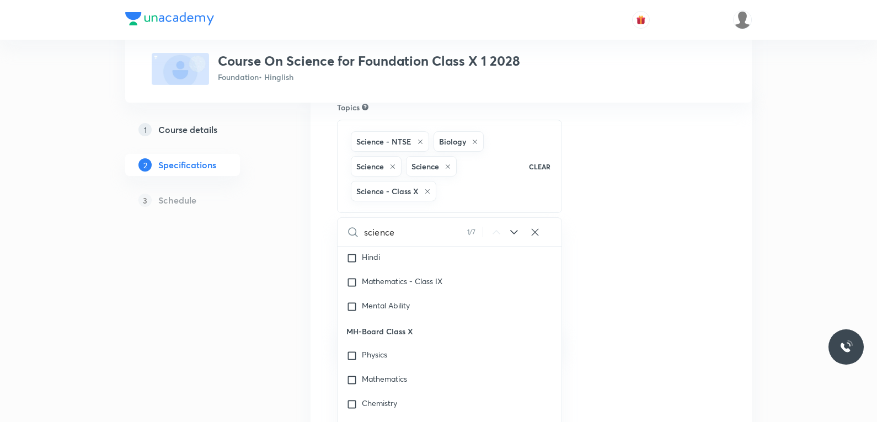
scroll to position [1428, 0]
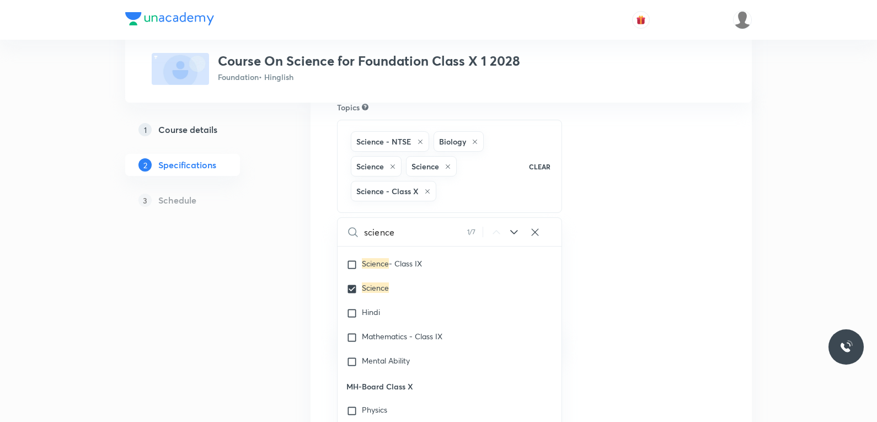
click at [715, 229] on div "Topics Science - NTSE Biology Science Science Science - Class X CLEAR science 1…" at bounding box center [531, 314] width 388 height 427
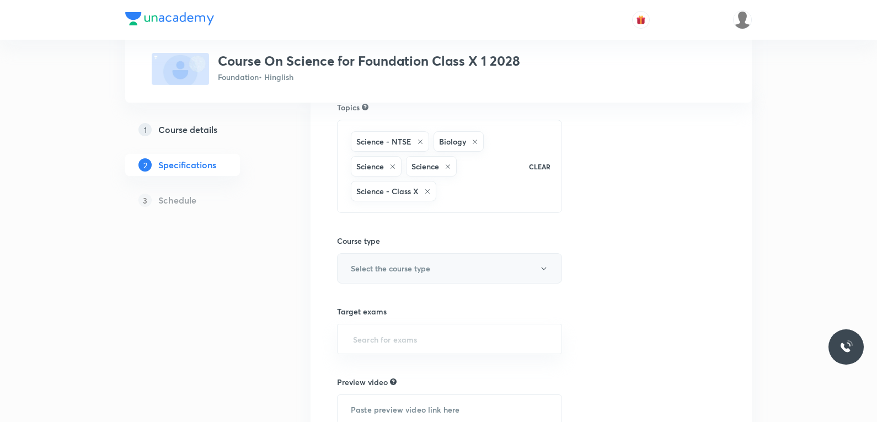
click at [440, 263] on button "Select the course type" at bounding box center [449, 268] width 225 height 30
click at [393, 327] on span "Theory Course" at bounding box center [464, 325] width 242 height 12
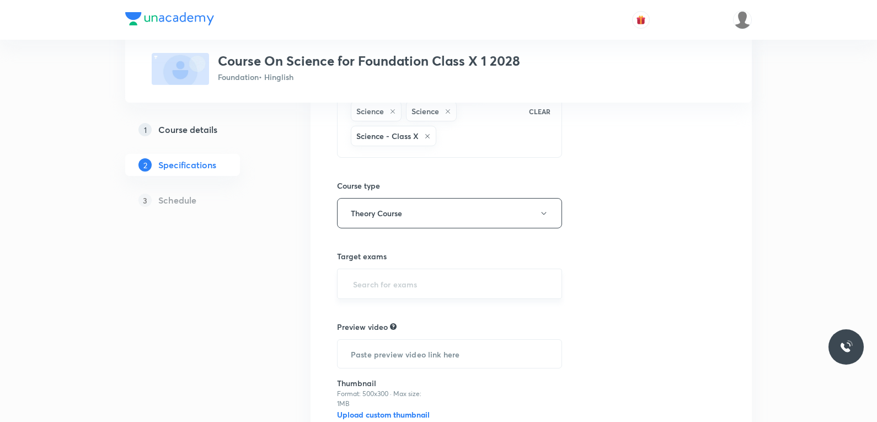
click at [425, 281] on input "text" at bounding box center [449, 284] width 197 height 20
type input "foundation"
click at [384, 317] on li "Foundation" at bounding box center [450, 316] width 224 height 20
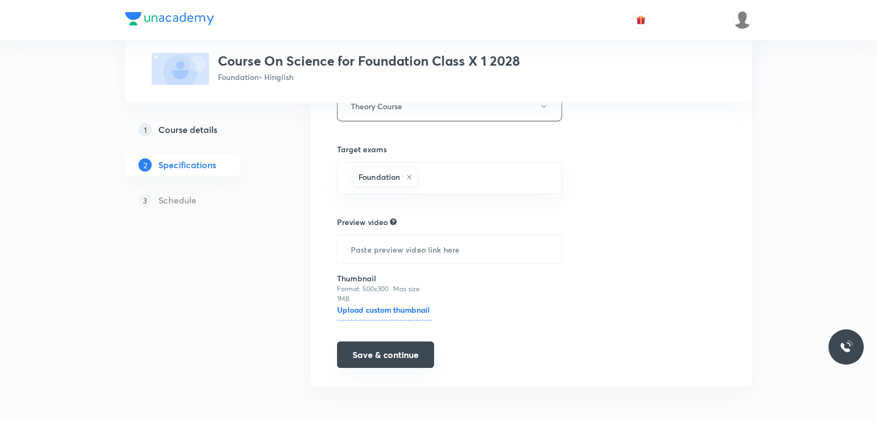
click at [384, 361] on button "Save & continue" at bounding box center [385, 354] width 97 height 26
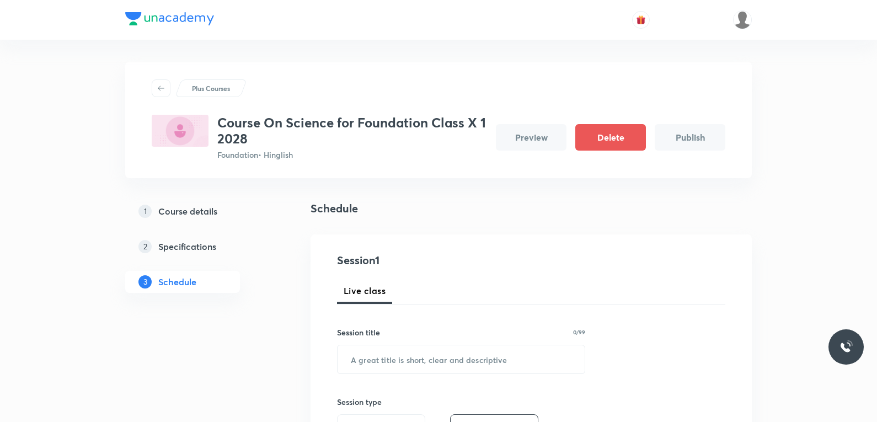
click at [791, 136] on div "Plus Courses Course On Science for Foundation Class X 1 2028 Foundation • Hingl…" at bounding box center [438, 399] width 877 height 799
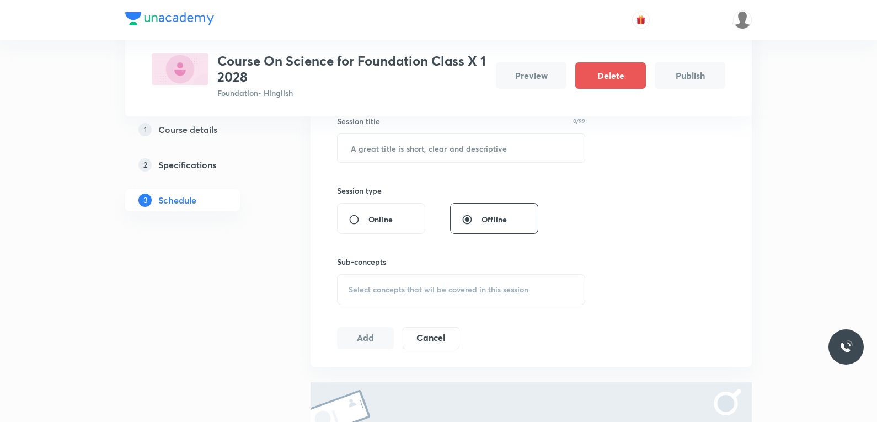
scroll to position [156, 0]
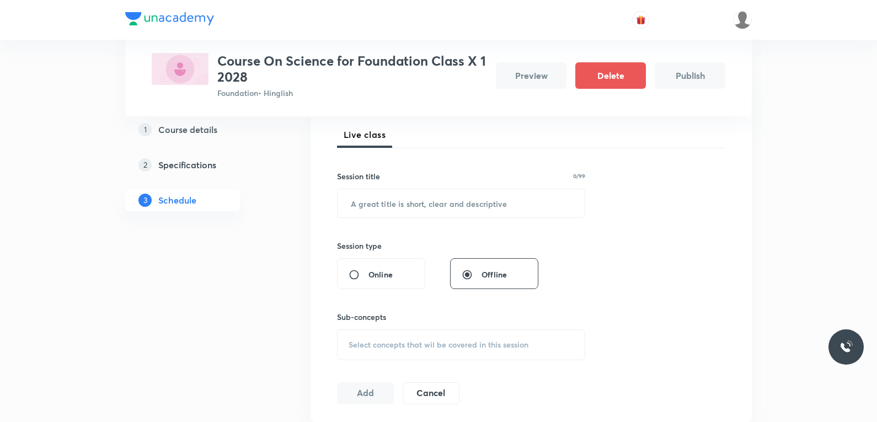
click at [673, 183] on div "Session 1 Live class Session title 0/99 ​ Session type Online Offline Sub-conce…" at bounding box center [531, 250] width 388 height 308
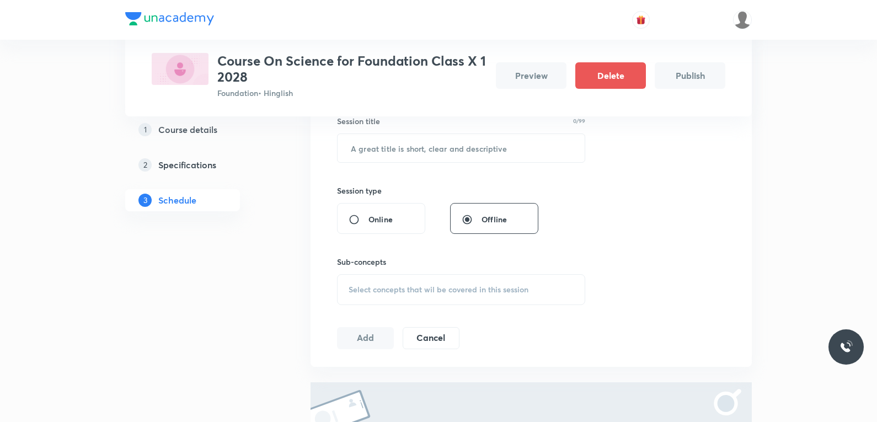
scroll to position [101, 0]
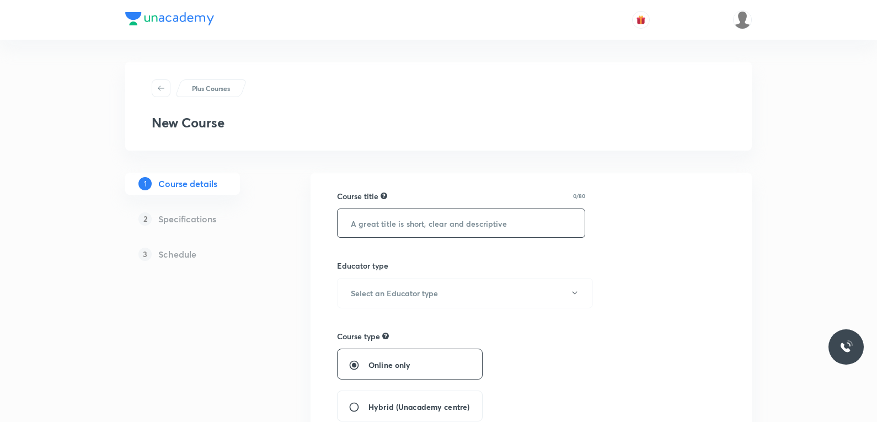
click at [428, 222] on input "text" at bounding box center [461, 223] width 247 height 28
paste input "Course On Physics for Foundation Class IX 1 2029"
click at [398, 223] on input "Course On Physics for Foundation Class IX 1 2029" at bounding box center [461, 223] width 247 height 28
type input "Course On Biology for Foundation Class IX 1 2029"
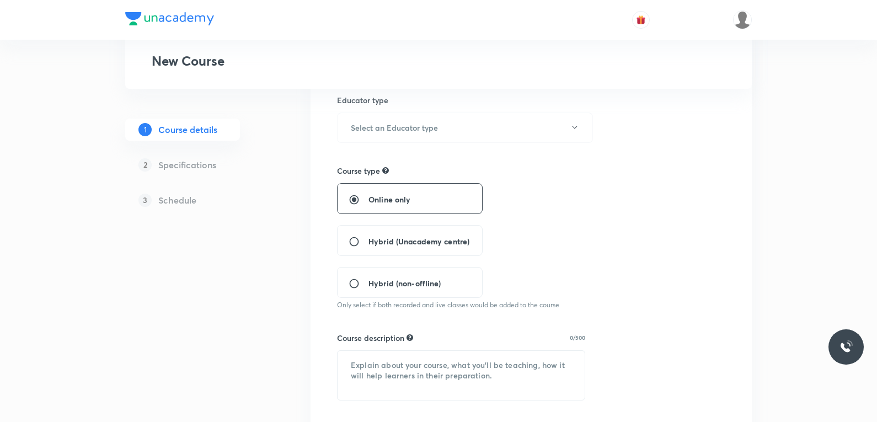
scroll to position [110, 0]
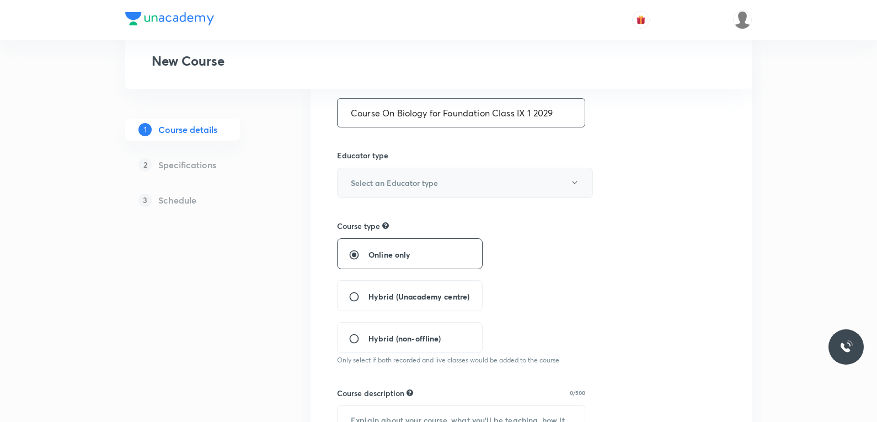
click at [442, 174] on button "Select an Educator type" at bounding box center [465, 183] width 256 height 30
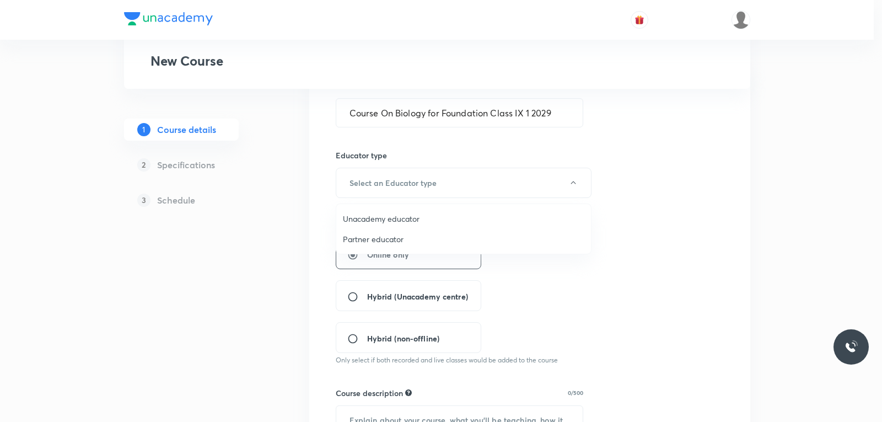
click at [403, 220] on span "Unacademy educator" at bounding box center [464, 219] width 242 height 12
radio input "false"
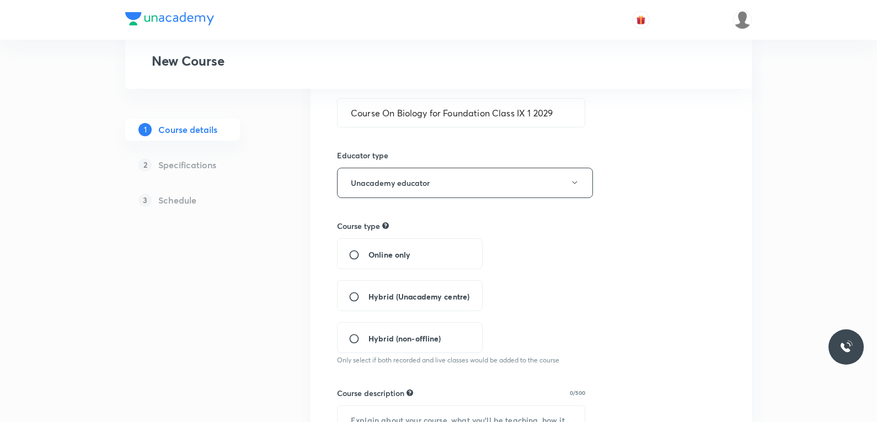
click at [426, 286] on div "Hybrid (Unacademy centre)" at bounding box center [410, 295] width 146 height 31
click at [454, 288] on div "Hybrid (Unacademy centre)" at bounding box center [410, 295] width 146 height 31
click at [424, 298] on span "Hybrid (Unacademy centre)" at bounding box center [418, 297] width 101 height 12
click at [368, 298] on input "Hybrid (Unacademy centre)" at bounding box center [359, 296] width 20 height 11
radio input "true"
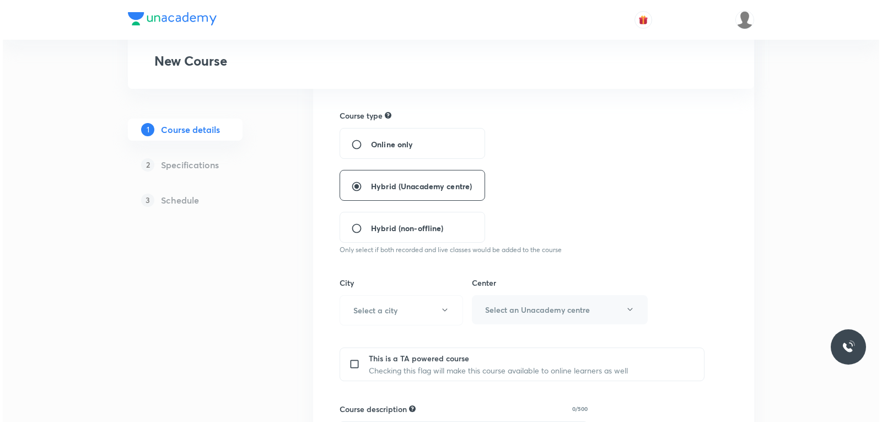
scroll to position [331, 0]
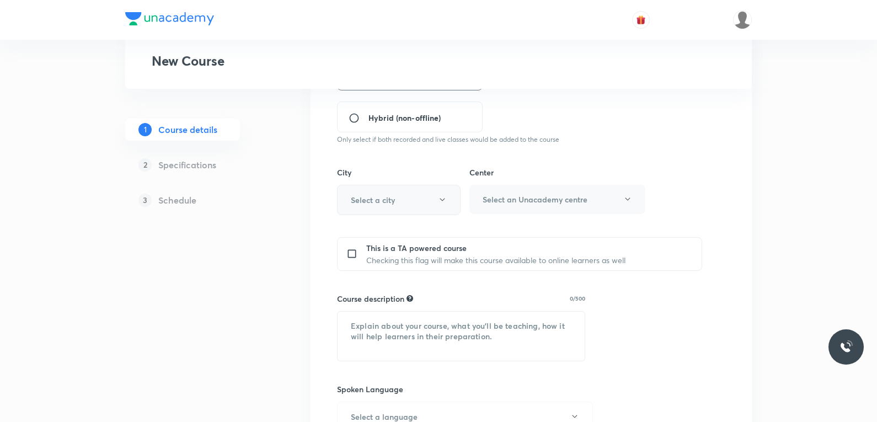
click at [425, 207] on button "Select a city" at bounding box center [399, 200] width 124 height 30
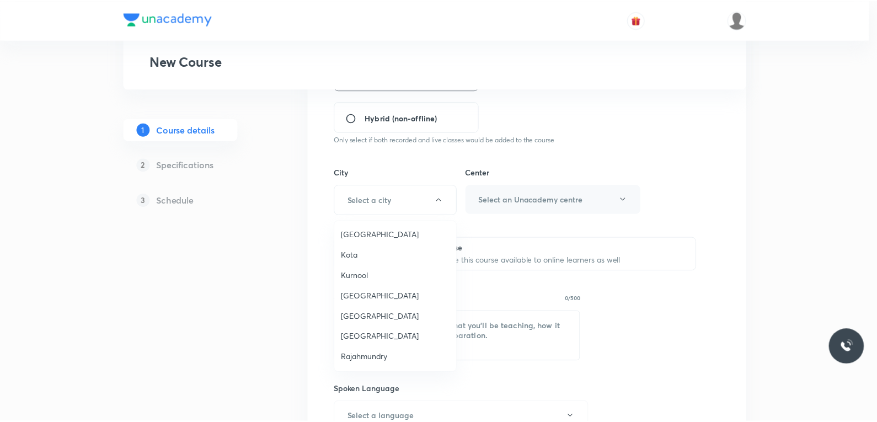
scroll to position [1121, 0]
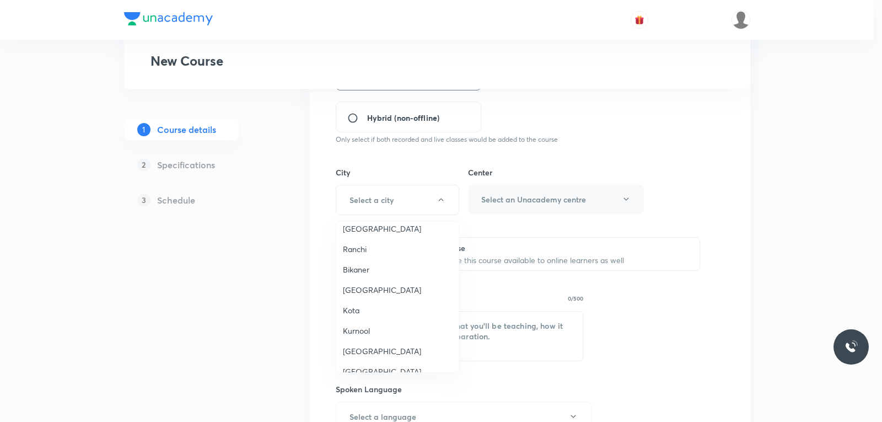
click at [378, 264] on span "Bikaner" at bounding box center [397, 270] width 109 height 12
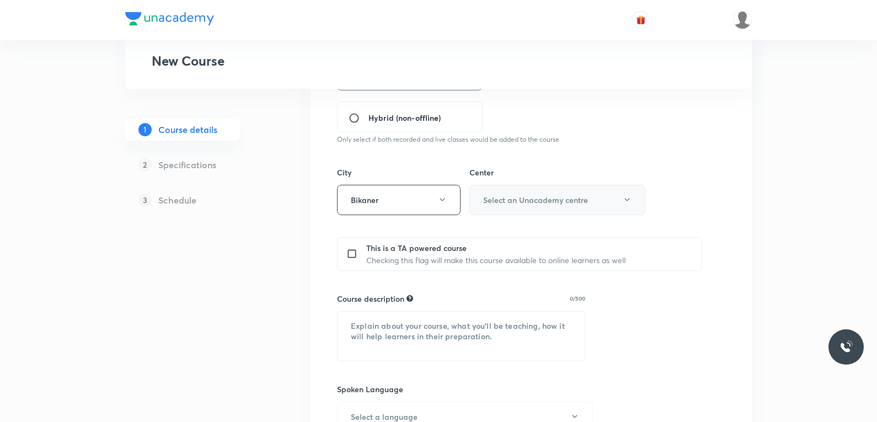
click at [528, 208] on button "Select an Unacademy centre" at bounding box center [557, 200] width 176 height 30
click at [512, 240] on span "[PERSON_NAME][GEOGRAPHIC_DATA]" at bounding box center [556, 236] width 162 height 12
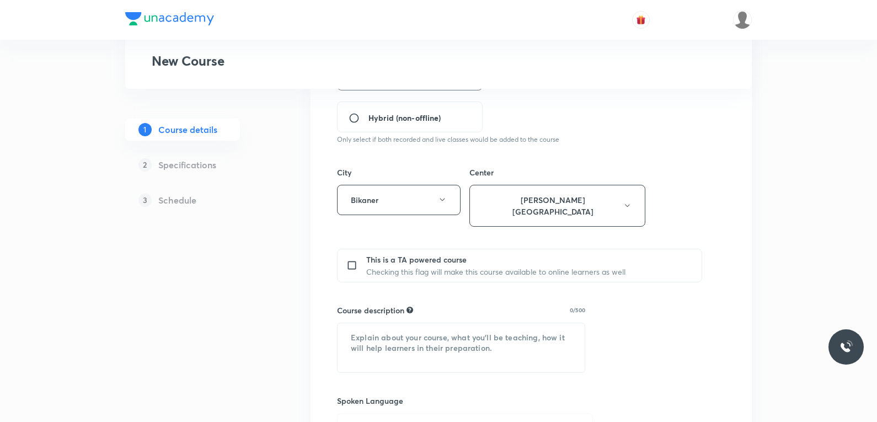
scroll to position [386, 0]
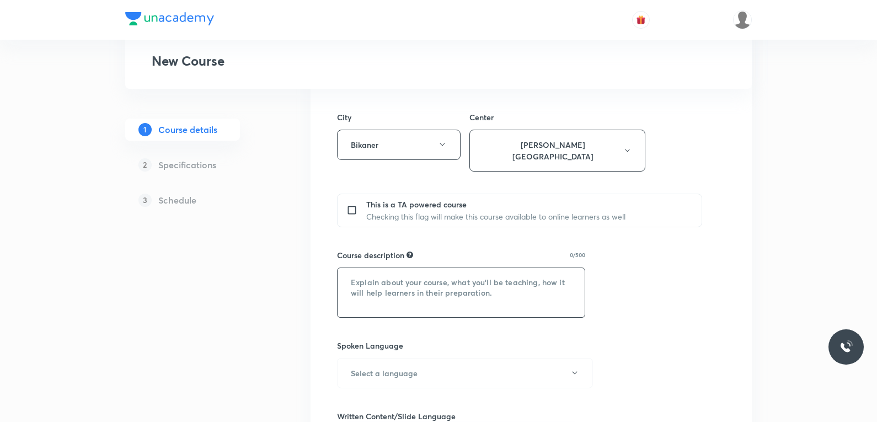
click at [443, 282] on textarea at bounding box center [461, 292] width 247 height 49
paste textarea "In this course, [PERSON_NAME] will provide in-depth knowledge of Physics. The c…"
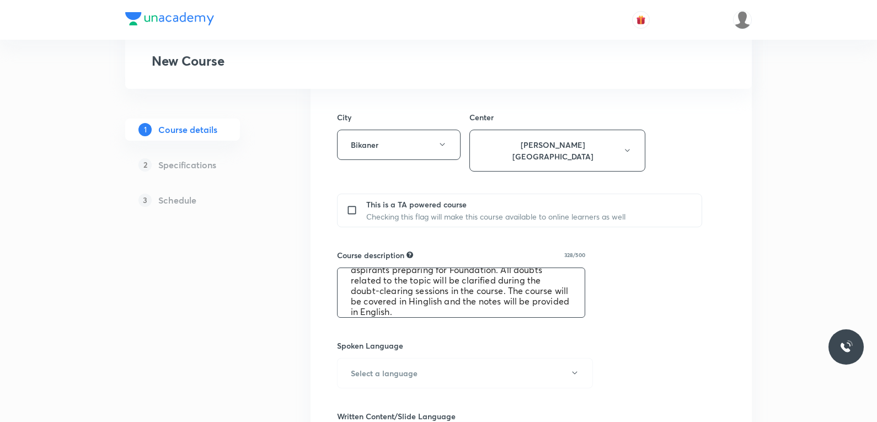
scroll to position [0, 0]
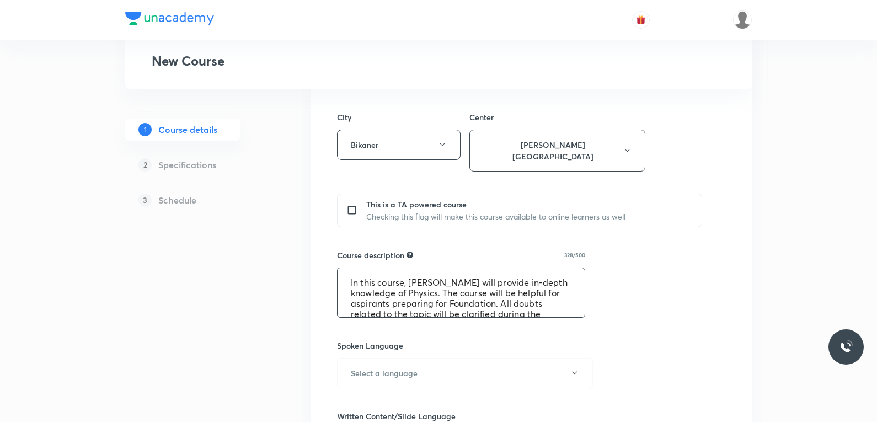
click at [409, 269] on textarea "In this course, [PERSON_NAME] will provide in-depth knowledge of Physics. The c…" at bounding box center [461, 292] width 247 height 49
click at [465, 285] on textarea "In this course, [PERSON_NAME] Ma'am will provide in-depth knowledge of Physics.…" at bounding box center [461, 292] width 247 height 49
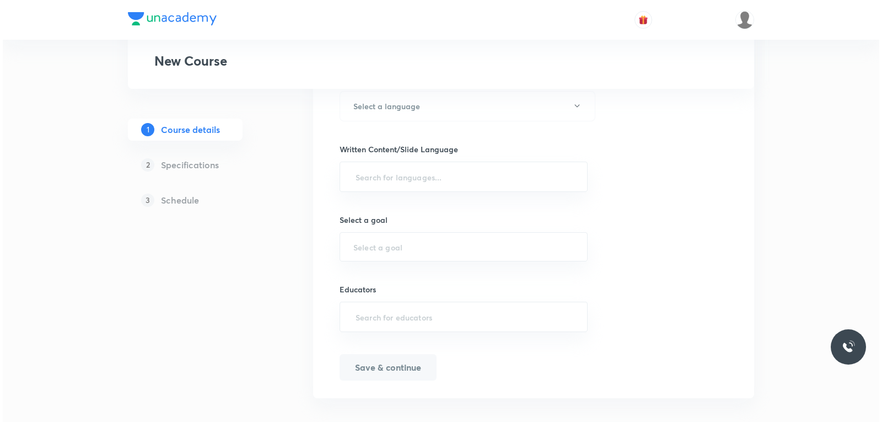
scroll to position [543, 0]
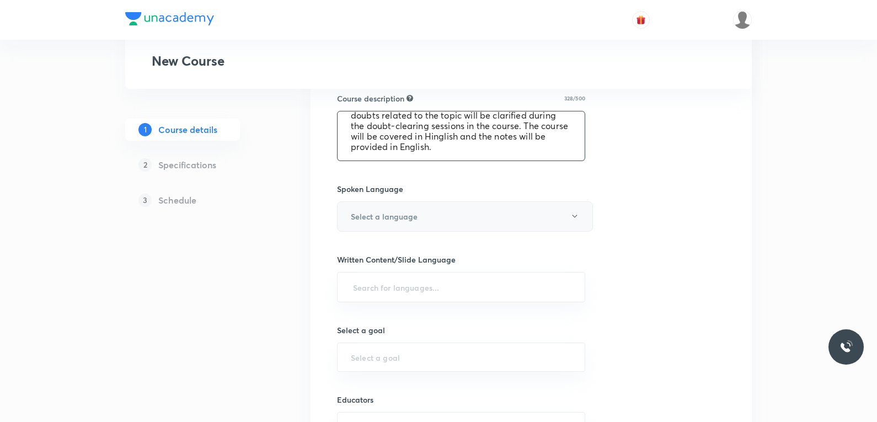
type textarea "In this course, [PERSON_NAME] Ma'am will provide in-depth knowledge of Biology.…"
click at [472, 206] on button "Select a language" at bounding box center [465, 216] width 256 height 30
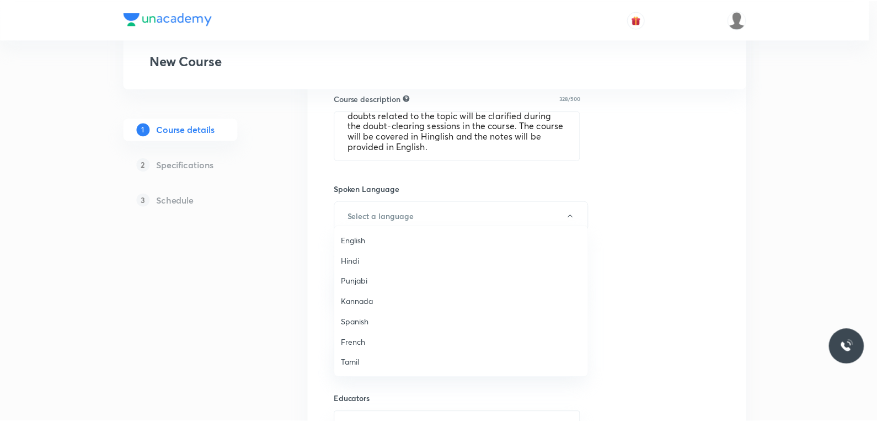
scroll to position [327, 0]
click at [367, 361] on span "Hinglish" at bounding box center [464, 363] width 242 height 12
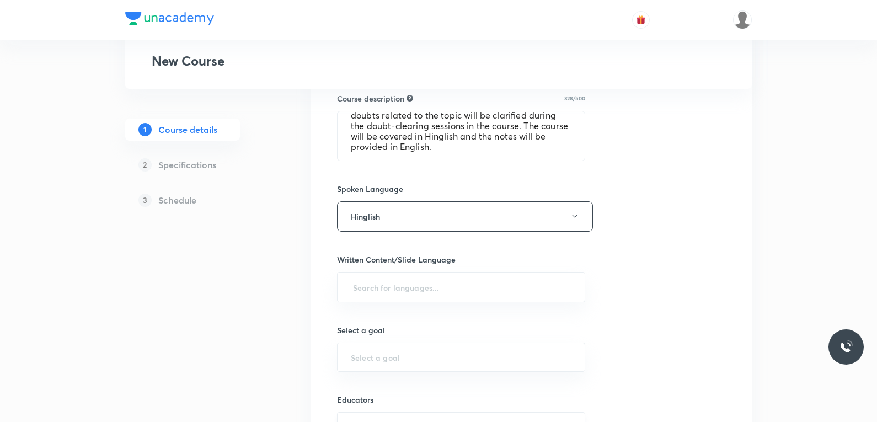
scroll to position [653, 0]
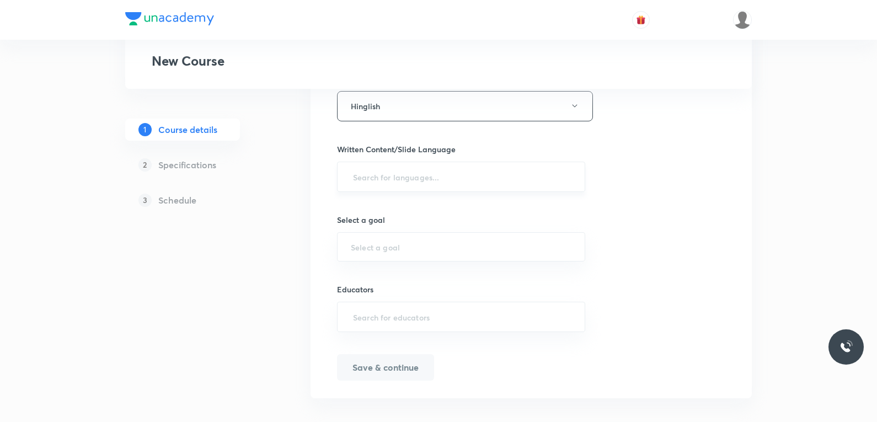
click at [462, 170] on input "text" at bounding box center [461, 177] width 221 height 20
click at [389, 197] on li "English" at bounding box center [461, 196] width 247 height 18
click at [430, 244] on input "text" at bounding box center [461, 249] width 221 height 10
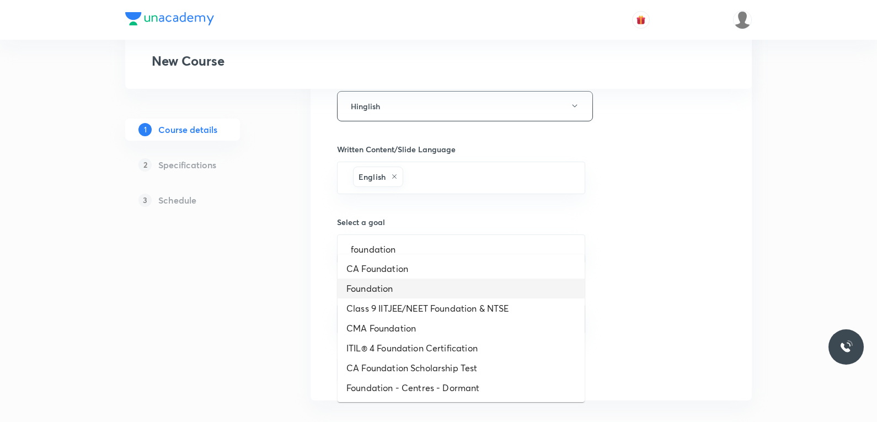
click at [367, 293] on li "Foundation" at bounding box center [461, 288] width 247 height 20
type input "Foundation"
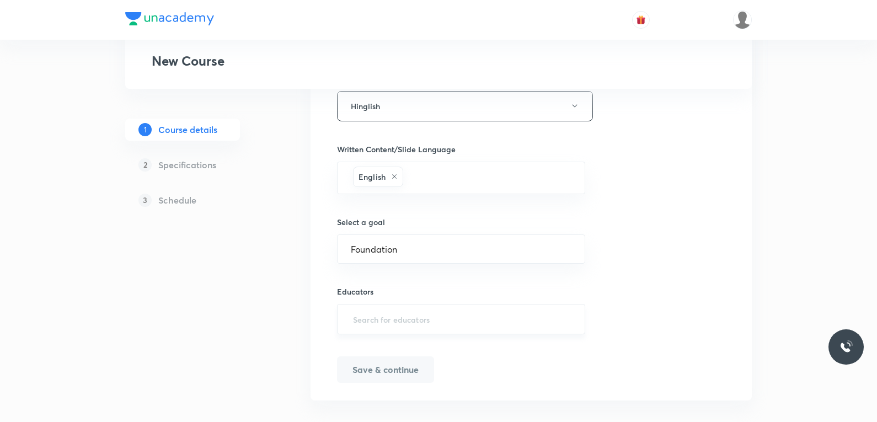
click at [428, 309] on input "text" at bounding box center [461, 319] width 221 height 20
paste input "VimlaSolanki-9288"
type input "VimlaSolanki-9288"
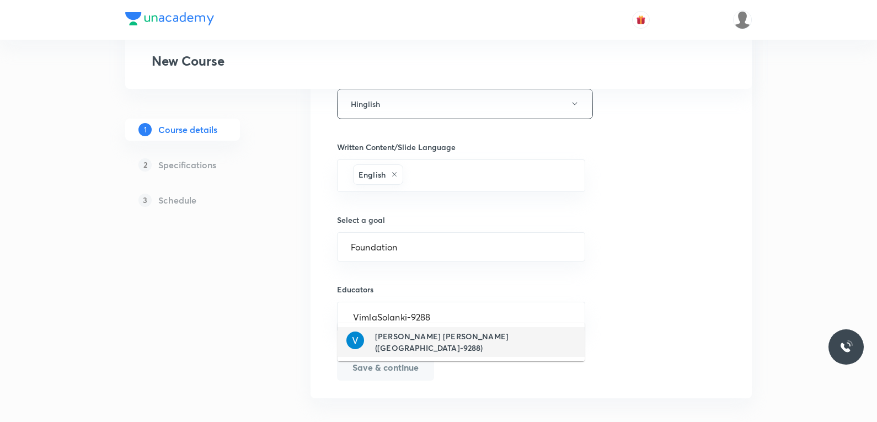
click at [420, 345] on h6 "[PERSON_NAME] [PERSON_NAME]([GEOGRAPHIC_DATA]-9288)" at bounding box center [475, 341] width 201 height 23
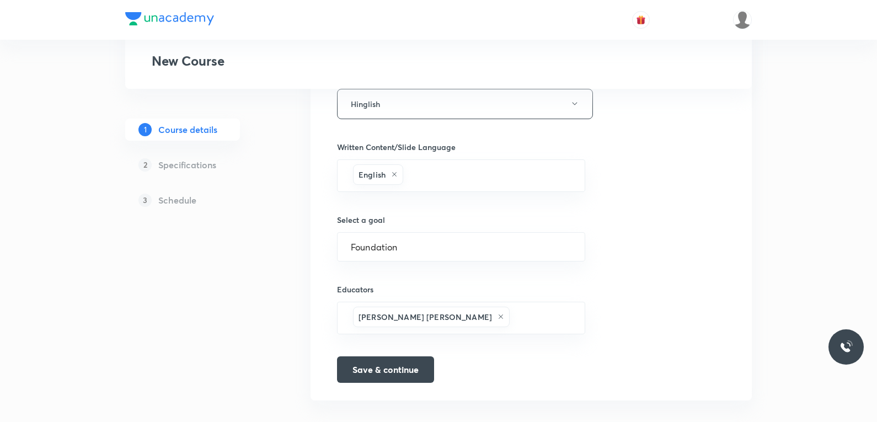
click at [387, 358] on button "Save & continue" at bounding box center [385, 368] width 97 height 26
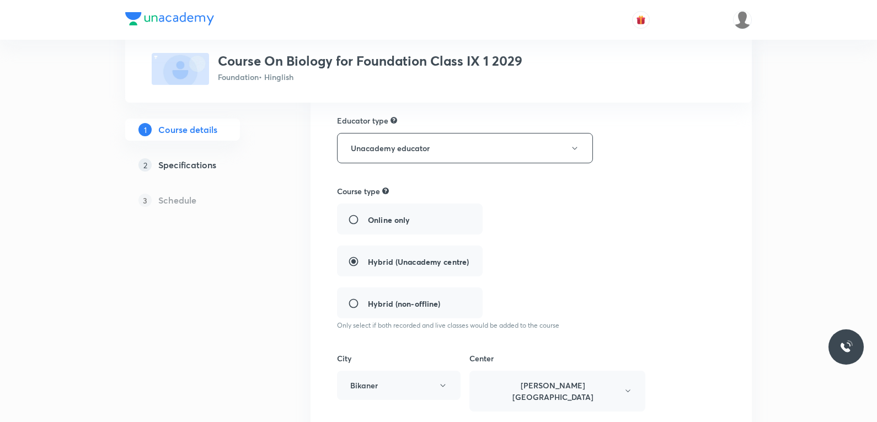
scroll to position [173, 0]
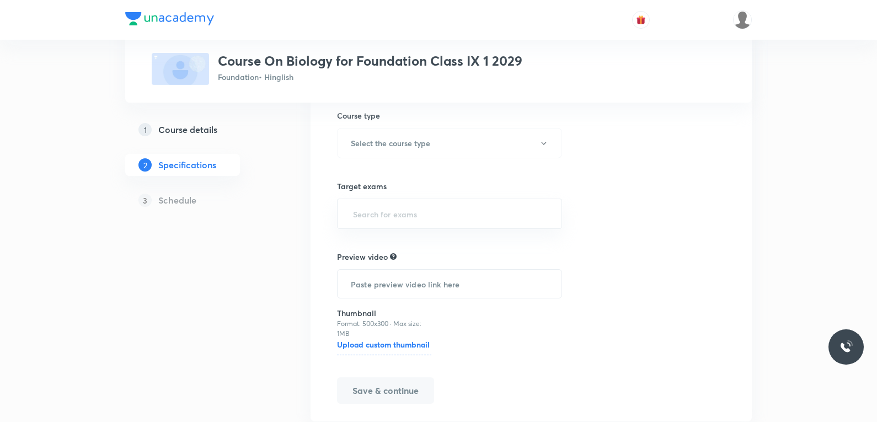
scroll to position [55, 0]
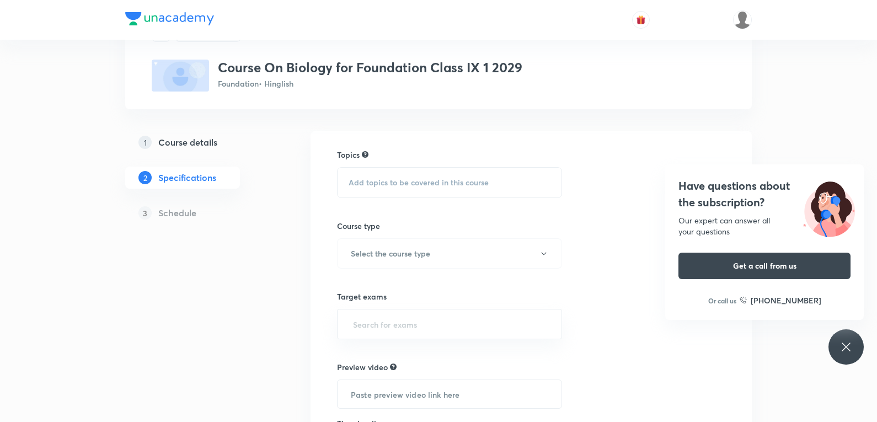
click at [433, 180] on span "Add topics to be covered in this course" at bounding box center [419, 182] width 140 height 9
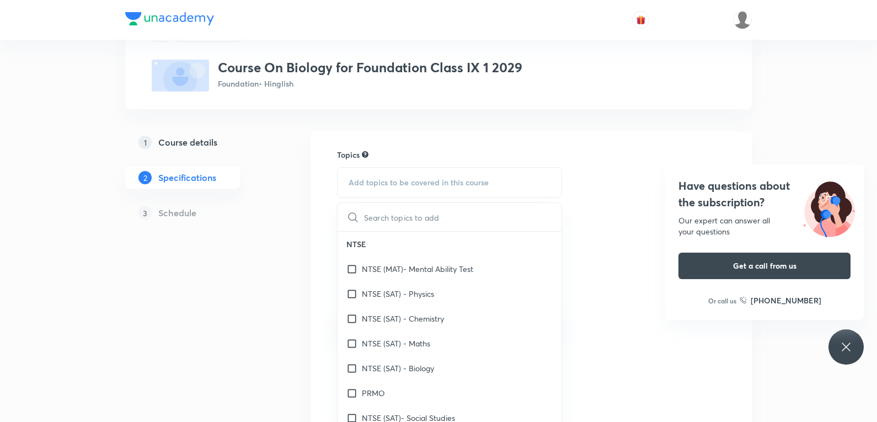
click at [844, 344] on icon at bounding box center [845, 346] width 13 height 13
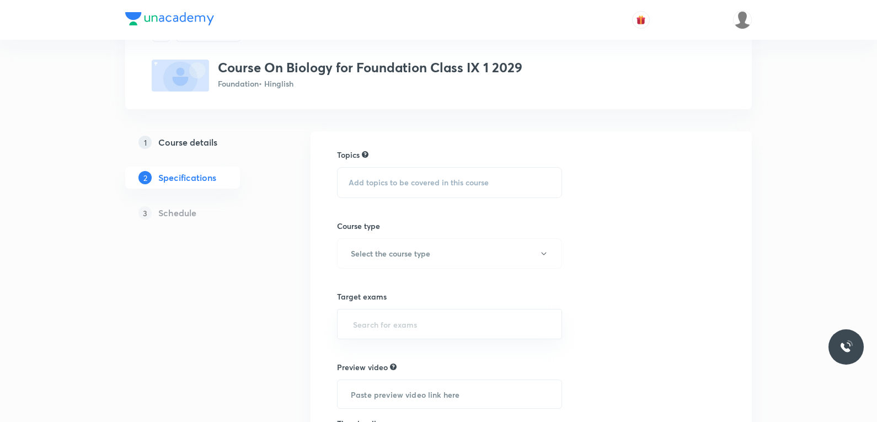
scroll to position [110, 0]
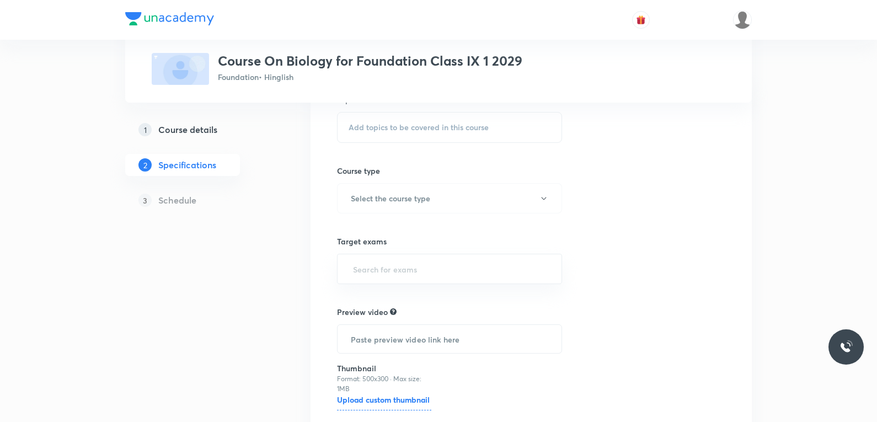
click at [445, 125] on span "Add topics to be covered in this course" at bounding box center [419, 127] width 140 height 9
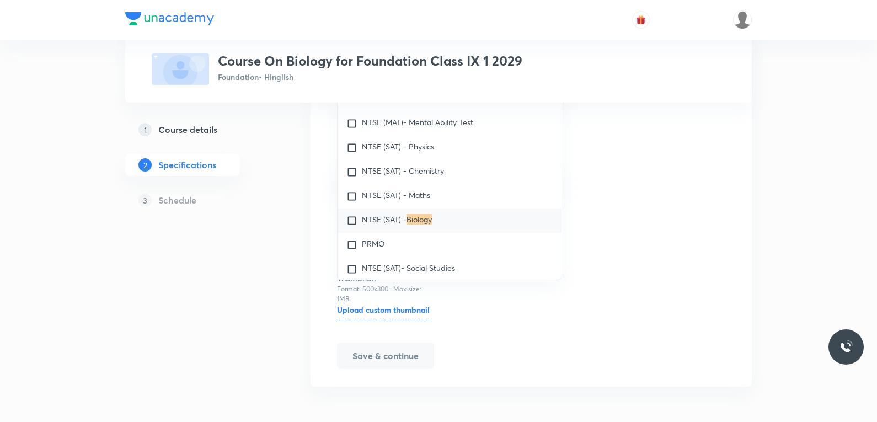
scroll to position [0, 0]
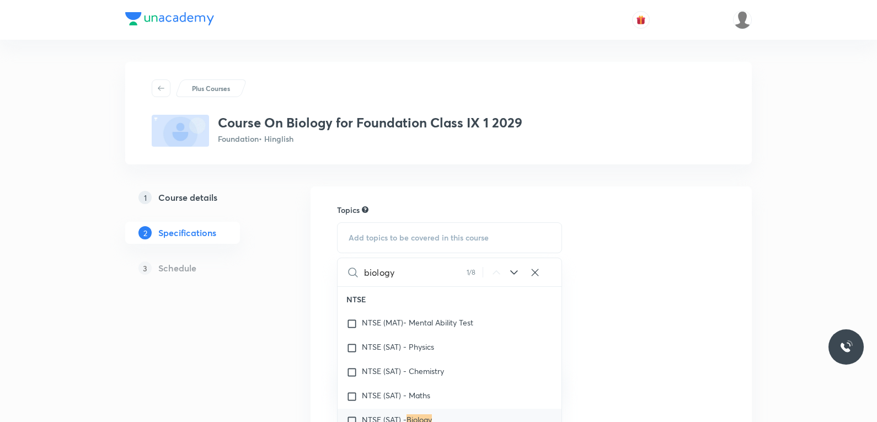
type input "biology"
click at [663, 210] on div "Topics Add topics to be covered in this course biology 1 / 8 ​ NTSE NTSE (MAT)-…" at bounding box center [531, 386] width 388 height 365
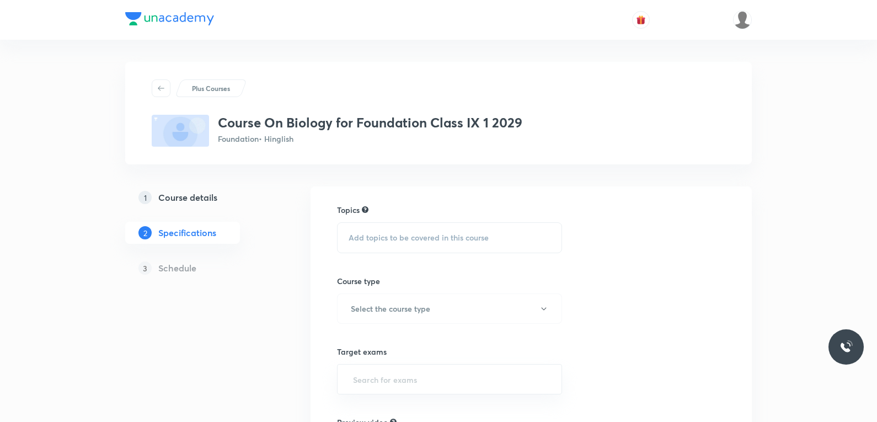
scroll to position [200, 0]
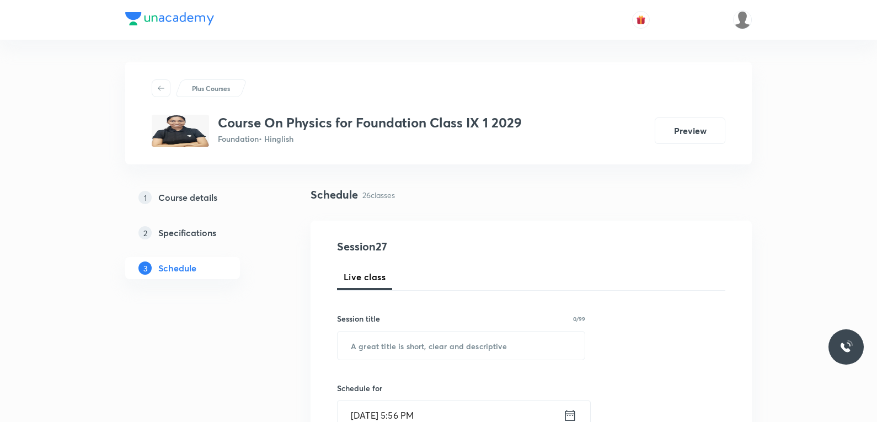
scroll to position [2685, 0]
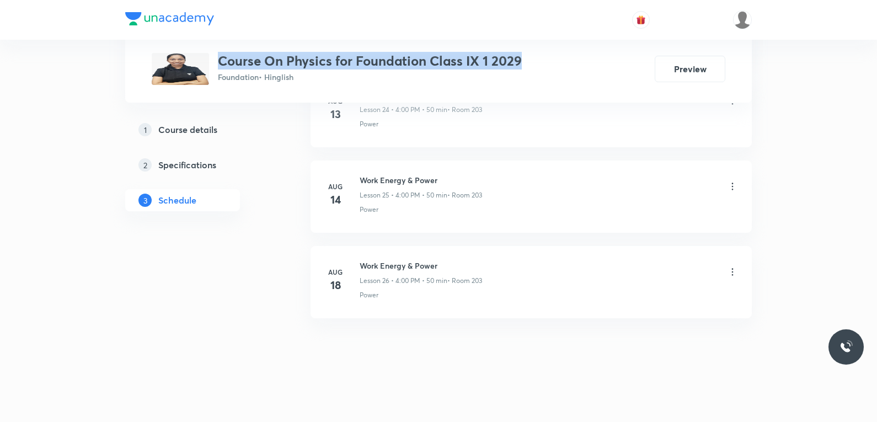
drag, startPoint x: 221, startPoint y: 60, endPoint x: 543, endPoint y: 61, distance: 322.1
click at [543, 61] on div "Course On Physics for Foundation Class IX 1 2029 Foundation • Hinglish Preview" at bounding box center [439, 69] width 574 height 32
copy h3 "Course On Physics for Foundation Class IX 1 2029"
click at [207, 131] on h5 "Course details" at bounding box center [187, 129] width 59 height 13
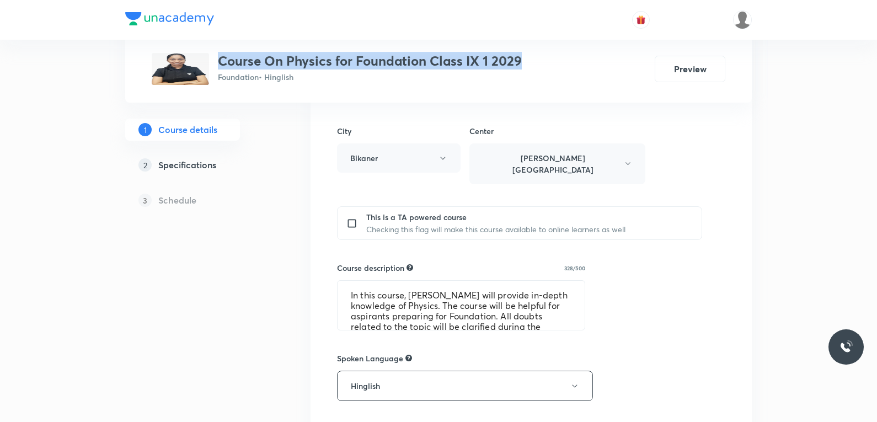
scroll to position [441, 0]
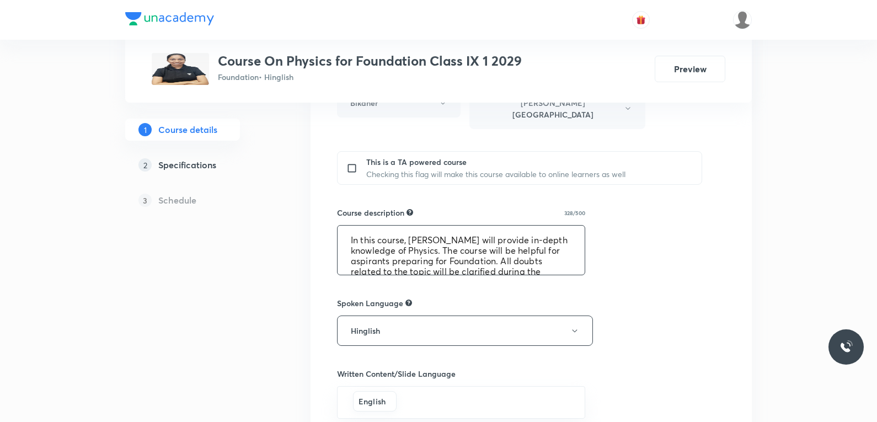
click at [470, 254] on textarea "In this course, [PERSON_NAME] will provide in-depth knowledge of Physics. The c…" at bounding box center [461, 250] width 247 height 49
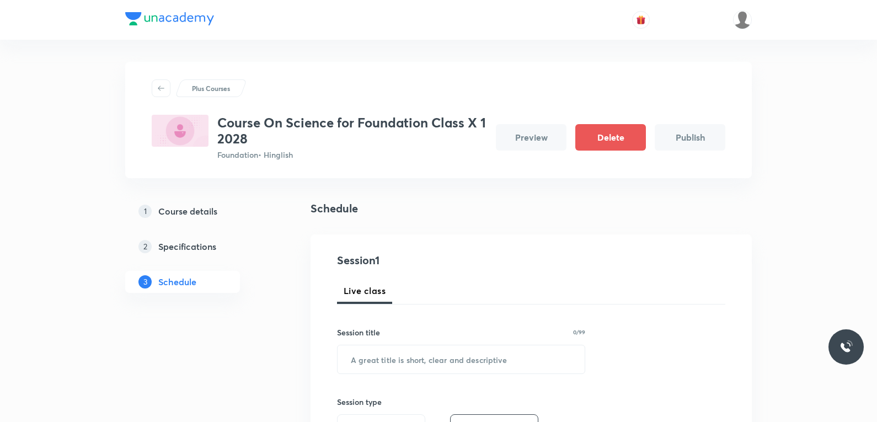
click at [196, 212] on h5 "Course details" at bounding box center [187, 211] width 59 height 13
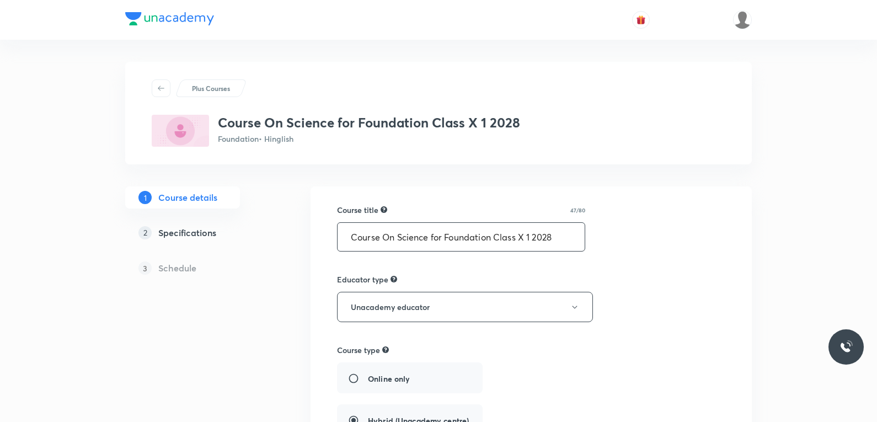
scroll to position [55, 0]
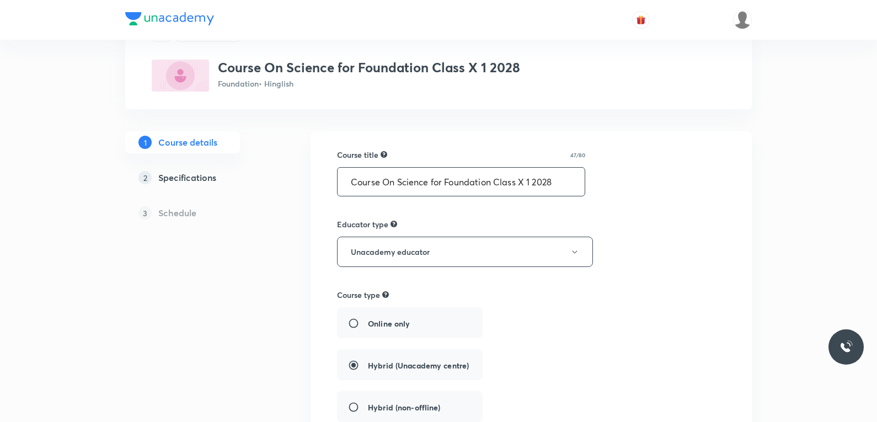
click at [396, 184] on input "Course On Science for Foundation Class X 1 2028" at bounding box center [461, 182] width 247 height 28
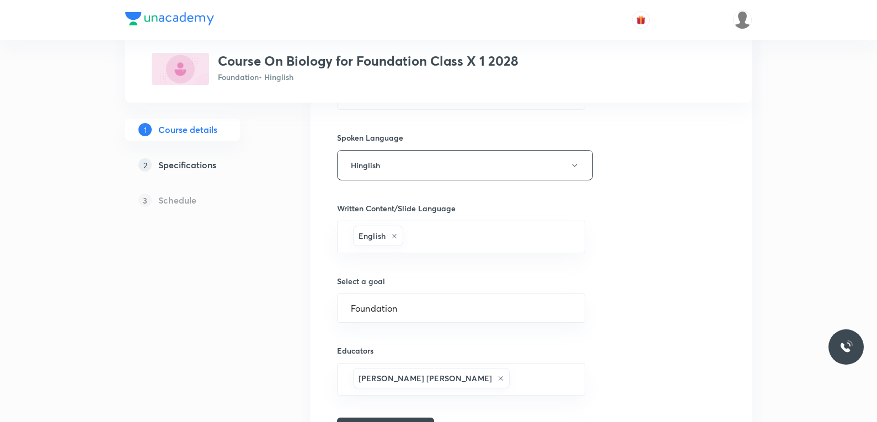
scroll to position [670, 0]
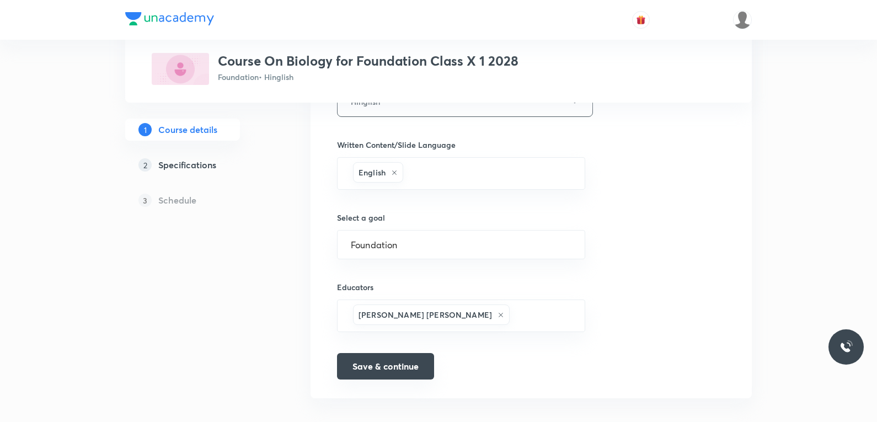
type input "Course On Biology for Foundation Class X 1 2028"
click at [397, 356] on button "Save & continue" at bounding box center [385, 366] width 97 height 26
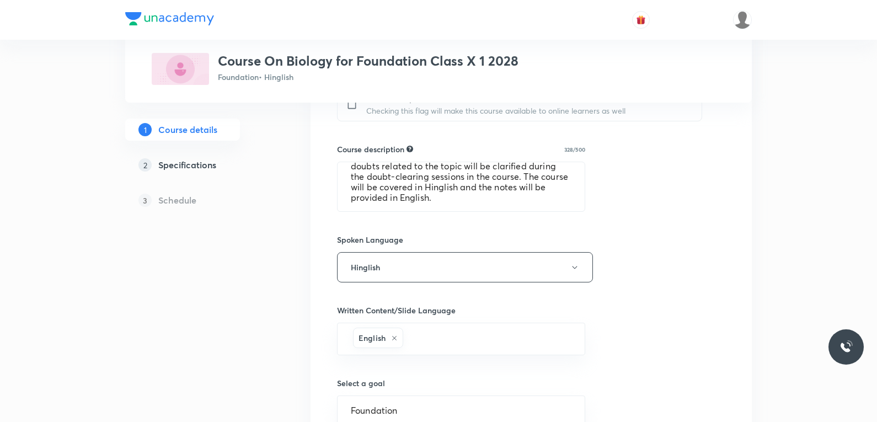
scroll to position [449, 0]
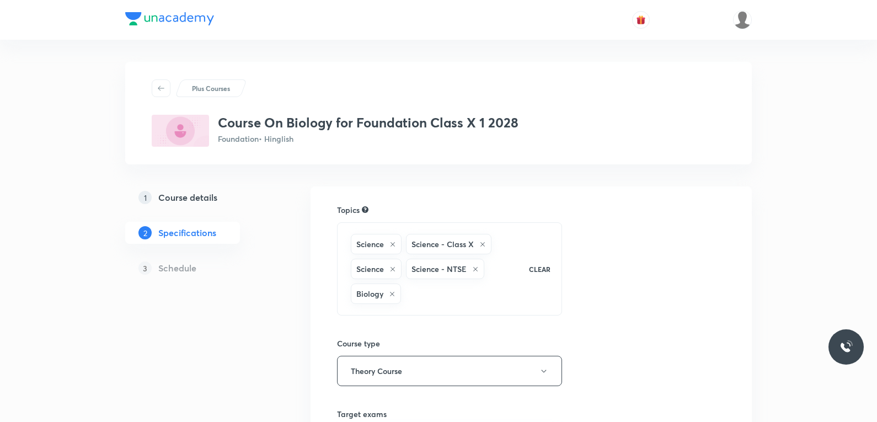
click at [477, 295] on div "Science Science - Class X Science Science - NTSE Biology" at bounding box center [435, 269] width 172 height 74
type input "b"
checkbox input "true"
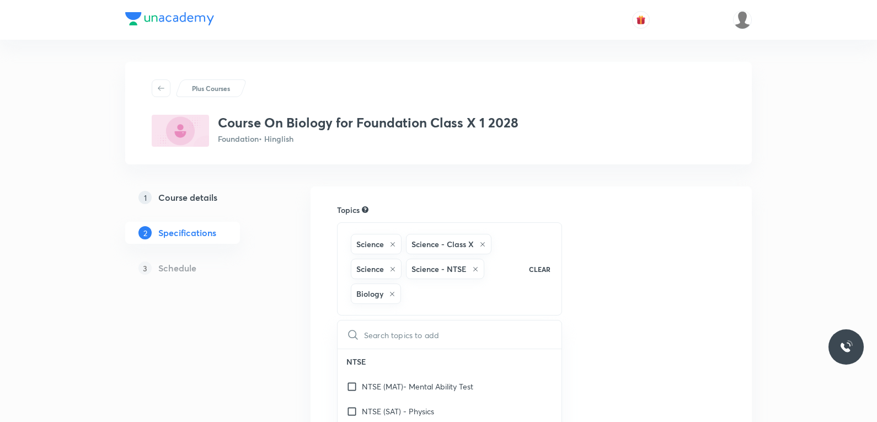
checkbox input "true"
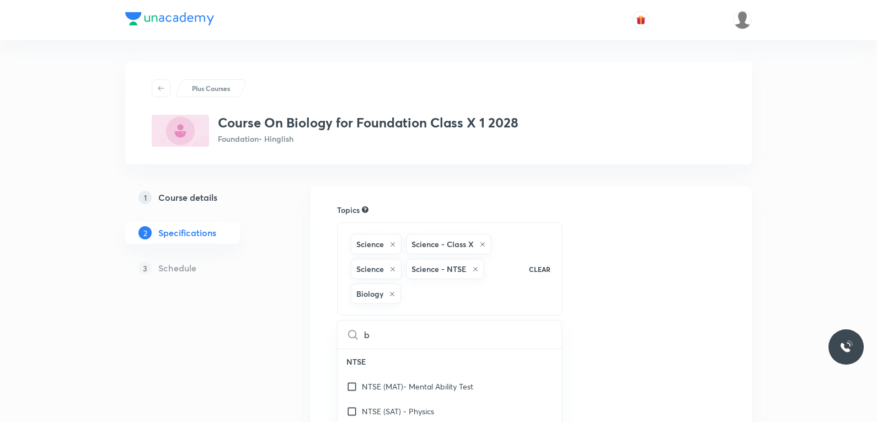
checkbox input "true"
type input "bi"
checkbox input "true"
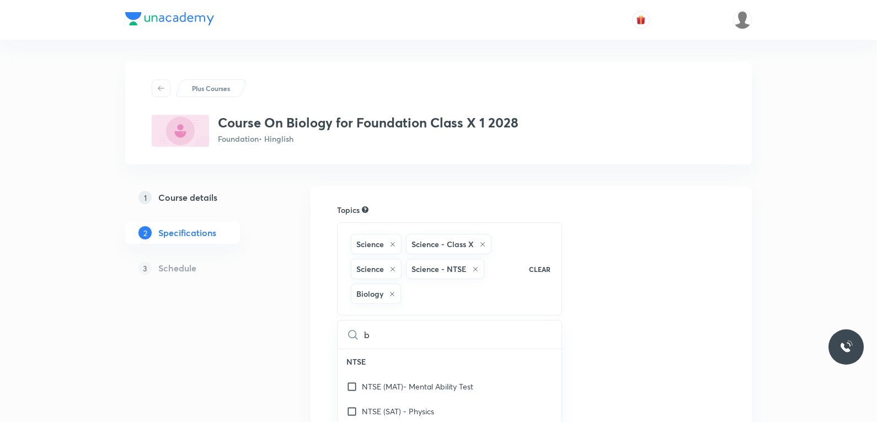
checkbox input "true"
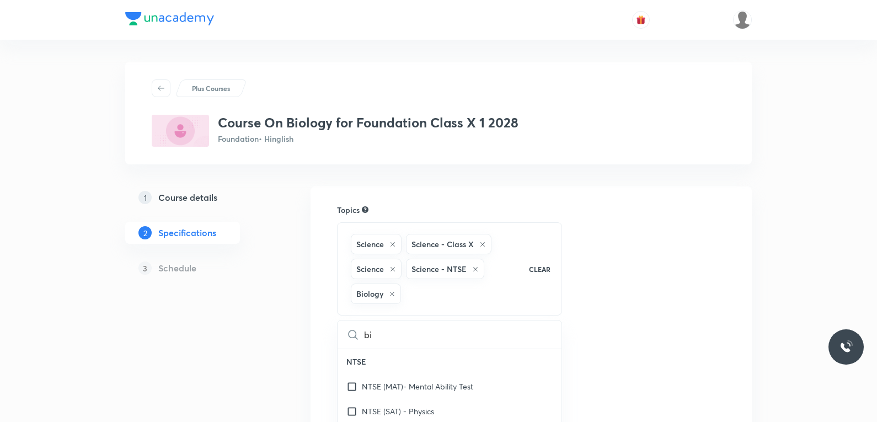
checkbox input "true"
type input "bio"
checkbox input "true"
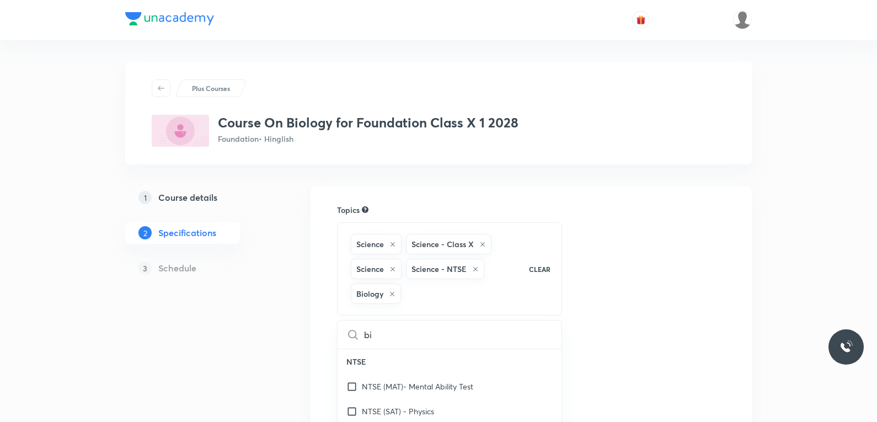
checkbox input "true"
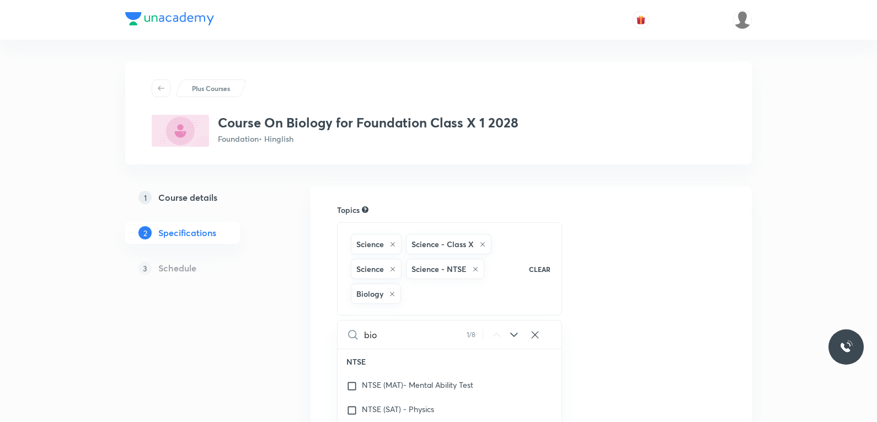
checkbox input "true"
type input "biol"
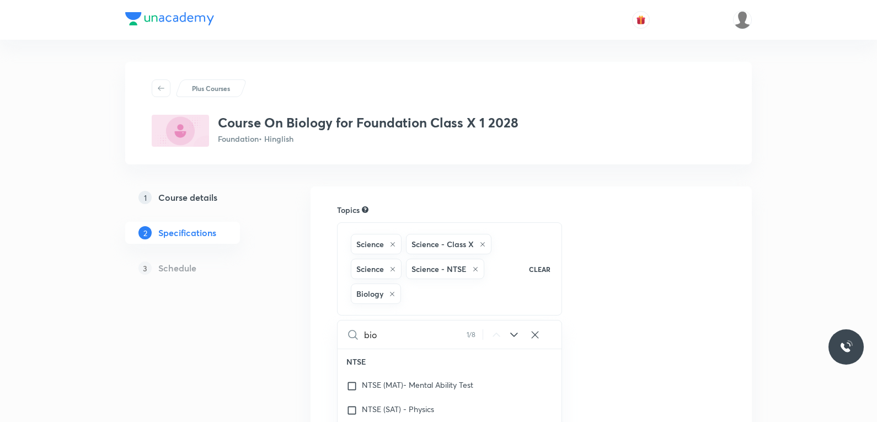
checkbox input "true"
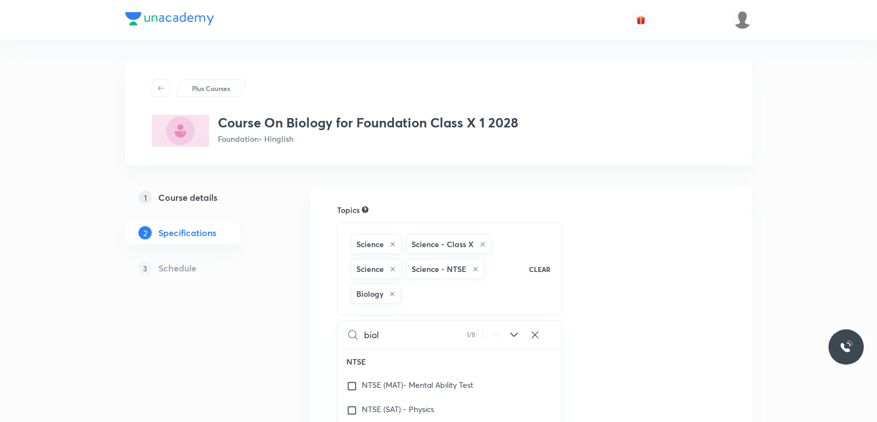
checkbox input "true"
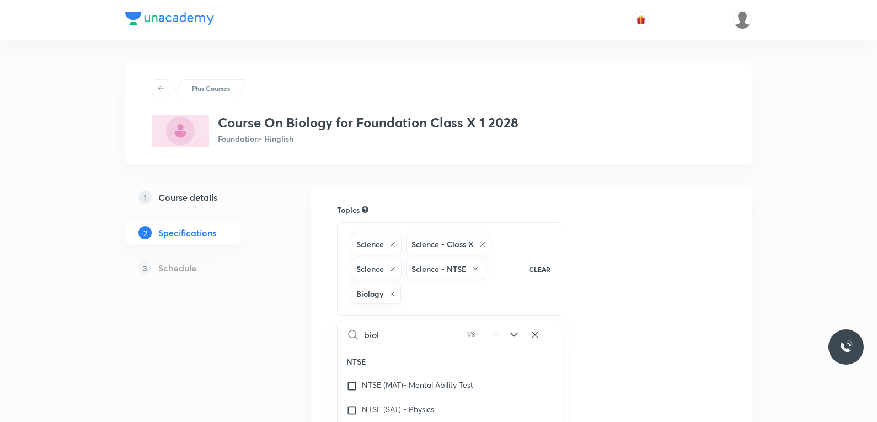
type input "biolo"
checkbox input "true"
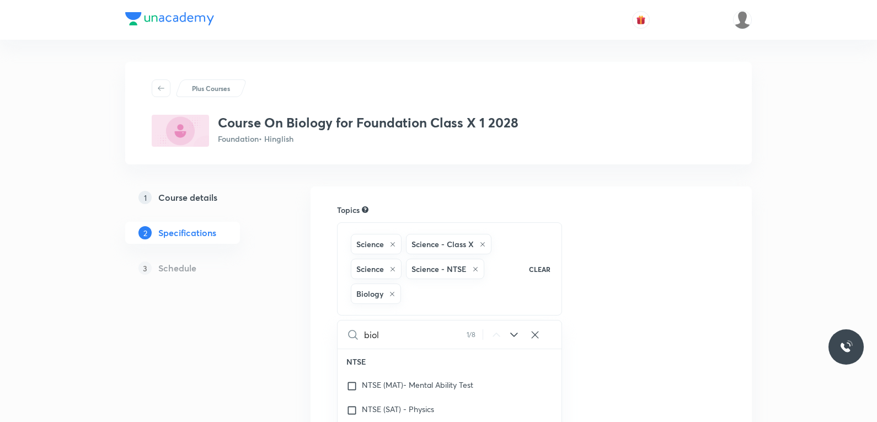
checkbox input "true"
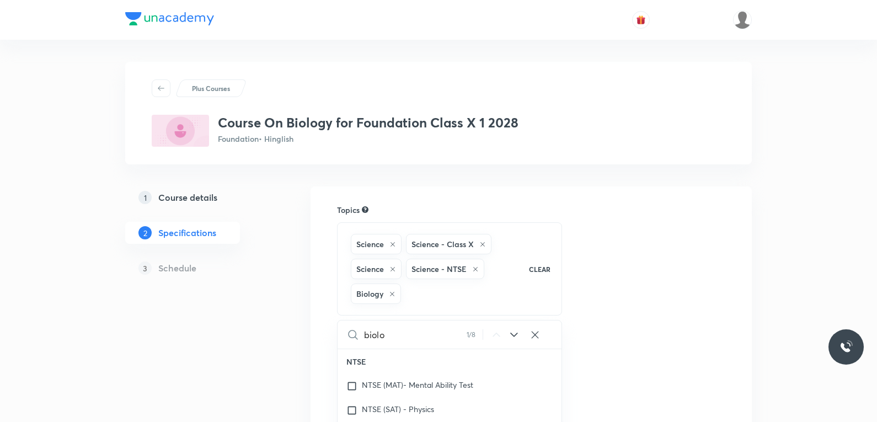
checkbox input "true"
type input "biolog"
checkbox input "true"
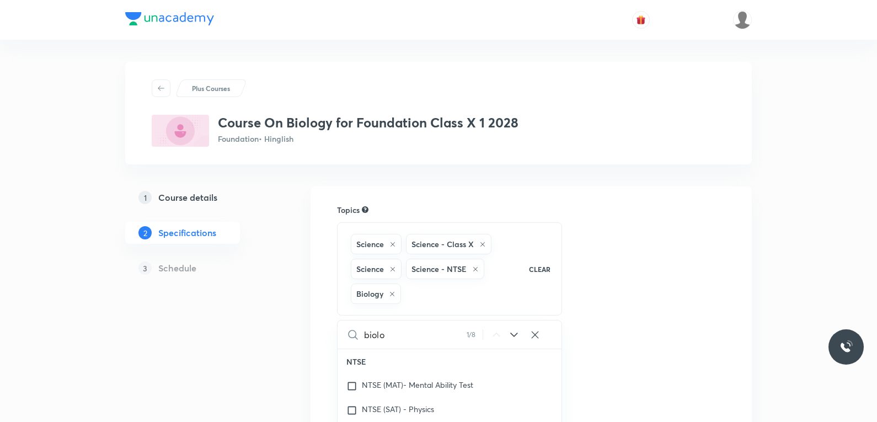
checkbox input "true"
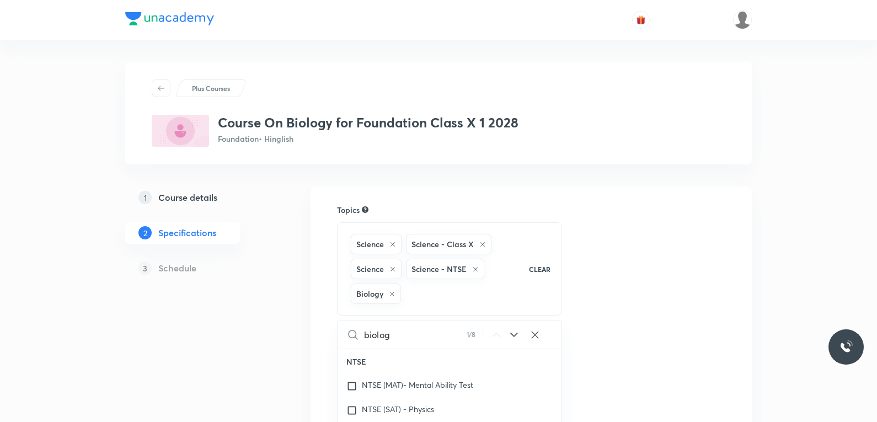
checkbox input "true"
type input "biology"
checkbox input "true"
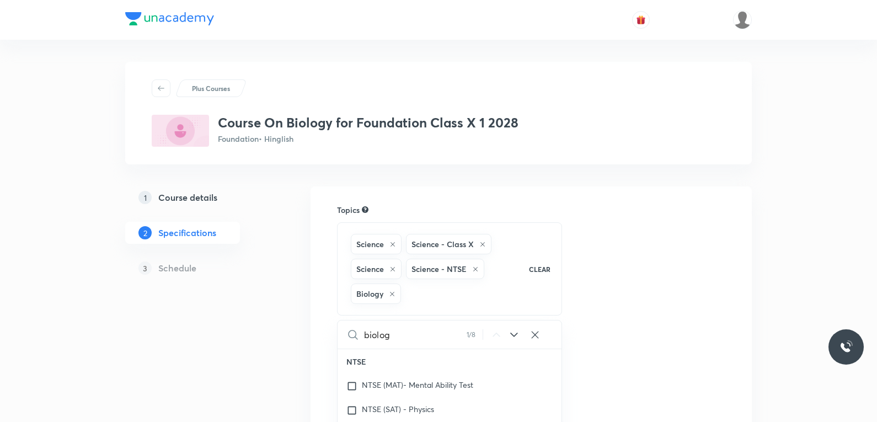
checkbox input "true"
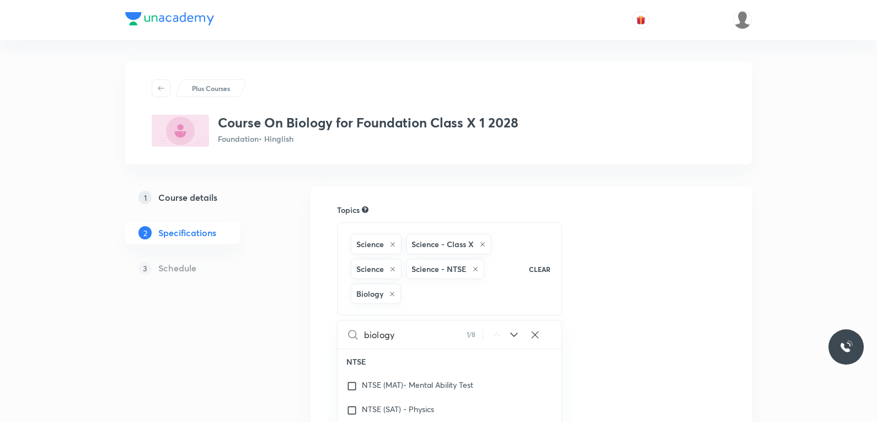
checkbox input "true"
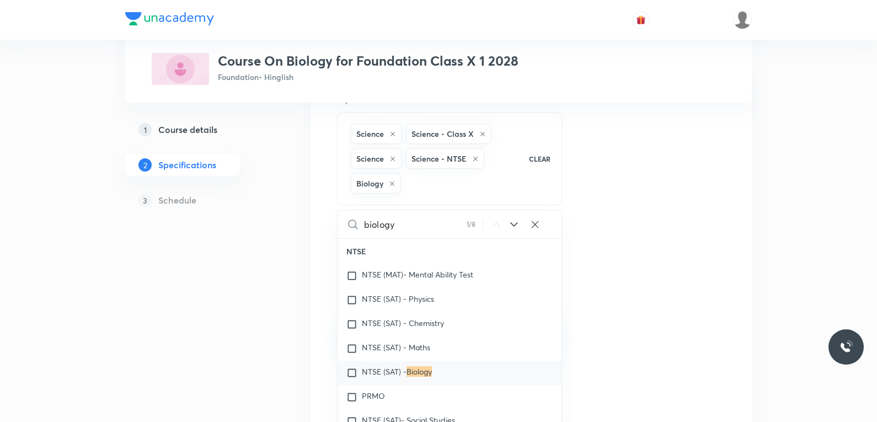
type input "biology"
click at [414, 373] on mark "Biology" at bounding box center [418, 371] width 25 height 10
checkbox input "true"
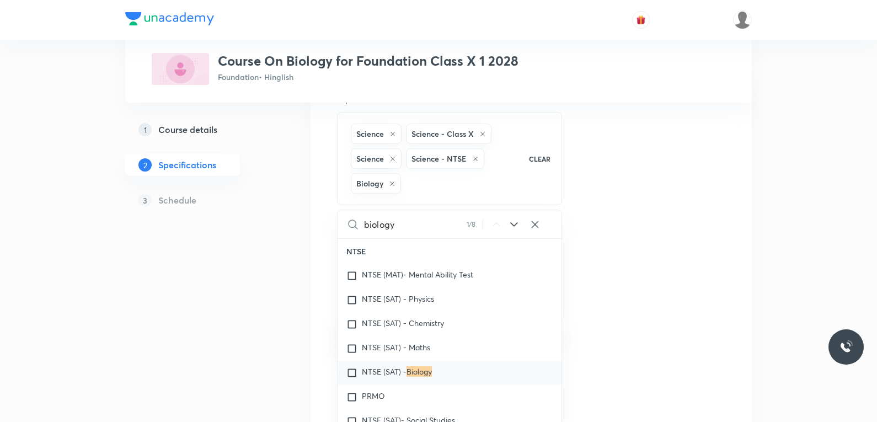
checkbox input "true"
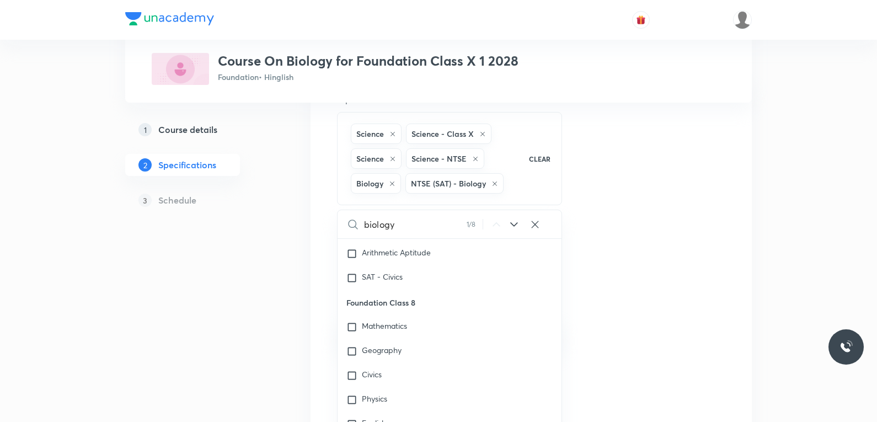
scroll to position [441, 0]
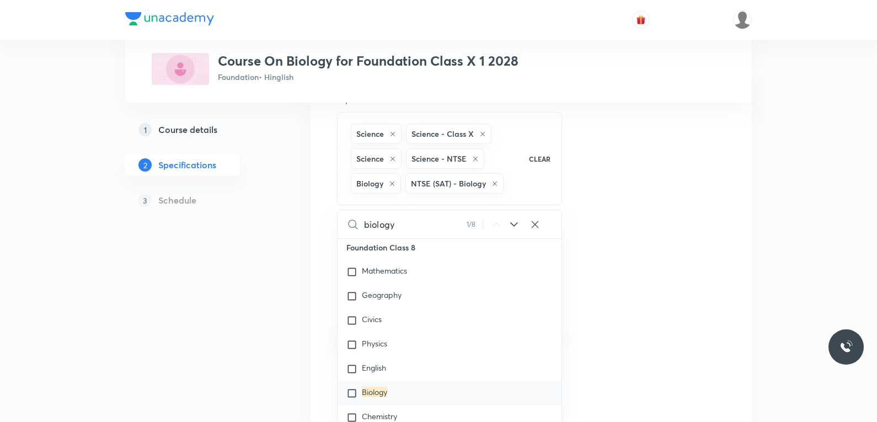
click at [382, 390] on mark "Biology" at bounding box center [374, 392] width 25 height 10
checkbox input "true"
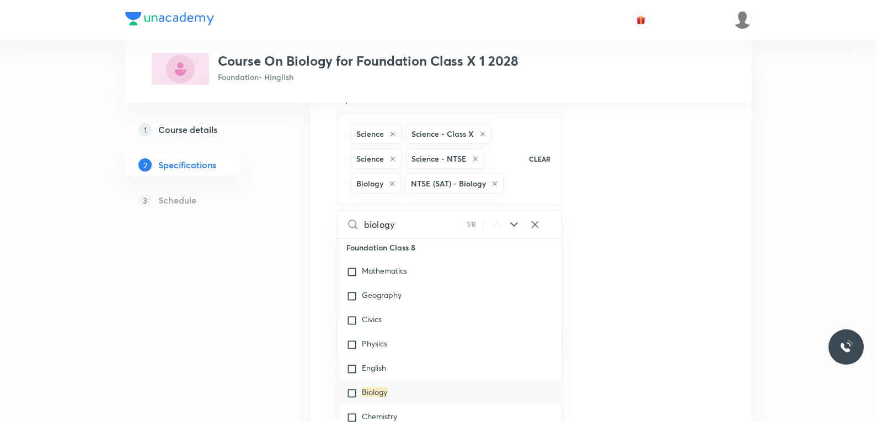
checkbox input "true"
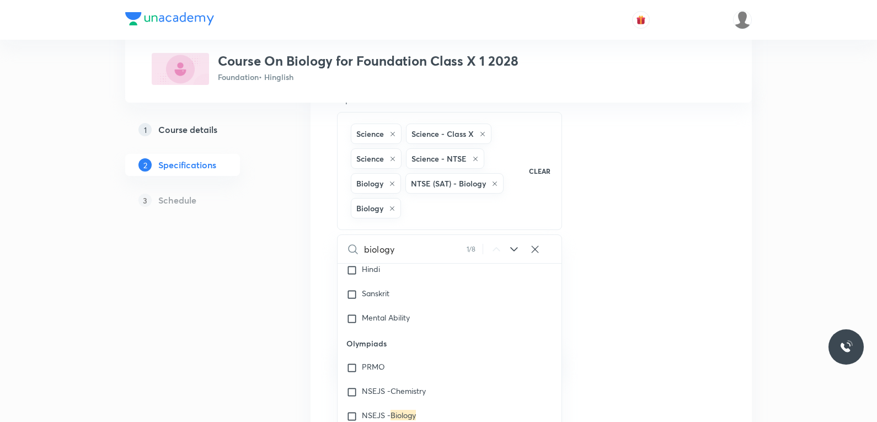
scroll to position [717, 0]
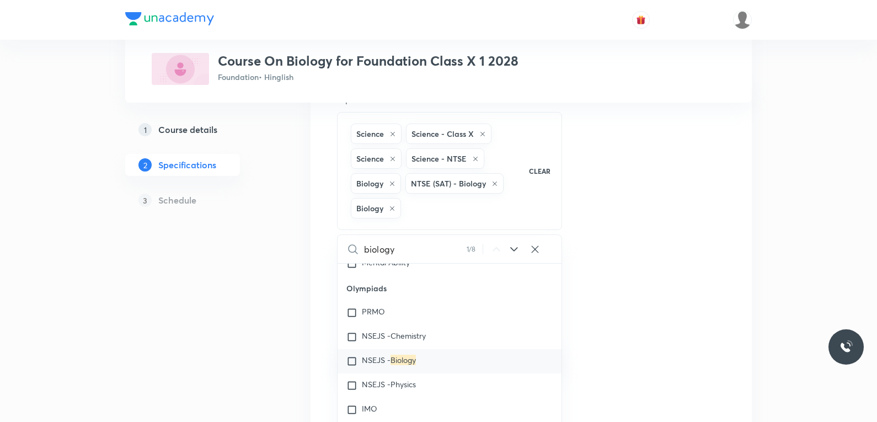
click at [405, 358] on mark "Biology" at bounding box center [402, 360] width 25 height 10
checkbox input "true"
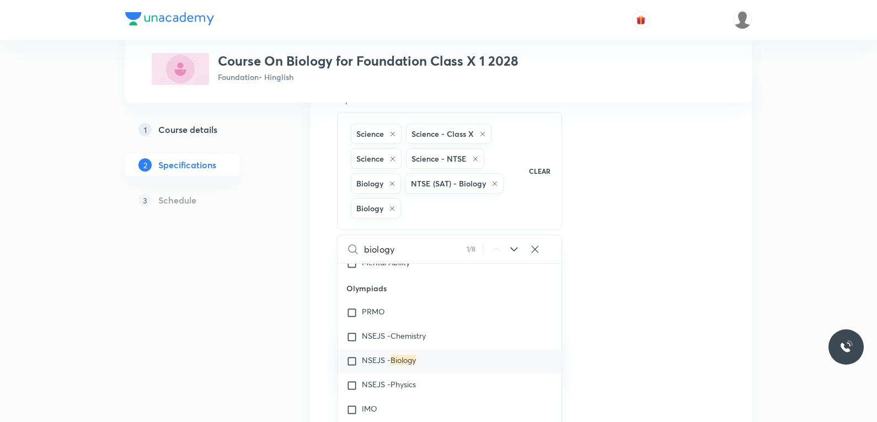
checkbox input "true"
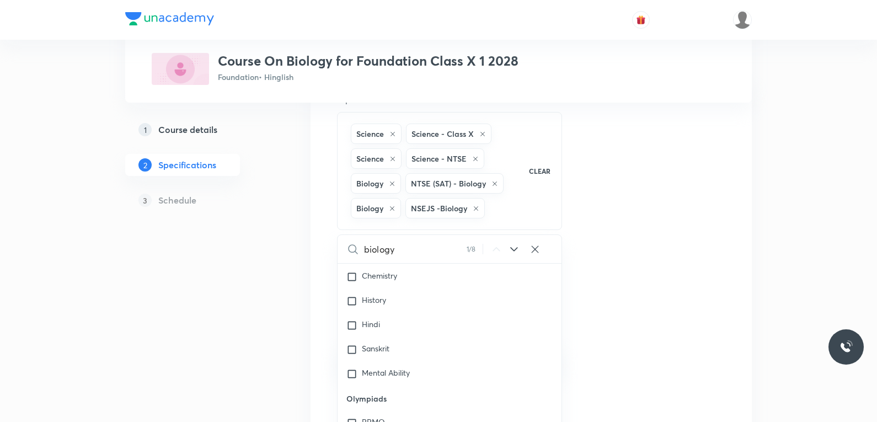
scroll to position [772, 0]
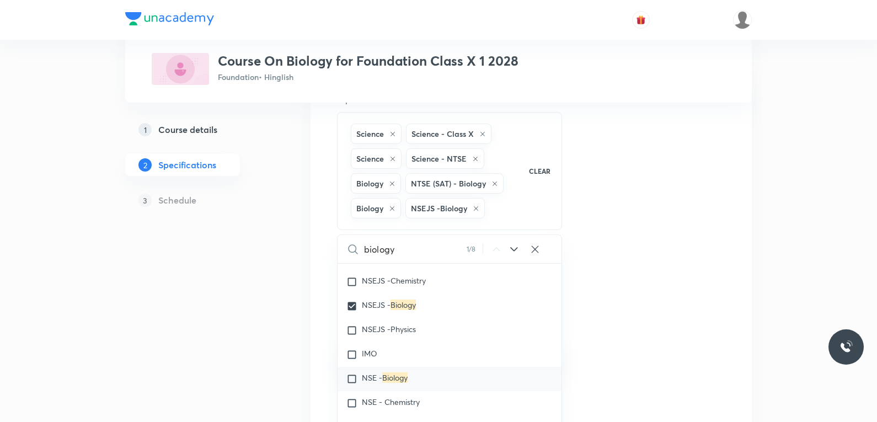
click at [388, 376] on mark "Biology" at bounding box center [394, 377] width 25 height 10
checkbox input "true"
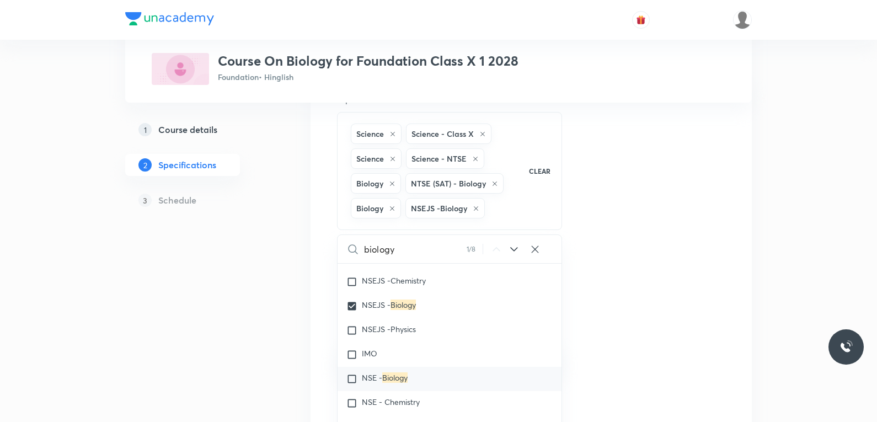
checkbox input "true"
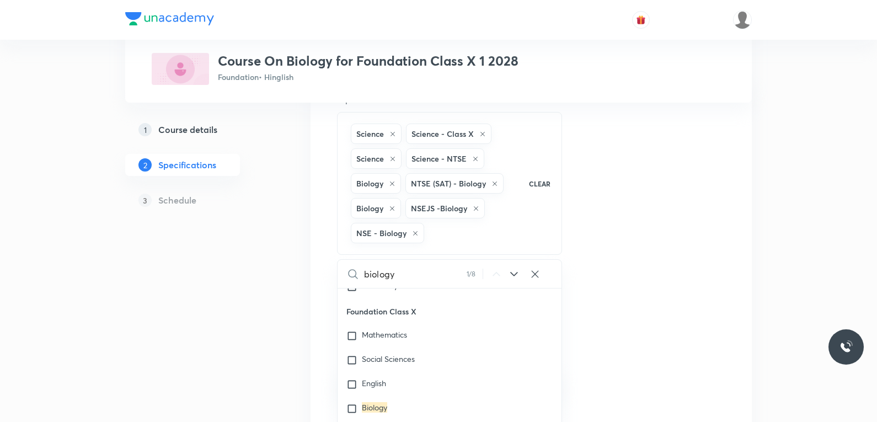
scroll to position [993, 0]
click at [380, 353] on mark "Biology" at bounding box center [374, 352] width 25 height 10
checkbox input "true"
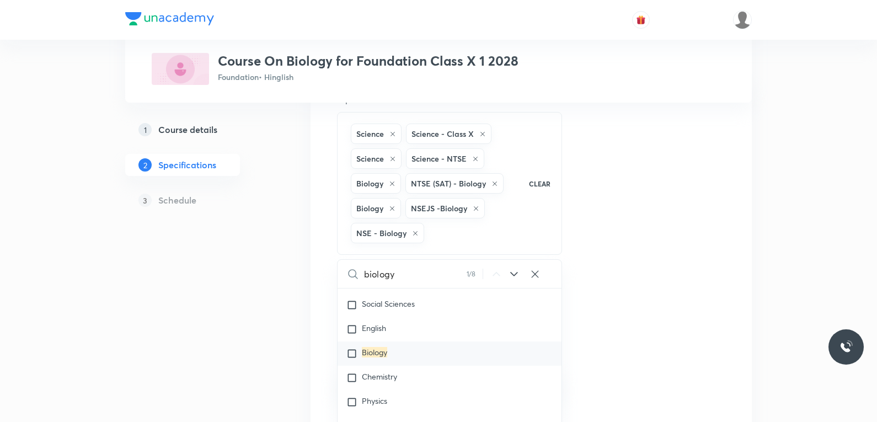
checkbox input "true"
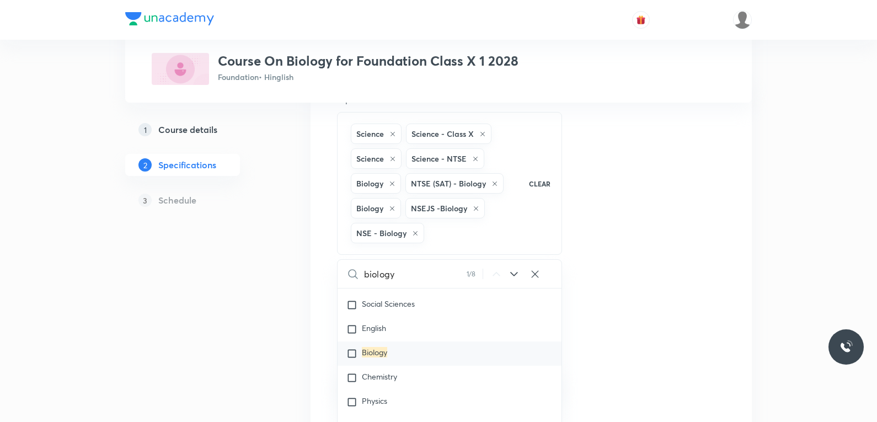
checkbox input "true"
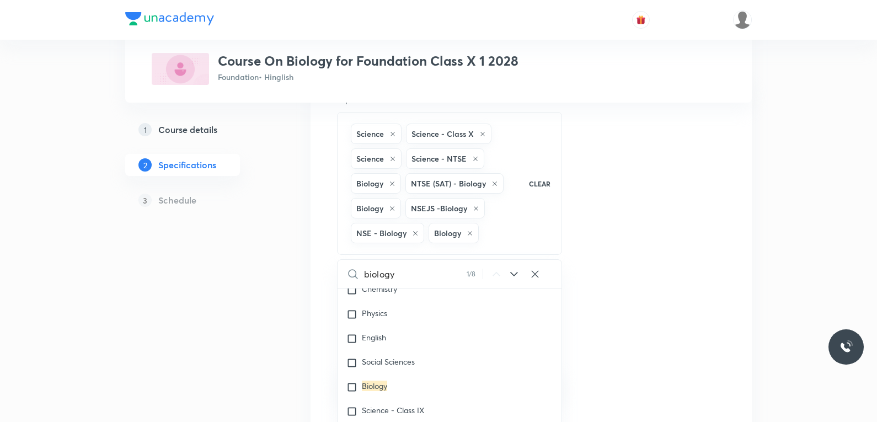
scroll to position [1379, 0]
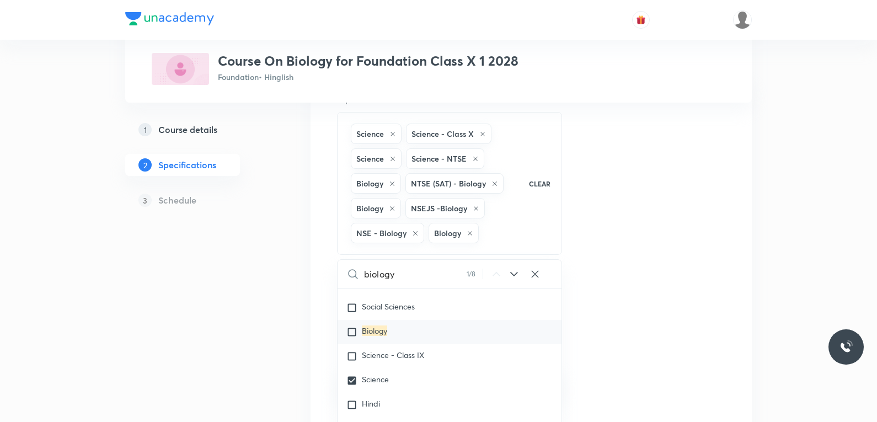
click at [380, 334] on mark "Biology" at bounding box center [374, 330] width 25 height 10
checkbox input "true"
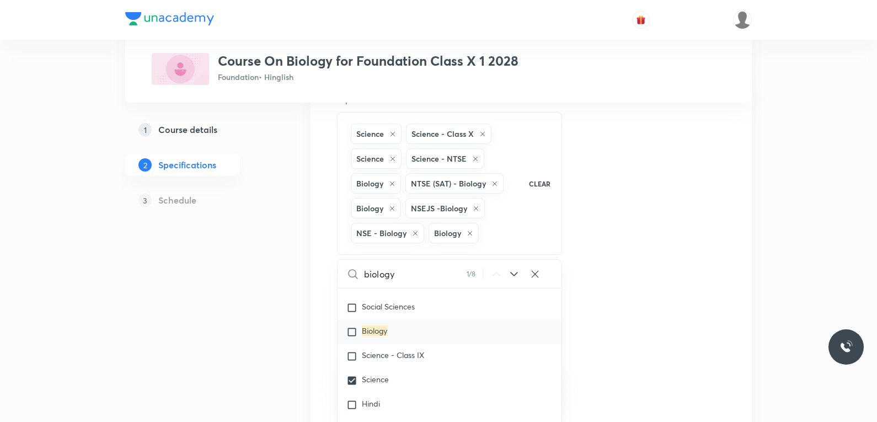
checkbox input "true"
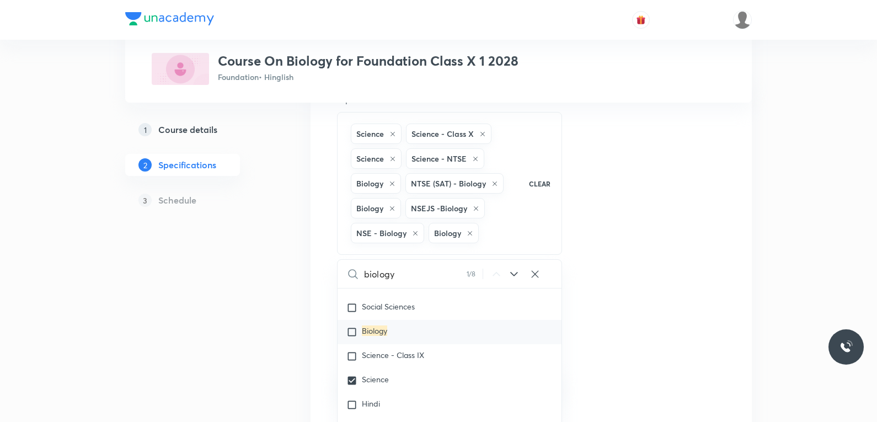
checkbox input "true"
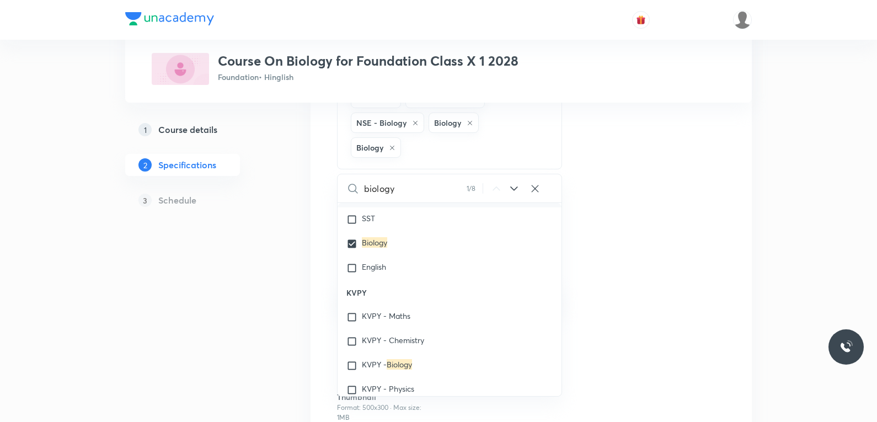
scroll to position [1704, 0]
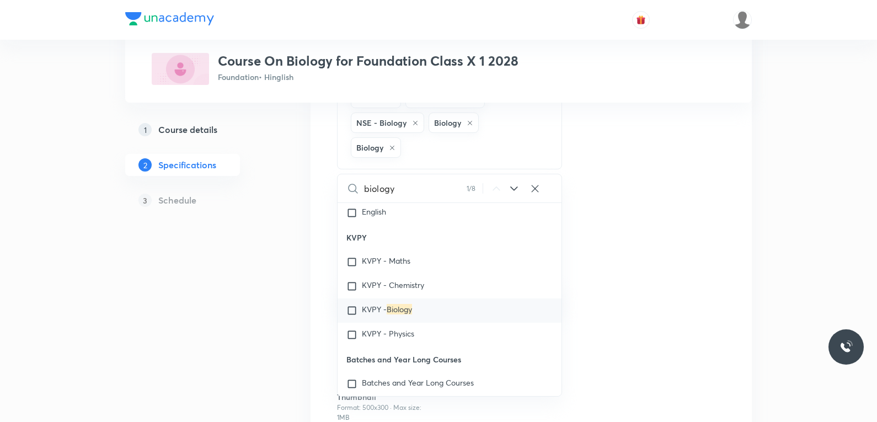
click at [400, 309] on mark "Biology" at bounding box center [399, 309] width 25 height 10
checkbox input "true"
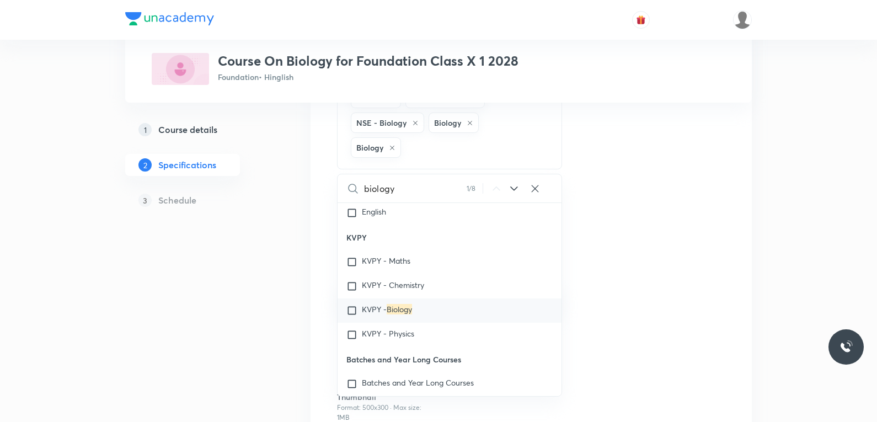
checkbox input "true"
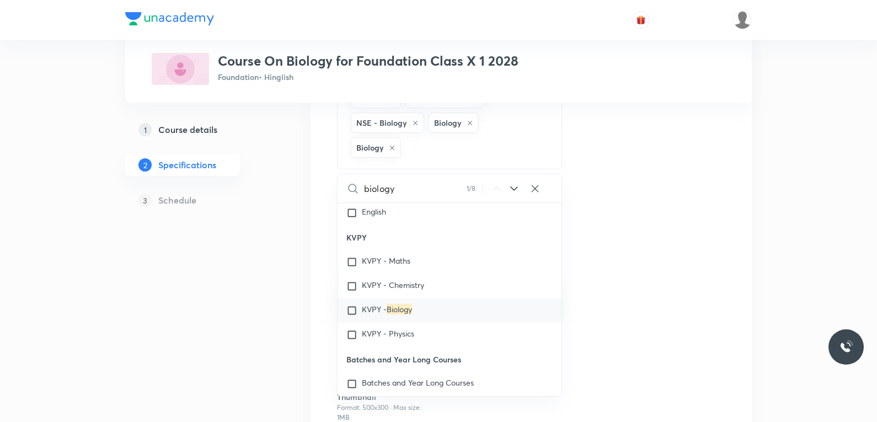
checkbox input "true"
click at [649, 243] on div "Topics Science Science - Class X Science Science - NTSE Biology NTSE (SAT) - Bi…" at bounding box center [531, 235] width 388 height 504
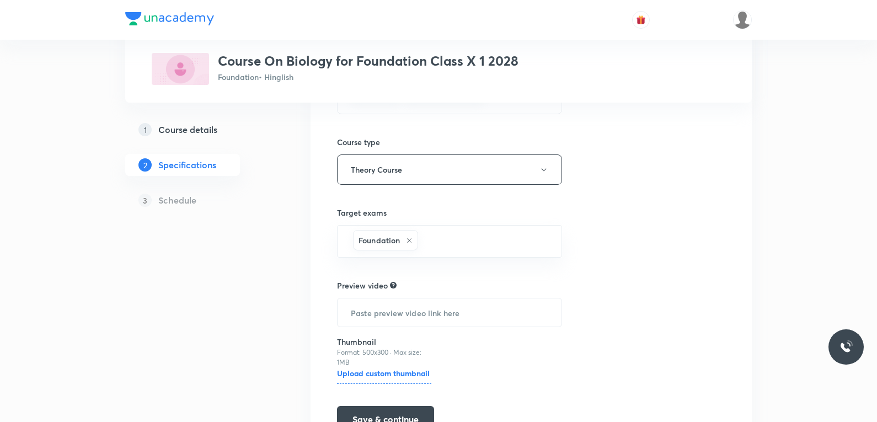
scroll to position [339, 0]
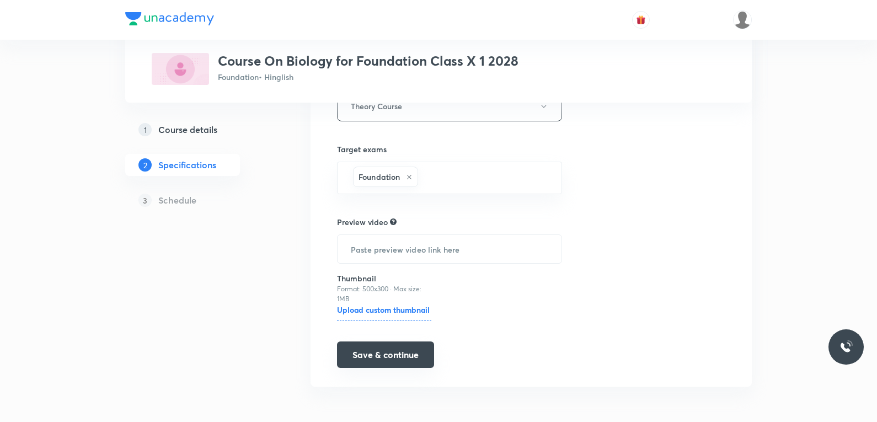
click at [400, 356] on button "Save & continue" at bounding box center [385, 354] width 97 height 26
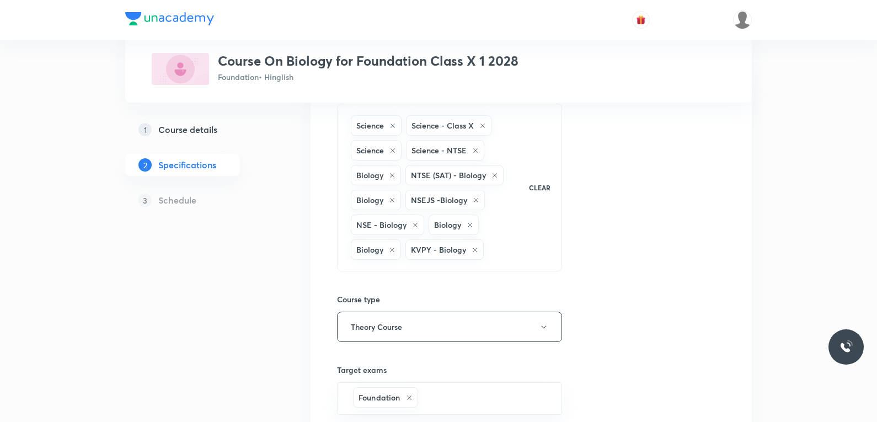
scroll to position [0, 0]
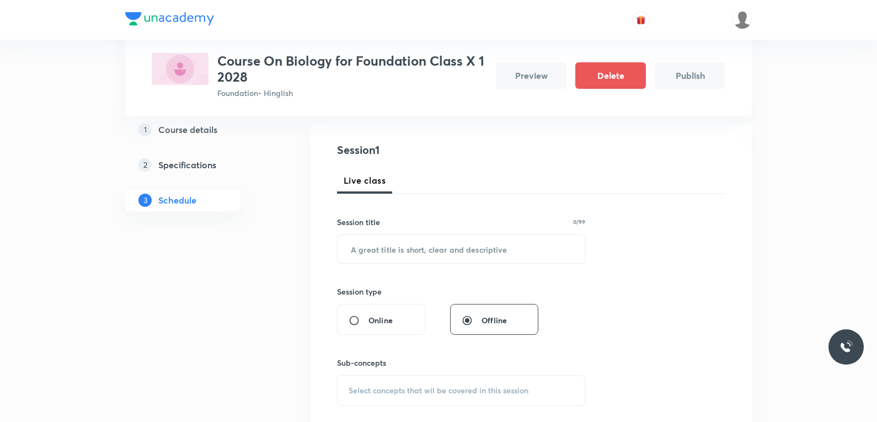
scroll to position [276, 0]
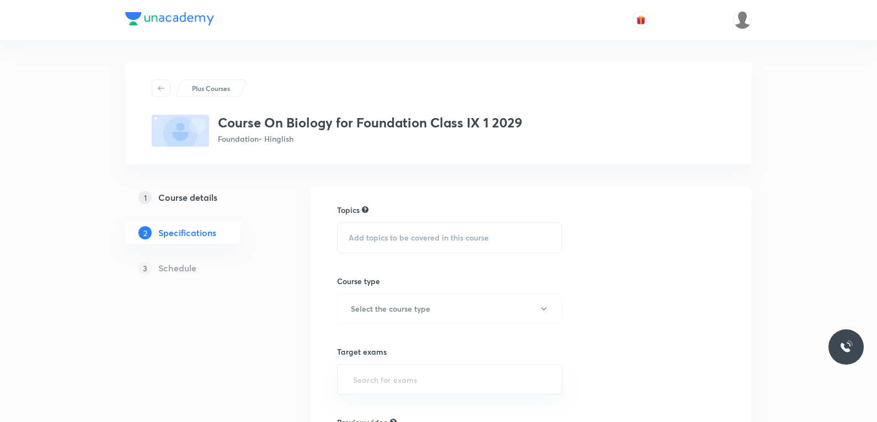
click at [207, 196] on h5 "Course details" at bounding box center [187, 197] width 59 height 13
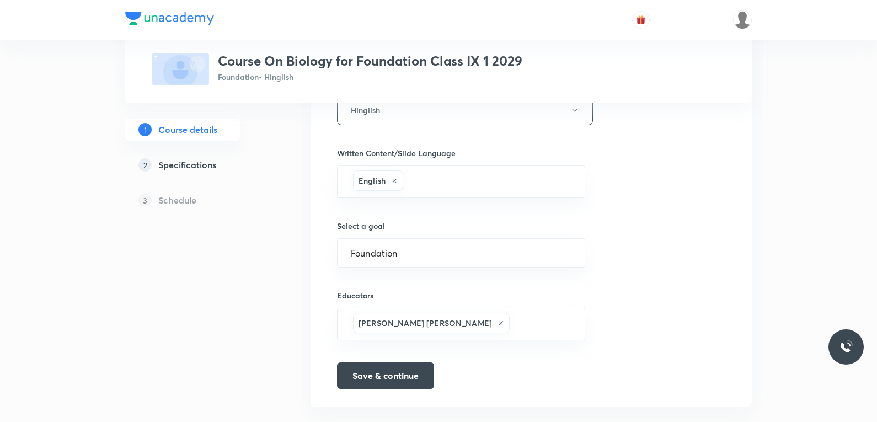
scroll to position [670, 0]
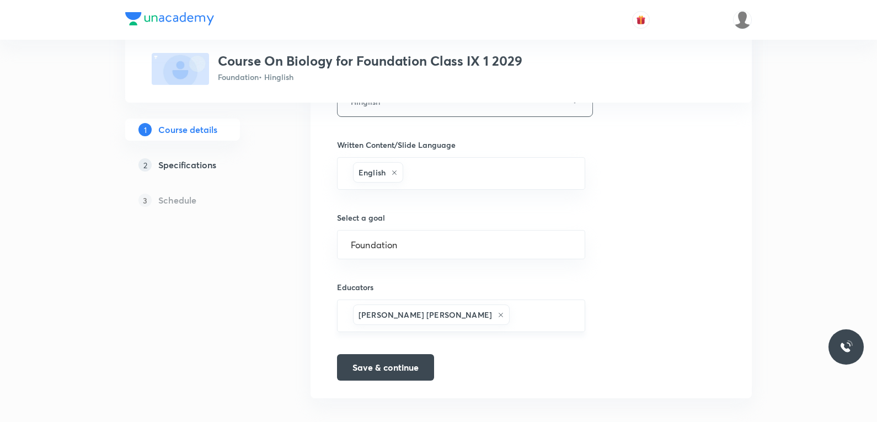
click at [499, 313] on icon at bounding box center [501, 315] width 4 height 4
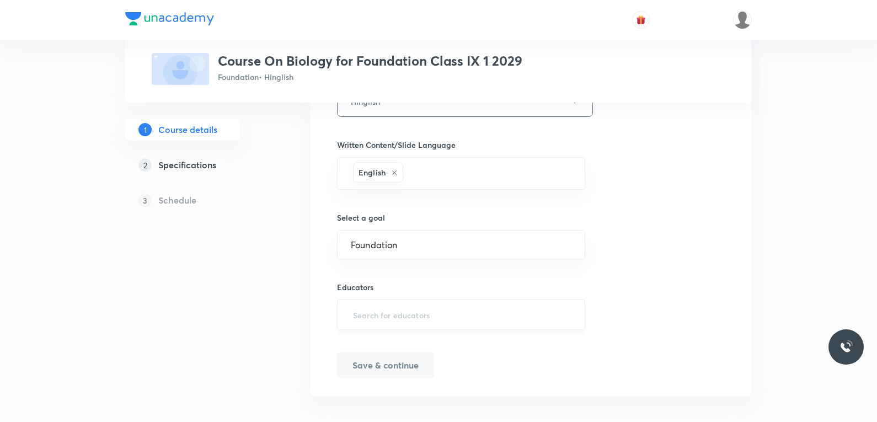
scroll to position [668, 0]
paste input "VimlaSolanki-9288"
type input "VimlaSolanki-9288"
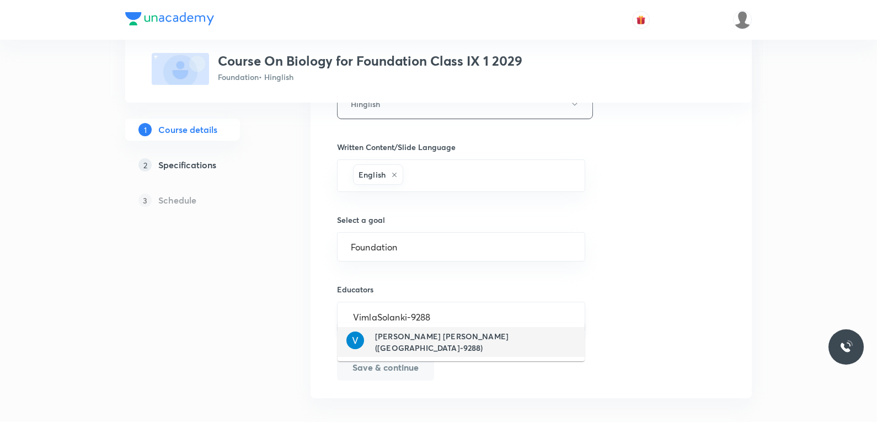
click at [428, 343] on h6 "[PERSON_NAME] [PERSON_NAME]([GEOGRAPHIC_DATA]-9288)" at bounding box center [475, 341] width 201 height 23
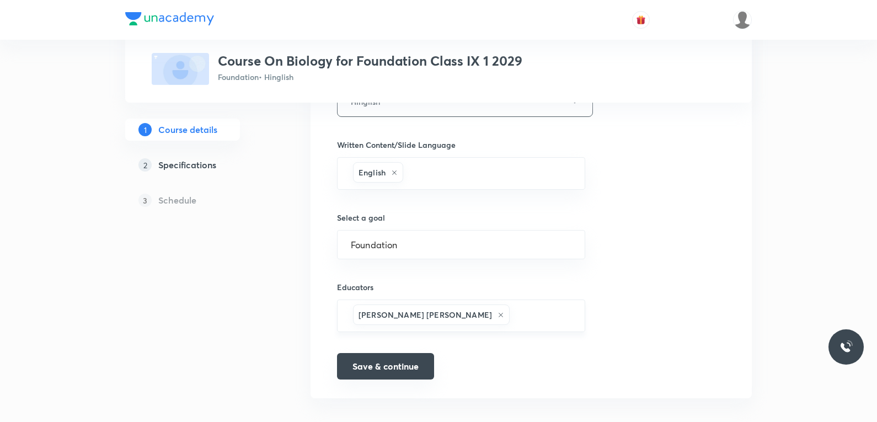
click at [379, 363] on button "Save & continue" at bounding box center [385, 366] width 97 height 26
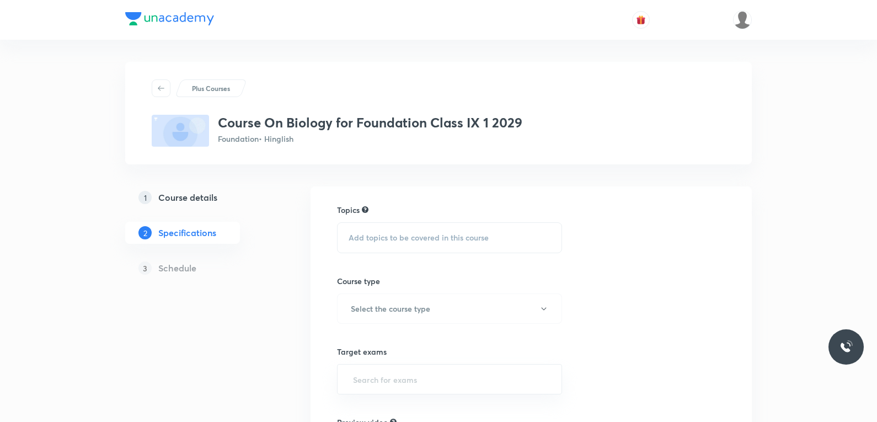
click at [398, 228] on div "Add topics to be covered in this course" at bounding box center [449, 237] width 225 height 31
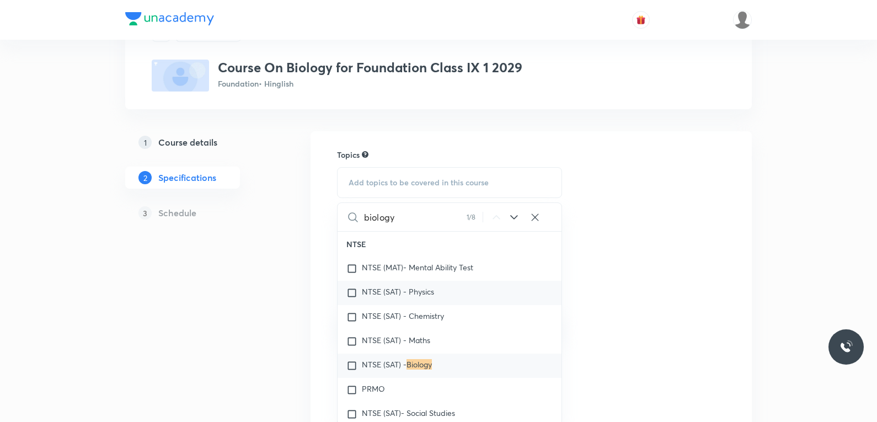
scroll to position [55, 0]
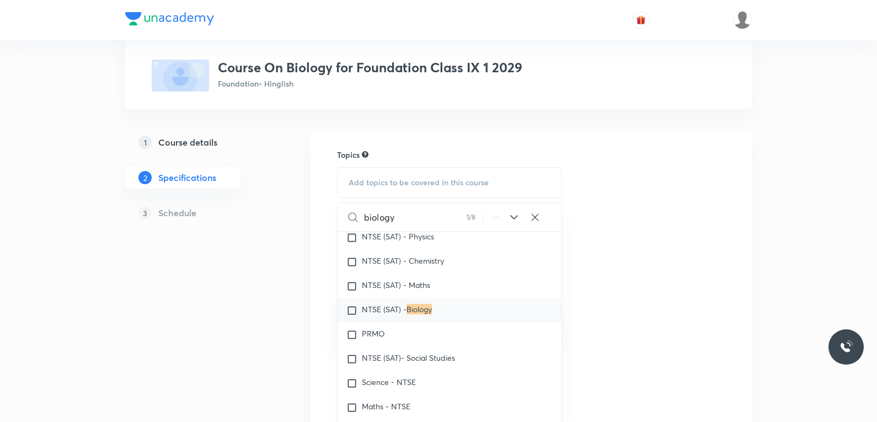
type input "biology"
click at [416, 309] on mark "Biology" at bounding box center [418, 309] width 25 height 10
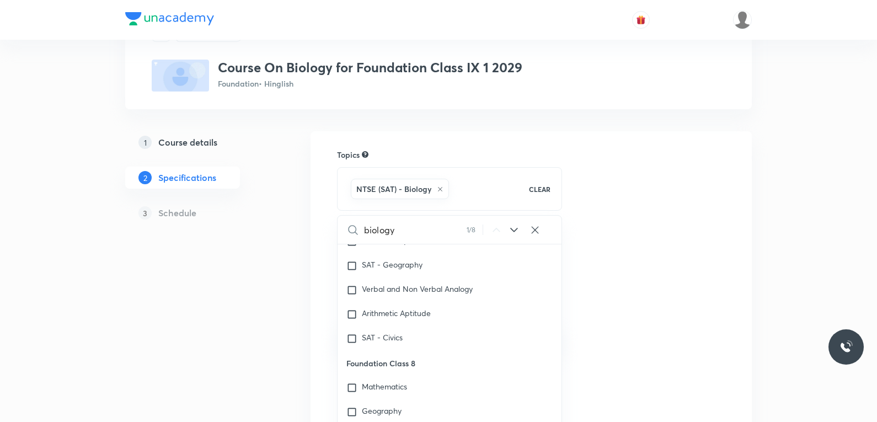
scroll to position [441, 0]
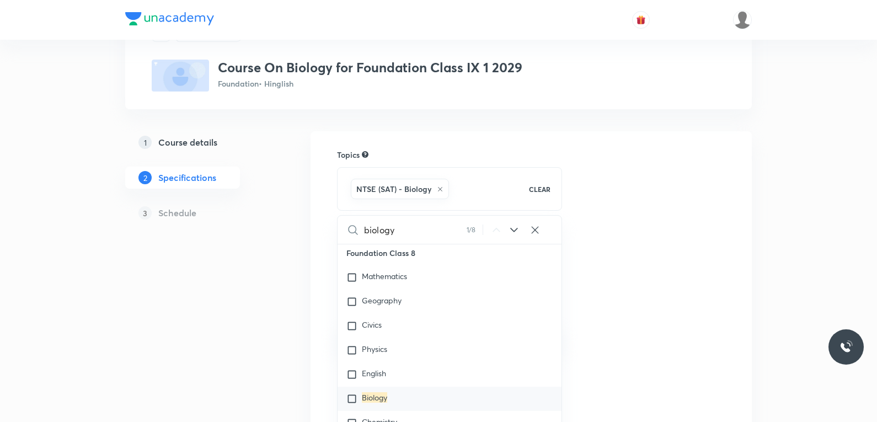
click at [371, 402] on mark "Biology" at bounding box center [374, 397] width 25 height 10
checkbox input "true"
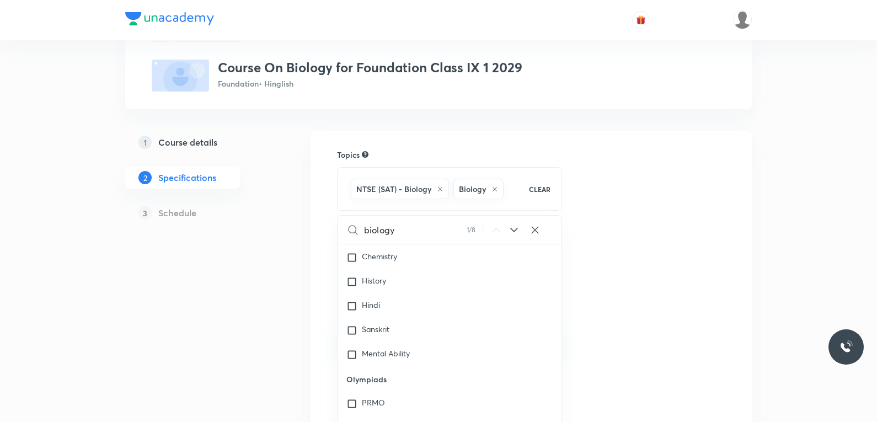
scroll to position [717, 0]
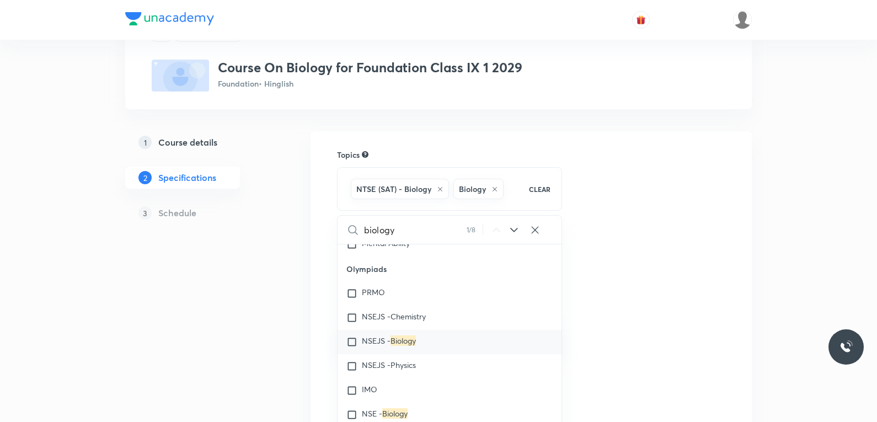
click at [394, 338] on mark "Biology" at bounding box center [402, 340] width 25 height 10
checkbox input "true"
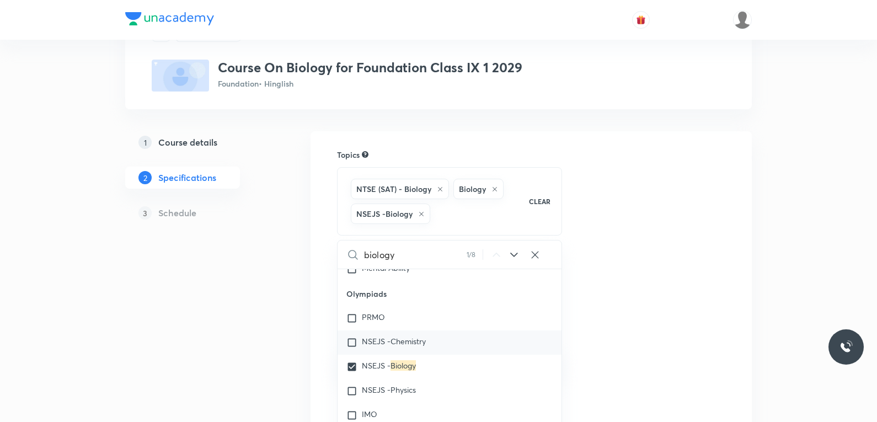
scroll to position [827, 0]
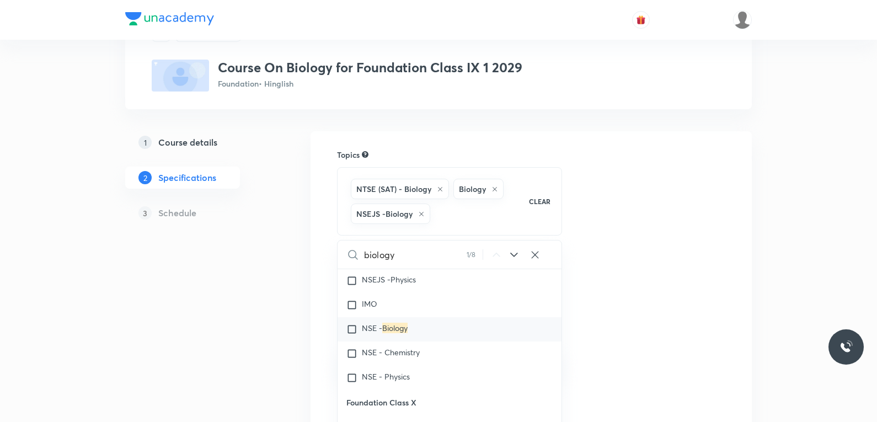
click at [407, 328] on mark "Biology" at bounding box center [394, 328] width 25 height 10
checkbox input "true"
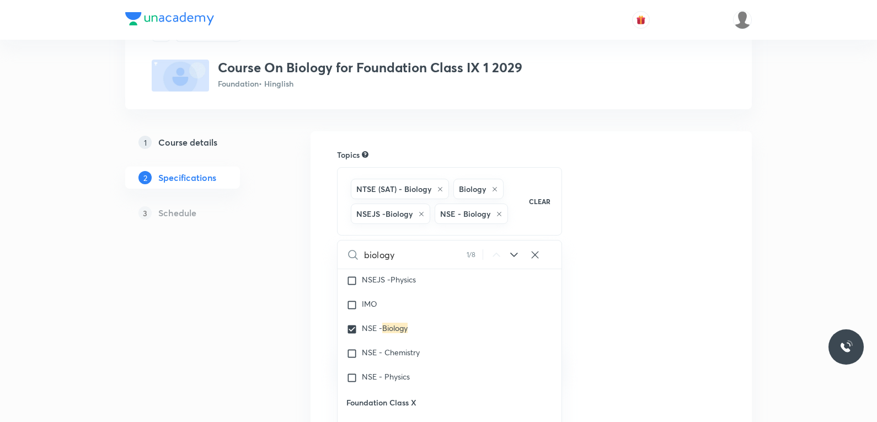
scroll to position [938, 0]
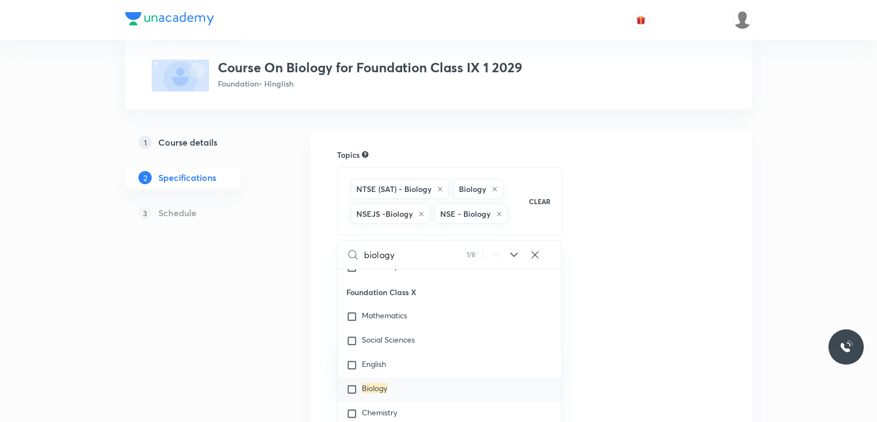
click at [373, 388] on mark "Biology" at bounding box center [374, 388] width 25 height 10
checkbox input "true"
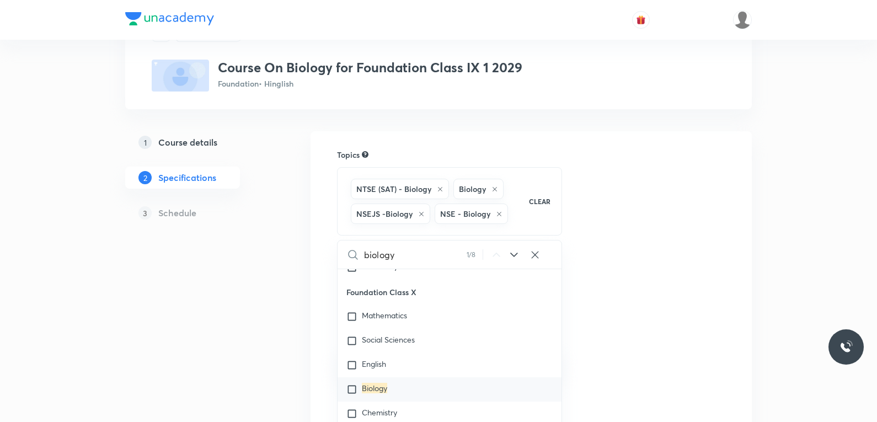
checkbox input "true"
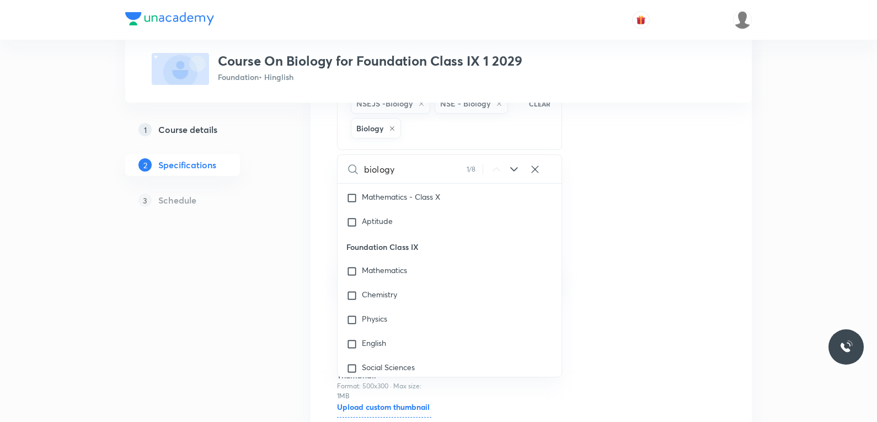
scroll to position [1268, 0]
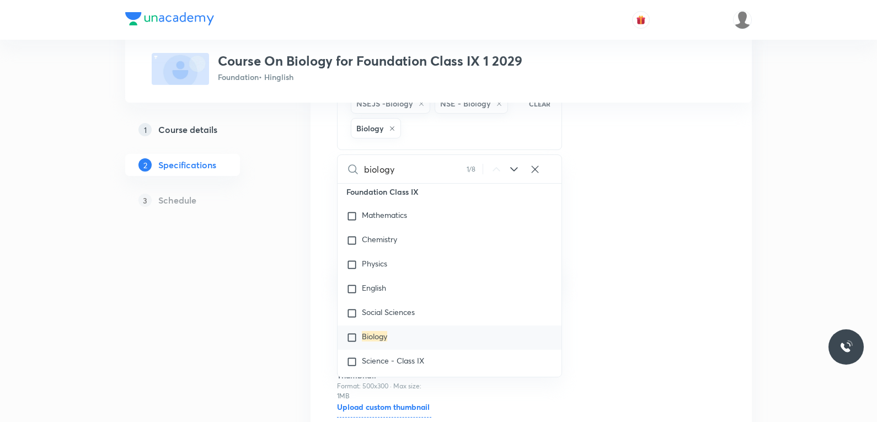
click at [384, 336] on mark "Biology" at bounding box center [374, 336] width 25 height 10
checkbox input "true"
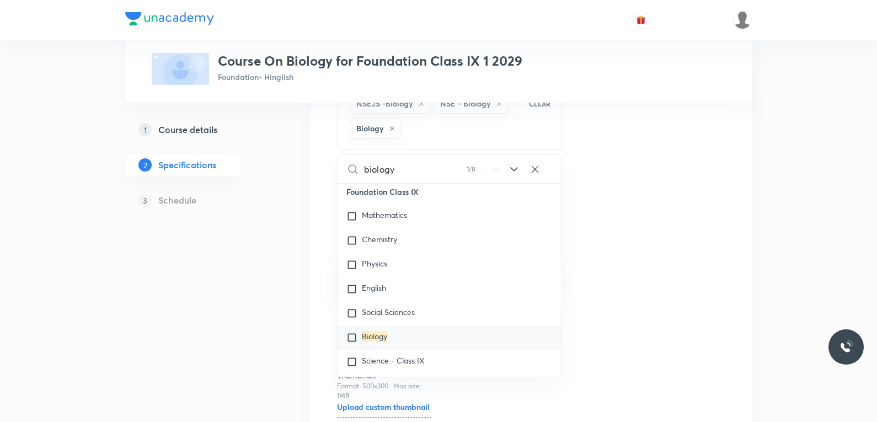
checkbox input "true"
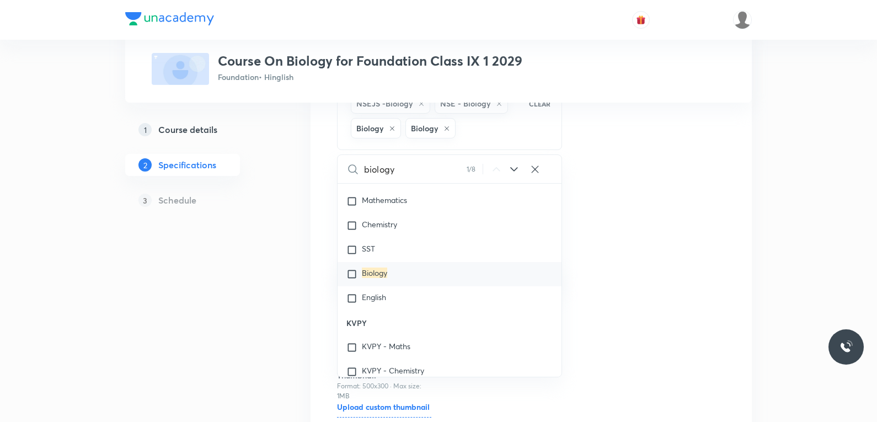
click at [357, 272] on input "checkbox" at bounding box center [353, 274] width 15 height 11
checkbox input "true"
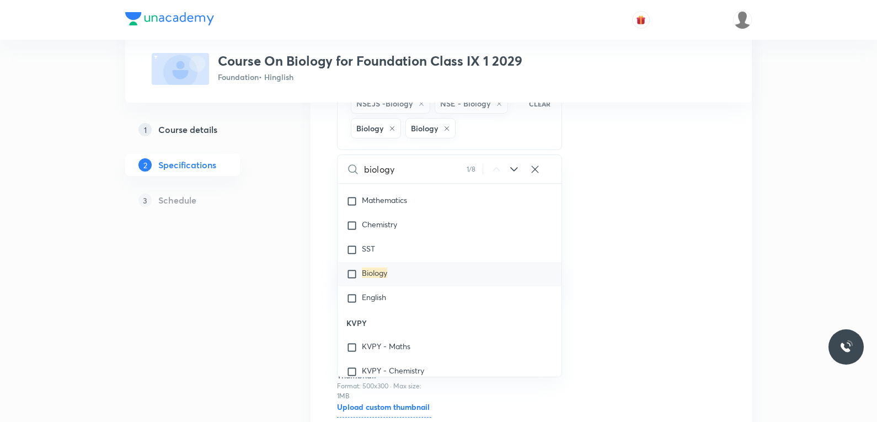
checkbox input "true"
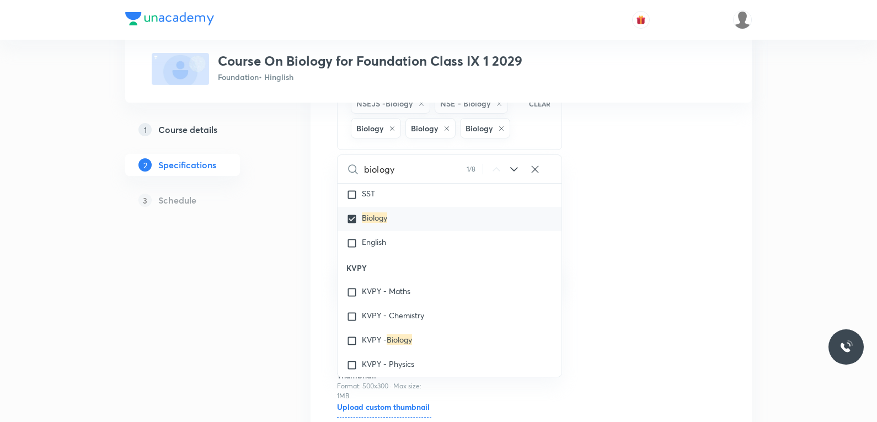
scroll to position [1704, 0]
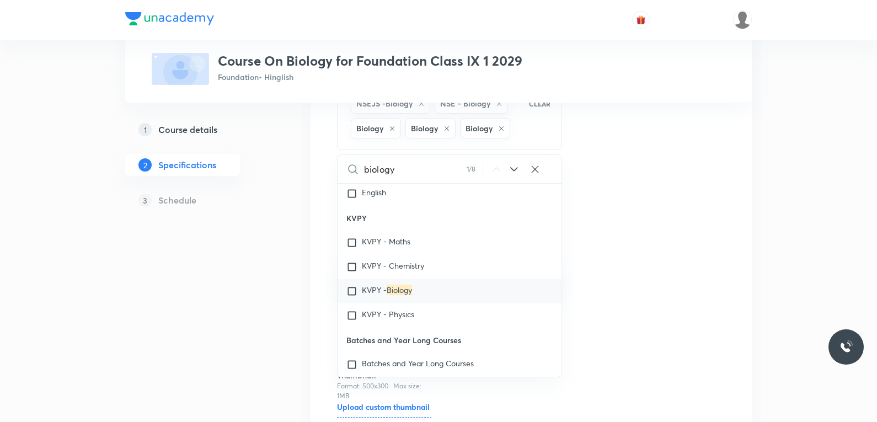
click at [400, 286] on mark "Biology" at bounding box center [399, 290] width 25 height 10
checkbox input "true"
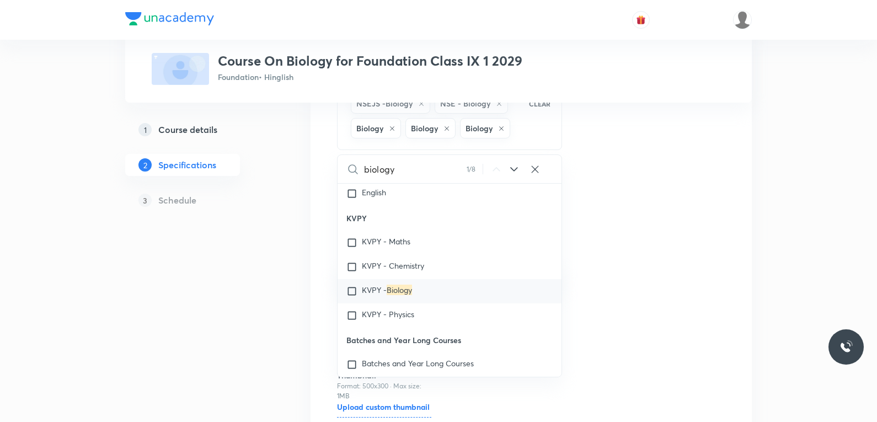
checkbox input "true"
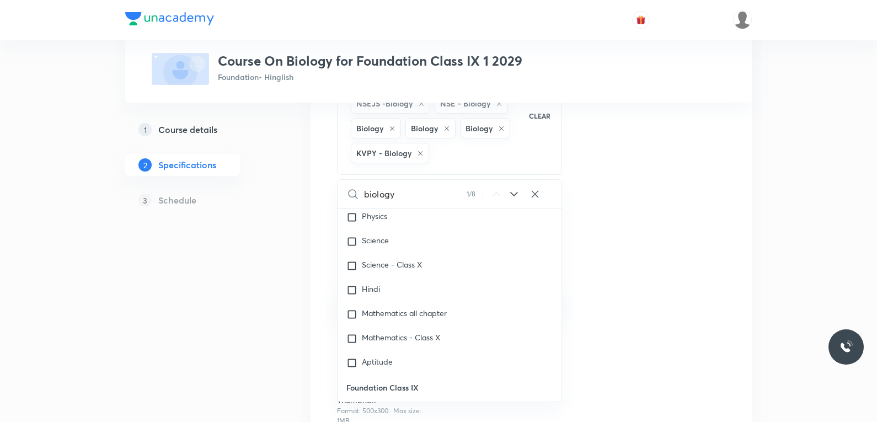
scroll to position [1042, 0]
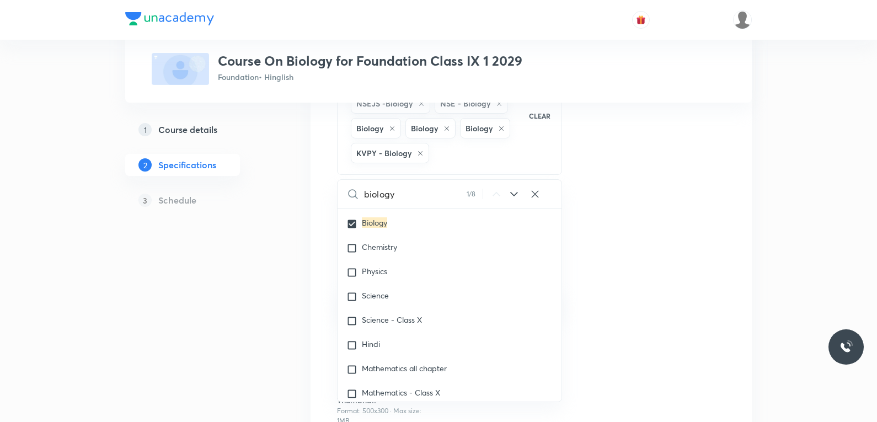
click at [408, 198] on input "biology" at bounding box center [415, 194] width 103 height 28
type input "s"
checkbox input "true"
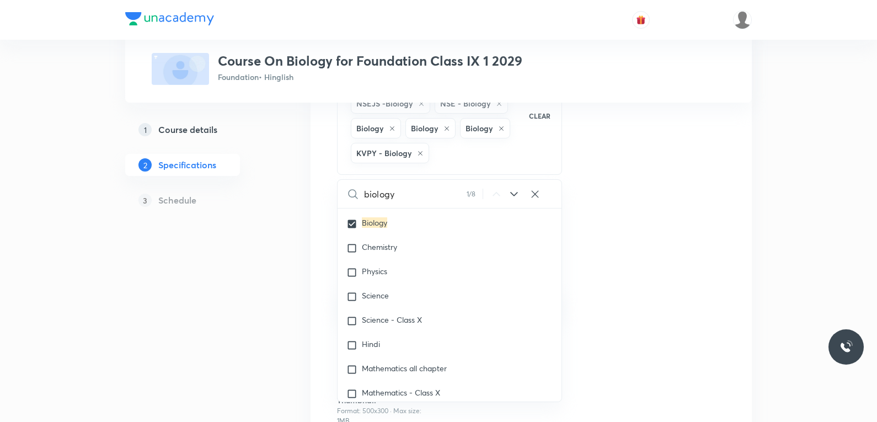
checkbox input "true"
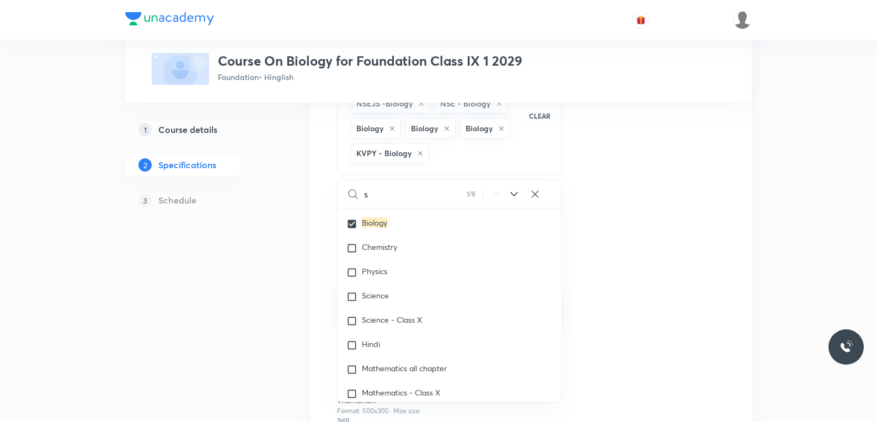
checkbox input "true"
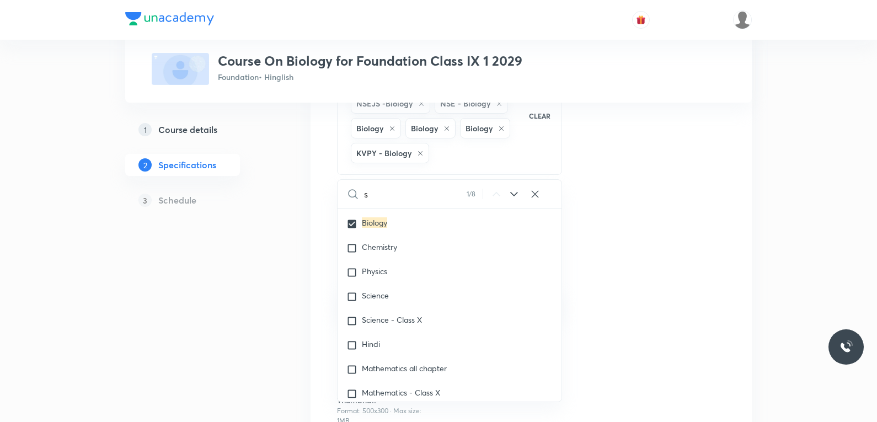
checkbox input "true"
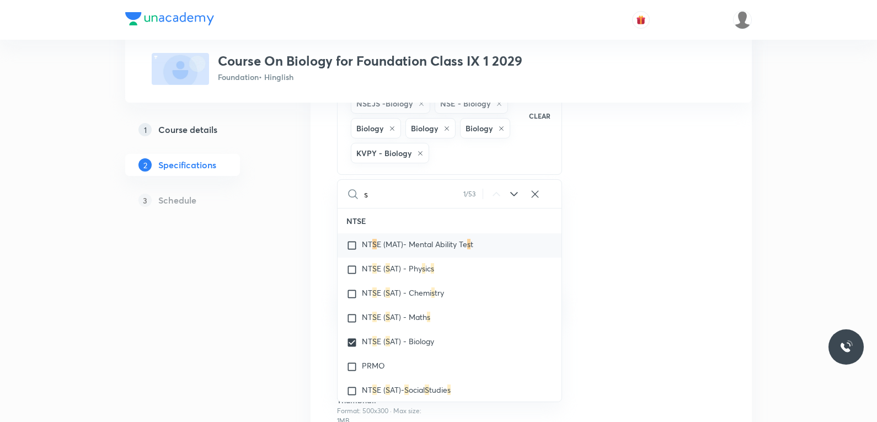
type input "sc"
checkbox input "true"
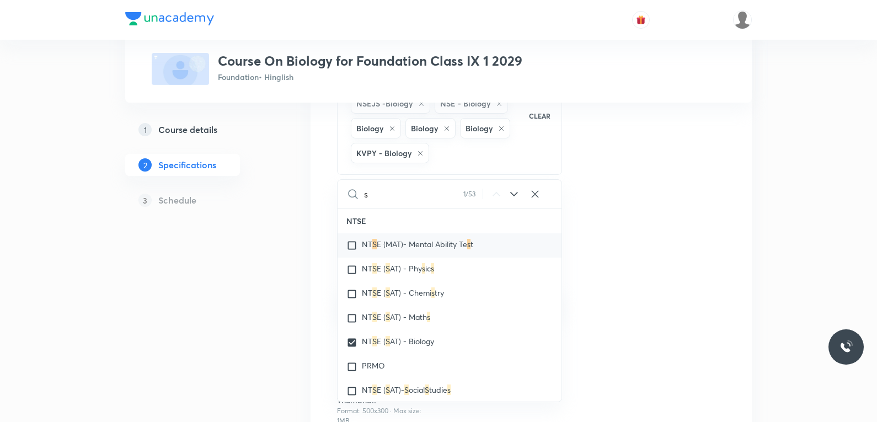
checkbox input "true"
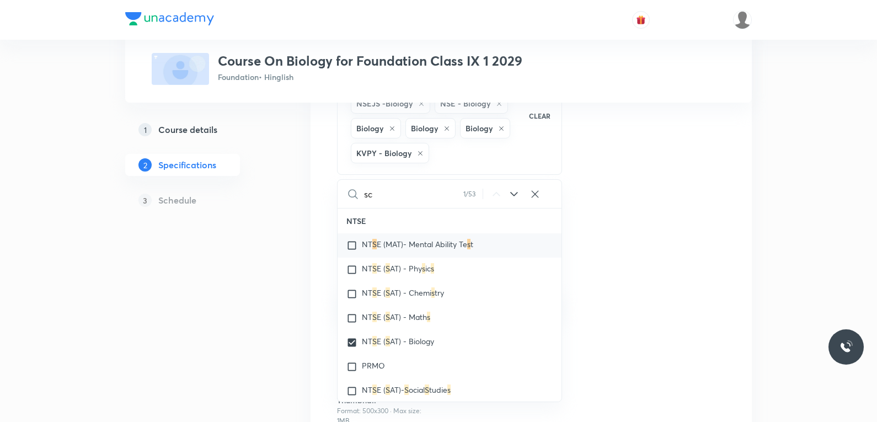
checkbox input "true"
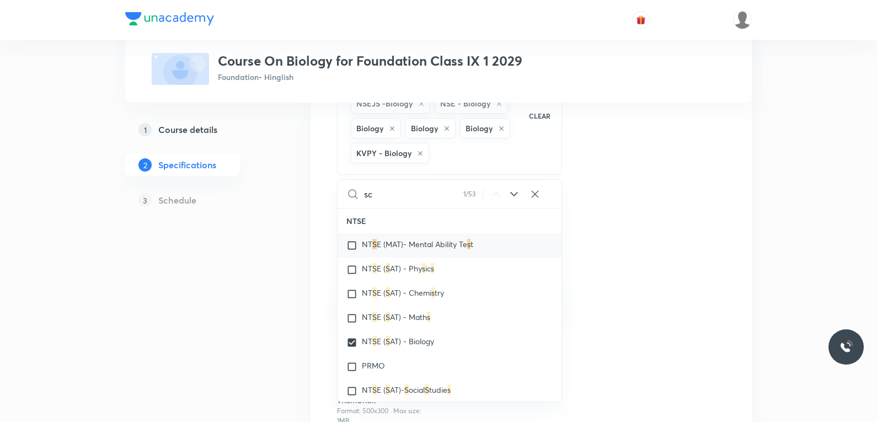
checkbox input "true"
type input "sci"
checkbox input "true"
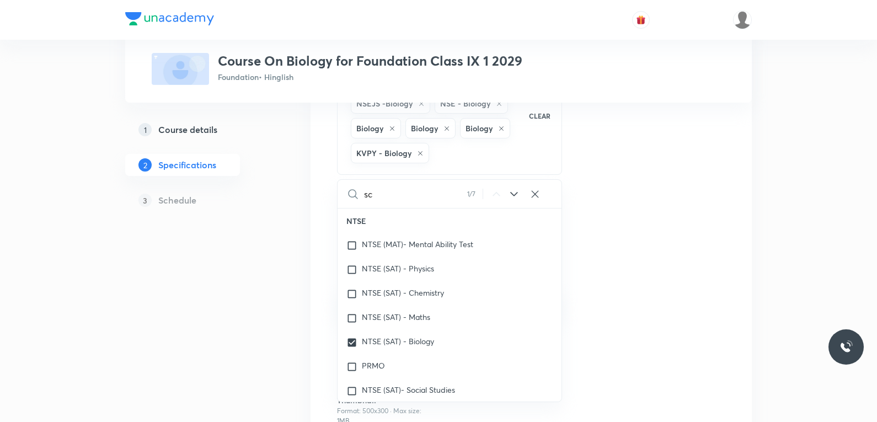
checkbox input "true"
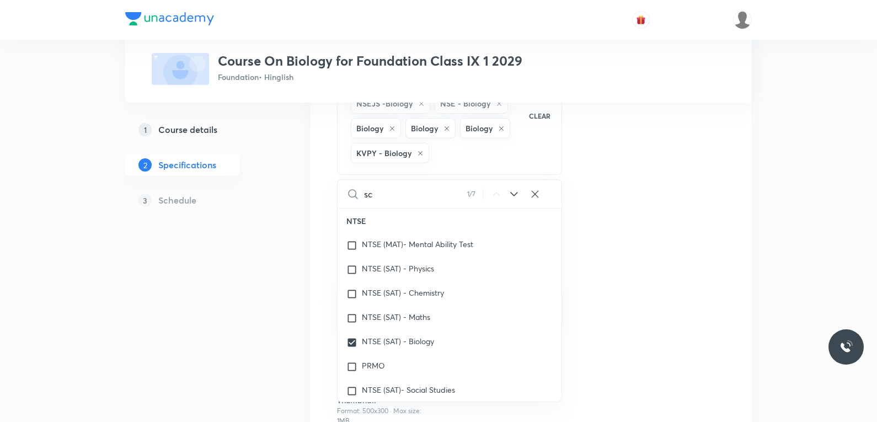
checkbox input "true"
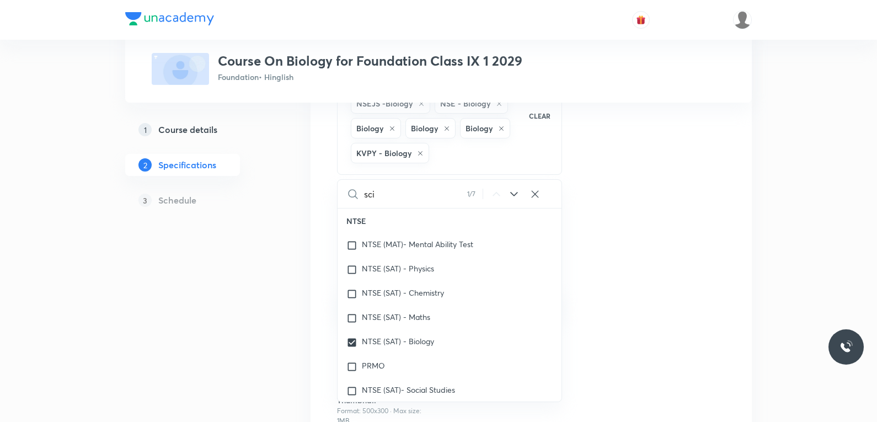
checkbox input "true"
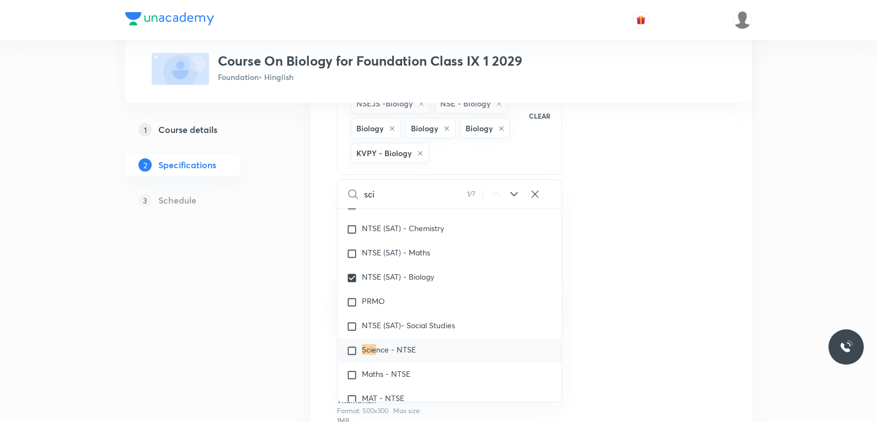
type input "scie"
checkbox input "true"
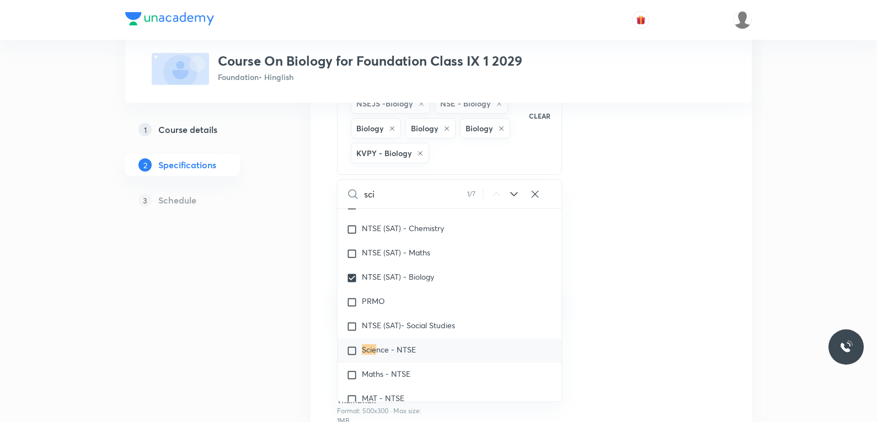
checkbox input "true"
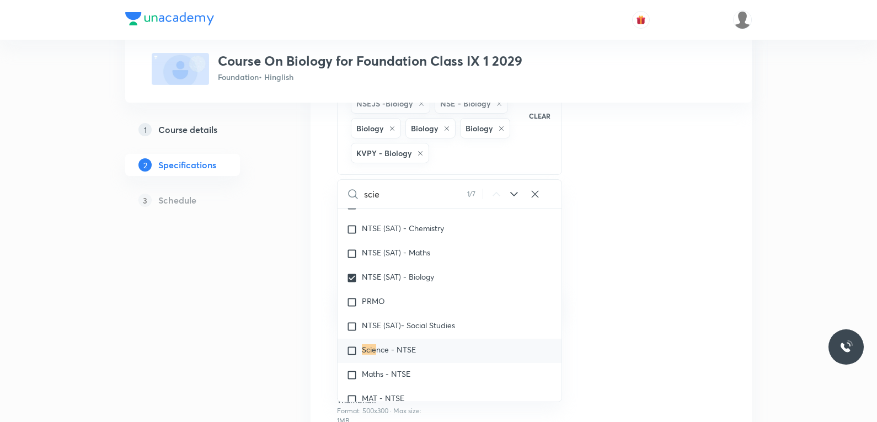
checkbox input "true"
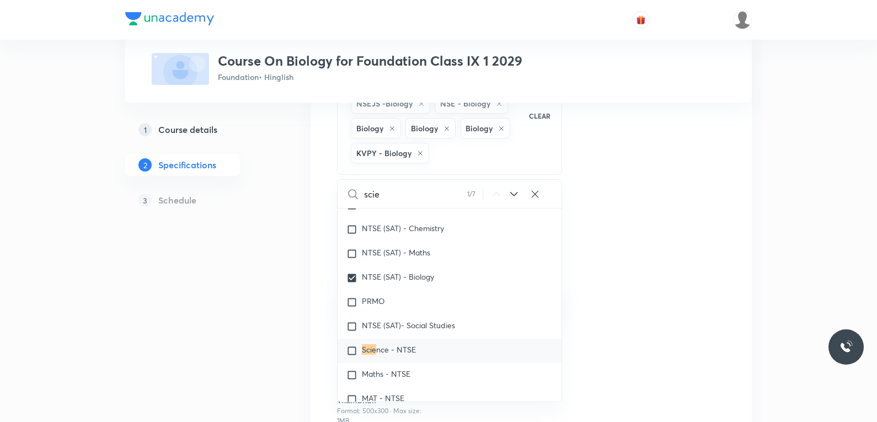
checkbox input "true"
type input "scien"
checkbox input "true"
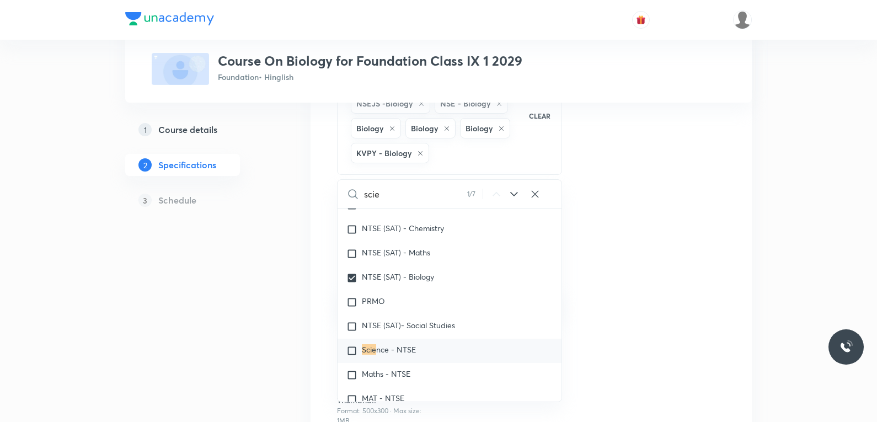
checkbox input "true"
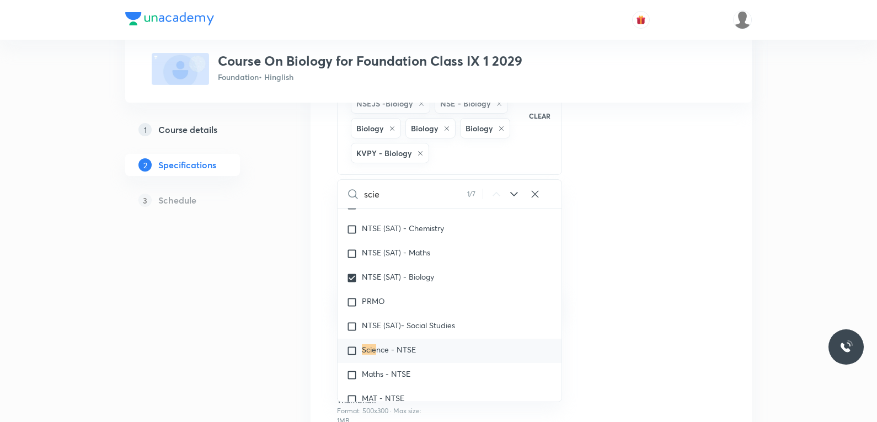
checkbox input "true"
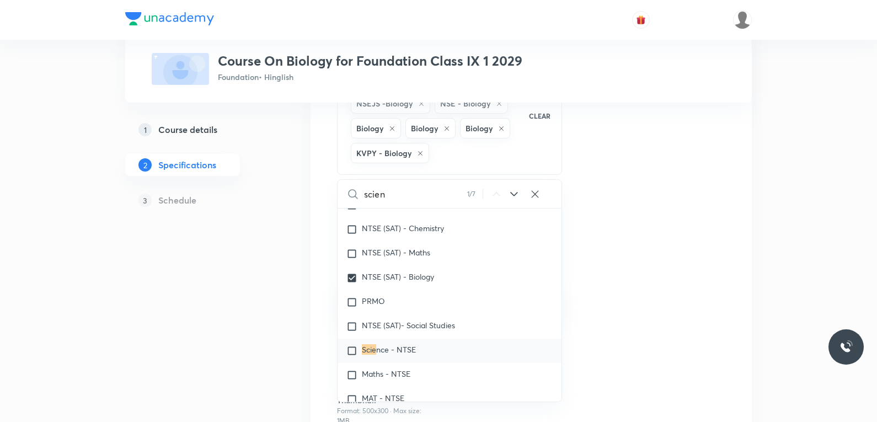
checkbox input "true"
type input "scienc"
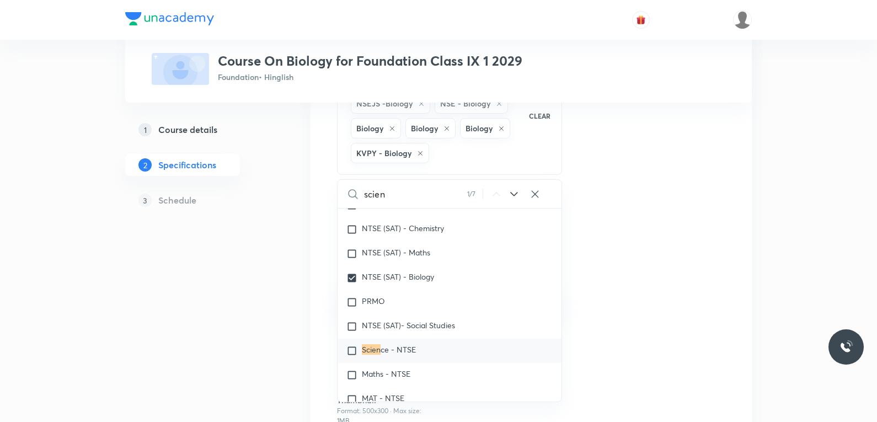
checkbox input "true"
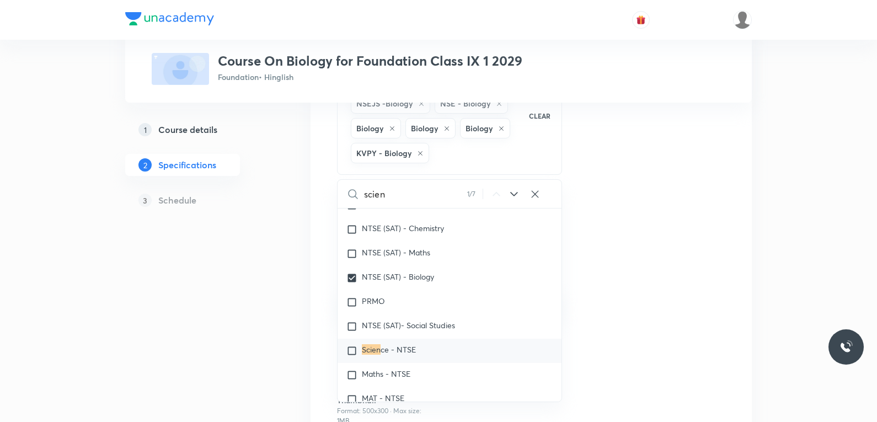
checkbox input "true"
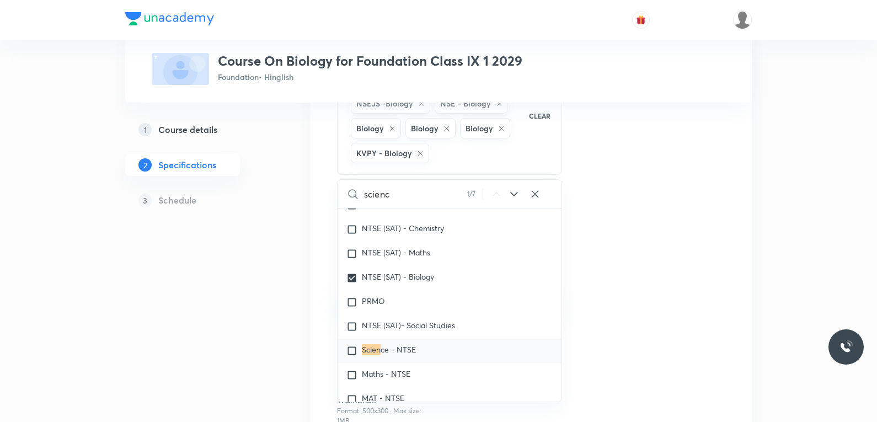
checkbox input "true"
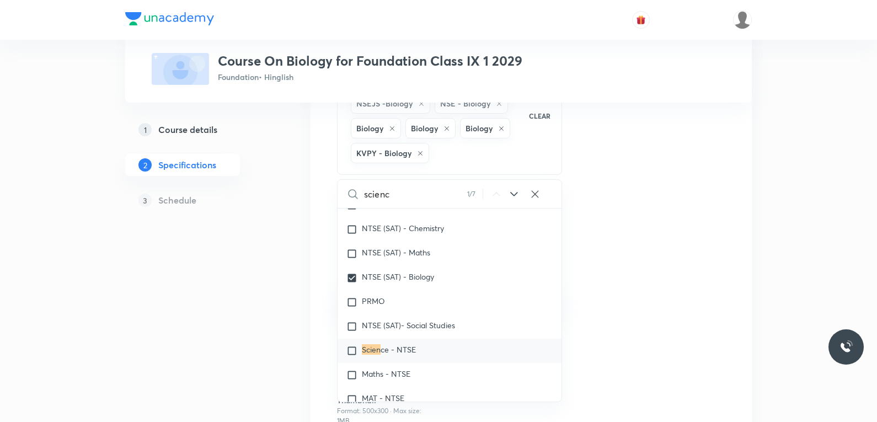
checkbox input "true"
type input "science"
checkbox input "true"
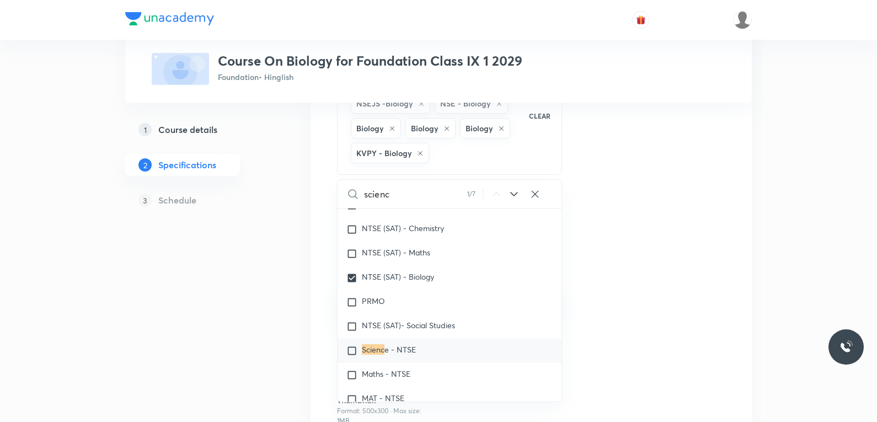
checkbox input "true"
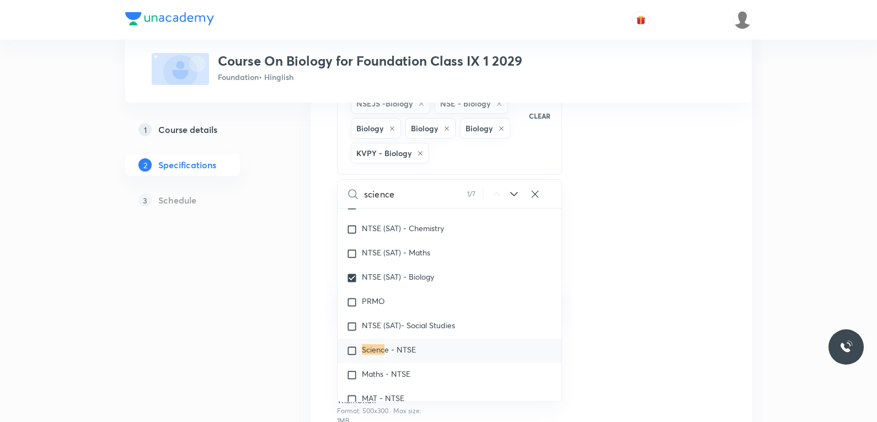
checkbox input "true"
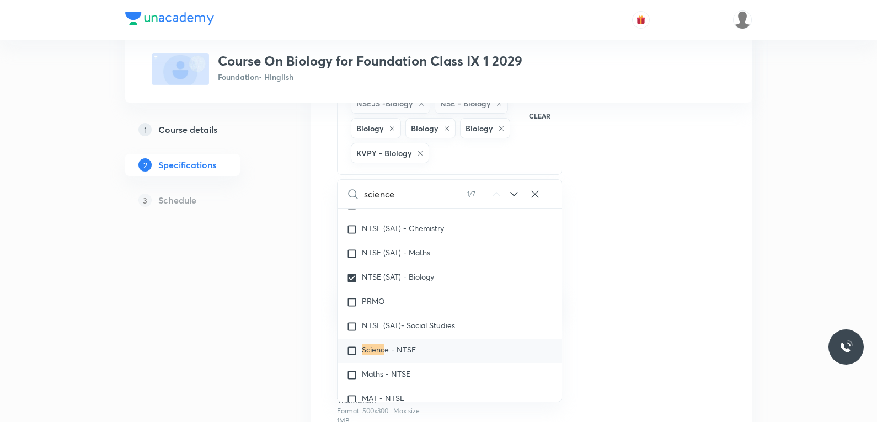
checkbox input "true"
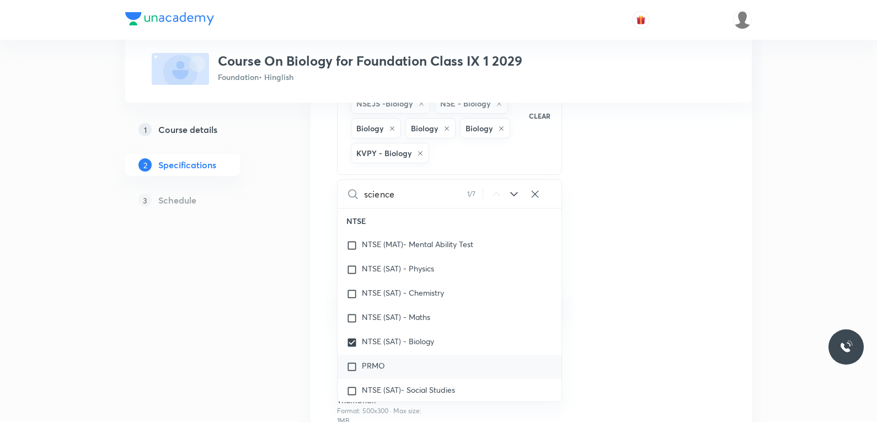
scroll to position [110, 0]
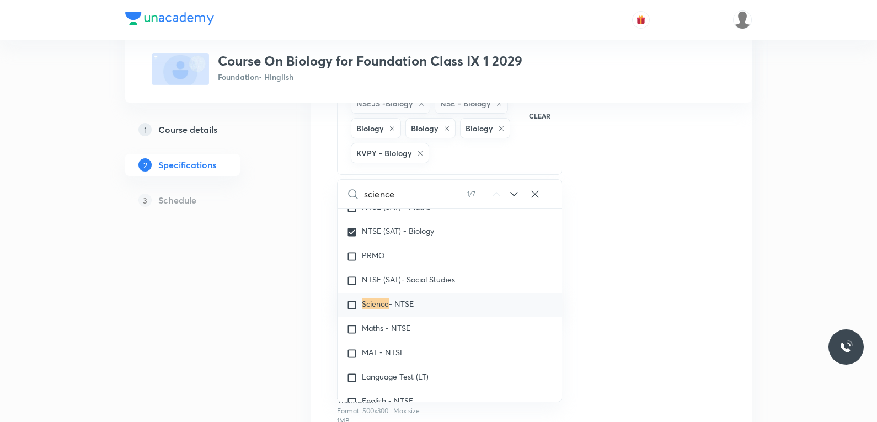
type input "science"
click at [405, 305] on span "- NTSE" at bounding box center [401, 303] width 25 height 10
checkbox input "true"
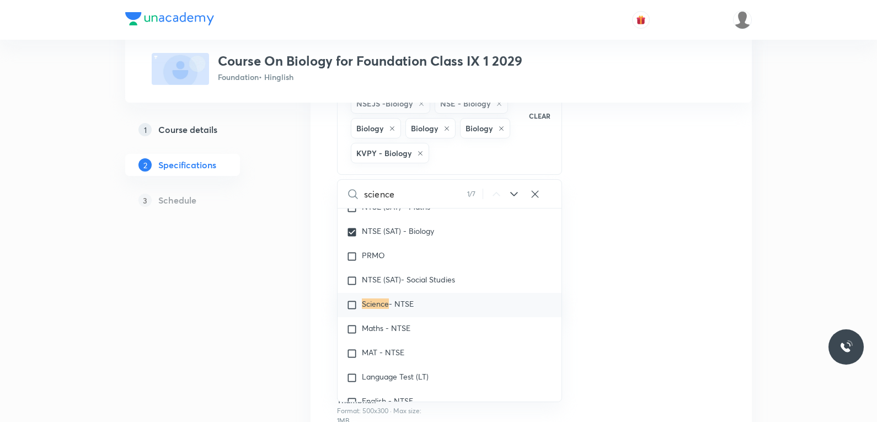
checkbox input "true"
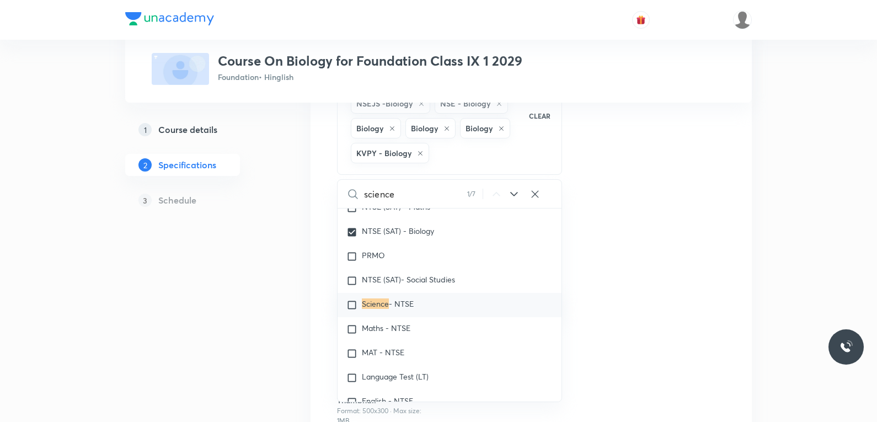
checkbox input "true"
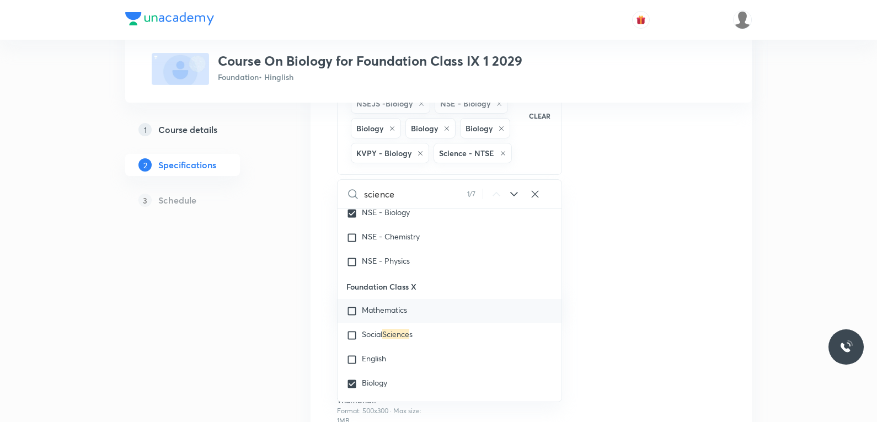
scroll to position [993, 0]
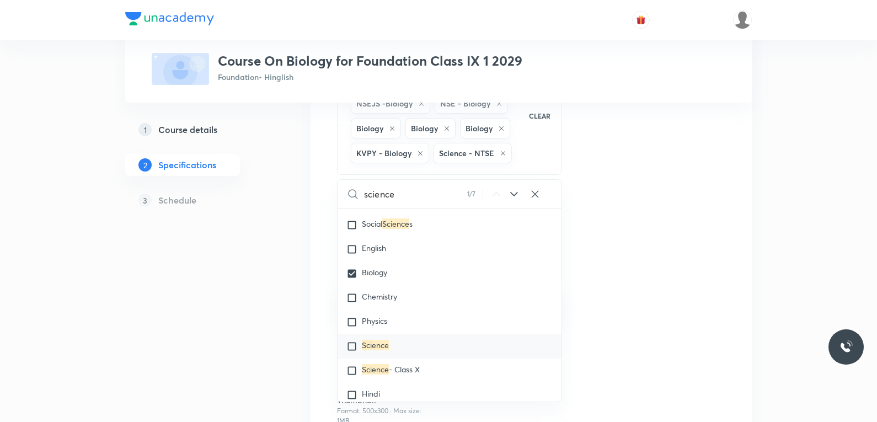
click at [372, 346] on mark "Science" at bounding box center [375, 345] width 27 height 10
checkbox input "true"
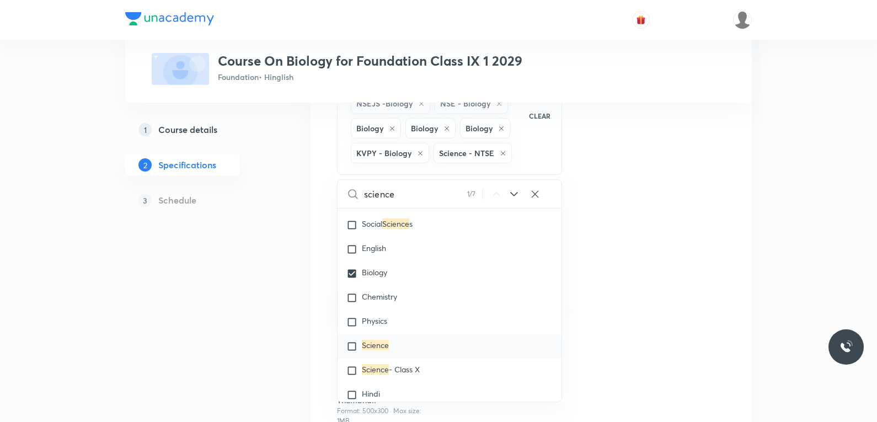
checkbox input "true"
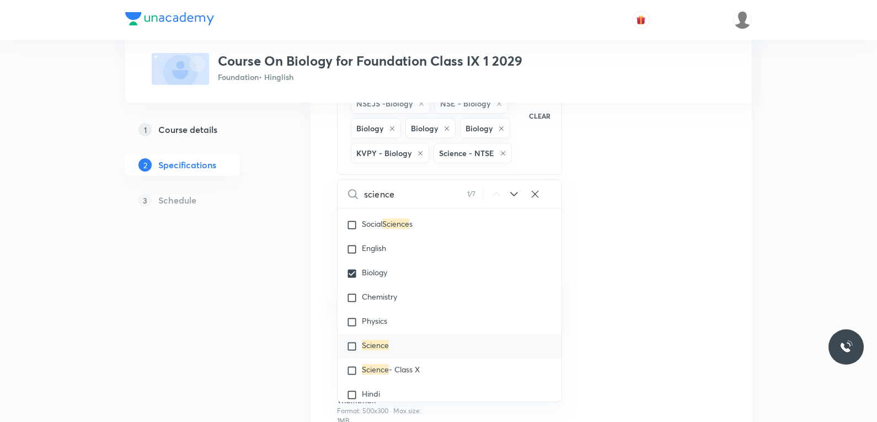
checkbox input "true"
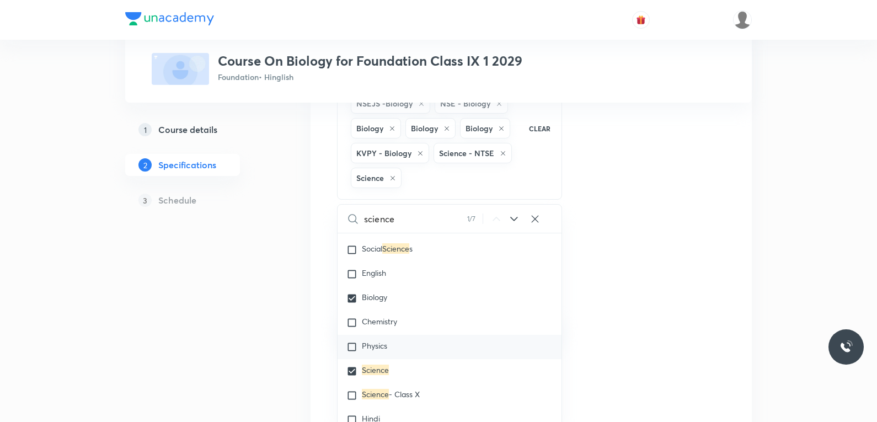
scroll to position [1103, 0]
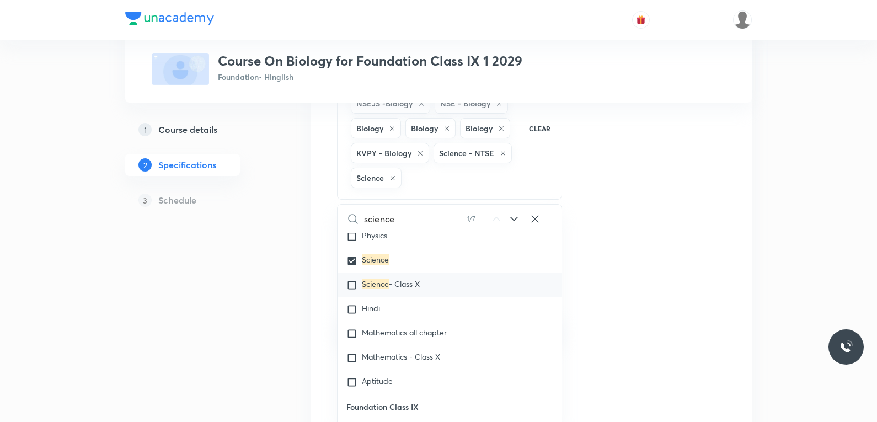
click at [410, 286] on span "- Class X" at bounding box center [404, 283] width 31 height 10
checkbox input "true"
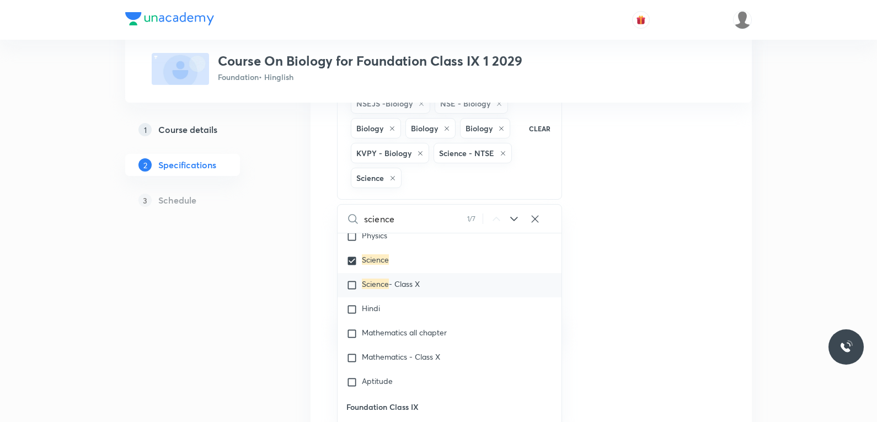
checkbox input "true"
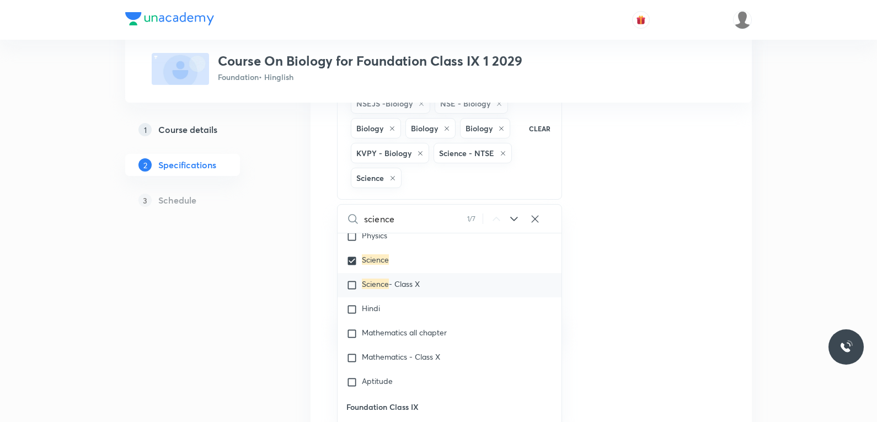
checkbox input "true"
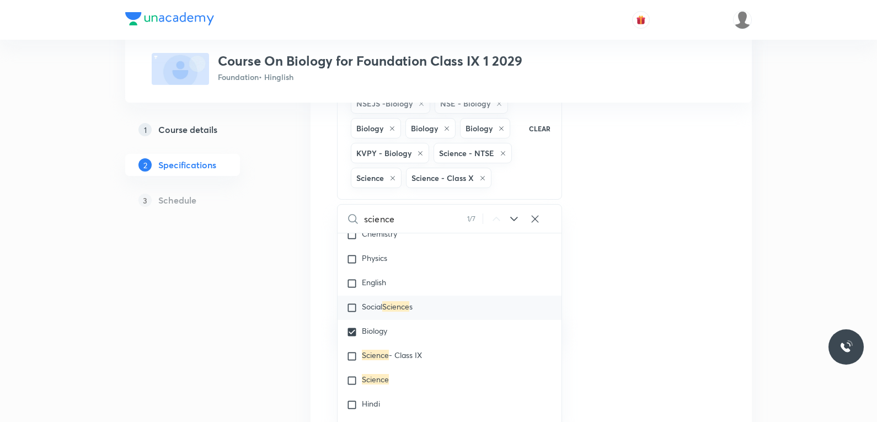
scroll to position [1379, 0]
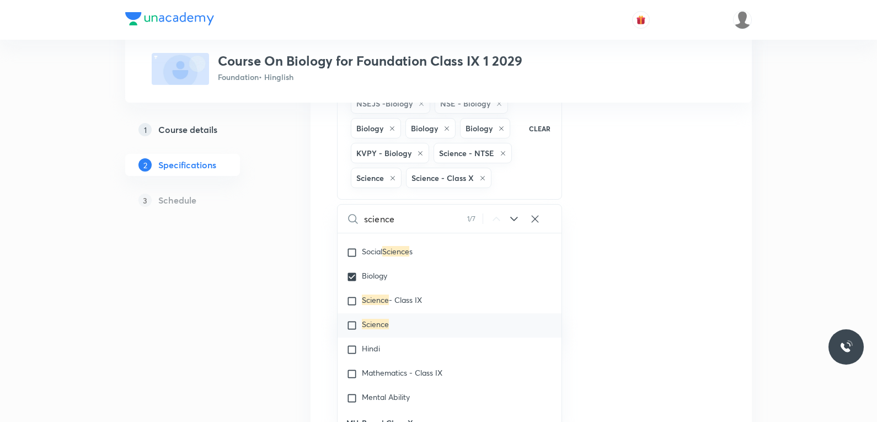
click at [385, 324] on mark "Science" at bounding box center [375, 324] width 27 height 10
checkbox input "true"
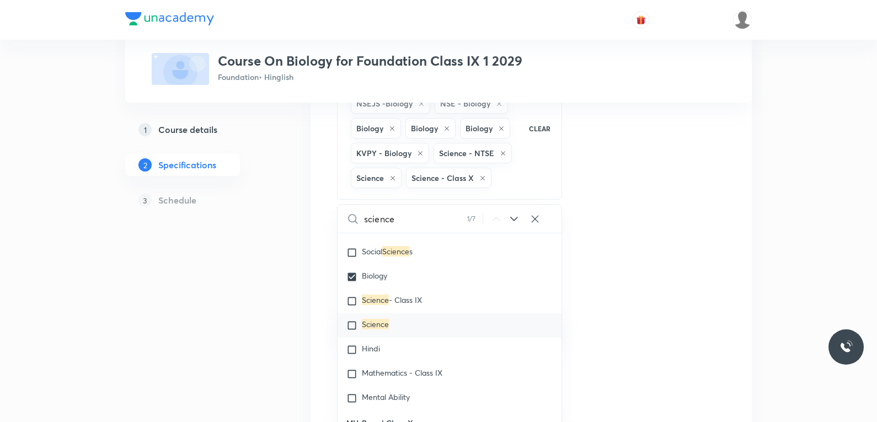
checkbox input "true"
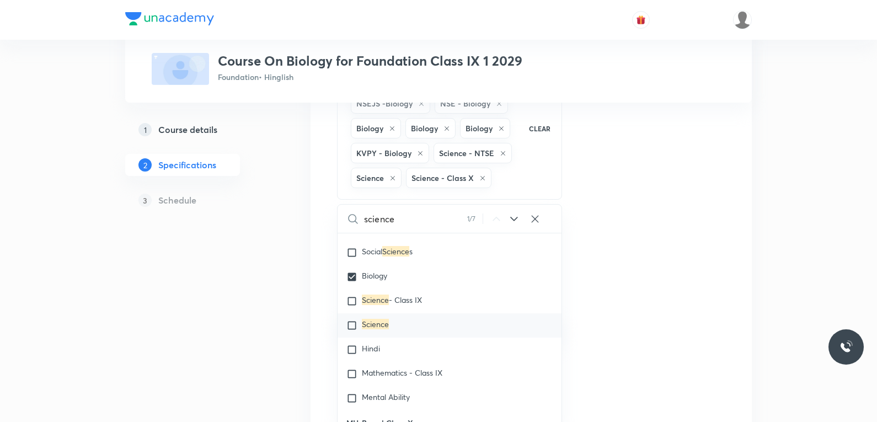
checkbox input "true"
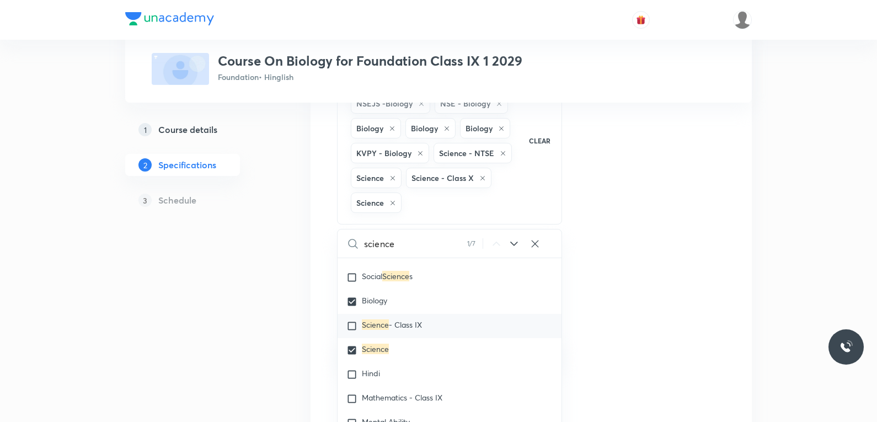
drag, startPoint x: 404, startPoint y: 319, endPoint x: 398, endPoint y: 325, distance: 8.6
click at [403, 322] on div "Science - Class IX" at bounding box center [450, 326] width 224 height 24
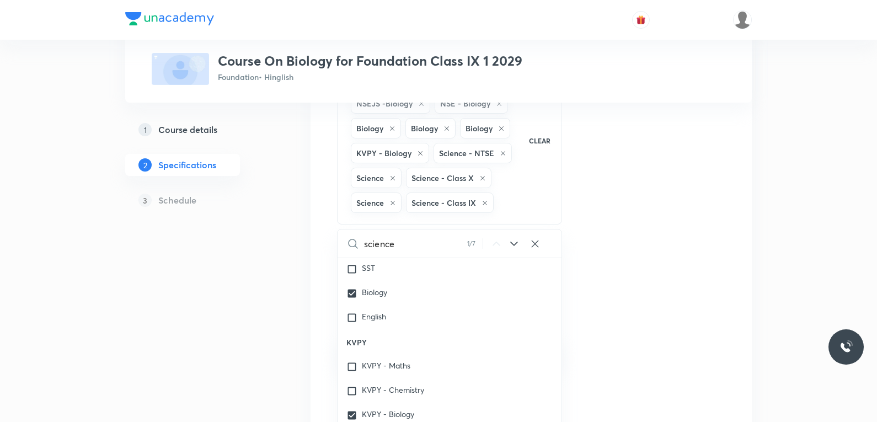
scroll to position [1704, 0]
click at [637, 223] on div "Topics NTSE (SAT) - Biology Biology NSEJS -Biology NSE - Biology Biology Biolog…" at bounding box center [531, 290] width 388 height 502
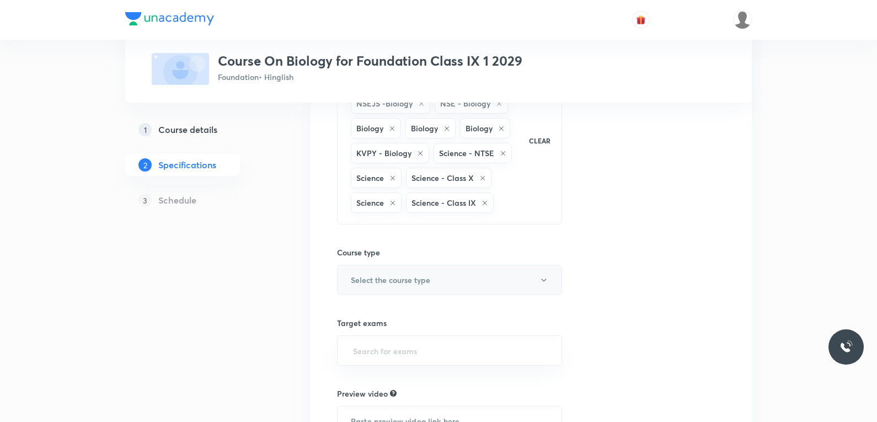
scroll to position [337, 0]
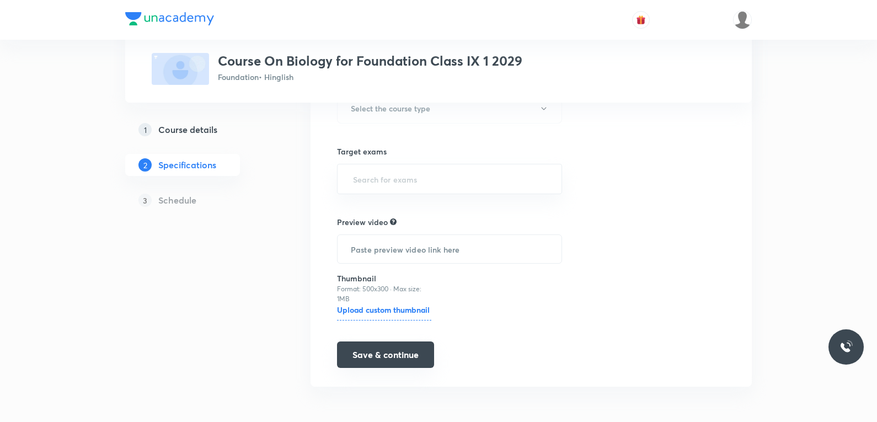
click at [382, 355] on button "Save & continue" at bounding box center [385, 354] width 97 height 26
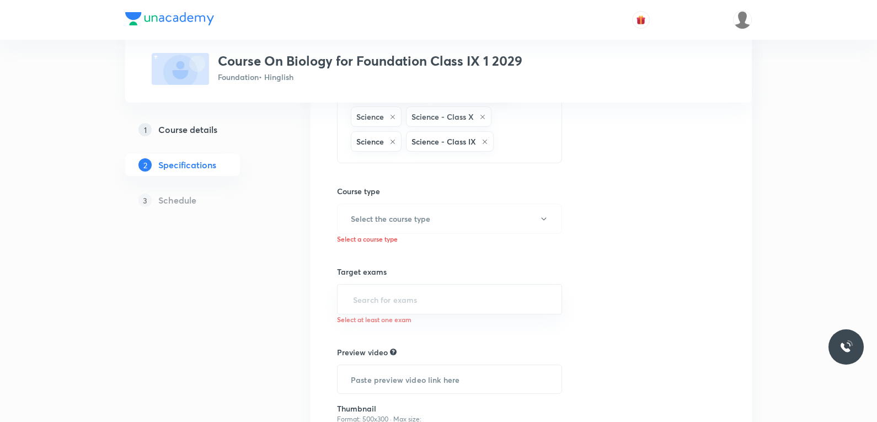
scroll to position [172, 0]
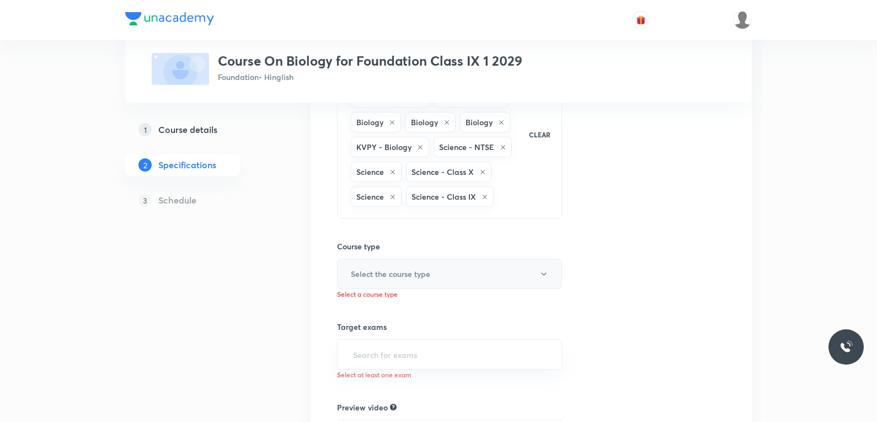
click at [417, 275] on h6 "Select the course type" at bounding box center [390, 274] width 79 height 12
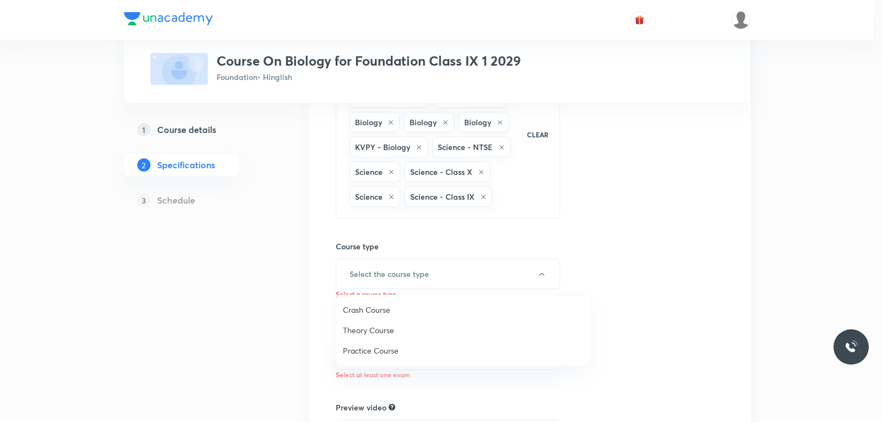
click at [383, 329] on span "Theory Course" at bounding box center [464, 330] width 242 height 12
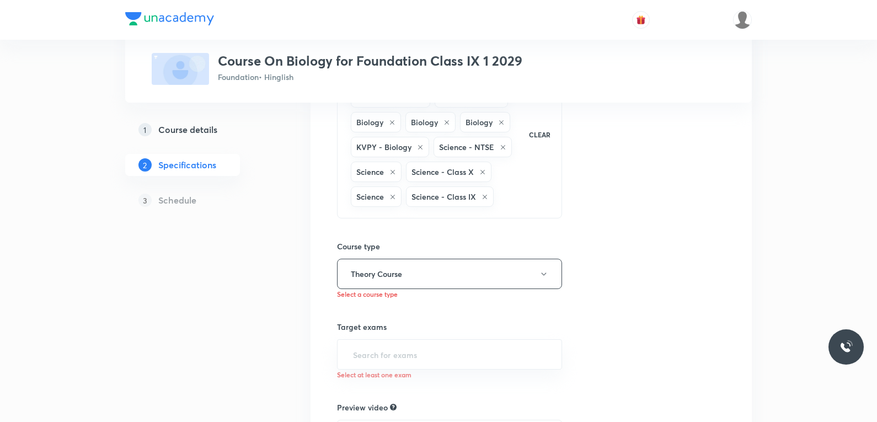
scroll to position [227, 0]
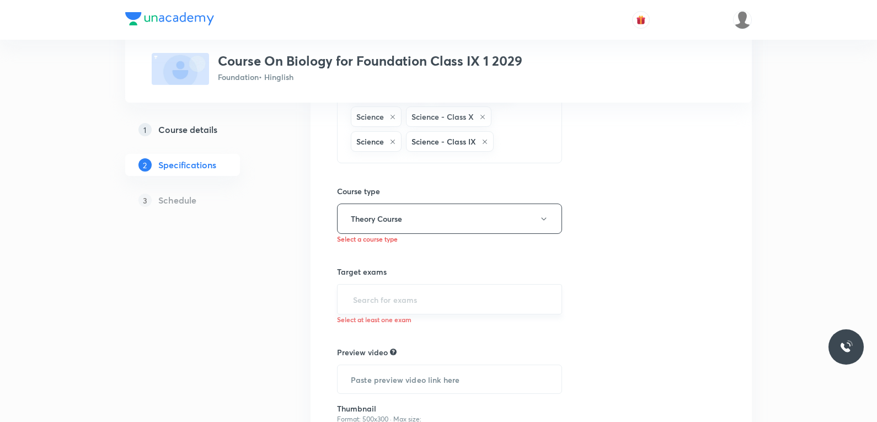
click at [390, 299] on input "text" at bounding box center [449, 299] width 197 height 20
click at [399, 328] on li "Foundation" at bounding box center [450, 331] width 224 height 20
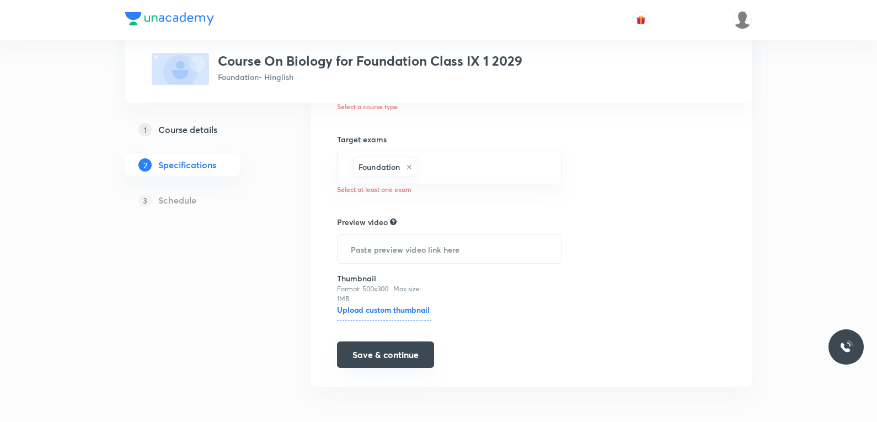
click at [387, 355] on button "Save & continue" at bounding box center [385, 354] width 97 height 26
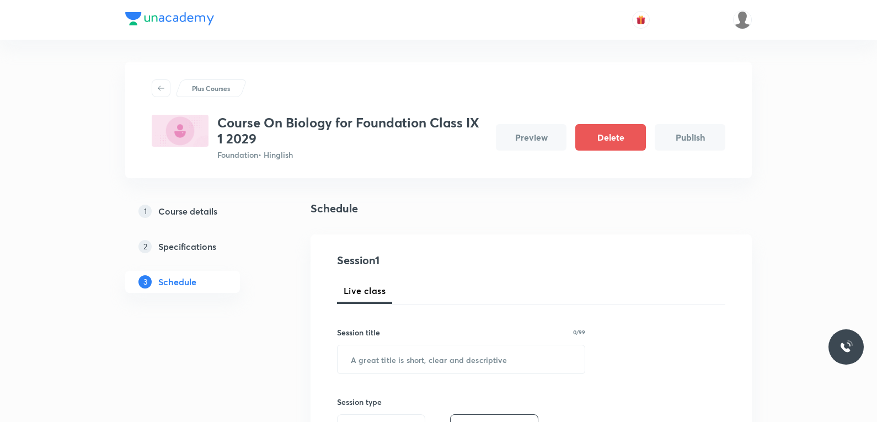
click at [580, 224] on div "Schedule" at bounding box center [530, 217] width 441 height 34
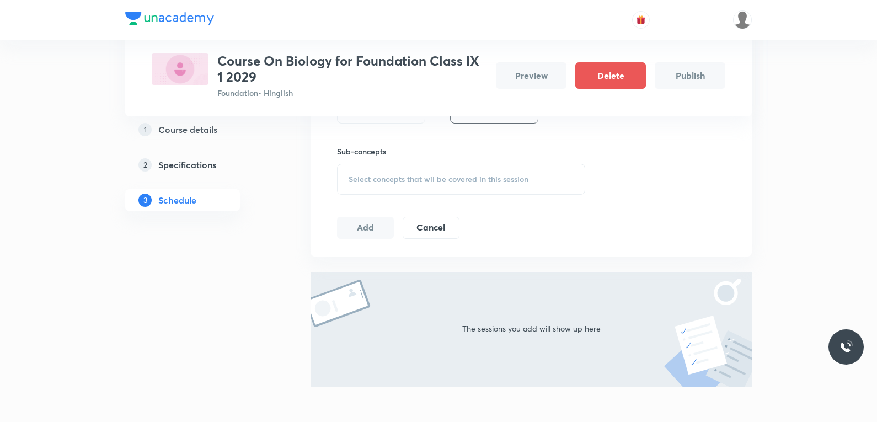
scroll to position [156, 0]
